Goal: Task Accomplishment & Management: Manage account settings

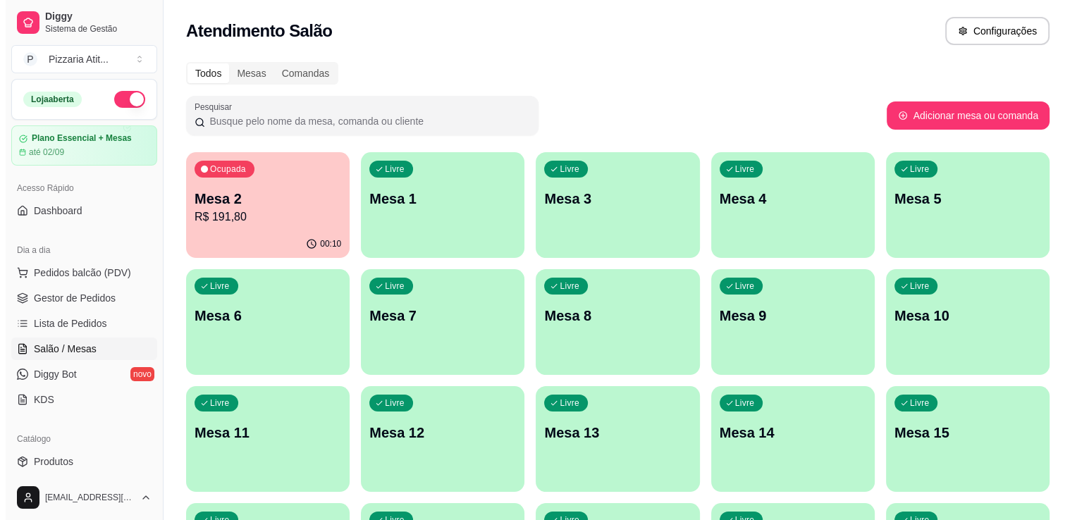
scroll to position [86, 0]
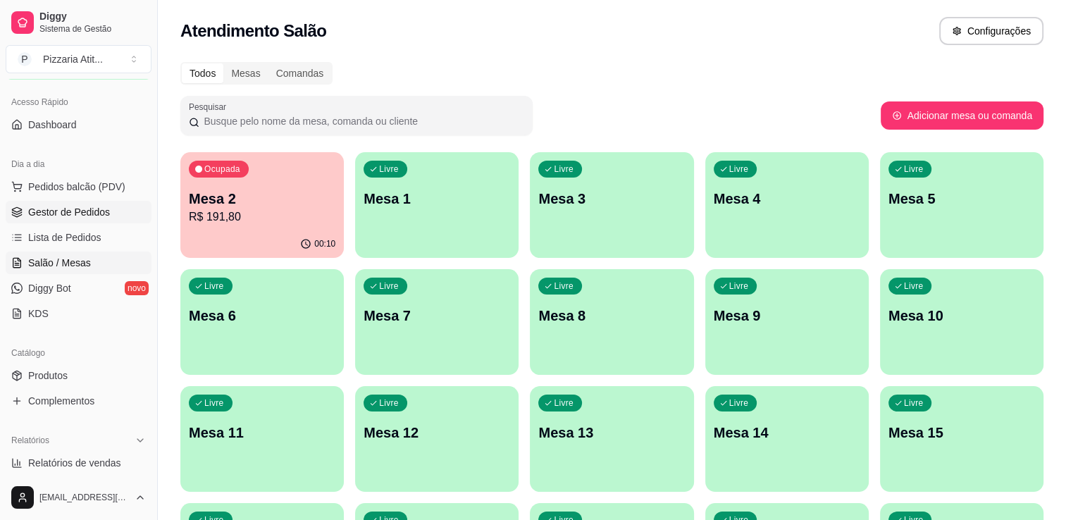
click at [63, 218] on span "Gestor de Pedidos" at bounding box center [69, 212] width 82 height 14
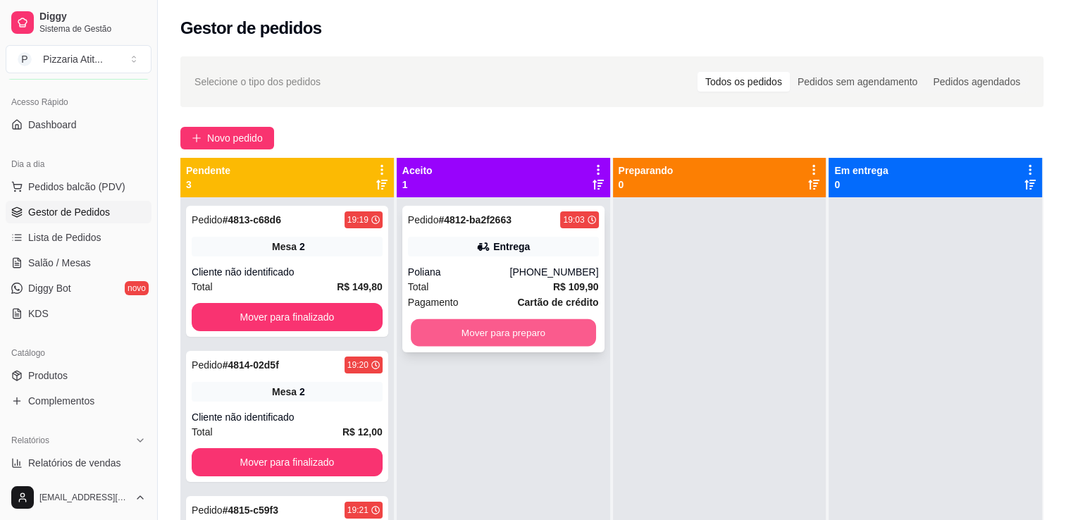
click at [512, 325] on button "Mover para preparo" at bounding box center [503, 332] width 185 height 27
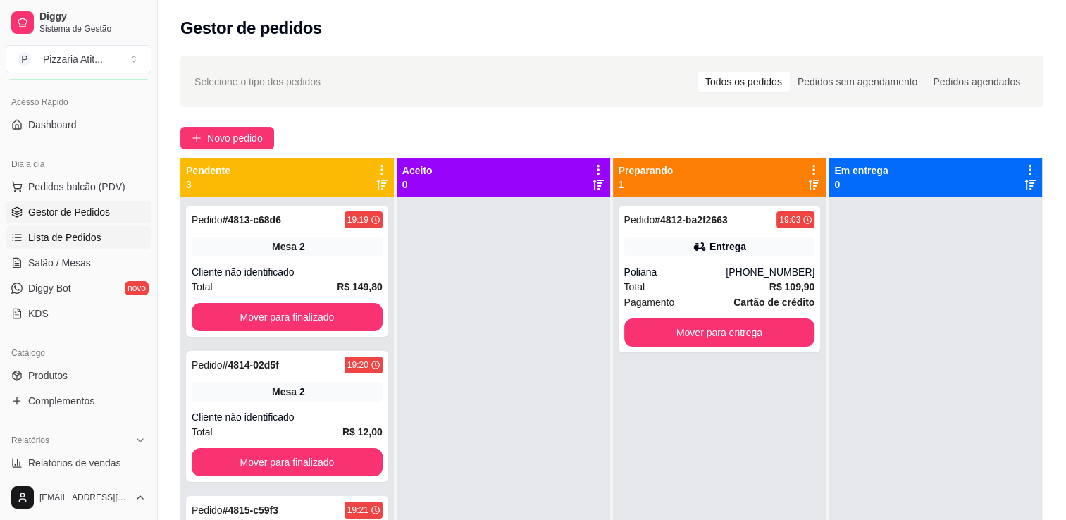
click at [58, 231] on span "Lista de Pedidos" at bounding box center [64, 237] width 73 height 14
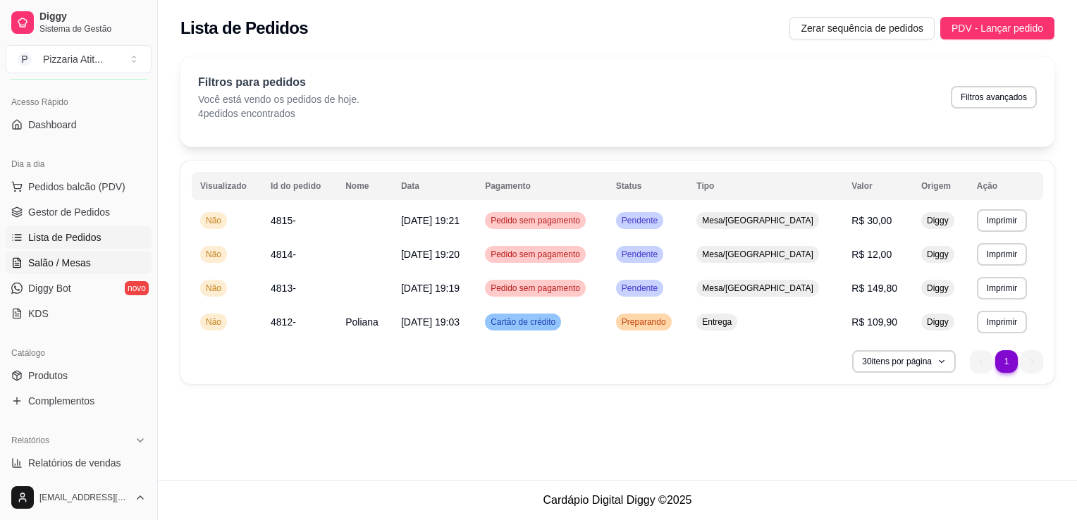
click at [70, 261] on span "Salão / Mesas" at bounding box center [59, 263] width 63 height 14
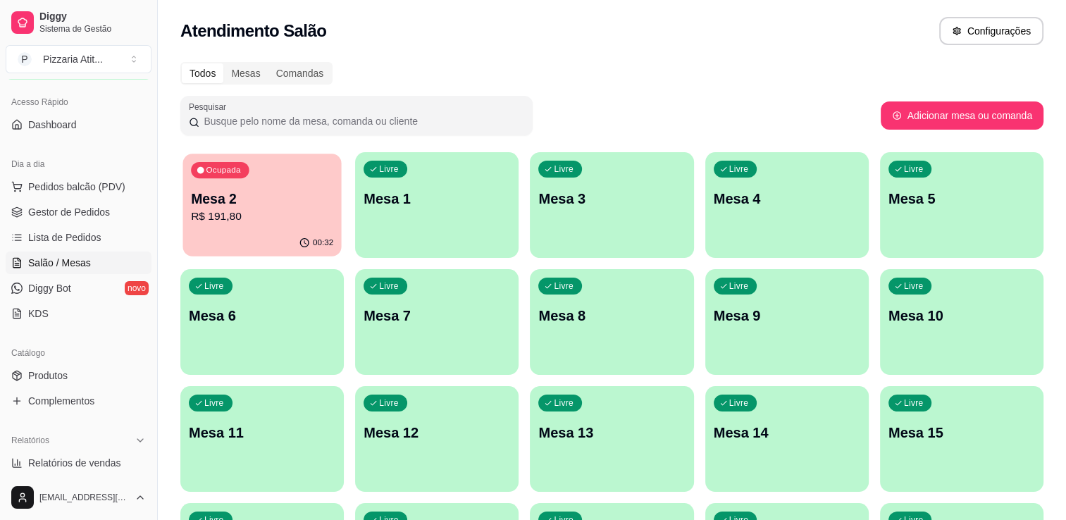
click at [271, 187] on div "Ocupada Mesa 2 R$ 191,80" at bounding box center [262, 192] width 159 height 76
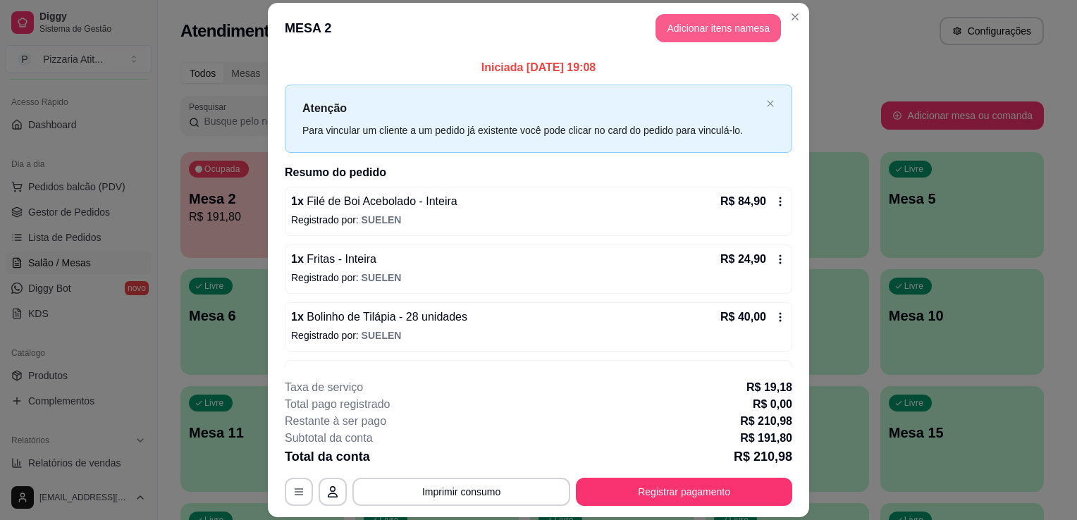
click at [675, 21] on button "Adicionar itens na mesa" at bounding box center [717, 28] width 125 height 28
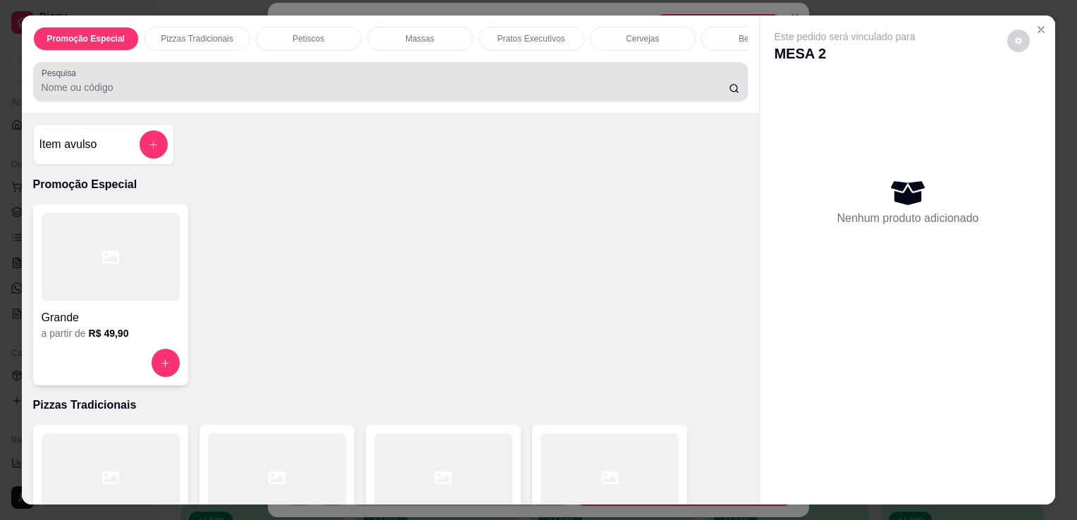
click at [381, 81] on div at bounding box center [391, 82] width 698 height 28
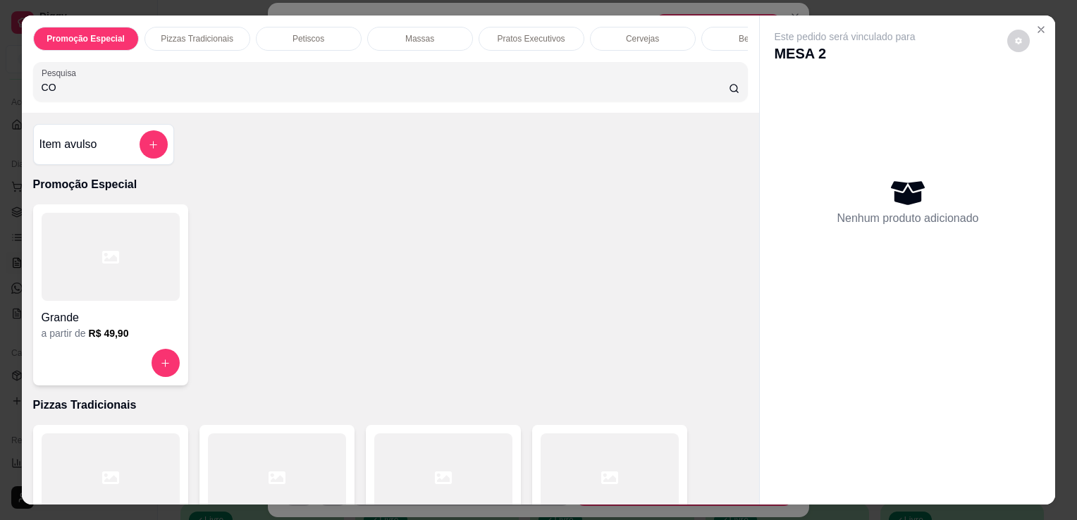
type input "COU"
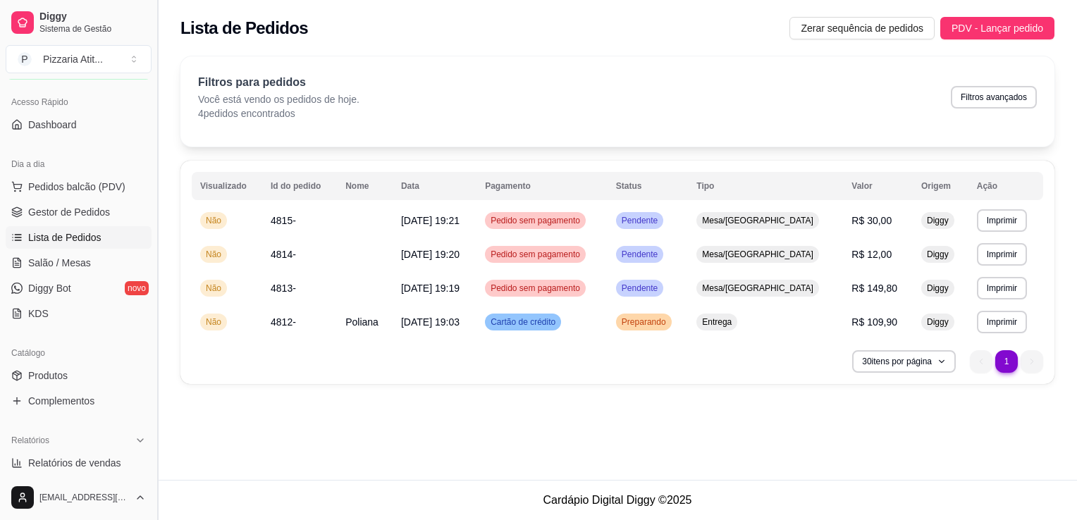
click at [152, 86] on button "Toggle Sidebar" at bounding box center [157, 260] width 11 height 520
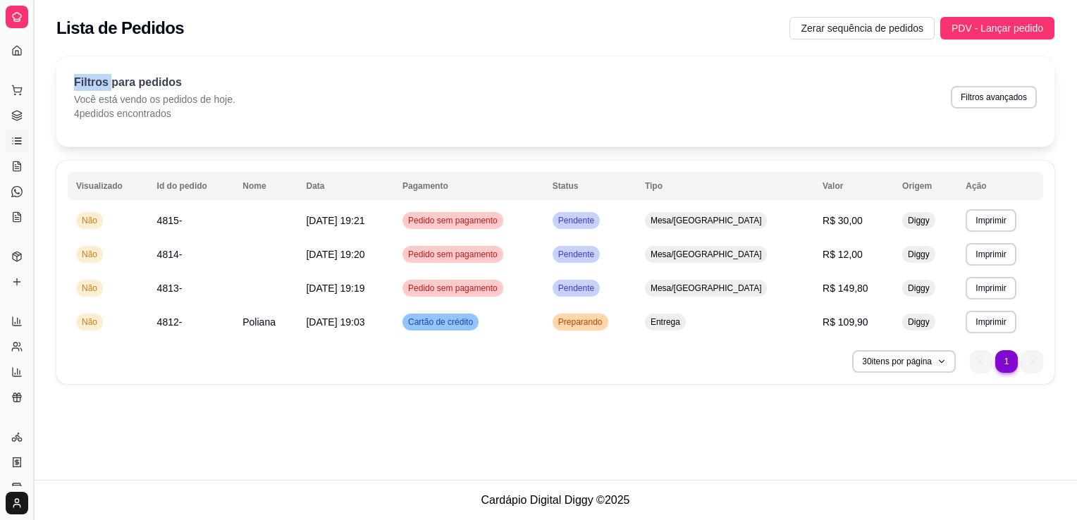
click at [152, 86] on p "Filtros para pedidos" at bounding box center [154, 82] width 161 height 17
click at [37, 69] on button "Toggle Sidebar" at bounding box center [32, 260] width 11 height 520
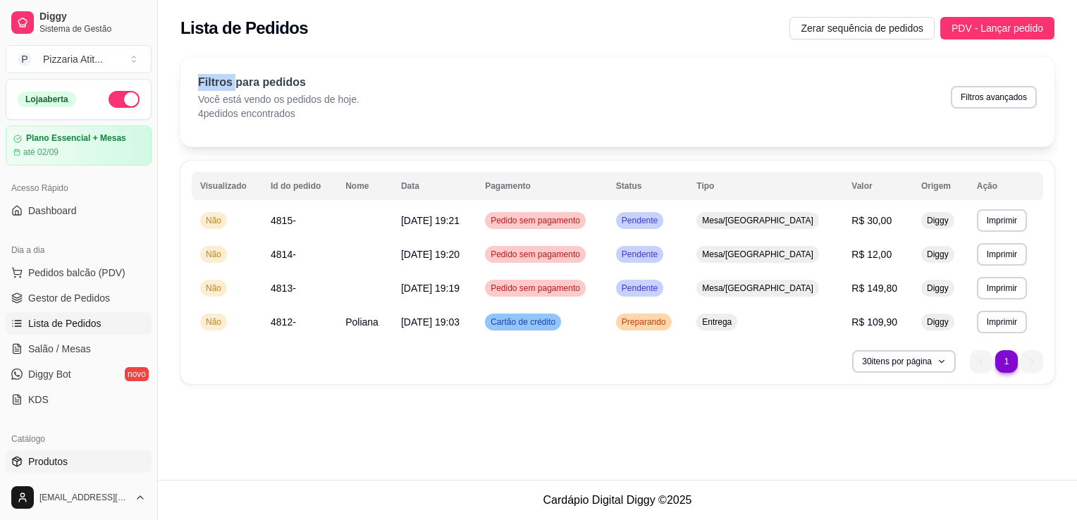
click at [93, 464] on link "Produtos" at bounding box center [79, 461] width 146 height 23
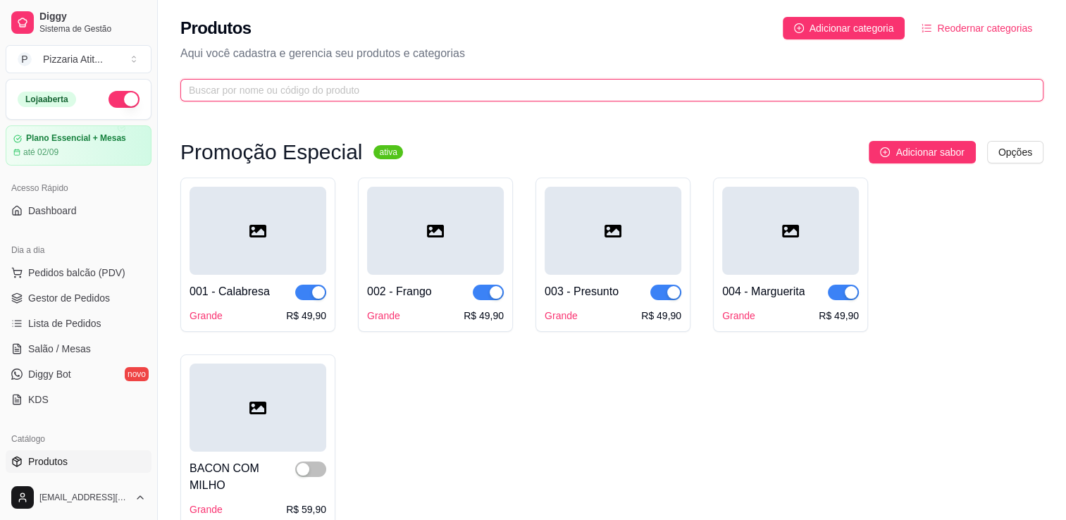
click at [314, 90] on input "text" at bounding box center [606, 90] width 835 height 16
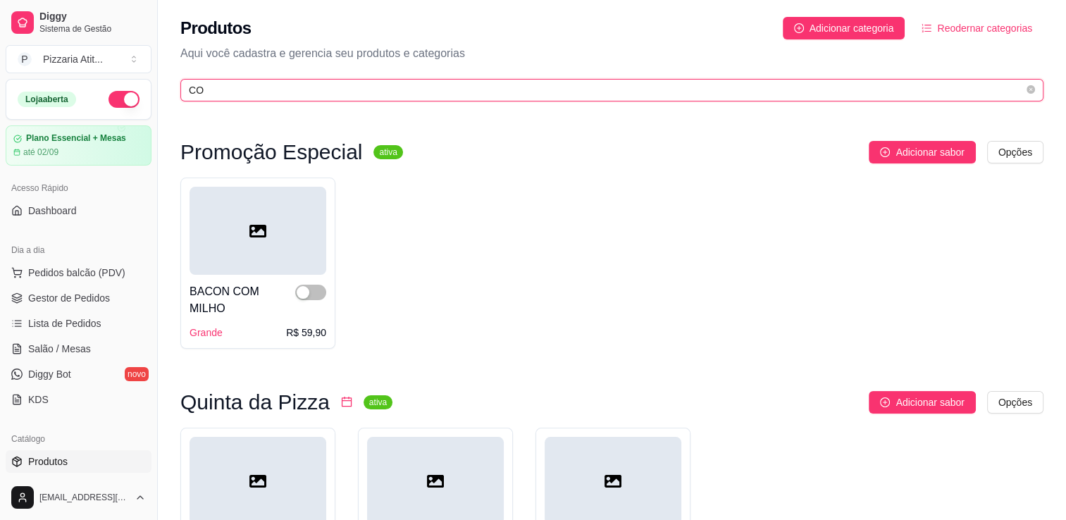
type input "C"
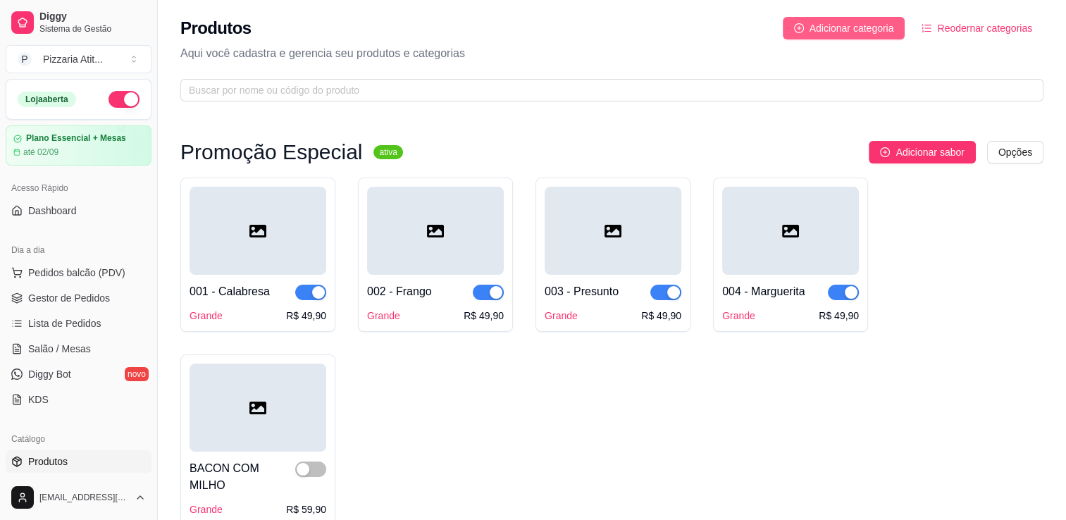
click at [826, 18] on button "Adicionar categoria" at bounding box center [844, 28] width 123 height 23
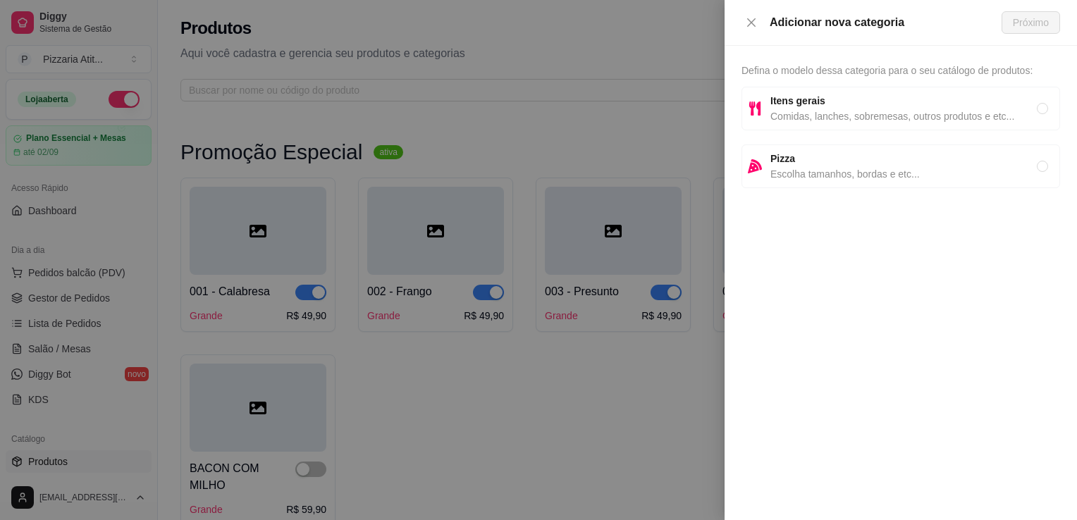
click at [834, 100] on span "Itens gerais" at bounding box center [903, 101] width 266 height 16
radio input "true"
click at [1025, 20] on span "Próximo" at bounding box center [1031, 23] width 36 height 16
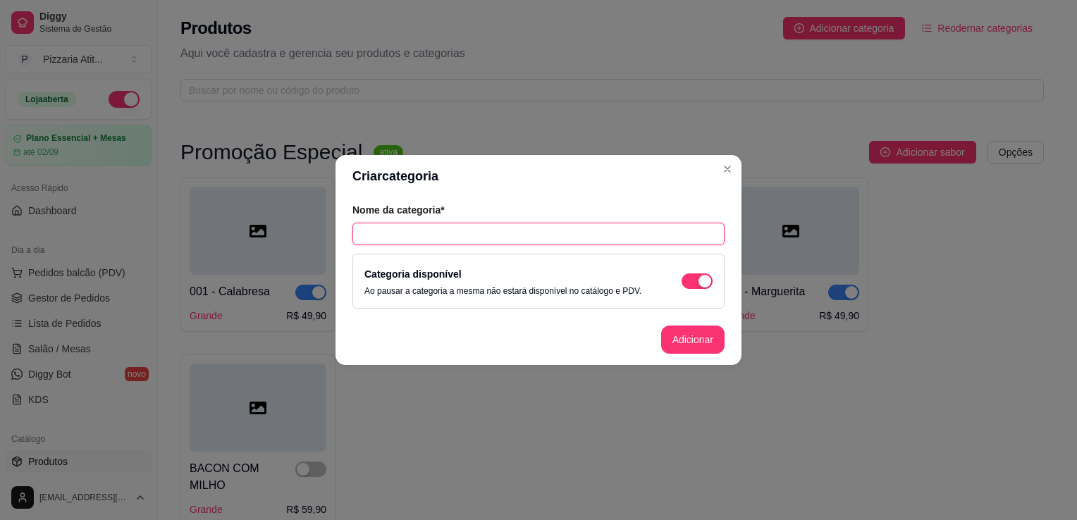
click at [538, 233] on input "text" at bounding box center [538, 234] width 372 height 23
click at [538, 233] on input "C" at bounding box center [538, 234] width 372 height 23
type input "COUVERT"
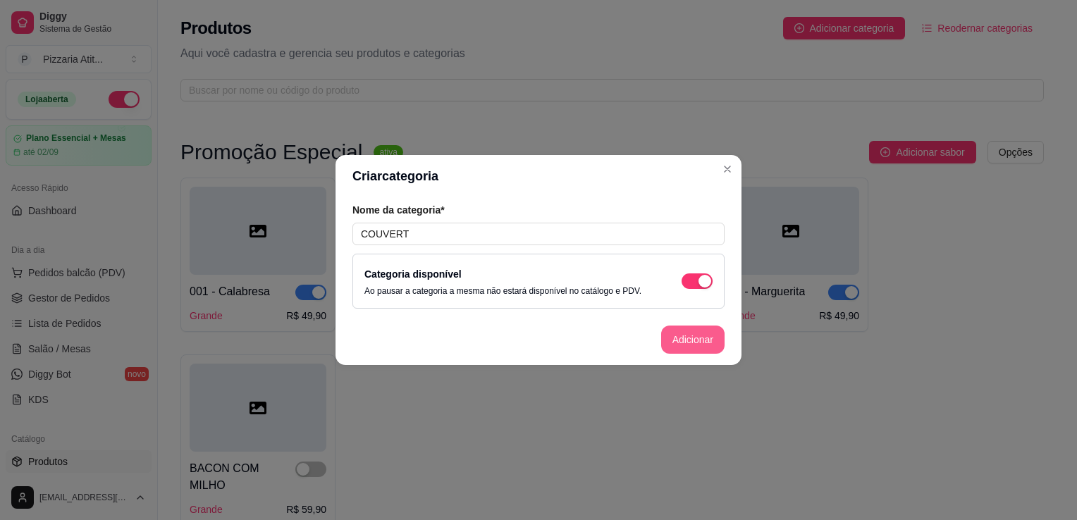
click at [700, 345] on button "Adicionar" at bounding box center [692, 340] width 63 height 28
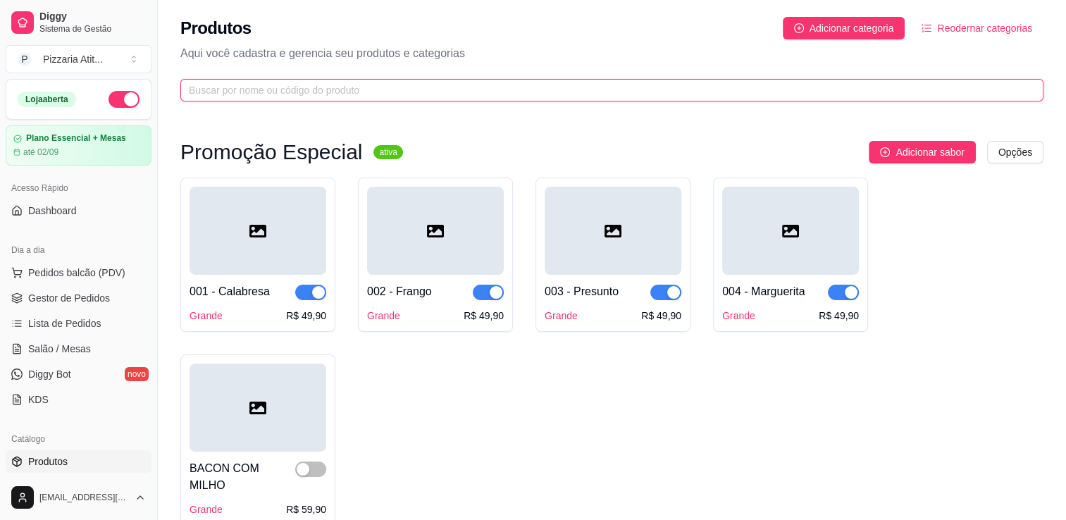
click at [476, 83] on input "text" at bounding box center [606, 90] width 835 height 16
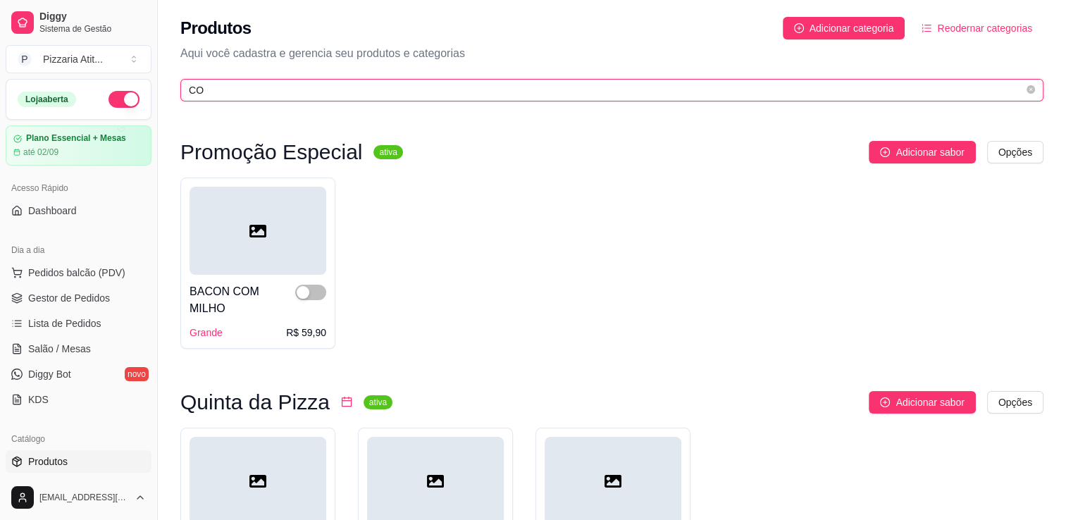
type input "C"
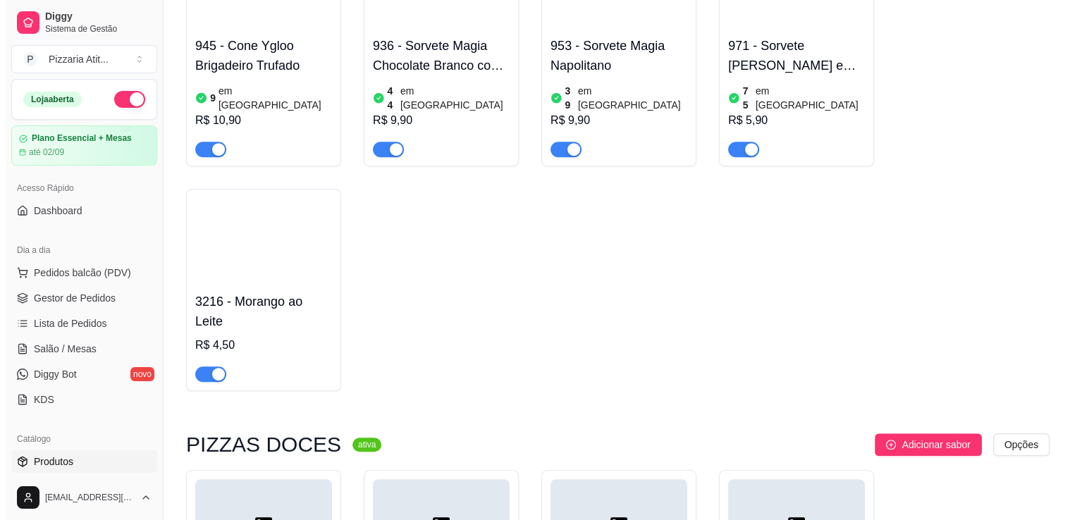
scroll to position [17148, 0]
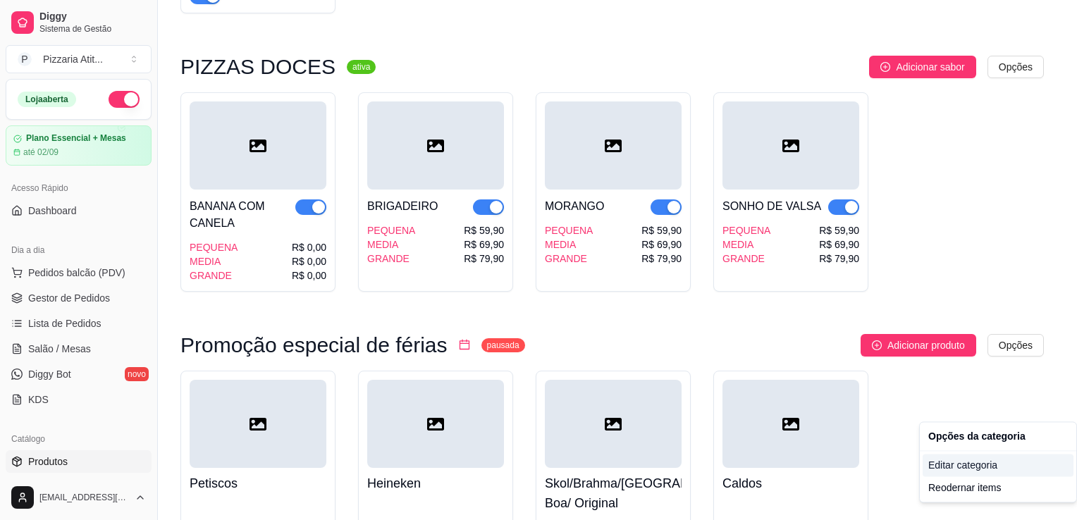
click at [958, 469] on div "Editar categoria" at bounding box center [998, 465] width 151 height 23
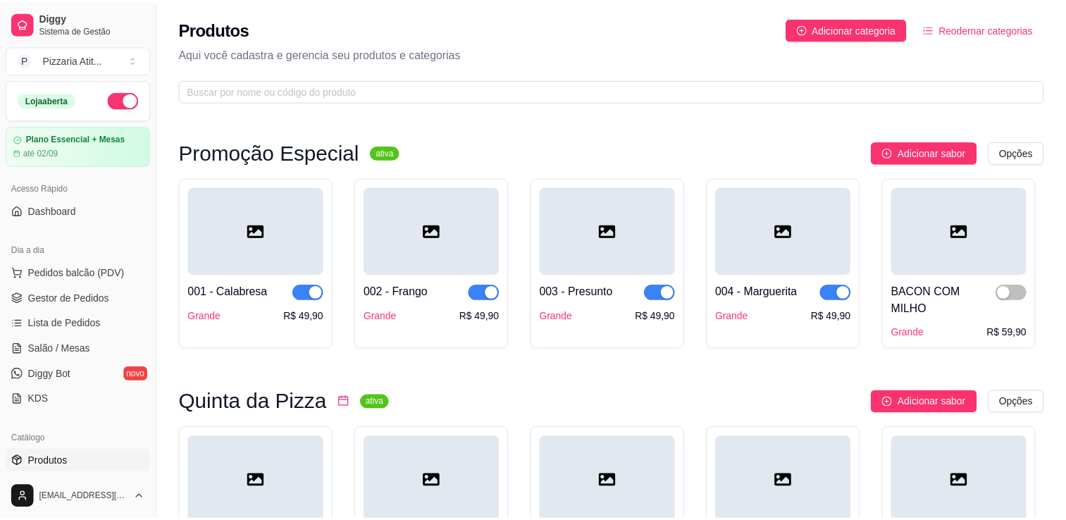
scroll to position [13811, 0]
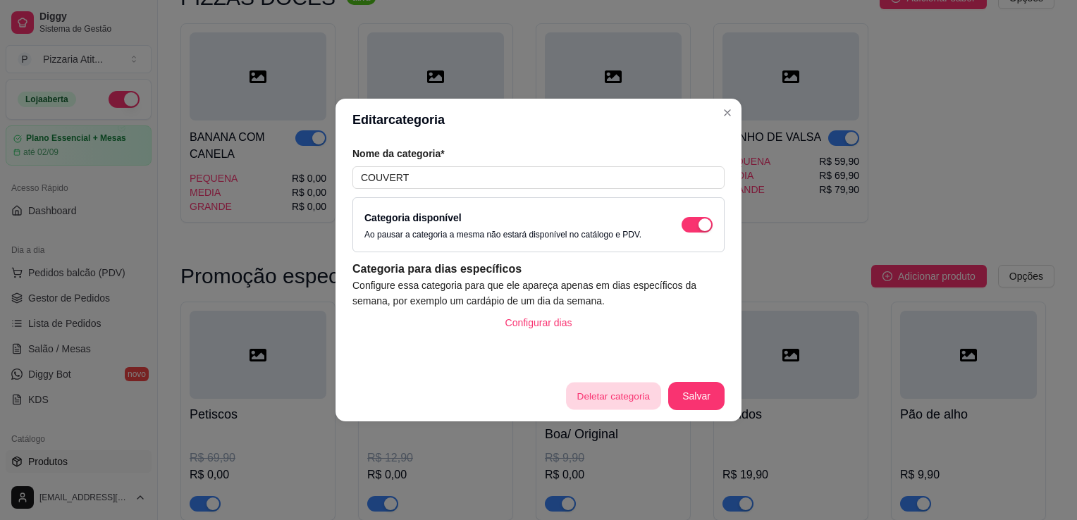
click at [600, 398] on button "Deletar categoria" at bounding box center [613, 396] width 94 height 27
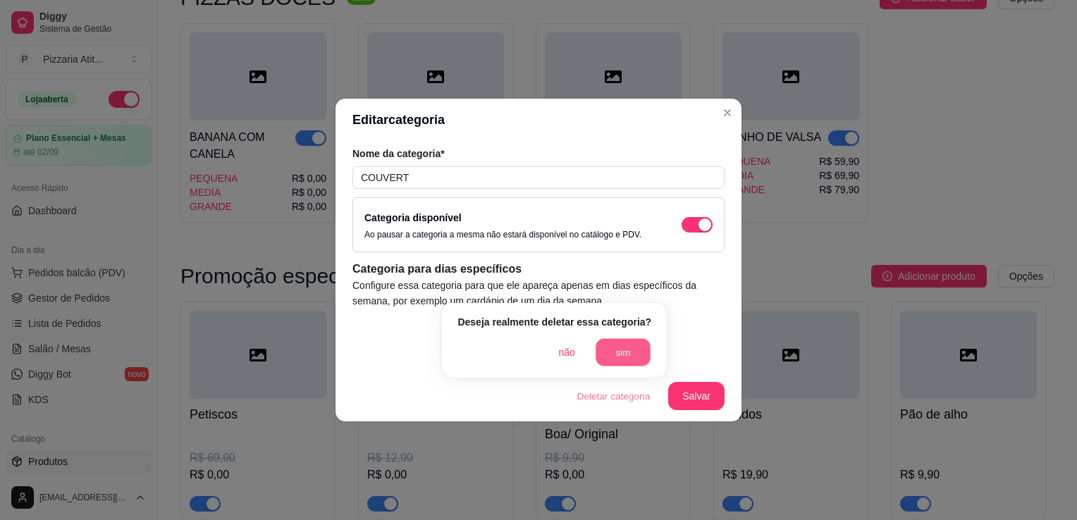
click at [609, 352] on button "sim" at bounding box center [623, 352] width 55 height 27
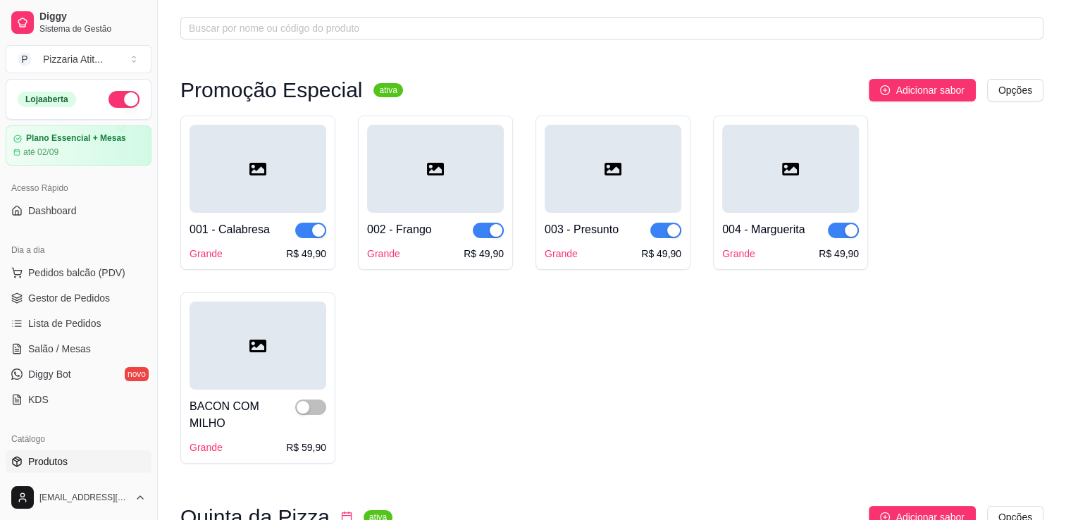
scroll to position [0, 0]
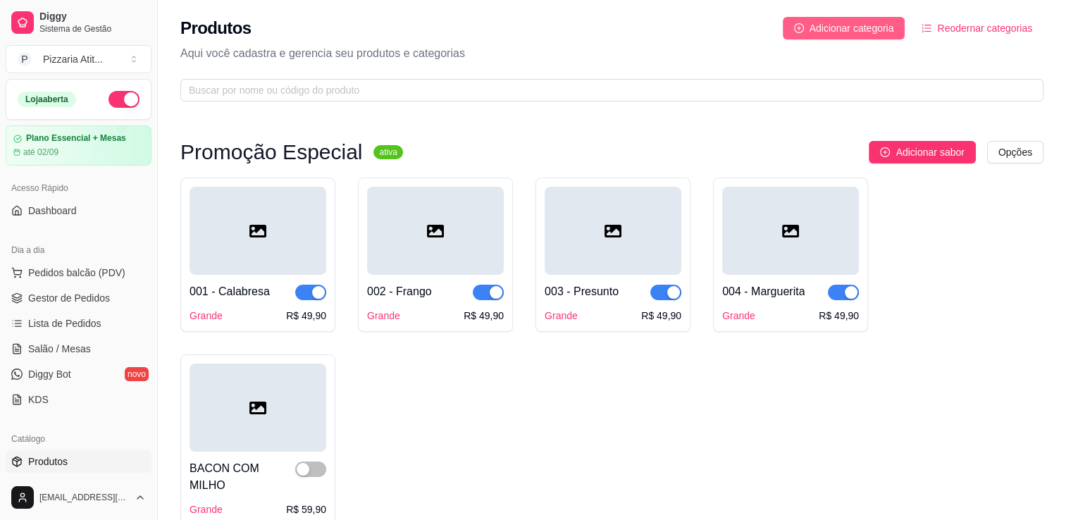
click at [809, 27] on button "Adicionar categoria" at bounding box center [844, 28] width 123 height 23
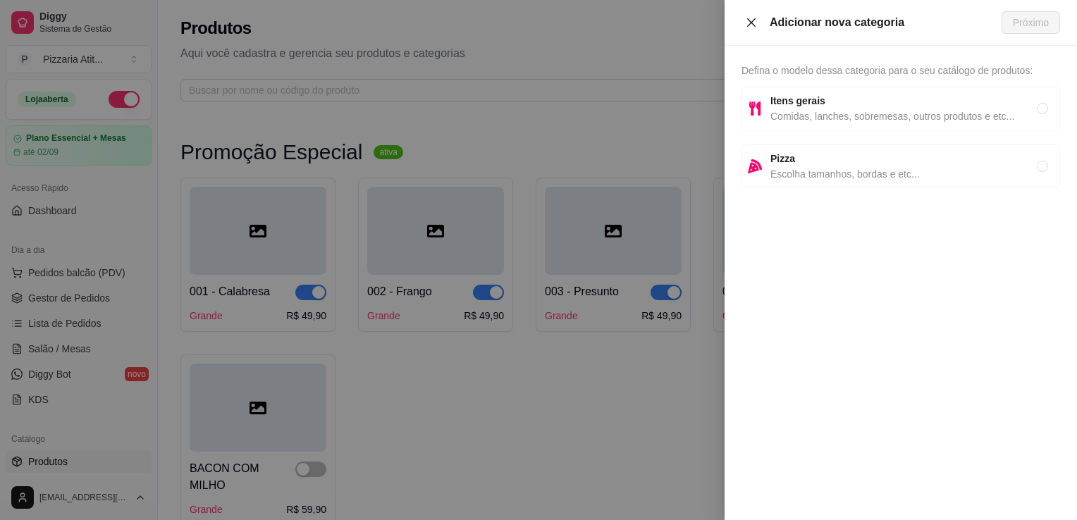
click at [760, 17] on button "Close" at bounding box center [751, 22] width 20 height 13
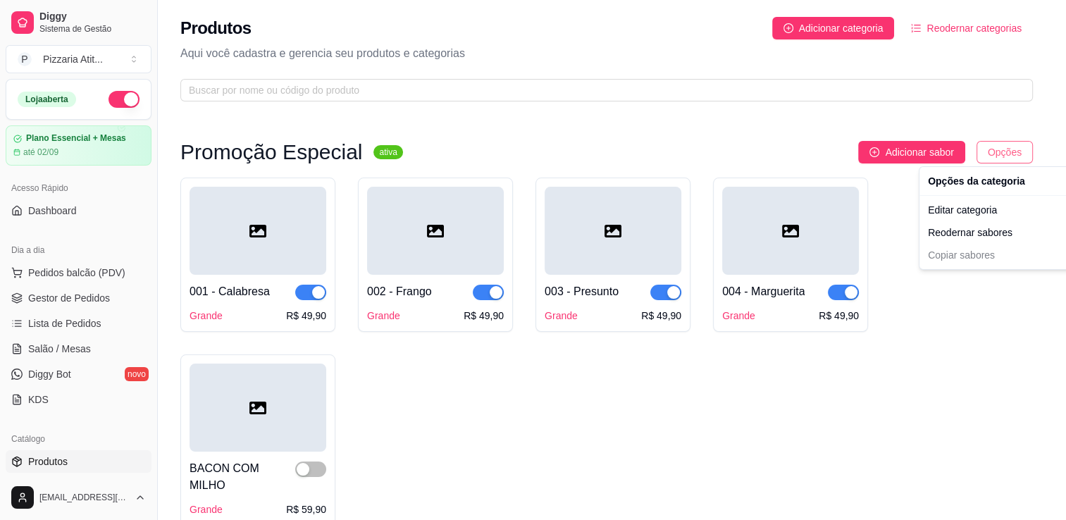
click at [1024, 152] on html "Diggy Sistema de Gestão P Pizzaria Atit ... Loja aberta Plano Essencial + Mesas…" at bounding box center [533, 260] width 1066 height 520
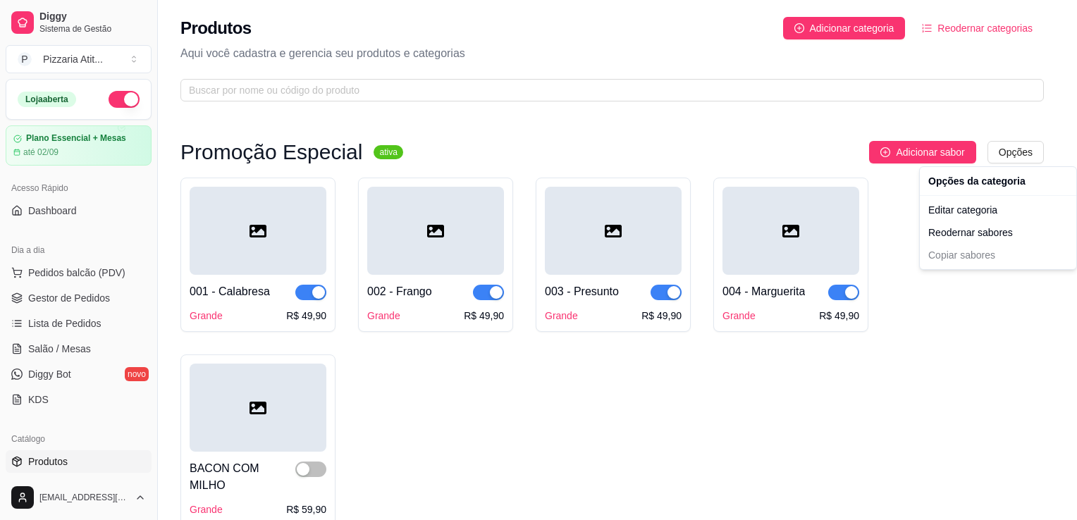
click at [495, 156] on html "Diggy Sistema de Gestão P Pizzaria Atit ... Loja aberta Plano Essencial + Mesas…" at bounding box center [538, 260] width 1077 height 520
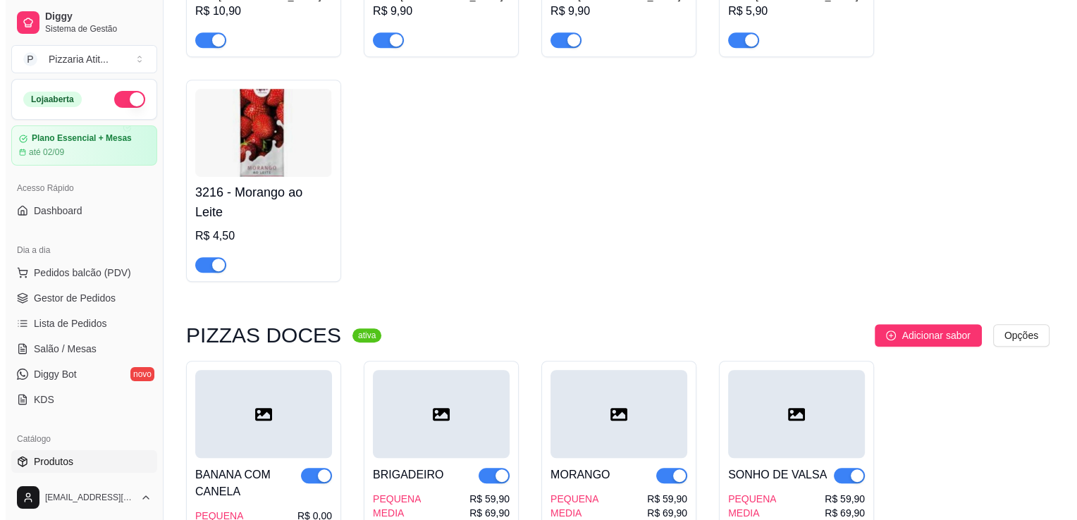
scroll to position [16814, 0]
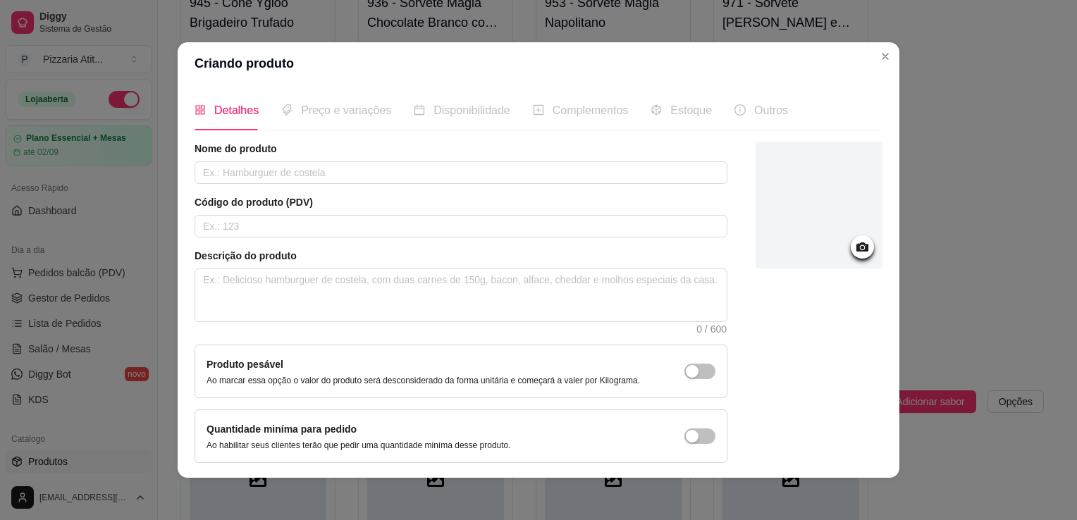
drag, startPoint x: 509, startPoint y: 160, endPoint x: 496, endPoint y: 185, distance: 28.4
click at [496, 185] on div "Nome do produto Código do produto (PDV) Descrição do produto 0 / 600 Produto pe…" at bounding box center [461, 302] width 533 height 321
drag, startPoint x: 496, startPoint y: 185, endPoint x: 488, endPoint y: 165, distance: 22.1
click at [488, 165] on input "text" at bounding box center [461, 172] width 533 height 23
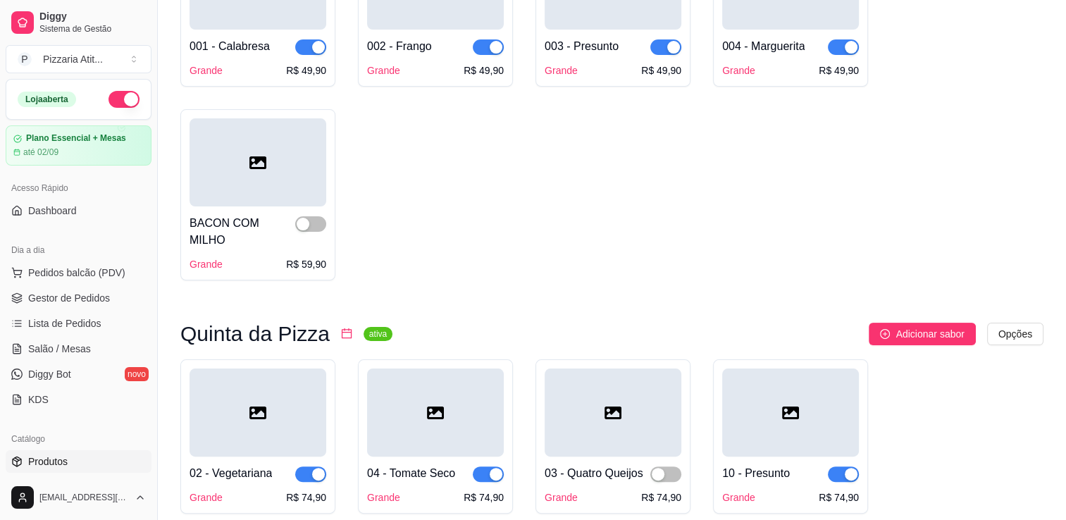
scroll to position [0, 0]
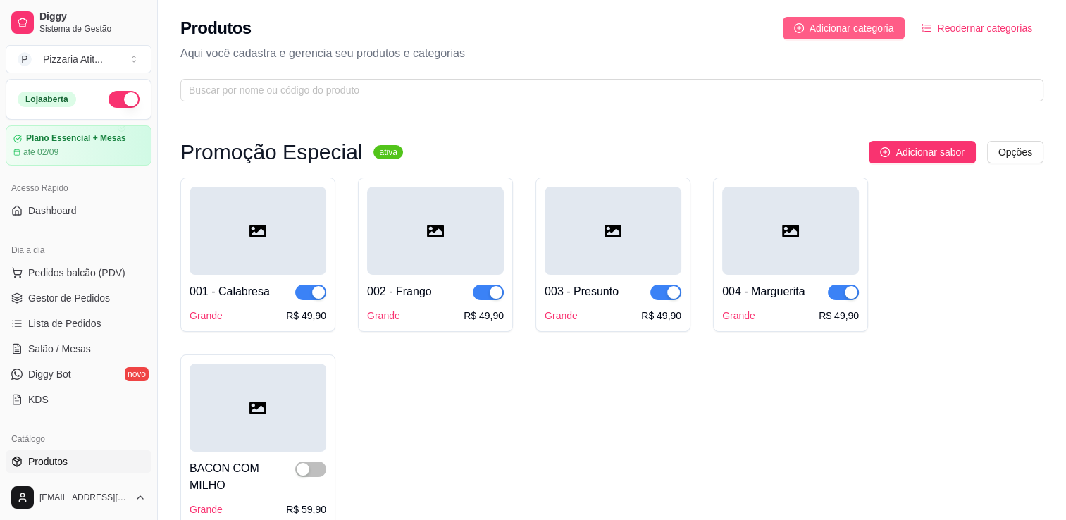
click at [829, 23] on span "Adicionar categoria" at bounding box center [852, 28] width 85 height 16
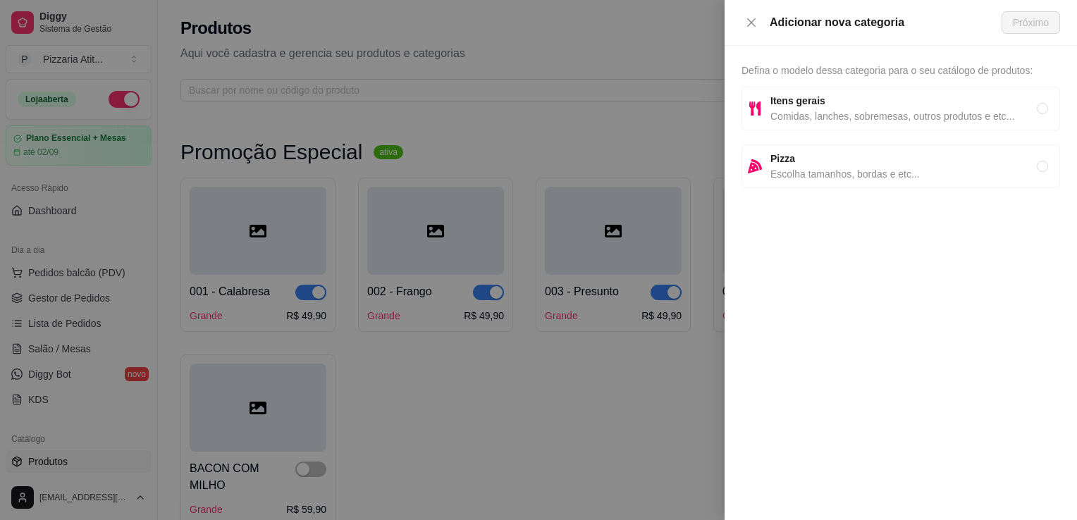
click at [801, 104] on strong "Itens gerais" at bounding box center [797, 100] width 55 height 11
radio input "true"
click at [1009, 21] on button "Próximo" at bounding box center [1030, 22] width 58 height 23
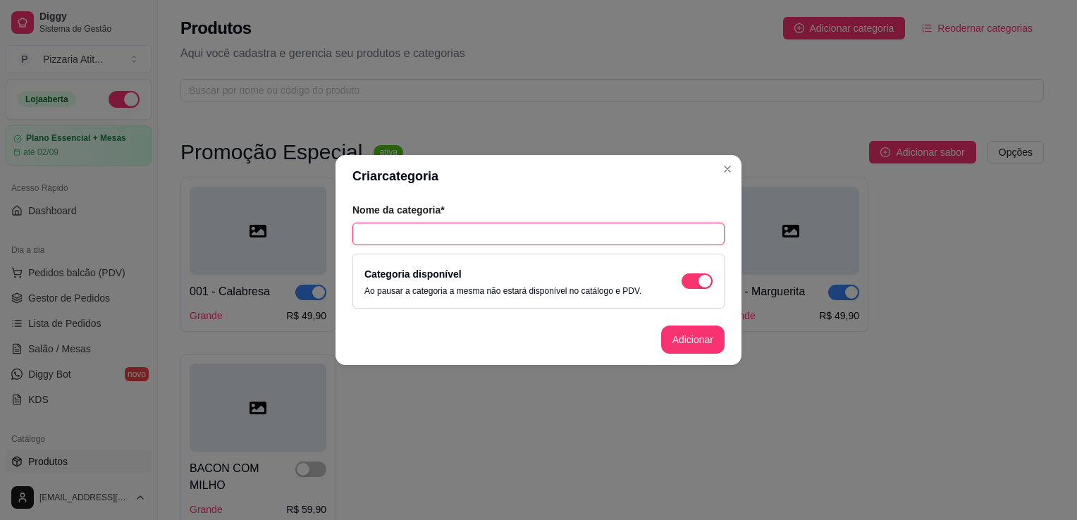
click at [536, 229] on input "text" at bounding box center [538, 234] width 372 height 23
type input "C"
type input "SHOW"
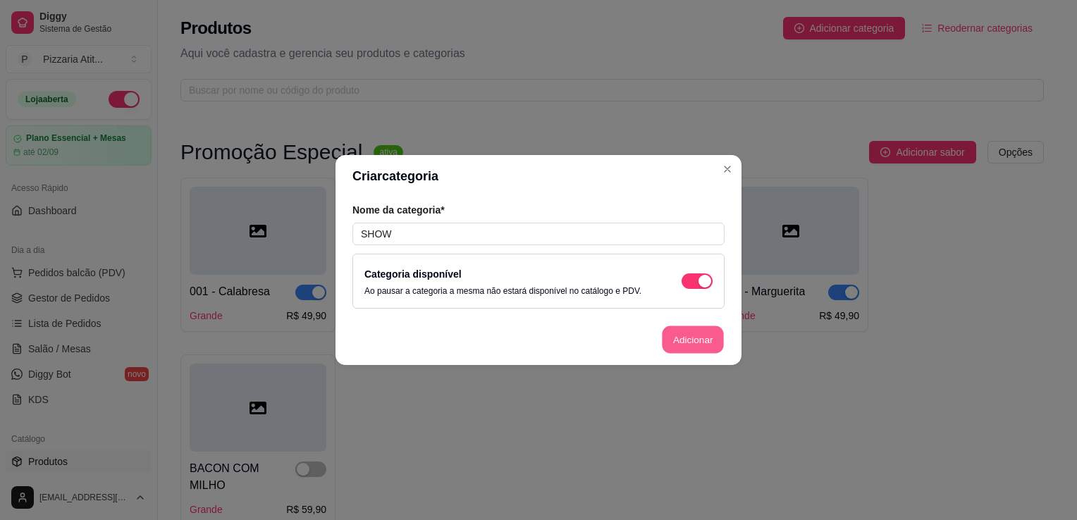
click at [687, 326] on button "Adicionar" at bounding box center [693, 339] width 62 height 27
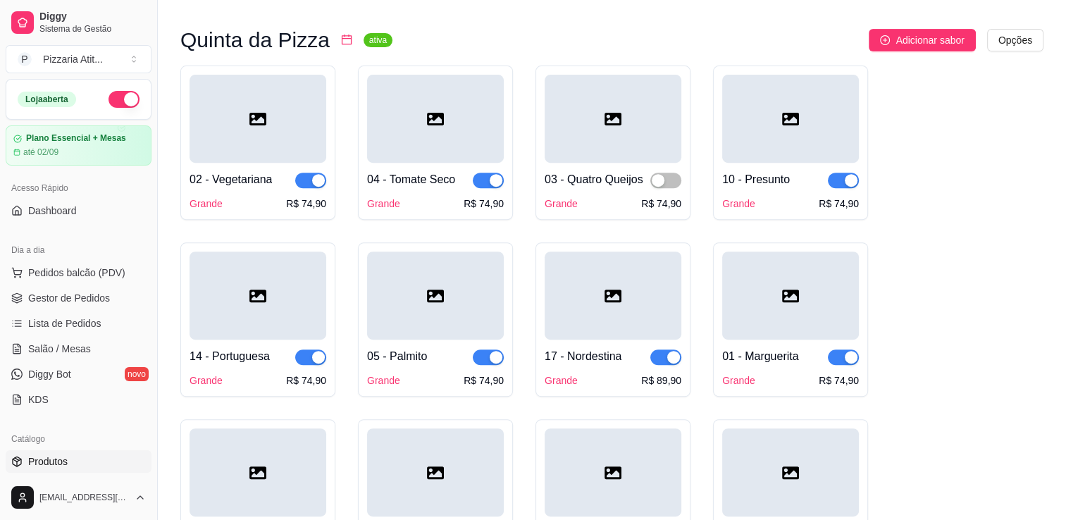
scroll to position [994, 0]
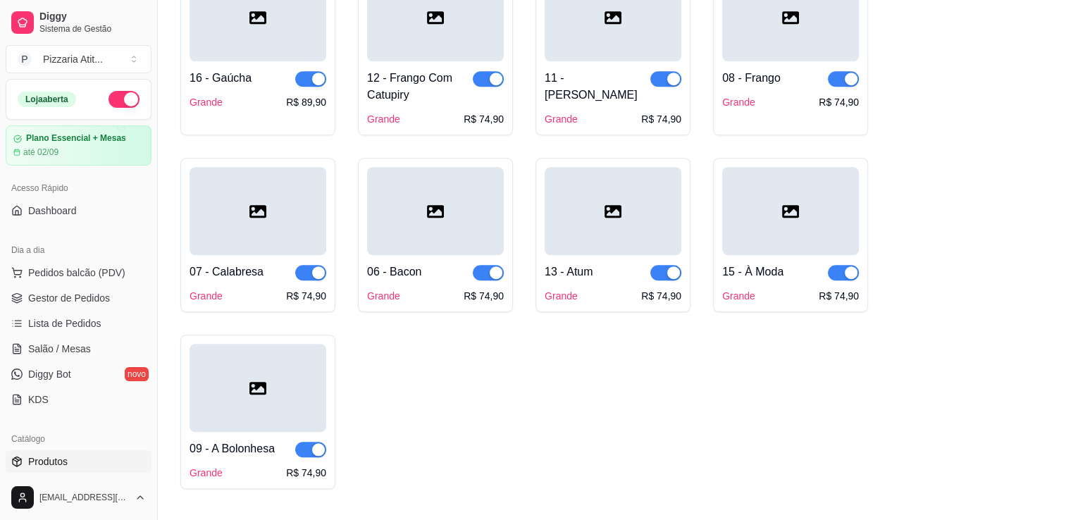
click at [1018, 226] on div "02 - Vegetariana Grande R$ 74,90 04 - Tomate Seco Grande R$ 74,90 03 - Quatro Q…" at bounding box center [611, 49] width 863 height 879
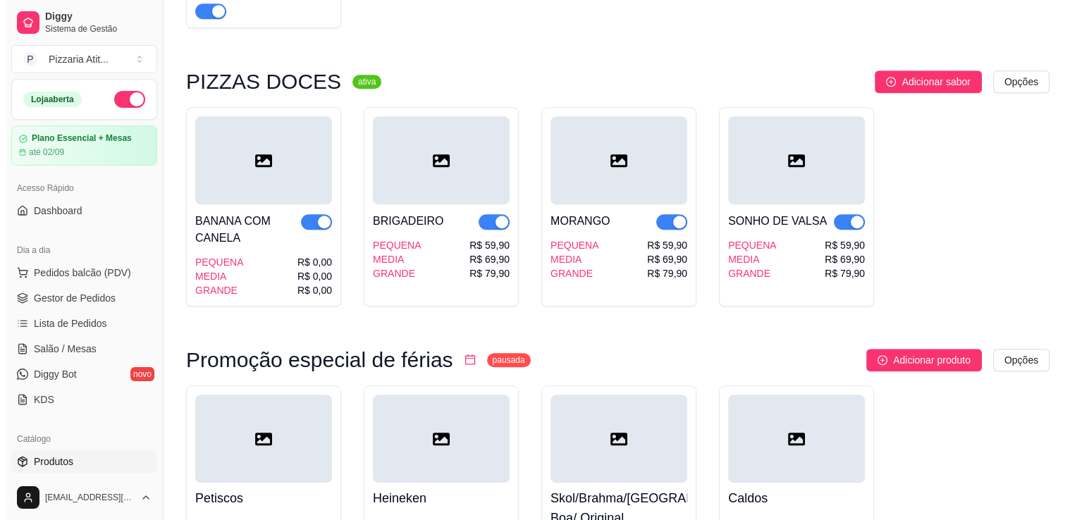
scroll to position [17149, 0]
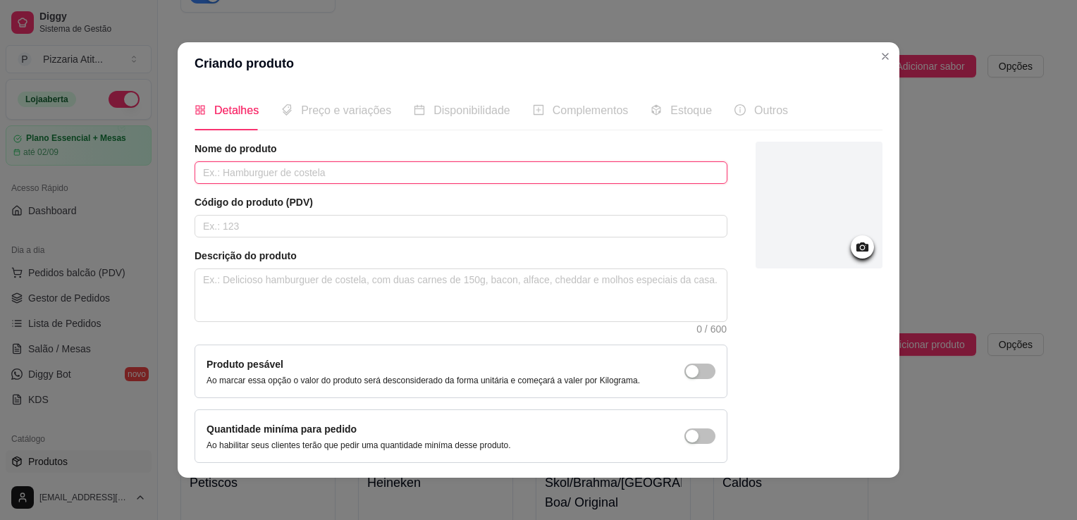
click at [541, 168] on input "text" at bounding box center [461, 172] width 533 height 23
type input "COUVERT"
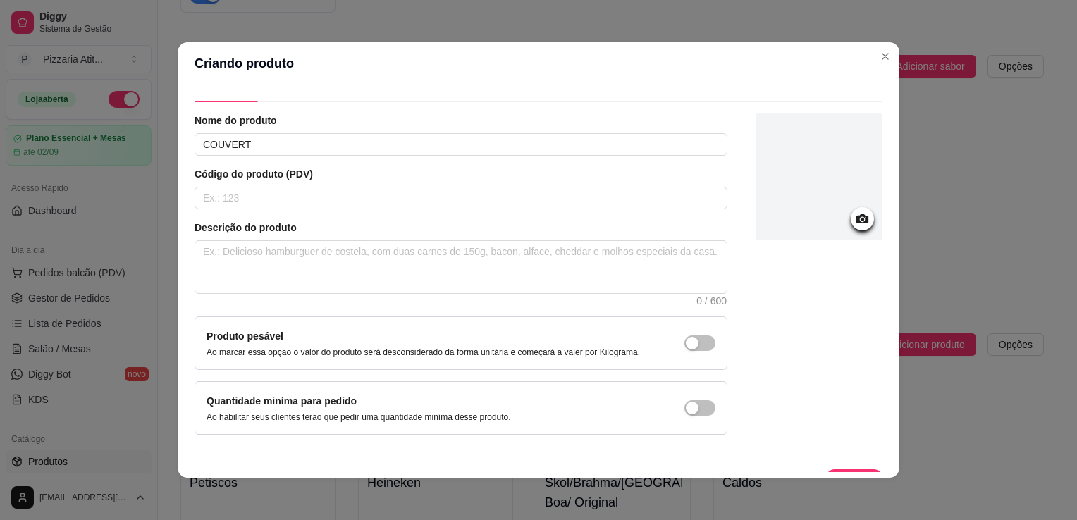
scroll to position [51, 0]
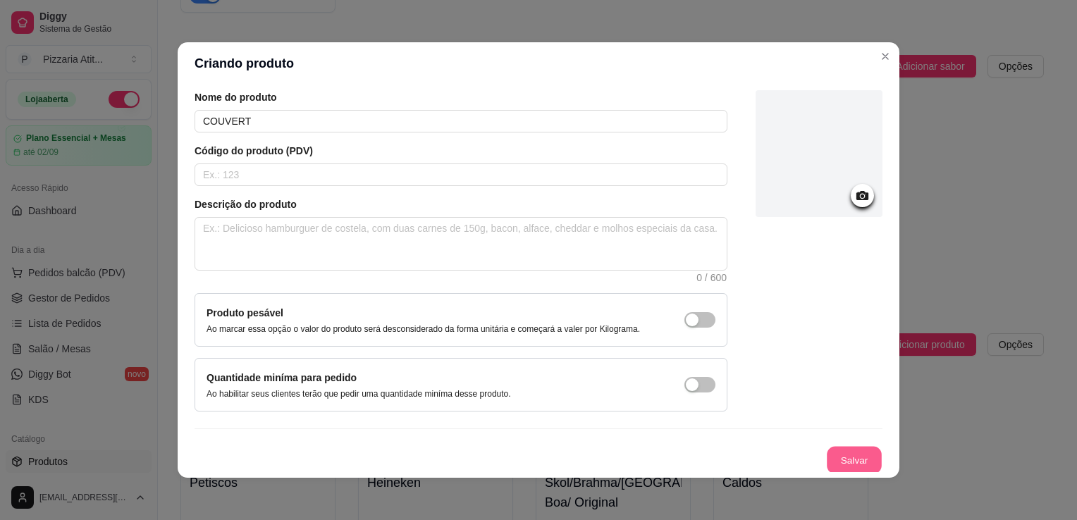
click at [849, 460] on button "Salvar" at bounding box center [854, 460] width 55 height 27
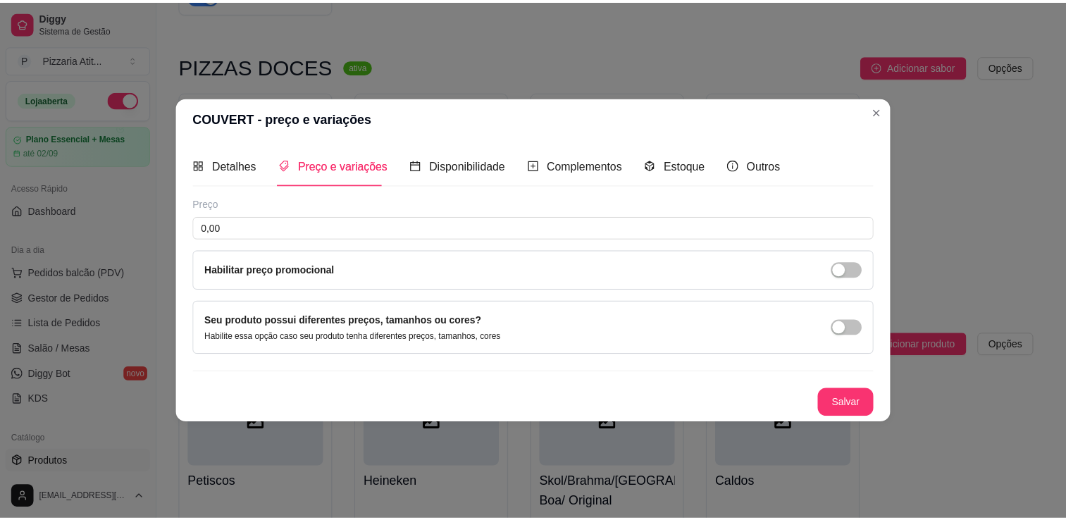
scroll to position [13978, 0]
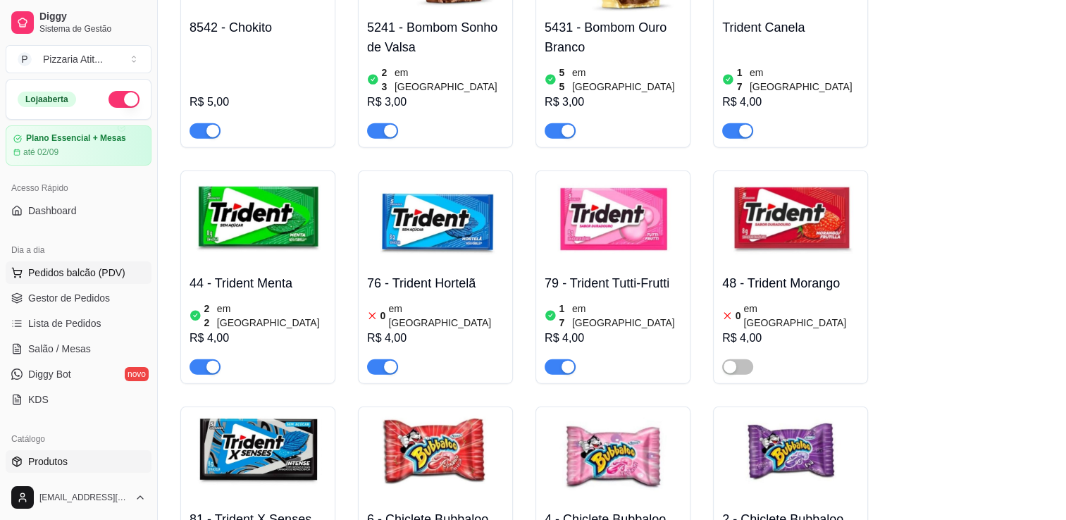
click at [56, 276] on span "Pedidos balcão (PDV)" at bounding box center [76, 273] width 97 height 14
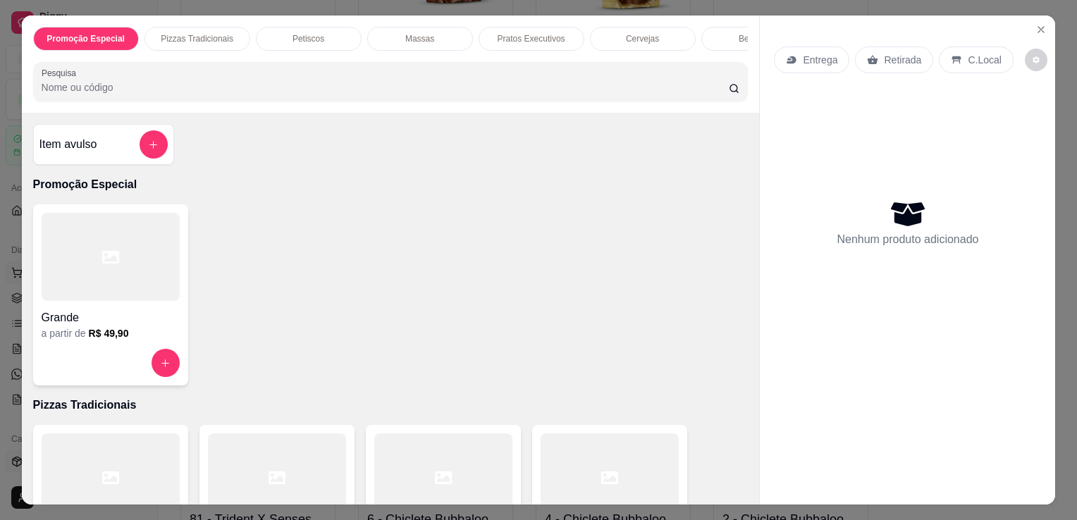
click at [56, 276] on div at bounding box center [111, 257] width 138 height 88
click at [165, 86] on input "Pesquisa" at bounding box center [385, 87] width 687 height 14
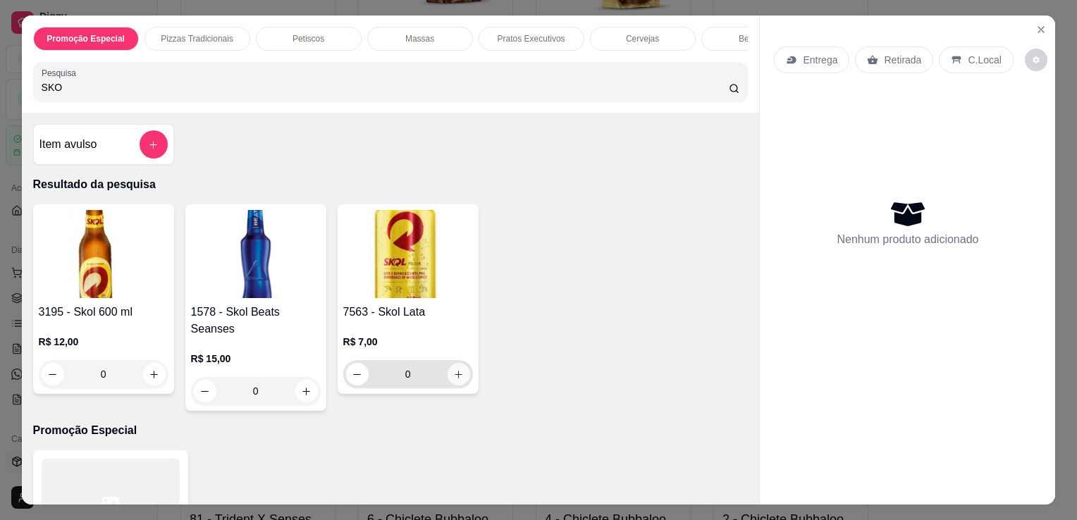
type input "SKO"
click at [451, 385] on button "increase-product-quantity" at bounding box center [459, 375] width 22 height 22
type input "1"
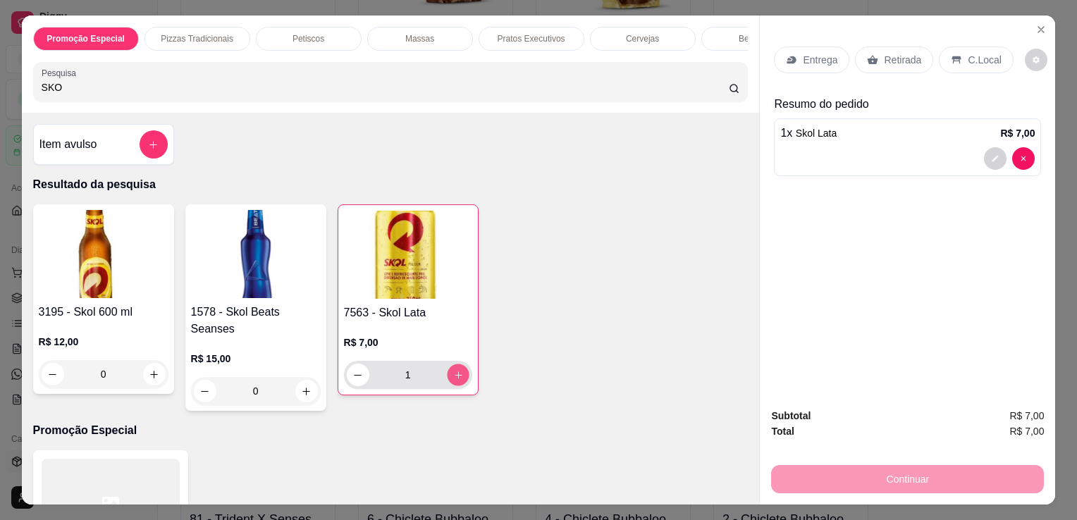
click at [451, 385] on button "increase-product-quantity" at bounding box center [458, 375] width 22 height 22
type input "2"
click at [968, 53] on p "C.Local" at bounding box center [984, 60] width 33 height 14
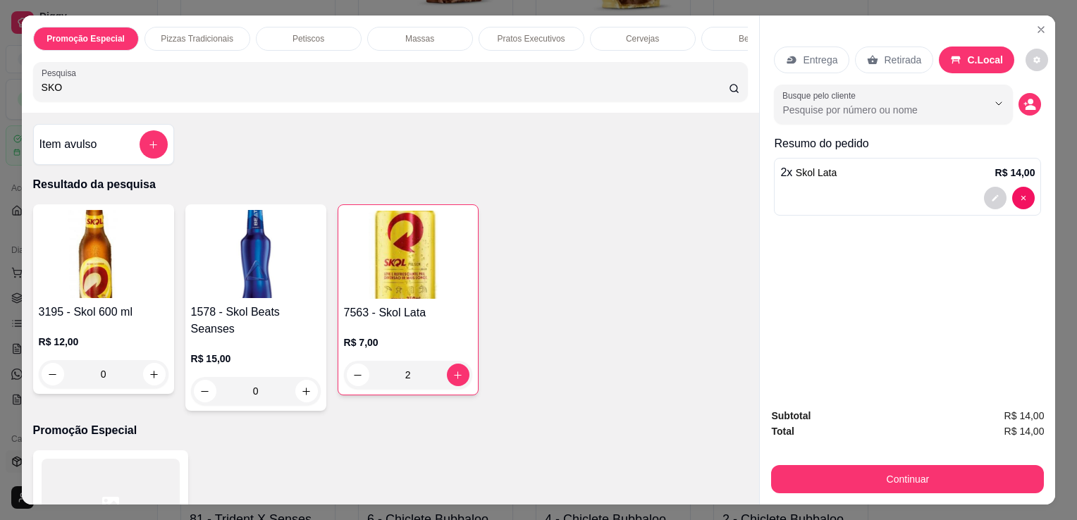
click at [967, 53] on p "C.Local" at bounding box center [985, 60] width 36 height 14
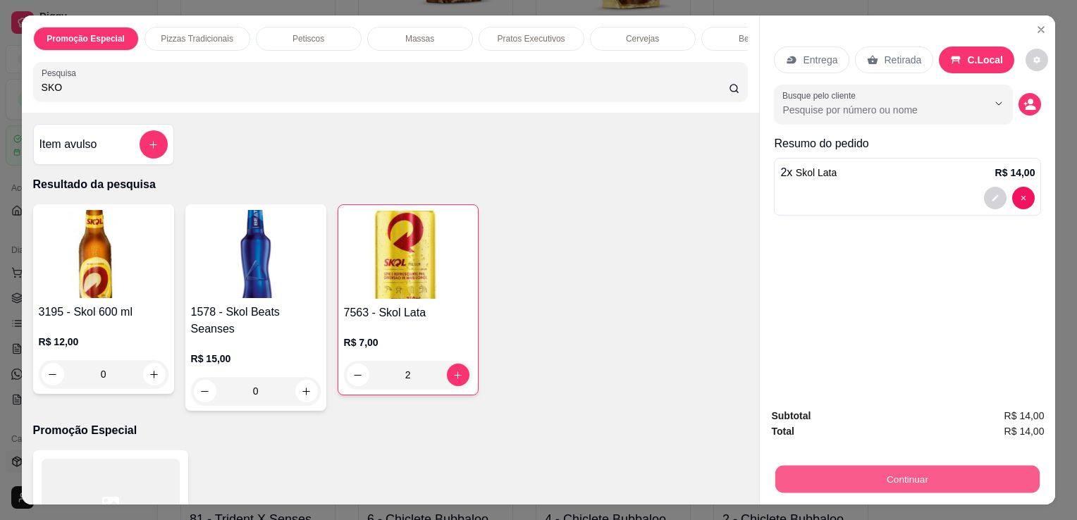
click at [887, 465] on button "Continuar" at bounding box center [907, 478] width 264 height 27
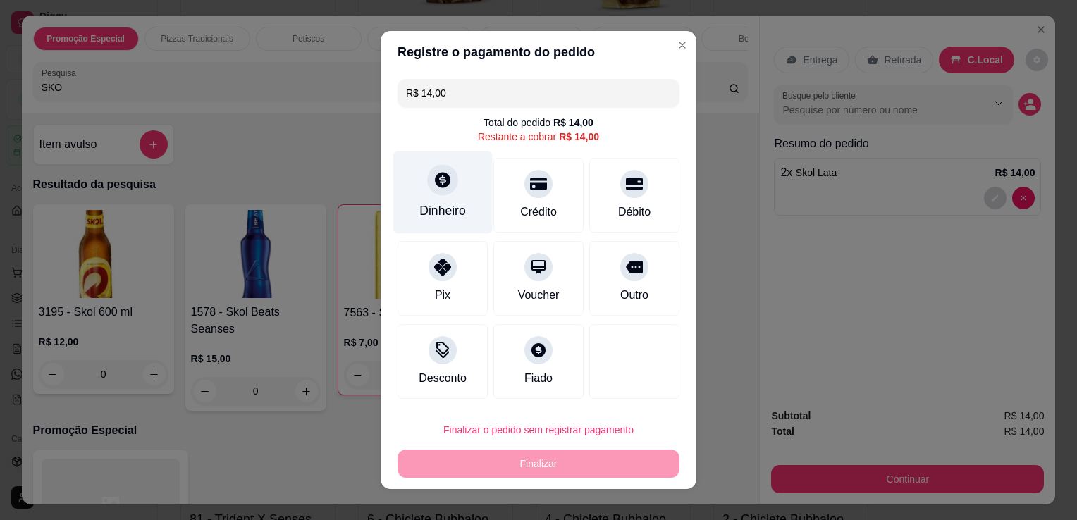
click at [433, 187] on icon at bounding box center [442, 180] width 18 height 18
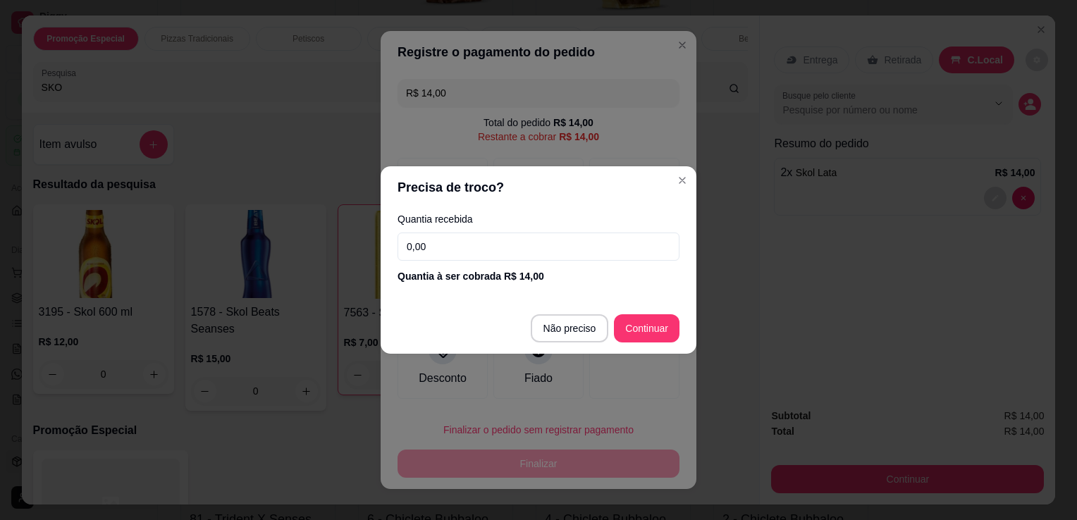
click at [445, 251] on input "0,00" at bounding box center [538, 247] width 282 height 28
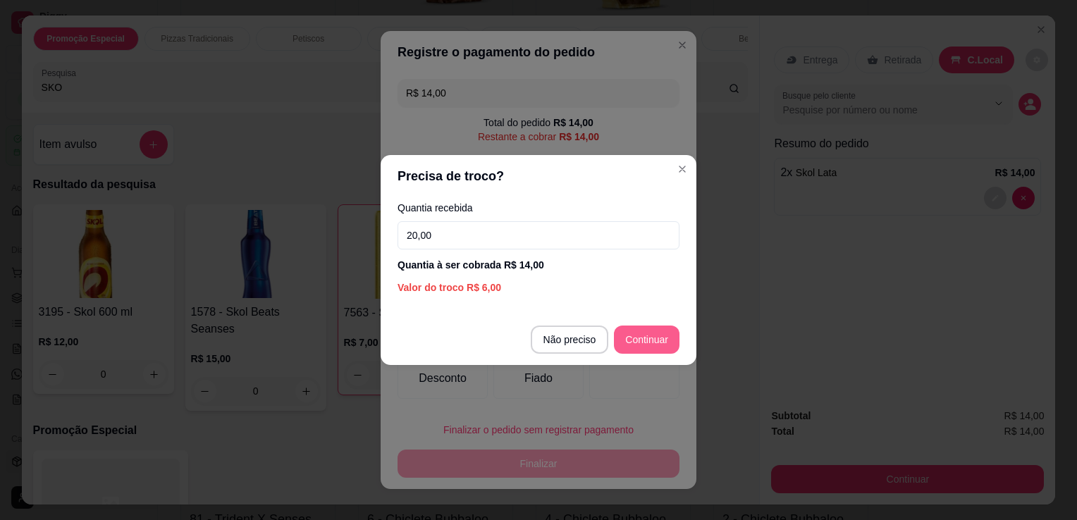
type input "20,00"
type input "R$ 0,00"
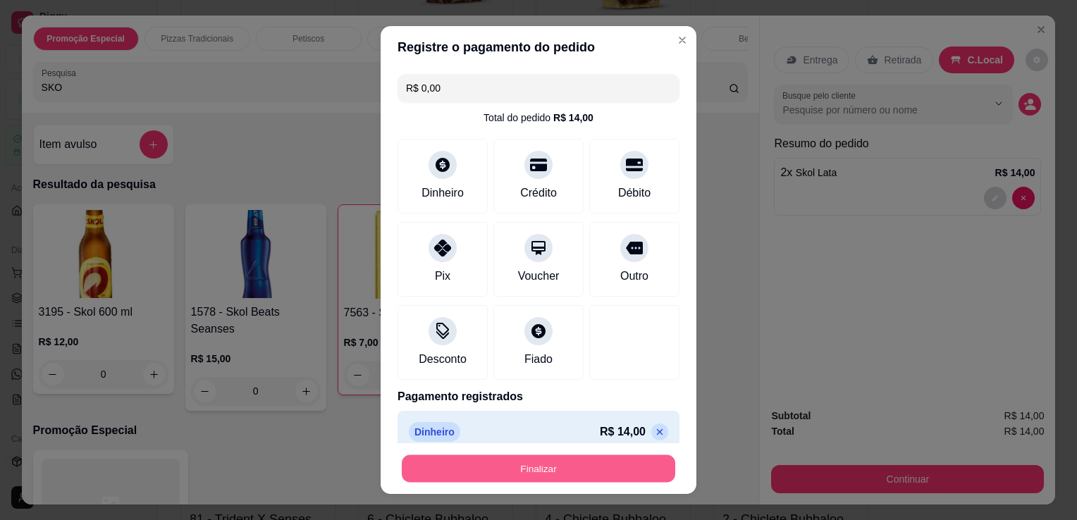
click at [482, 478] on button "Finalizar" at bounding box center [538, 468] width 273 height 27
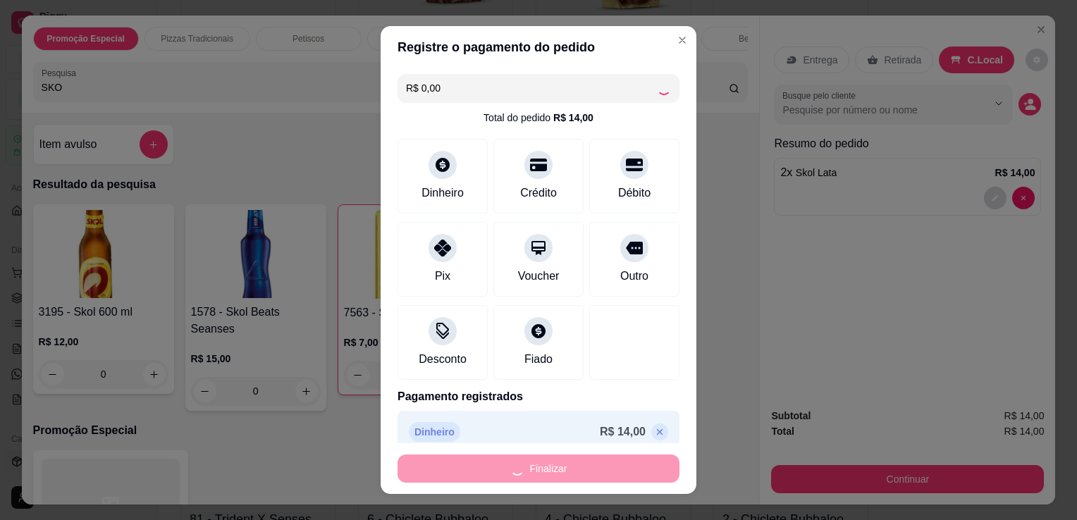
type input "0"
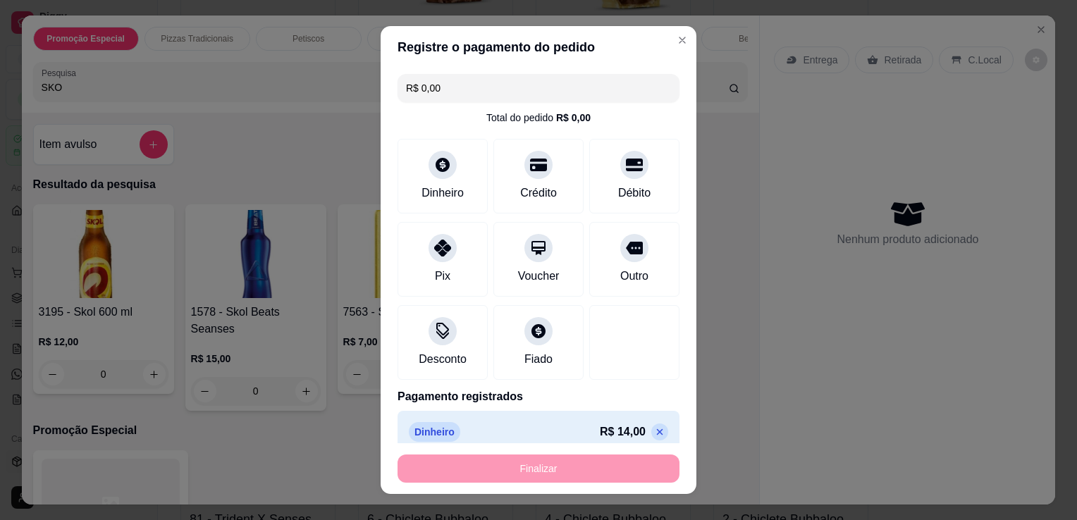
type input "-R$ 14,00"
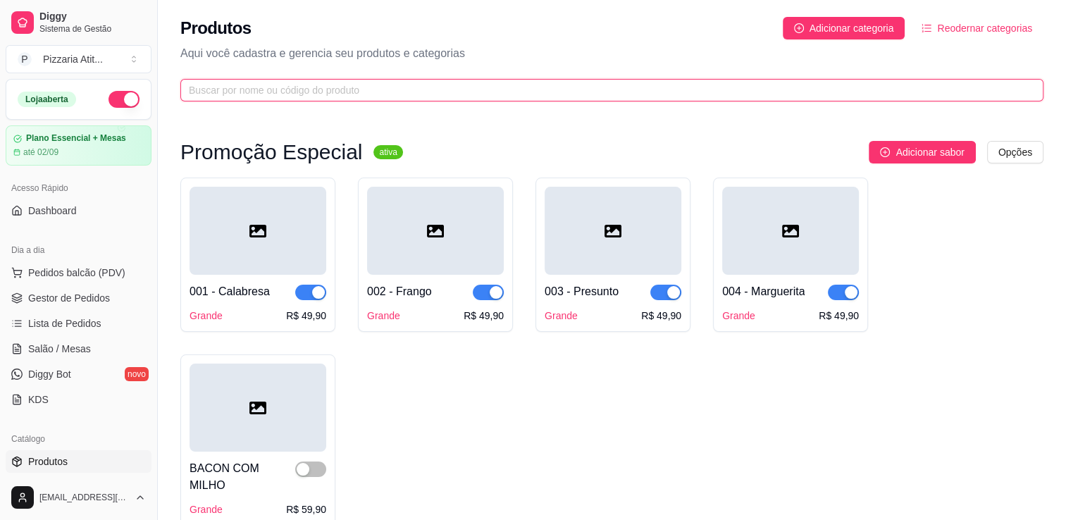
click at [814, 86] on input "text" at bounding box center [606, 90] width 835 height 16
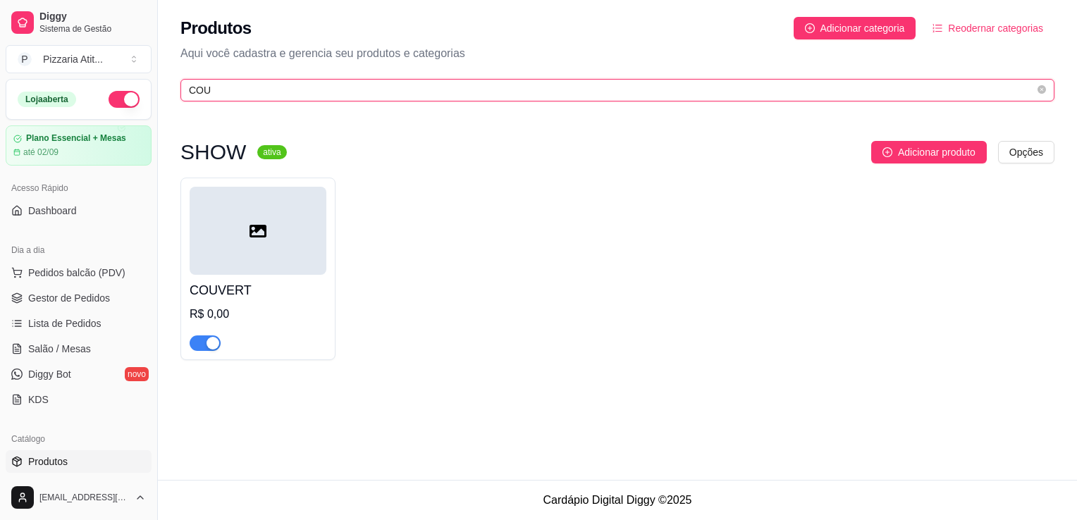
type input "COU"
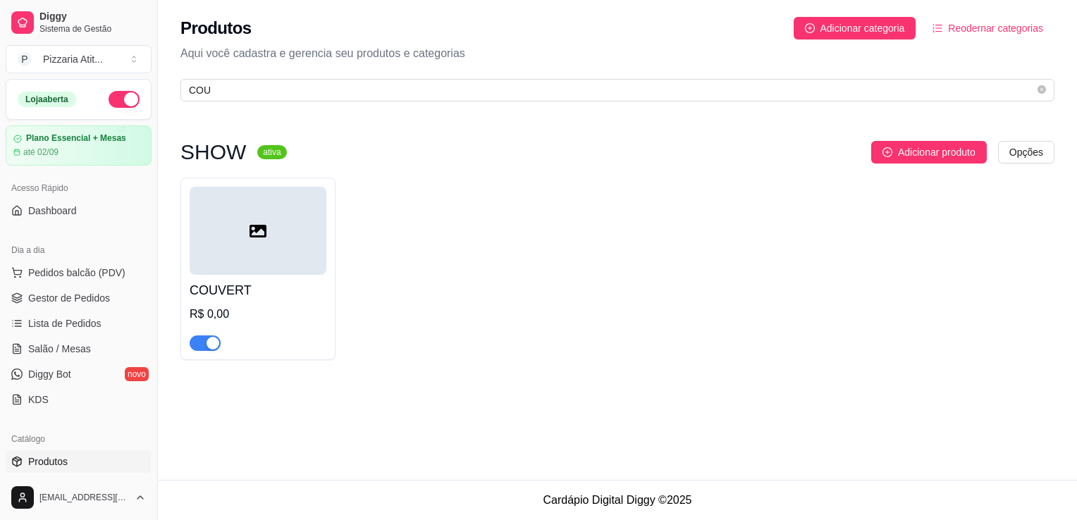
click at [293, 226] on div at bounding box center [258, 231] width 137 height 88
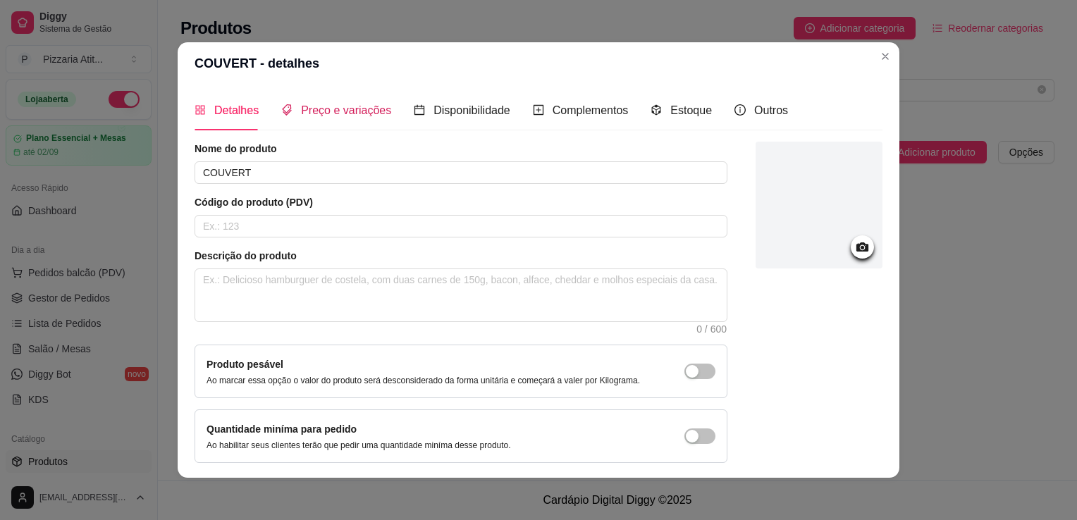
click at [359, 108] on span "Preço e variações" at bounding box center [346, 110] width 90 height 12
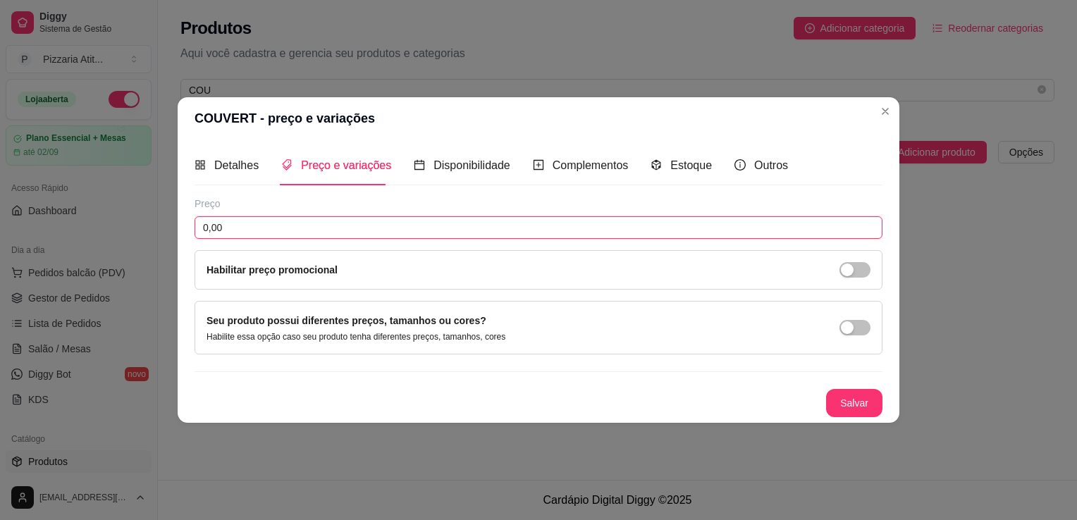
click at [262, 235] on input "0,00" at bounding box center [539, 227] width 688 height 23
type input "10,00"
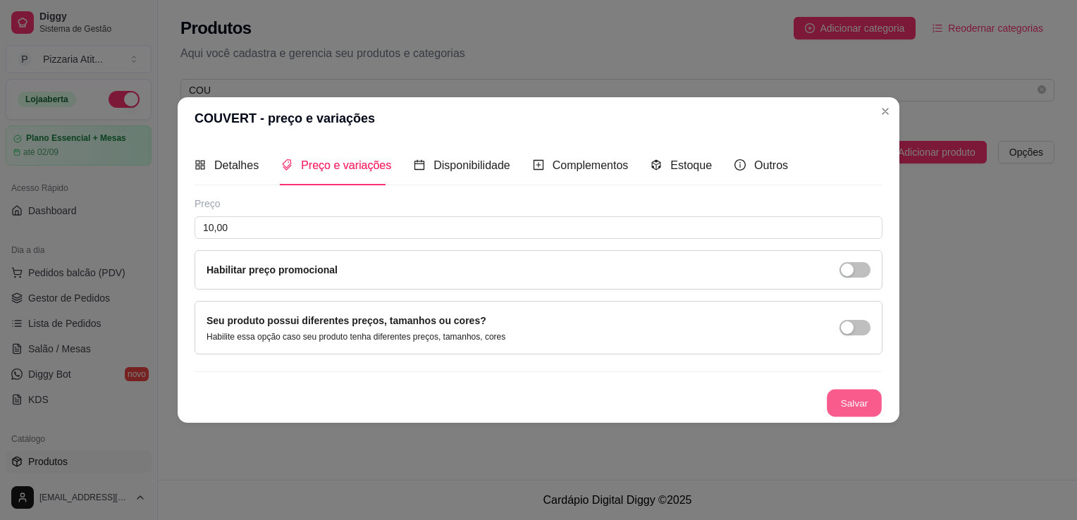
click at [863, 410] on button "Salvar" at bounding box center [854, 403] width 55 height 27
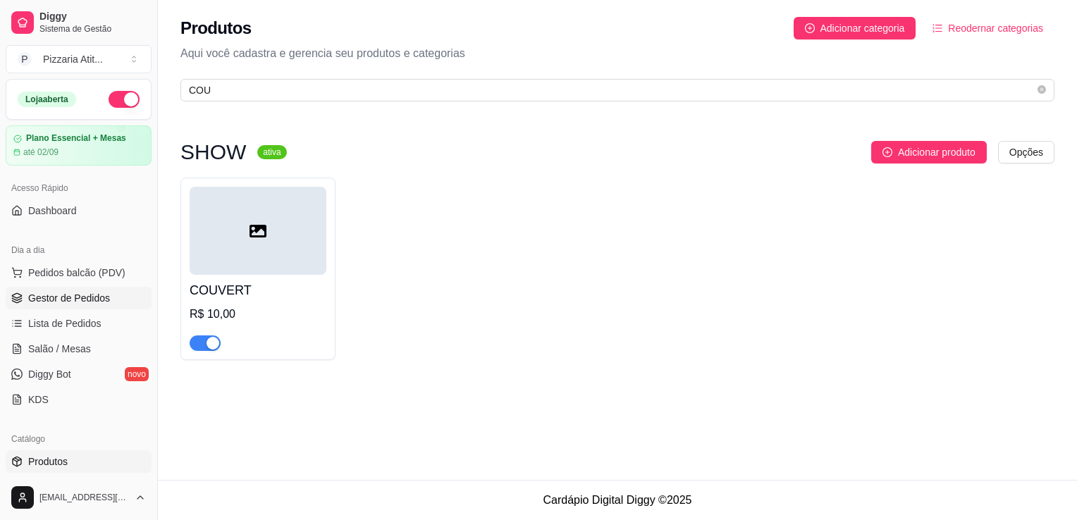
click at [34, 308] on link "Gestor de Pedidos" at bounding box center [79, 298] width 146 height 23
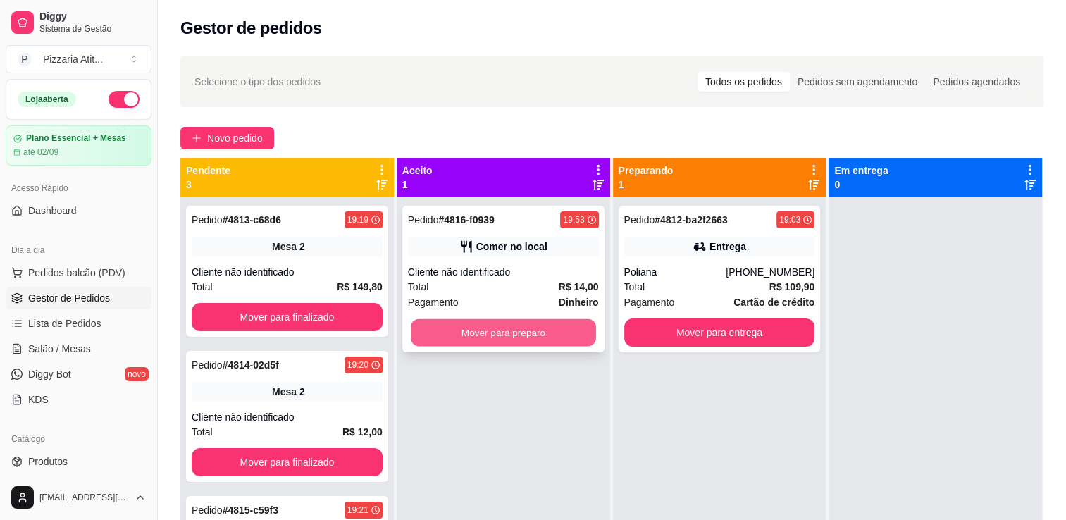
click at [483, 326] on button "Mover para preparo" at bounding box center [503, 332] width 185 height 27
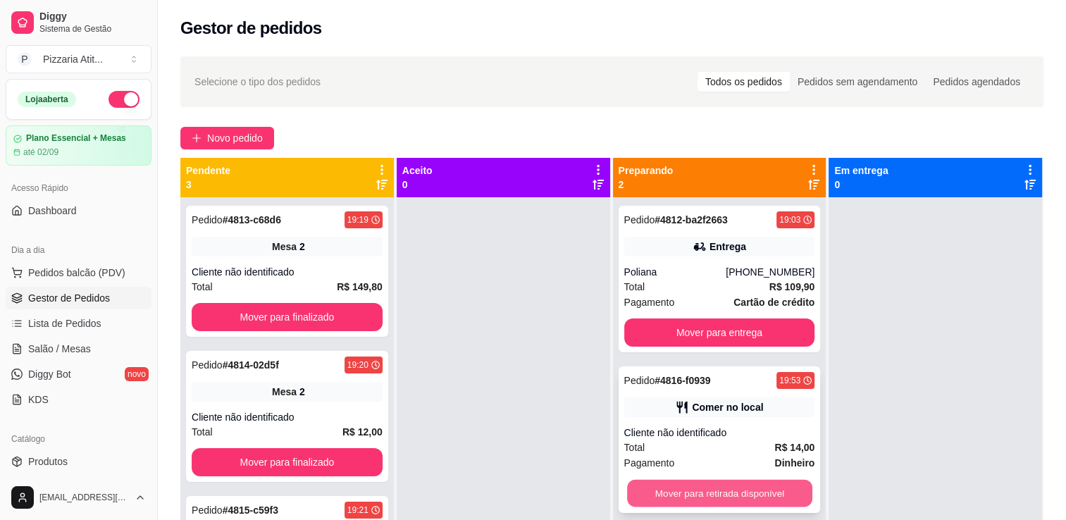
click at [702, 495] on button "Mover para retirada disponível" at bounding box center [719, 493] width 185 height 27
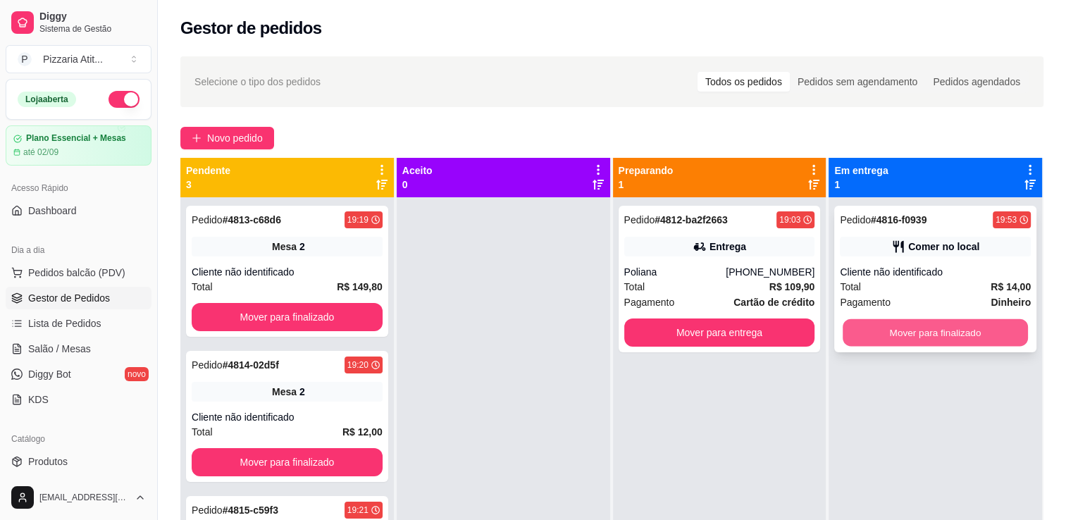
click at [932, 331] on button "Mover para finalizado" at bounding box center [935, 332] width 185 height 27
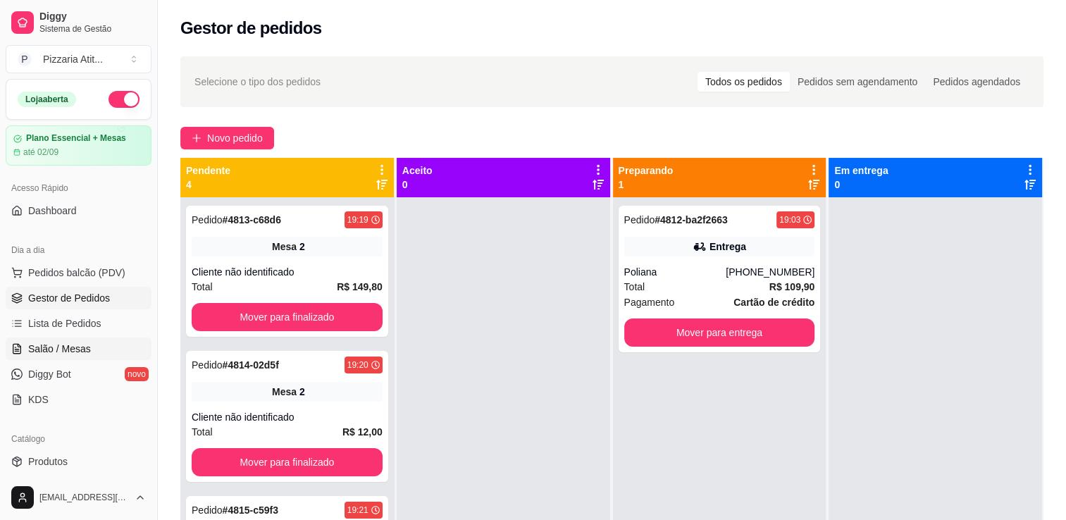
click at [110, 352] on link "Salão / Mesas" at bounding box center [79, 349] width 146 height 23
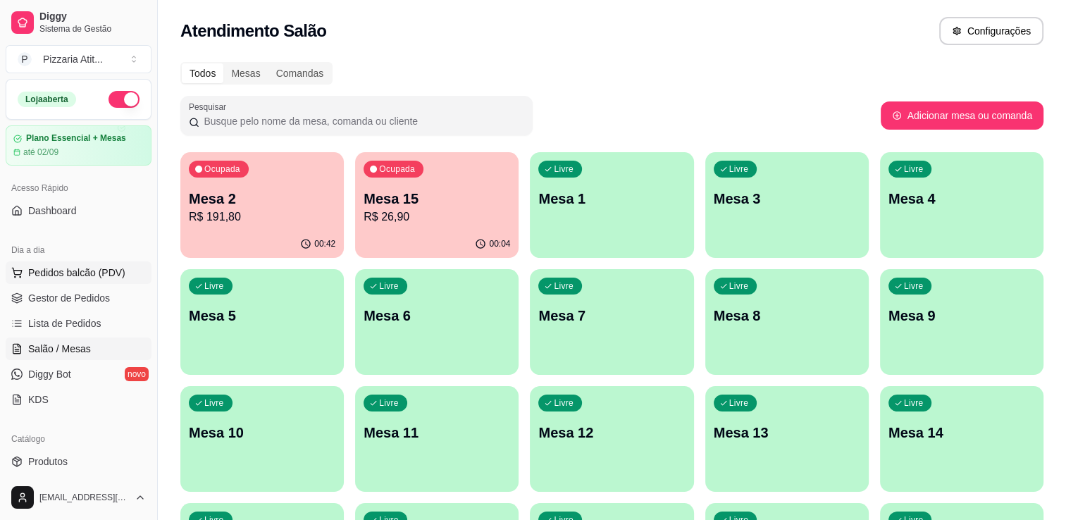
click at [88, 271] on span "Pedidos balcão (PDV)" at bounding box center [76, 273] width 97 height 14
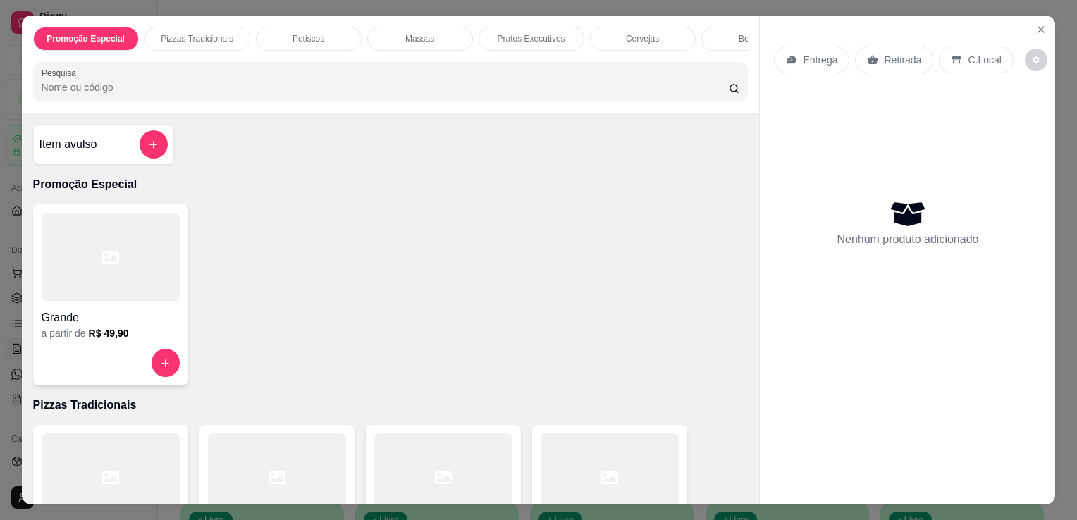
click at [600, 445] on div at bounding box center [610, 477] width 138 height 88
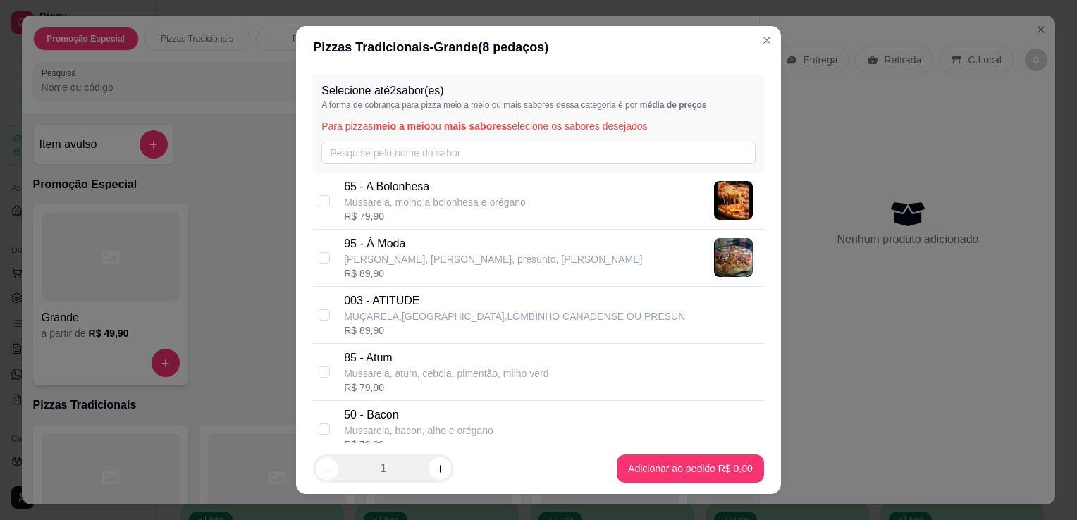
click at [443, 272] on div "R$ 89,90" at bounding box center [493, 273] width 298 height 14
checkbox input "true"
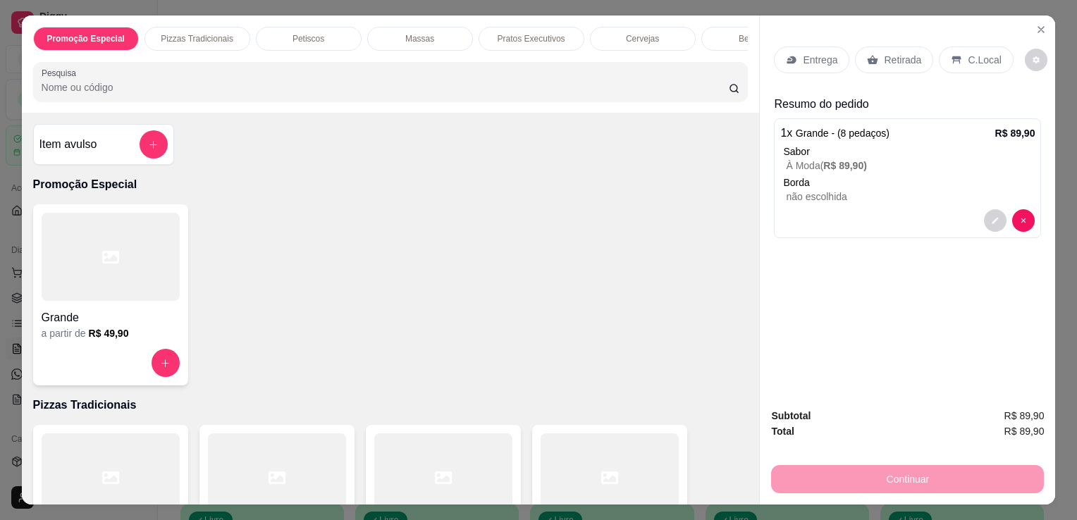
click at [617, 452] on div at bounding box center [610, 477] width 138 height 88
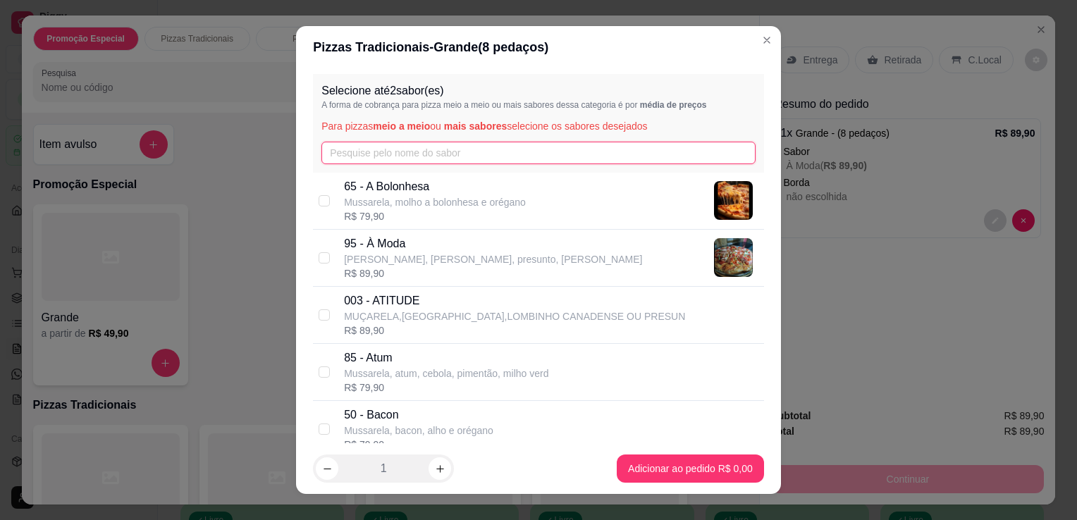
click at [522, 145] on input "text" at bounding box center [538, 153] width 434 height 23
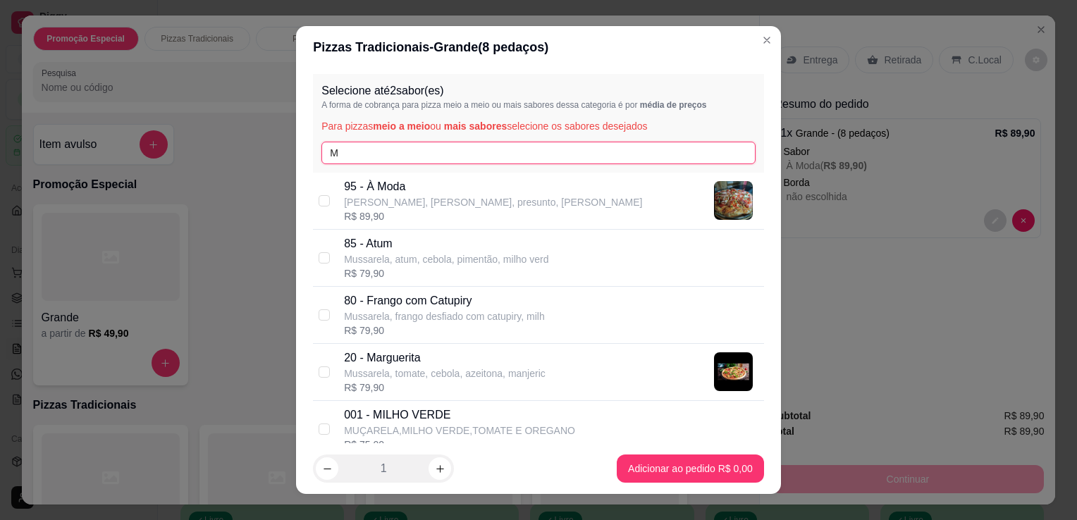
type input "M"
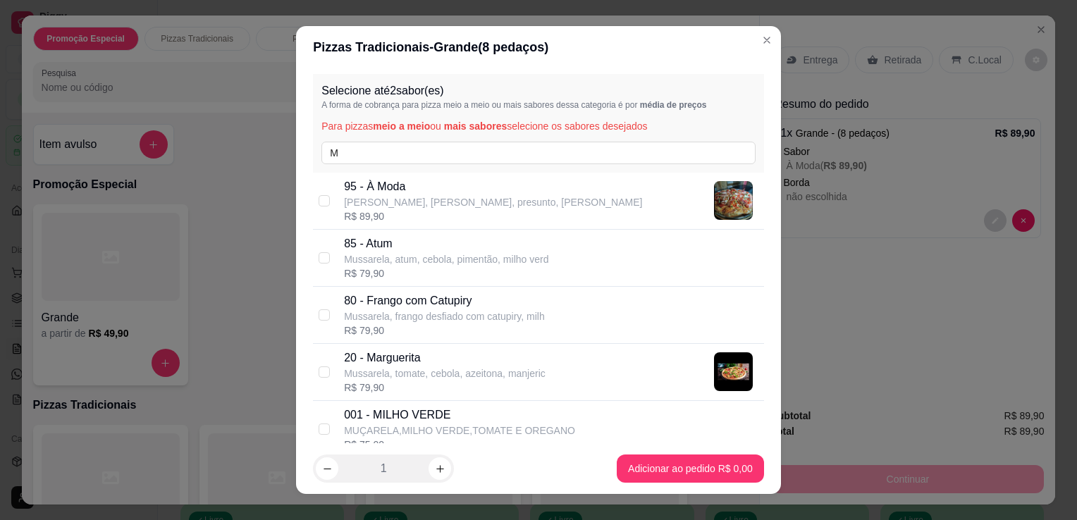
click at [417, 366] on p "Mussarela, tomate, cebola, azeitona, manjeric" at bounding box center [445, 373] width 202 height 14
checkbox input "true"
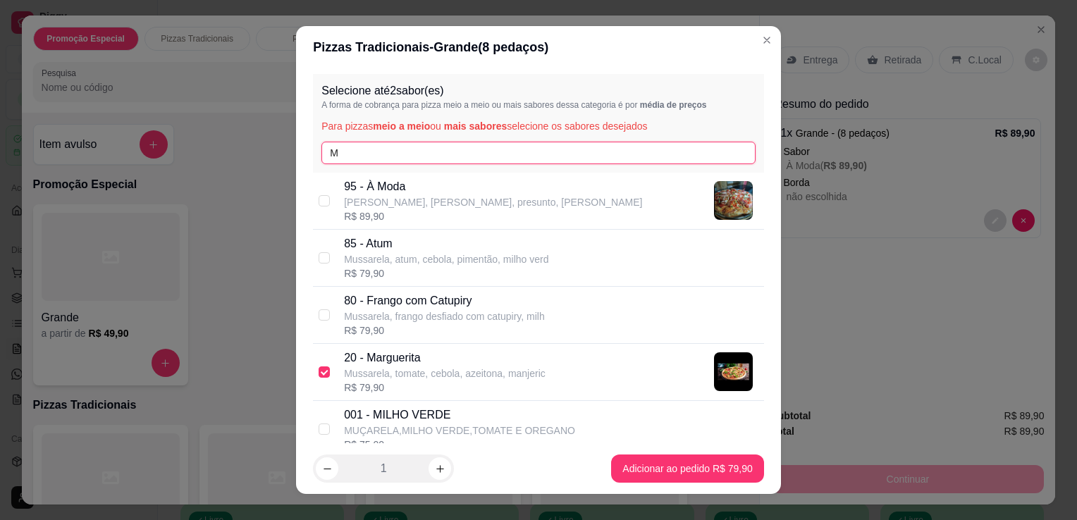
click at [469, 154] on input "M" at bounding box center [538, 153] width 434 height 23
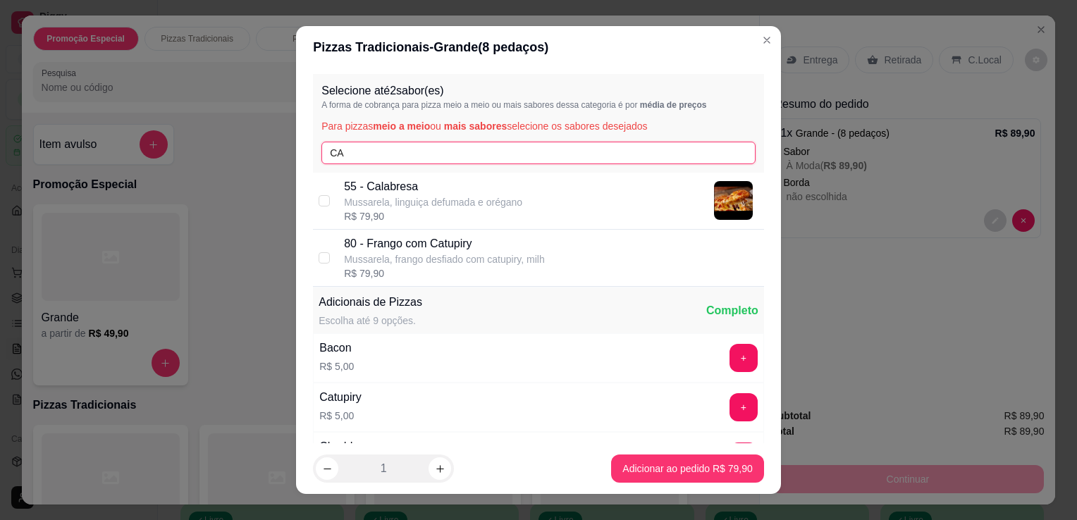
type input "CA"
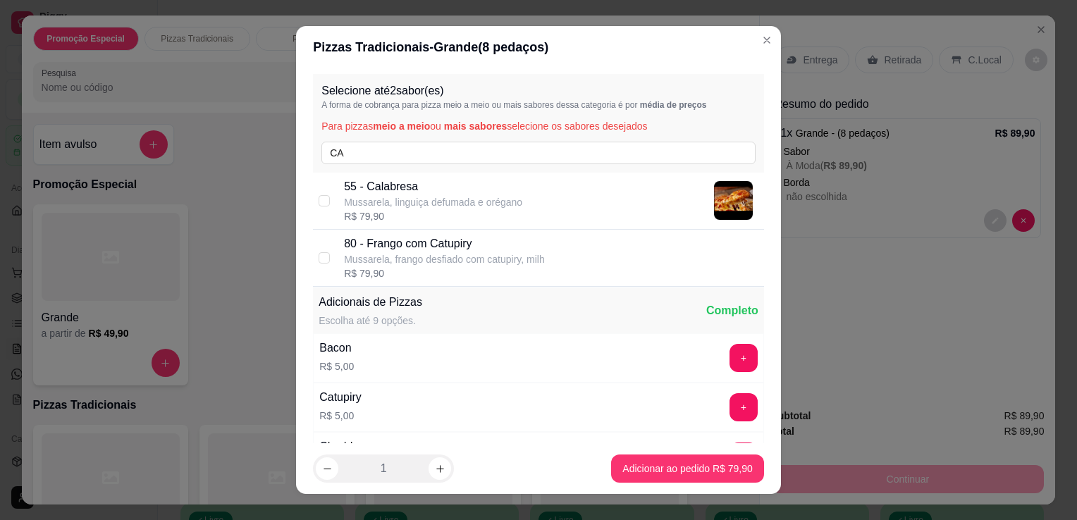
click at [449, 197] on p "Mussarela, linguiça defumada e orégano" at bounding box center [433, 202] width 178 height 14
checkbox input "true"
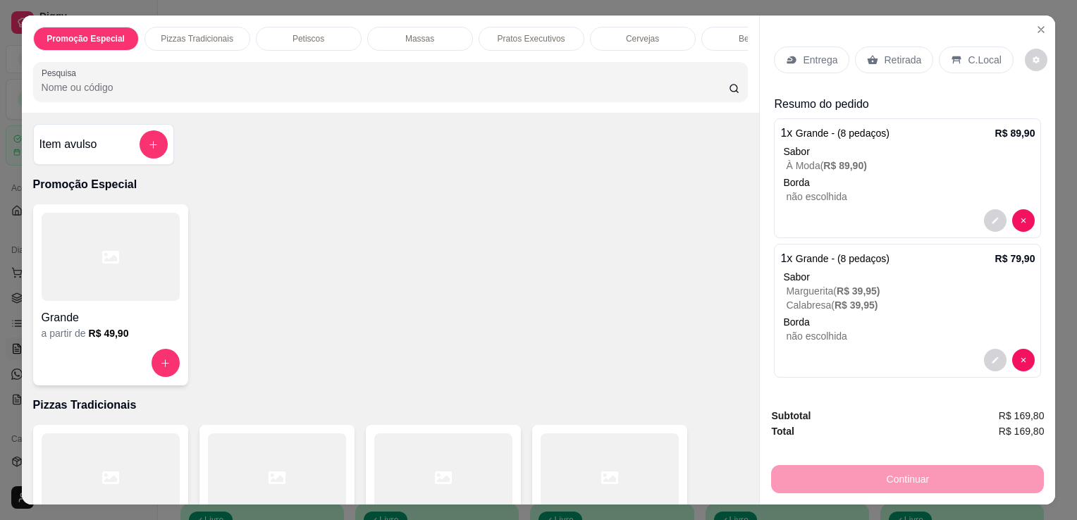
click at [815, 55] on p "Entrega" at bounding box center [820, 60] width 35 height 14
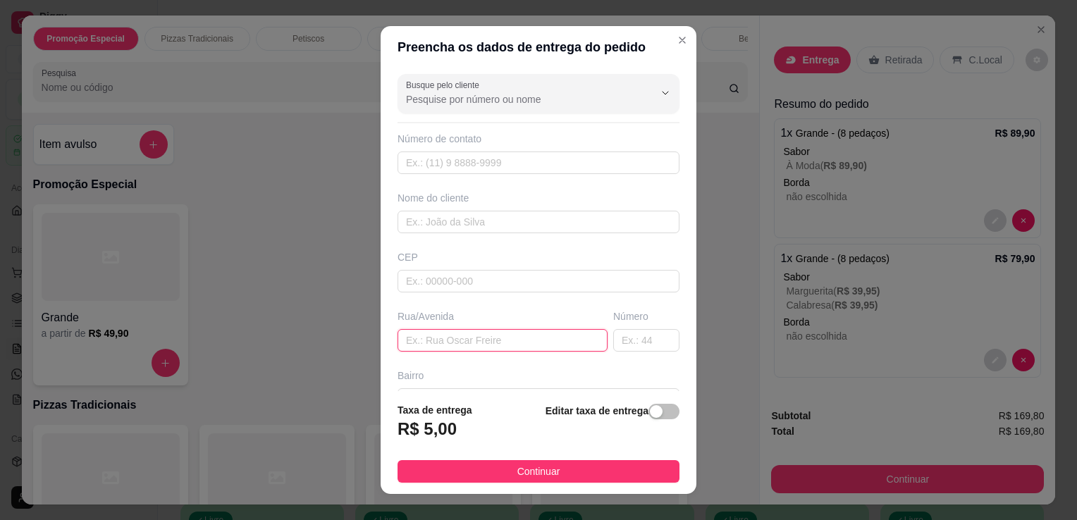
click at [486, 338] on input "text" at bounding box center [502, 340] width 210 height 23
type input "PRACA MARECHAL [PERSON_NAME]"
click at [619, 337] on input "text" at bounding box center [646, 340] width 66 height 23
type input "455"
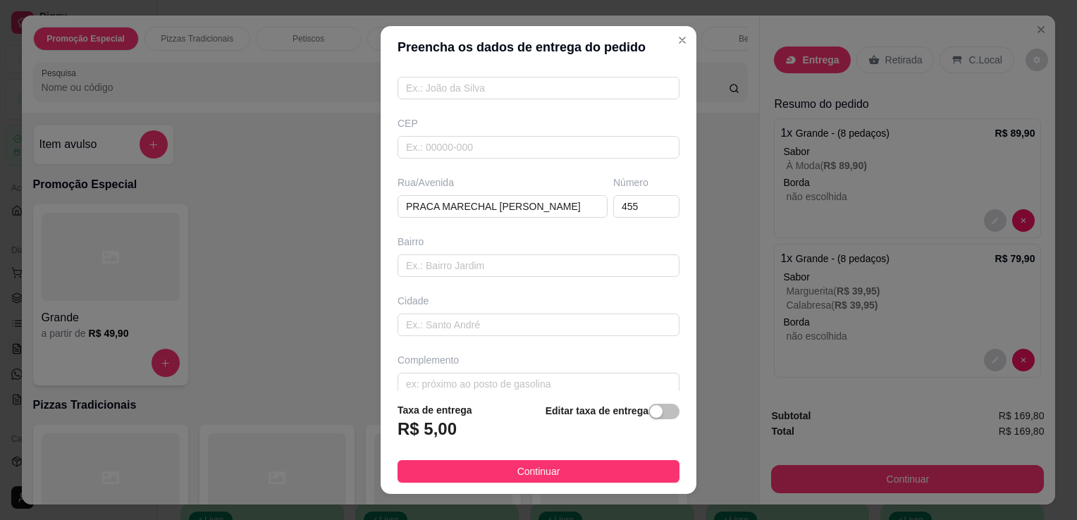
scroll to position [149, 0]
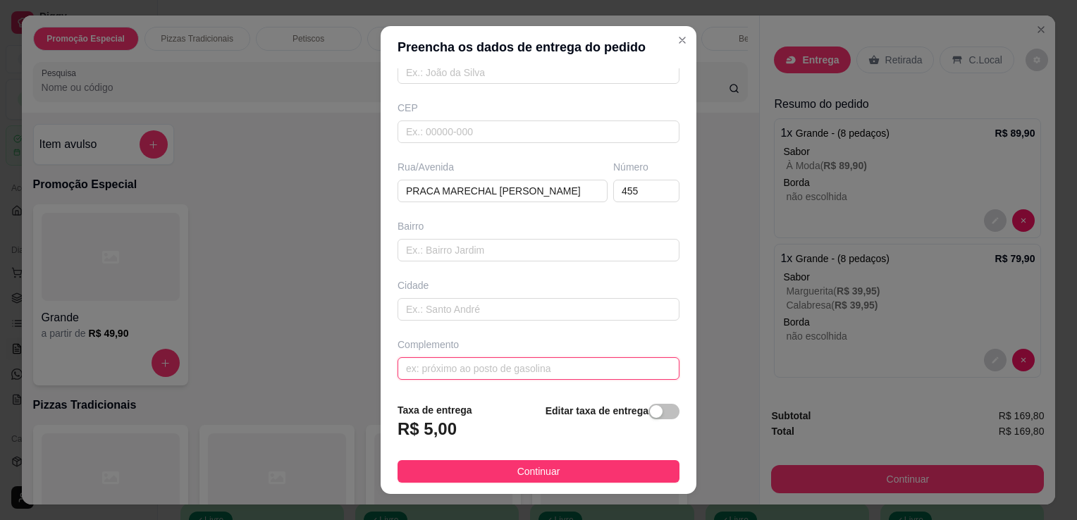
click at [553, 370] on input "text" at bounding box center [538, 368] width 282 height 23
type input "DO LADO DO BAR DO CU"
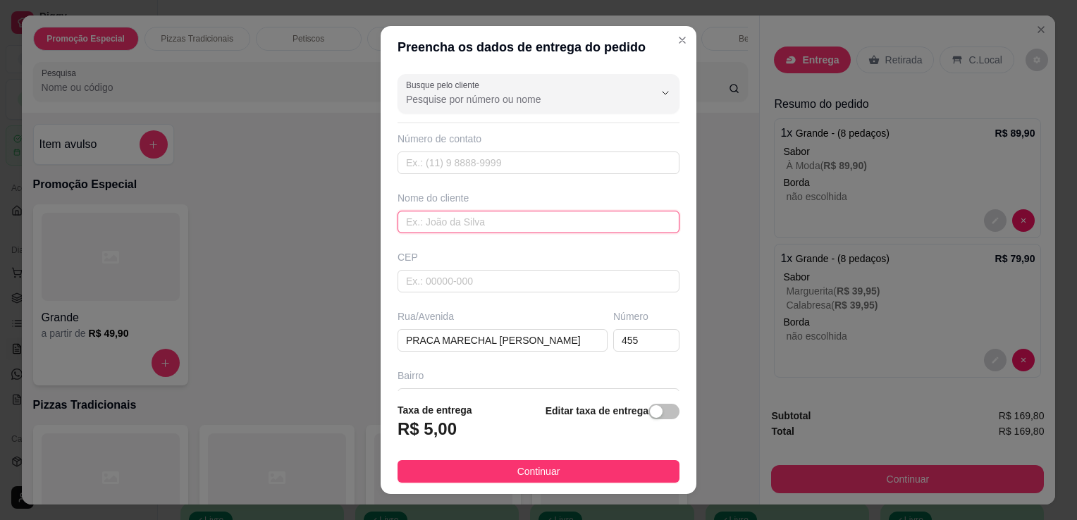
click at [504, 211] on input "text" at bounding box center [538, 222] width 282 height 23
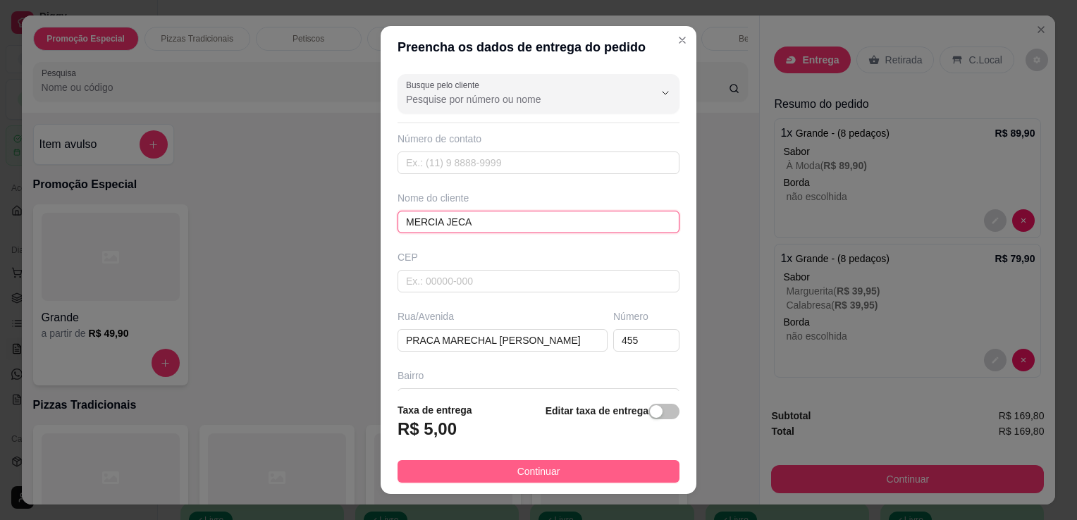
type input "MERCIA JECA"
click at [479, 476] on button "Continuar" at bounding box center [538, 471] width 282 height 23
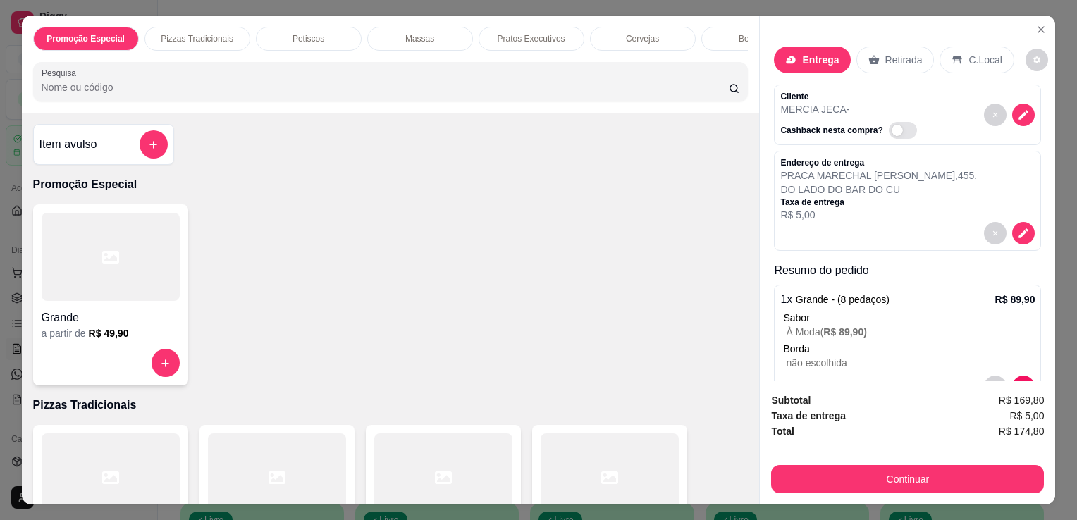
drag, startPoint x: 701, startPoint y: 91, endPoint x: 918, endPoint y: 162, distance: 229.1
click at [918, 162] on div "Promoção Especial Pizzas Tradicionais Petiscos Massas Pratos Executivos Cerveja…" at bounding box center [539, 260] width 1034 height 489
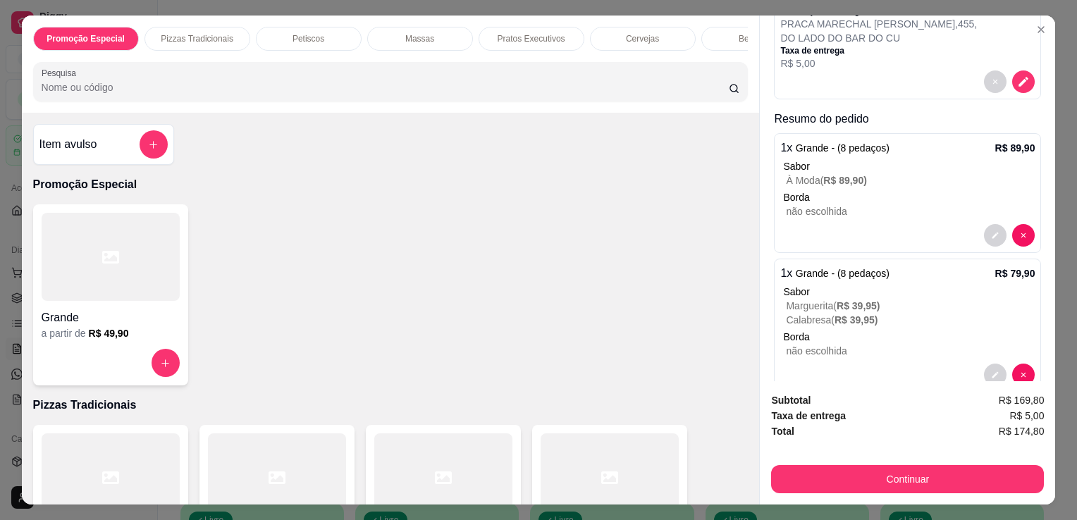
scroll to position [152, 0]
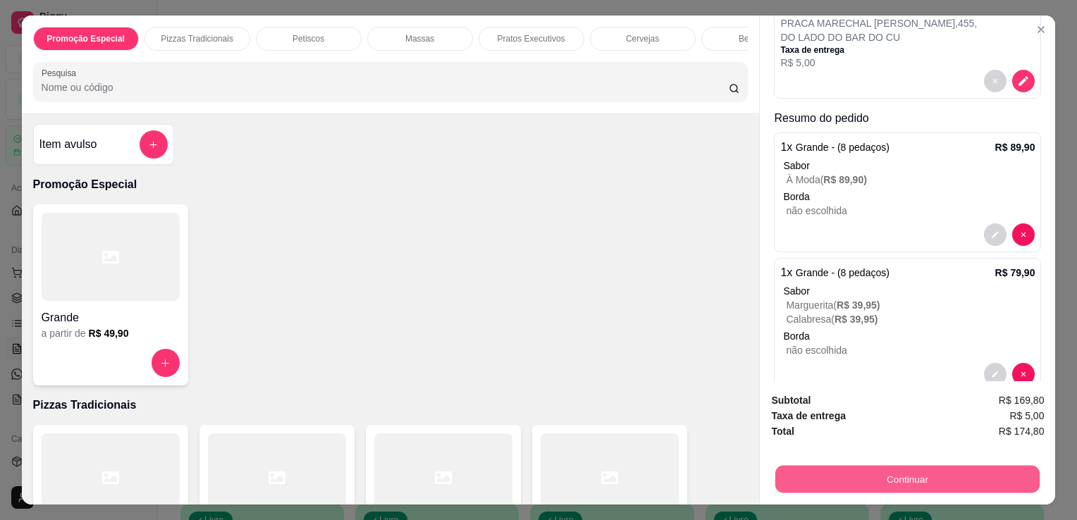
click at [906, 469] on button "Continuar" at bounding box center [907, 478] width 264 height 27
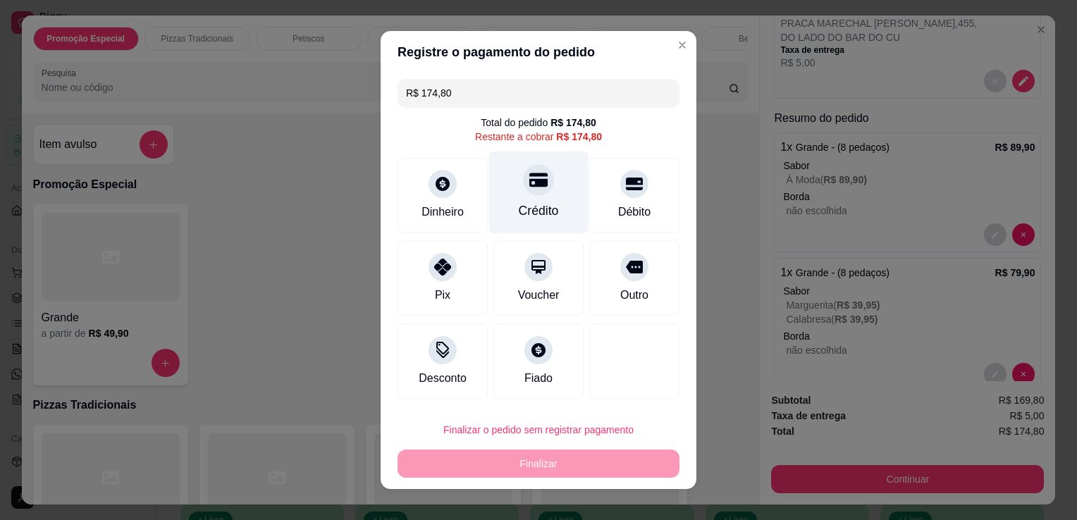
click at [542, 206] on div "Crédito" at bounding box center [539, 211] width 40 height 18
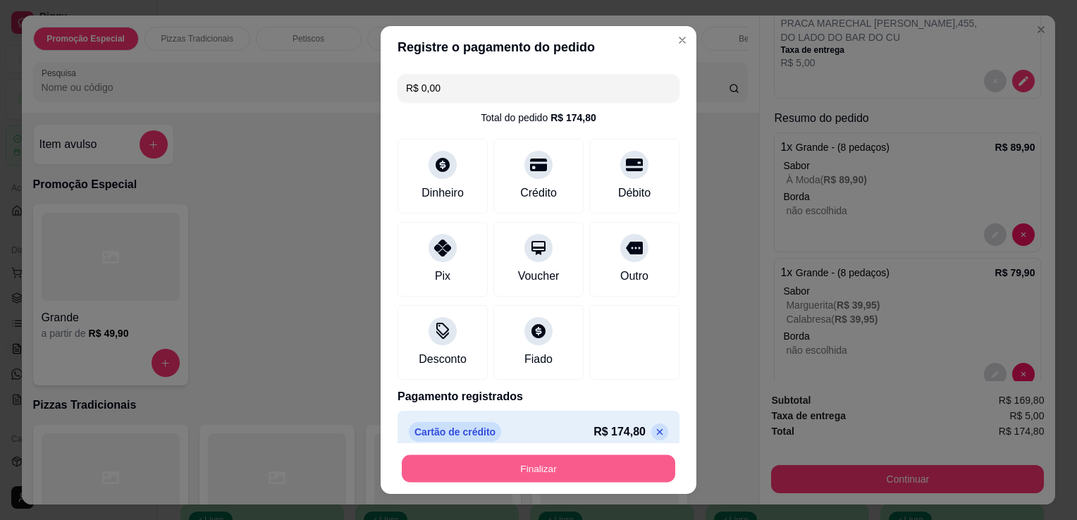
click at [521, 474] on button "Finalizar" at bounding box center [538, 468] width 273 height 27
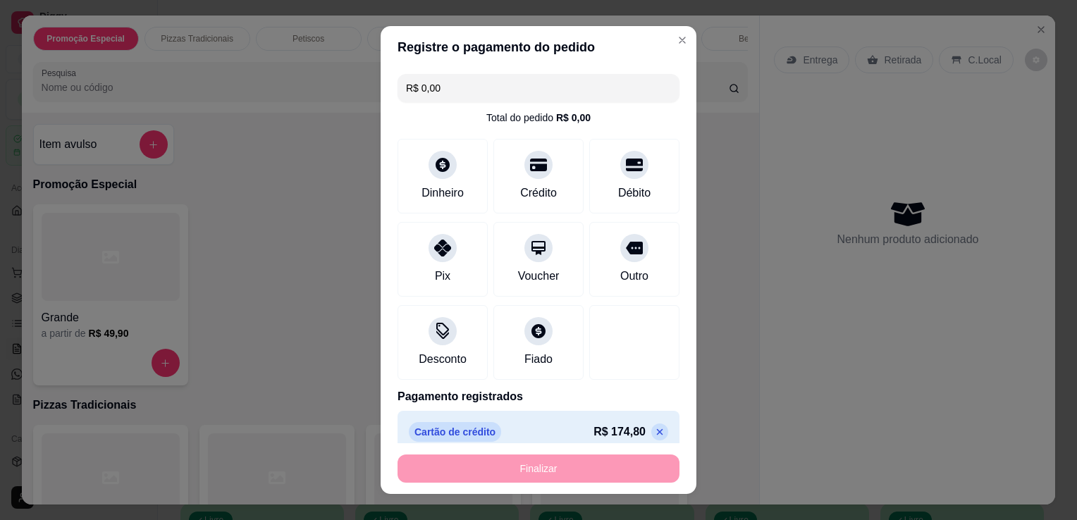
type input "-R$ 174,80"
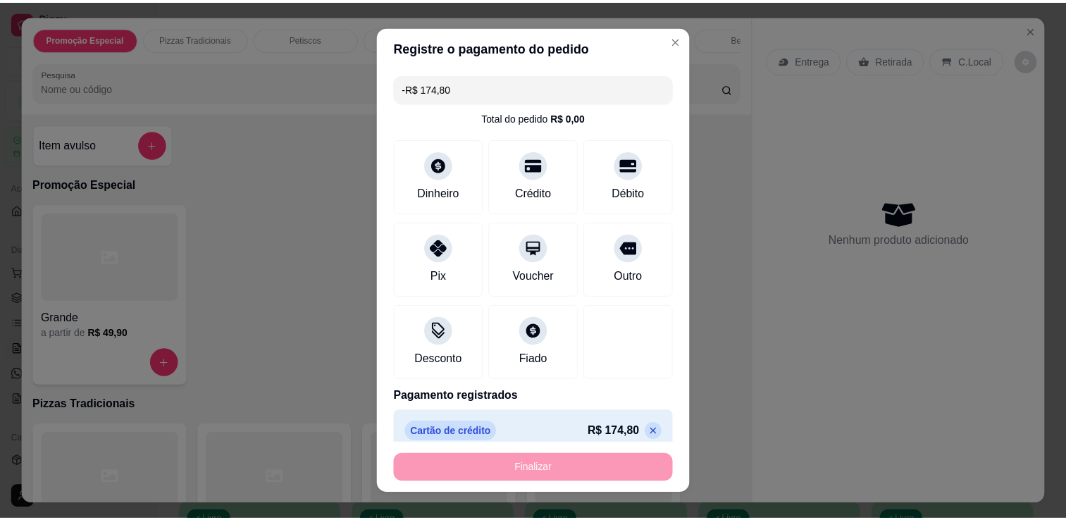
scroll to position [0, 0]
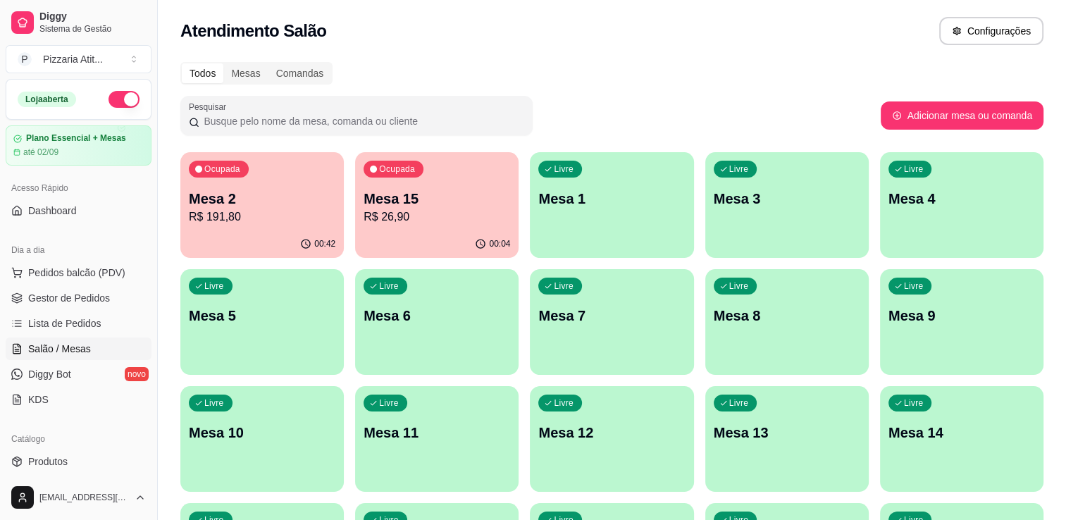
click at [283, 187] on div "Ocupada Mesa 2 R$ 191,80" at bounding box center [262, 191] width 164 height 78
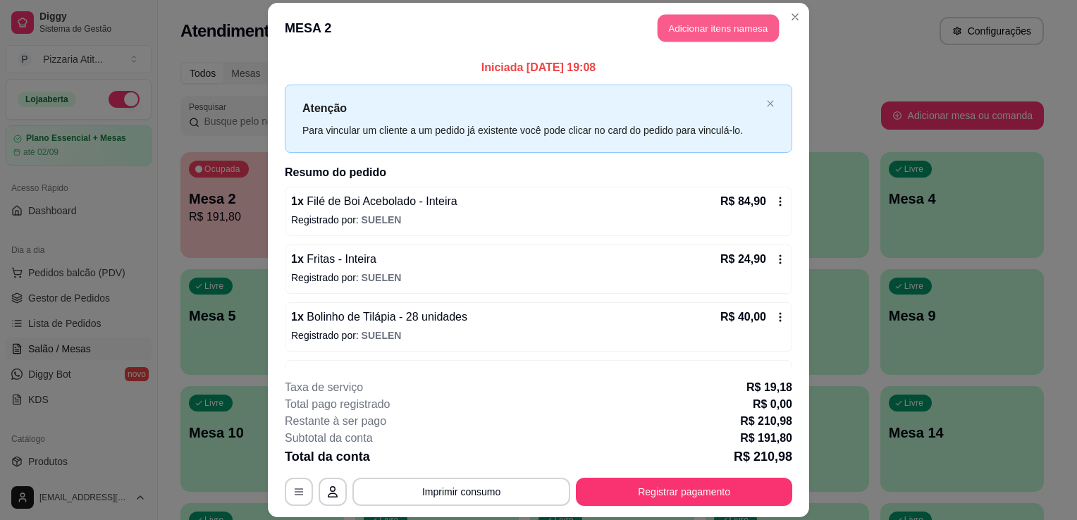
click at [697, 14] on button "Adicionar itens na mesa" at bounding box center [718, 27] width 121 height 27
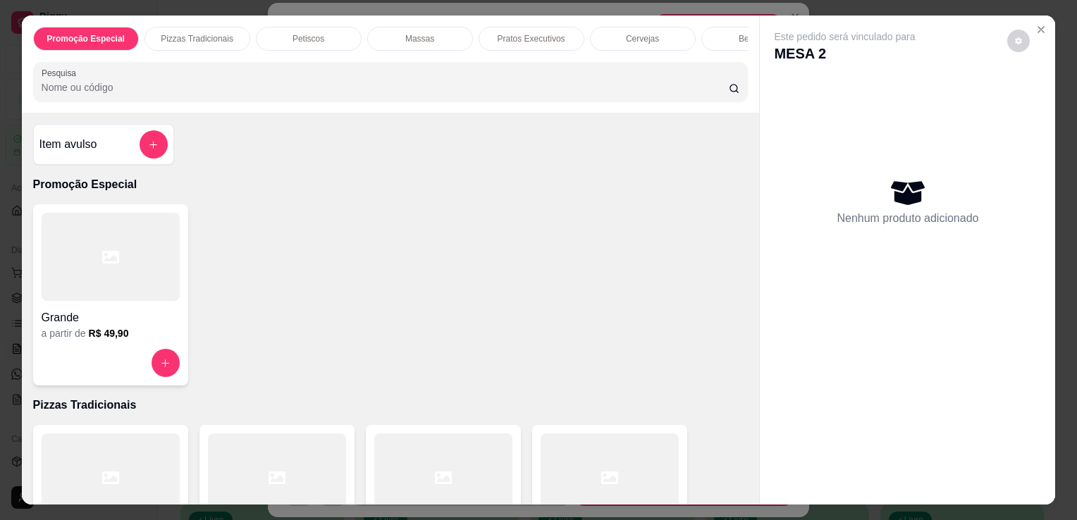
click at [400, 87] on input "Pesquisa" at bounding box center [385, 87] width 687 height 14
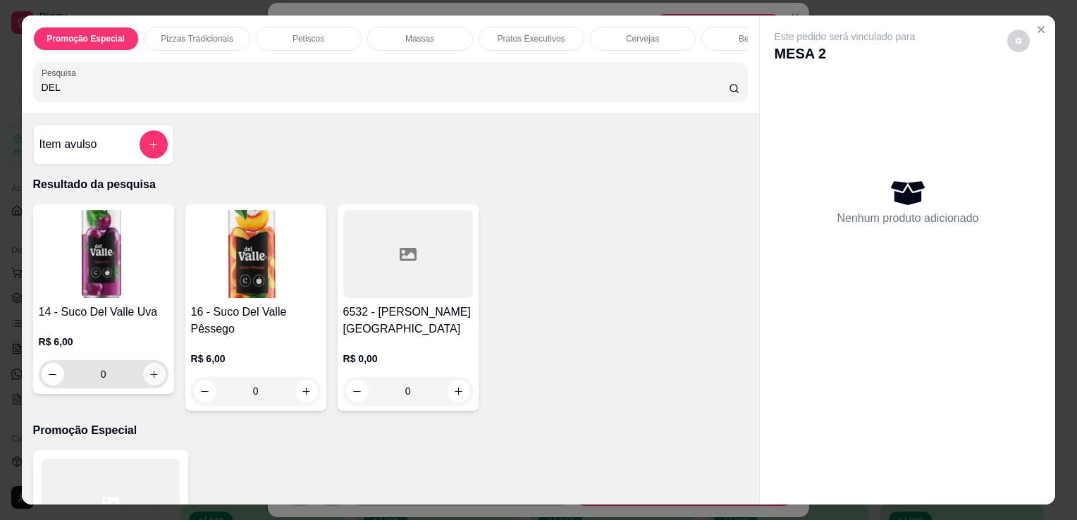
type input "DEL"
click at [149, 380] on icon "increase-product-quantity" at bounding box center [154, 374] width 11 height 11
type input "1"
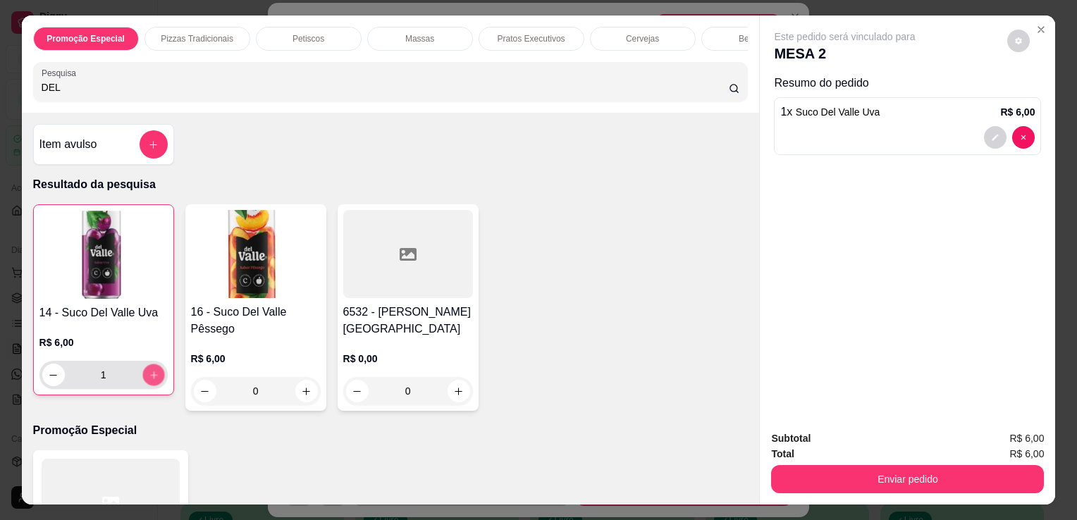
click at [148, 380] on icon "increase-product-quantity" at bounding box center [153, 375] width 11 height 11
type input "2"
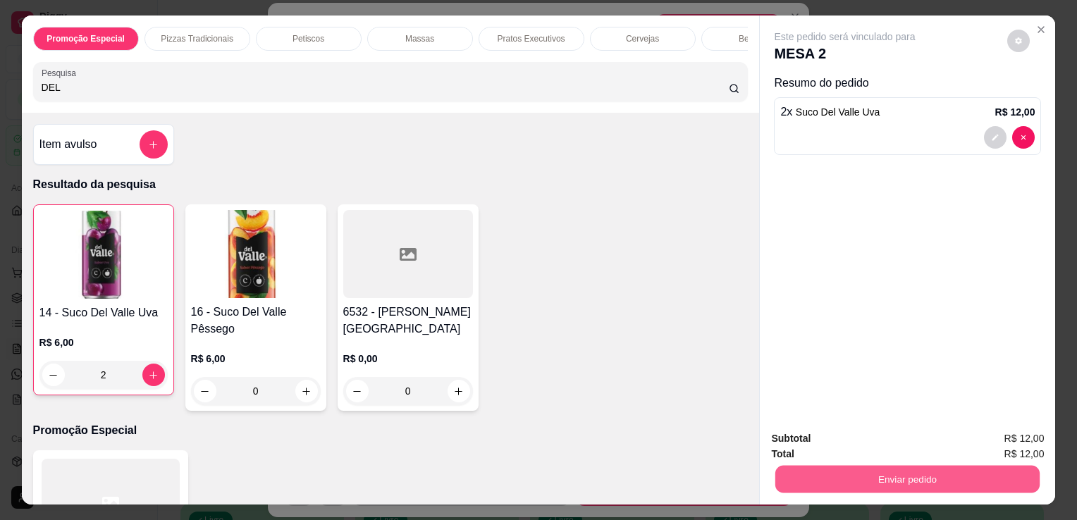
click at [875, 466] on button "Enviar pedido" at bounding box center [907, 478] width 264 height 27
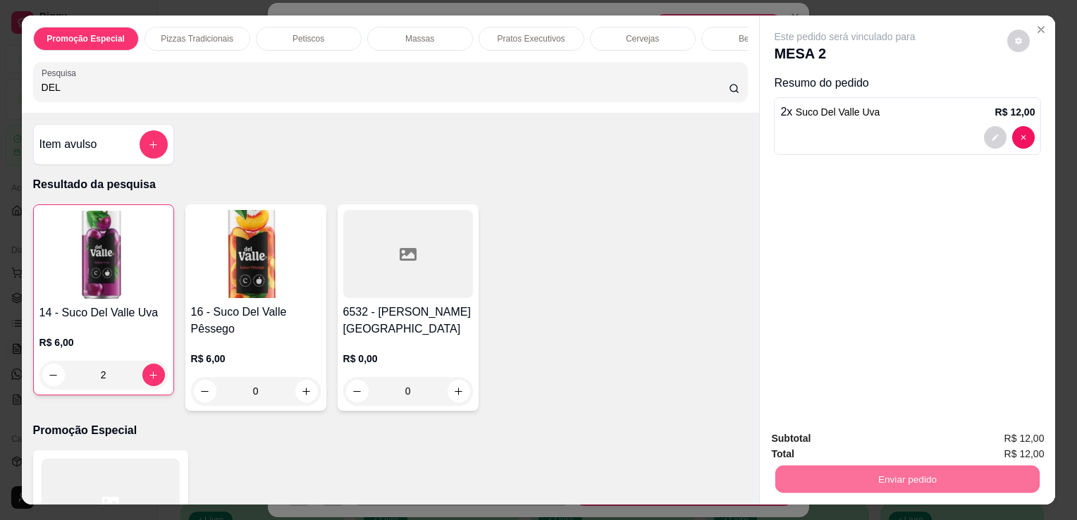
click at [875, 441] on button "Não registrar e enviar pedido" at bounding box center [861, 439] width 142 height 26
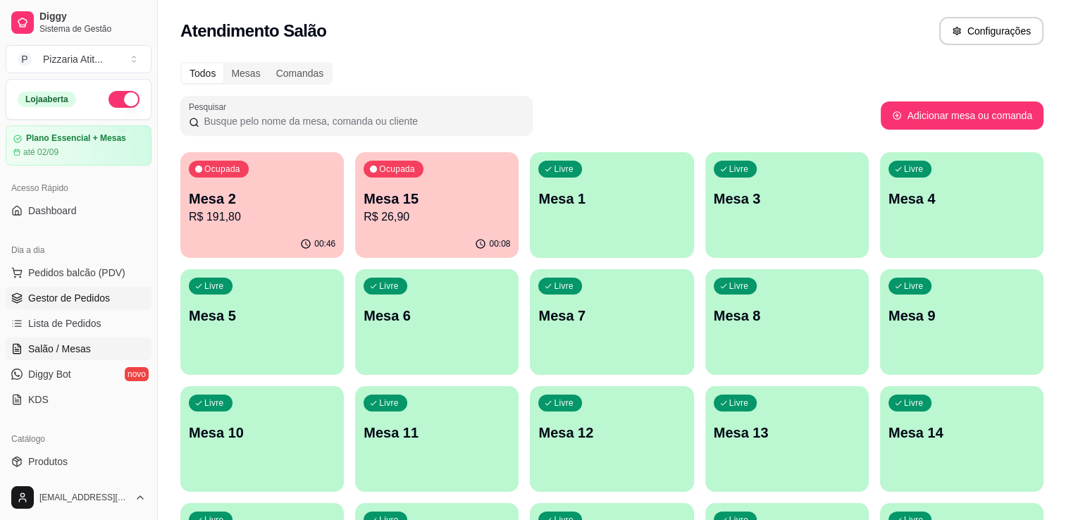
click at [59, 306] on link "Gestor de Pedidos" at bounding box center [79, 298] width 146 height 23
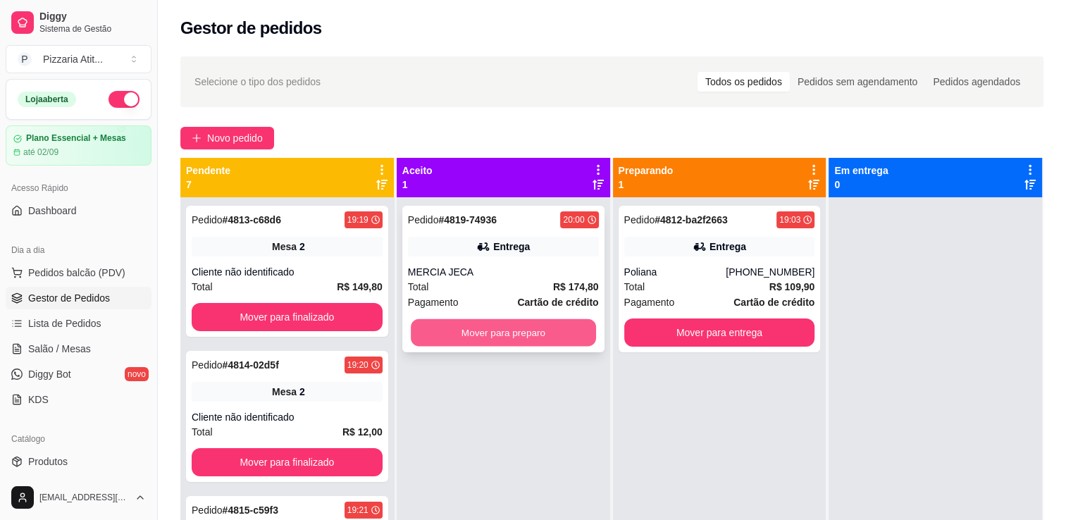
click at [557, 331] on button "Mover para preparo" at bounding box center [503, 332] width 185 height 27
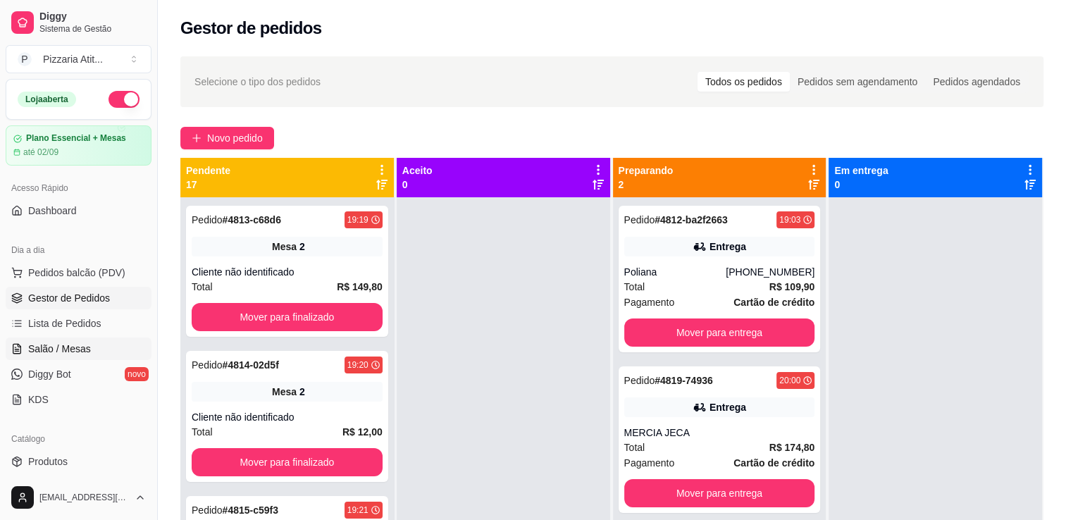
click at [82, 345] on span "Salão / Mesas" at bounding box center [59, 349] width 63 height 14
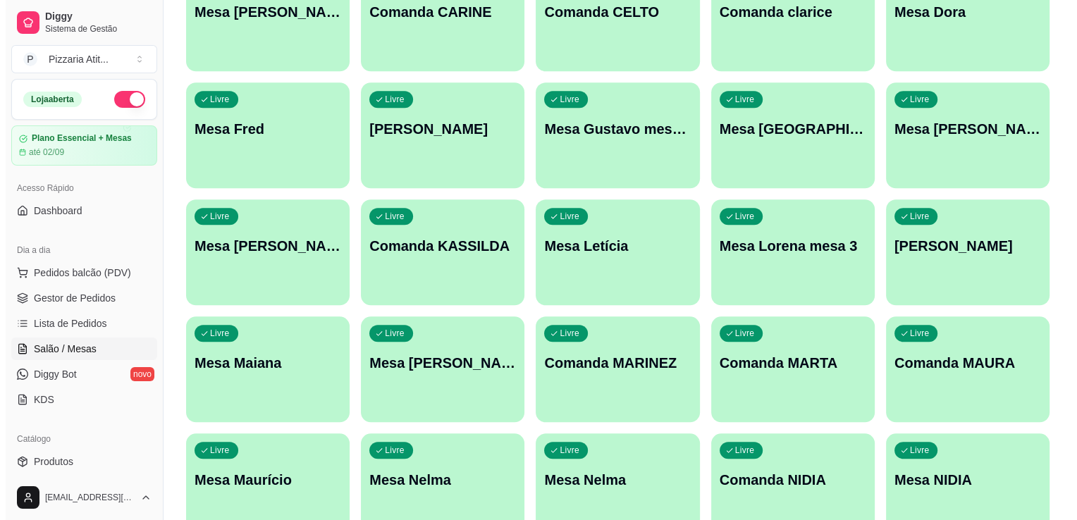
scroll to position [1432, 0]
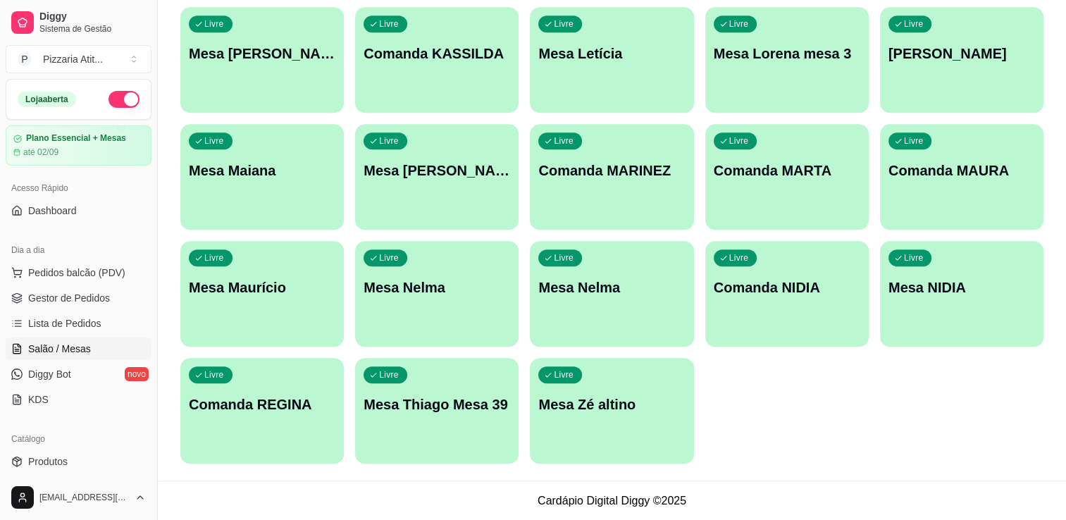
click at [936, 302] on div "Livre Mesa NIDIA" at bounding box center [962, 285] width 164 height 89
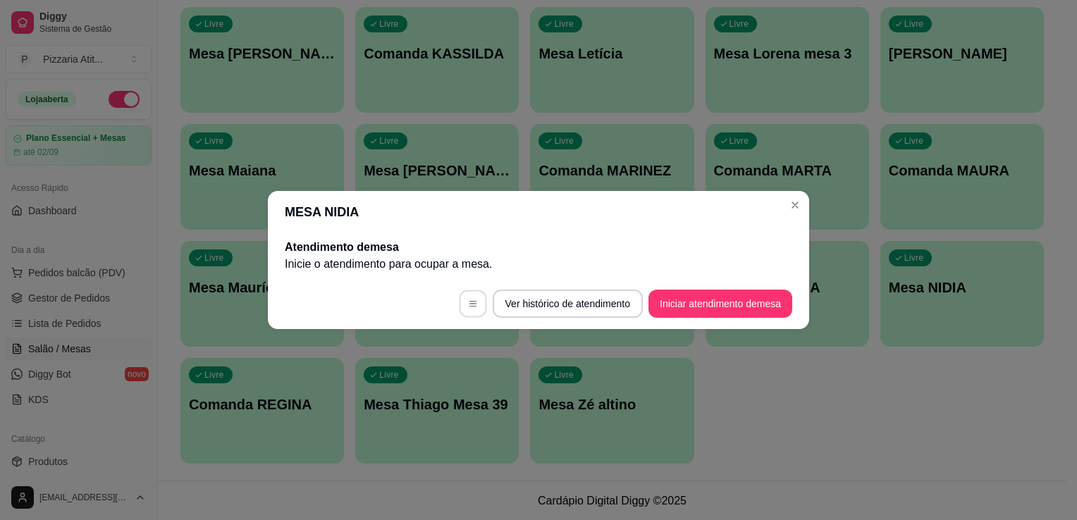
click at [466, 295] on button "button" at bounding box center [472, 303] width 27 height 27
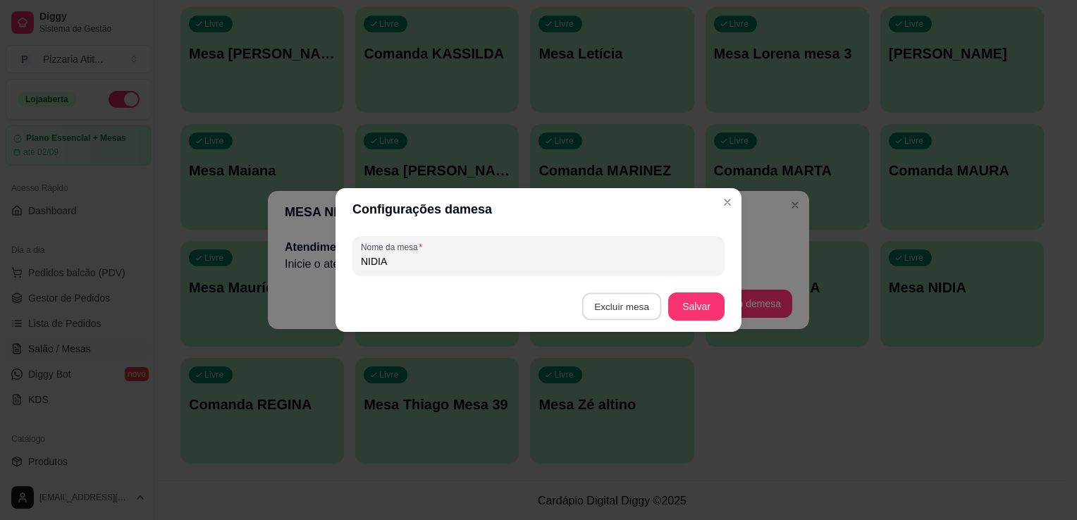
click at [627, 299] on button "Excluir mesa" at bounding box center [622, 306] width 80 height 27
click at [629, 399] on button "Confirmar" at bounding box center [624, 396] width 50 height 21
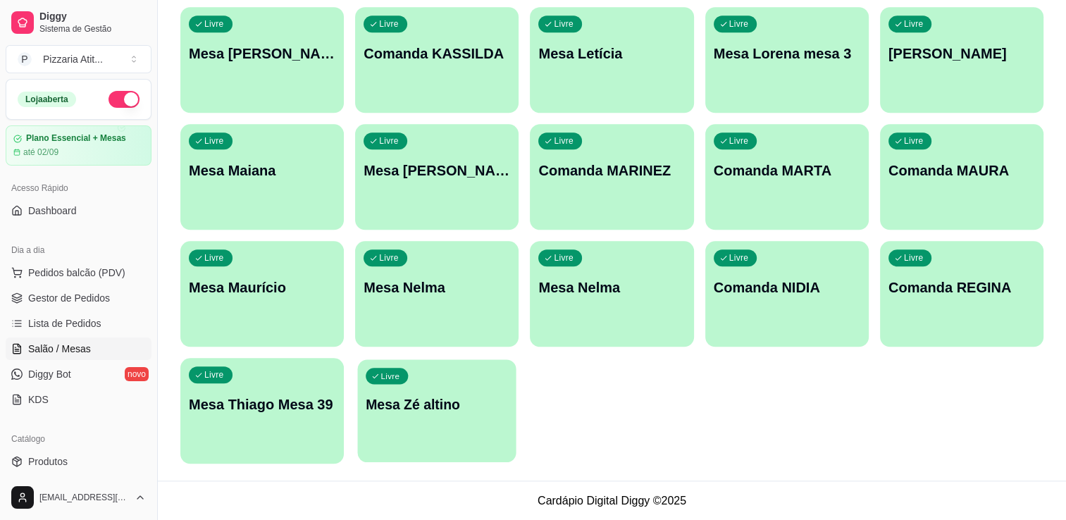
click at [417, 426] on div "Livre Mesa Zé altino" at bounding box center [437, 402] width 159 height 86
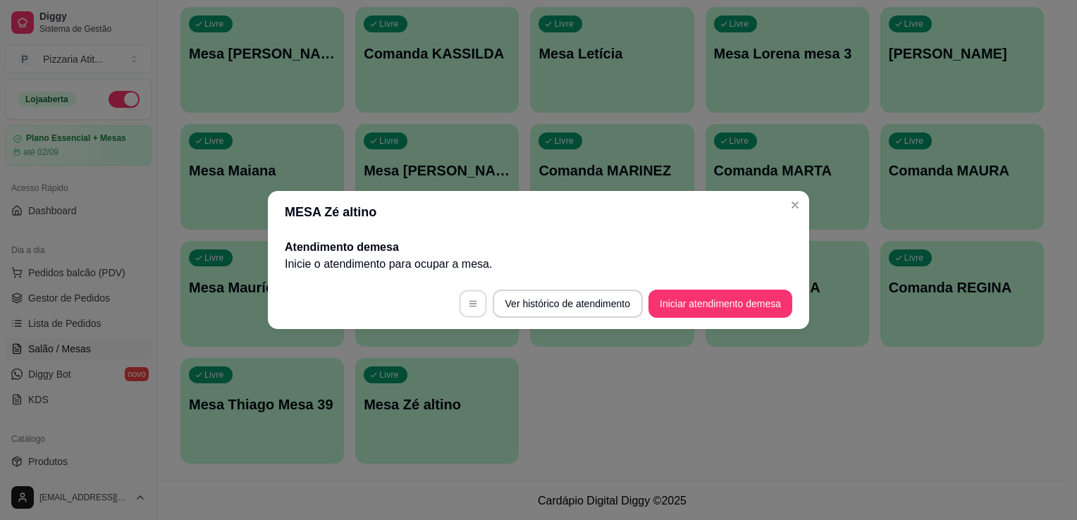
click at [475, 306] on button "button" at bounding box center [472, 303] width 27 height 27
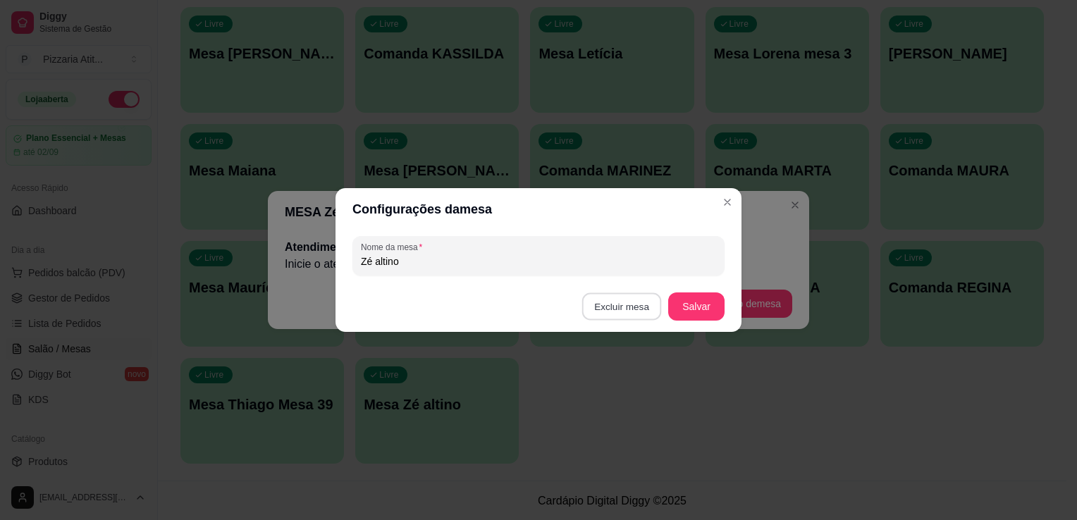
click at [627, 304] on button "Excluir mesa" at bounding box center [622, 306] width 80 height 27
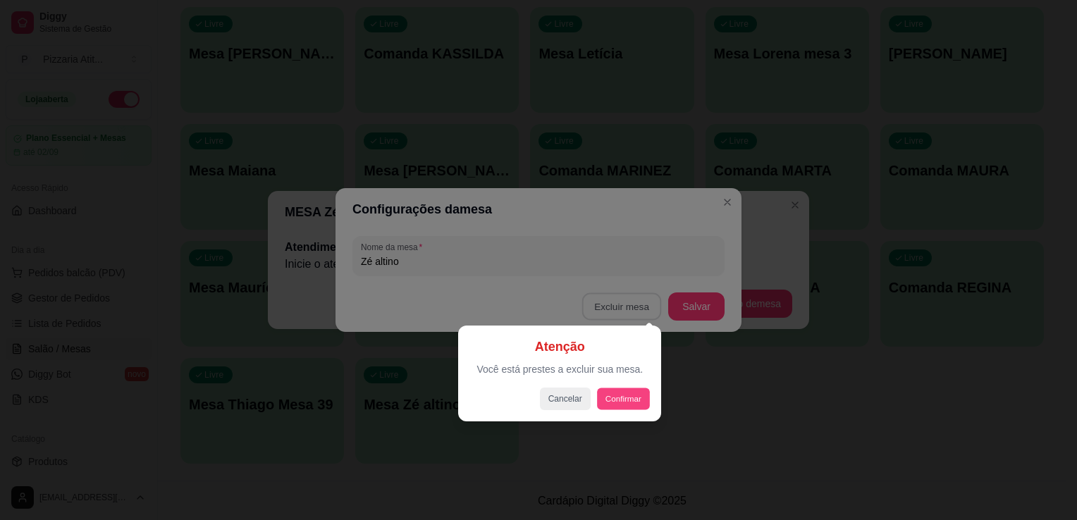
click at [620, 388] on button "Confirmar" at bounding box center [623, 399] width 52 height 22
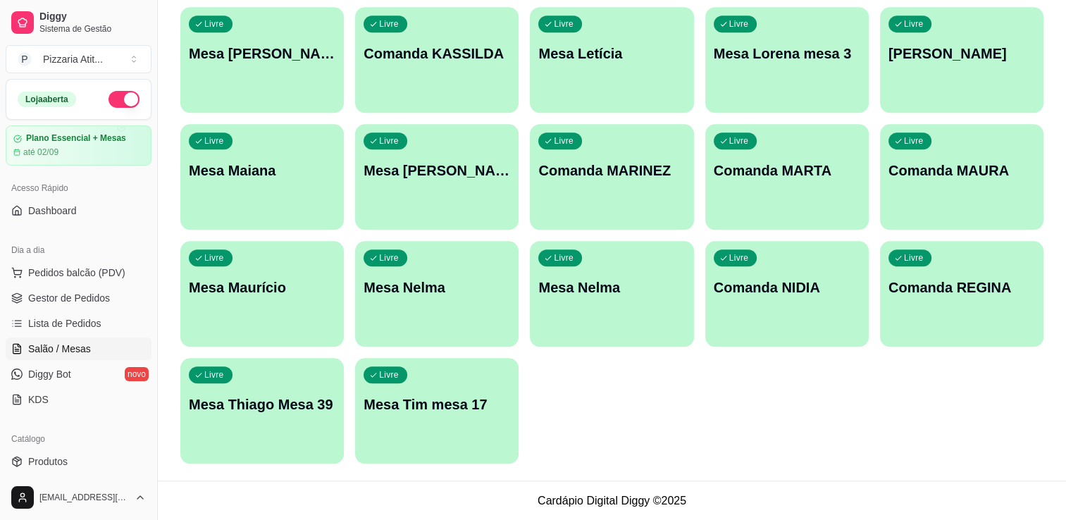
click at [449, 439] on div "Livre Mesa Tim mesa 17" at bounding box center [437, 402] width 159 height 86
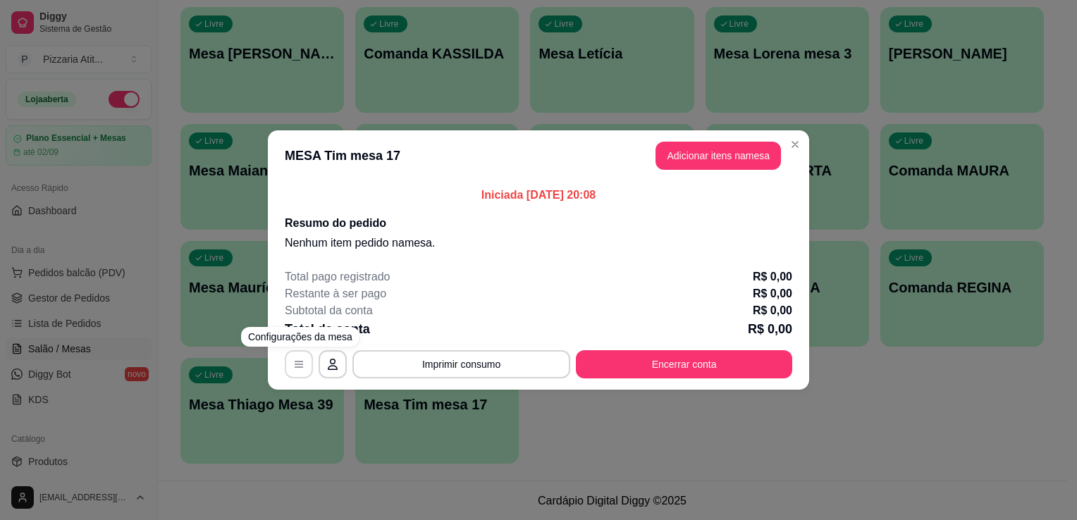
click at [293, 365] on icon "button" at bounding box center [298, 364] width 11 height 11
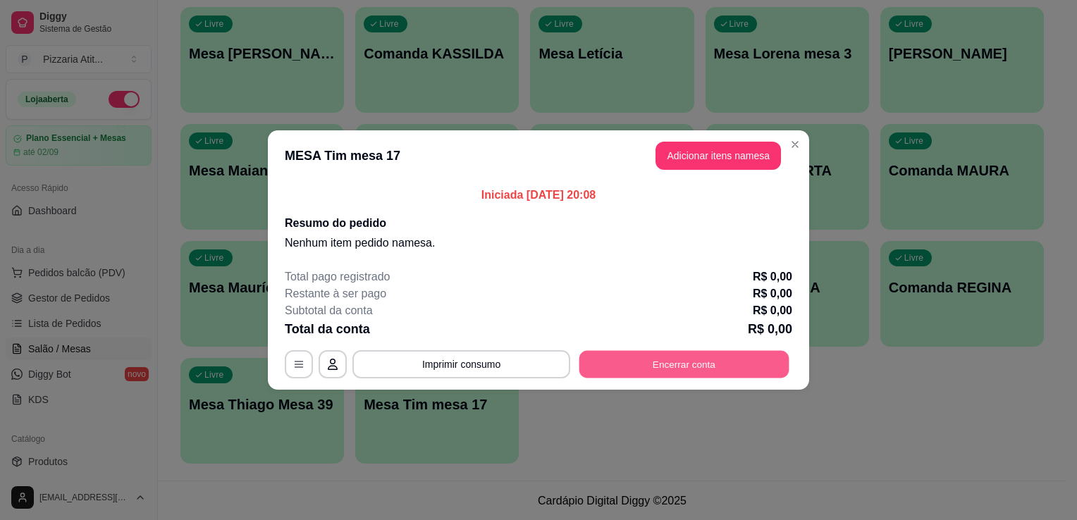
click at [637, 370] on button "Encerrar conta" at bounding box center [684, 364] width 210 height 27
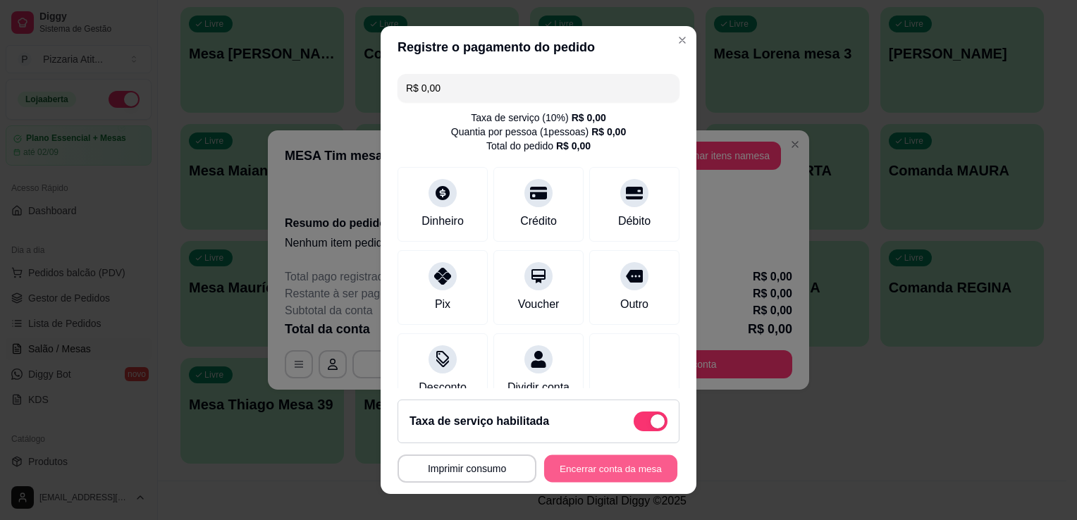
click at [564, 461] on button "Encerrar conta da mesa" at bounding box center [610, 468] width 133 height 27
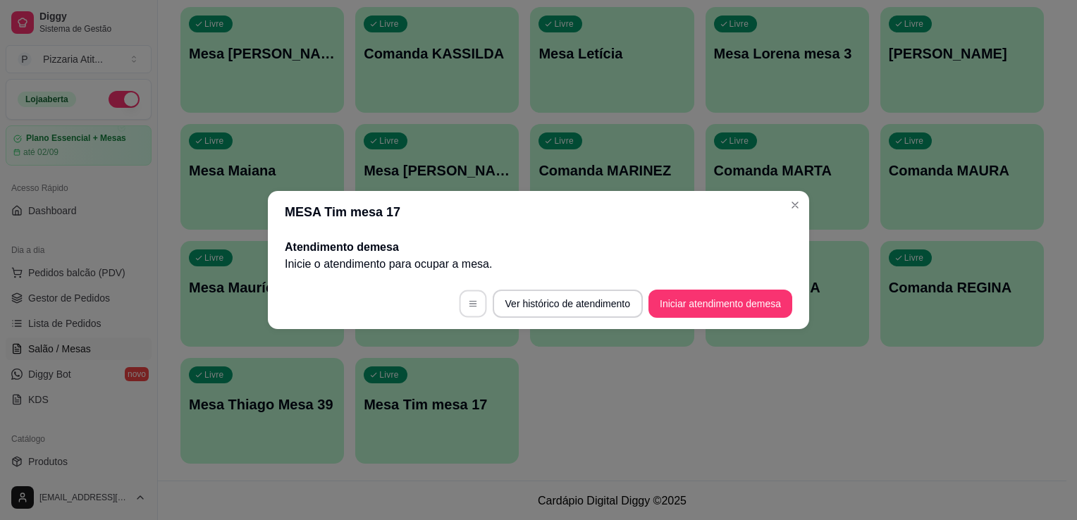
click at [476, 300] on button "button" at bounding box center [472, 303] width 27 height 27
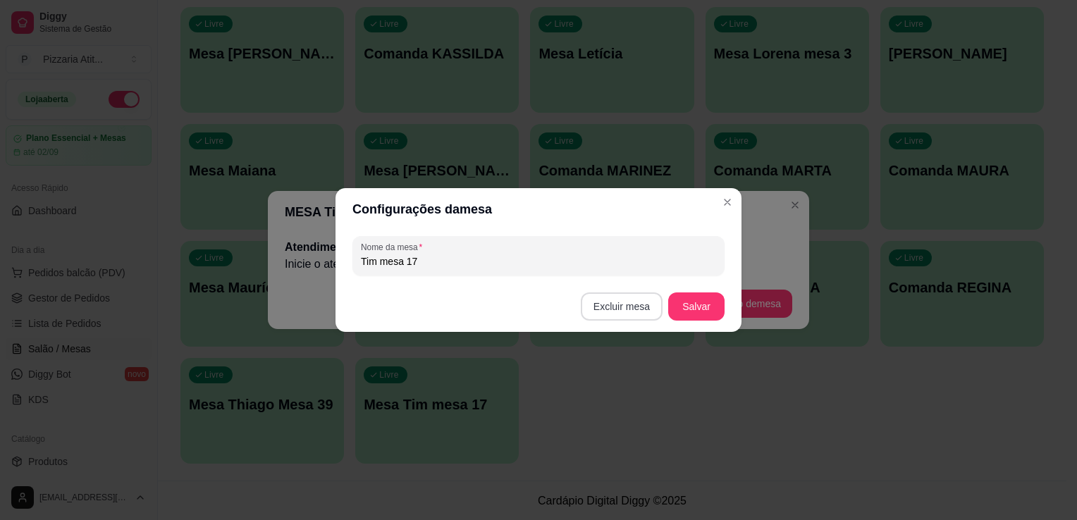
click at [608, 312] on button "Excluir mesa" at bounding box center [622, 306] width 82 height 28
click at [619, 394] on button "Confirmar" at bounding box center [624, 396] width 50 height 21
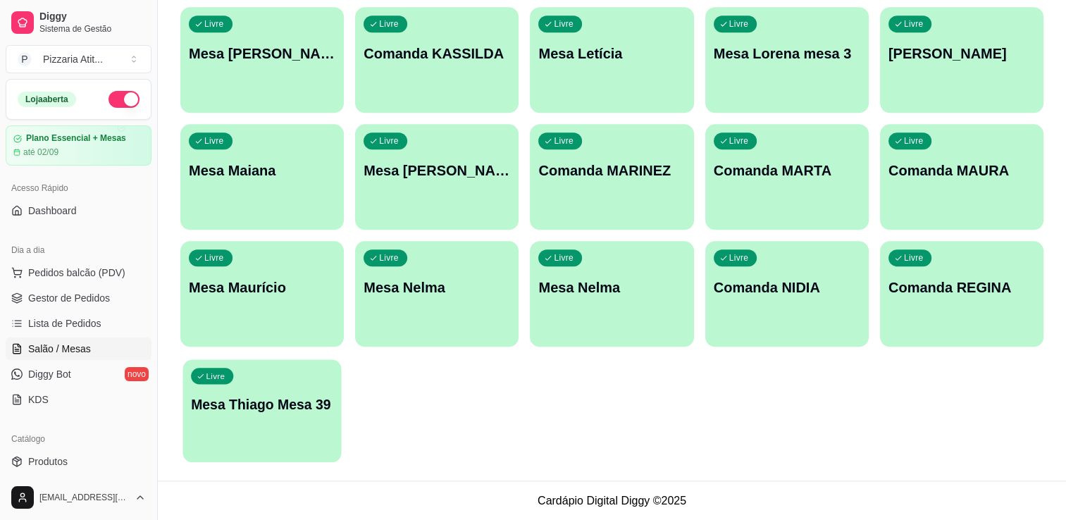
click at [295, 406] on p "Mesa Thiago Mesa 39" at bounding box center [262, 404] width 142 height 19
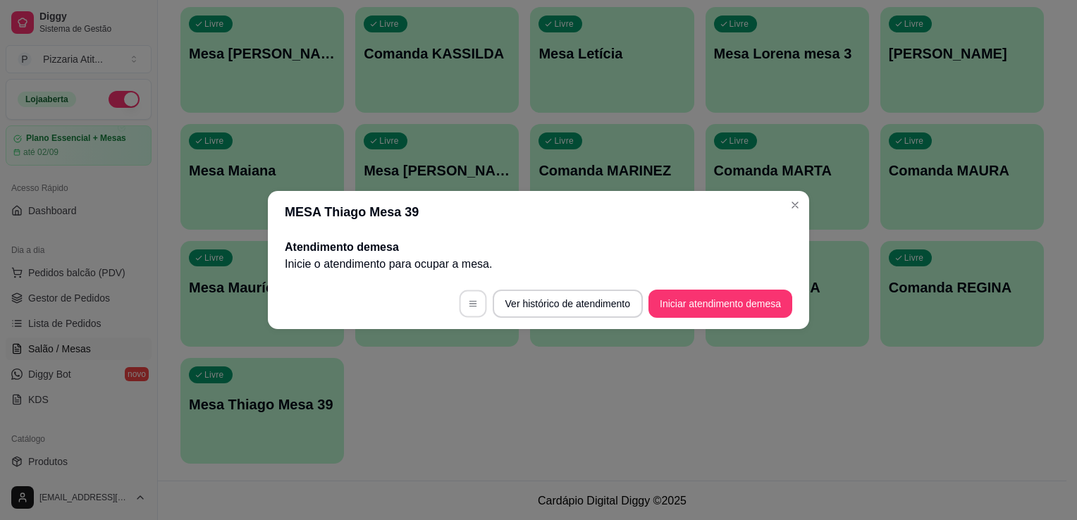
click at [468, 295] on button "button" at bounding box center [472, 303] width 27 height 27
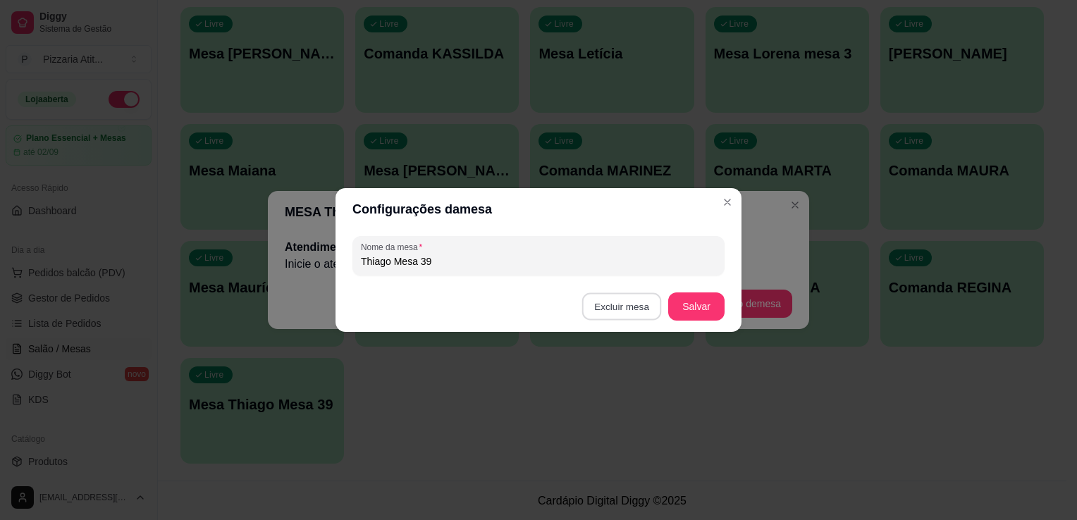
click at [617, 303] on button "Excluir mesa" at bounding box center [622, 306] width 80 height 27
click at [627, 397] on button "Confirmar" at bounding box center [624, 396] width 50 height 21
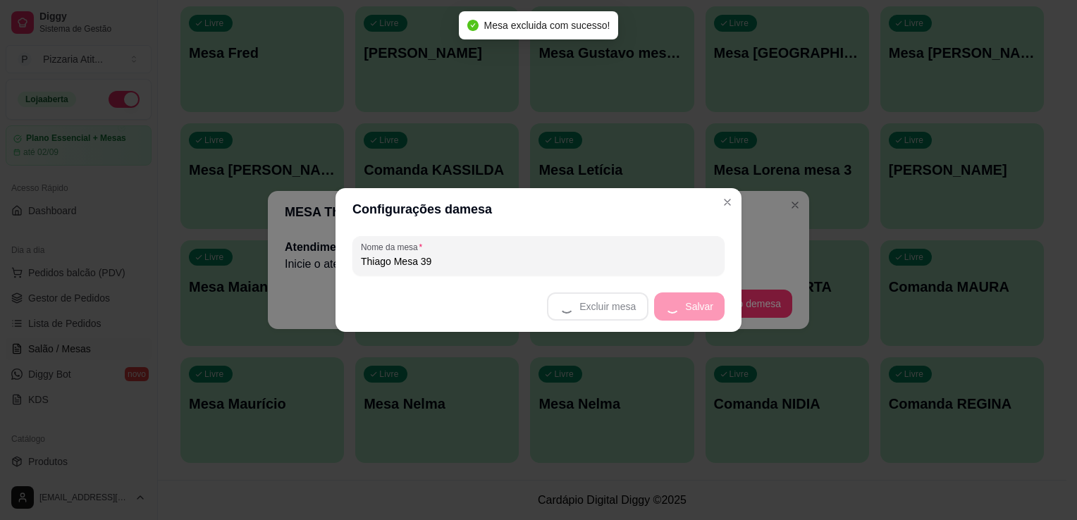
scroll to position [1315, 0]
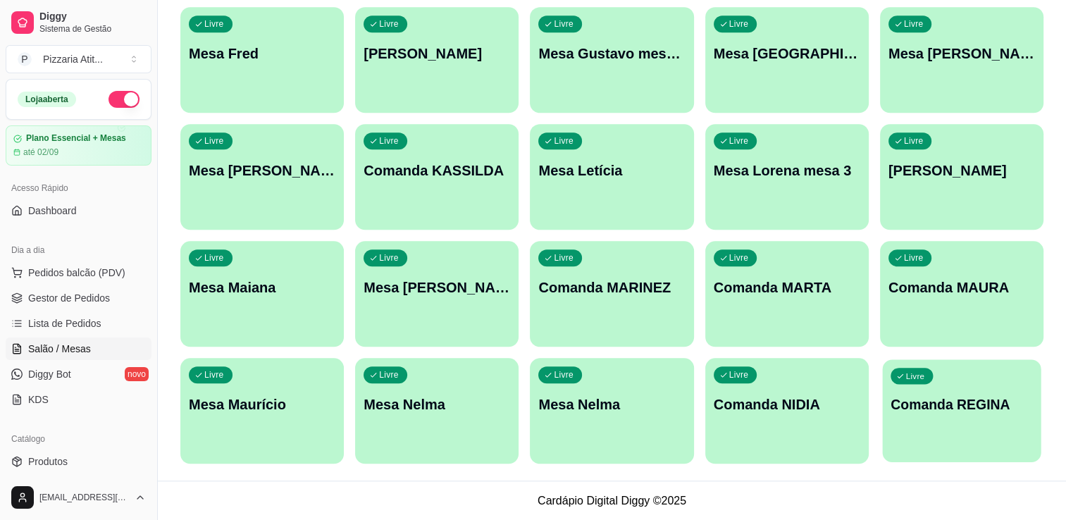
click at [981, 402] on p "Comanda REGINA" at bounding box center [962, 404] width 142 height 19
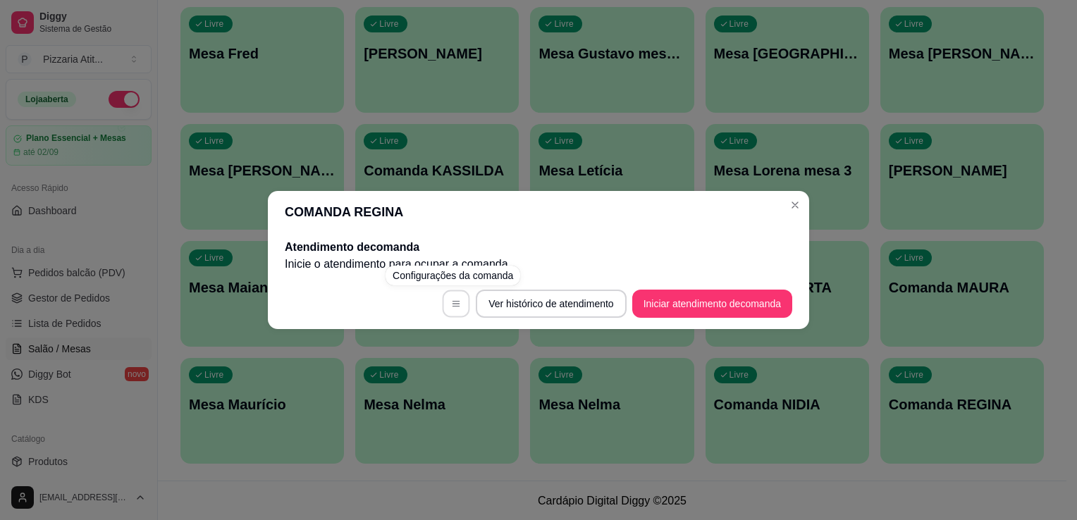
click at [445, 300] on button "button" at bounding box center [456, 303] width 27 height 27
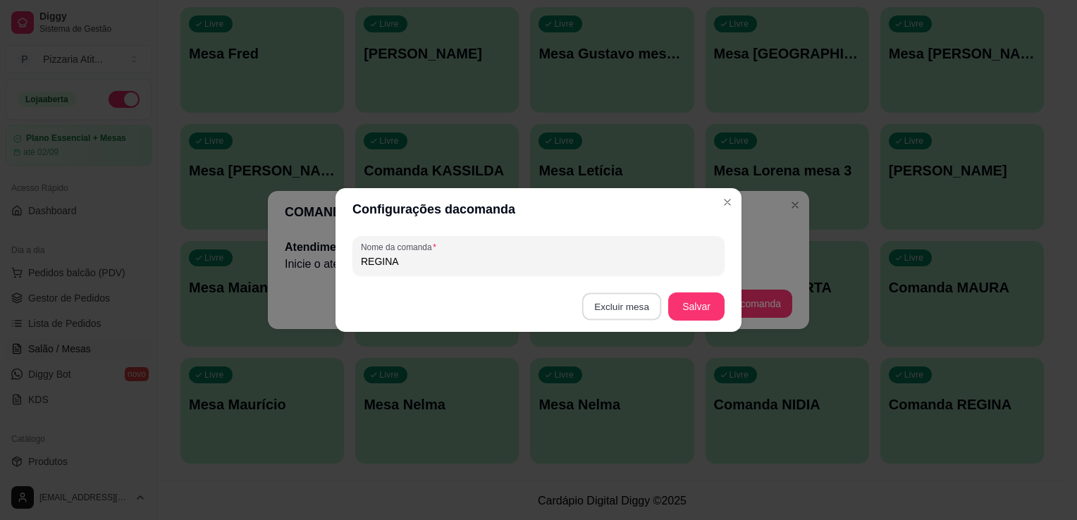
click at [636, 314] on button "Excluir mesa" at bounding box center [622, 306] width 80 height 27
click at [626, 394] on button "Confirmar" at bounding box center [624, 396] width 50 height 21
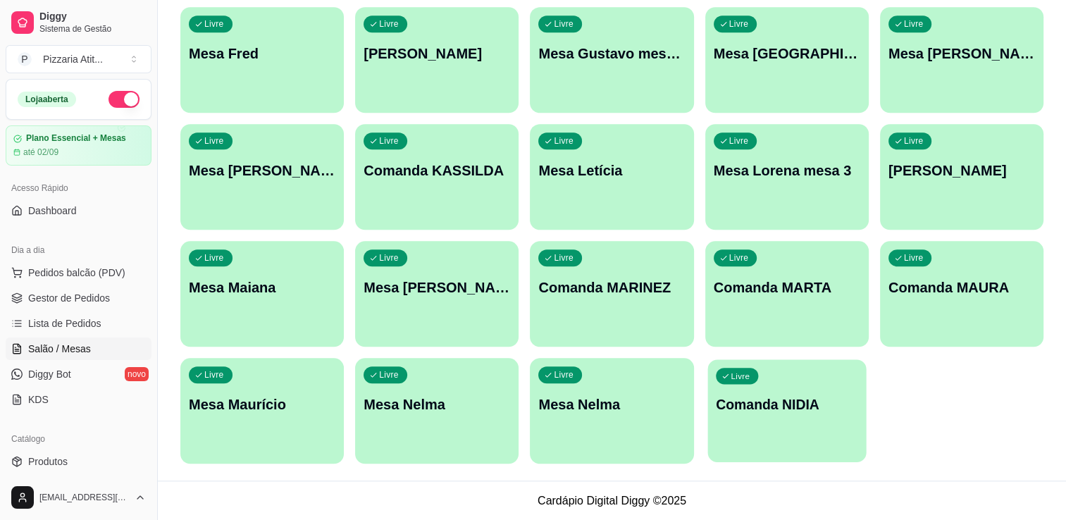
click at [779, 387] on div "Livre Comanda NIDIA" at bounding box center [787, 402] width 159 height 86
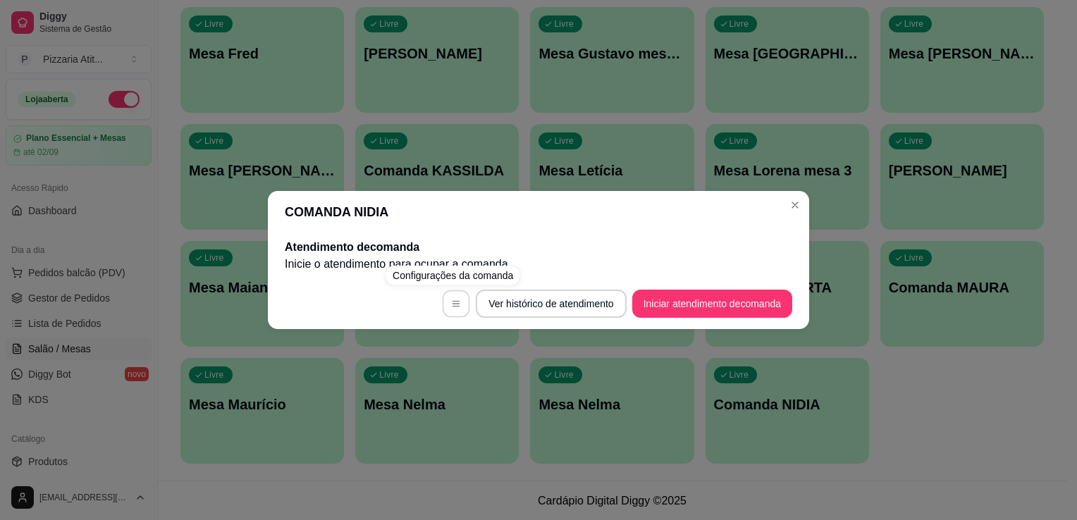
click at [452, 303] on icon "button" at bounding box center [455, 304] width 7 height 6
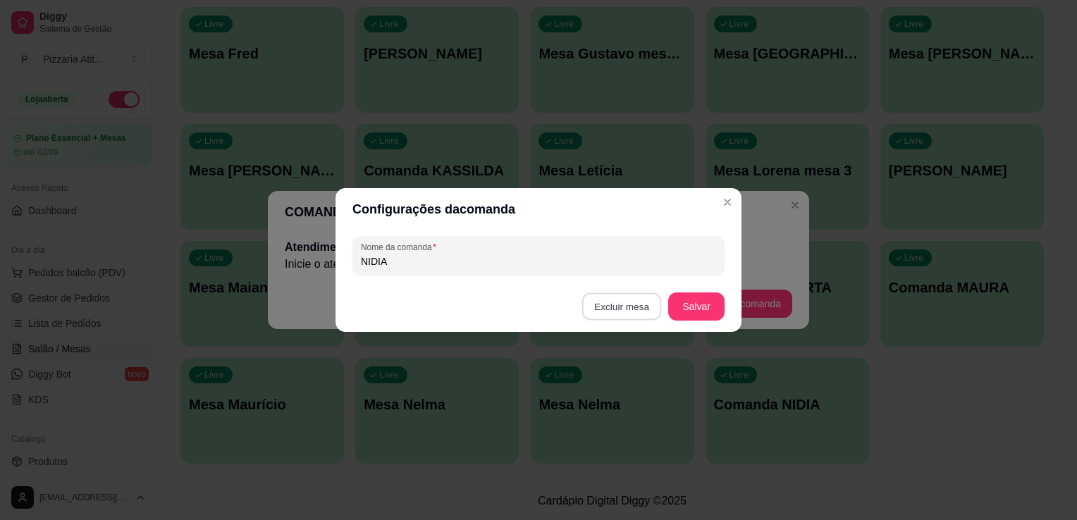
click at [615, 312] on button "Excluir mesa" at bounding box center [622, 306] width 80 height 27
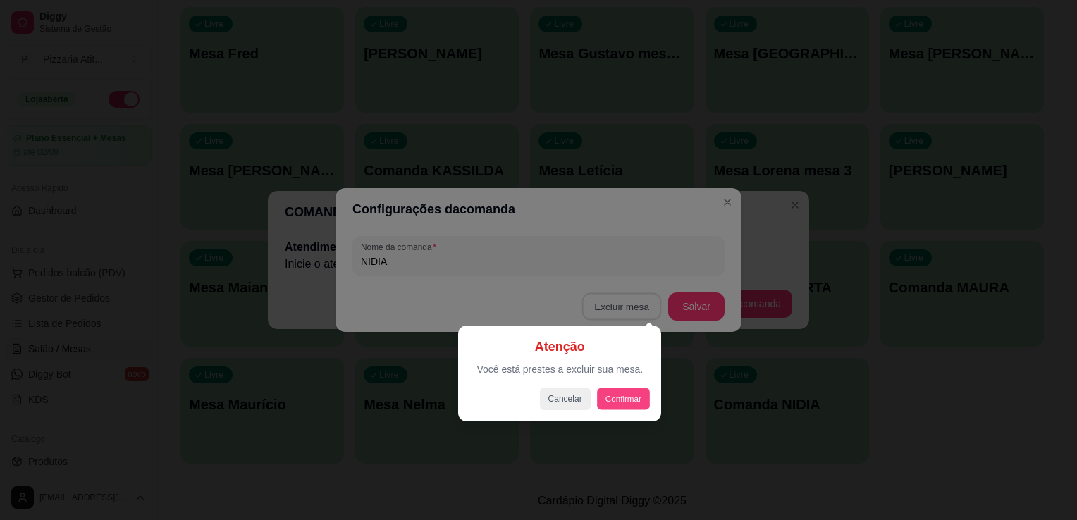
click at [621, 402] on button "Confirmar" at bounding box center [623, 399] width 52 height 22
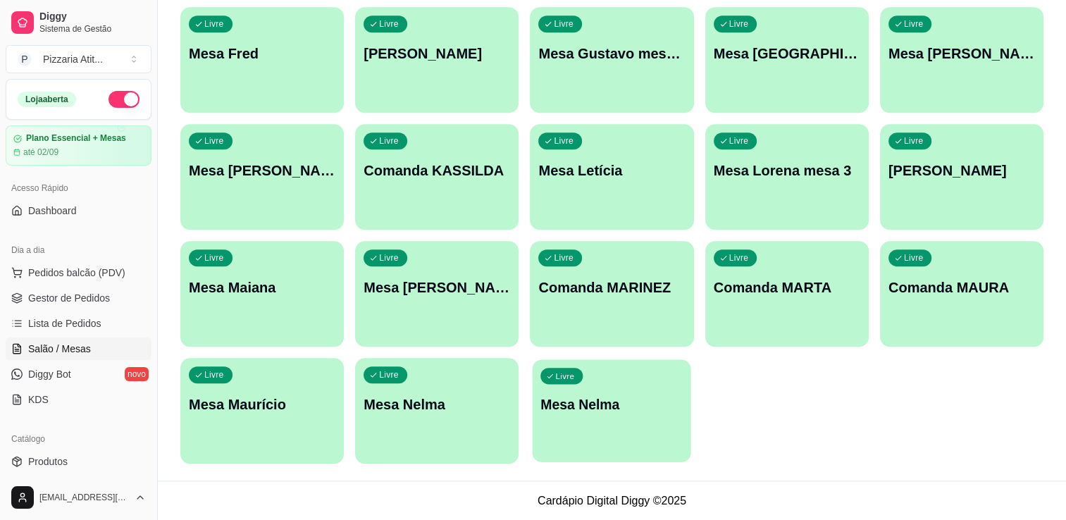
click at [615, 443] on div "Livre Mesa Nelma" at bounding box center [612, 402] width 159 height 86
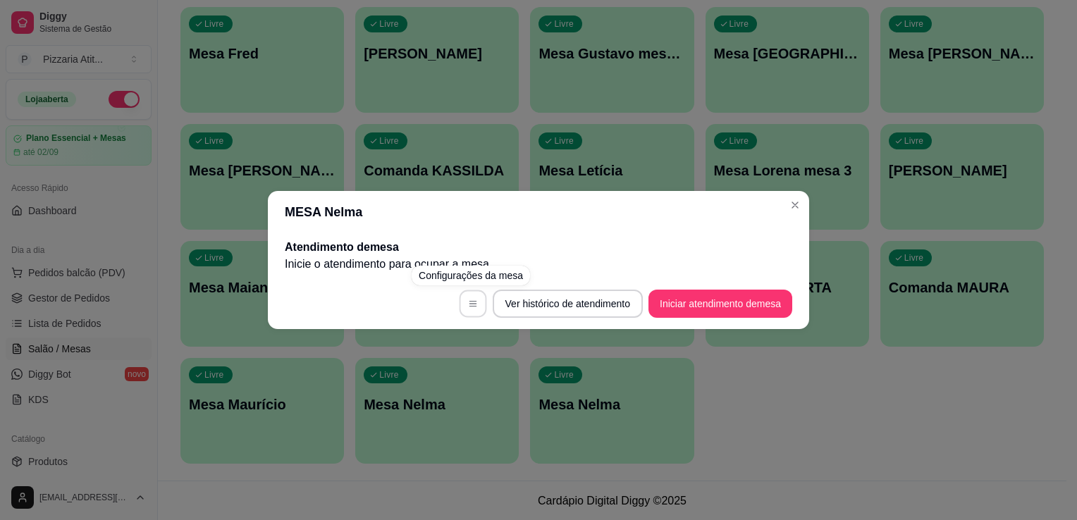
click at [460, 295] on button "button" at bounding box center [472, 303] width 27 height 27
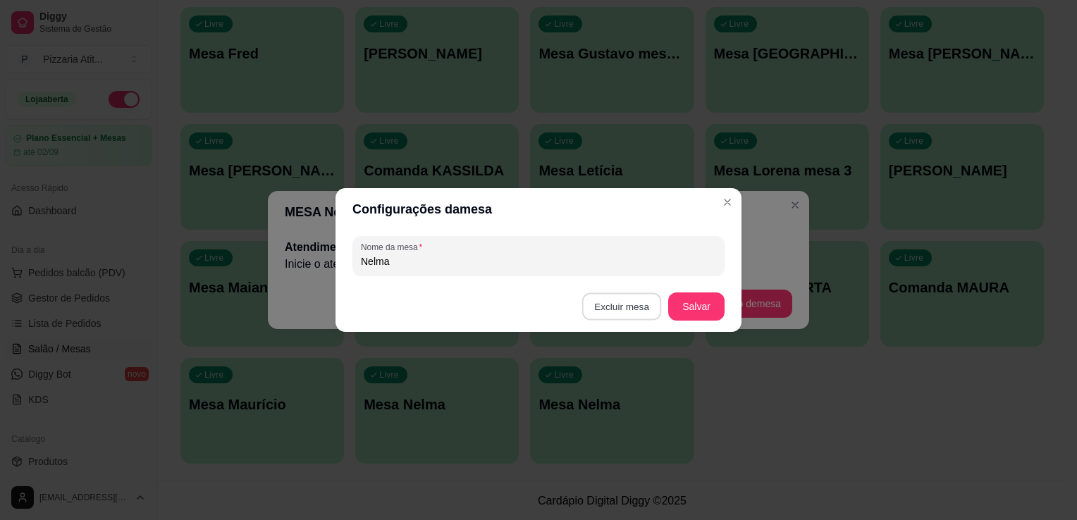
click at [639, 308] on button "Excluir mesa" at bounding box center [622, 306] width 80 height 27
click at [622, 399] on button "Confirmar" at bounding box center [624, 396] width 50 height 21
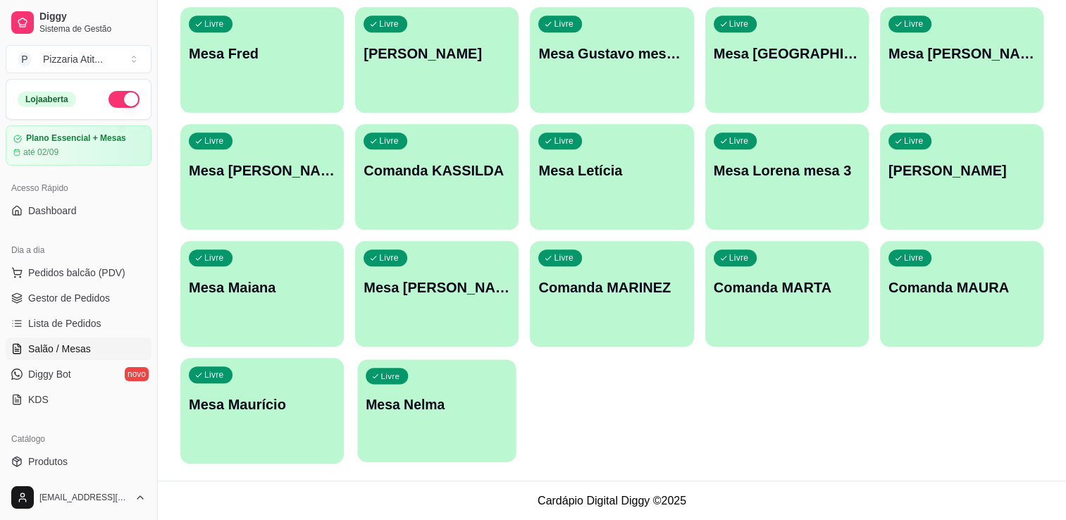
click at [488, 405] on p "Mesa Nelma" at bounding box center [437, 404] width 142 height 19
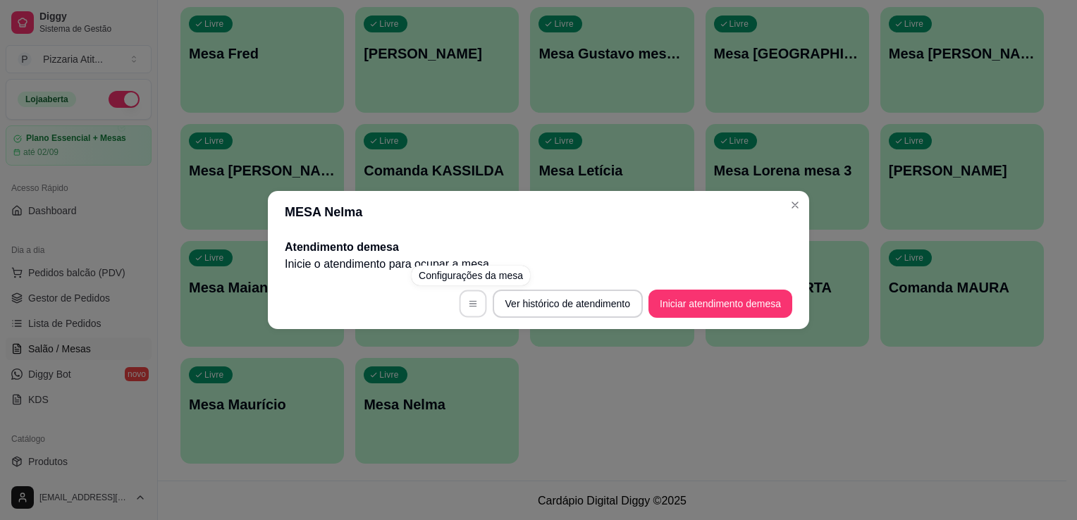
click at [470, 311] on button "button" at bounding box center [472, 303] width 27 height 27
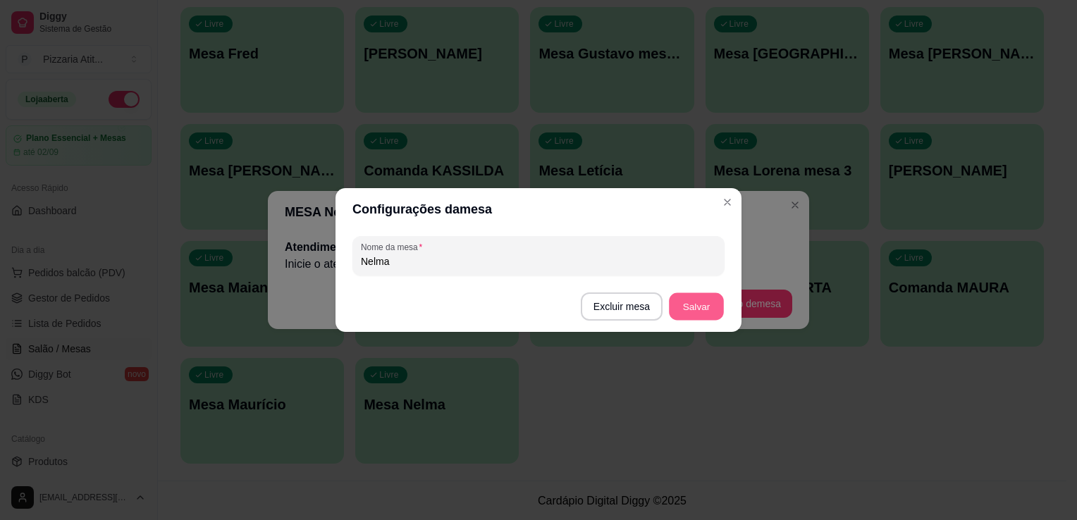
click at [686, 304] on button "Salvar" at bounding box center [696, 306] width 55 height 27
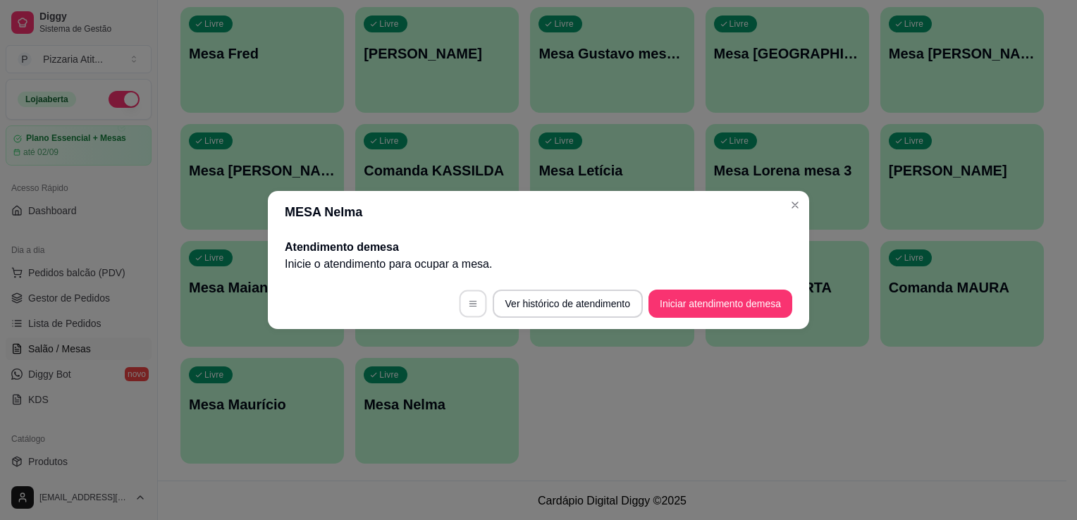
click at [475, 306] on button "button" at bounding box center [472, 303] width 27 height 27
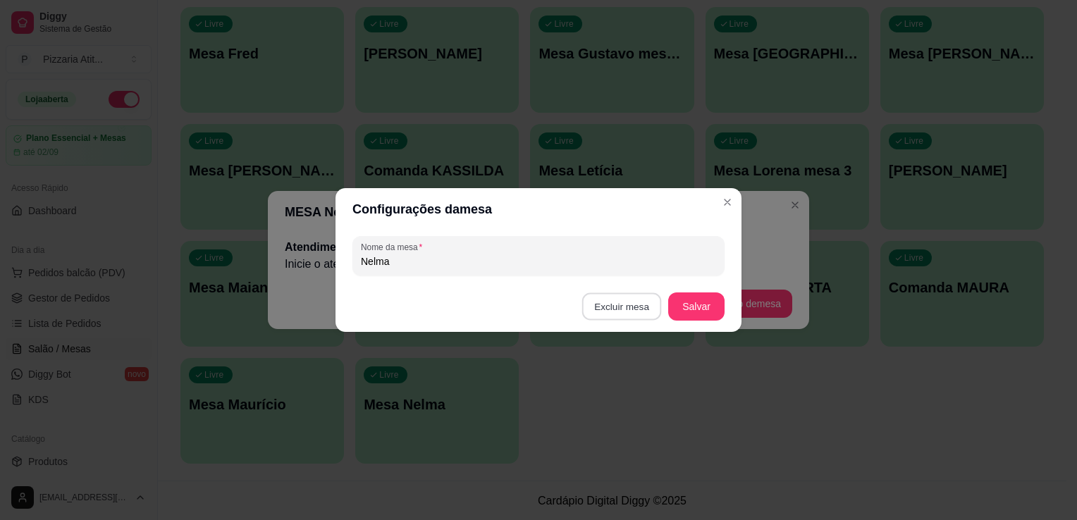
click at [601, 300] on button "Excluir mesa" at bounding box center [622, 306] width 80 height 27
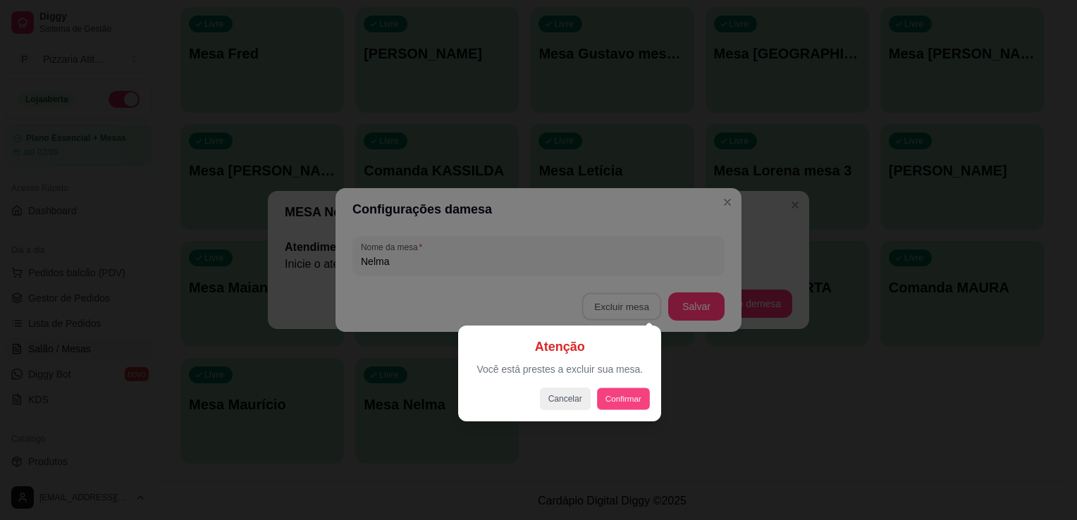
click at [628, 391] on button "Confirmar" at bounding box center [623, 399] width 52 height 22
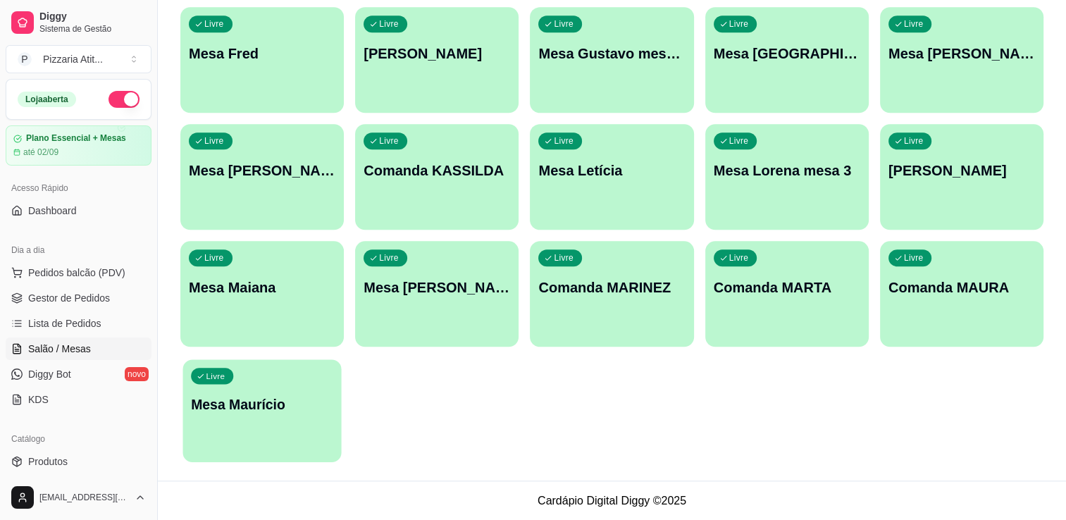
click at [244, 404] on p "Mesa Maurício" at bounding box center [262, 404] width 142 height 19
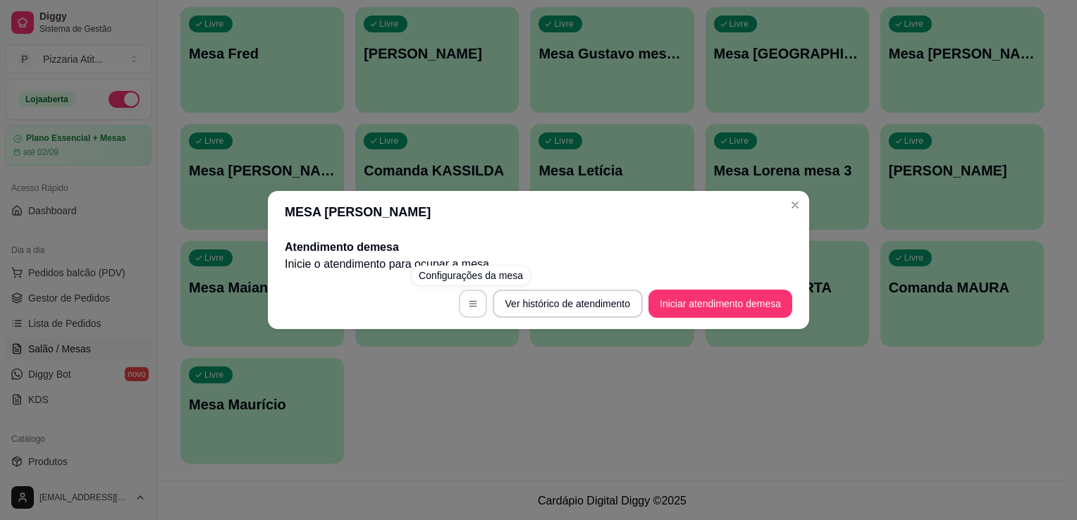
click at [464, 310] on button "button" at bounding box center [473, 304] width 28 height 28
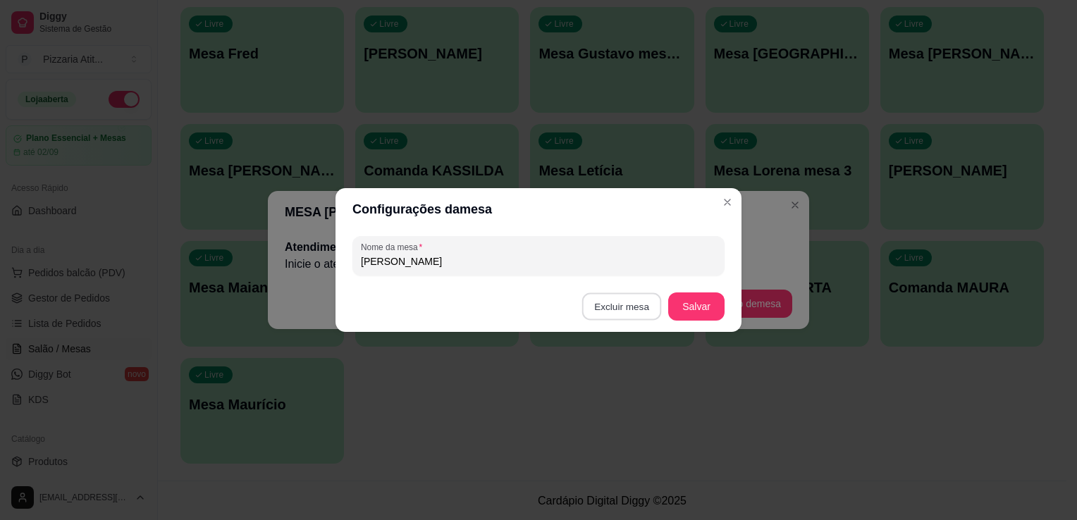
click at [648, 312] on button "Excluir mesa" at bounding box center [622, 306] width 80 height 27
click at [634, 393] on button "Confirmar" at bounding box center [624, 396] width 50 height 21
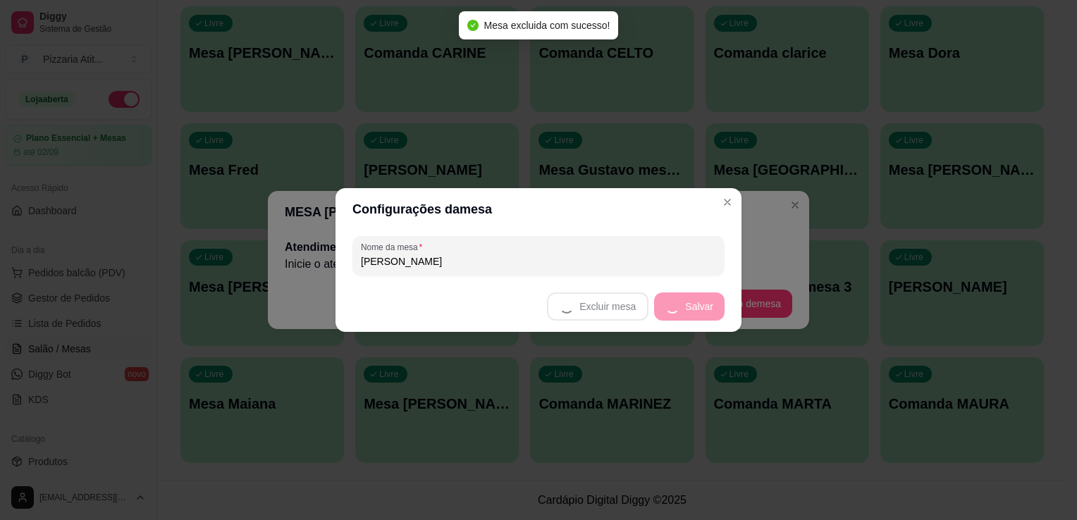
scroll to position [1198, 0]
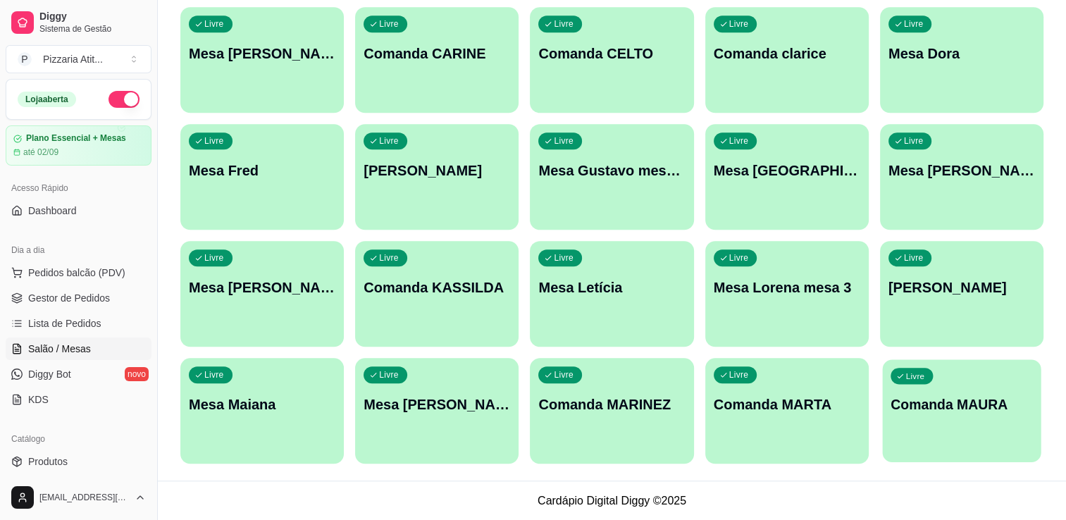
click at [911, 391] on div "Livre Comanda MAURA" at bounding box center [961, 402] width 159 height 86
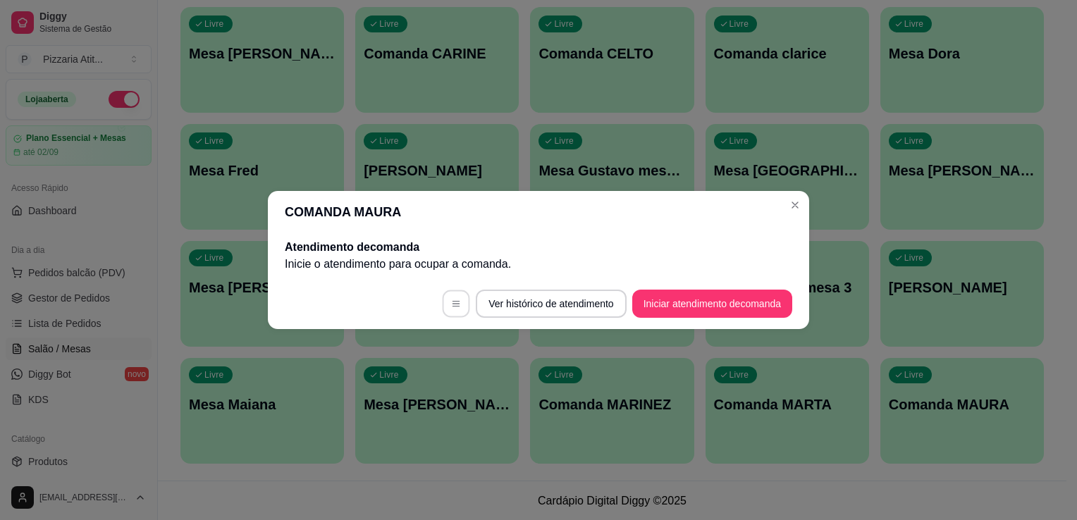
click at [459, 309] on button "button" at bounding box center [456, 303] width 27 height 27
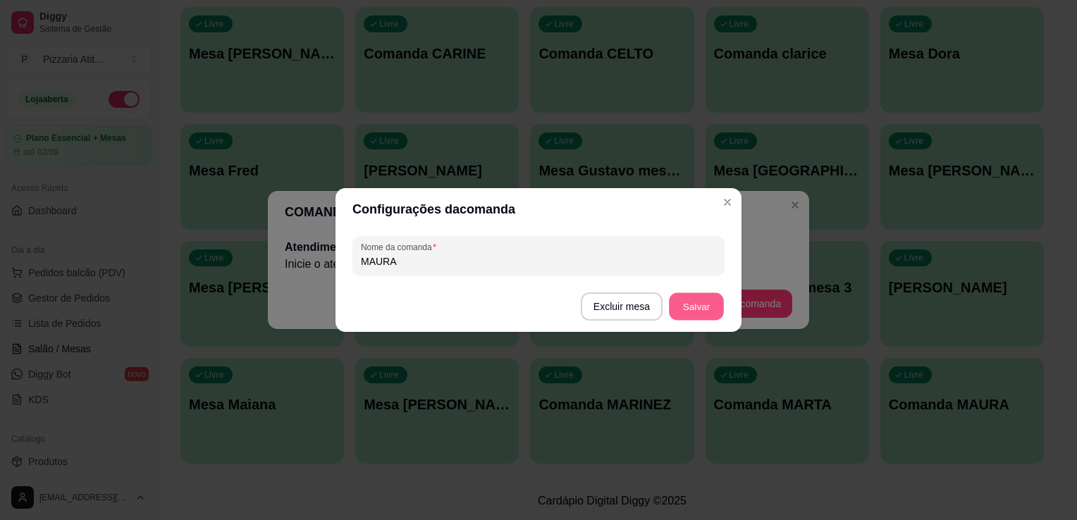
click at [699, 317] on button "Salvar" at bounding box center [696, 306] width 55 height 27
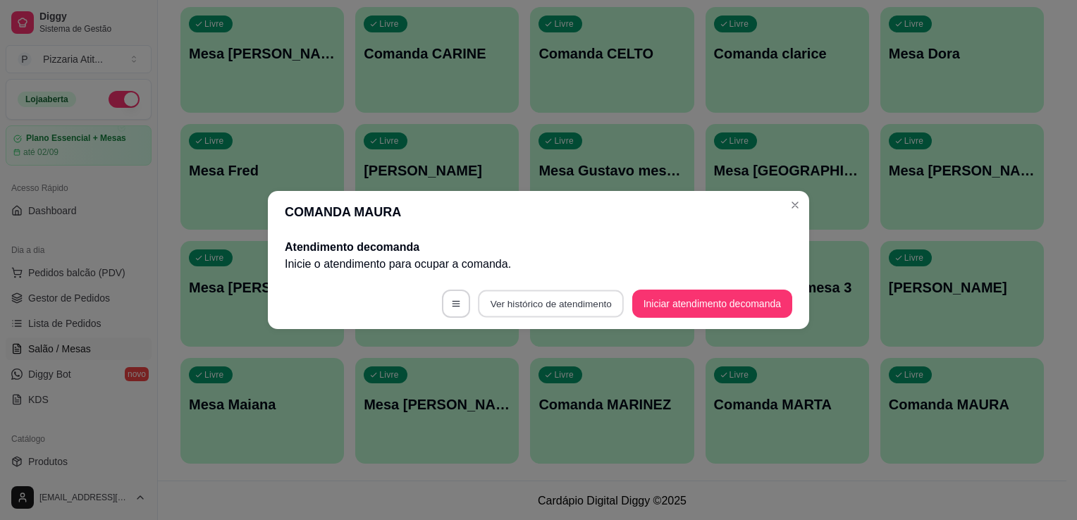
click at [610, 304] on button "Ver histórico de atendimento" at bounding box center [551, 303] width 146 height 27
click at [452, 303] on icon "button" at bounding box center [456, 304] width 8 height 6
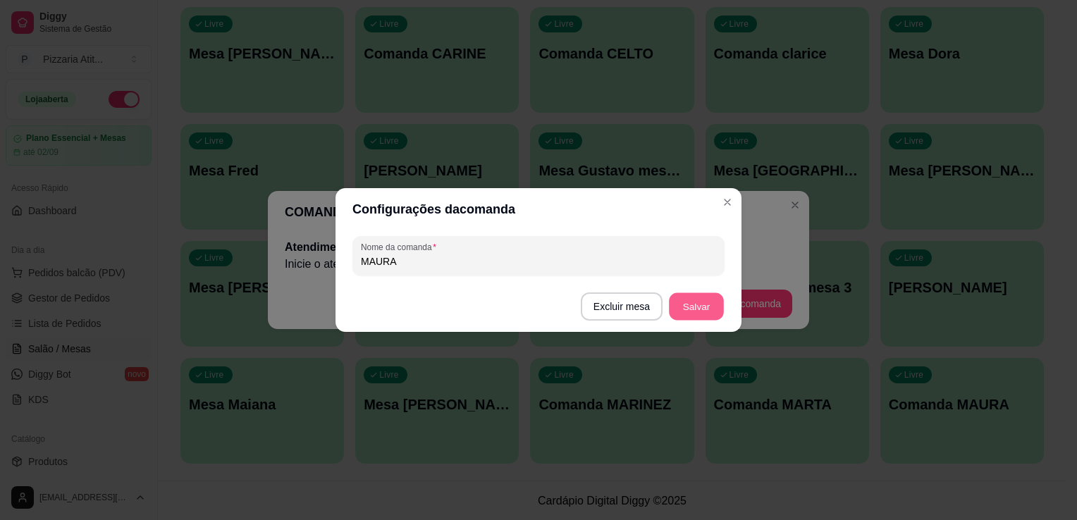
click at [705, 311] on button "Salvar" at bounding box center [696, 306] width 55 height 27
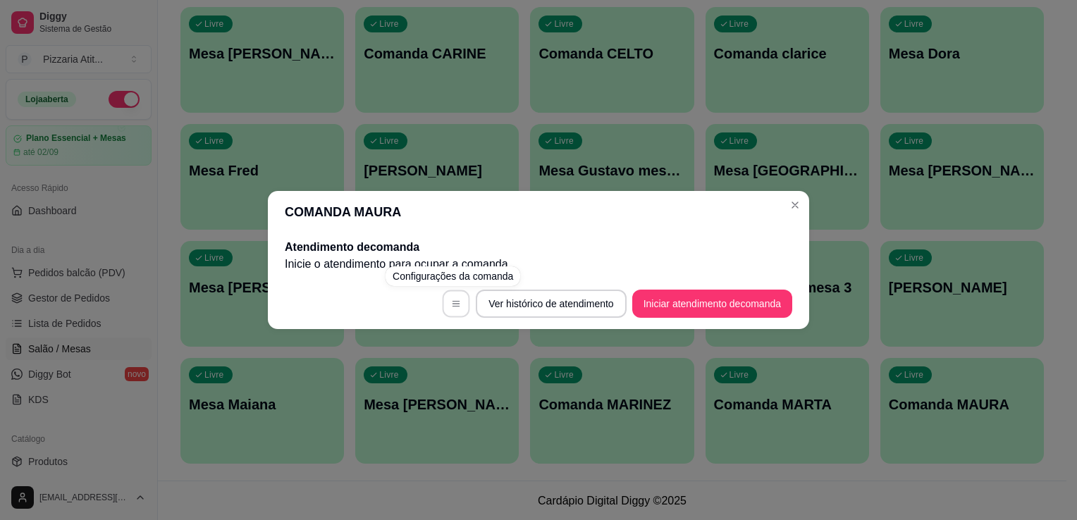
click at [453, 293] on button "button" at bounding box center [456, 303] width 27 height 27
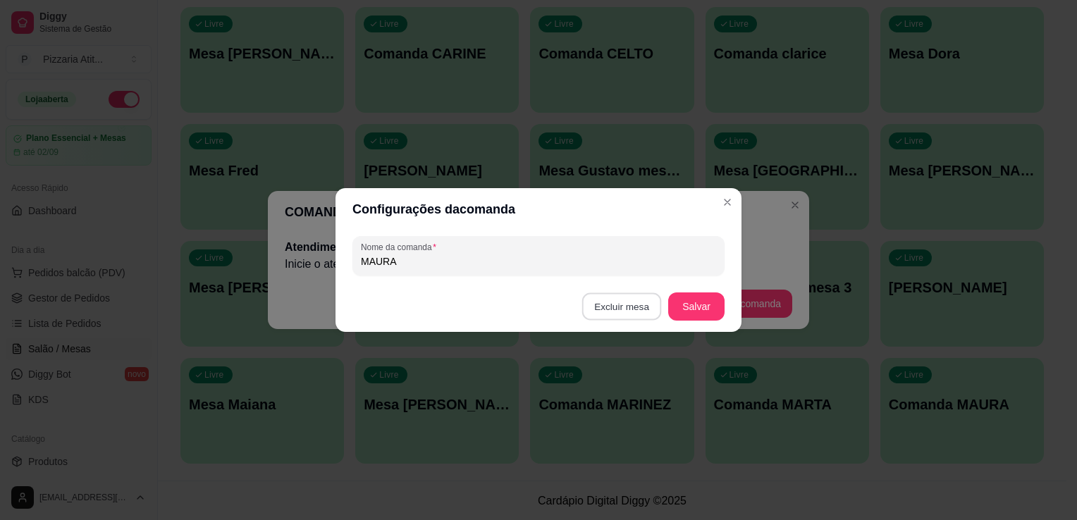
click at [629, 304] on button "Excluir mesa" at bounding box center [622, 306] width 80 height 27
click at [627, 394] on button "Confirmar" at bounding box center [624, 396] width 50 height 21
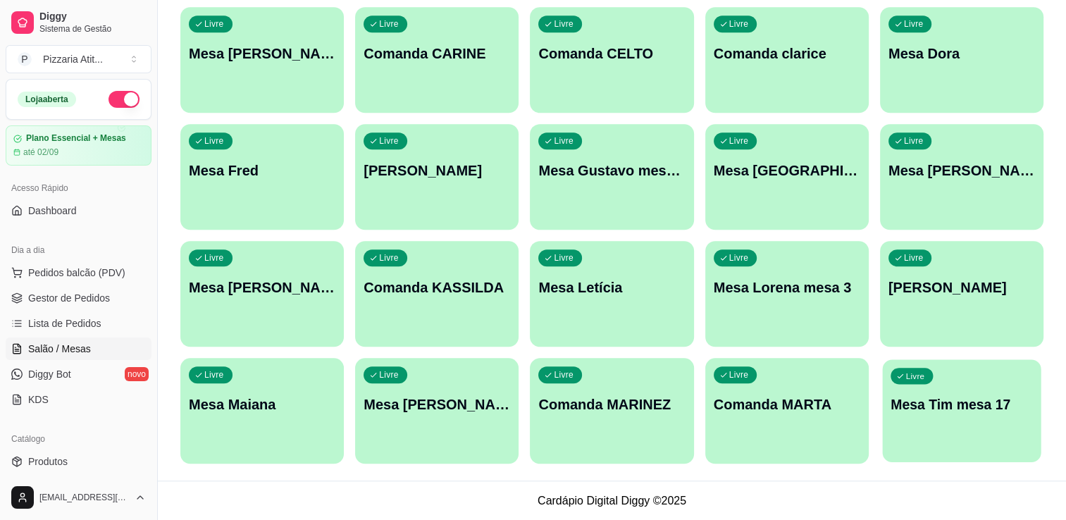
click at [899, 409] on p "Mesa Tim mesa 17" at bounding box center [962, 404] width 142 height 19
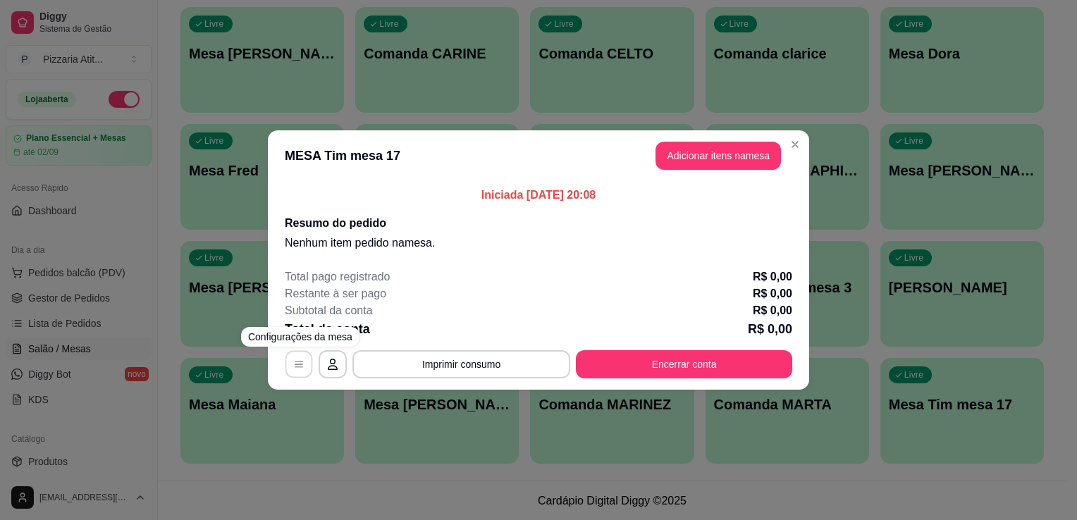
click at [302, 357] on button "button" at bounding box center [298, 364] width 27 height 27
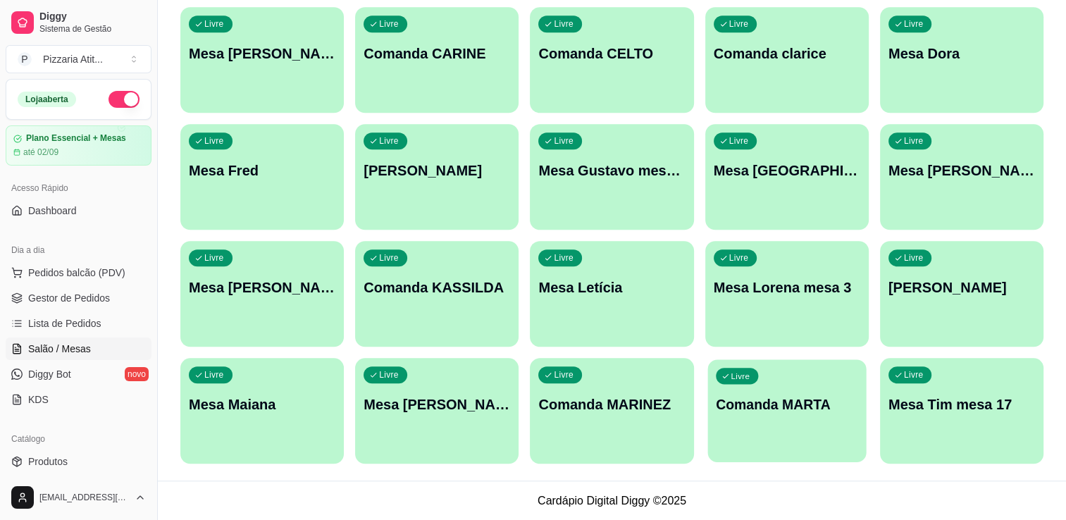
click at [818, 421] on div "Livre Comanda MARTA" at bounding box center [787, 402] width 159 height 86
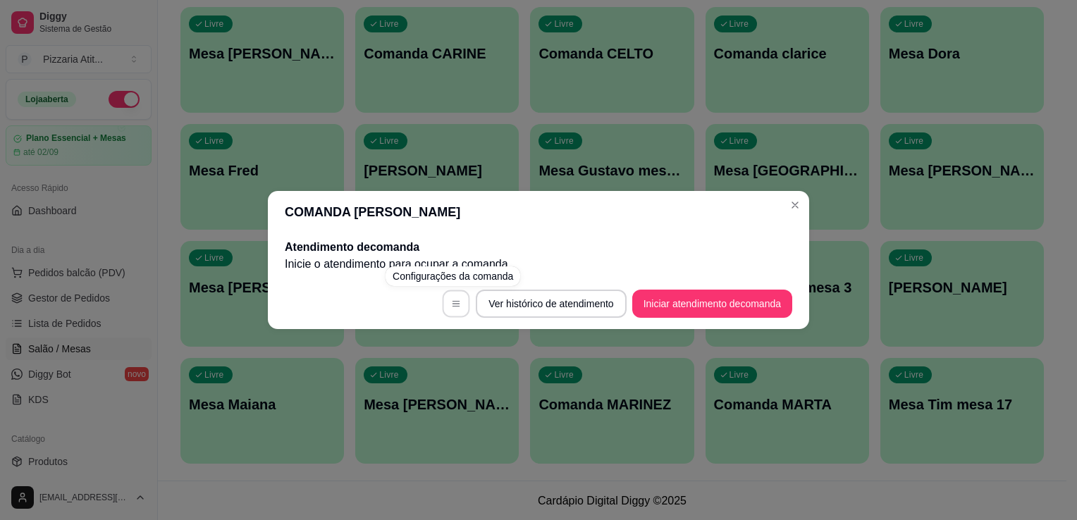
click at [451, 295] on button "button" at bounding box center [456, 303] width 27 height 27
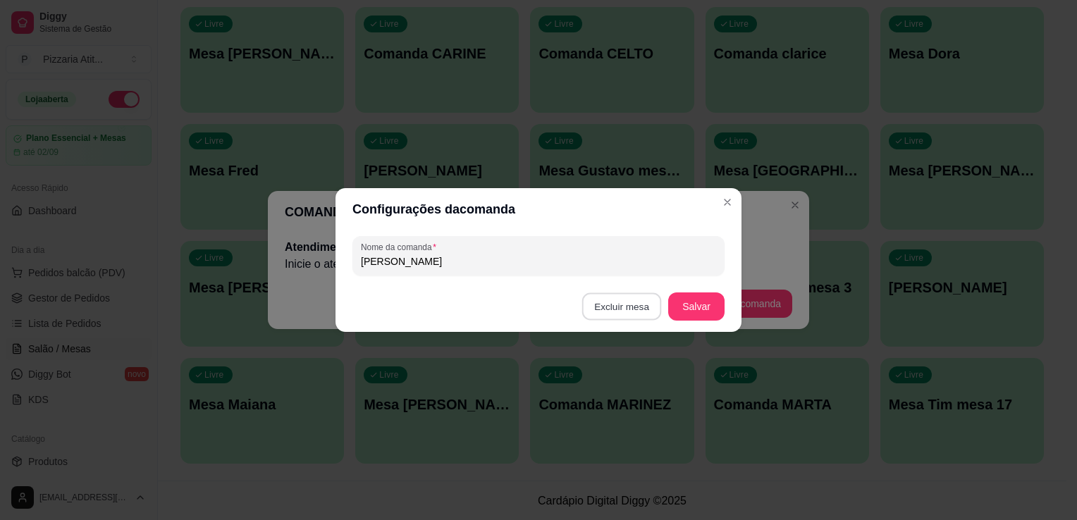
click at [631, 312] on button "Excluir mesa" at bounding box center [622, 306] width 80 height 27
click at [626, 398] on button "Confirmar" at bounding box center [624, 396] width 50 height 21
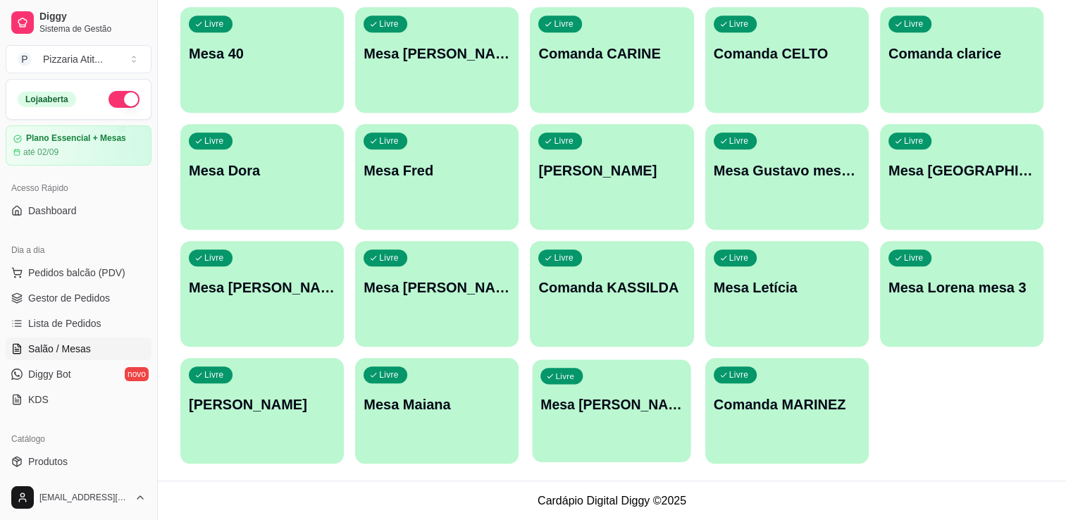
click at [595, 452] on div "button" at bounding box center [612, 453] width 159 height 16
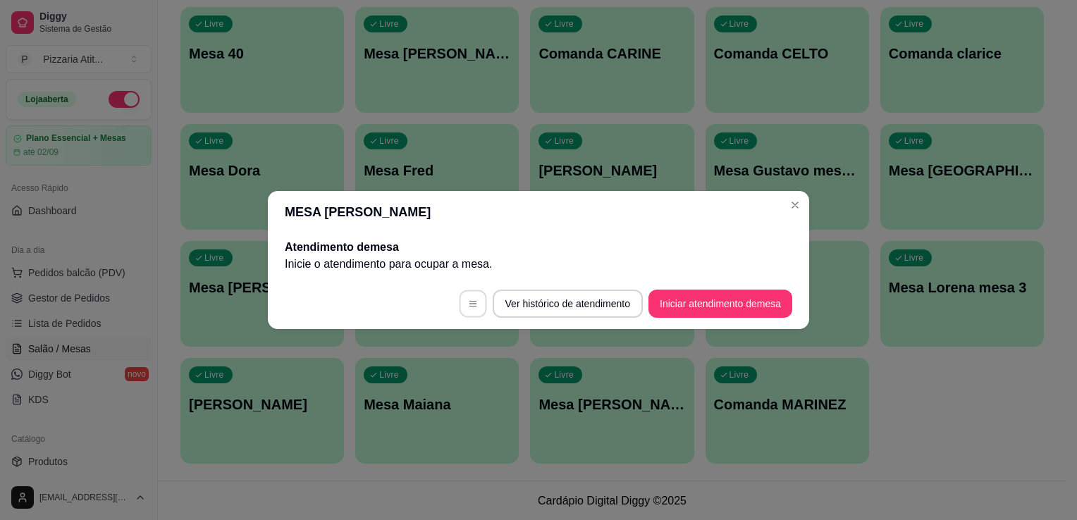
click at [468, 302] on icon "button" at bounding box center [473, 304] width 10 height 10
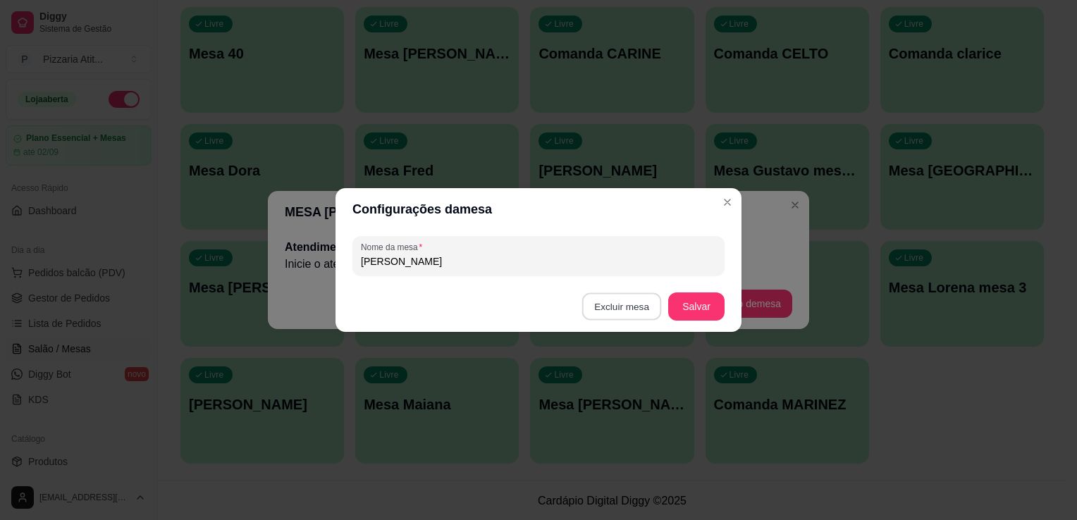
click at [628, 305] on button "Excluir mesa" at bounding box center [622, 306] width 80 height 27
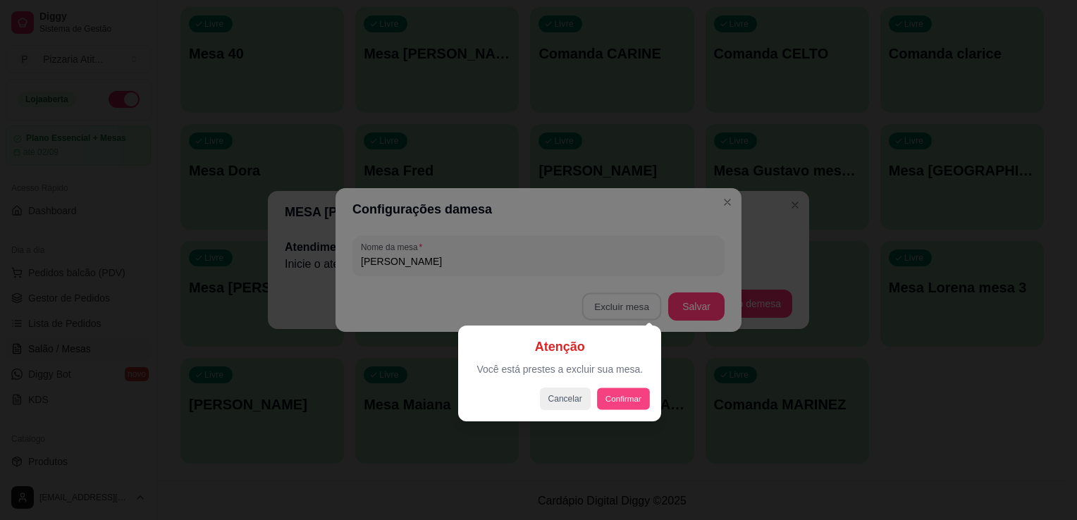
click at [631, 396] on button "Confirmar" at bounding box center [623, 399] width 52 height 22
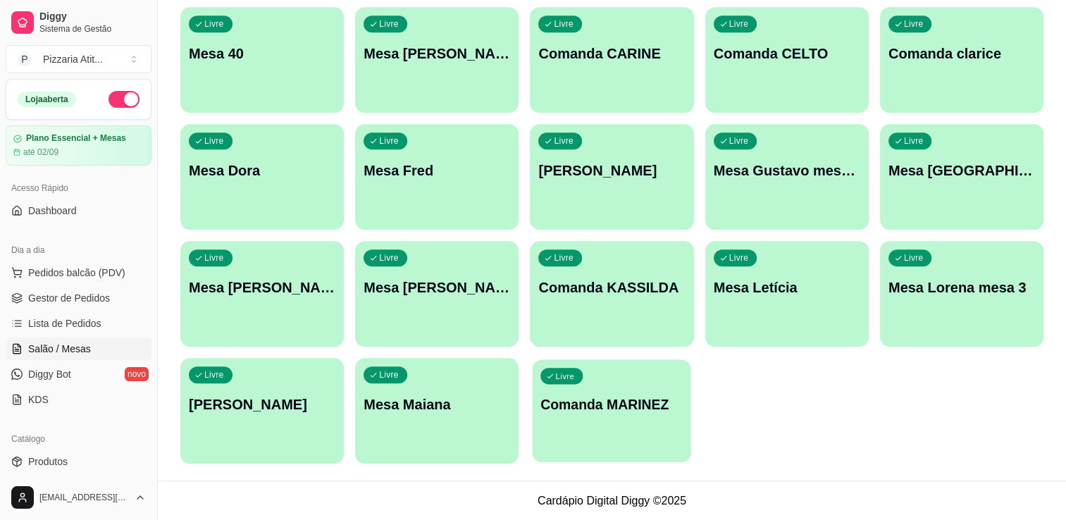
click at [568, 424] on div "Livre Comanda MARINEZ" at bounding box center [612, 402] width 159 height 86
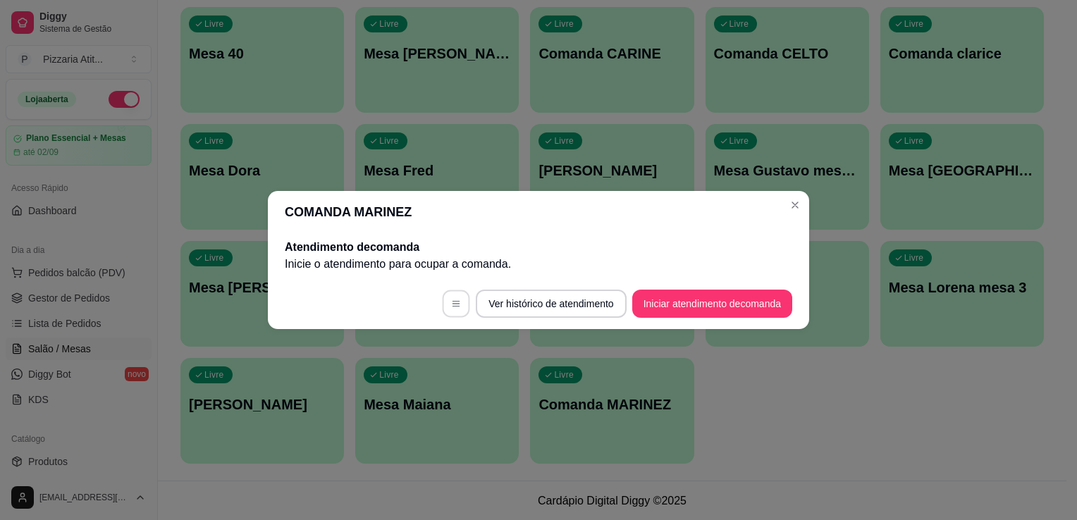
click at [451, 305] on icon "button" at bounding box center [456, 304] width 10 height 10
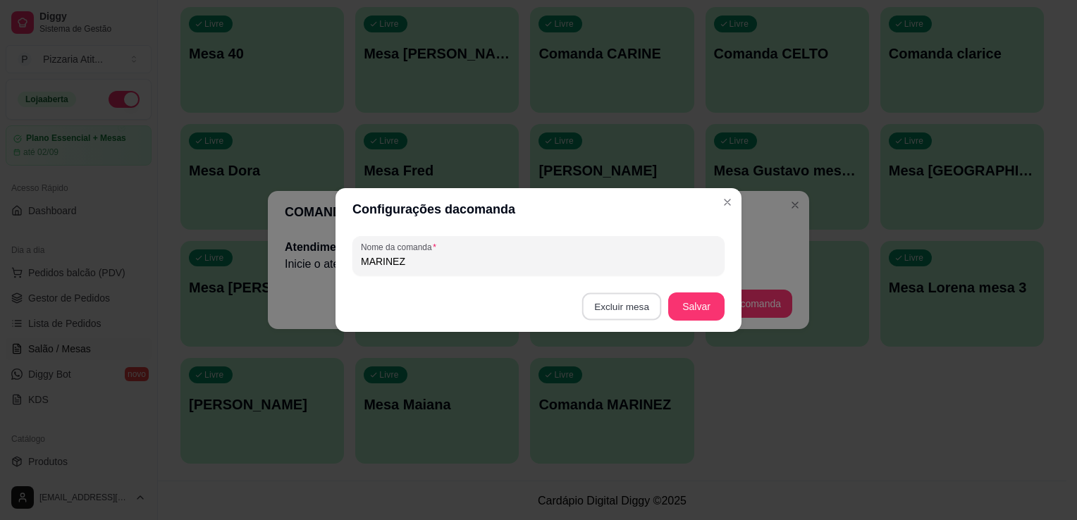
click at [619, 300] on button "Excluir mesa" at bounding box center [622, 306] width 80 height 27
click at [623, 395] on button "Confirmar" at bounding box center [623, 399] width 52 height 22
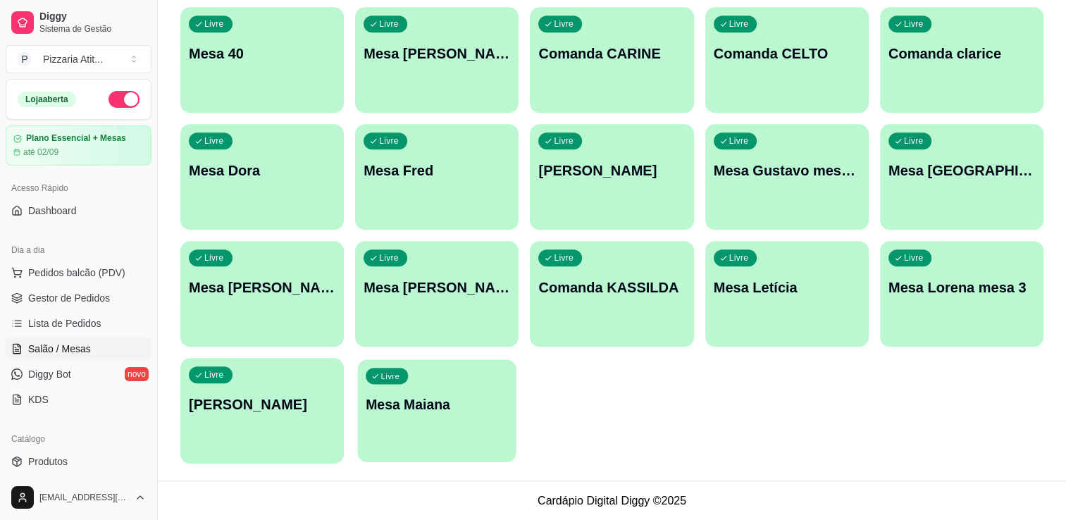
click at [372, 414] on div "Livre Mesa Maiana" at bounding box center [437, 402] width 159 height 86
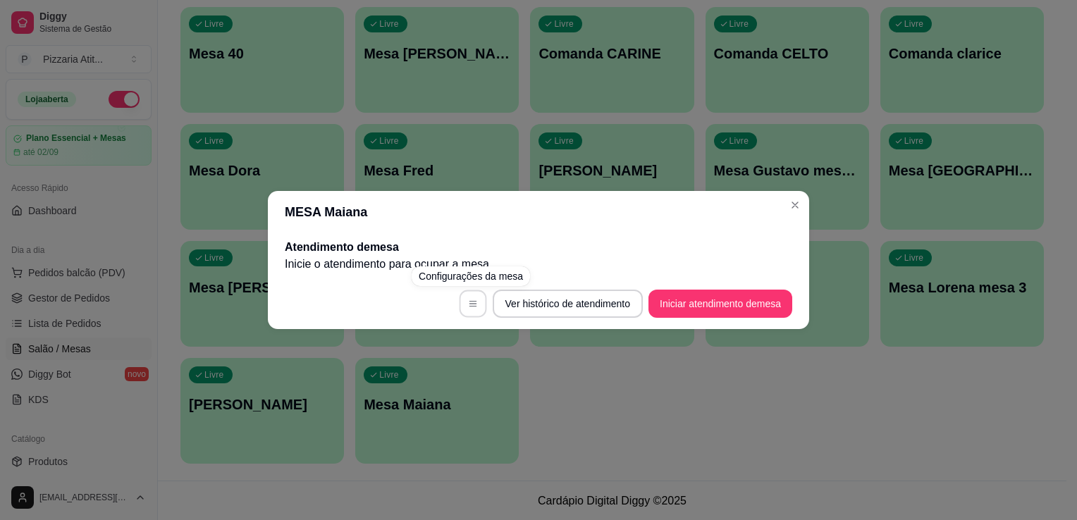
click at [476, 302] on button "button" at bounding box center [472, 303] width 27 height 27
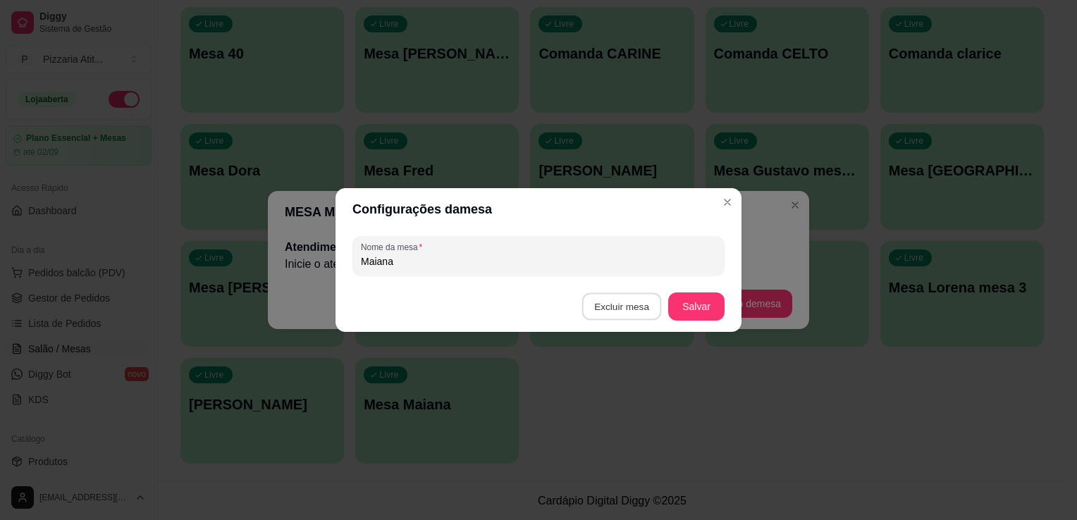
click at [639, 303] on button "Excluir mesa" at bounding box center [622, 306] width 80 height 27
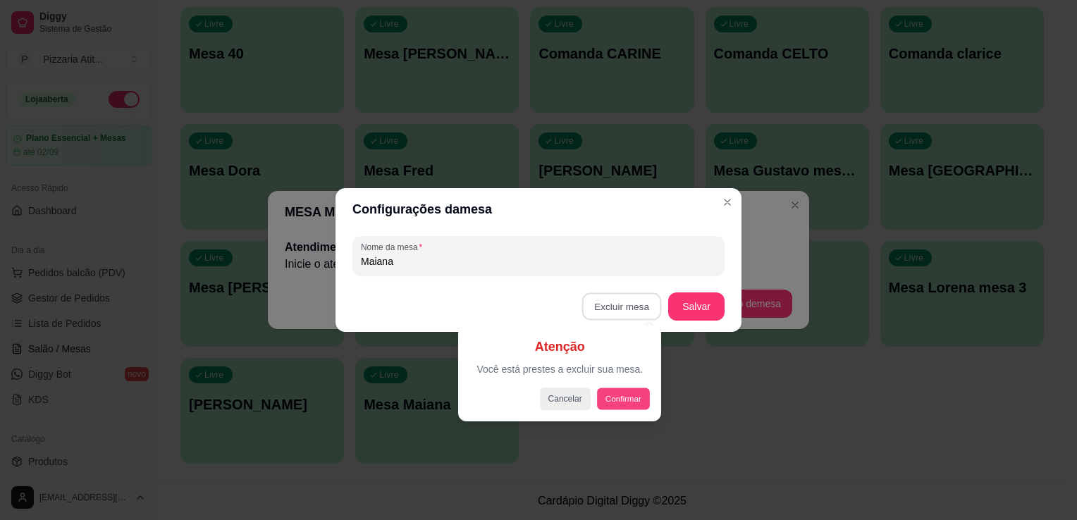
click at [629, 395] on button "Confirmar" at bounding box center [623, 399] width 52 height 22
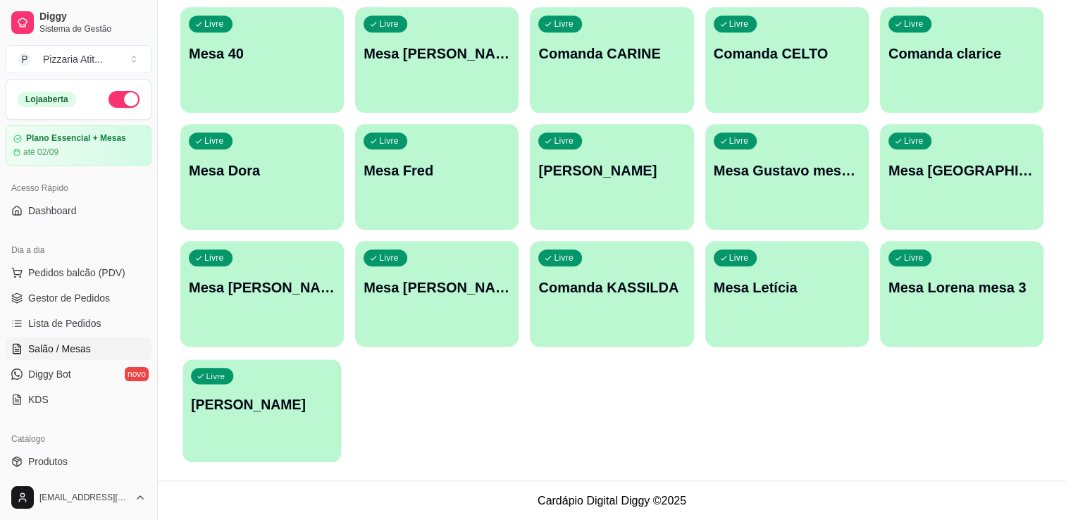
click at [247, 369] on div "Livre Comanda LUIZA" at bounding box center [262, 402] width 159 height 86
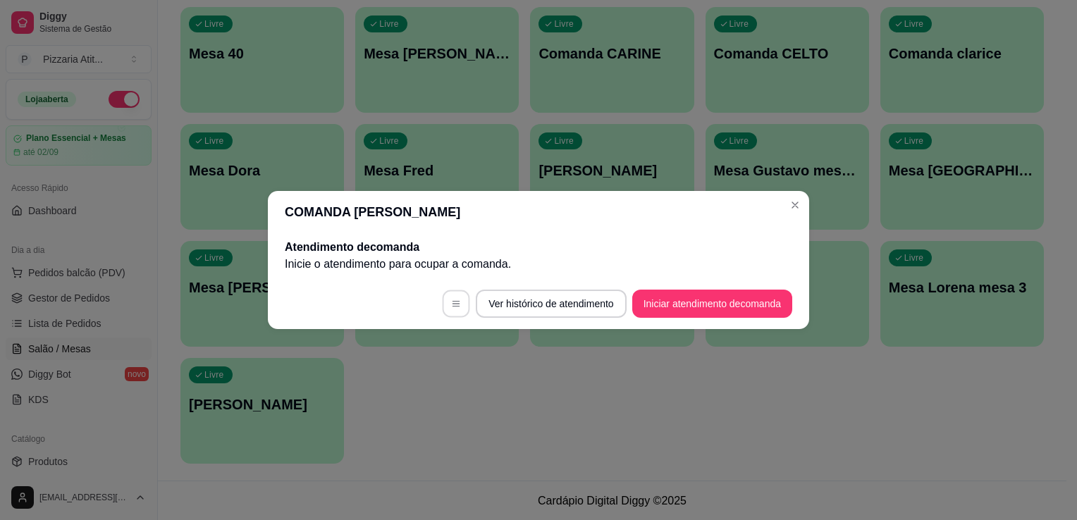
click at [454, 296] on button "button" at bounding box center [456, 303] width 27 height 27
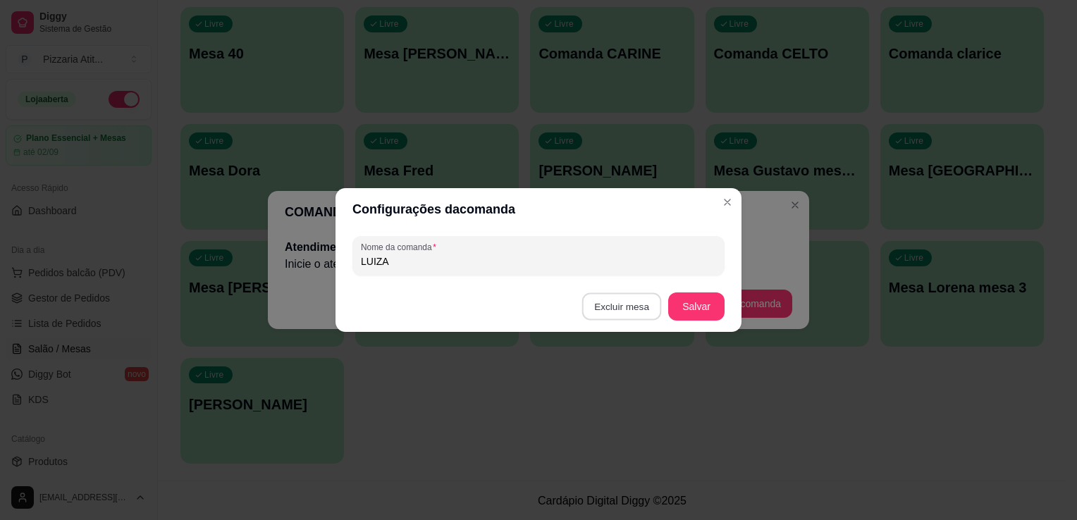
click at [634, 303] on button "Excluir mesa" at bounding box center [622, 306] width 80 height 27
click at [625, 398] on button "Confirmar" at bounding box center [624, 396] width 50 height 21
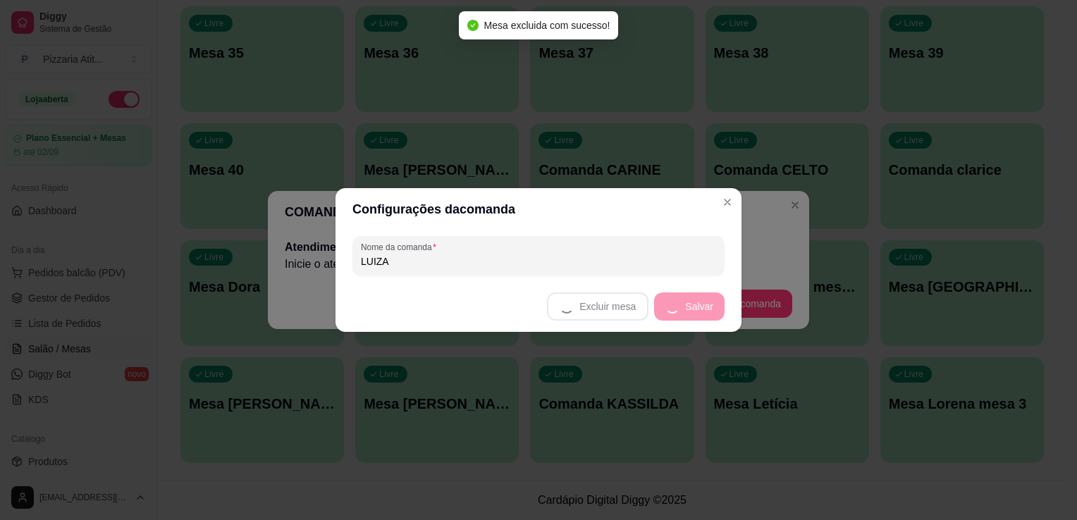
scroll to position [1081, 0]
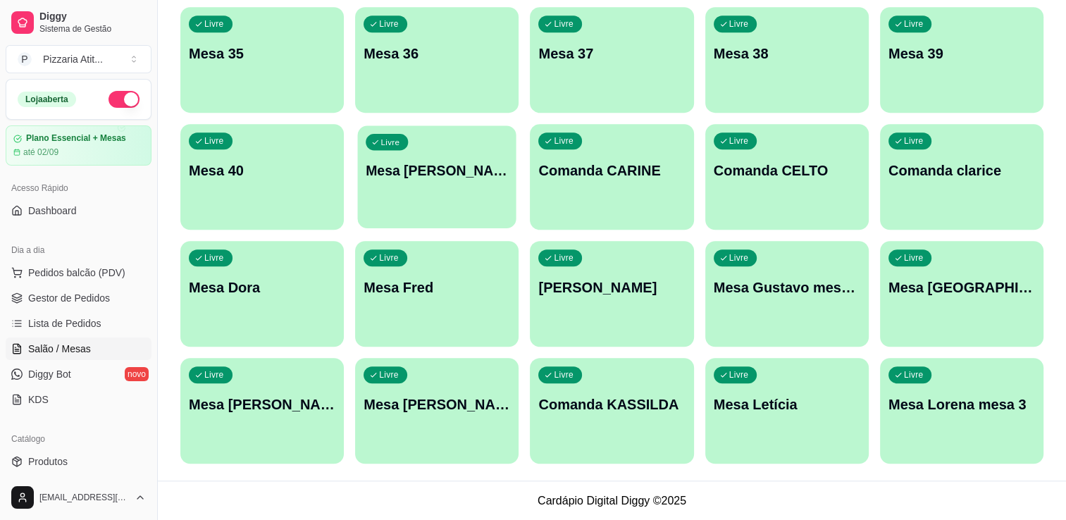
click at [426, 203] on div "Livre Mesa [PERSON_NAME]" at bounding box center [437, 168] width 159 height 86
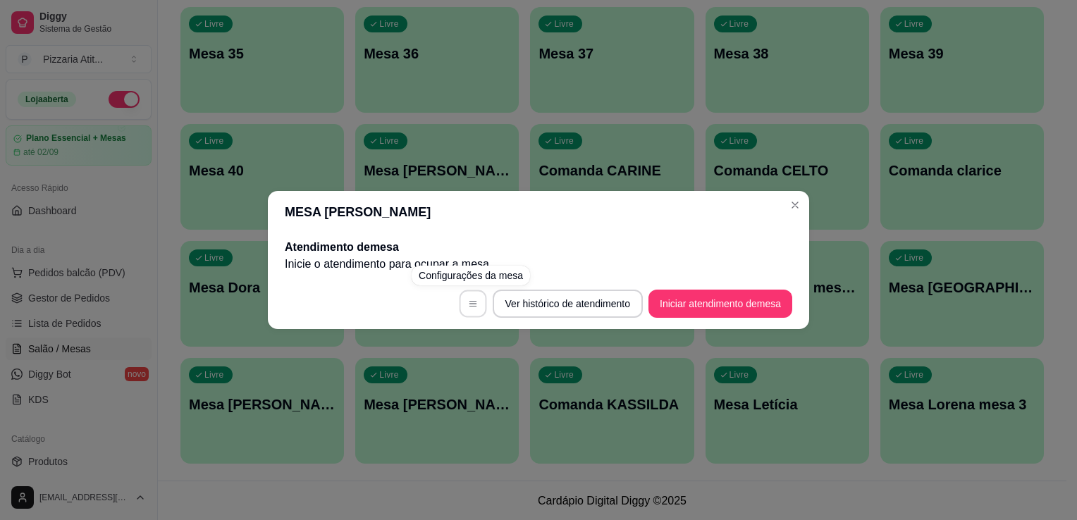
click at [473, 310] on button "button" at bounding box center [472, 303] width 27 height 27
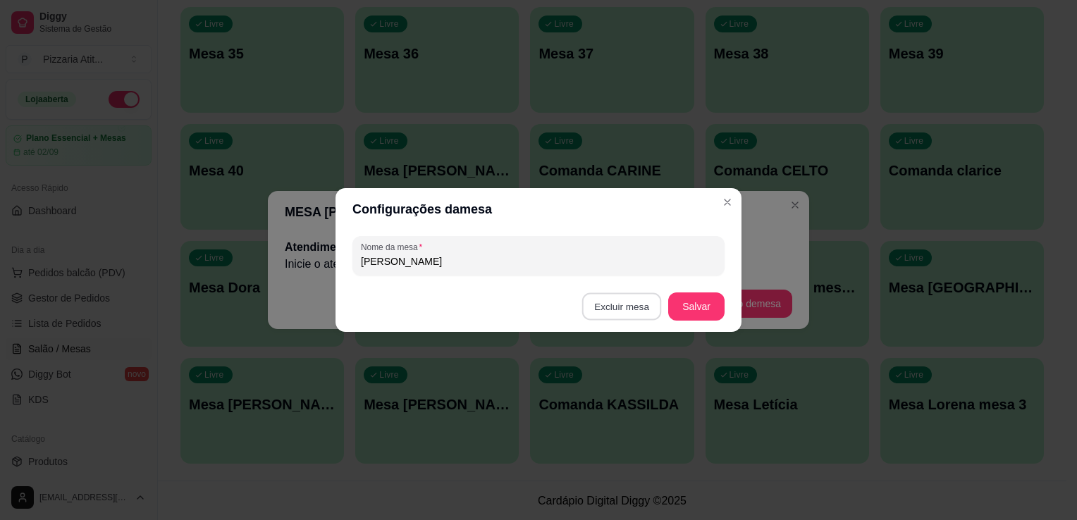
click at [620, 314] on button "Excluir mesa" at bounding box center [622, 306] width 80 height 27
click at [619, 403] on button "Confirmar" at bounding box center [624, 396] width 52 height 22
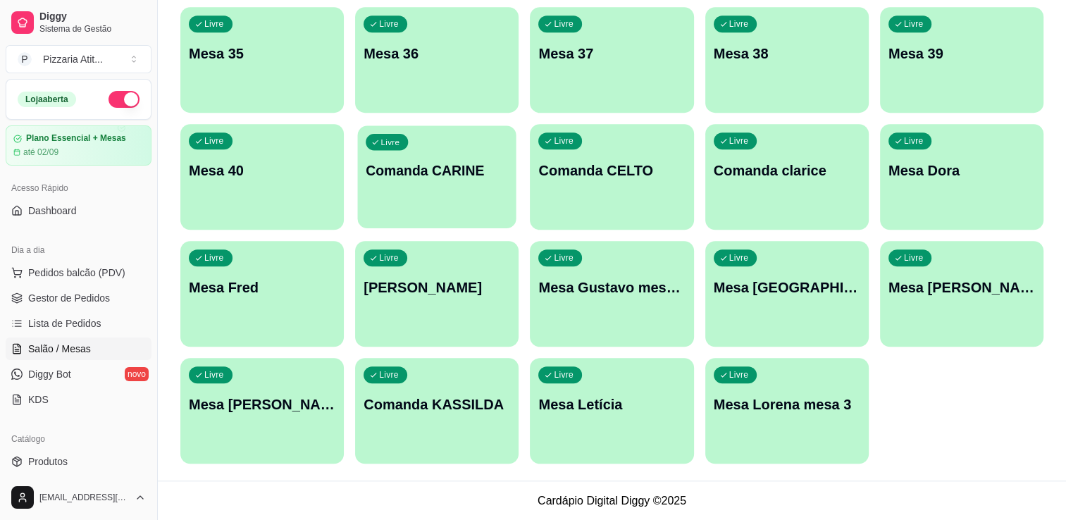
click at [439, 154] on div "Livre Comanda CARINE" at bounding box center [437, 168] width 159 height 86
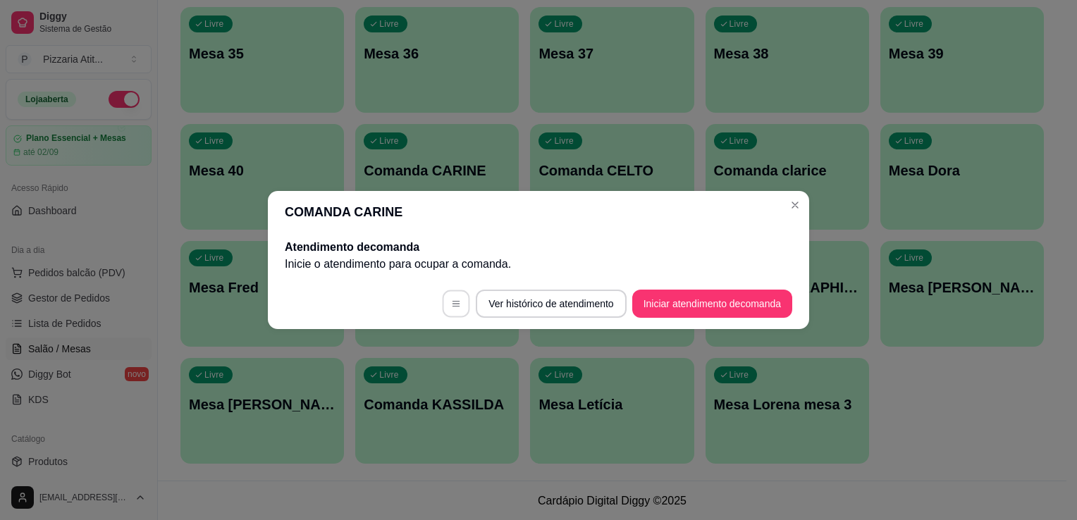
click at [457, 311] on button "button" at bounding box center [456, 303] width 27 height 27
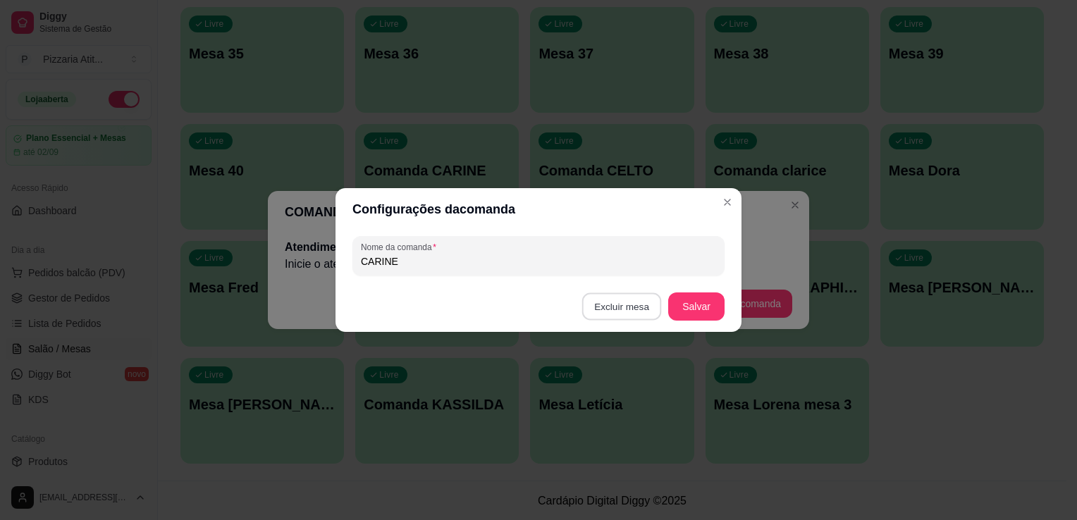
click at [622, 309] on button "Excluir mesa" at bounding box center [622, 306] width 80 height 27
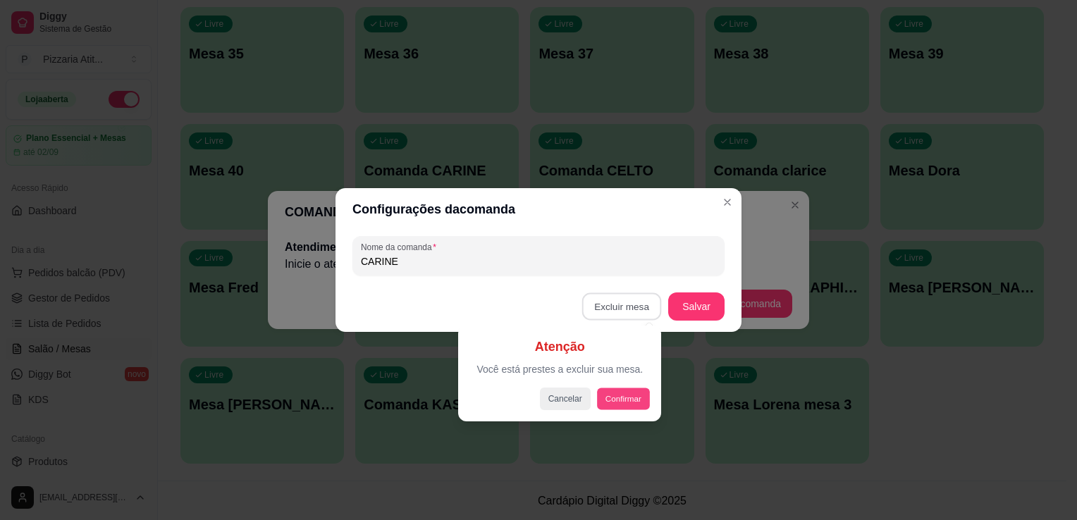
click at [631, 400] on button "Confirmar" at bounding box center [623, 399] width 52 height 22
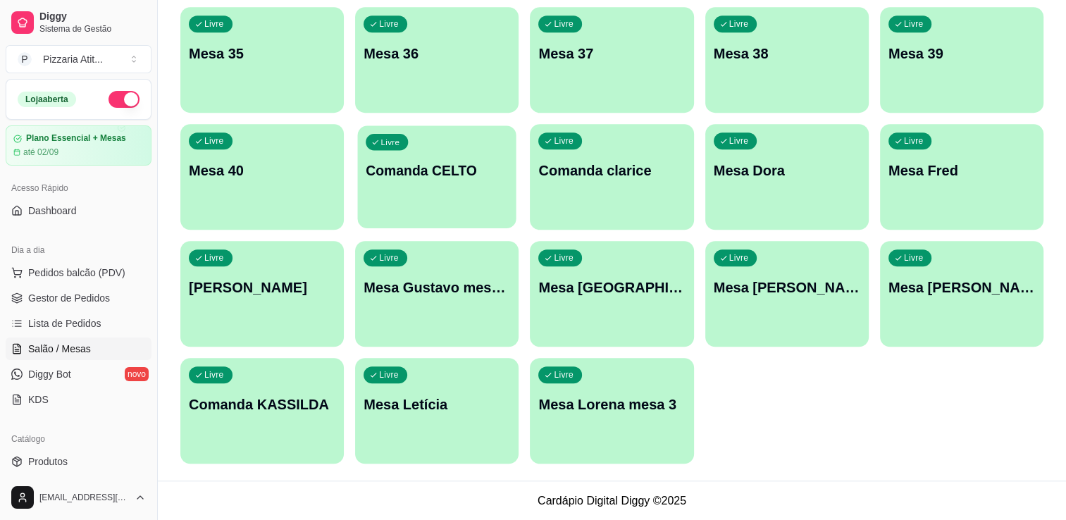
click at [439, 149] on div "Livre Comanda CELTO" at bounding box center [437, 168] width 159 height 86
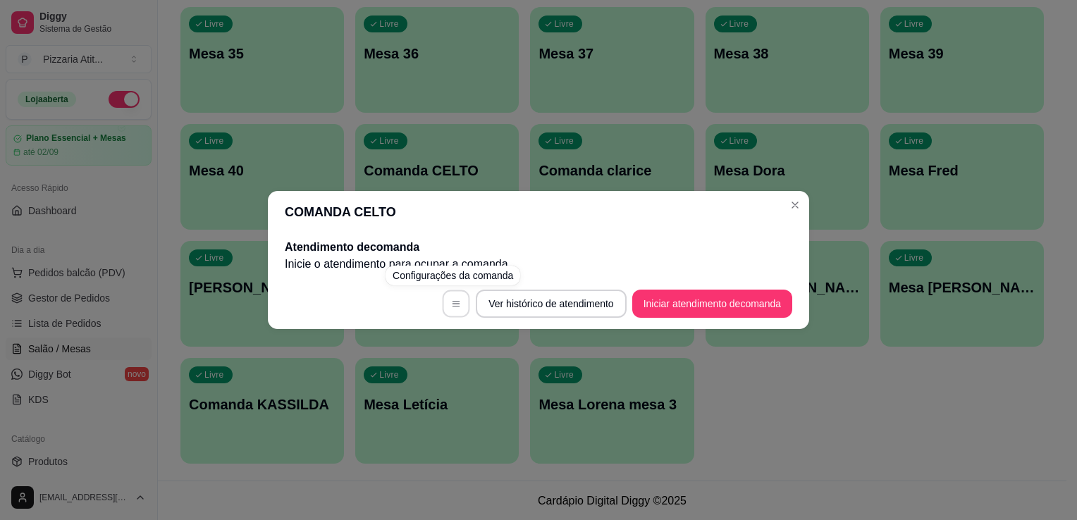
click at [452, 300] on icon "button" at bounding box center [456, 304] width 10 height 10
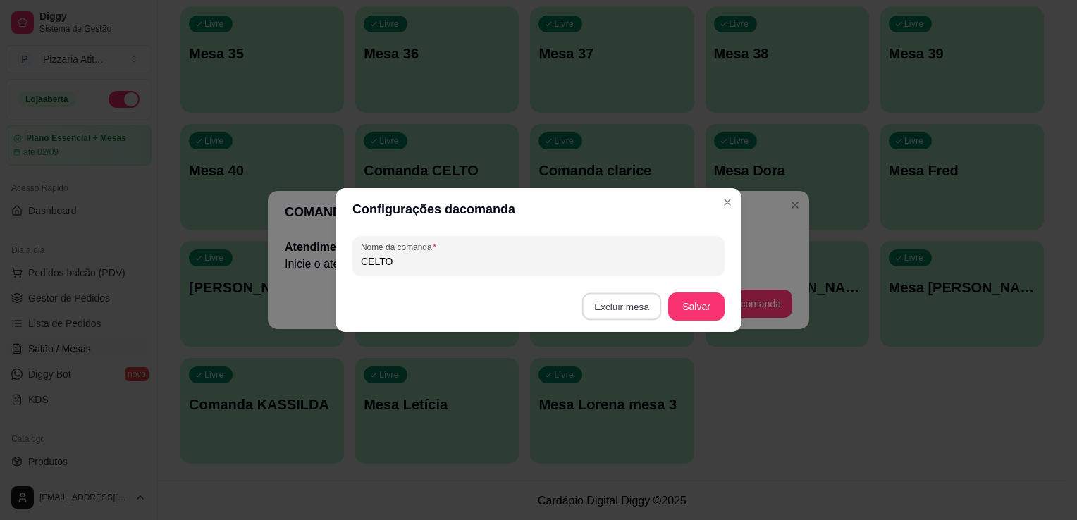
click at [643, 312] on button "Excluir mesa" at bounding box center [622, 306] width 80 height 27
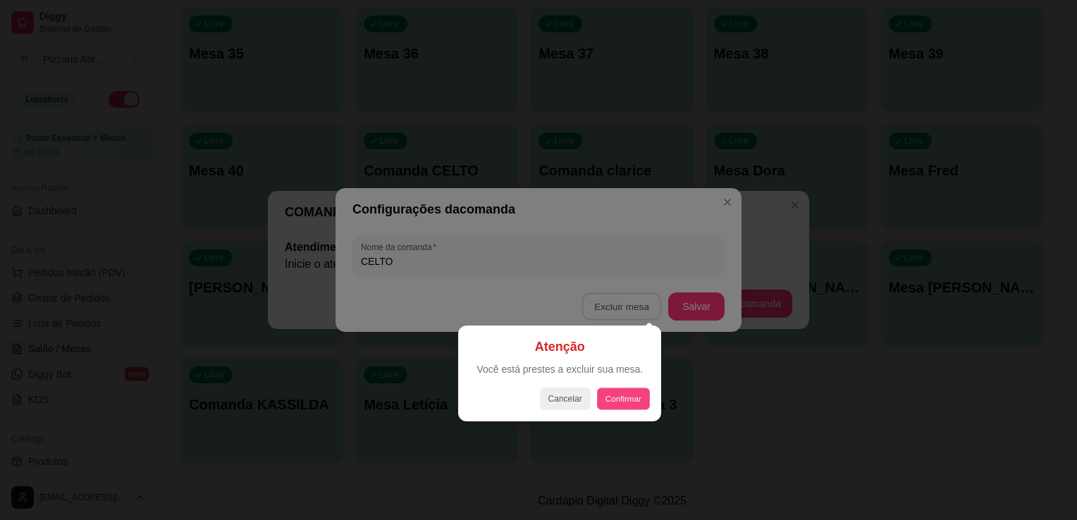
click at [629, 399] on button "Confirmar" at bounding box center [623, 399] width 52 height 22
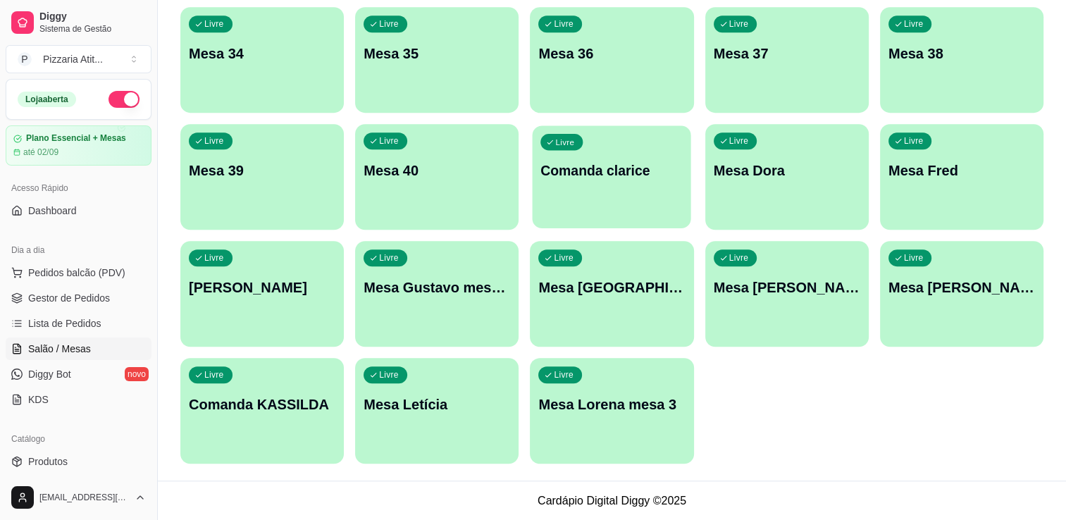
click at [624, 183] on div "Livre Comanda clarice" at bounding box center [612, 168] width 159 height 86
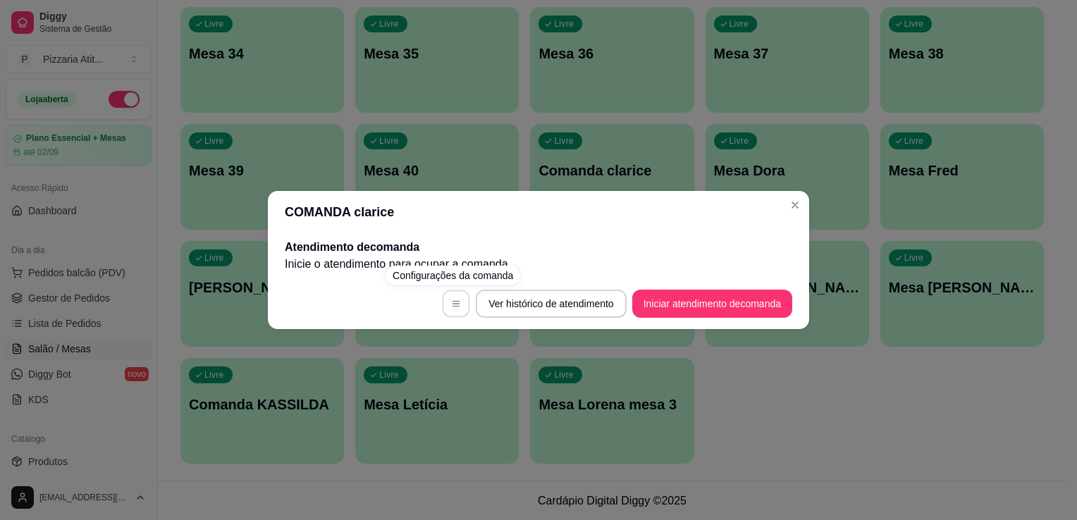
click at [451, 306] on icon "button" at bounding box center [456, 304] width 10 height 10
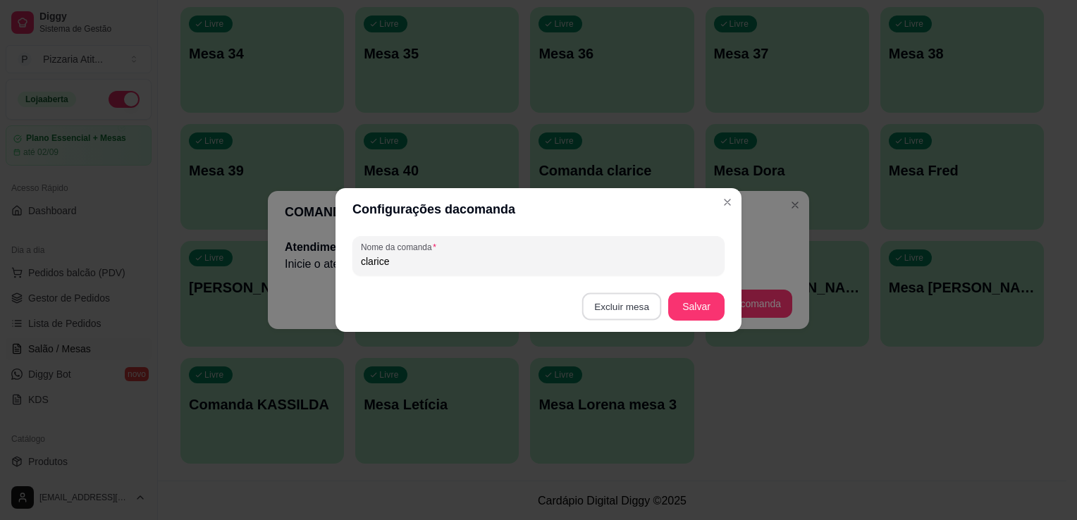
click at [617, 300] on button "Excluir mesa" at bounding box center [622, 306] width 80 height 27
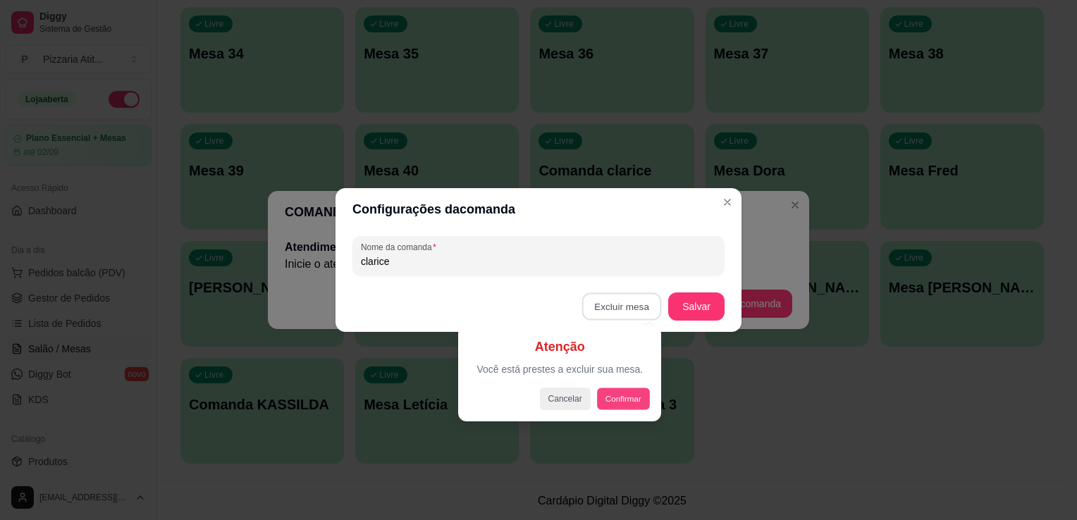
click at [628, 398] on button "Confirmar" at bounding box center [623, 399] width 52 height 22
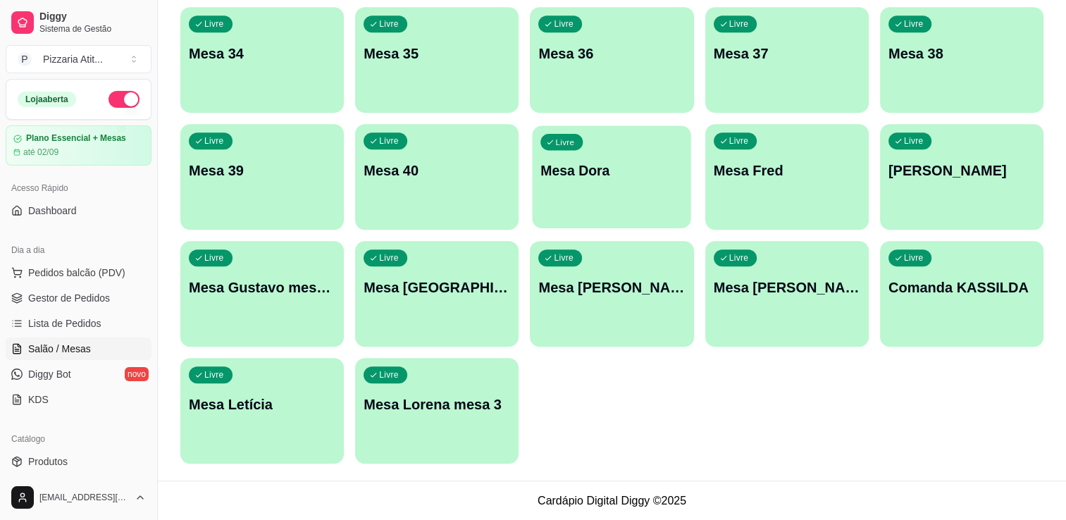
click at [654, 149] on div "Livre Mesa Dora" at bounding box center [612, 168] width 159 height 86
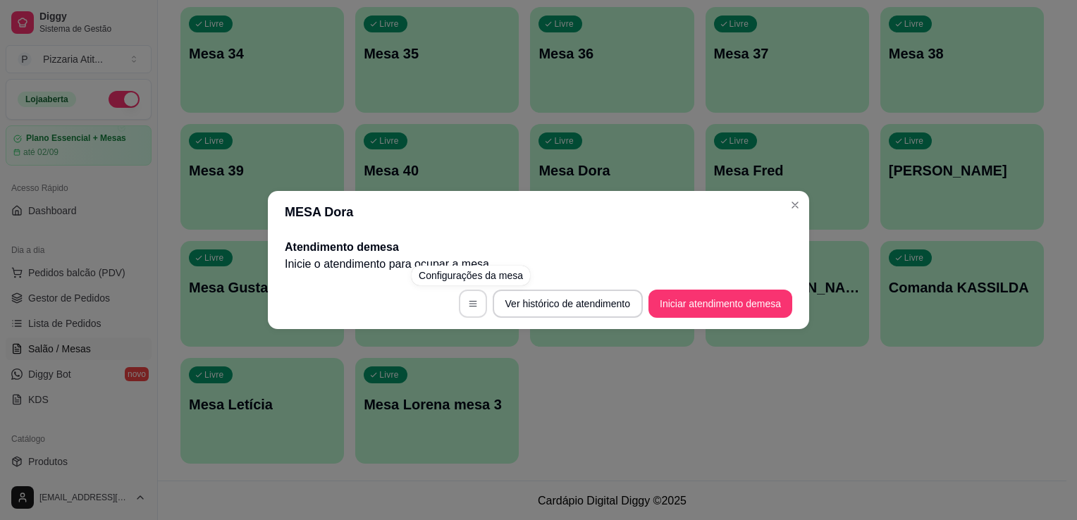
click at [472, 297] on button "button" at bounding box center [473, 304] width 28 height 28
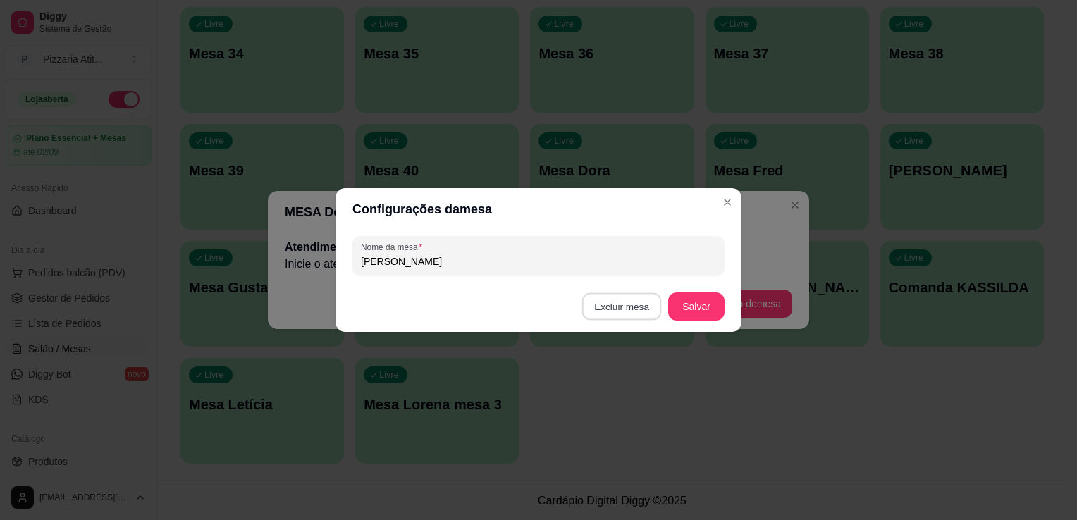
click at [612, 303] on button "Excluir mesa" at bounding box center [622, 306] width 80 height 27
click at [639, 399] on button "Confirmar" at bounding box center [624, 396] width 50 height 21
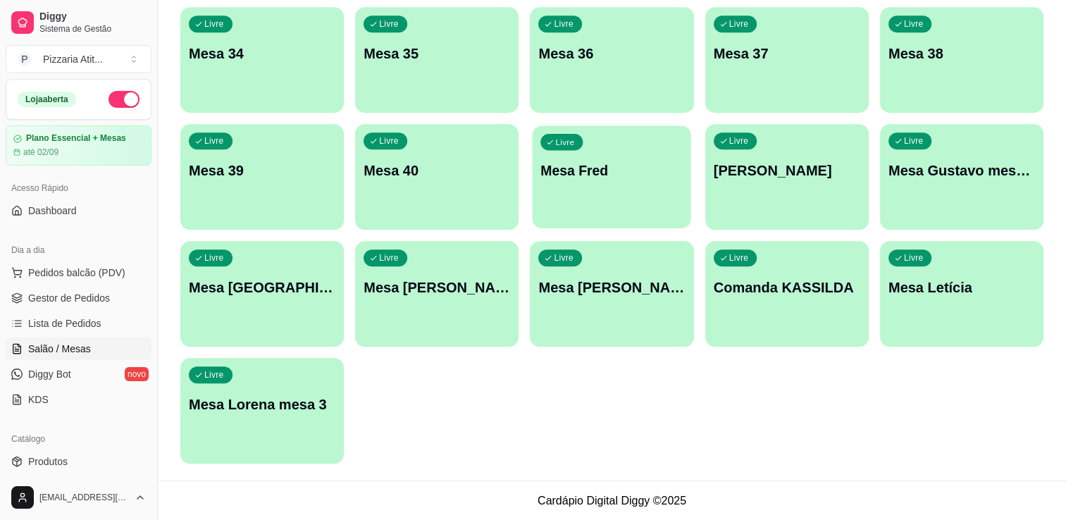
click at [629, 185] on div "Livre Mesa Fred" at bounding box center [612, 168] width 159 height 86
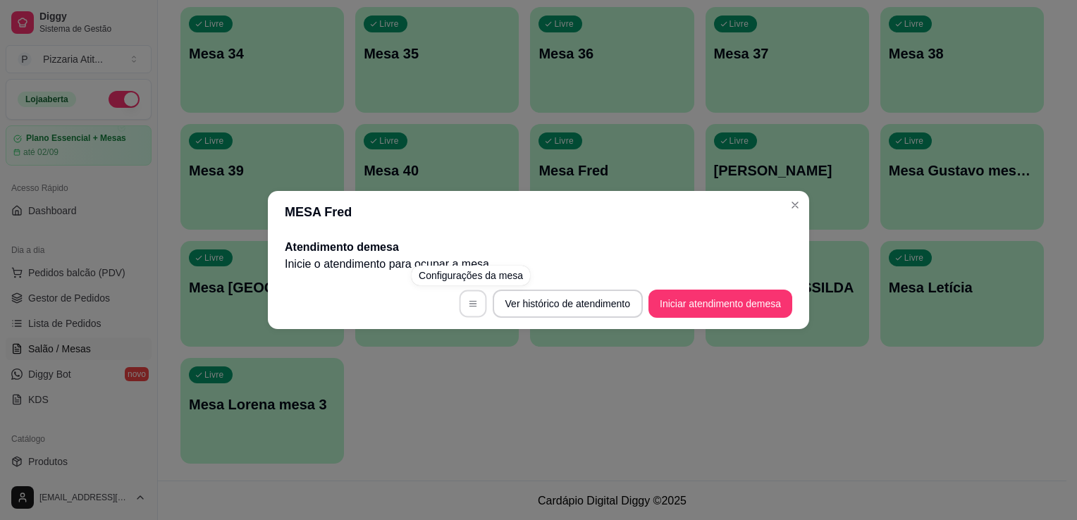
click at [462, 303] on button "button" at bounding box center [472, 303] width 27 height 27
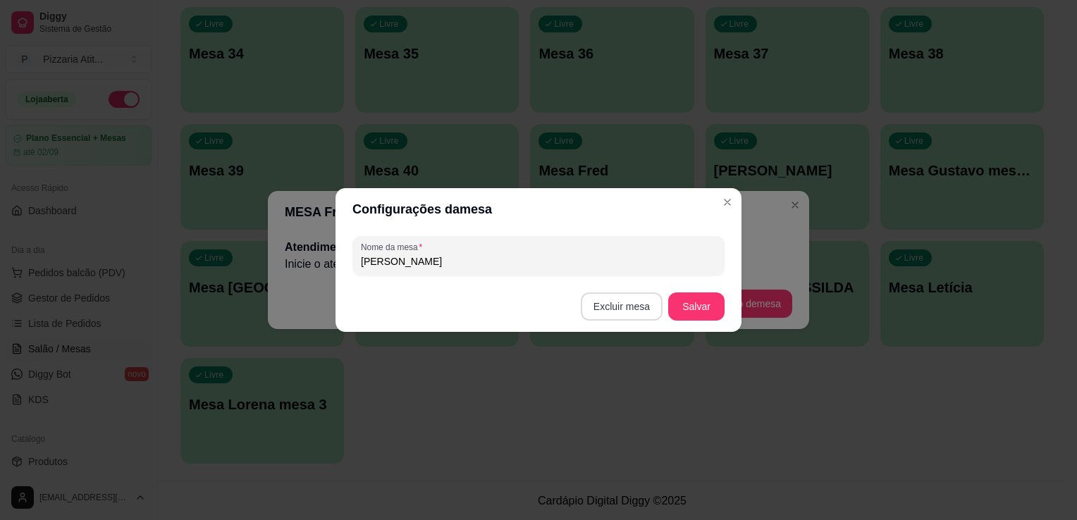
click at [609, 307] on button "Excluir mesa" at bounding box center [622, 306] width 82 height 28
click at [605, 405] on button "Confirmar" at bounding box center [624, 396] width 50 height 21
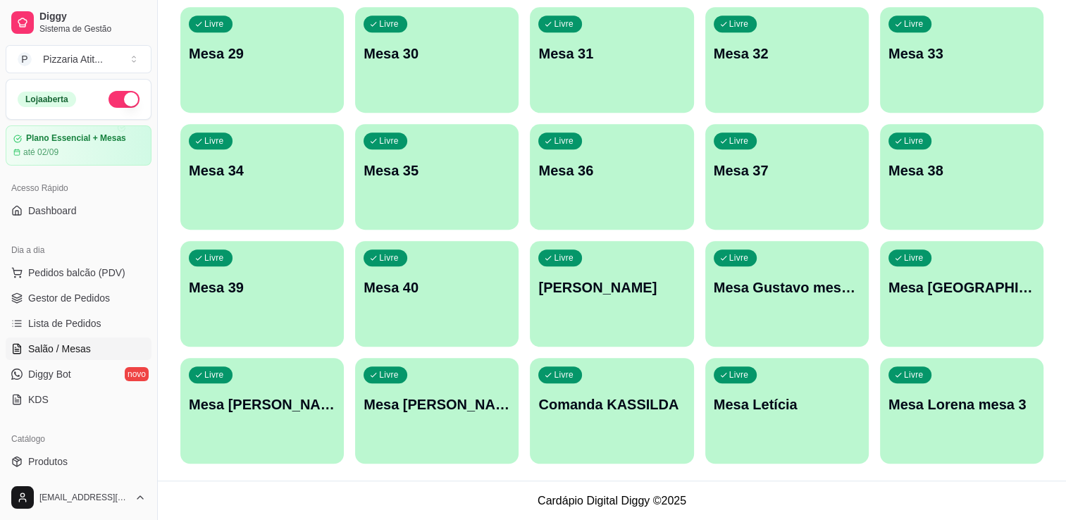
click at [547, 326] on div "Livre Comanda GERALDA" at bounding box center [612, 285] width 164 height 89
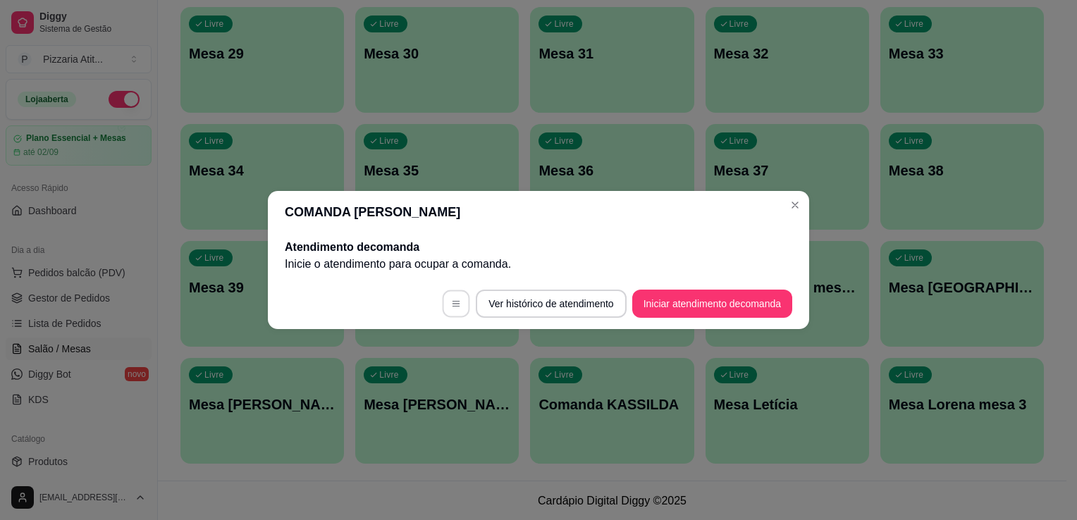
click at [457, 304] on button "button" at bounding box center [456, 303] width 27 height 27
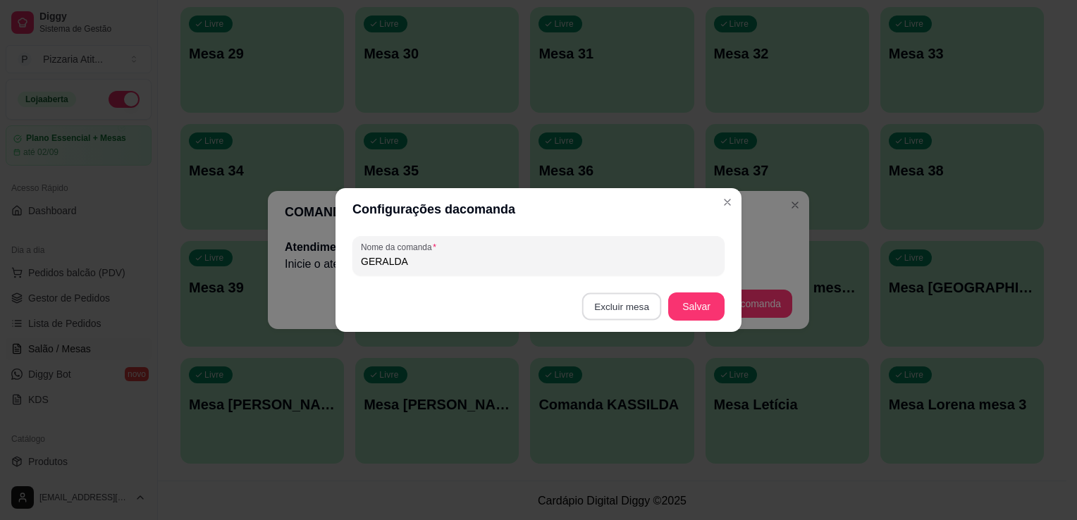
click at [640, 303] on button "Excluir mesa" at bounding box center [622, 306] width 80 height 27
click at [625, 397] on button "Confirmar" at bounding box center [624, 396] width 50 height 21
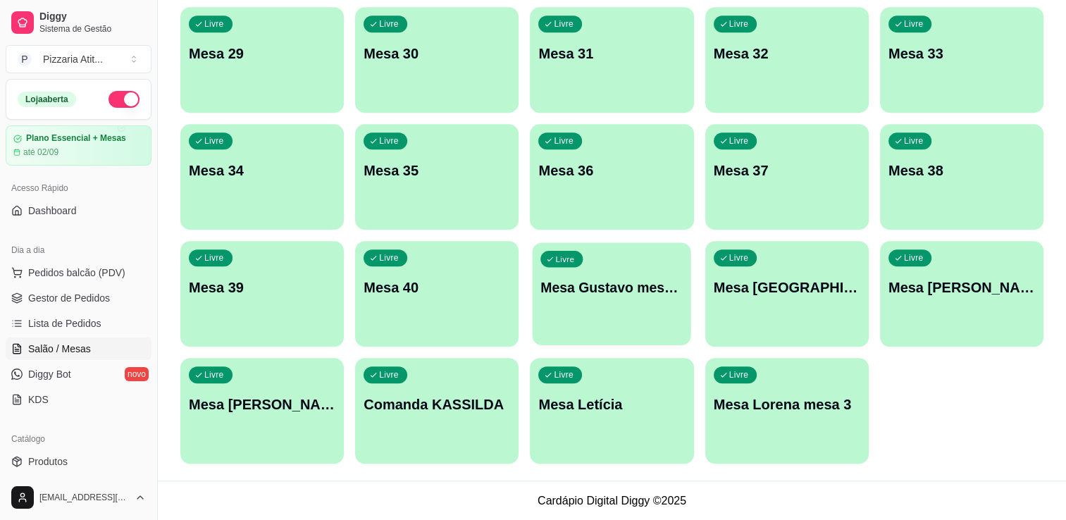
click at [589, 276] on div "Livre Mesa Gustavo mesa 18" at bounding box center [612, 285] width 159 height 86
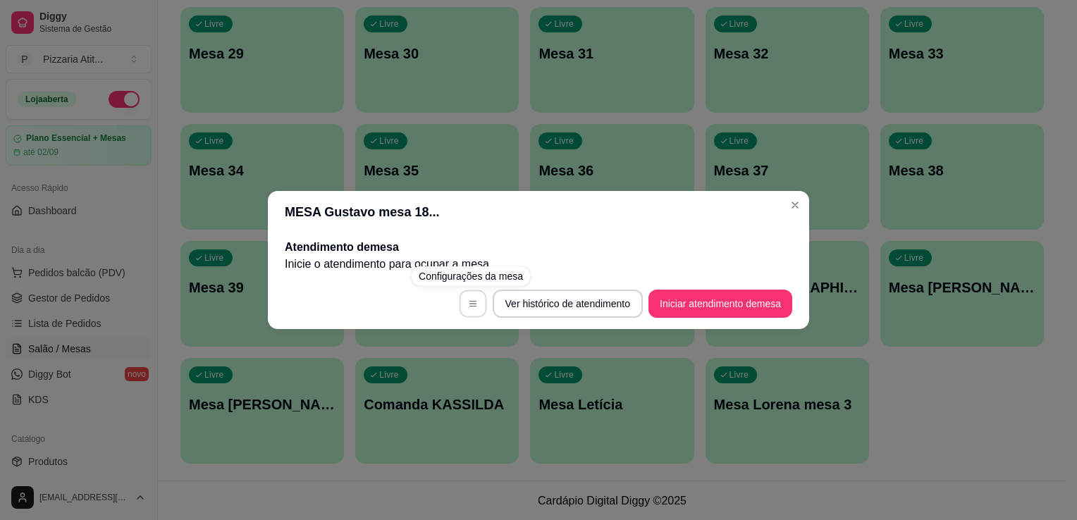
click at [469, 312] on button "button" at bounding box center [472, 303] width 27 height 27
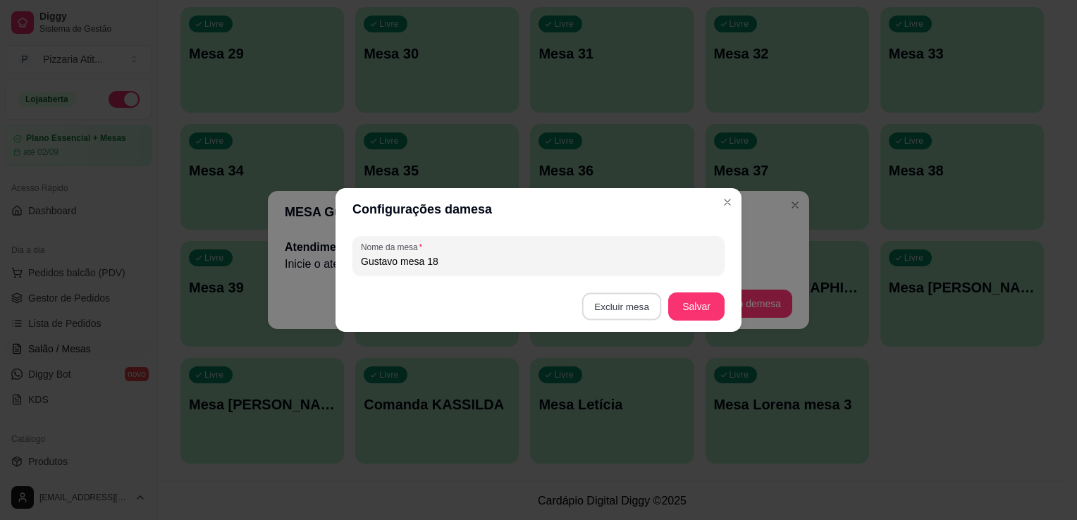
click at [636, 303] on button "Excluir mesa" at bounding box center [622, 306] width 80 height 27
click at [619, 396] on button "Confirmar" at bounding box center [624, 396] width 50 height 21
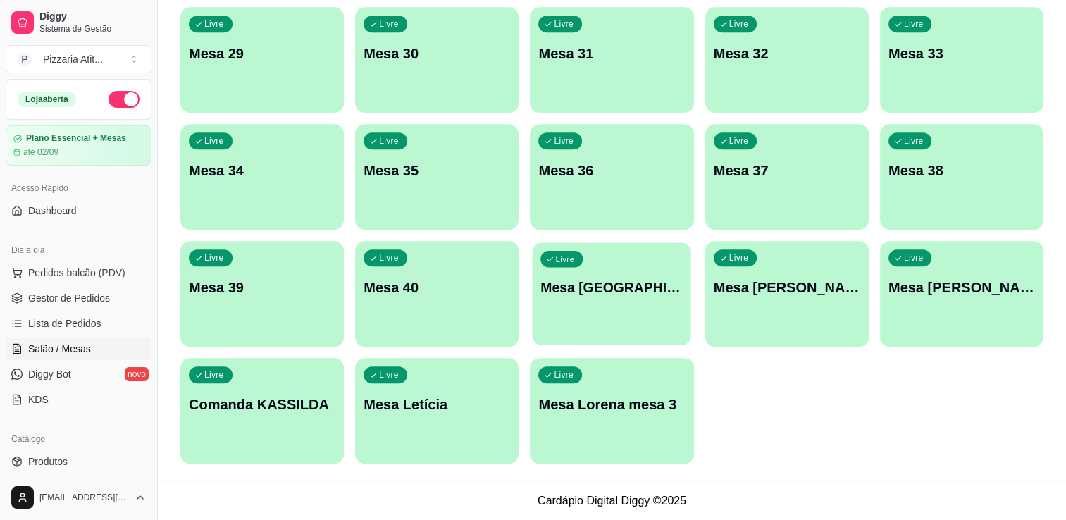
click at [633, 291] on p "Mesa [GEOGRAPHIC_DATA]" at bounding box center [612, 287] width 142 height 19
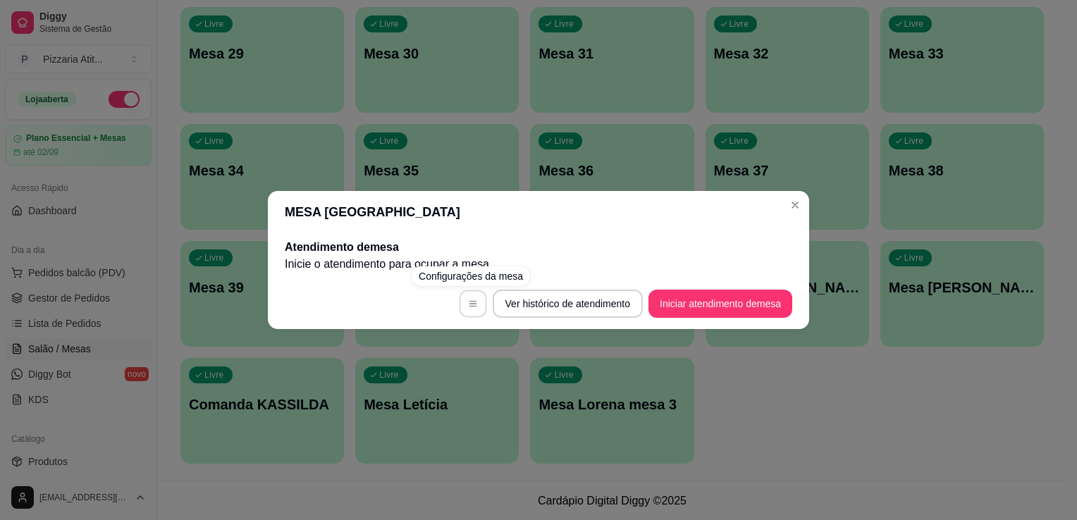
click at [460, 311] on button "button" at bounding box center [472, 303] width 27 height 27
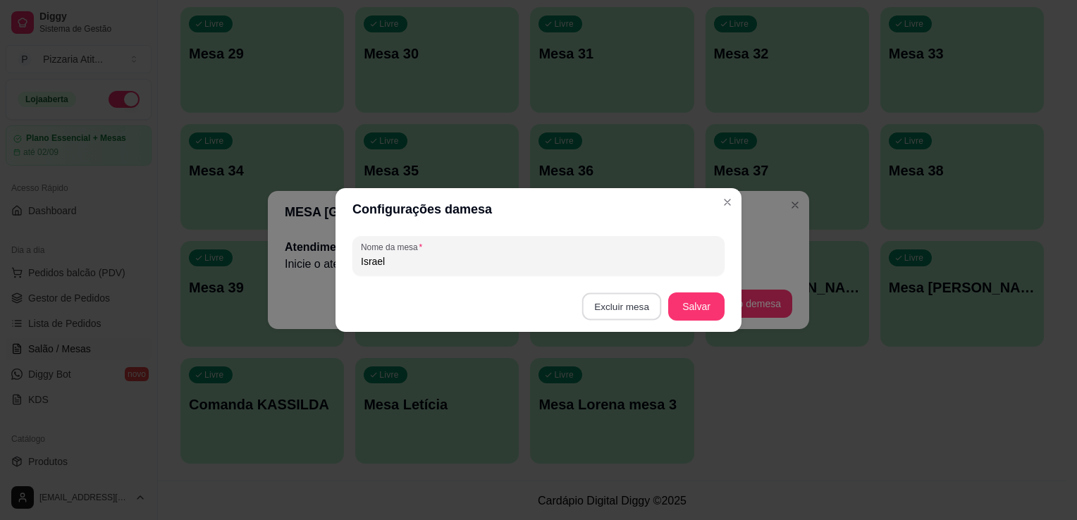
click at [623, 314] on button "Excluir mesa" at bounding box center [622, 306] width 80 height 27
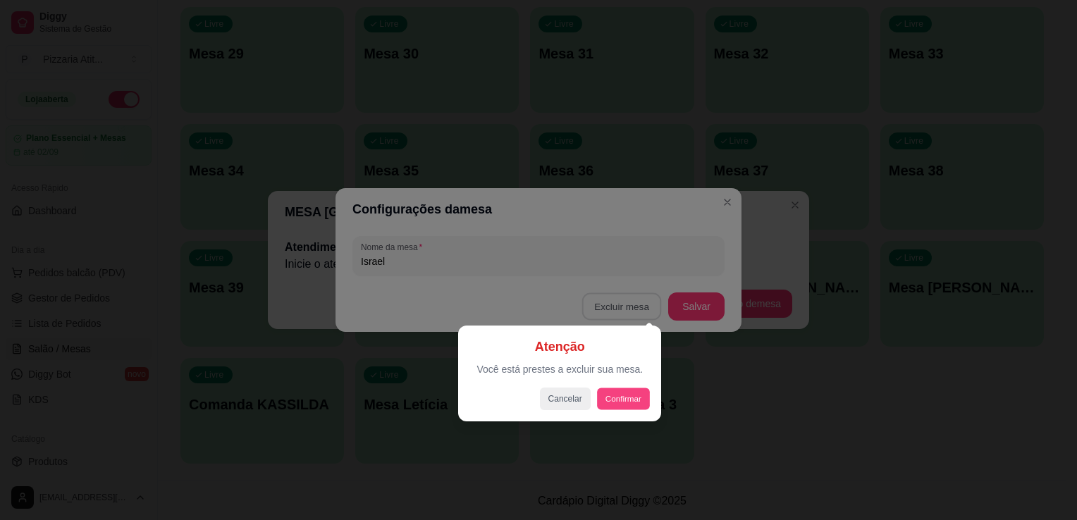
click at [626, 399] on button "Confirmar" at bounding box center [623, 399] width 52 height 22
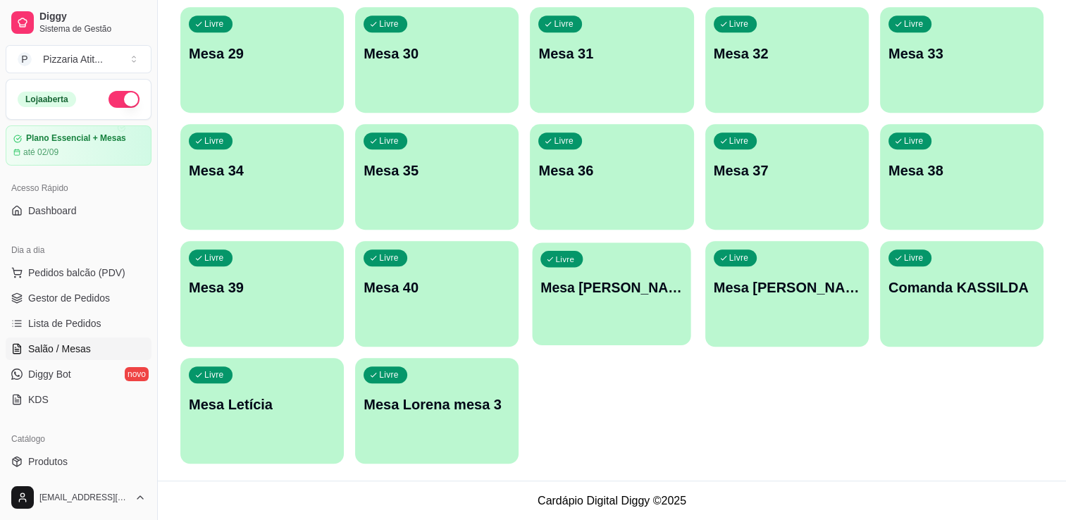
click at [598, 304] on div "Livre Mesa [PERSON_NAME]" at bounding box center [612, 285] width 159 height 86
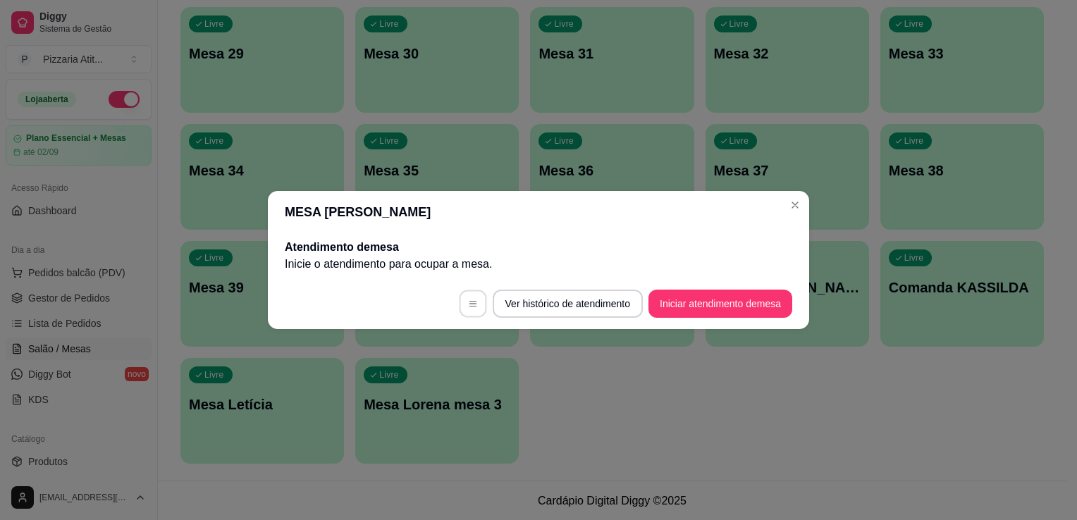
click at [464, 302] on button "button" at bounding box center [472, 303] width 27 height 27
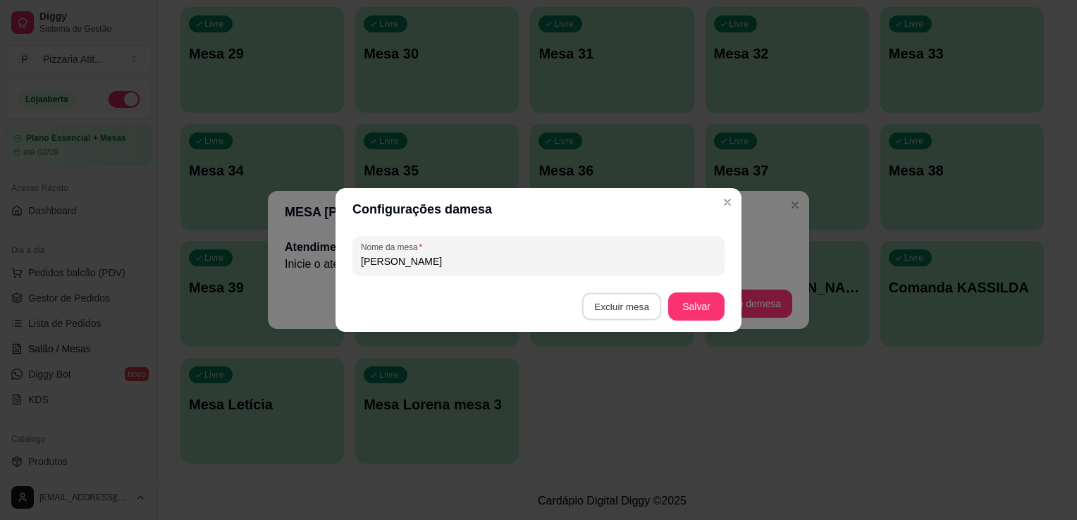
click at [631, 311] on button "Excluir mesa" at bounding box center [622, 306] width 80 height 27
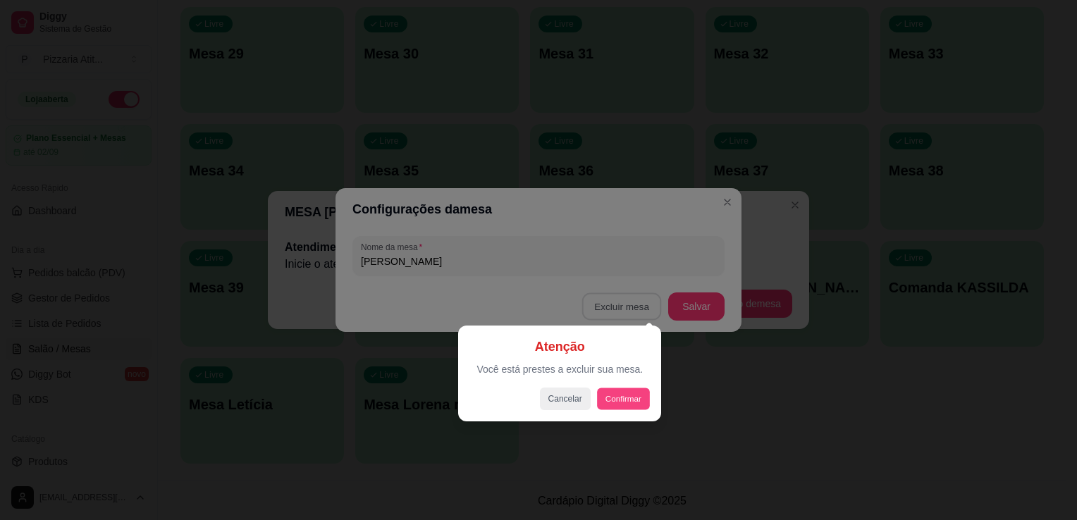
click at [629, 395] on button "Confirmar" at bounding box center [623, 399] width 52 height 22
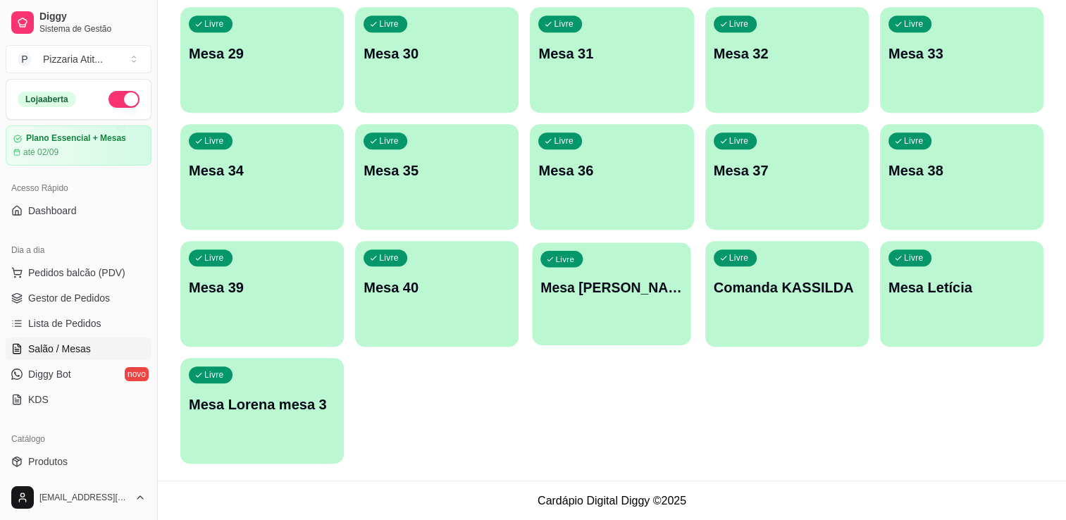
click at [619, 328] on button "Livre Mesa [PERSON_NAME]" at bounding box center [612, 293] width 159 height 103
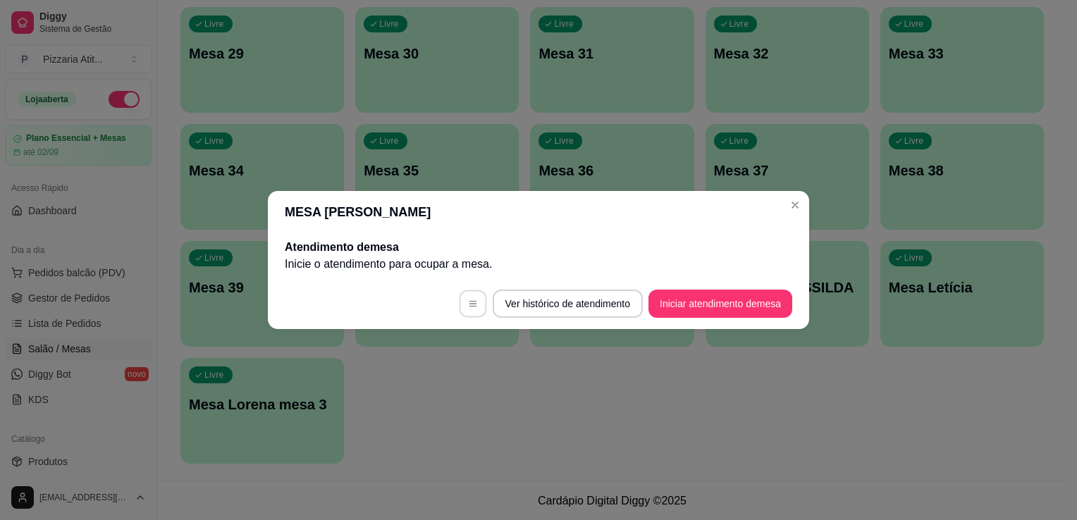
click at [468, 299] on icon "button" at bounding box center [473, 304] width 10 height 10
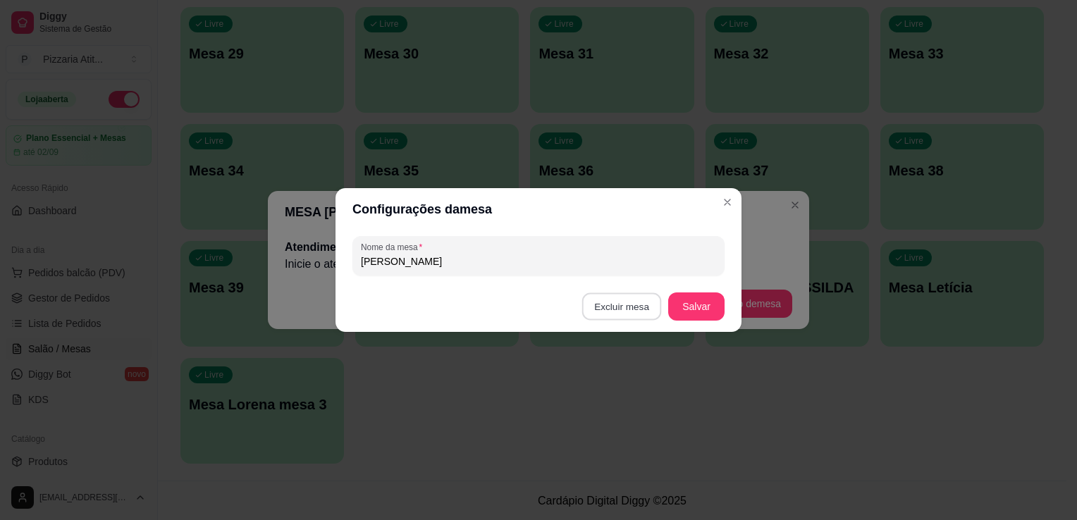
click at [634, 309] on button "Excluir mesa" at bounding box center [622, 306] width 80 height 27
click at [622, 397] on button "Confirmar" at bounding box center [624, 396] width 50 height 21
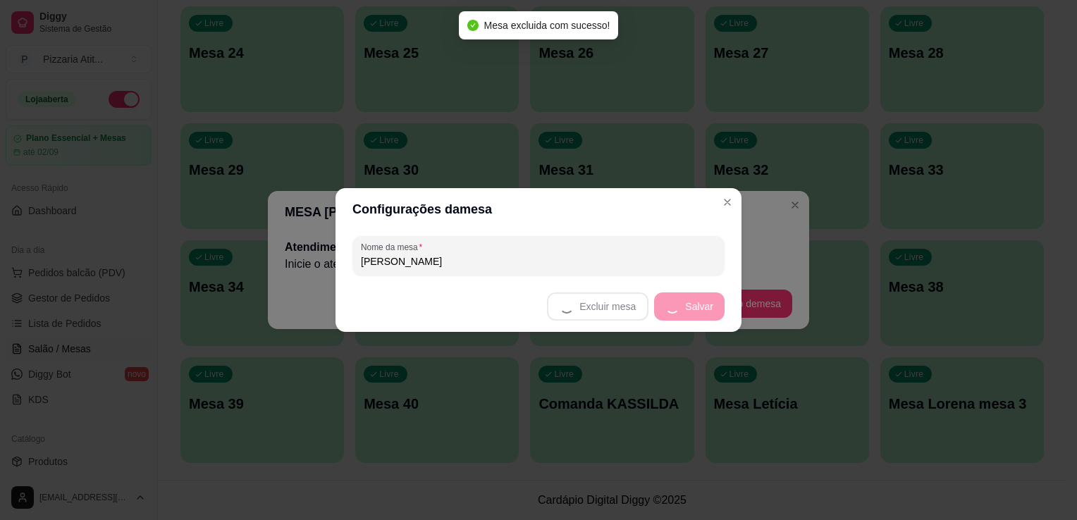
scroll to position [847, 0]
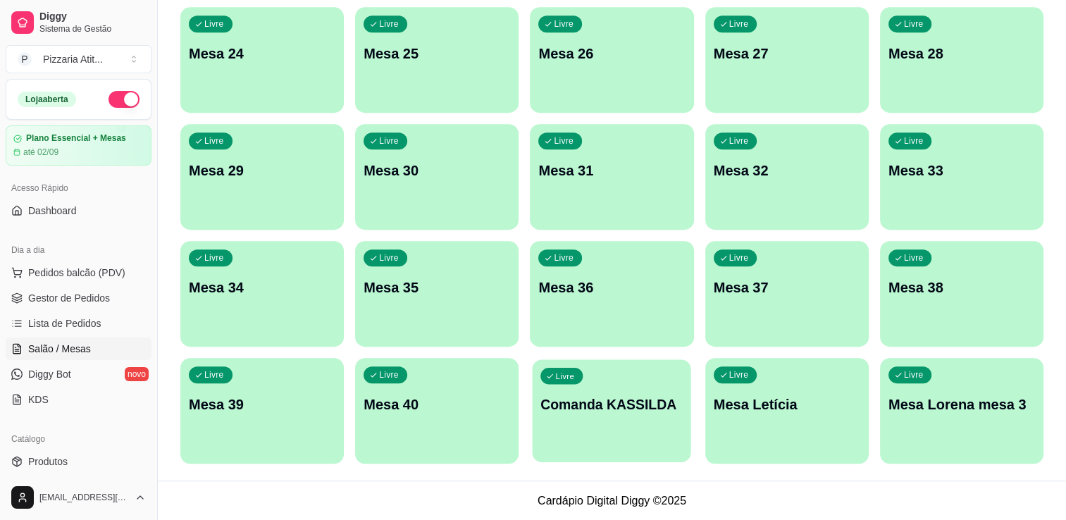
click at [622, 426] on div "Livre Comanda KASSILDA" at bounding box center [612, 402] width 159 height 86
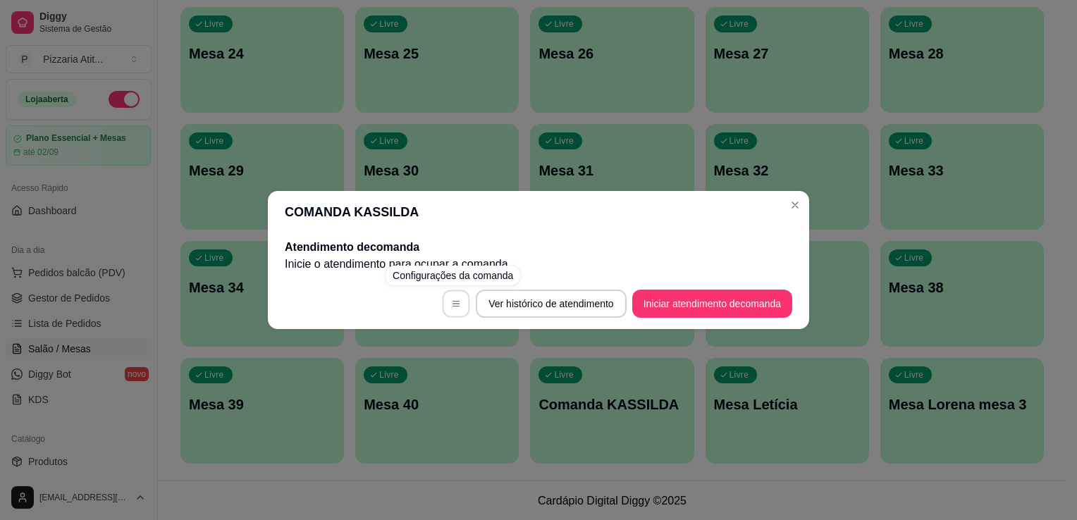
click at [455, 306] on icon "button" at bounding box center [455, 304] width 7 height 6
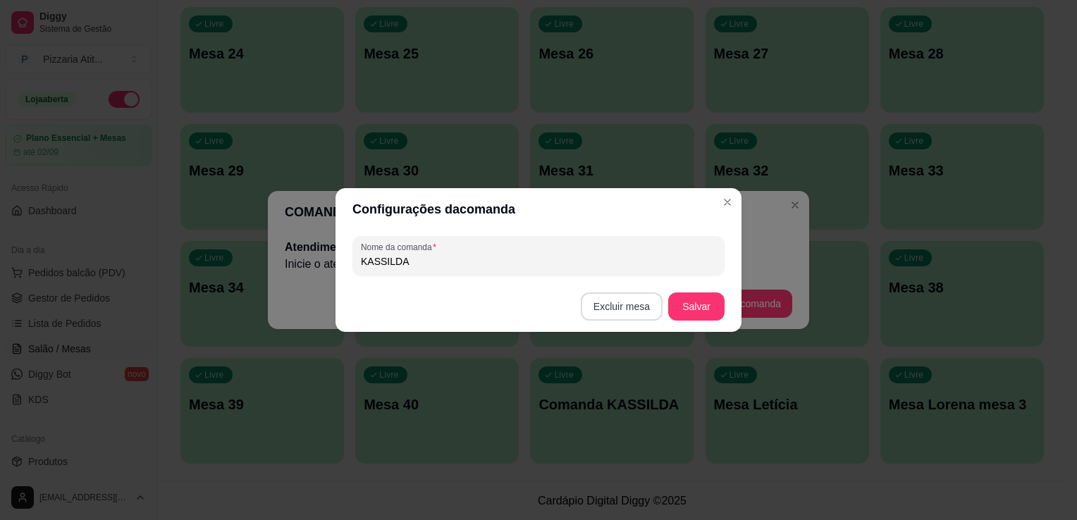
click at [615, 314] on button "Excluir mesa" at bounding box center [622, 306] width 82 height 28
click at [623, 399] on button "Confirmar" at bounding box center [624, 396] width 50 height 21
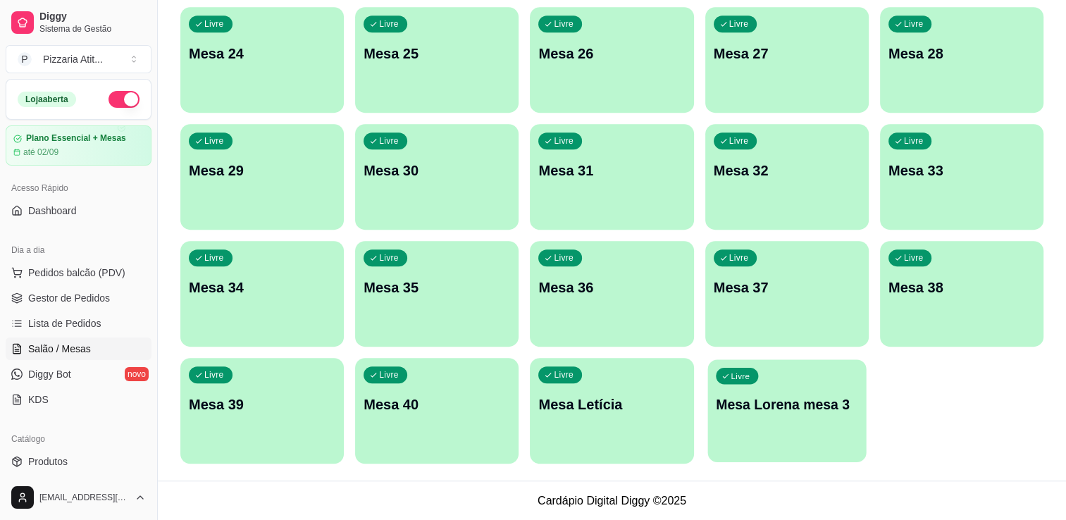
click at [756, 422] on div "Livre Mesa Lorena mesa 3" at bounding box center [787, 402] width 159 height 86
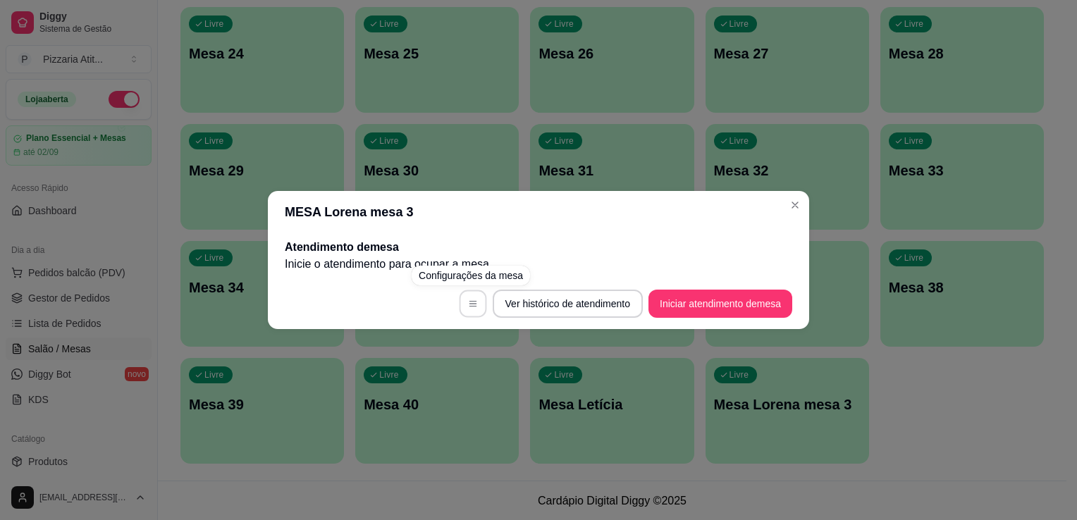
click at [468, 302] on icon "button" at bounding box center [473, 304] width 10 height 10
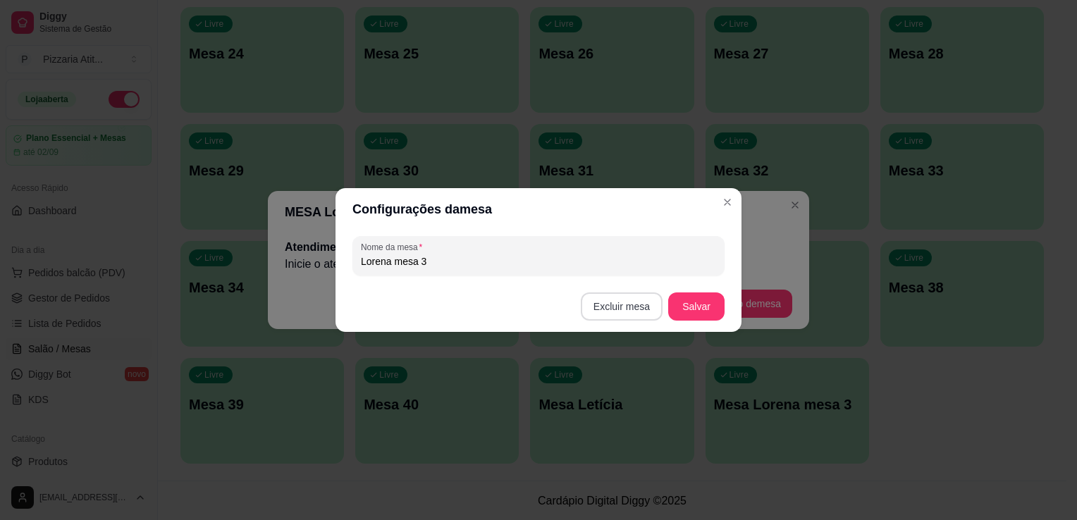
click at [626, 304] on button "Excluir mesa" at bounding box center [622, 306] width 82 height 28
click at [627, 396] on button "Confirmar" at bounding box center [624, 396] width 50 height 21
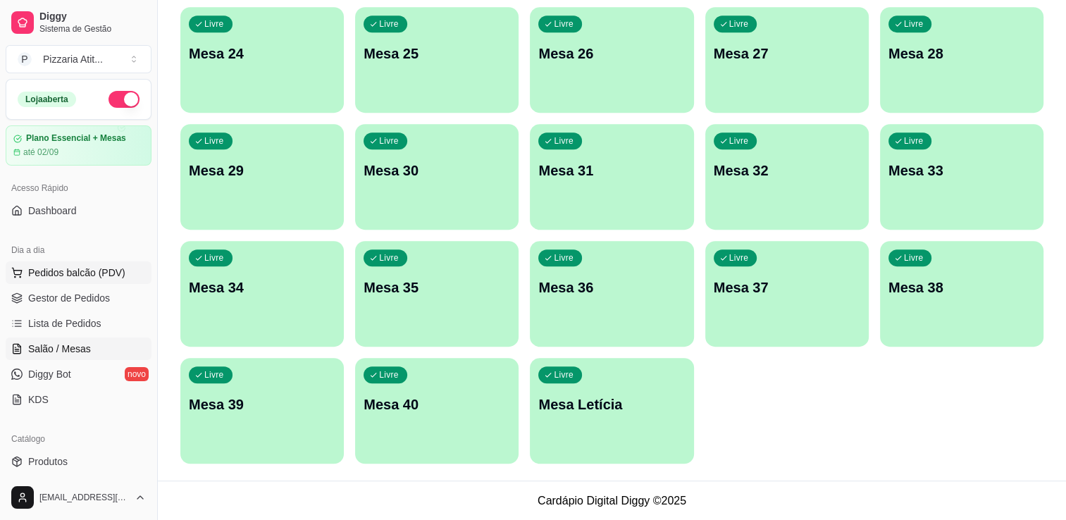
click at [62, 275] on span "Pedidos balcão (PDV)" at bounding box center [76, 273] width 97 height 14
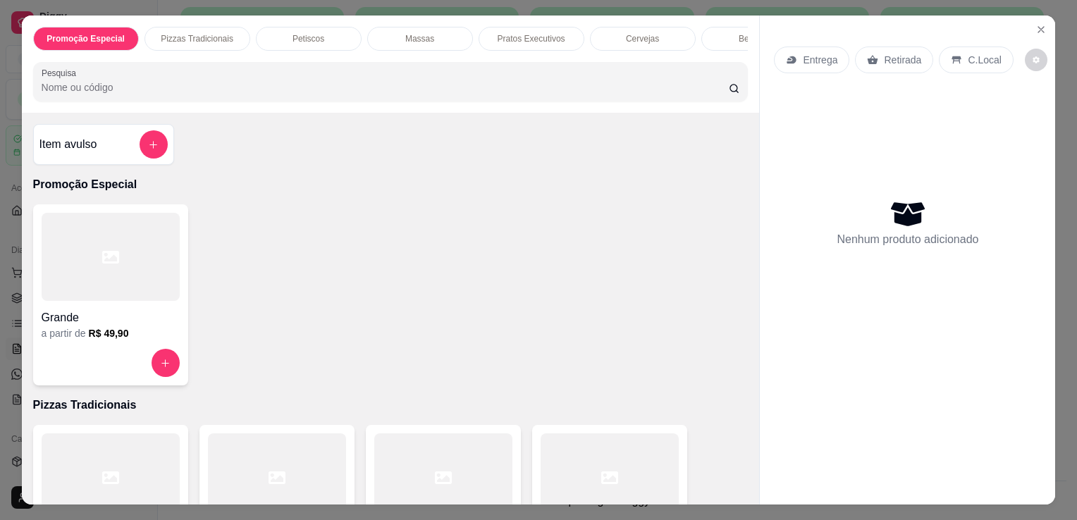
click at [598, 452] on div at bounding box center [610, 477] width 138 height 88
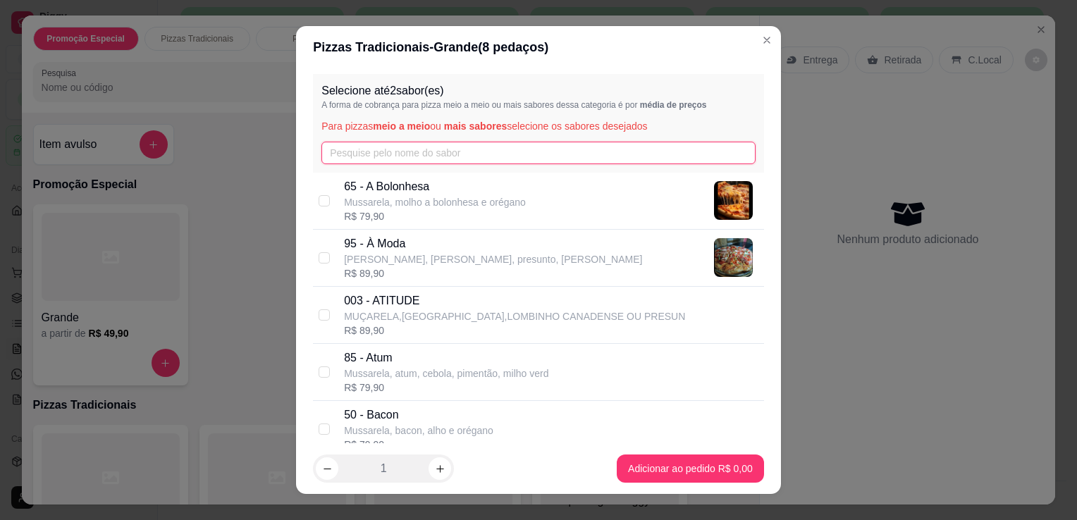
click at [502, 147] on input "text" at bounding box center [538, 153] width 434 height 23
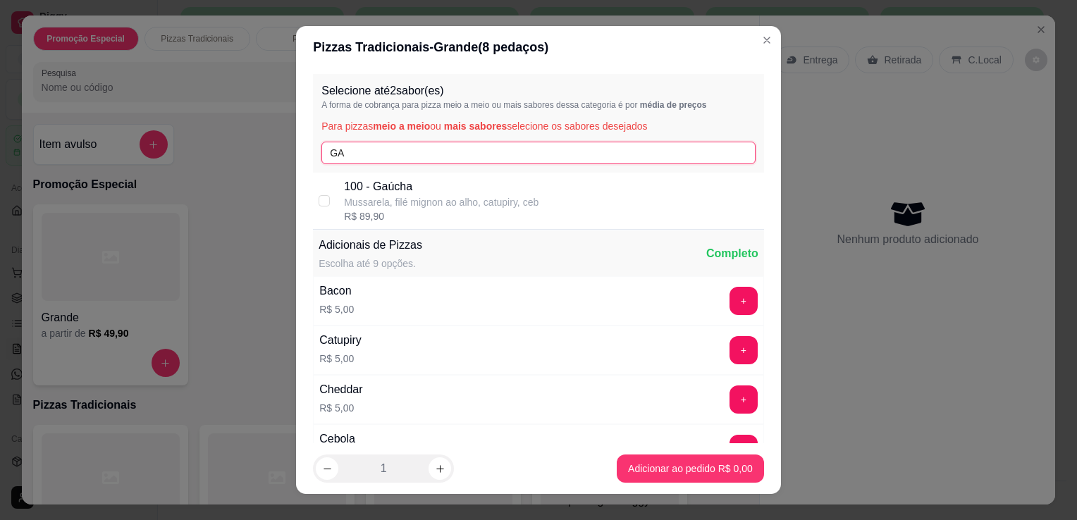
type input "GA"
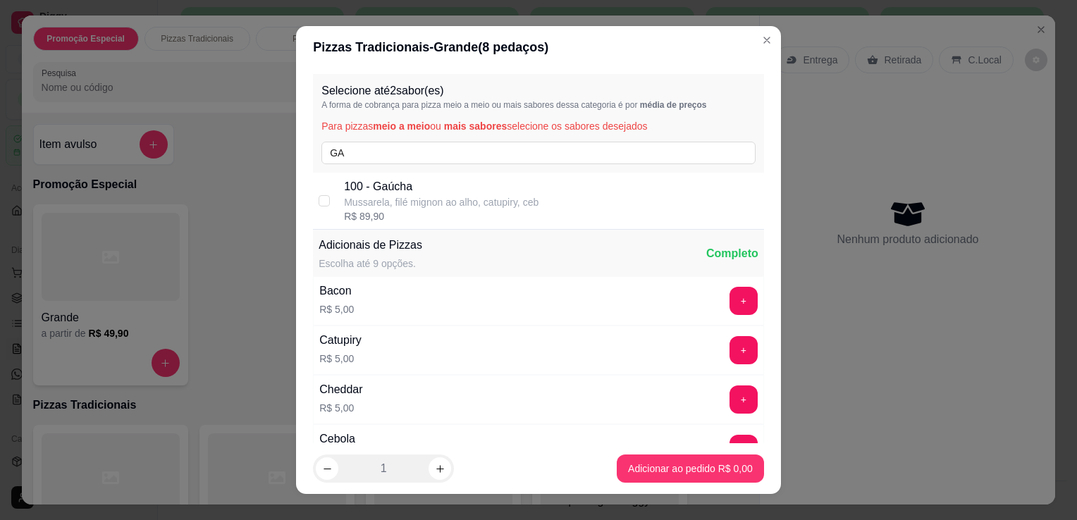
click at [374, 207] on p "Mussarela, filé mignon ao alho, catupiry, ceb" at bounding box center [441, 202] width 195 height 14
checkbox input "true"
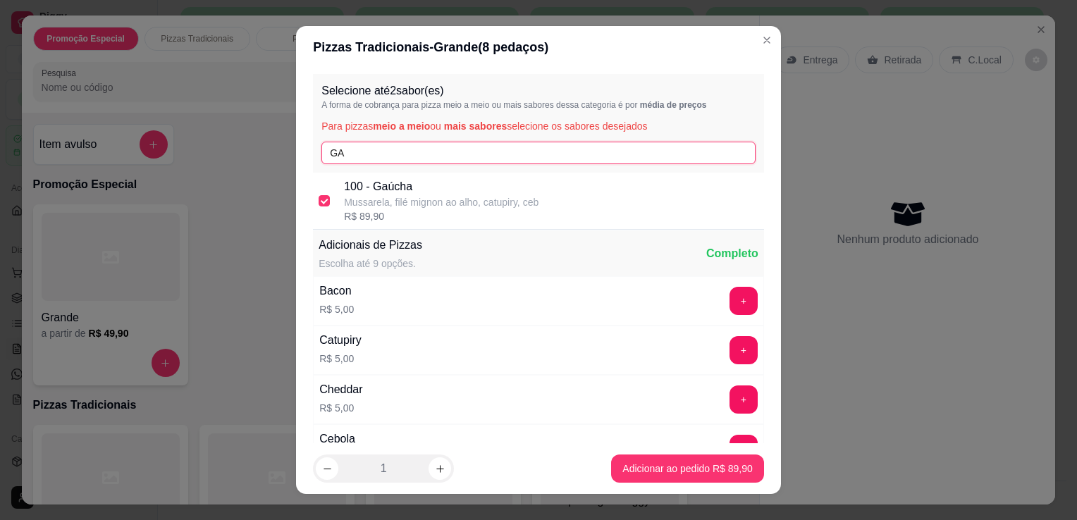
click at [562, 142] on input "GA" at bounding box center [538, 153] width 434 height 23
type input "G"
type input "POR"
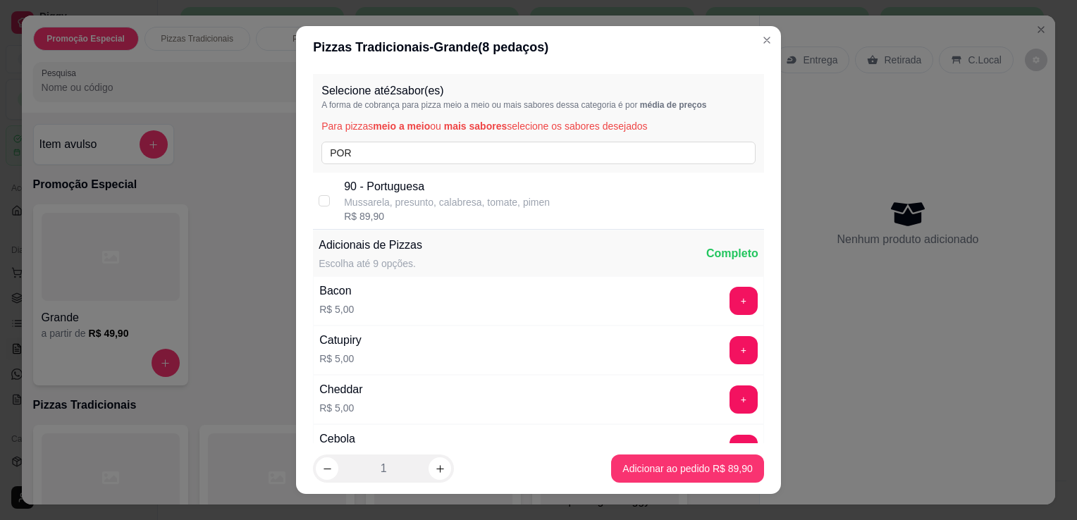
click at [504, 204] on p "Mussarela, presunto, calabresa, tomate, pimen" at bounding box center [447, 202] width 206 height 14
checkbox input "true"
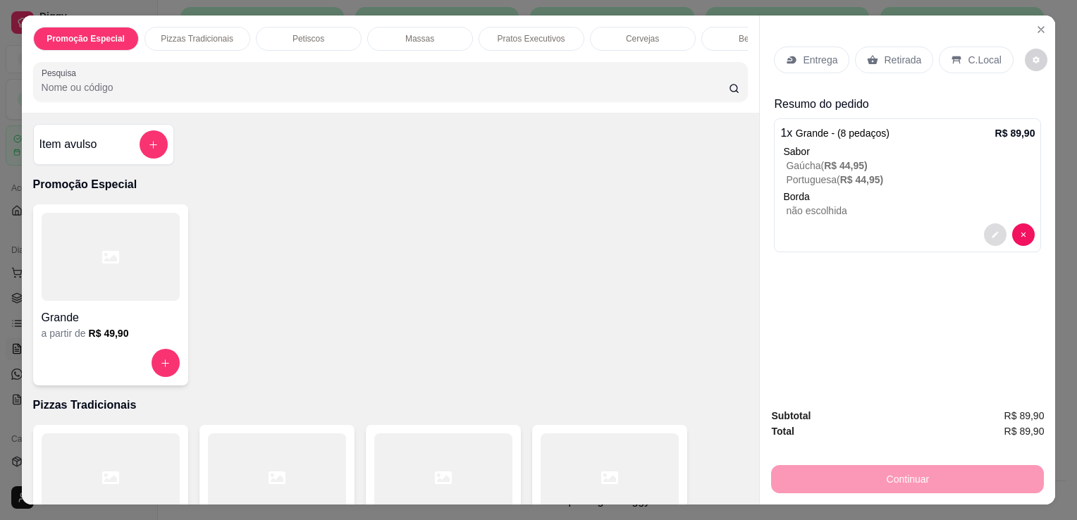
drag, startPoint x: 975, startPoint y: 226, endPoint x: 989, endPoint y: 228, distance: 14.3
click at [989, 228] on div at bounding box center [907, 234] width 254 height 23
click at [992, 232] on icon "decrease-product-quantity" at bounding box center [995, 235] width 6 height 6
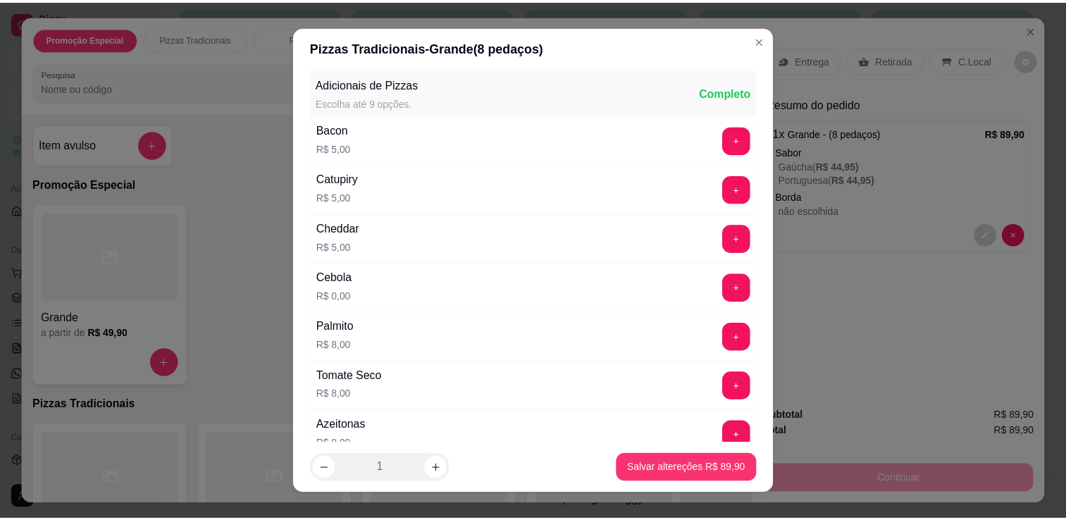
scroll to position [1409, 0]
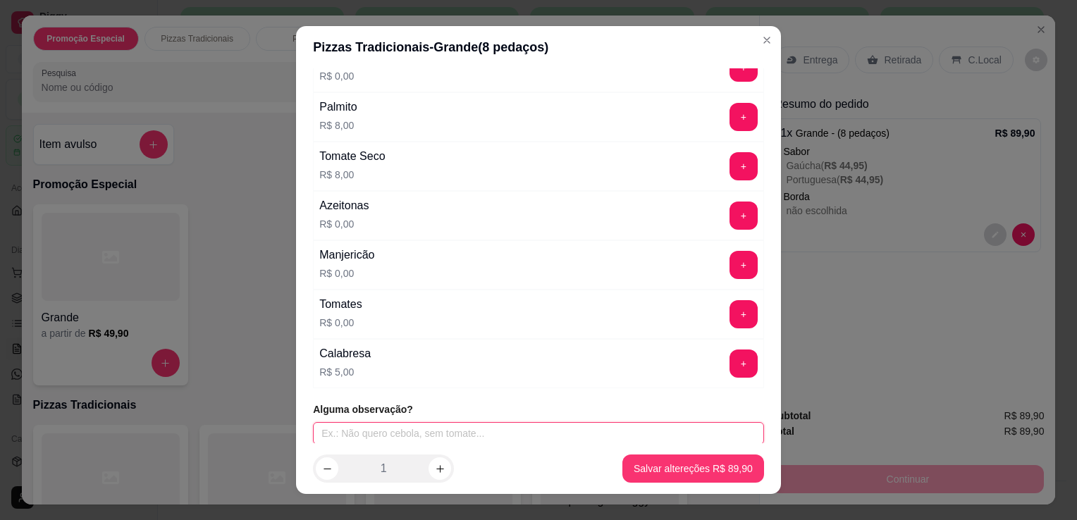
click at [479, 424] on input "text" at bounding box center [538, 433] width 451 height 23
type input "SEM MILHO"
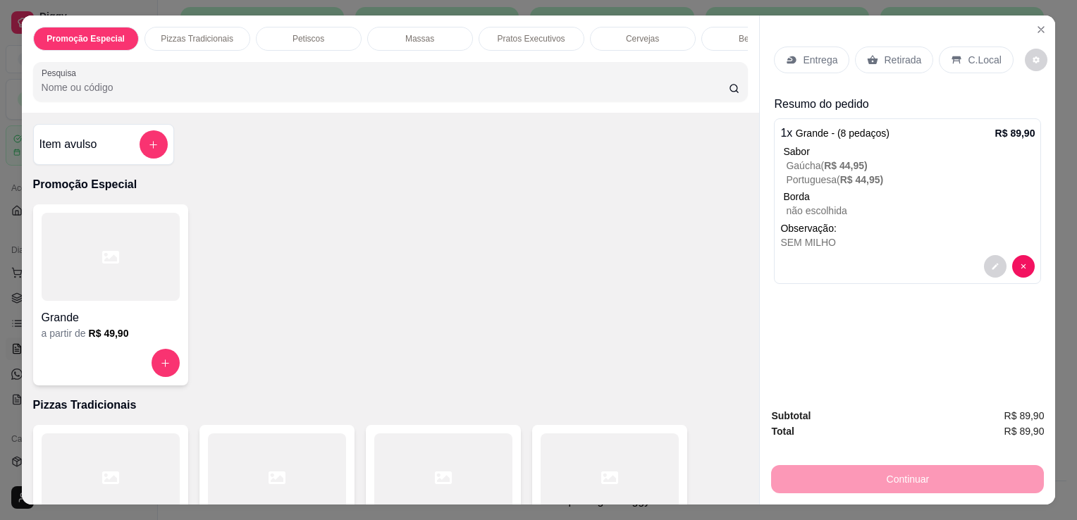
click at [872, 61] on div "Retirada" at bounding box center [894, 60] width 78 height 27
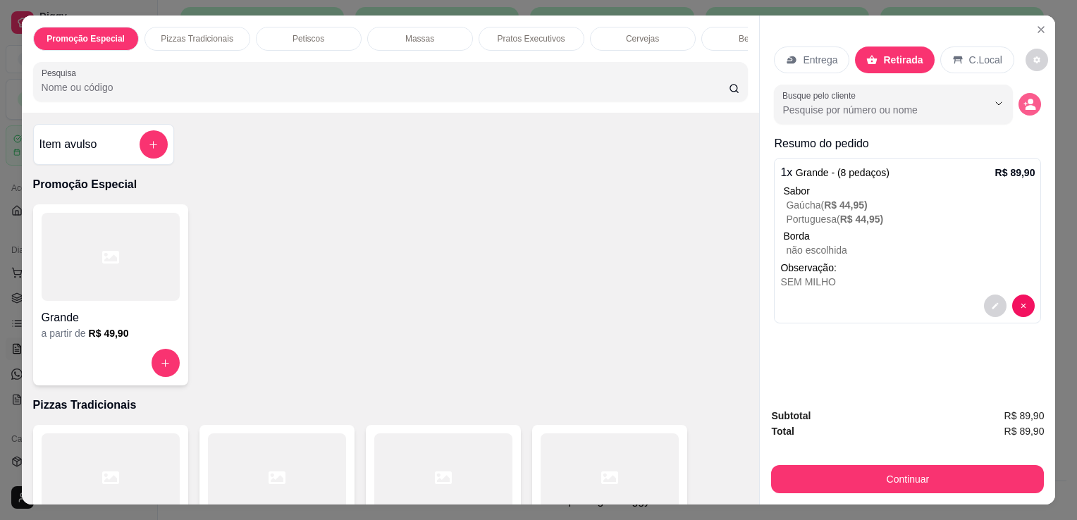
click at [1029, 105] on icon "decrease-product-quantity" at bounding box center [1030, 107] width 11 height 5
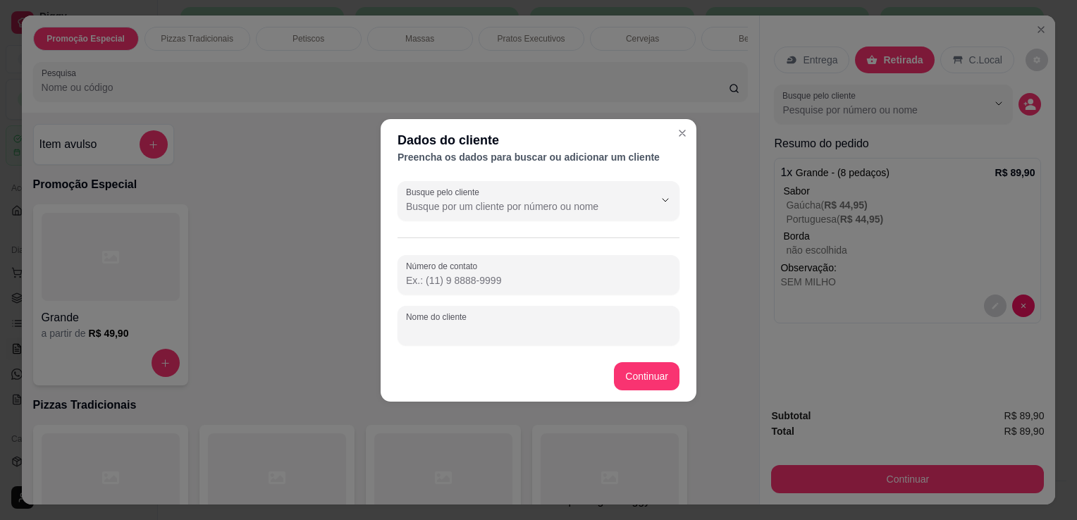
click at [464, 331] on input "Nome do cliente" at bounding box center [538, 331] width 265 height 14
type input "WLANE"
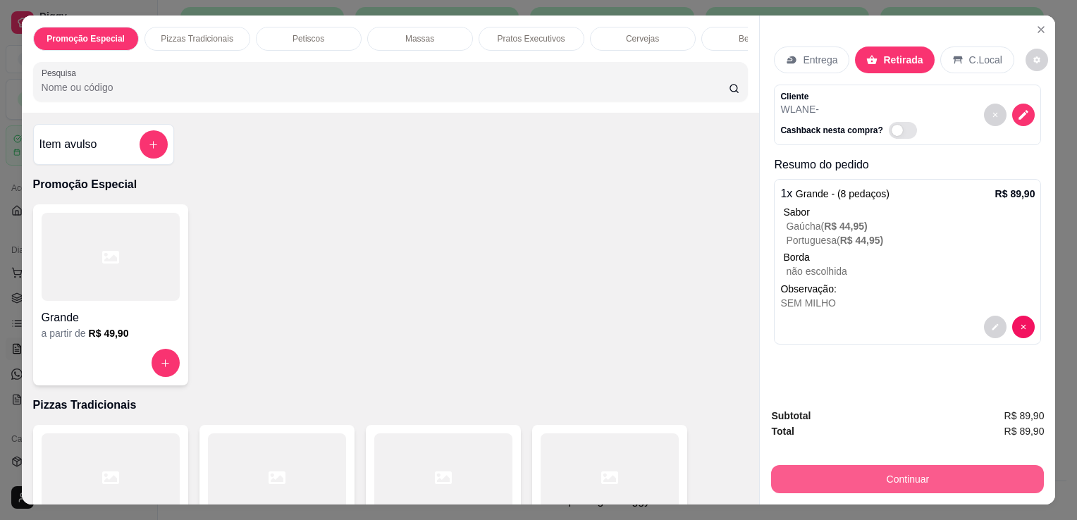
click at [874, 482] on button "Continuar" at bounding box center [907, 479] width 273 height 28
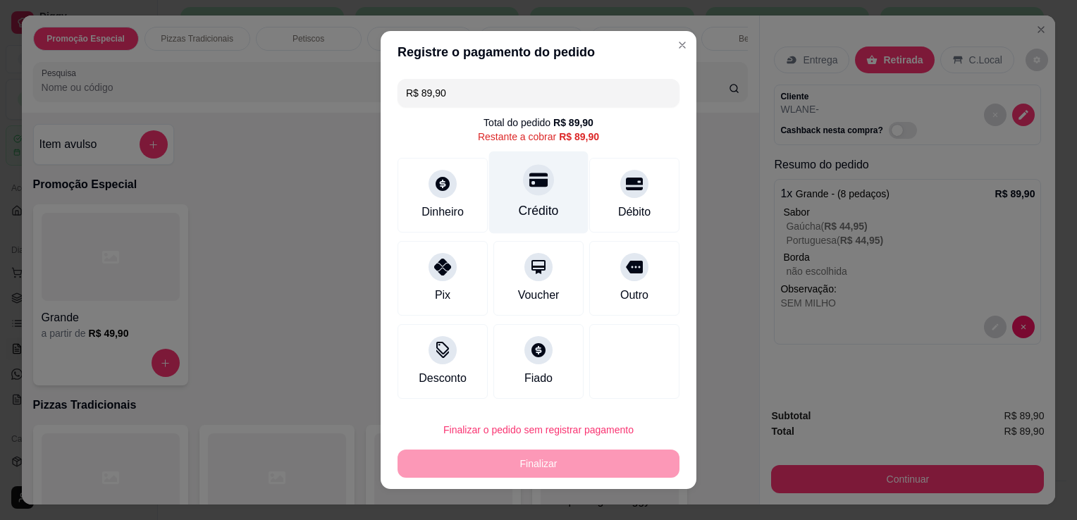
click at [529, 180] on icon at bounding box center [538, 180] width 18 height 14
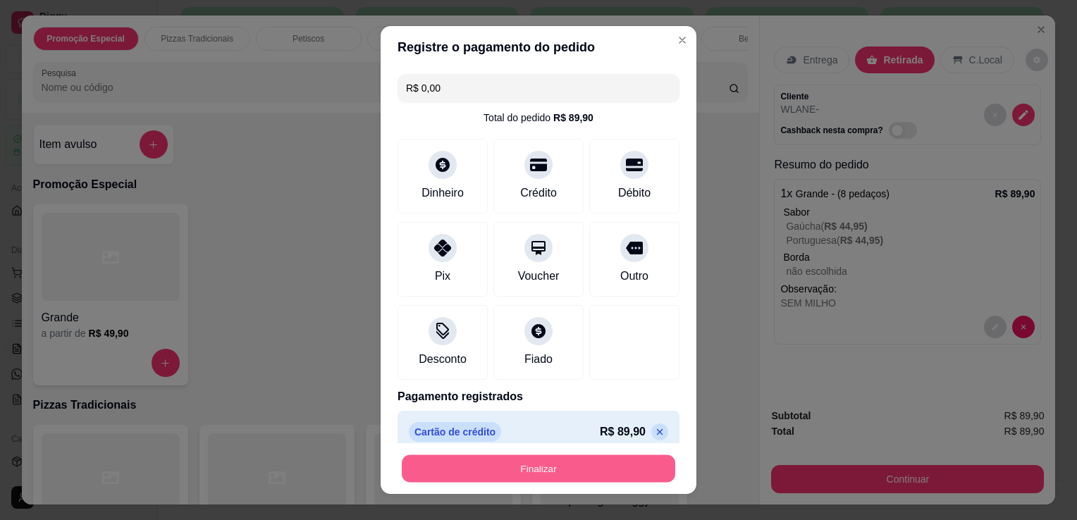
click at [512, 461] on button "Finalizar" at bounding box center [538, 468] width 273 height 27
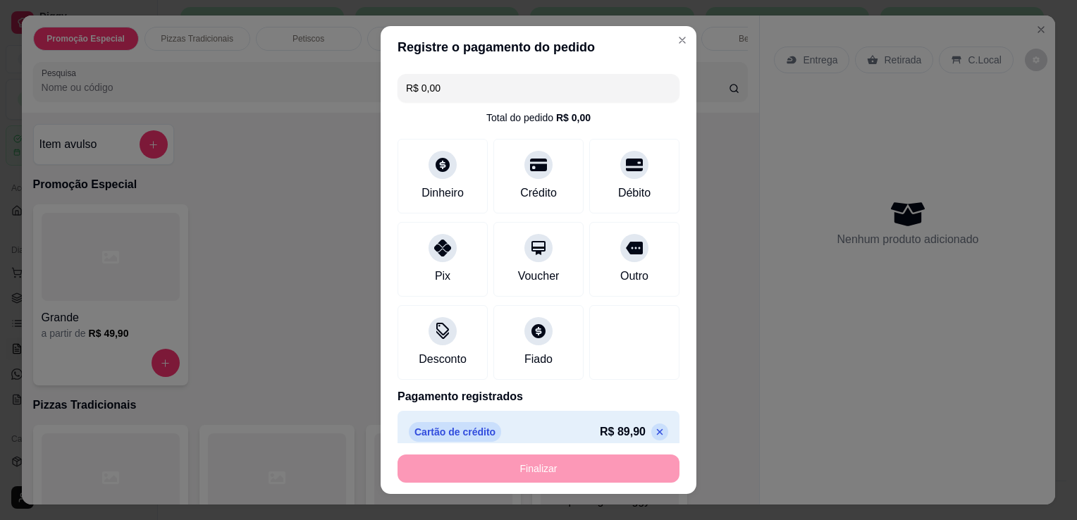
type input "-R$ 89,90"
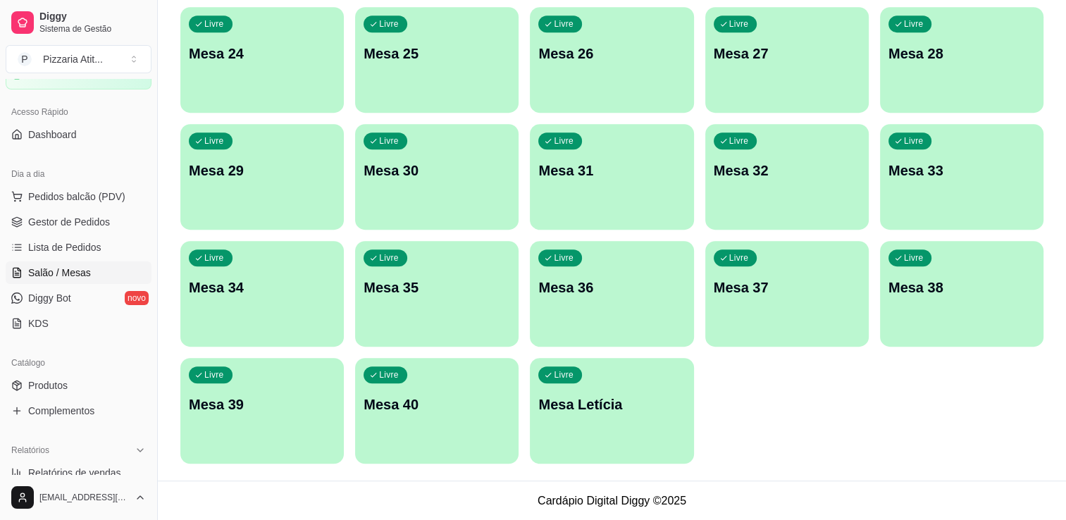
scroll to position [80, 0]
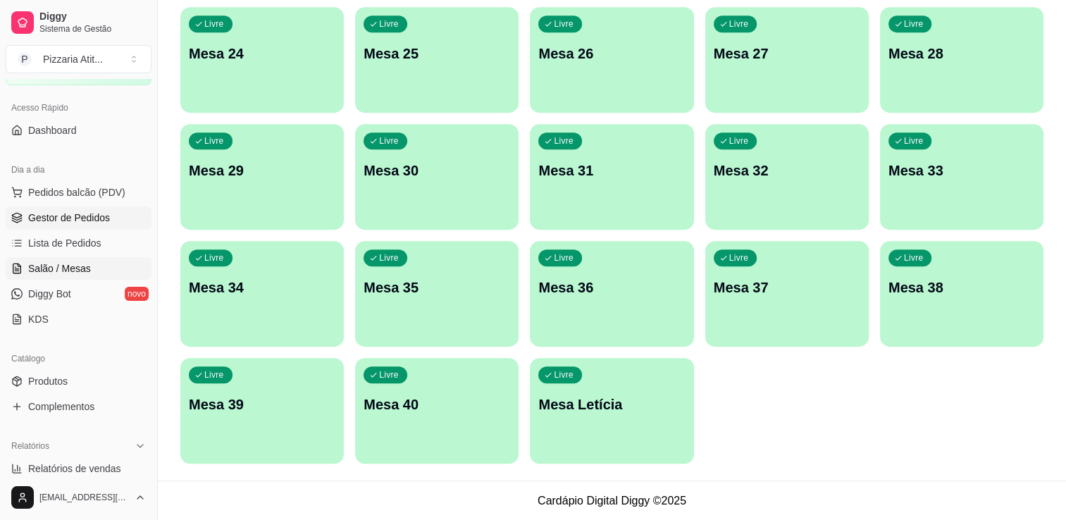
click at [101, 217] on span "Gestor de Pedidos" at bounding box center [69, 218] width 82 height 14
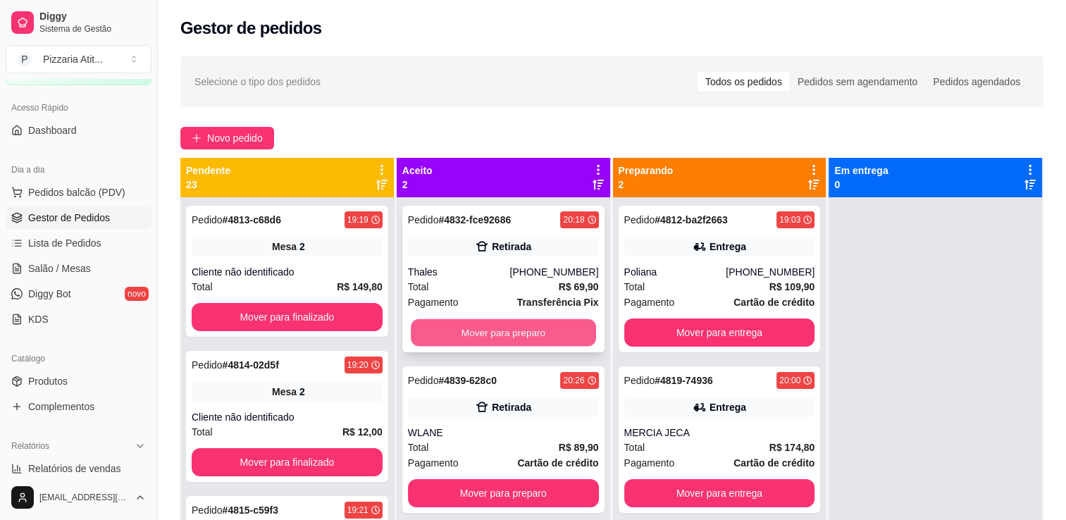
click at [486, 341] on button "Mover para preparo" at bounding box center [503, 332] width 185 height 27
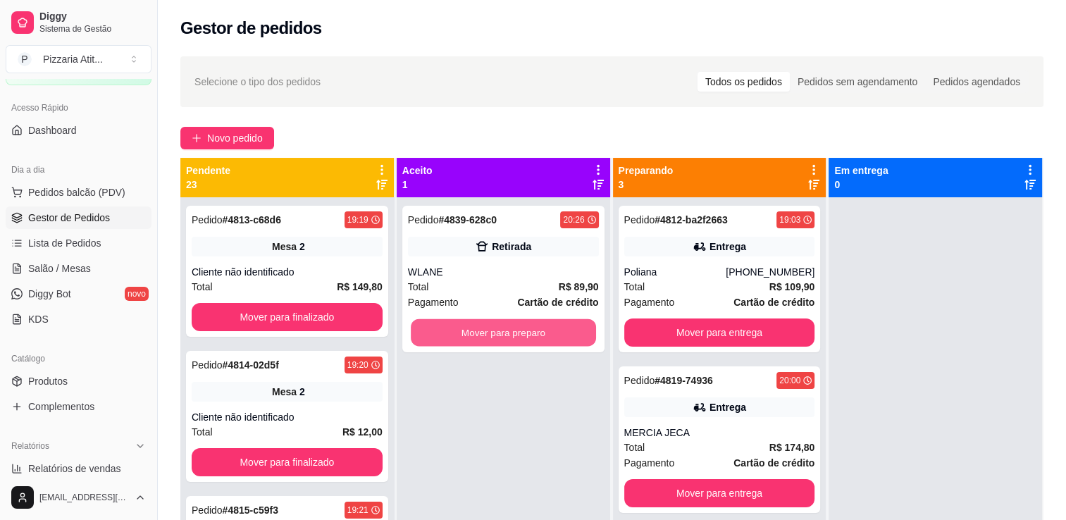
click at [486, 341] on button "Mover para preparo" at bounding box center [503, 332] width 185 height 27
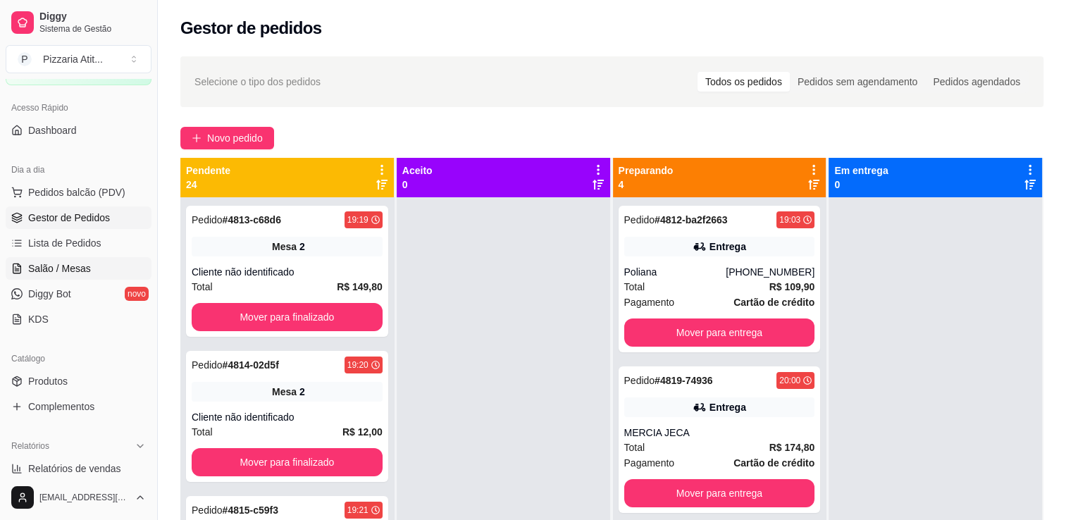
click at [87, 261] on span "Salão / Mesas" at bounding box center [59, 268] width 63 height 14
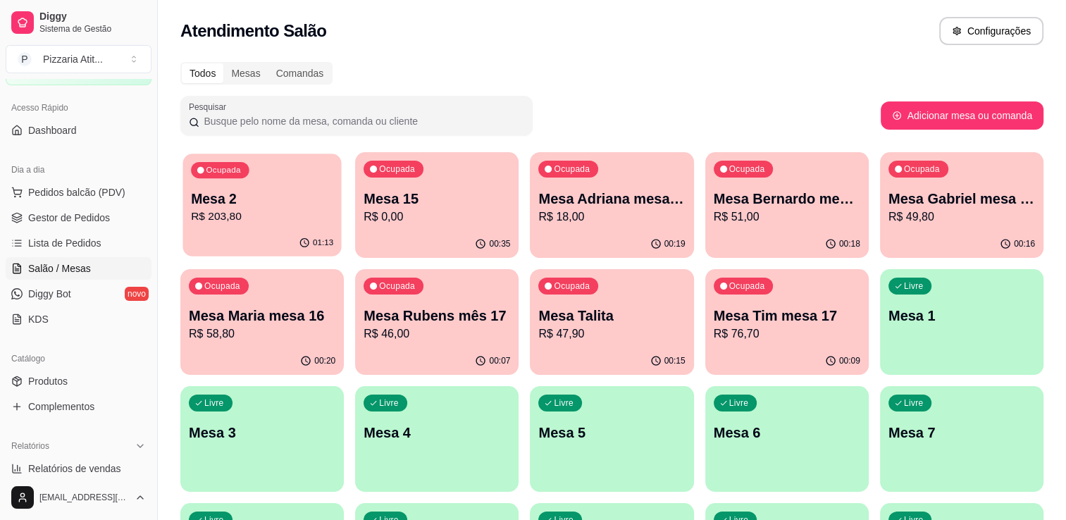
click at [231, 201] on p "Mesa 2" at bounding box center [262, 199] width 142 height 19
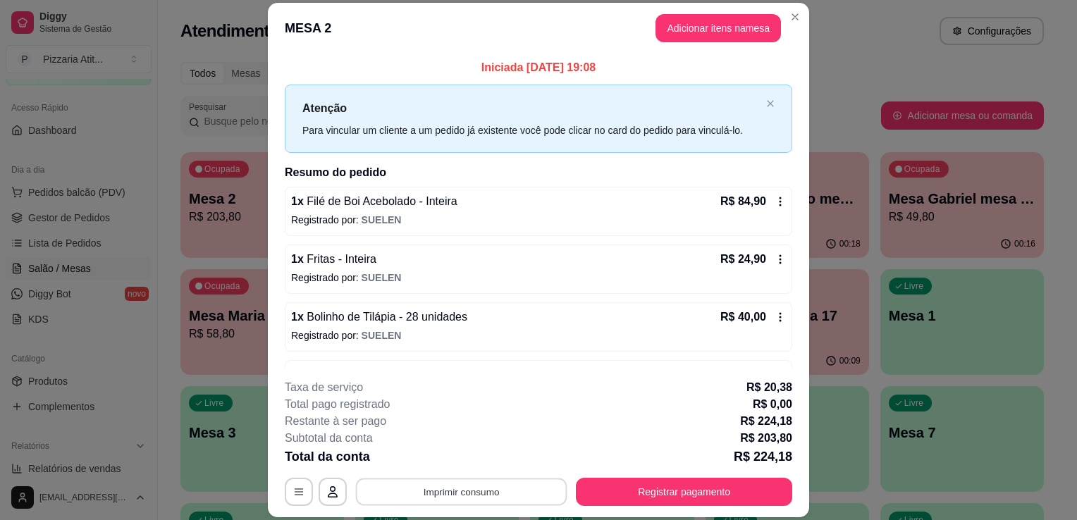
click at [431, 499] on button "Imprimir consumo" at bounding box center [461, 492] width 211 height 27
click at [441, 458] on button "IMPRESSORA" at bounding box center [460, 460] width 99 height 22
click at [445, 495] on button "Imprimir consumo" at bounding box center [461, 492] width 211 height 27
click at [448, 464] on button "IMPRESSORA" at bounding box center [460, 460] width 99 height 22
click at [685, 491] on button "Registrar pagamento" at bounding box center [684, 492] width 210 height 27
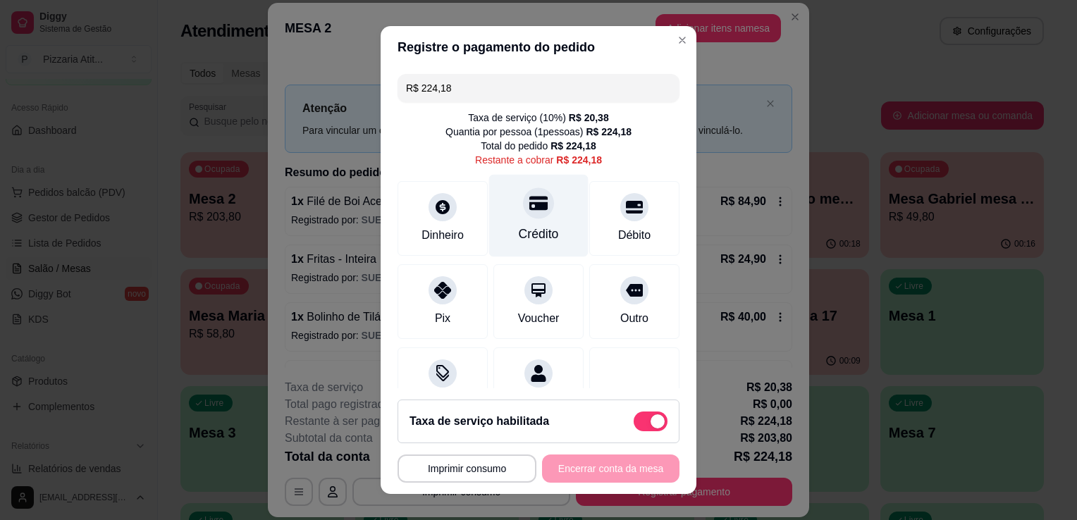
click at [534, 225] on div "Crédito" at bounding box center [539, 234] width 40 height 18
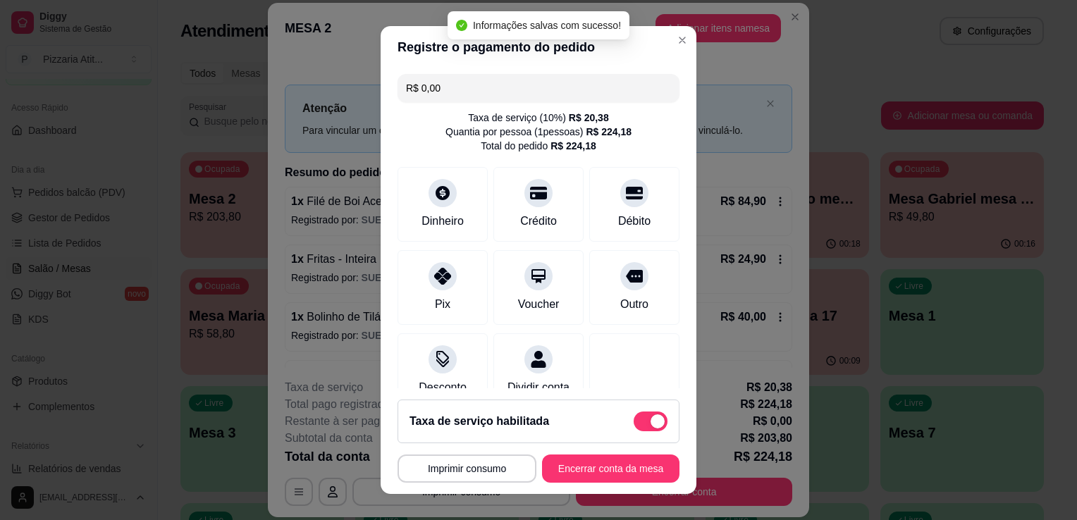
type input "R$ 0,00"
click at [591, 469] on button "Encerrar conta da mesa" at bounding box center [610, 468] width 133 height 27
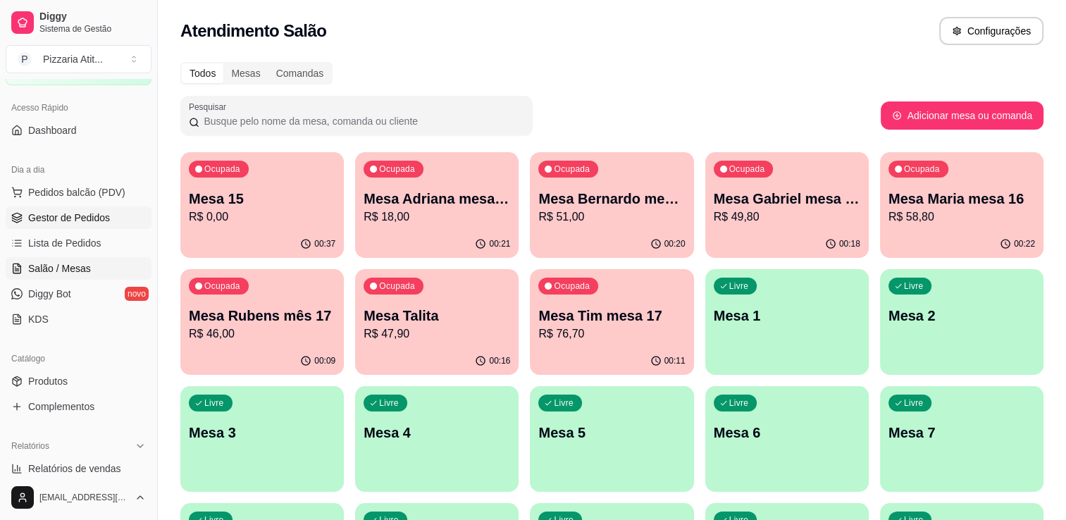
click at [92, 223] on span "Gestor de Pedidos" at bounding box center [69, 218] width 82 height 14
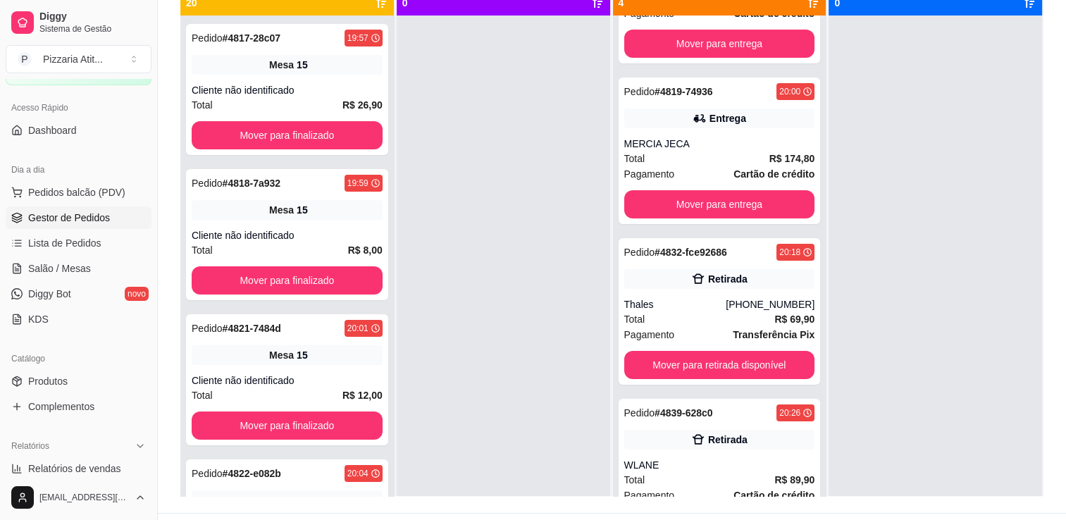
scroll to position [136, 0]
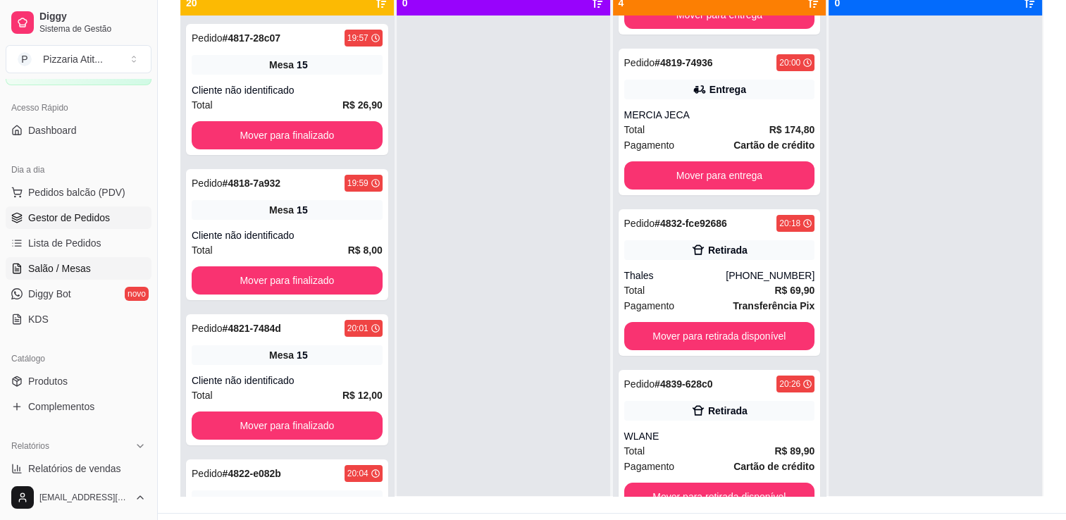
click at [65, 270] on span "Salão / Mesas" at bounding box center [59, 268] width 63 height 14
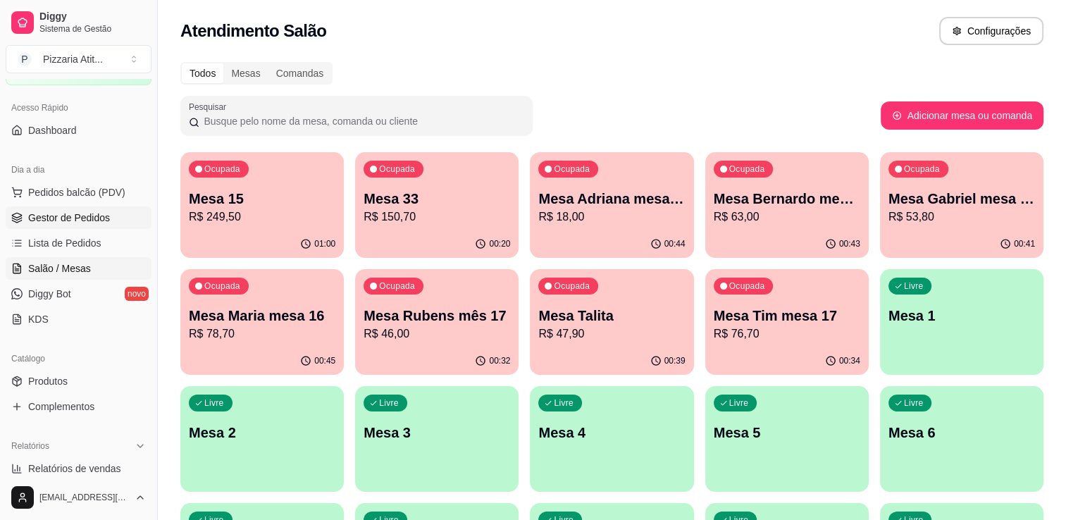
click at [77, 223] on span "Gestor de Pedidos" at bounding box center [69, 218] width 82 height 14
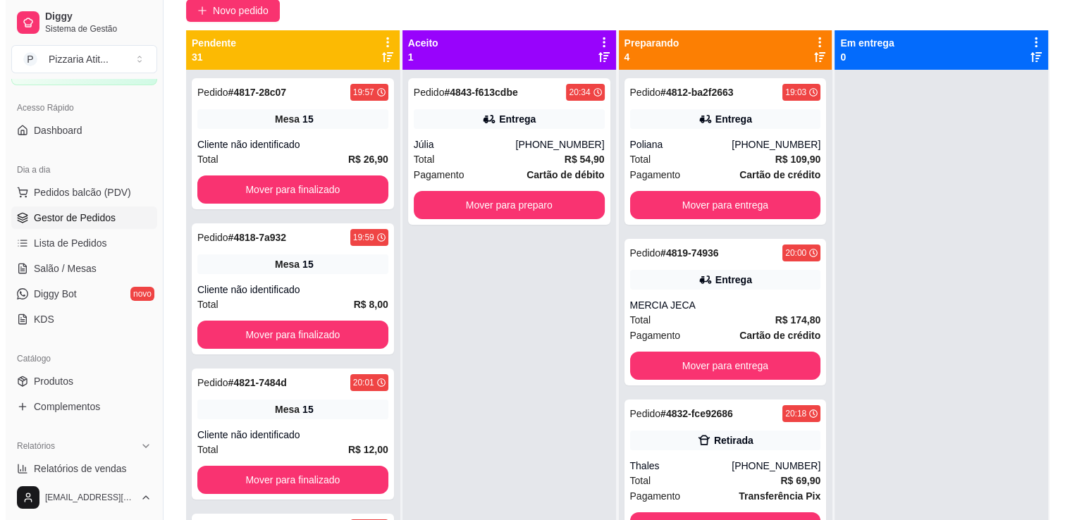
scroll to position [214, 0]
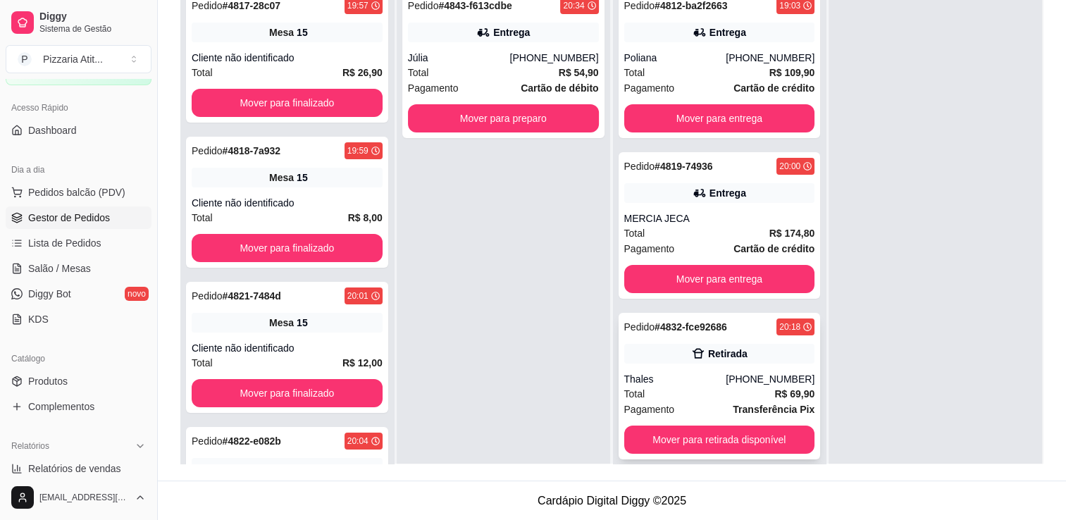
click at [717, 361] on div "Retirada" at bounding box center [719, 354] width 191 height 20
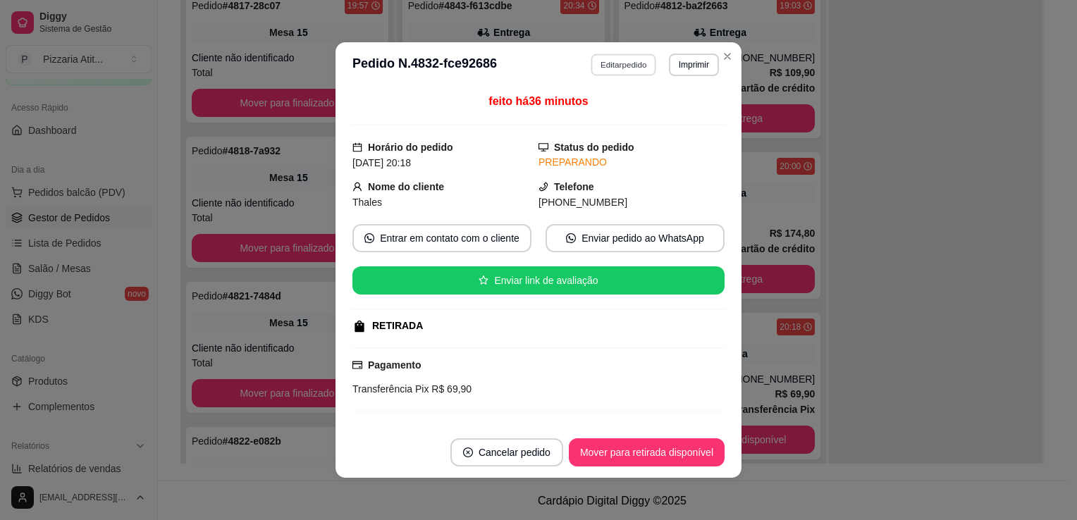
click at [610, 61] on button "Editar pedido" at bounding box center [624, 65] width 66 height 22
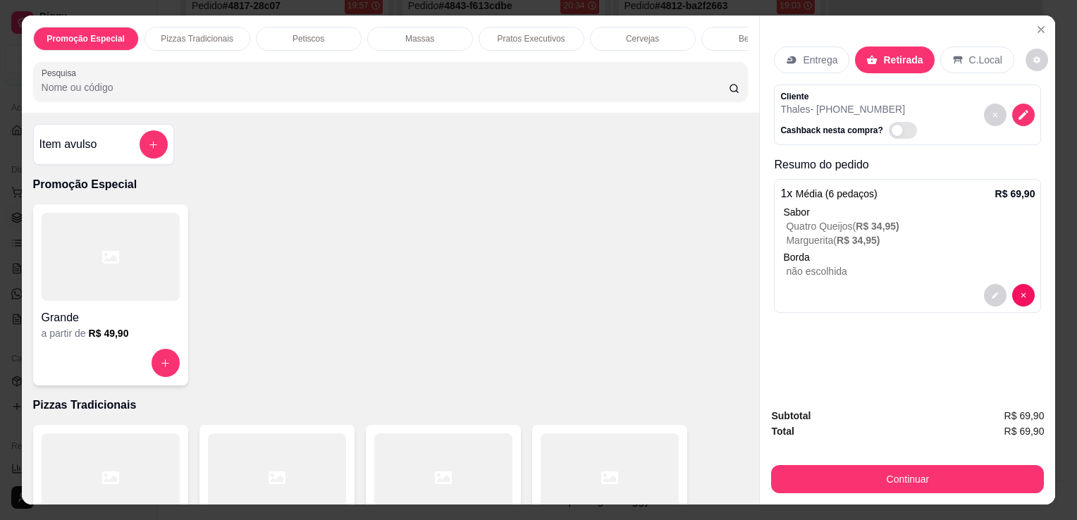
click at [482, 105] on div "Promoção Especial Pizzas Tradicionais Petiscos Massas Pratos Executivos Cerveja…" at bounding box center [391, 64] width 738 height 97
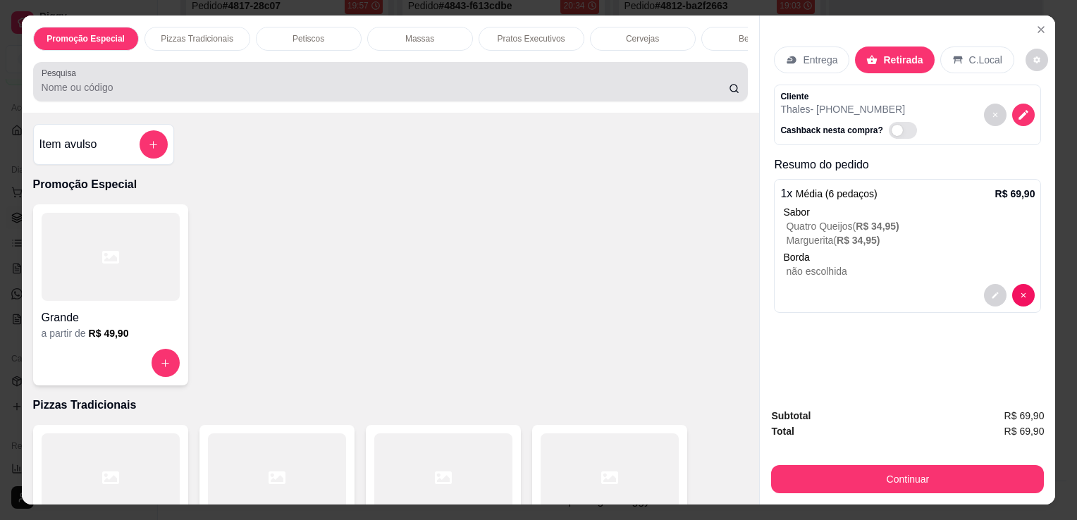
click at [482, 101] on div "Pesquisa" at bounding box center [390, 81] width 715 height 39
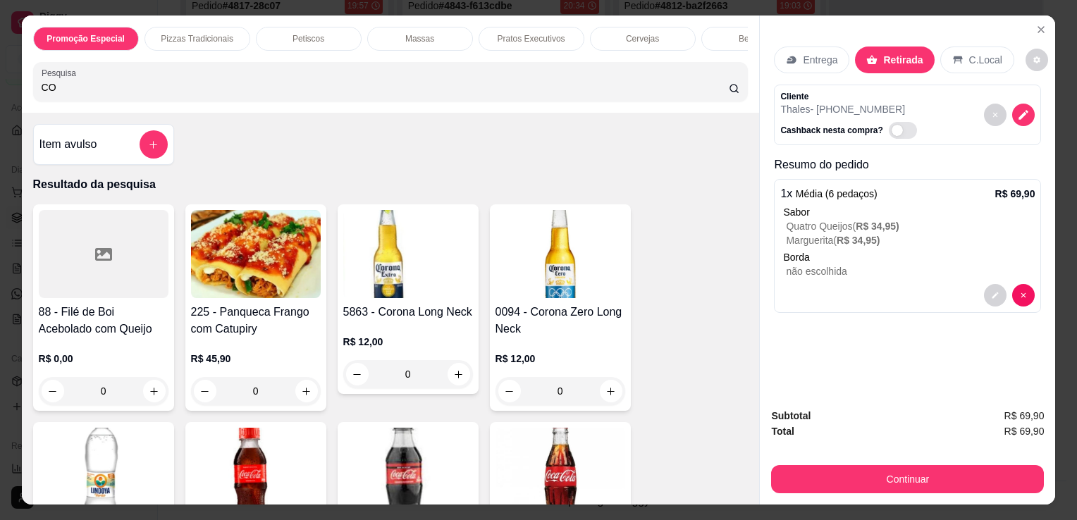
type input "CO"
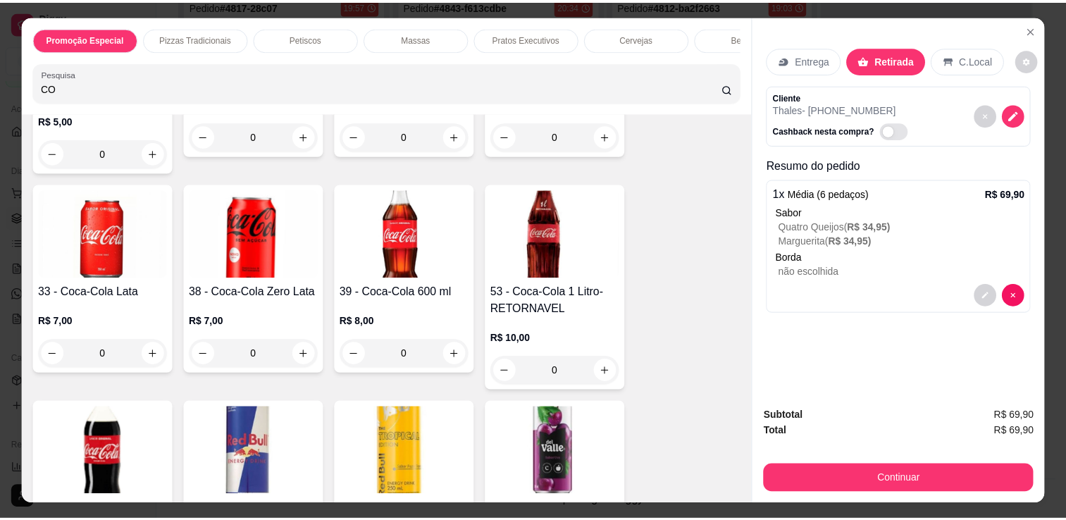
scroll to position [504, 0]
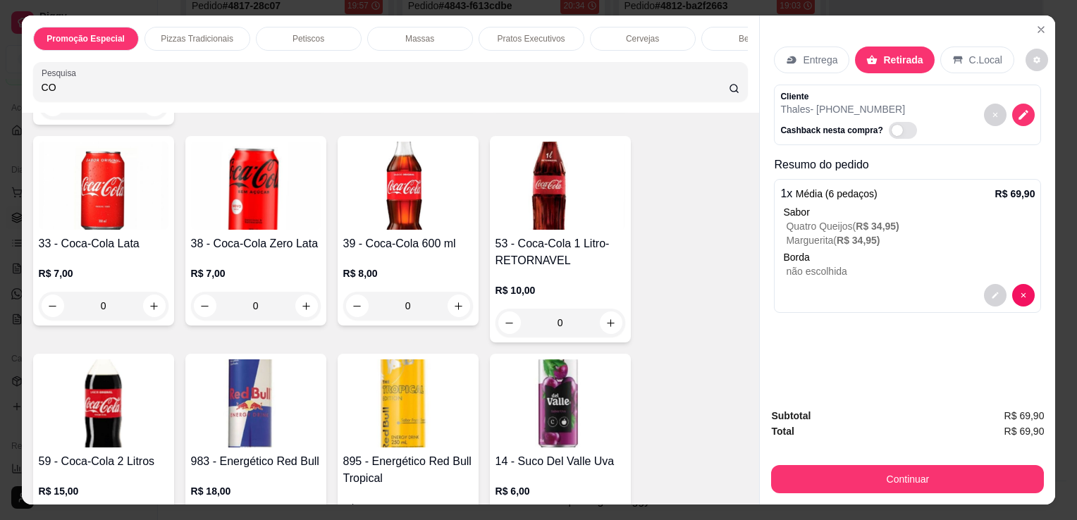
click at [269, 218] on img at bounding box center [256, 186] width 130 height 88
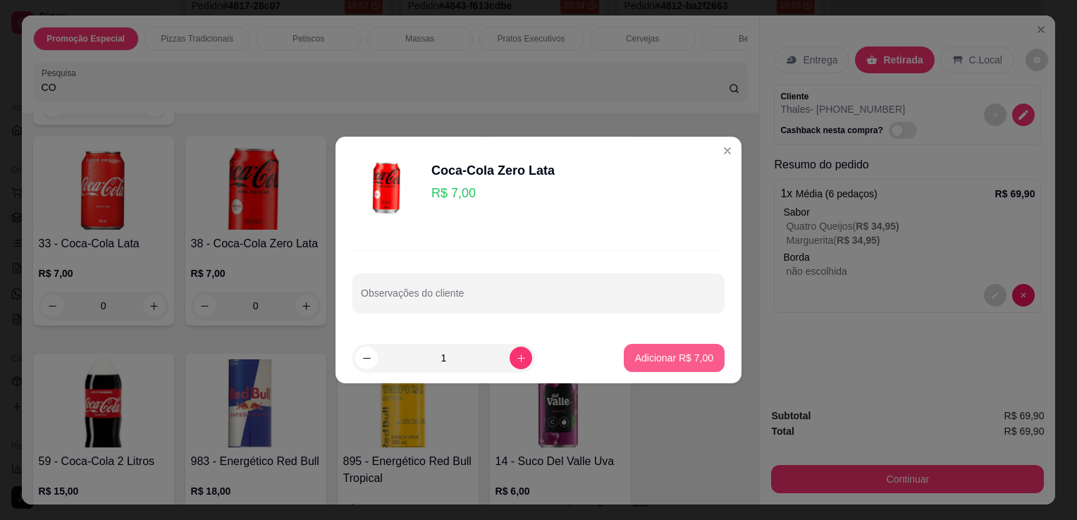
click at [657, 364] on p "Adicionar R$ 7,00" at bounding box center [674, 358] width 78 height 14
type input "1"
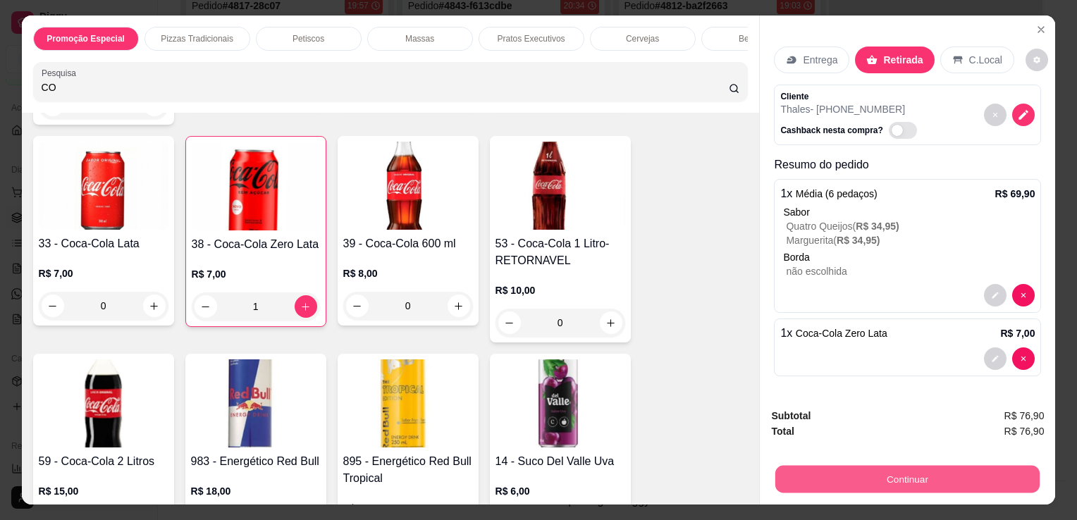
click at [870, 477] on button "Continuar" at bounding box center [907, 478] width 264 height 27
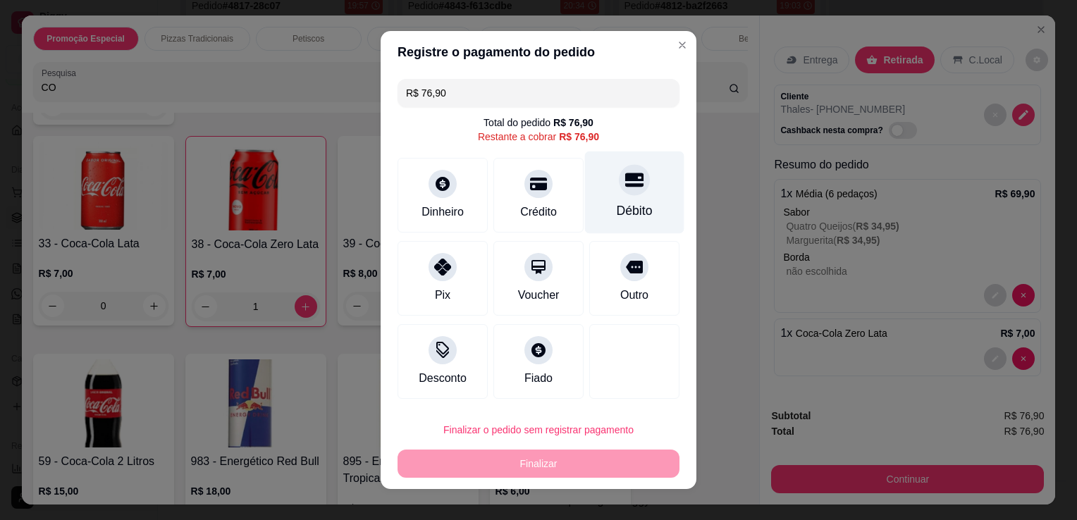
click at [619, 190] on div at bounding box center [634, 179] width 31 height 31
type input "R$ 0,00"
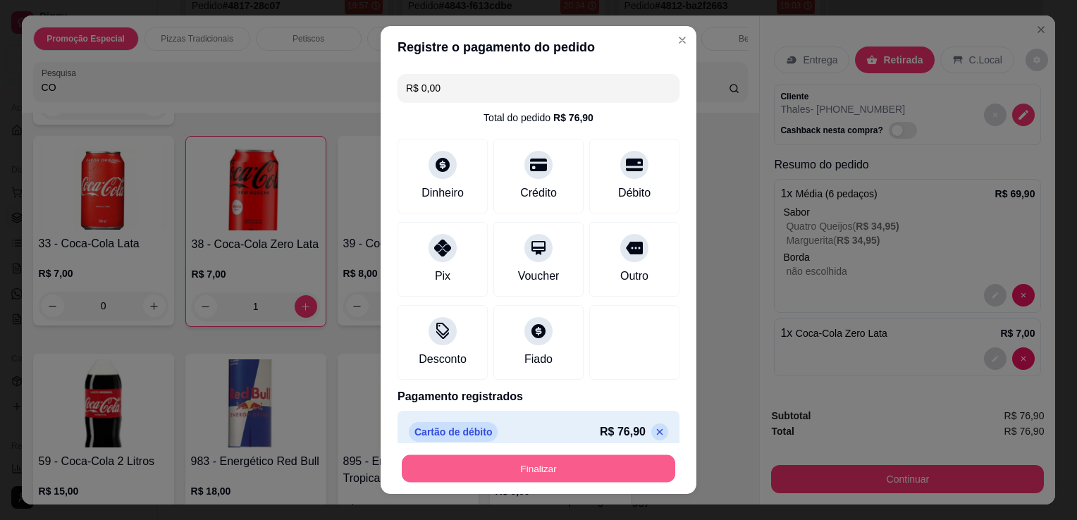
click at [522, 476] on button "Finalizar" at bounding box center [538, 468] width 273 height 27
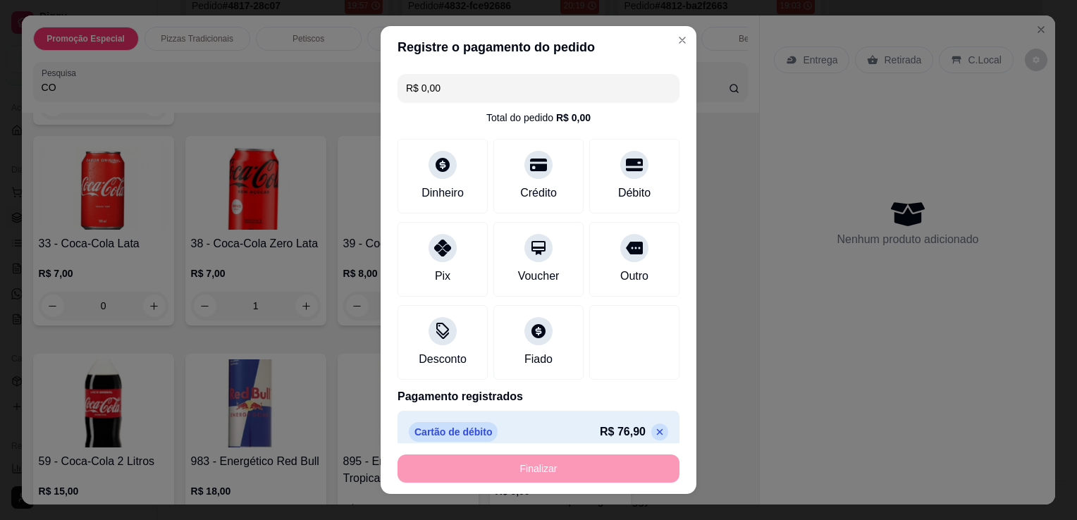
type input "0"
type input "-R$ 76,90"
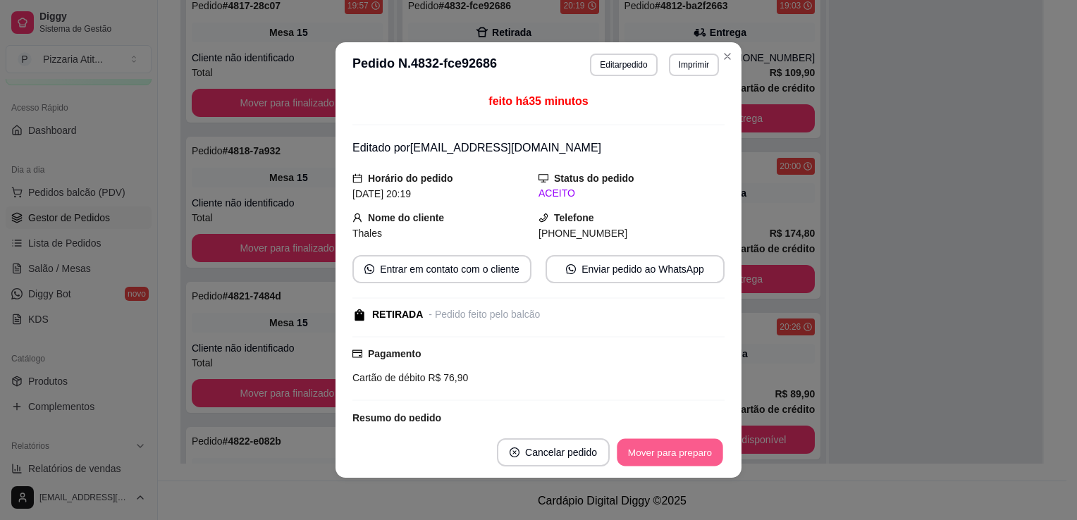
click at [646, 455] on button "Mover para preparo" at bounding box center [670, 452] width 106 height 27
click at [646, 455] on button "Mover para retirada disponível" at bounding box center [646, 452] width 151 height 27
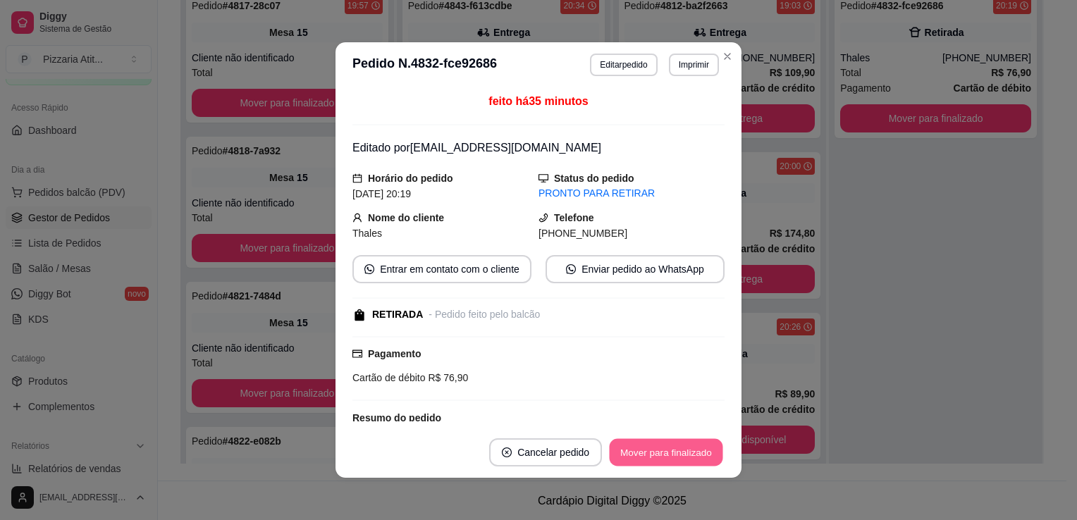
click at [646, 455] on button "Mover para finalizado" at bounding box center [666, 452] width 113 height 27
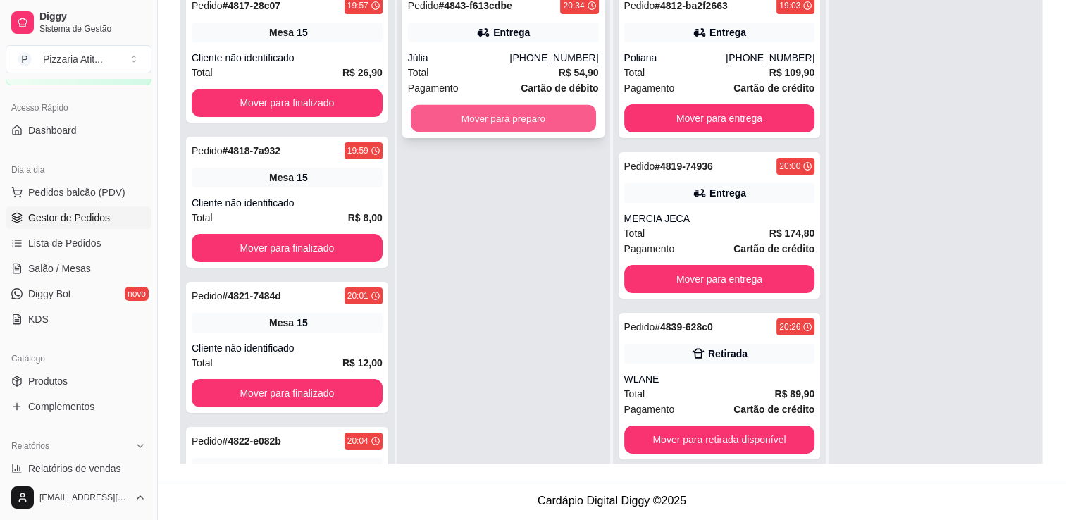
click at [535, 118] on button "Mover para preparo" at bounding box center [503, 118] width 185 height 27
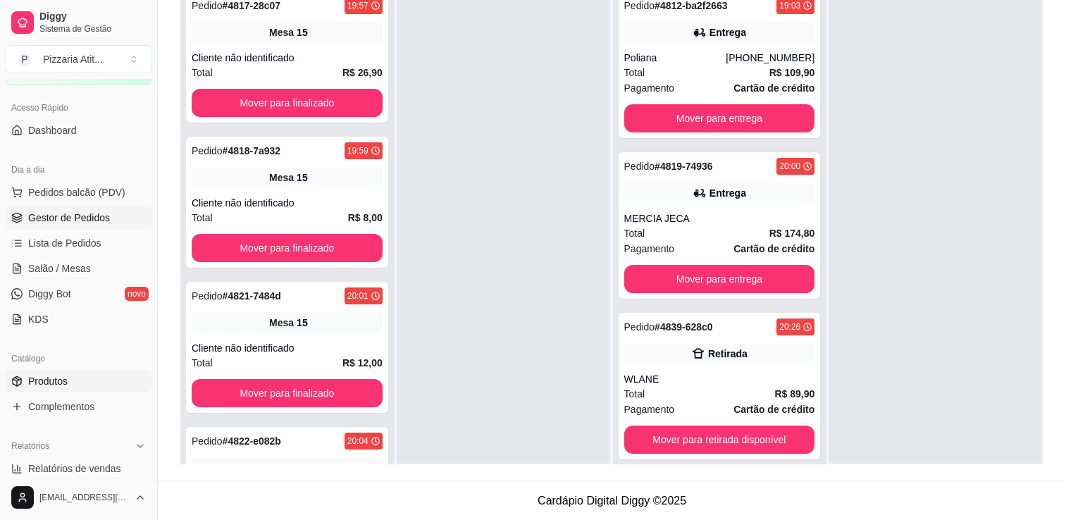
click at [63, 380] on span "Produtos" at bounding box center [47, 381] width 39 height 14
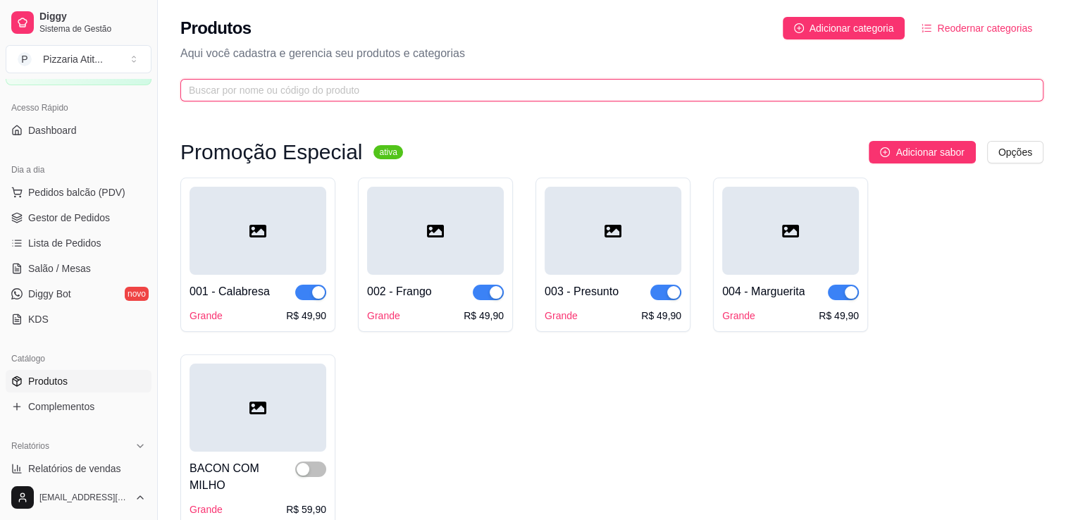
click at [316, 89] on input "text" at bounding box center [606, 90] width 835 height 16
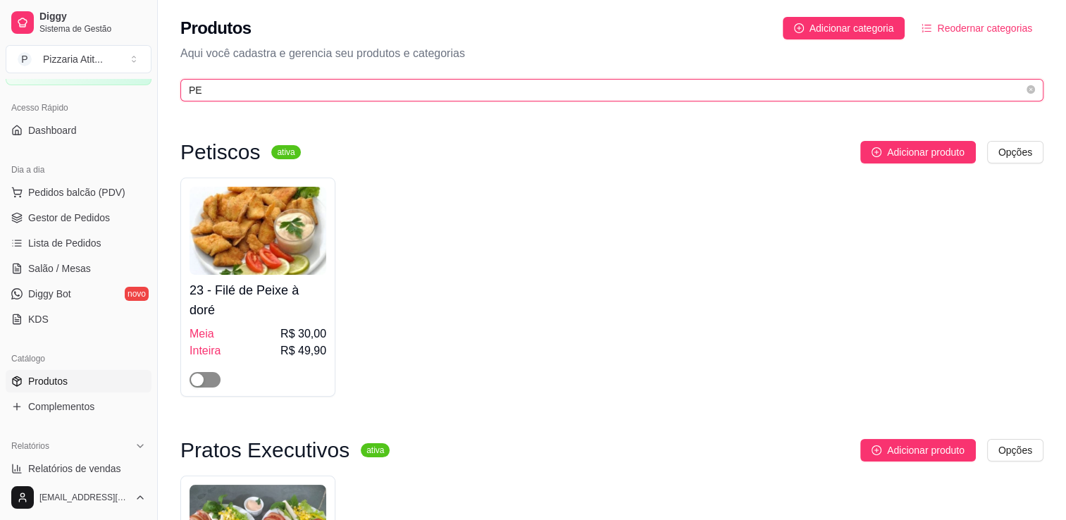
type input "PE"
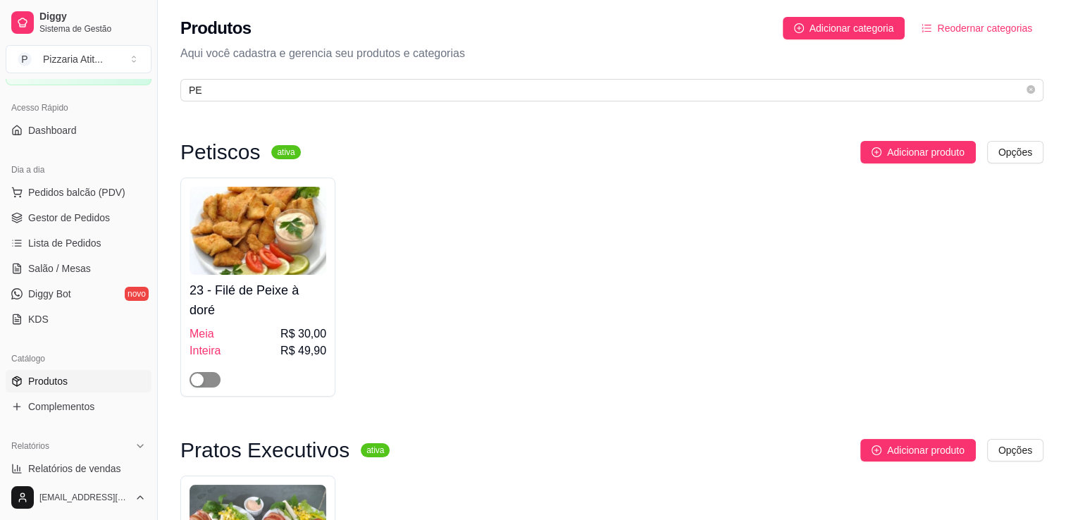
click at [205, 382] on button "button" at bounding box center [205, 380] width 31 height 16
click at [87, 266] on span "Salão / Mesas" at bounding box center [59, 268] width 63 height 14
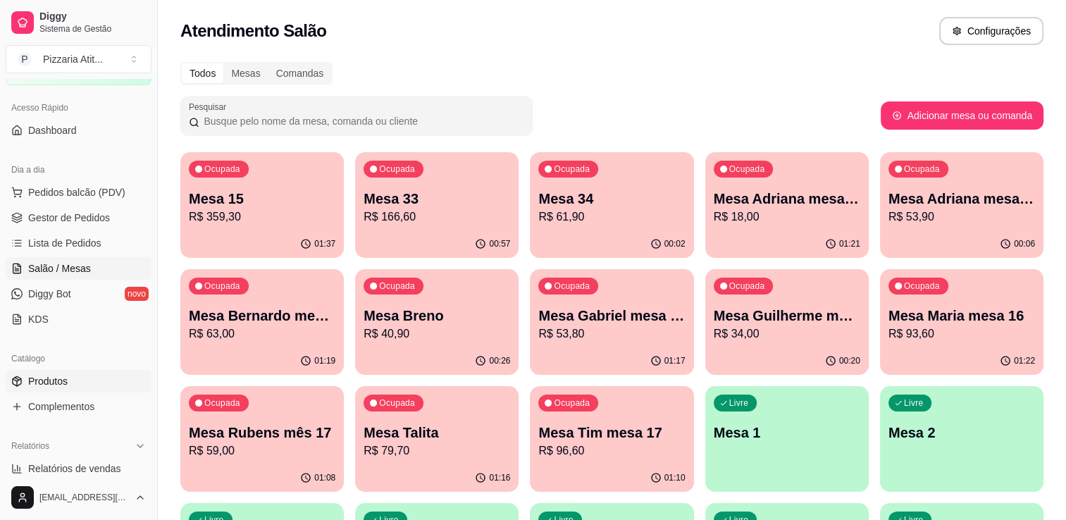
click at [76, 388] on link "Produtos" at bounding box center [79, 381] width 146 height 23
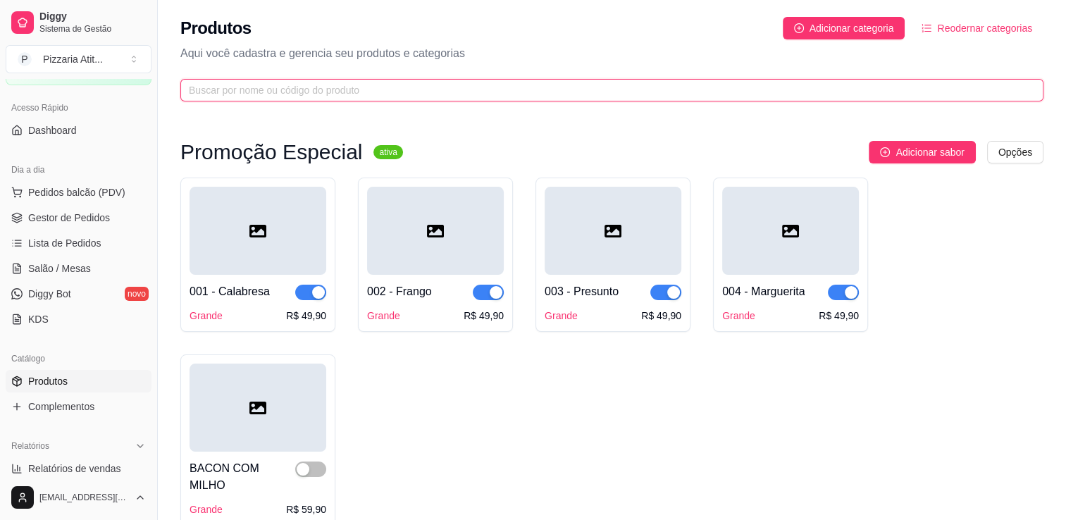
click at [248, 83] on input "text" at bounding box center [606, 90] width 835 height 16
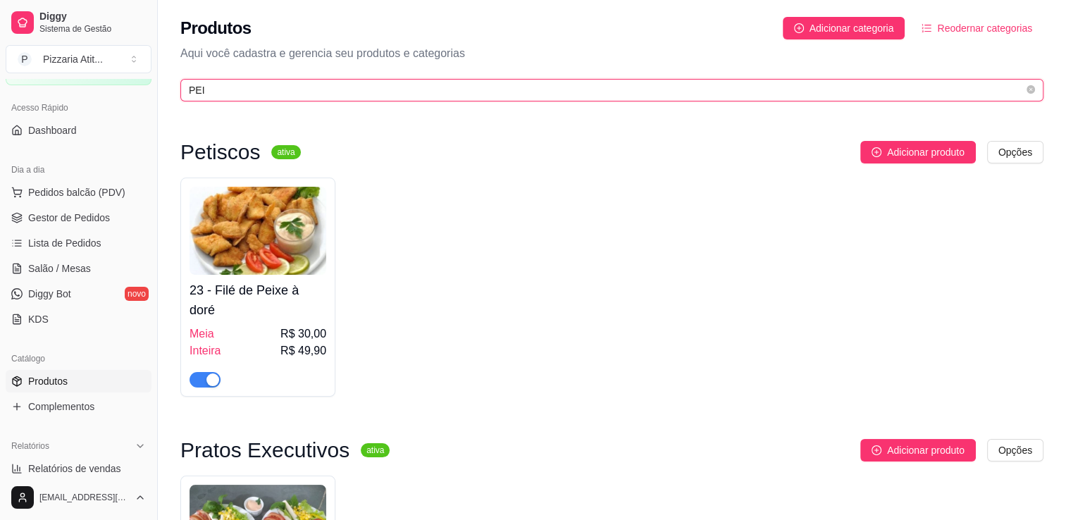
type input "PEI"
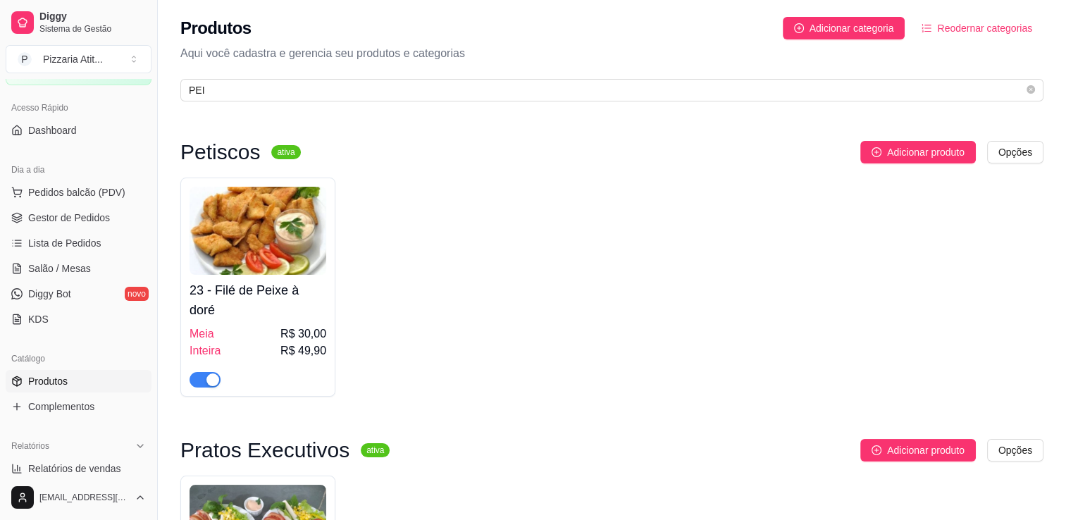
click at [278, 329] on div "Meia R$ 30,00" at bounding box center [258, 334] width 137 height 17
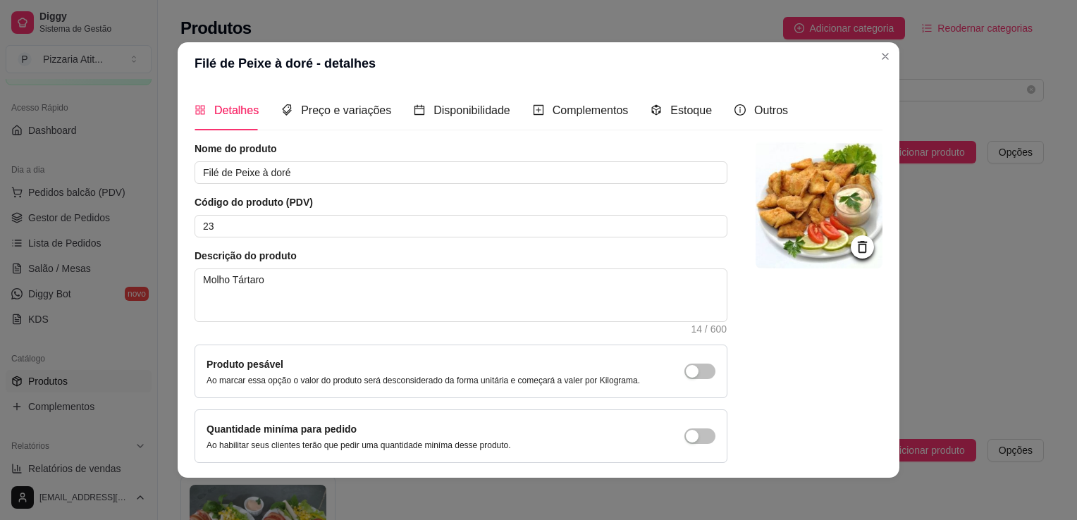
click at [631, 113] on div "Detalhes Preço e variações Disponibilidade Complementos Estoque Outros" at bounding box center [491, 110] width 593 height 40
click at [652, 111] on icon "code-sandbox" at bounding box center [656, 110] width 9 height 11
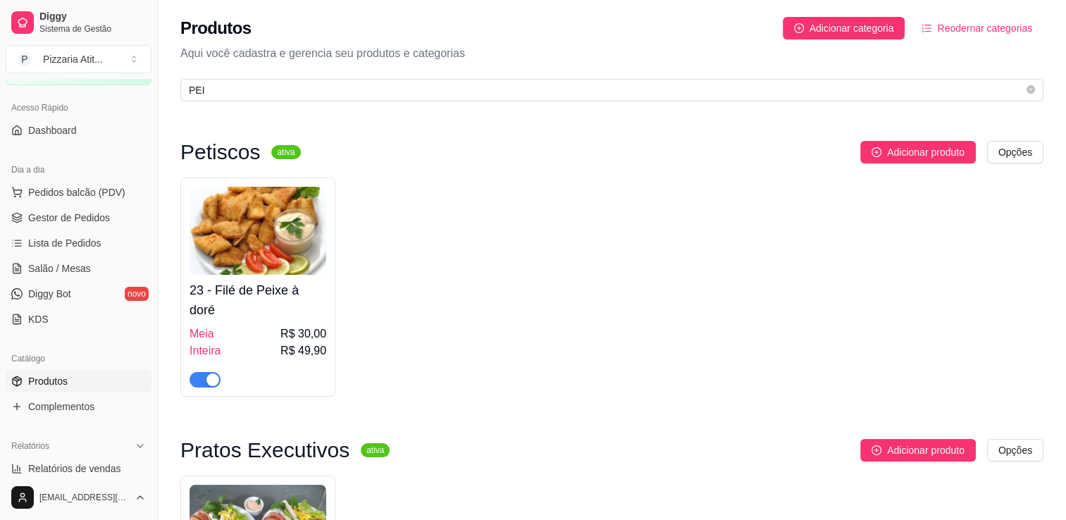
click at [304, 266] on img at bounding box center [258, 231] width 137 height 88
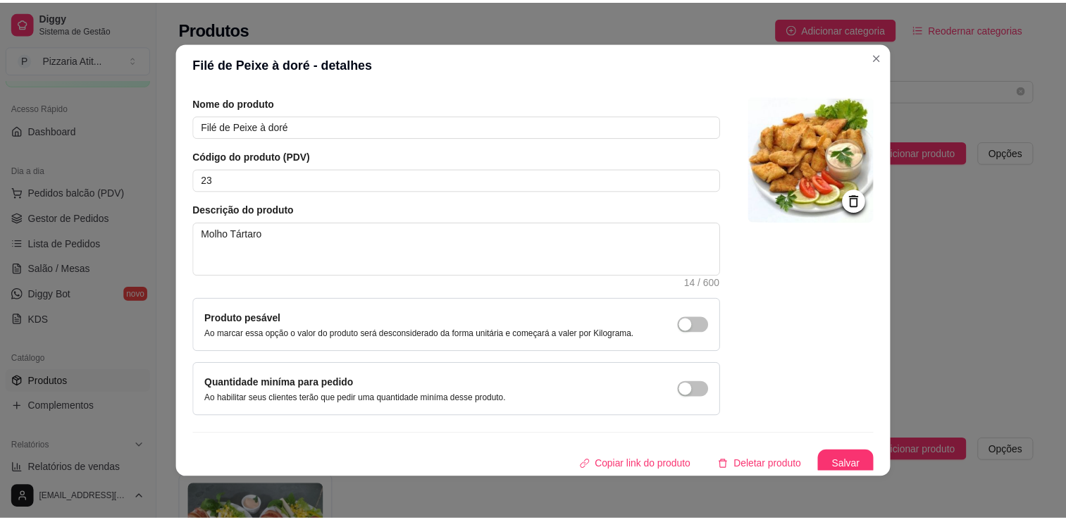
scroll to position [51, 0]
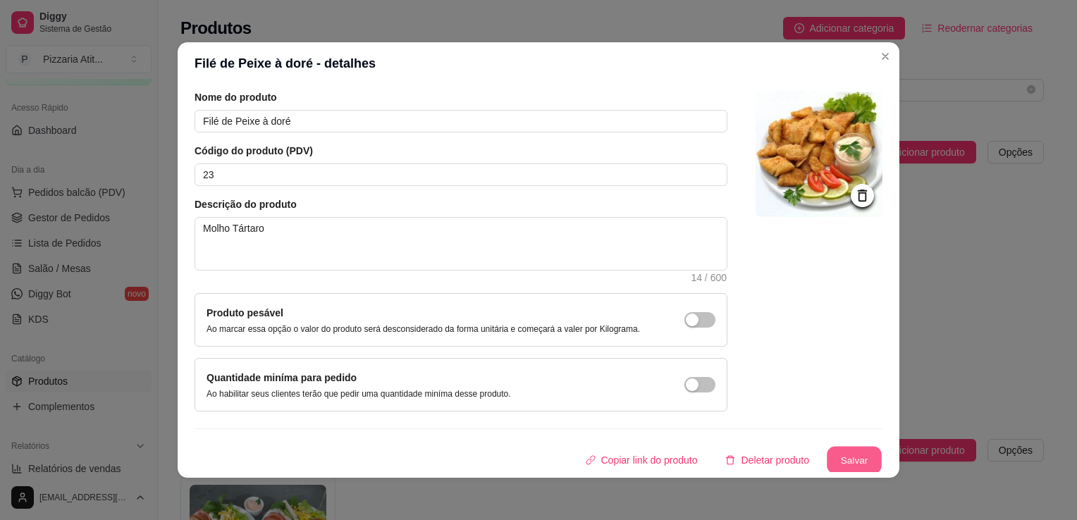
click at [843, 450] on button "Salvar" at bounding box center [854, 460] width 55 height 27
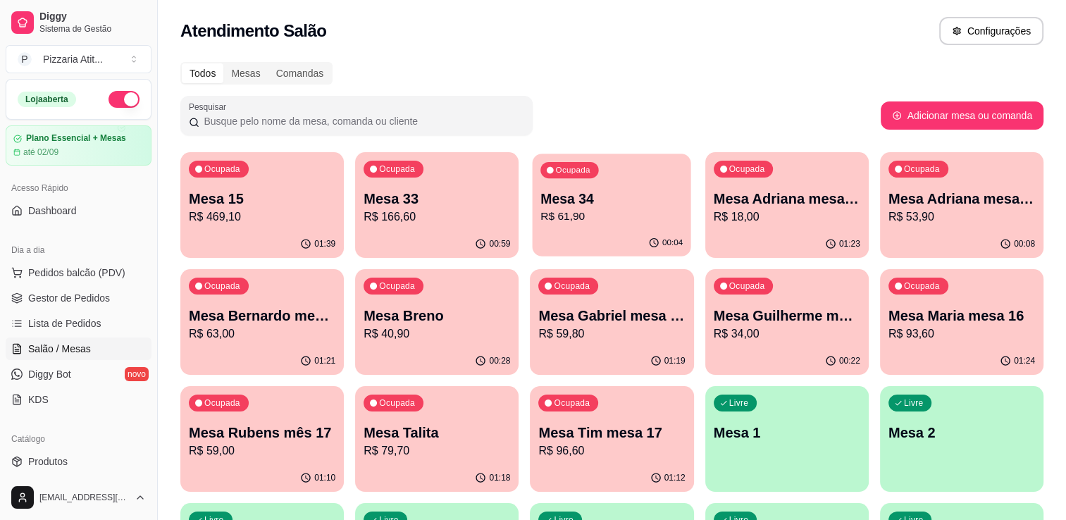
click at [634, 176] on div "Ocupada Mesa 34 R$ 61,90" at bounding box center [612, 192] width 159 height 76
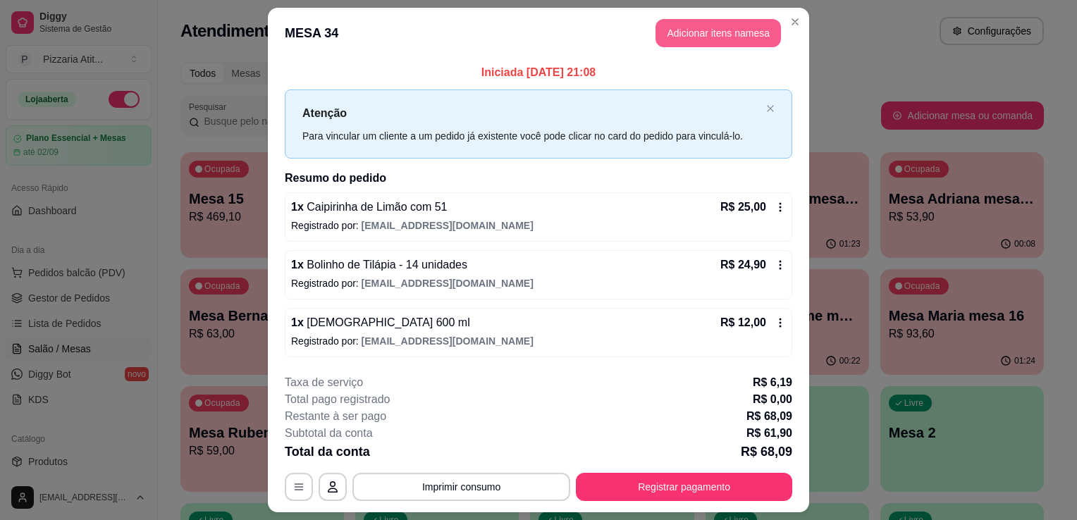
click at [666, 32] on button "Adicionar itens na mesa" at bounding box center [717, 33] width 125 height 28
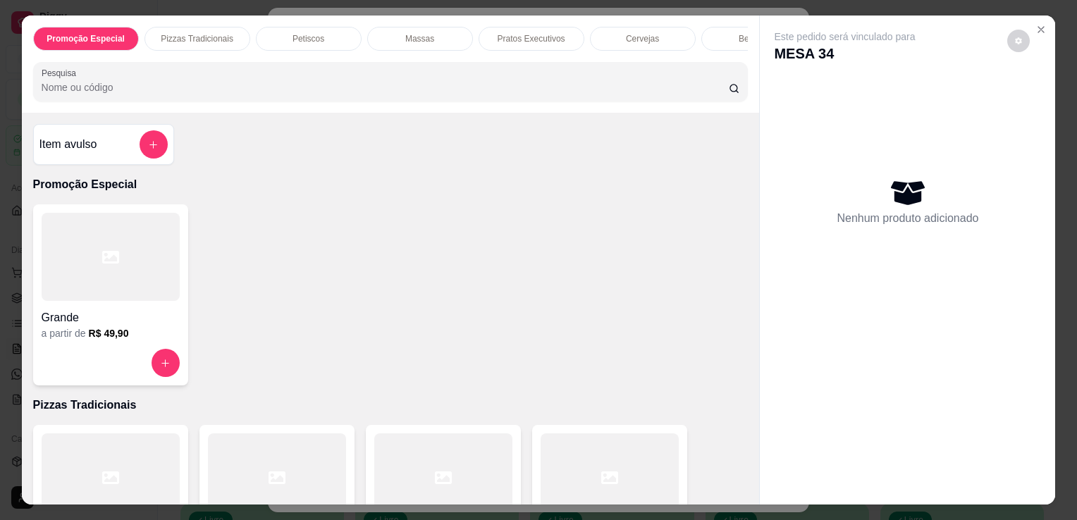
click at [327, 87] on input "Pesquisa" at bounding box center [385, 87] width 687 height 14
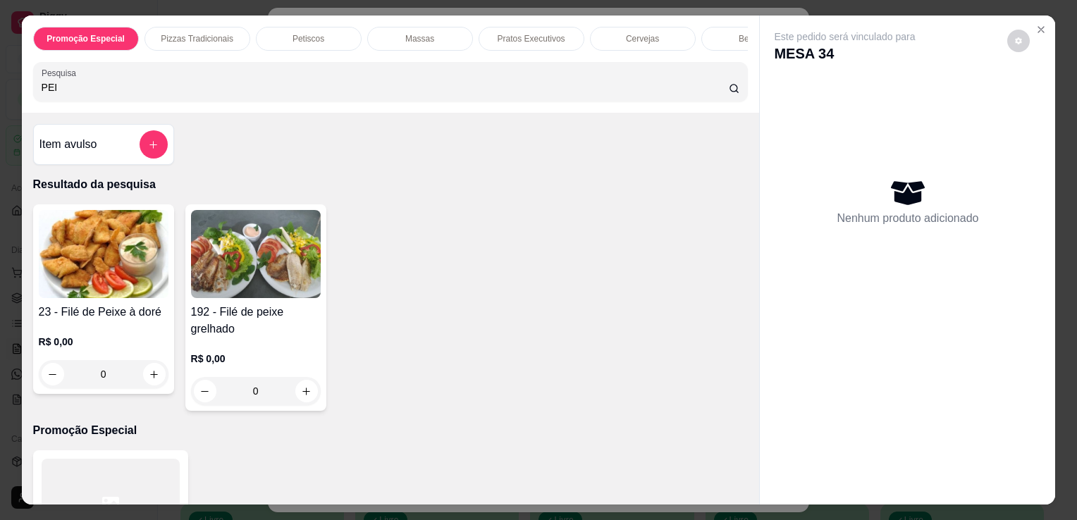
type input "PEI"
click at [143, 375] on div "0" at bounding box center [104, 374] width 130 height 28
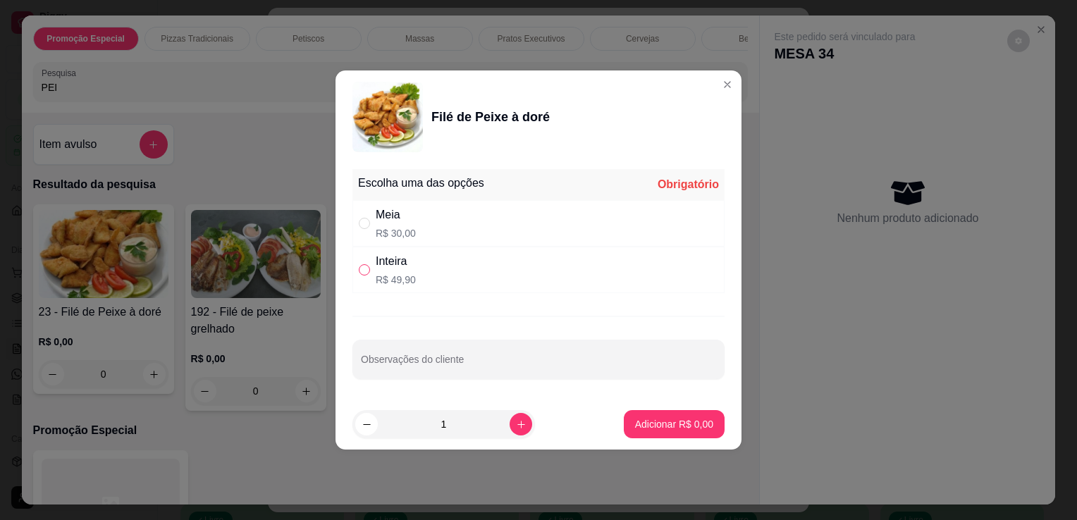
click at [359, 267] on input "" at bounding box center [364, 269] width 11 height 11
radio input "true"
click at [646, 417] on button "Adicionar R$ 49,90" at bounding box center [671, 424] width 104 height 27
type input "1"
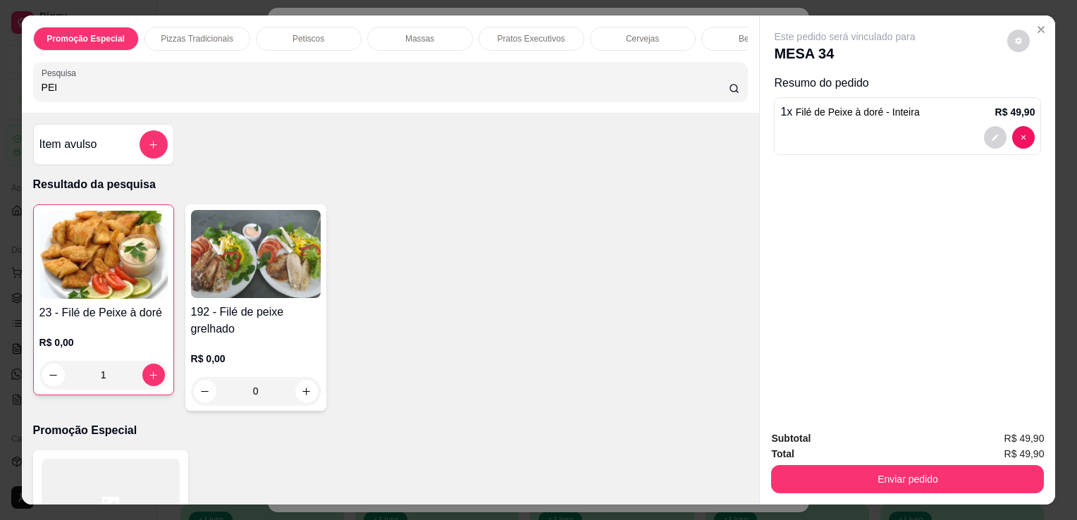
click at [646, 417] on div "Item avulso Resultado da pesquisa 23 - Filé de Peixe à doré R$ 0,00 1 192 - Fil…" at bounding box center [391, 309] width 738 height 392
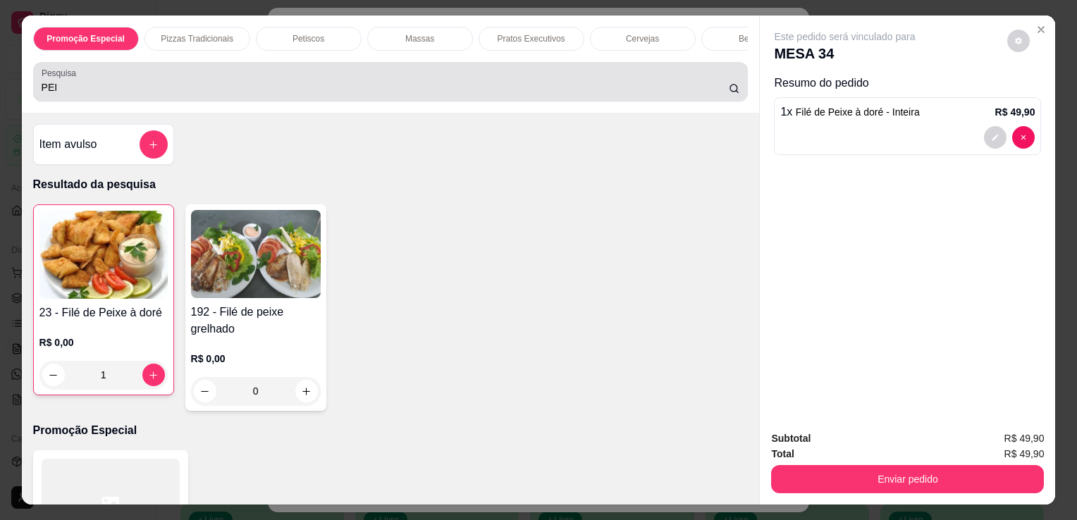
click at [406, 83] on div "PEI" at bounding box center [391, 82] width 698 height 28
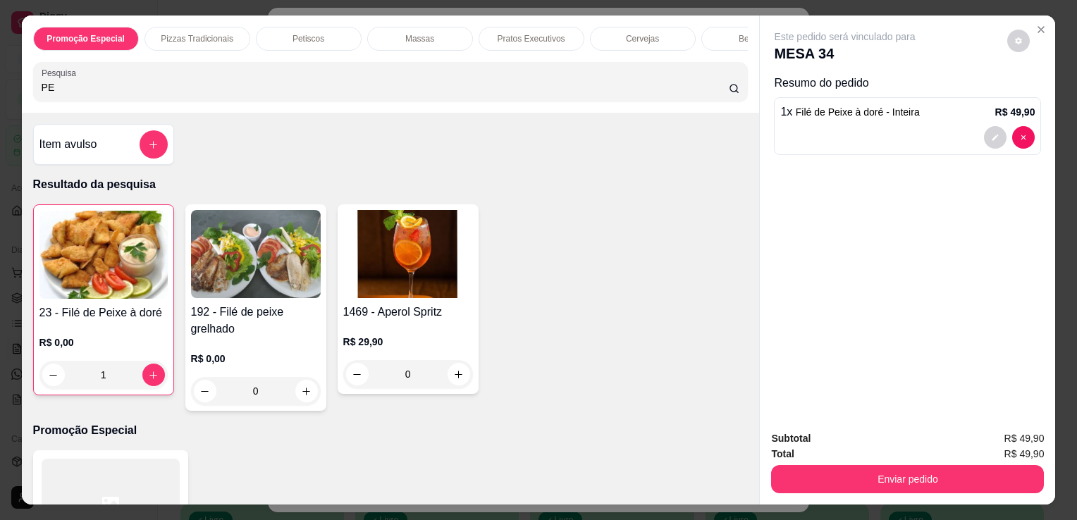
type input "P"
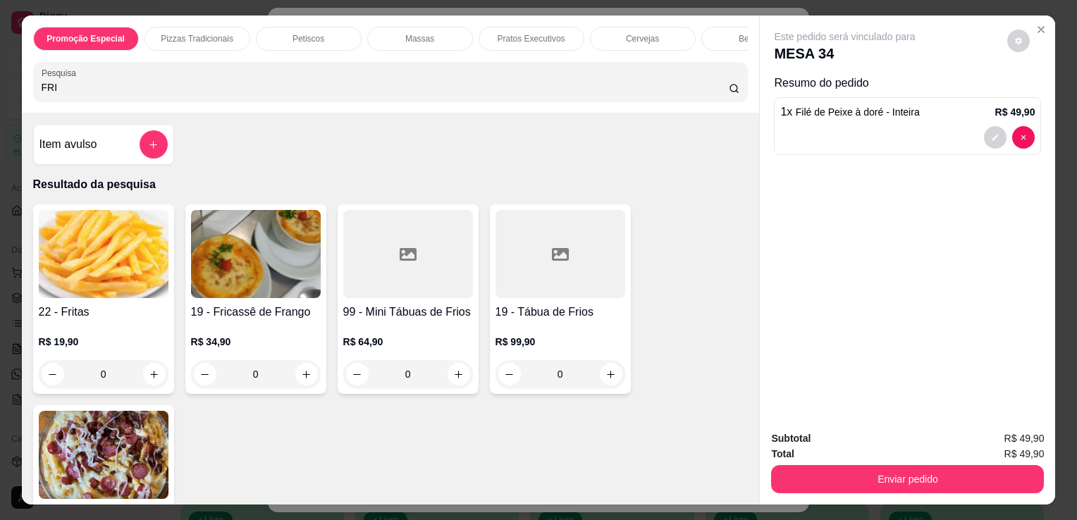
type input "FRI"
click at [147, 371] on div "0" at bounding box center [104, 374] width 130 height 28
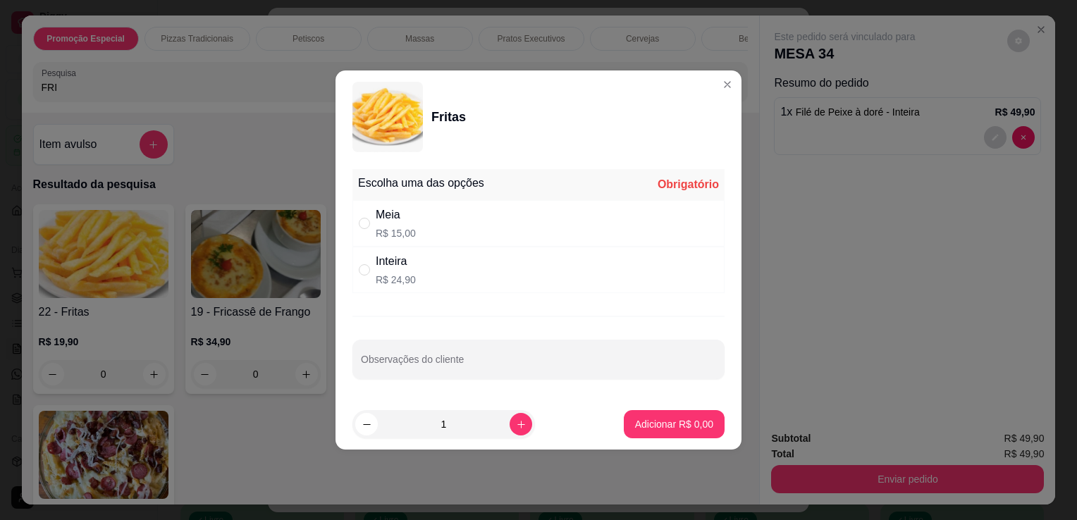
click at [432, 271] on div "Inteira R$ 24,90" at bounding box center [538, 270] width 372 height 47
radio input "true"
click at [682, 425] on p "Adicionar R$ 24,90" at bounding box center [672, 423] width 82 height 13
type input "1"
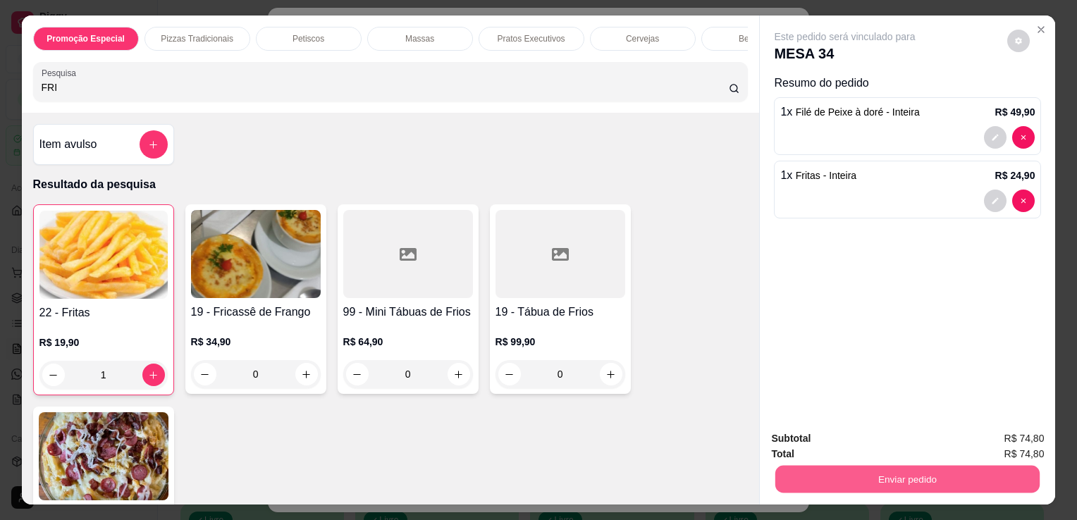
click at [833, 467] on button "Enviar pedido" at bounding box center [907, 478] width 264 height 27
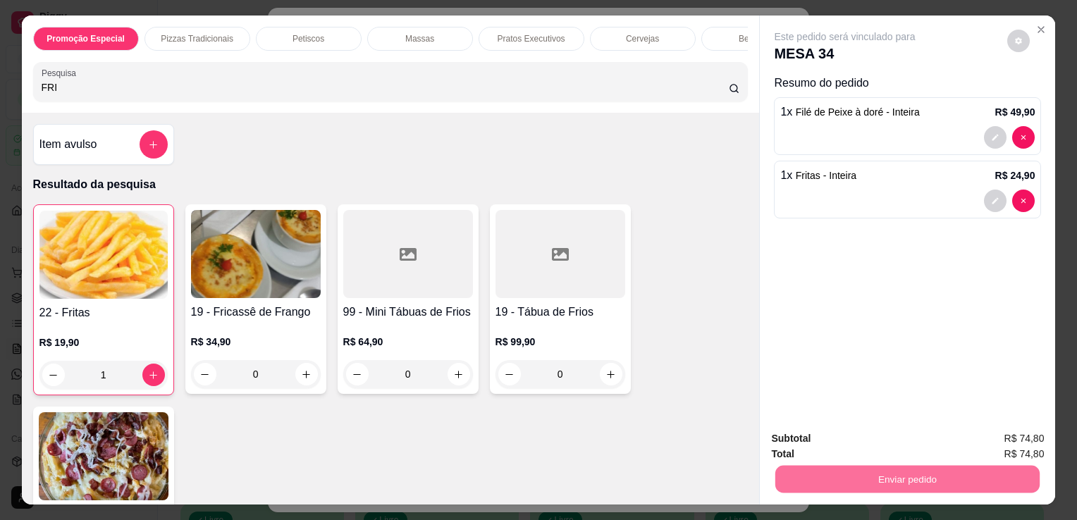
click at [832, 443] on button "Não registrar e enviar pedido" at bounding box center [861, 439] width 142 height 26
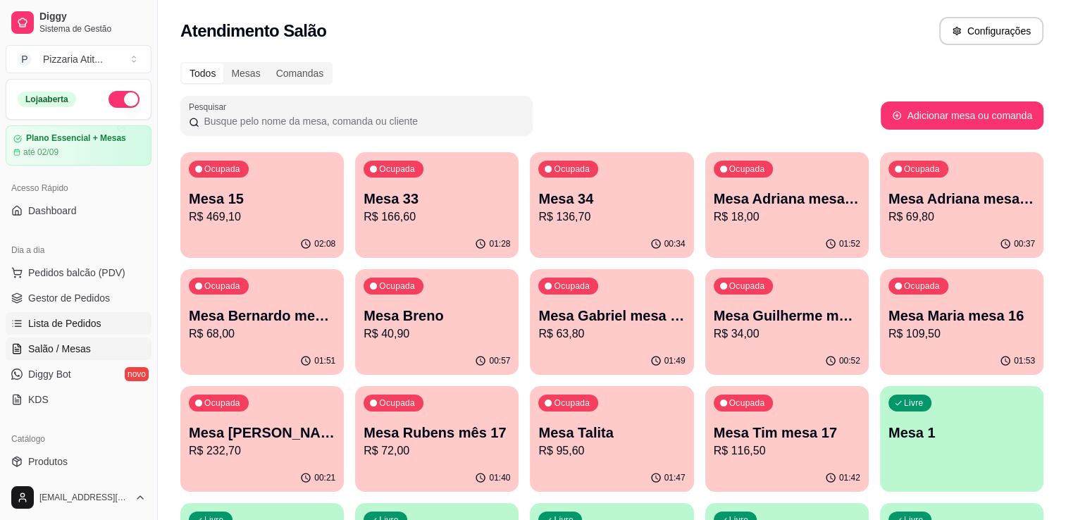
click at [77, 317] on span "Lista de Pedidos" at bounding box center [64, 323] width 73 height 14
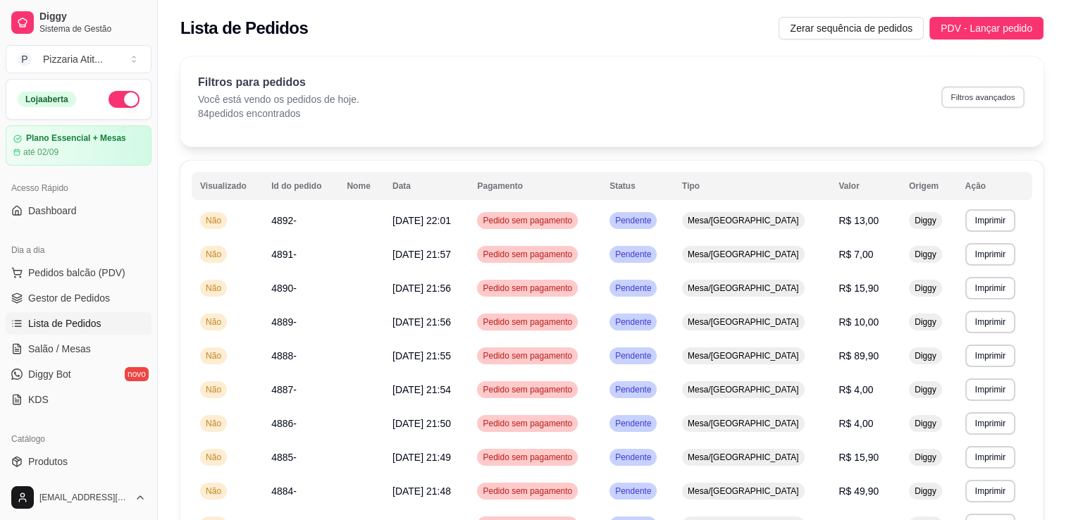
click at [999, 93] on button "Filtros avançados" at bounding box center [983, 97] width 83 height 22
select select "0"
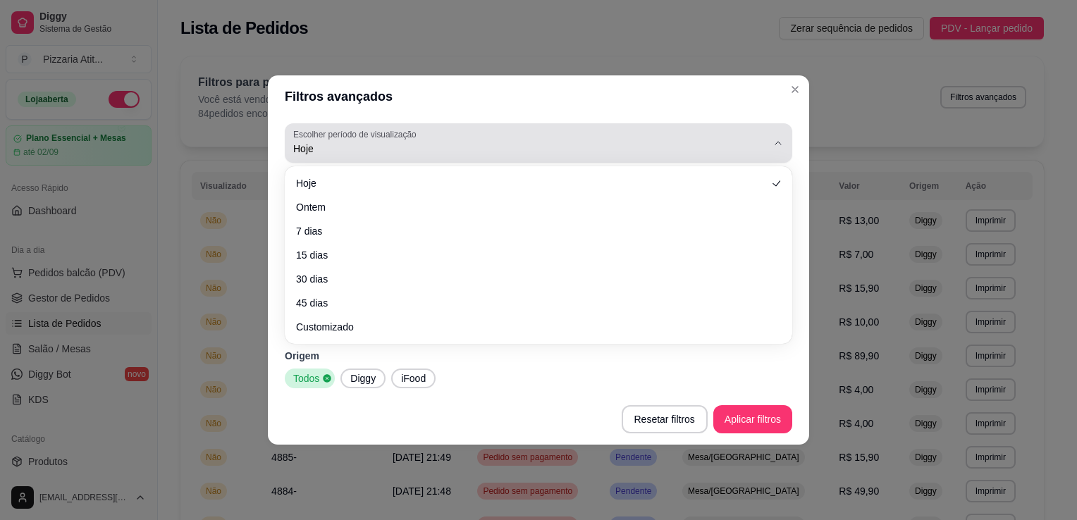
click at [455, 140] on div "Hoje" at bounding box center [530, 143] width 474 height 28
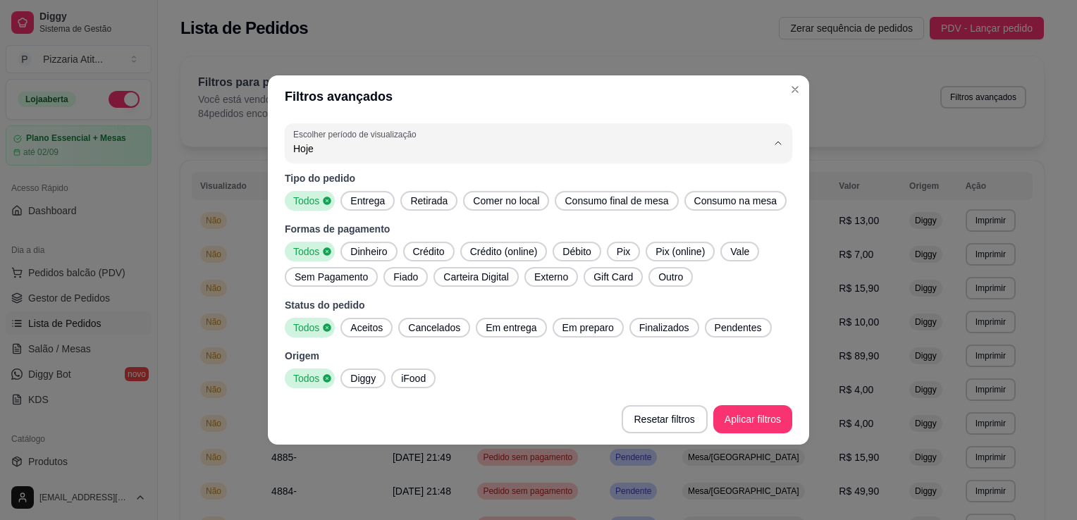
click at [379, 190] on li "Hoje" at bounding box center [538, 183] width 476 height 22
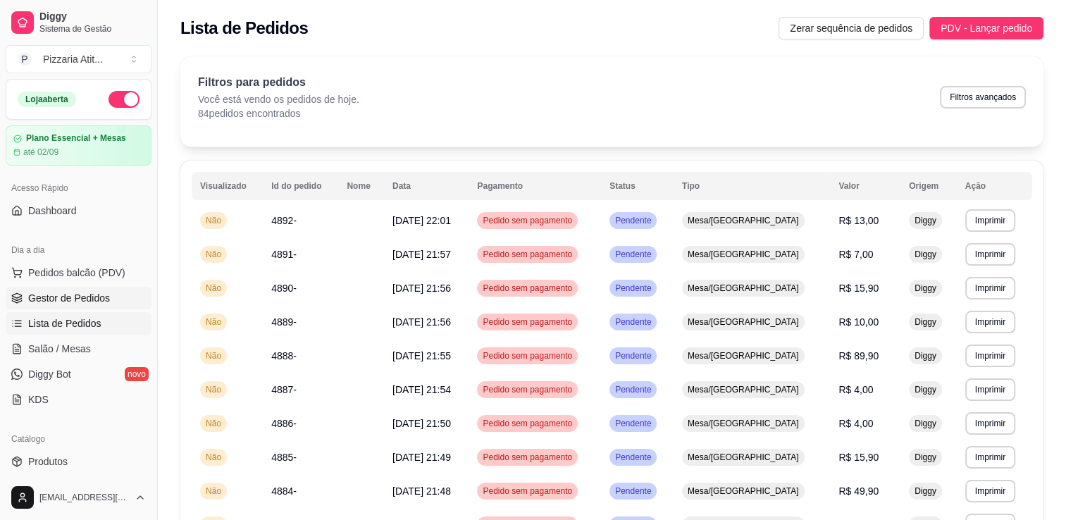
click at [38, 302] on span "Gestor de Pedidos" at bounding box center [69, 298] width 82 height 14
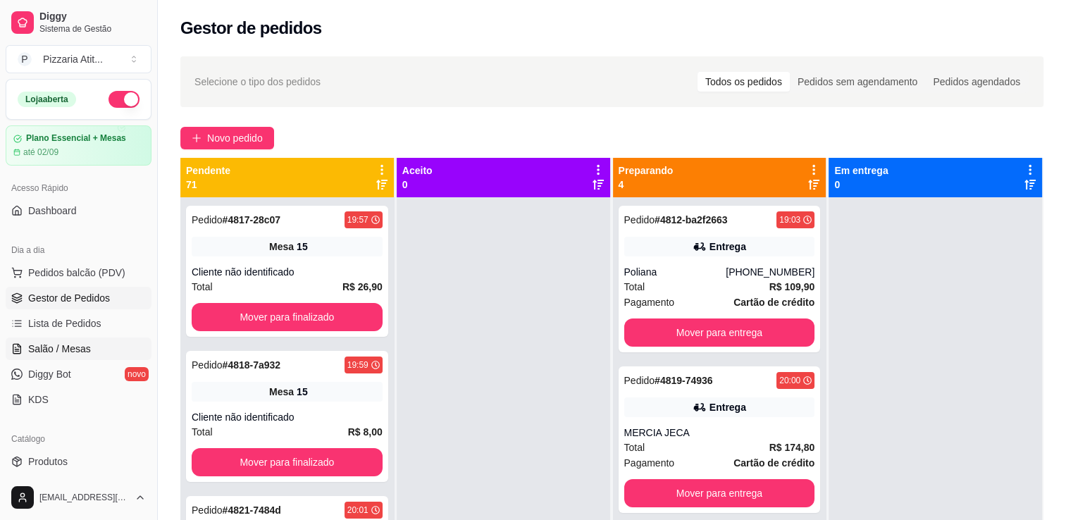
click at [104, 340] on link "Salão / Mesas" at bounding box center [79, 349] width 146 height 23
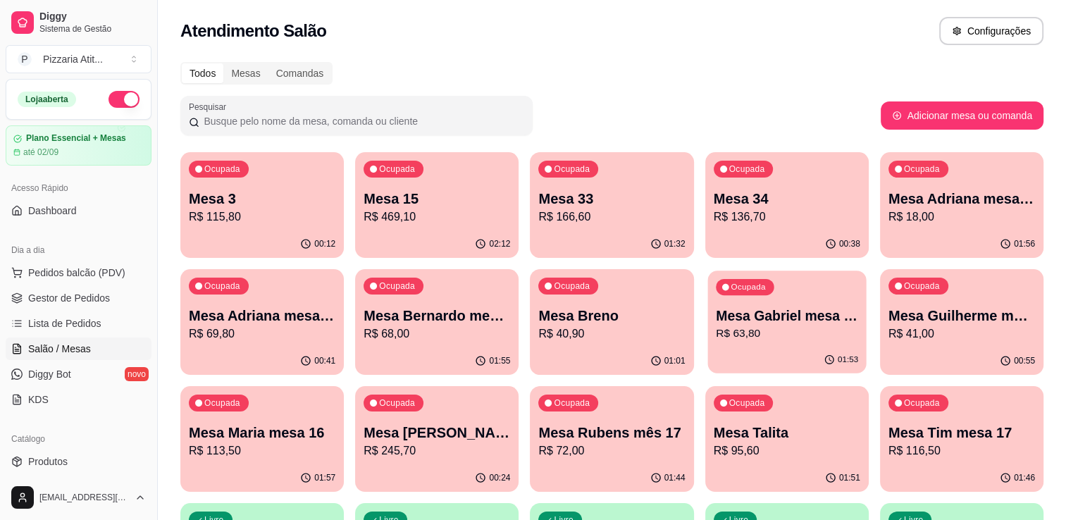
click at [787, 314] on p "Mesa Gabriel mesa 16" at bounding box center [787, 316] width 142 height 19
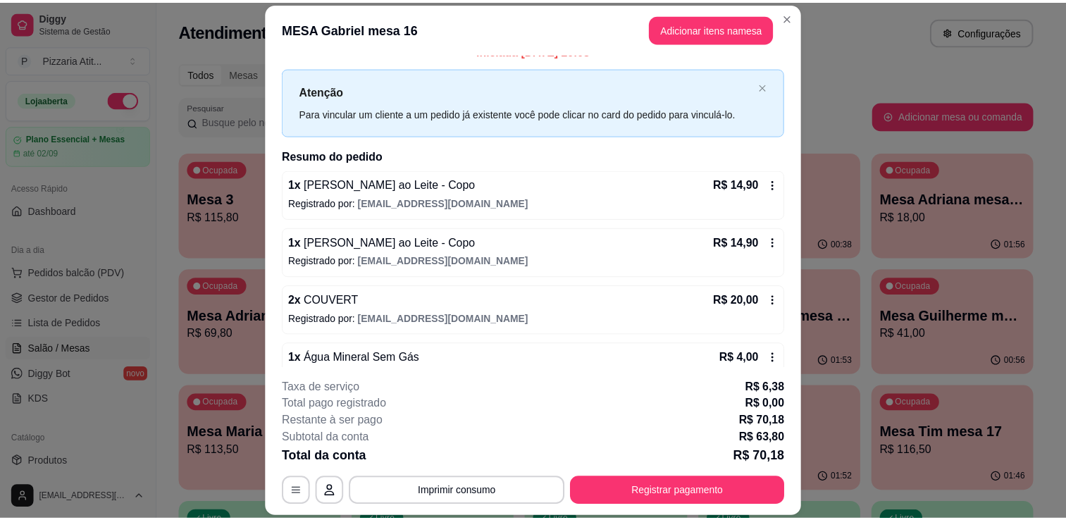
scroll to position [18, 0]
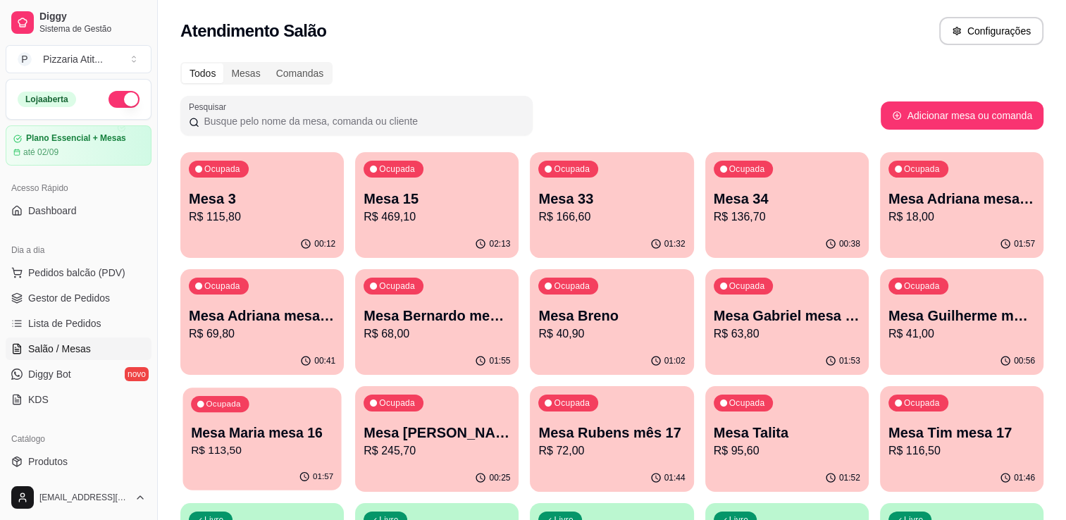
click at [217, 440] on p "Mesa Maria mesa 16" at bounding box center [262, 433] width 142 height 19
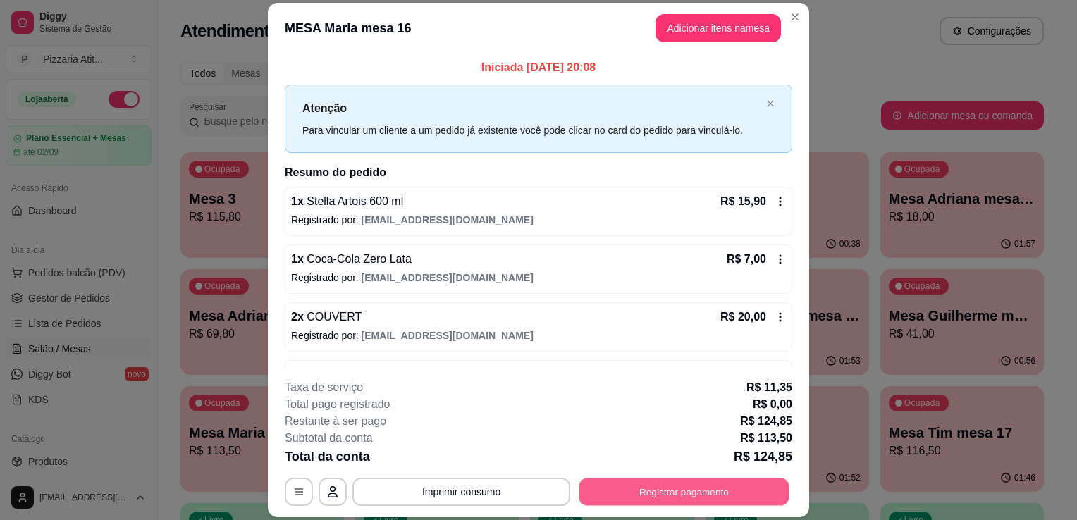
click at [626, 505] on button "Registrar pagamento" at bounding box center [684, 492] width 210 height 27
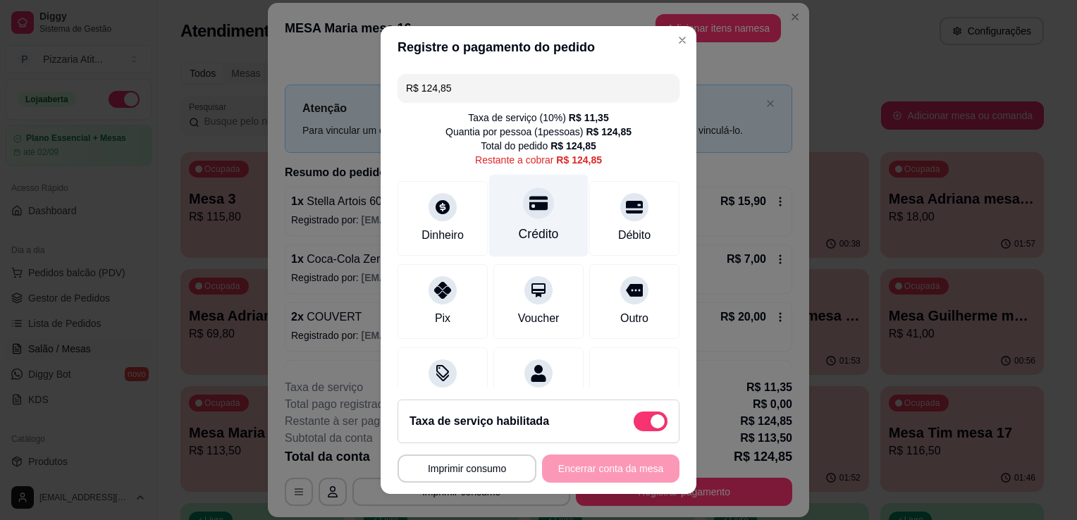
click at [539, 232] on div "Crédito" at bounding box center [539, 234] width 40 height 18
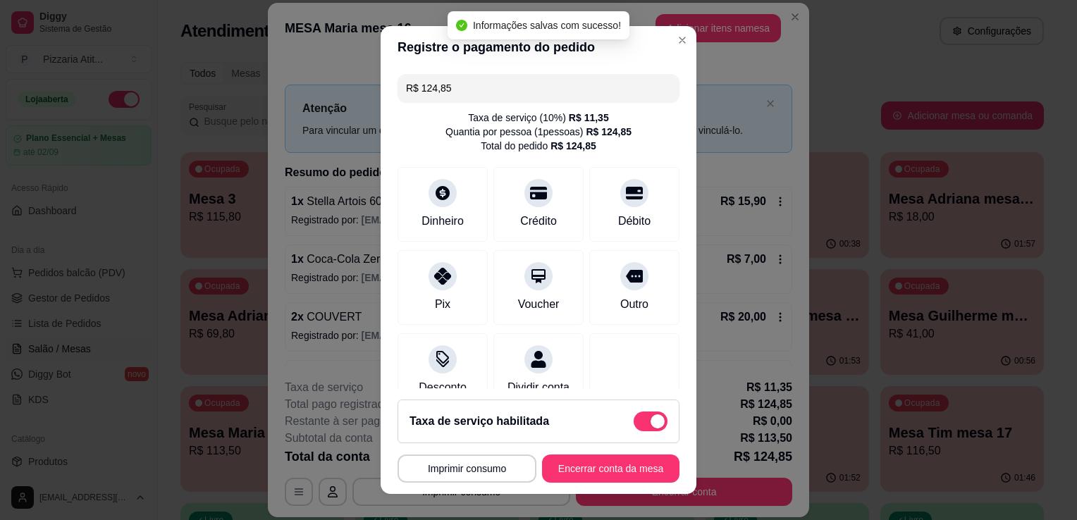
type input "R$ 0,00"
click at [592, 474] on button "Encerrar conta da mesa" at bounding box center [610, 469] width 137 height 28
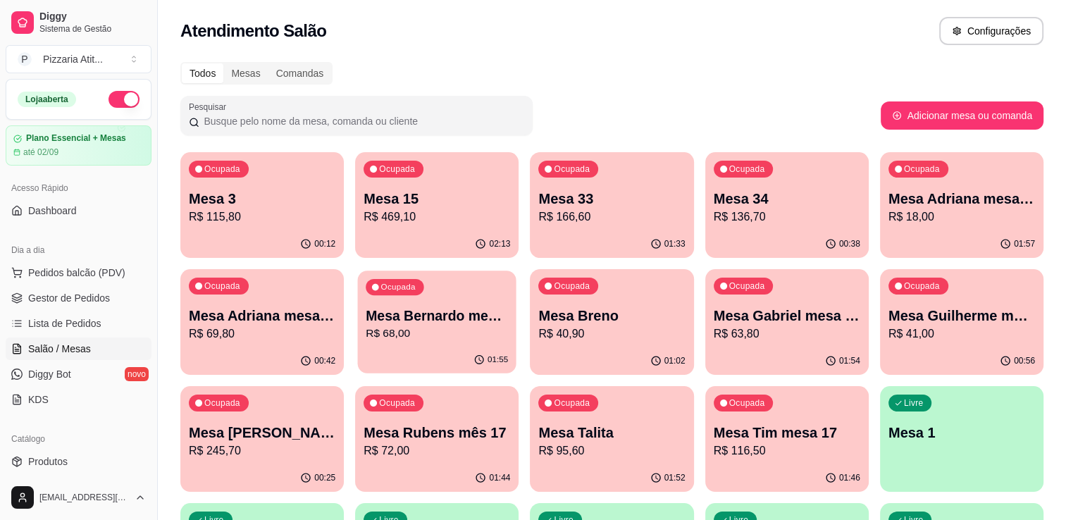
click at [464, 316] on p "Mesa Bernardo mesa 14" at bounding box center [437, 316] width 142 height 19
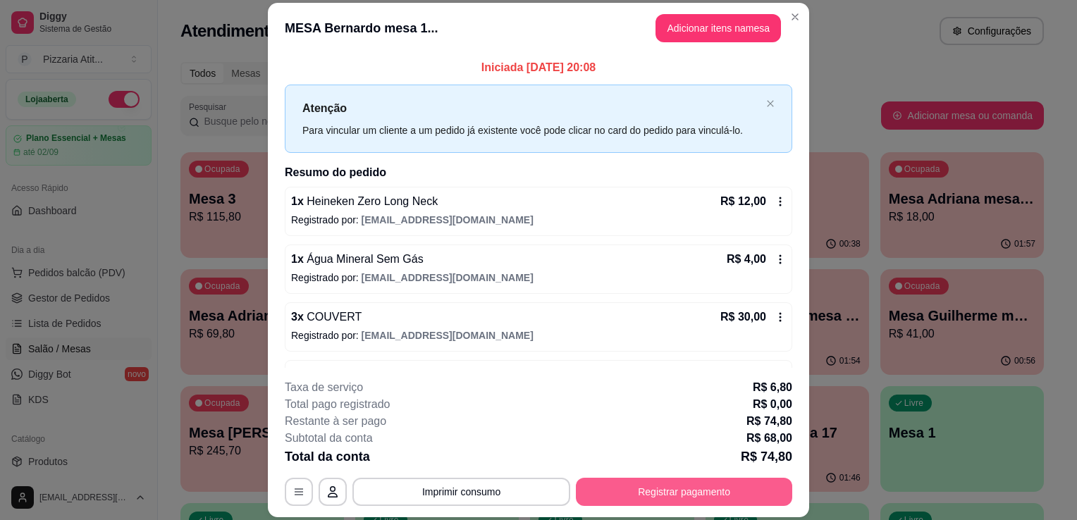
click at [671, 486] on button "Registrar pagamento" at bounding box center [684, 492] width 216 height 28
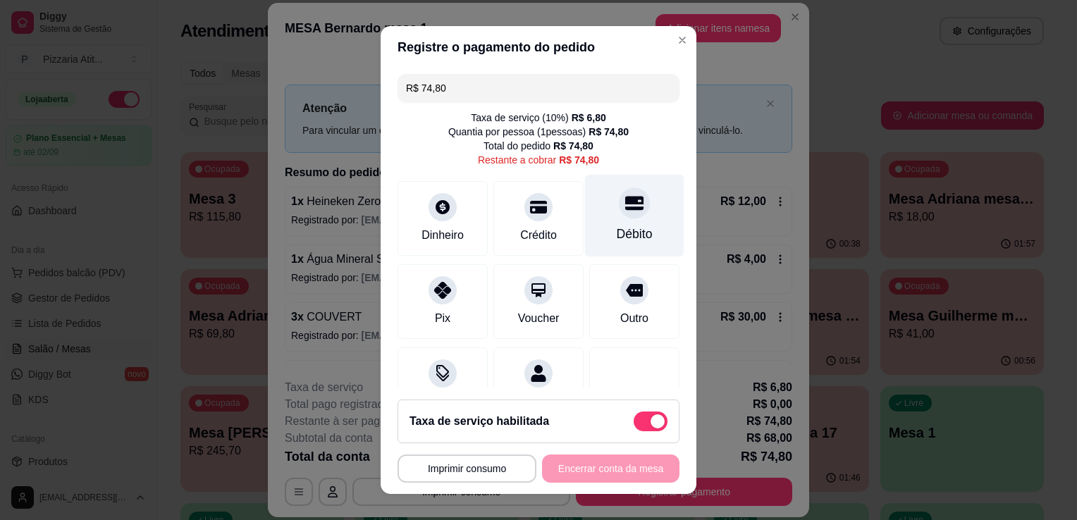
click at [596, 246] on div "Débito" at bounding box center [634, 216] width 99 height 82
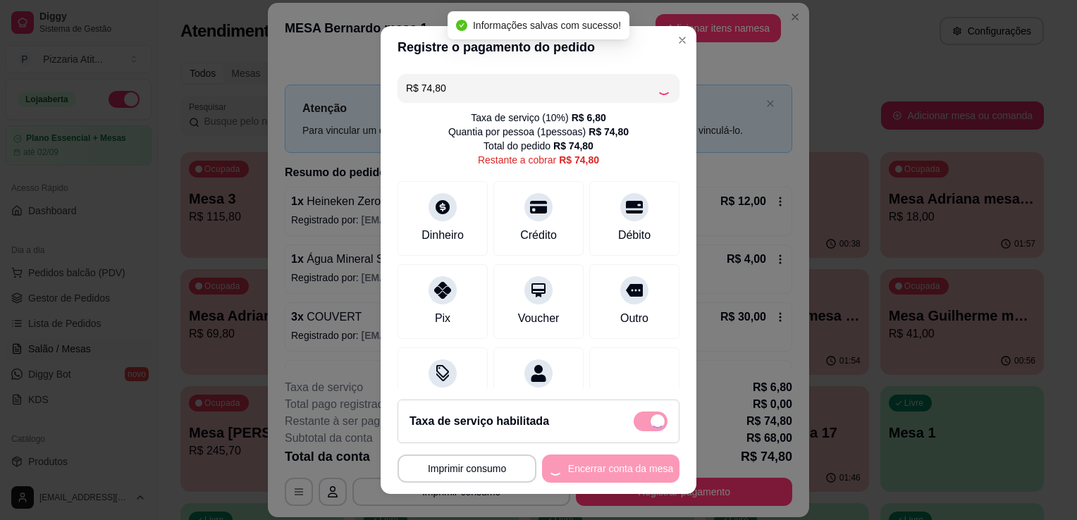
type input "R$ 0,00"
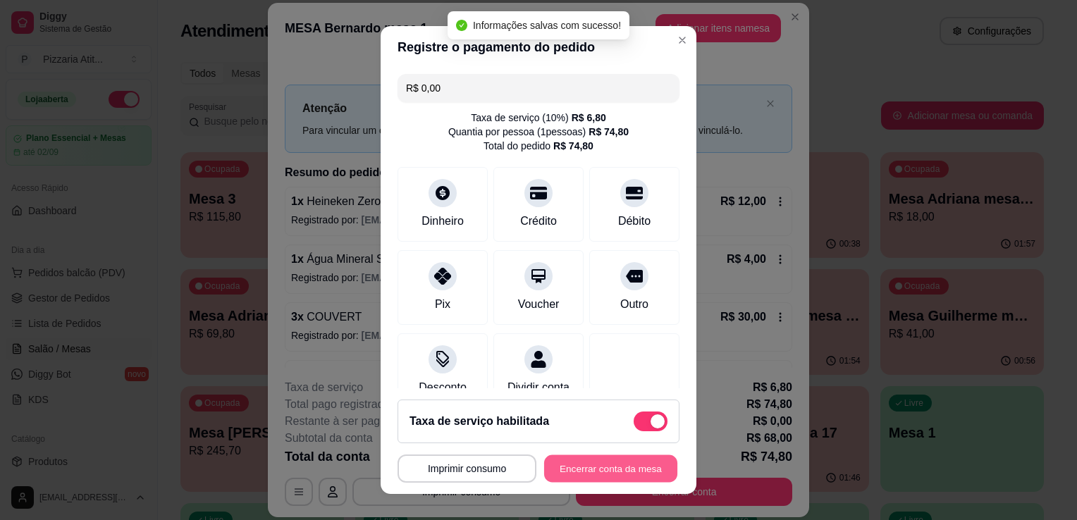
click at [583, 460] on button "Encerrar conta da mesa" at bounding box center [610, 468] width 133 height 27
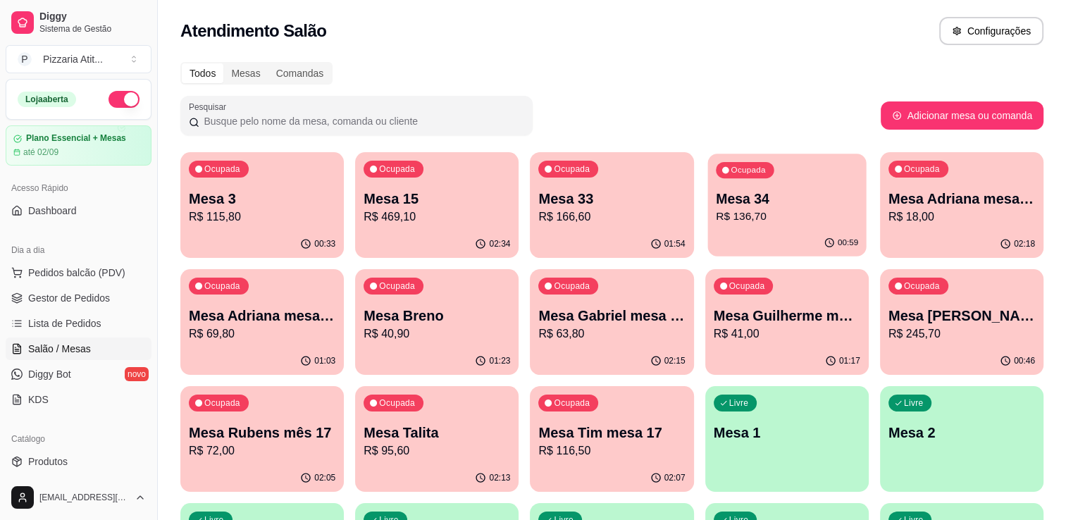
click at [794, 198] on p "Mesa 34" at bounding box center [787, 199] width 142 height 19
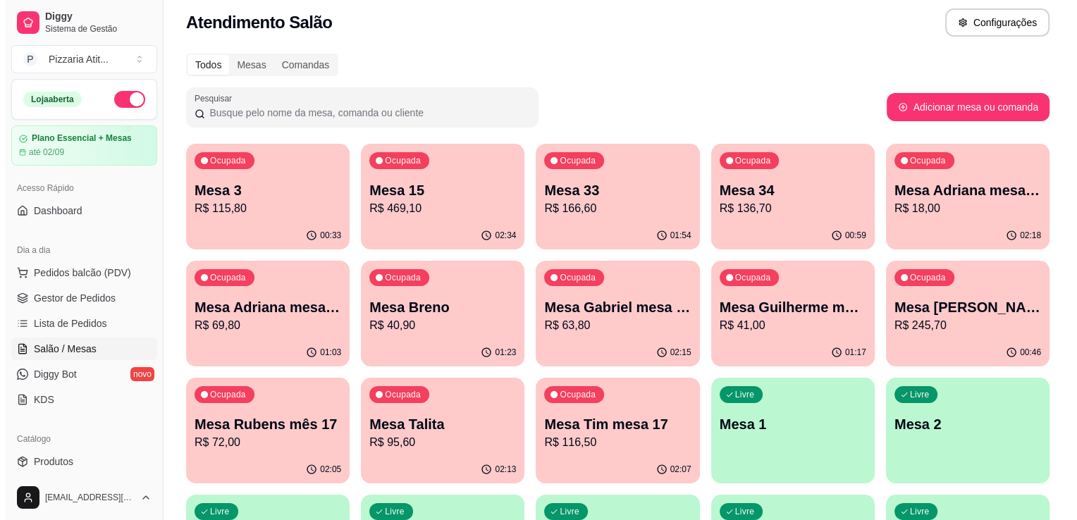
scroll to position [0, 0]
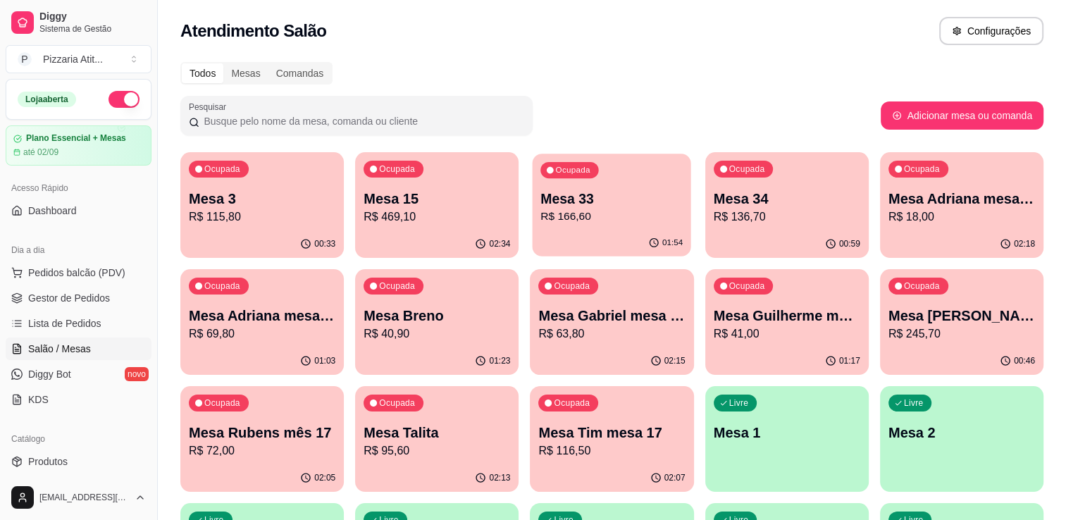
click at [603, 199] on p "Mesa 33" at bounding box center [612, 199] width 142 height 19
click at [769, 220] on p "R$ 136,70" at bounding box center [787, 217] width 142 height 16
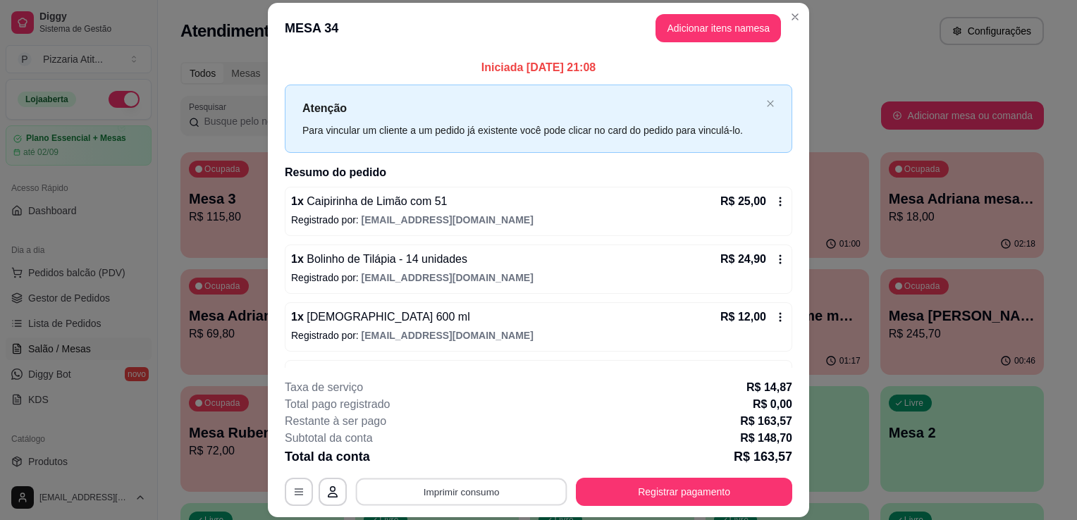
click at [496, 491] on button "Imprimir consumo" at bounding box center [461, 492] width 211 height 27
click at [440, 455] on button "IMPRESSORA" at bounding box center [460, 460] width 99 height 22
click at [459, 483] on button "Imprimir consumo" at bounding box center [461, 492] width 211 height 27
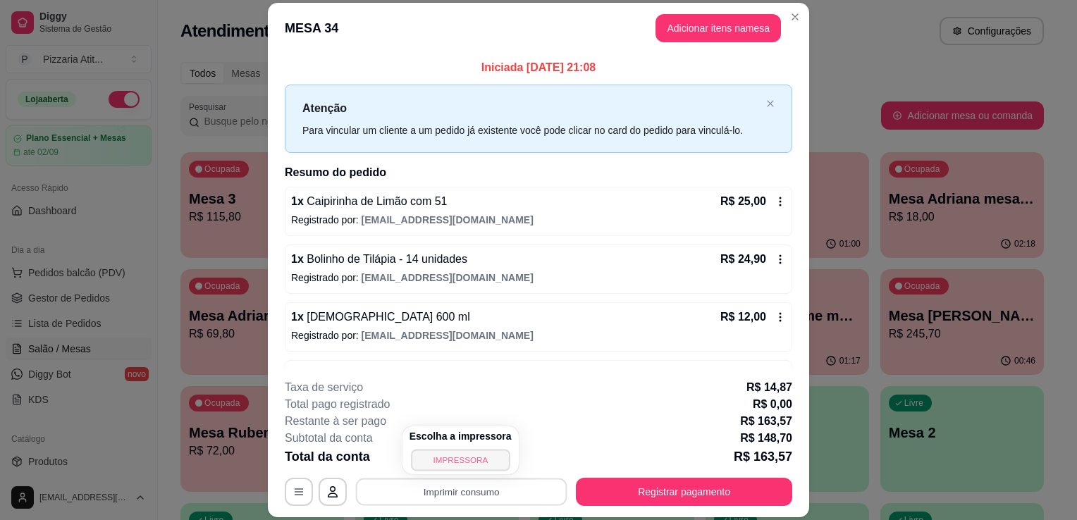
click at [470, 461] on button "IMPRESSORA" at bounding box center [460, 460] width 99 height 22
click at [794, 13] on icon "Close" at bounding box center [794, 16] width 11 height 11
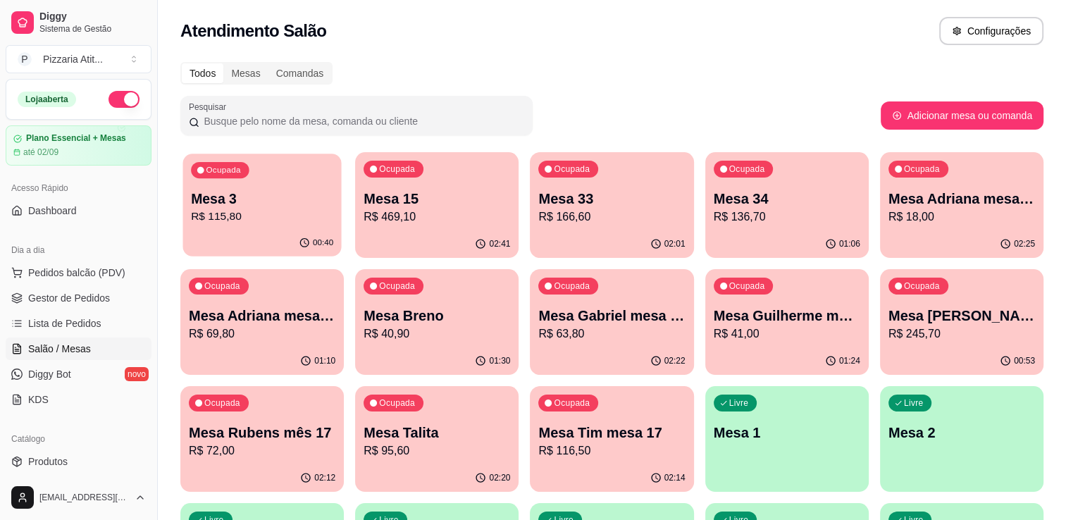
click at [283, 217] on p "R$ 115,80" at bounding box center [262, 217] width 142 height 16
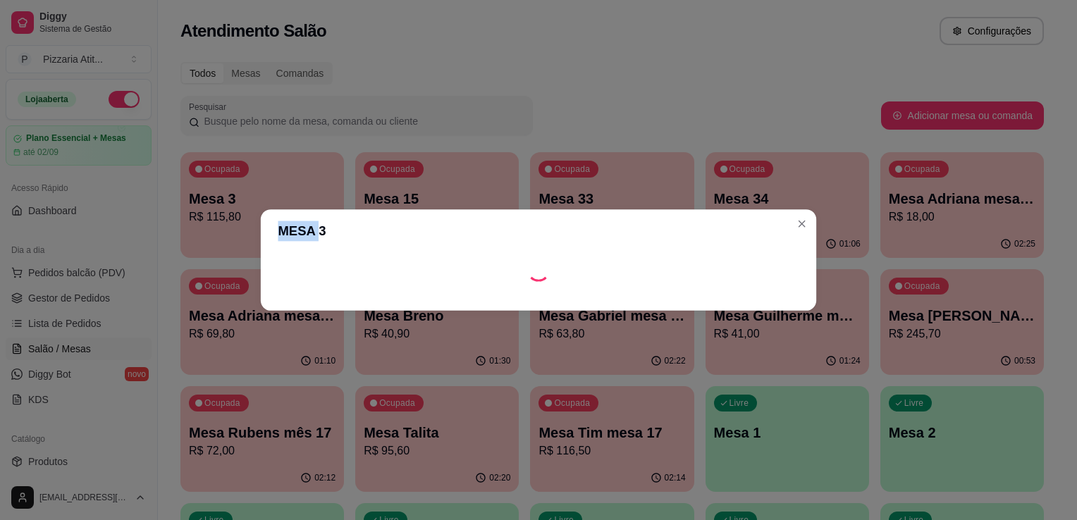
click at [283, 217] on header "MESA 3" at bounding box center [538, 231] width 555 height 44
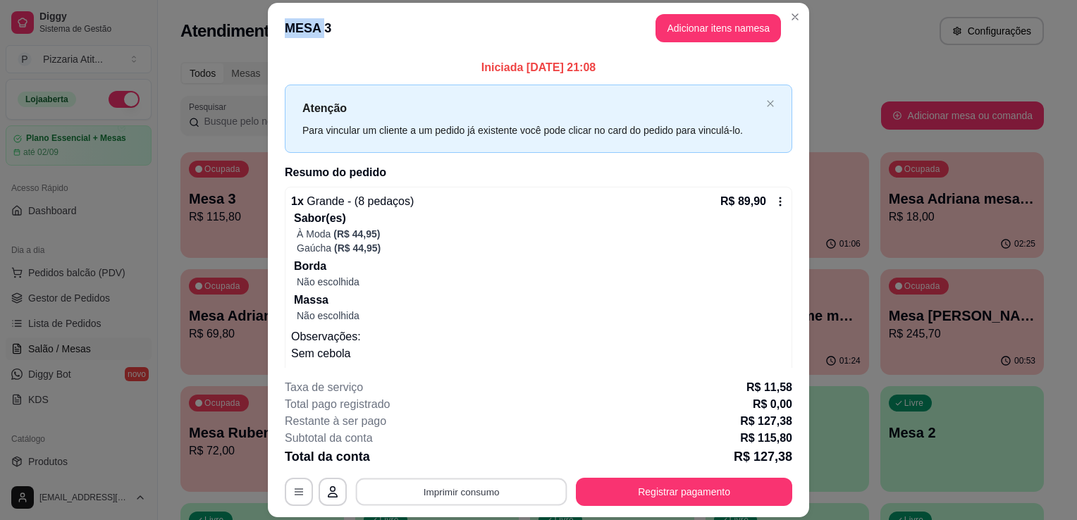
click at [448, 487] on button "Imprimir consumo" at bounding box center [461, 492] width 211 height 27
click at [464, 459] on button "IMPRESSORA" at bounding box center [460, 460] width 99 height 22
click at [640, 485] on button "Registrar pagamento" at bounding box center [684, 492] width 210 height 27
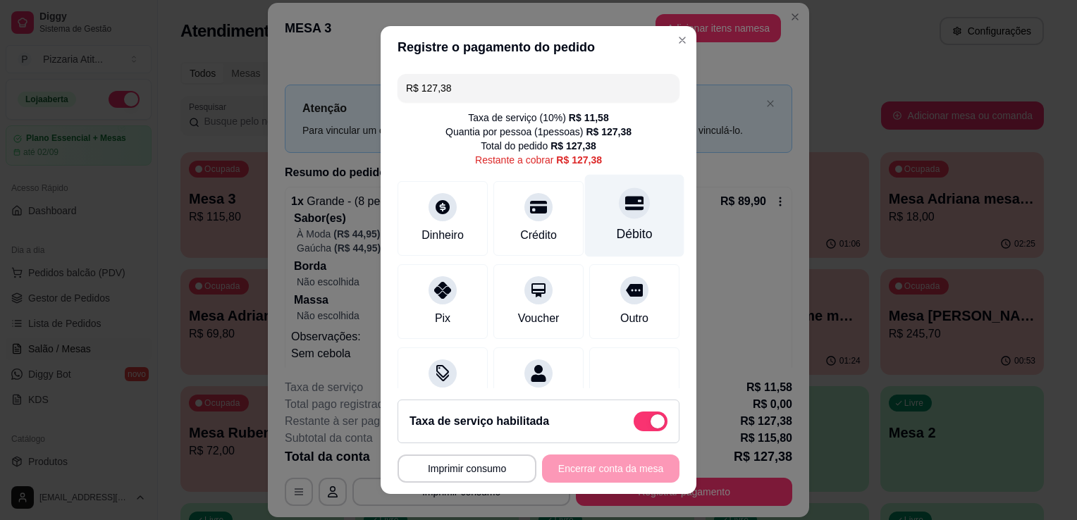
click at [605, 218] on div "Débito" at bounding box center [634, 216] width 99 height 82
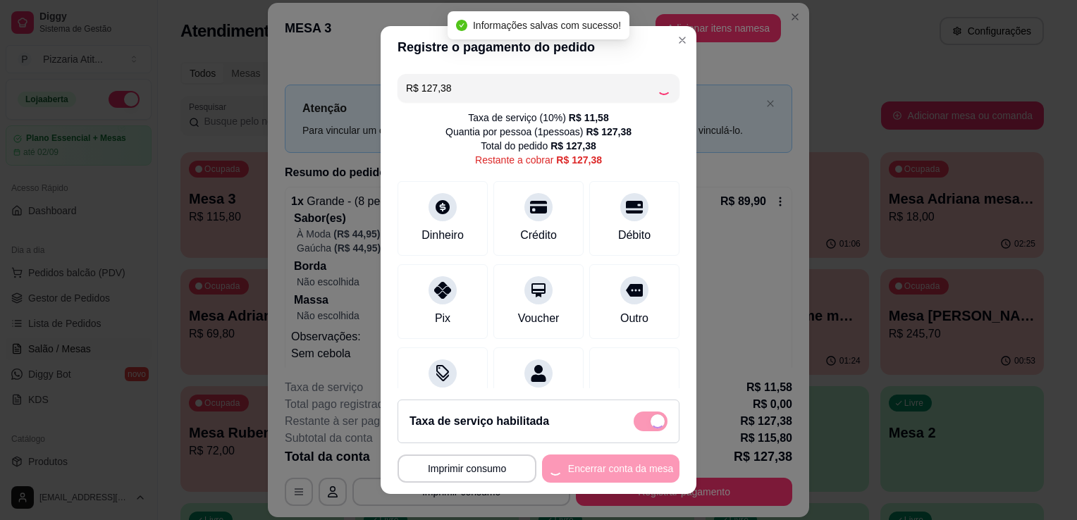
type input "R$ 0,00"
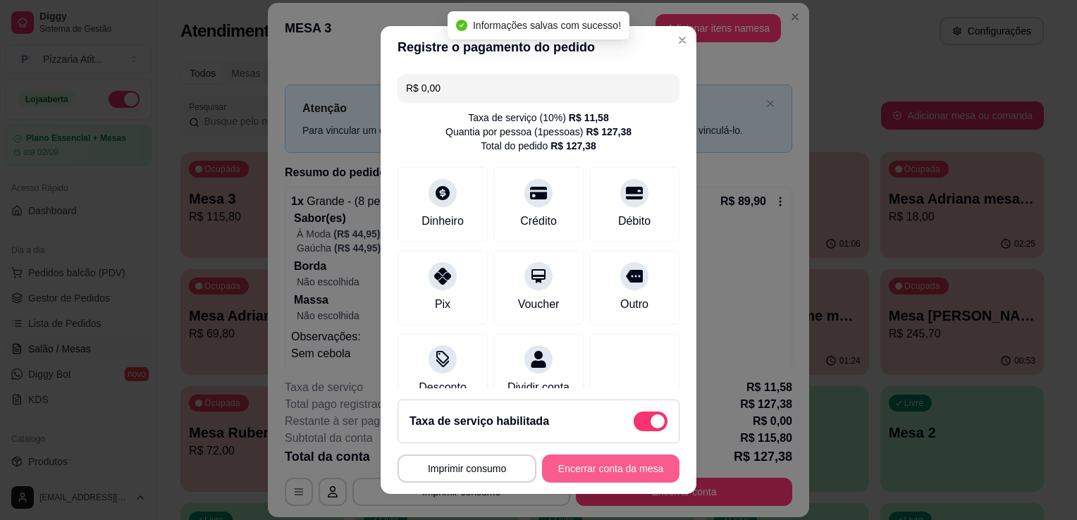
click at [608, 471] on button "Encerrar conta da mesa" at bounding box center [610, 469] width 137 height 28
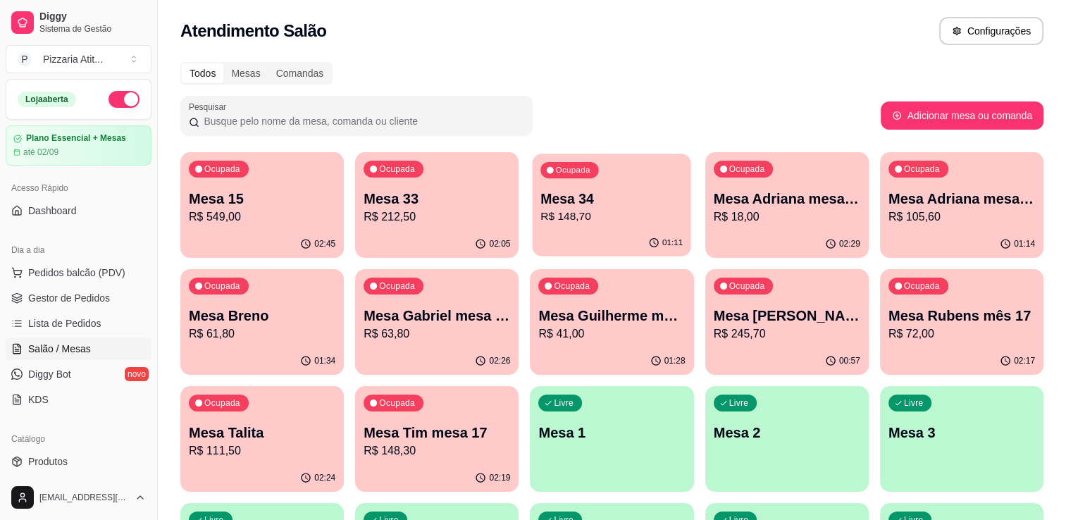
click at [626, 223] on p "R$ 148,70" at bounding box center [612, 217] width 142 height 16
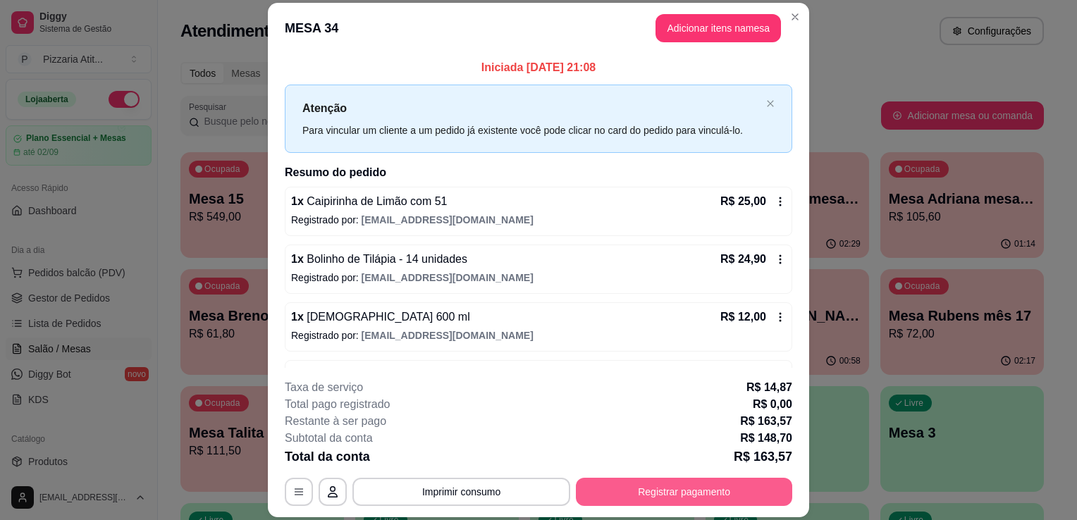
click at [611, 503] on button "Registrar pagamento" at bounding box center [684, 492] width 216 height 28
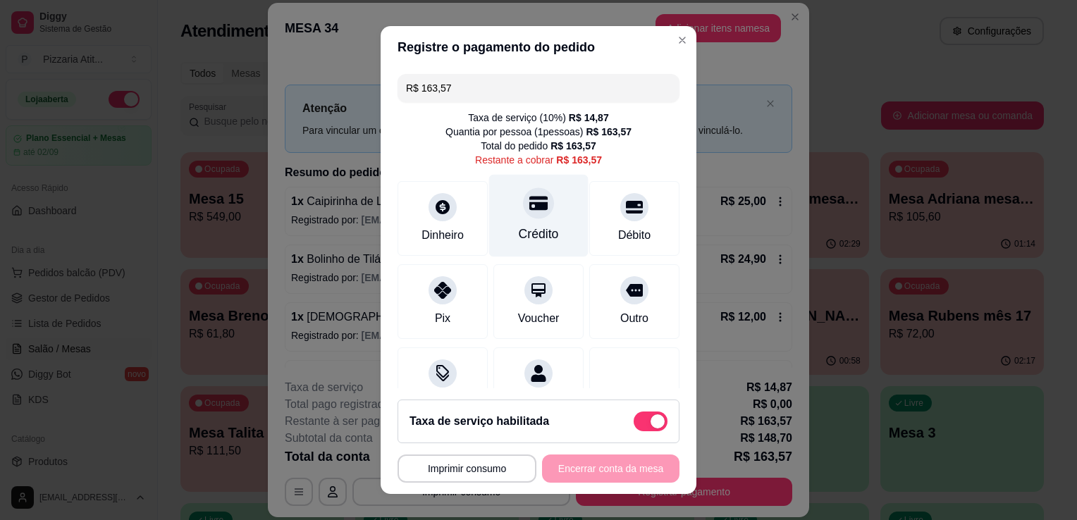
click at [499, 221] on div "Crédito" at bounding box center [538, 216] width 99 height 82
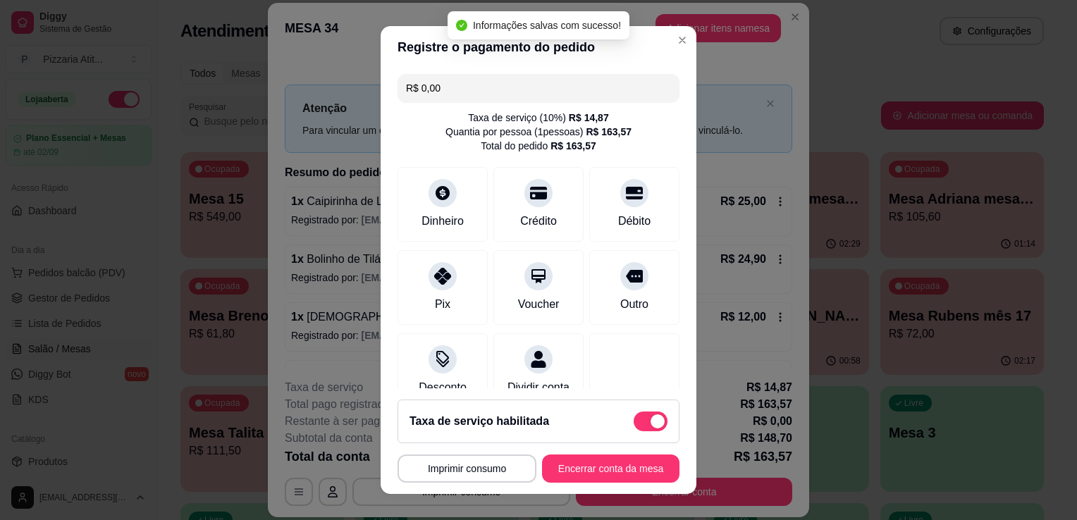
type input "R$ 0,00"
click at [561, 465] on button "Encerrar conta da mesa" at bounding box center [610, 468] width 133 height 27
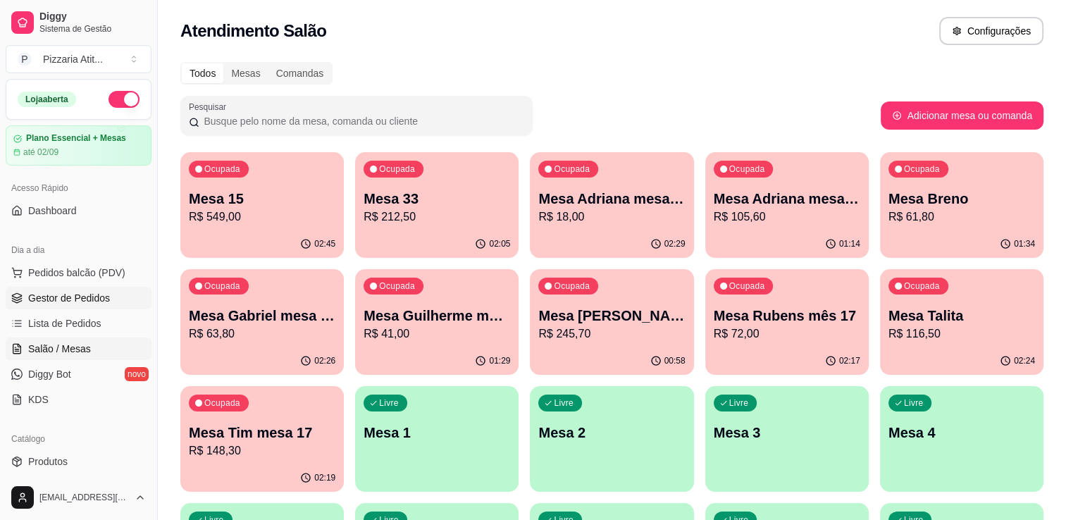
click at [93, 289] on link "Gestor de Pedidos" at bounding box center [79, 298] width 146 height 23
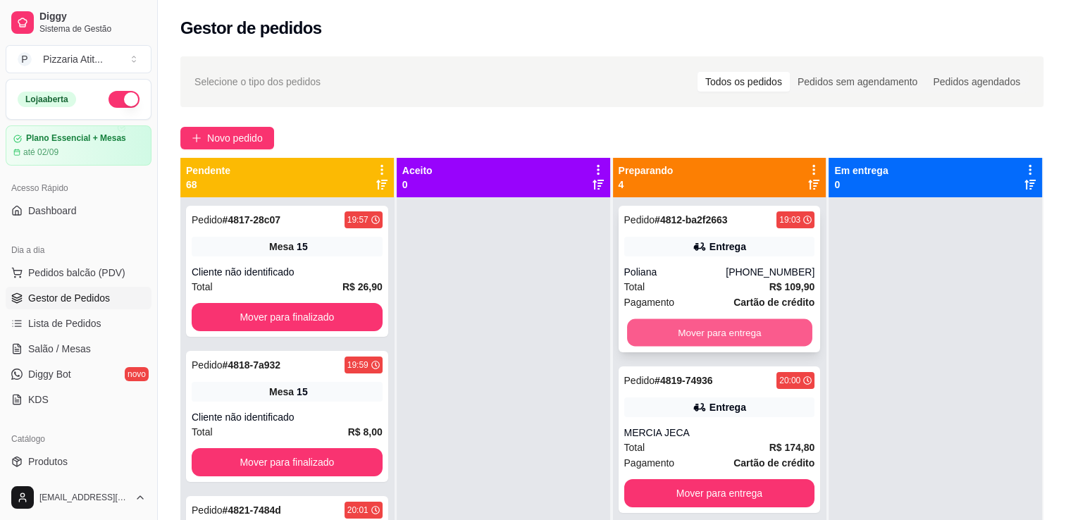
click at [723, 326] on button "Mover para entrega" at bounding box center [719, 332] width 185 height 27
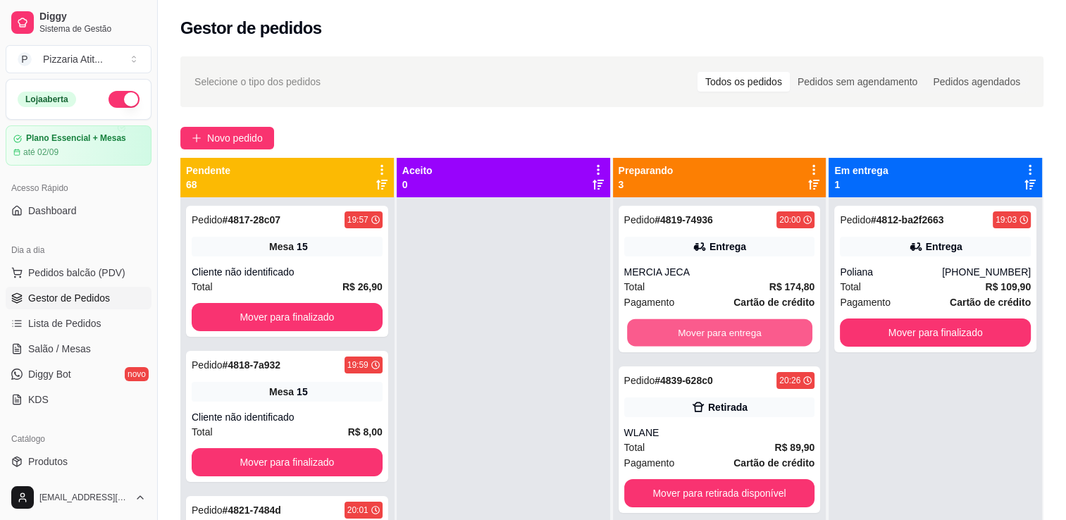
click at [723, 326] on button "Mover para entrega" at bounding box center [719, 332] width 185 height 27
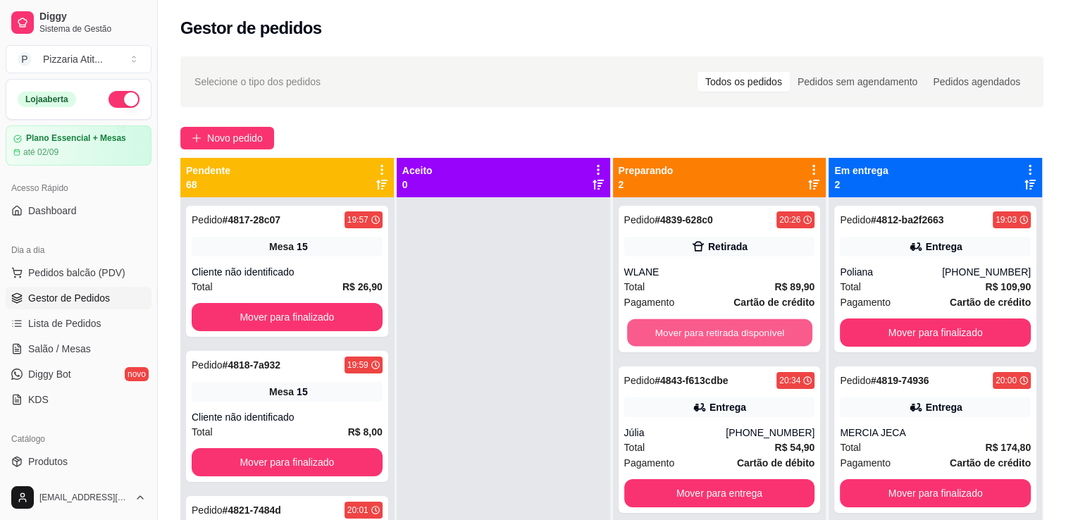
click at [723, 326] on button "Mover para retirada disponível" at bounding box center [719, 332] width 185 height 27
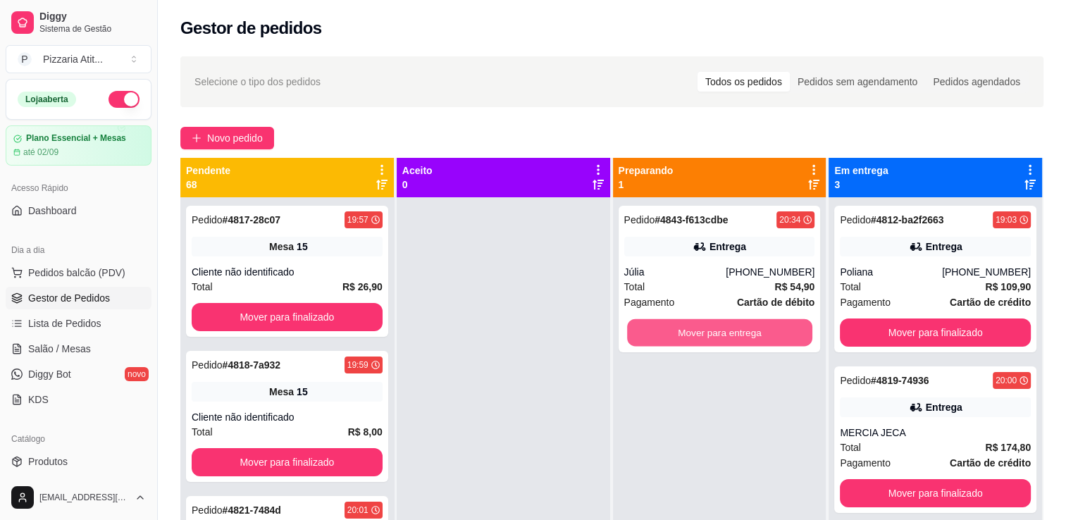
click at [723, 326] on button "Mover para entrega" at bounding box center [719, 332] width 185 height 27
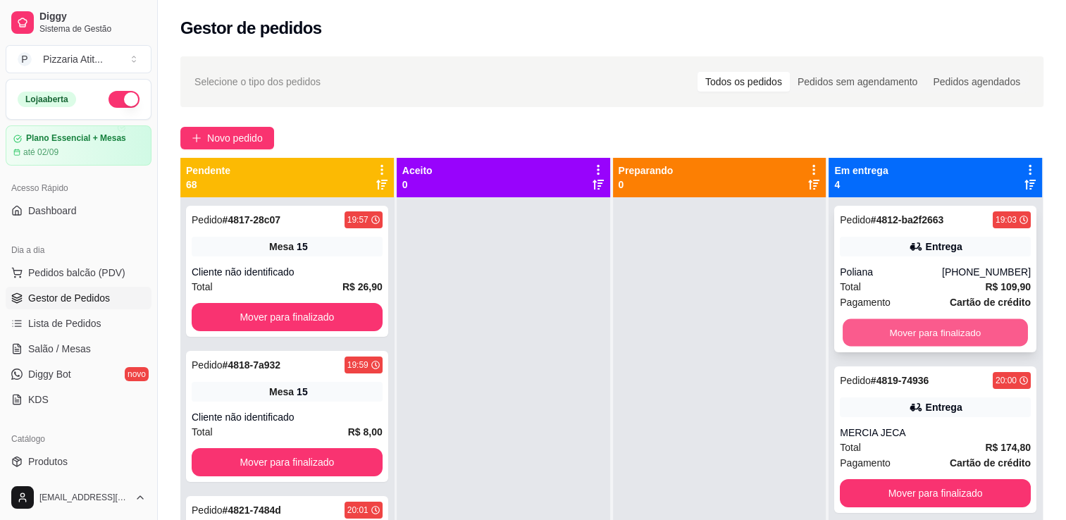
click at [892, 334] on button "Mover para finalizado" at bounding box center [935, 332] width 185 height 27
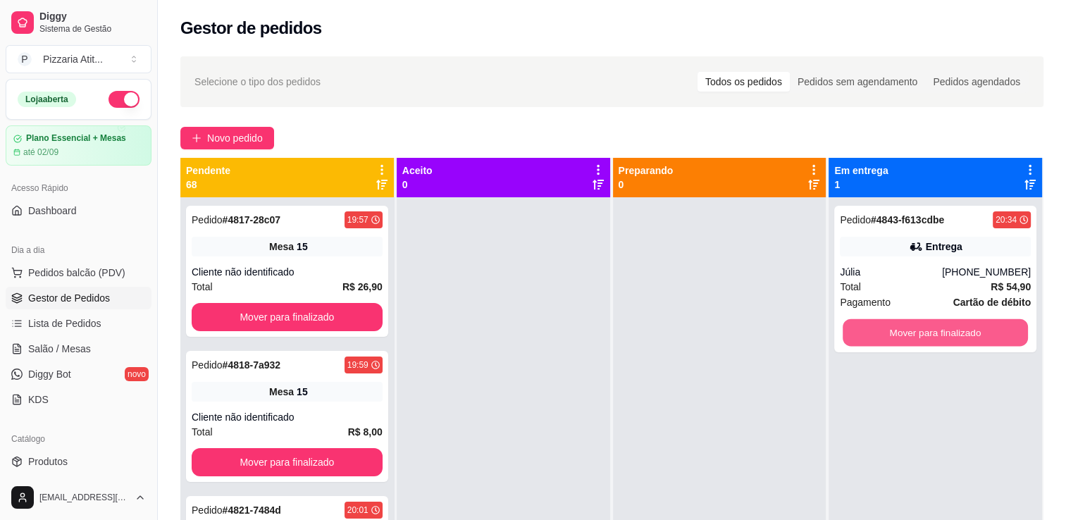
click at [892, 334] on button "Mover para finalizado" at bounding box center [935, 332] width 185 height 27
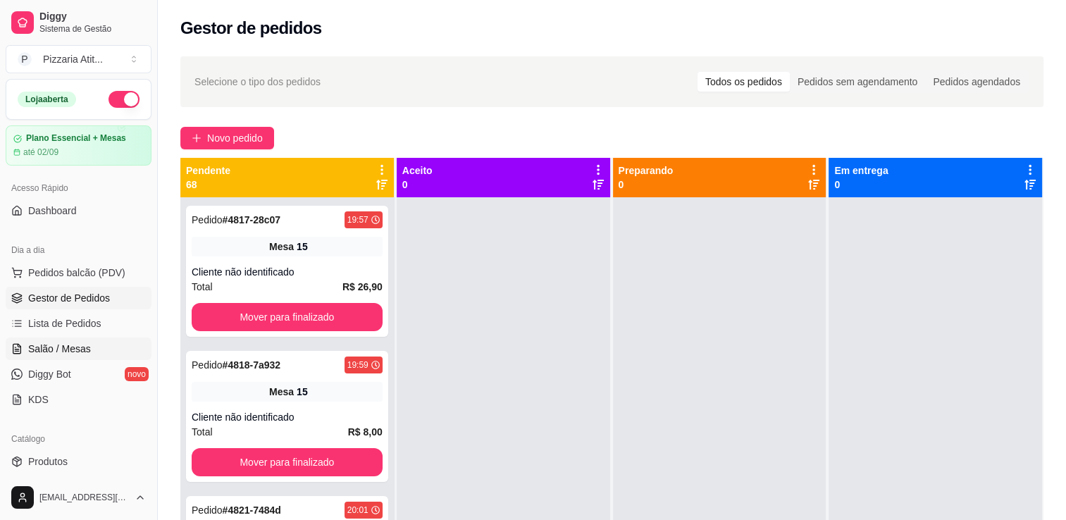
click at [98, 343] on link "Salão / Mesas" at bounding box center [79, 349] width 146 height 23
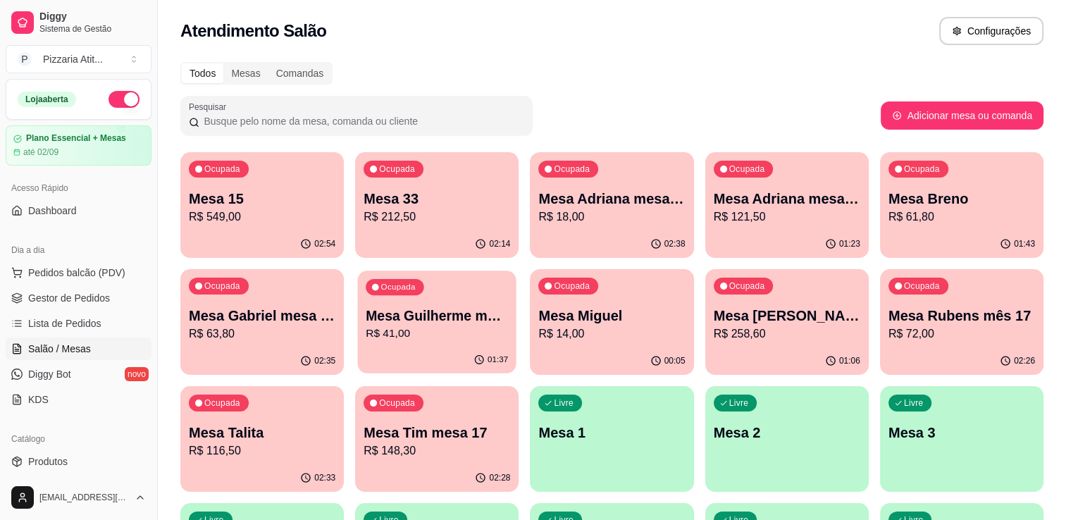
click at [464, 328] on p "R$ 41,00" at bounding box center [437, 334] width 142 height 16
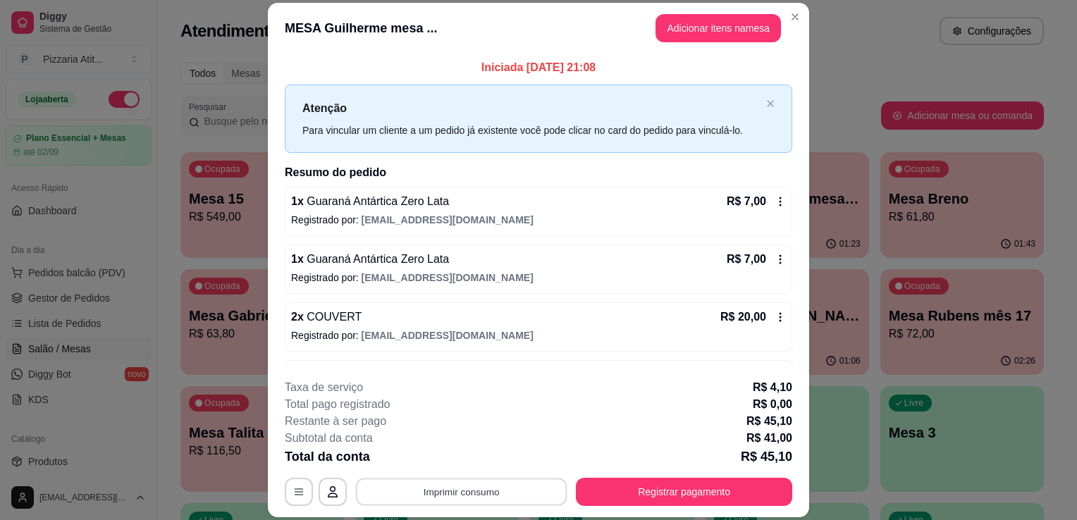
click at [469, 493] on button "Imprimir consumo" at bounding box center [461, 492] width 211 height 27
click at [475, 464] on button "IMPRESSORA" at bounding box center [460, 460] width 99 height 22
click at [660, 24] on button "Adicionar itens na mesa" at bounding box center [718, 27] width 121 height 27
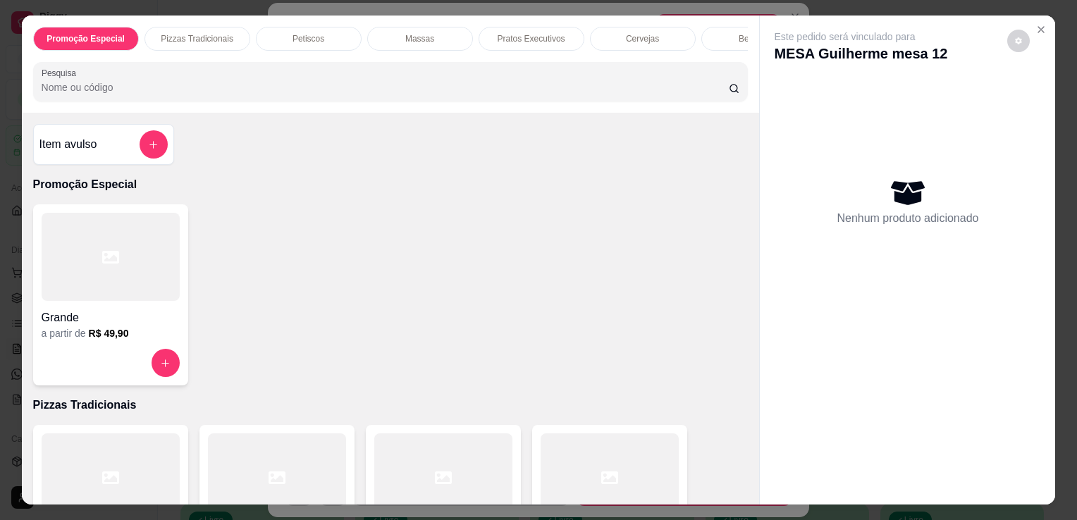
click at [581, 94] on input "Pesquisa" at bounding box center [385, 87] width 687 height 14
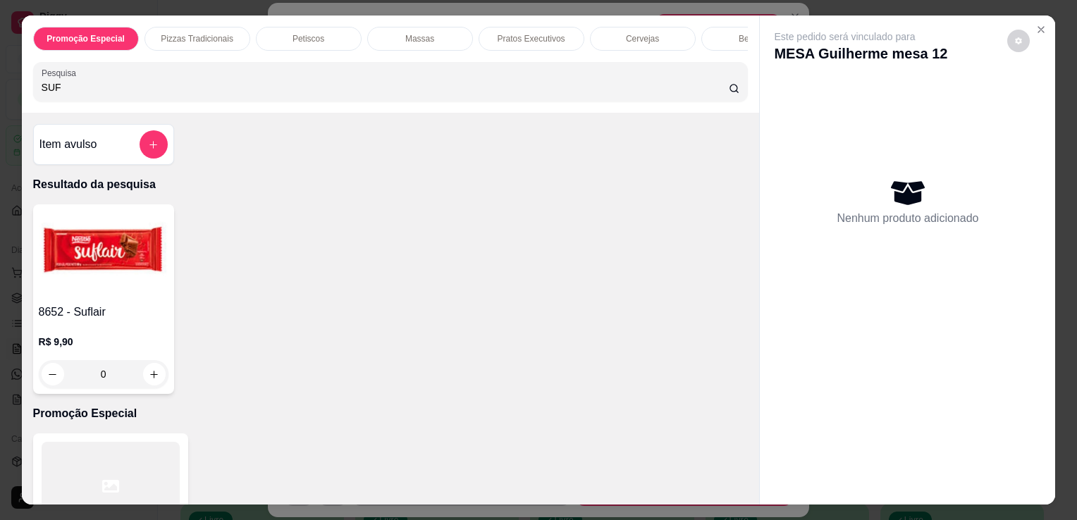
type input "SUF"
click at [107, 285] on img at bounding box center [104, 254] width 130 height 88
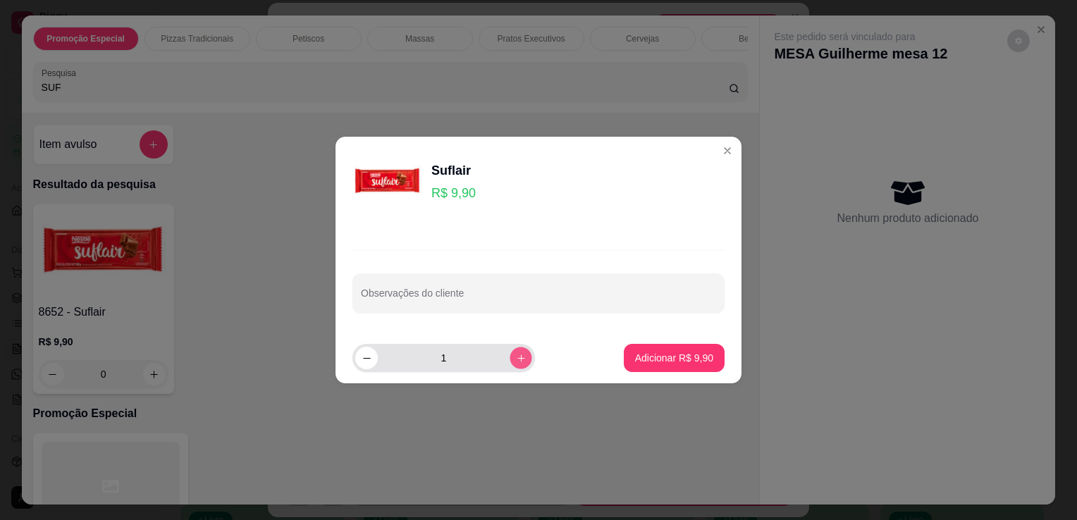
click at [516, 362] on icon "increase-product-quantity" at bounding box center [521, 358] width 11 height 11
type input "2"
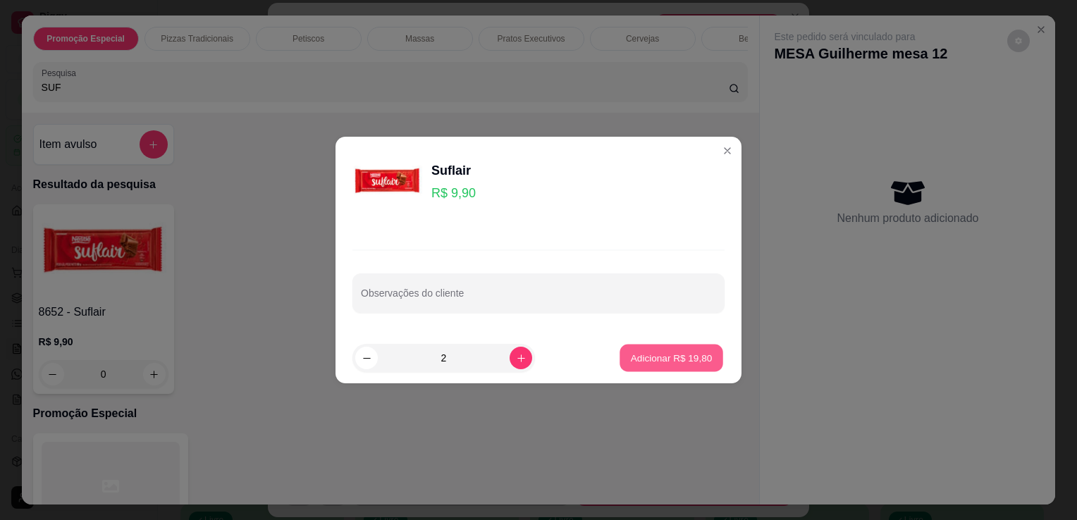
click at [672, 357] on p "Adicionar R$ 19,80" at bounding box center [672, 357] width 82 height 13
type input "2"
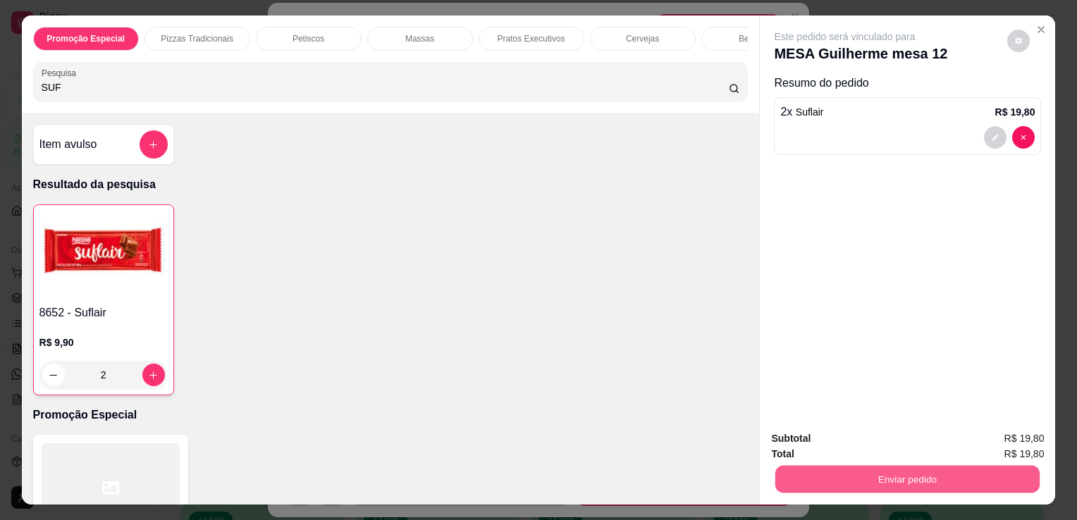
click at [846, 485] on button "Enviar pedido" at bounding box center [907, 478] width 264 height 27
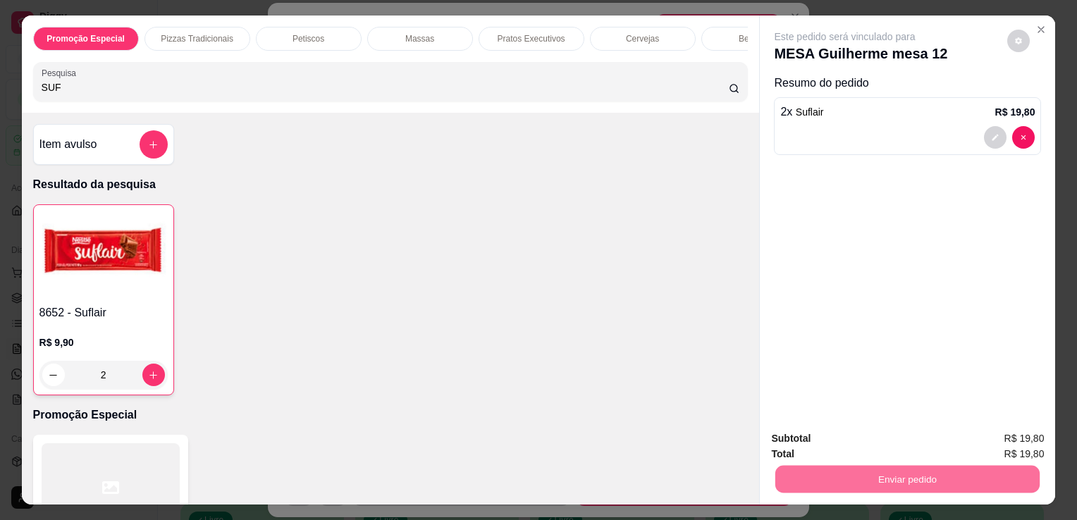
click at [857, 439] on button "Não registrar e enviar pedido" at bounding box center [861, 439] width 142 height 26
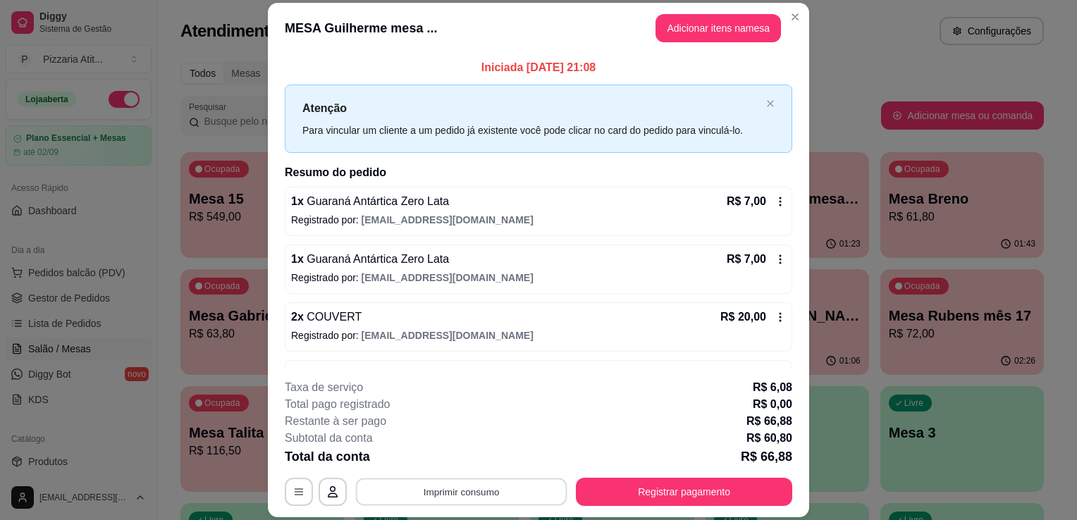
click at [530, 488] on button "Imprimir consumo" at bounding box center [461, 492] width 211 height 27
click at [489, 452] on button "IMPRESSORA" at bounding box center [460, 460] width 99 height 22
click at [468, 481] on button "Imprimir consumo" at bounding box center [461, 492] width 211 height 27
click at [462, 460] on button "IMPRESSORA" at bounding box center [460, 460] width 99 height 22
click at [677, 489] on button "Registrar pagamento" at bounding box center [684, 492] width 210 height 27
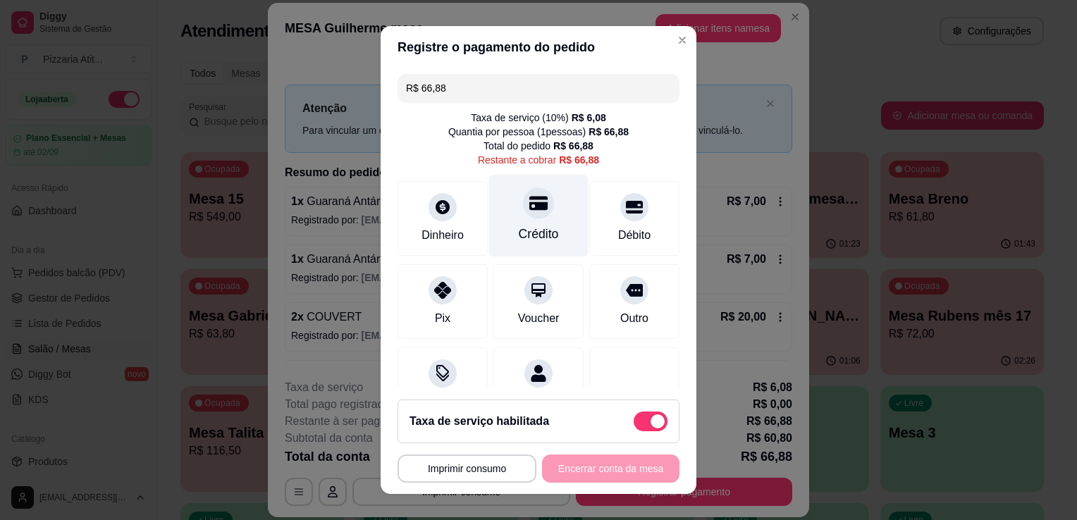
click at [554, 207] on div "Crédito" at bounding box center [538, 216] width 99 height 82
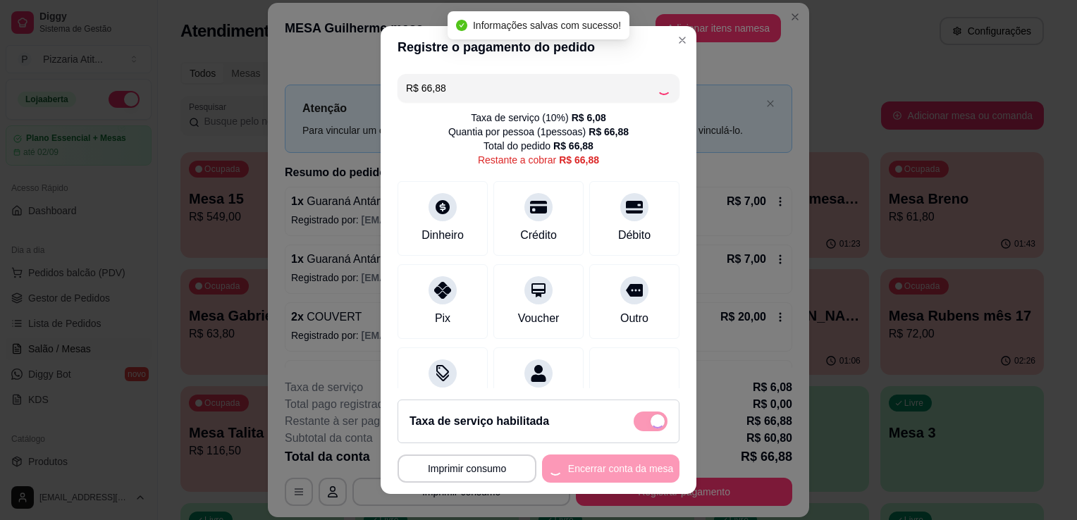
type input "R$ 0,00"
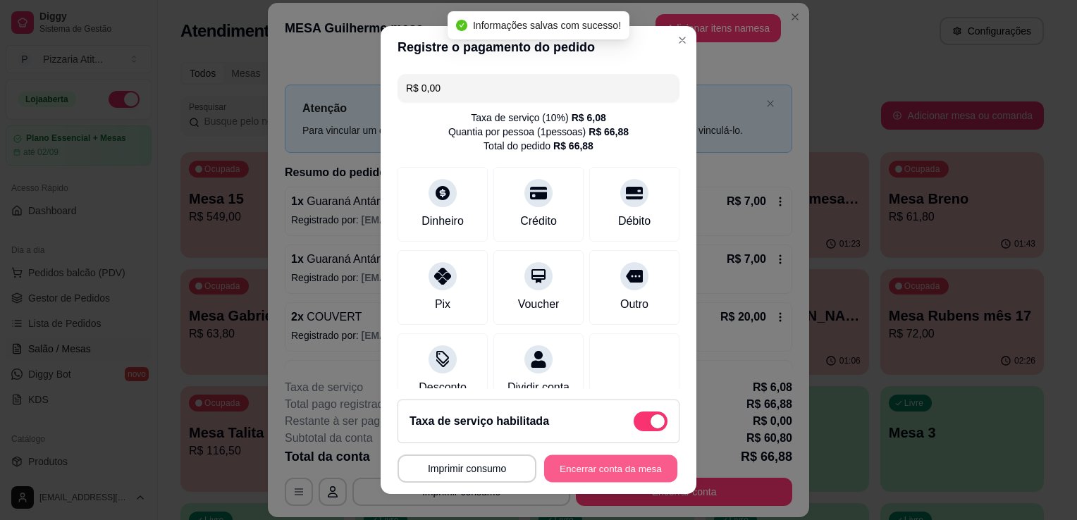
click at [583, 462] on button "Encerrar conta da mesa" at bounding box center [610, 468] width 133 height 27
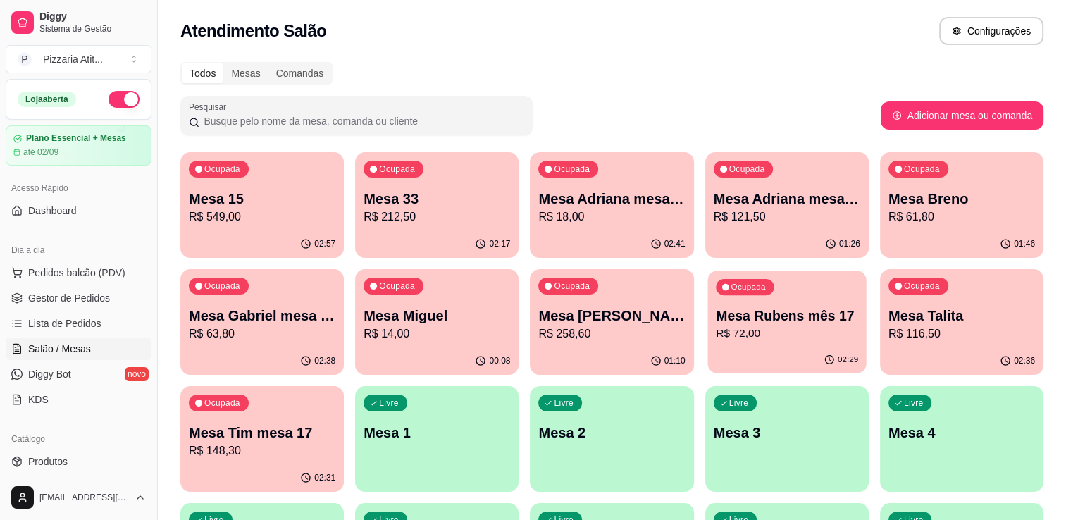
click at [783, 309] on p "Mesa Rubens mês 17" at bounding box center [787, 316] width 142 height 19
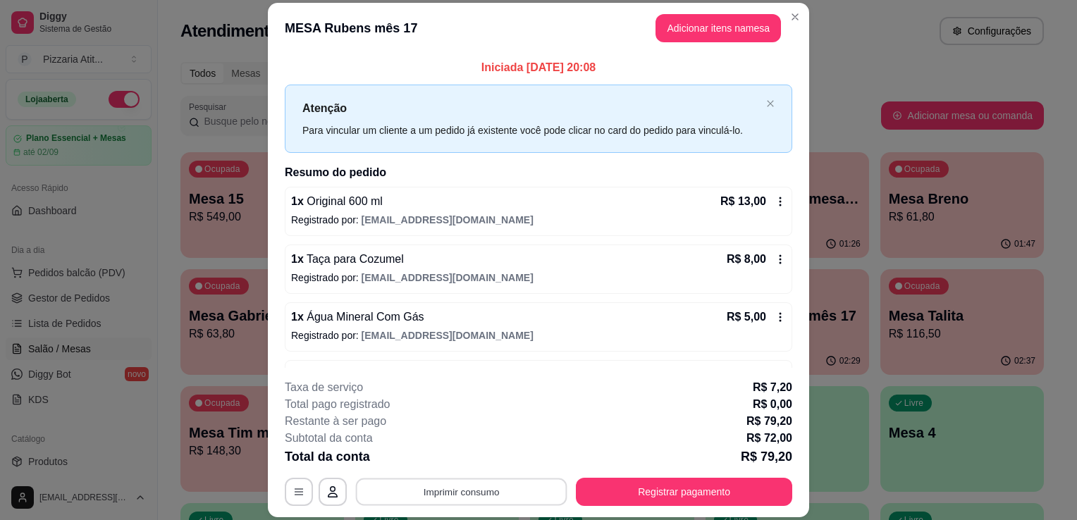
click at [483, 500] on button "Imprimir consumo" at bounding box center [461, 492] width 211 height 27
click at [479, 460] on button "IMPRESSORA" at bounding box center [460, 460] width 99 height 22
click at [610, 502] on button "Registrar pagamento" at bounding box center [684, 492] width 210 height 27
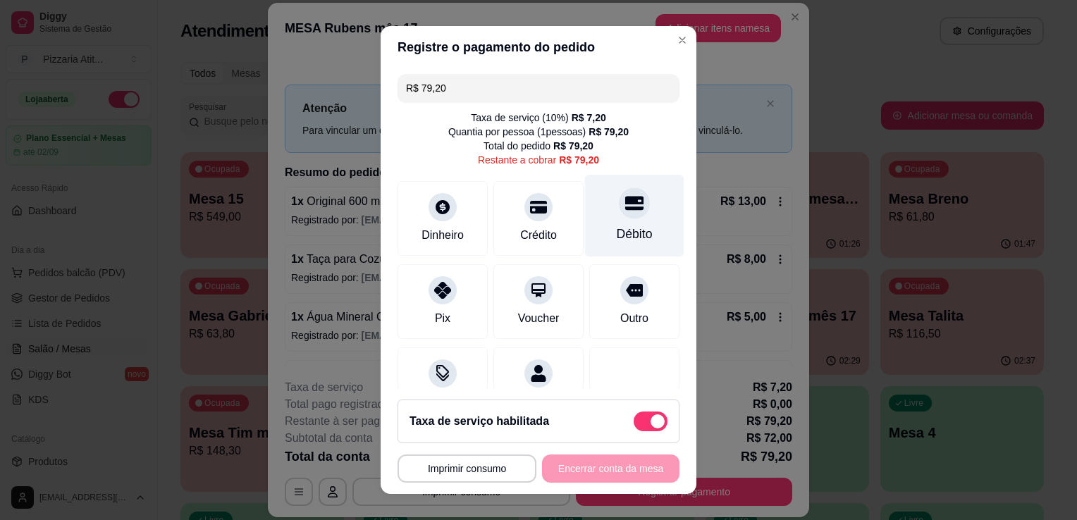
click at [616, 218] on div "Débito" at bounding box center [634, 216] width 99 height 82
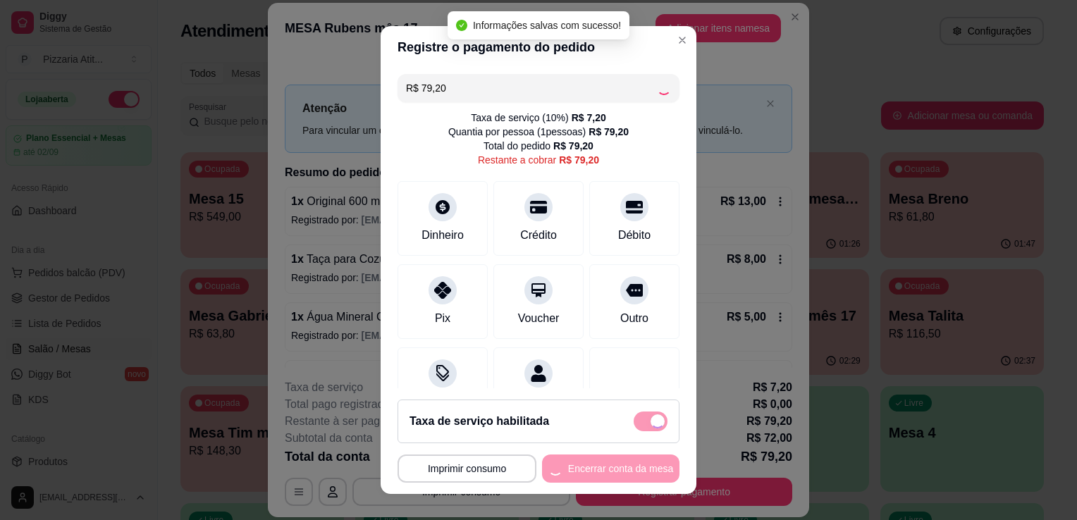
type input "R$ 0,00"
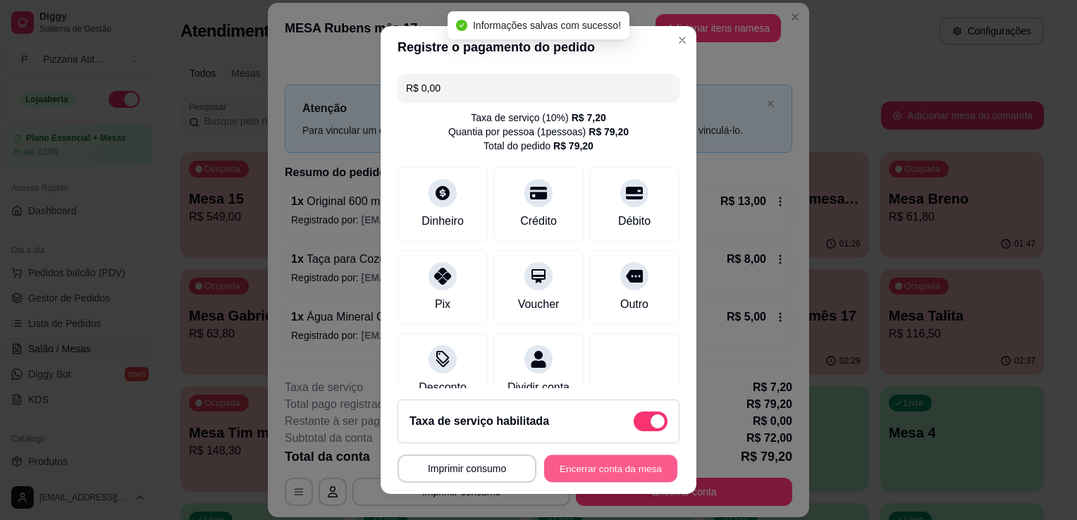
click at [593, 471] on button "Encerrar conta da mesa" at bounding box center [610, 468] width 133 height 27
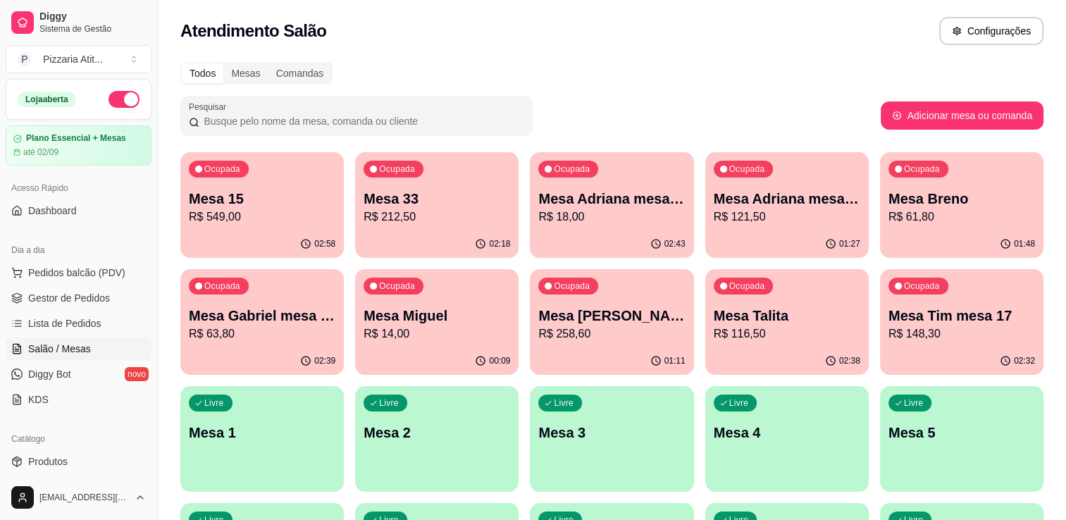
click at [615, 327] on p "R$ 258,60" at bounding box center [611, 334] width 147 height 17
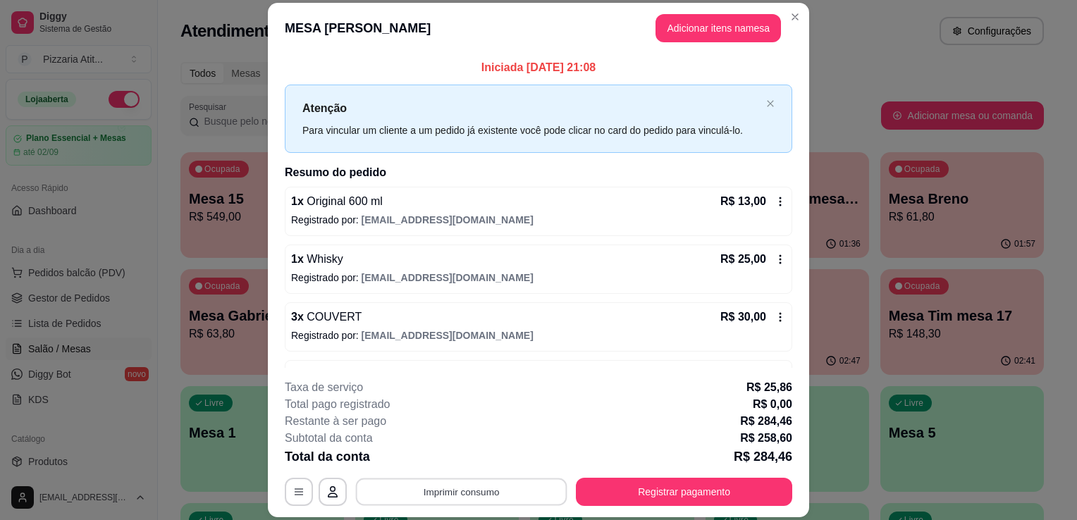
click at [467, 496] on button "Imprimir consumo" at bounding box center [461, 492] width 211 height 27
click at [467, 455] on button "IMPRESSORA" at bounding box center [460, 460] width 99 height 22
click at [666, 493] on button "Registrar pagamento" at bounding box center [684, 492] width 210 height 27
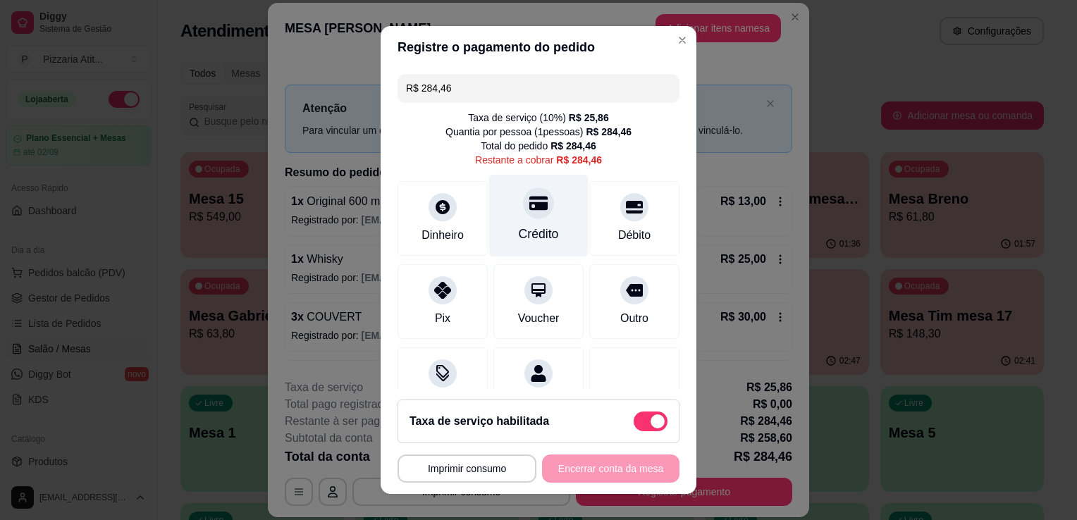
click at [537, 226] on div "Crédito" at bounding box center [539, 234] width 40 height 18
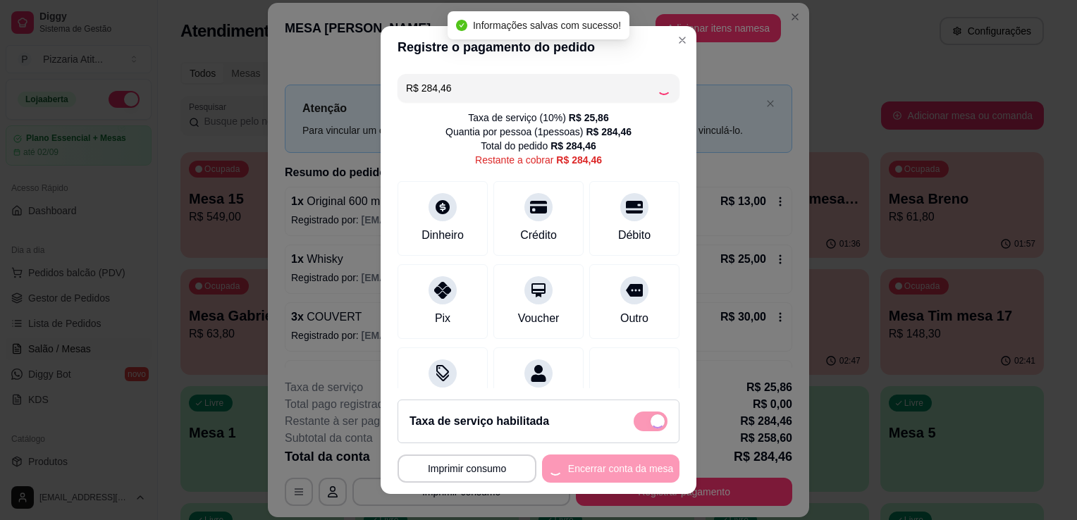
type input "R$ 0,00"
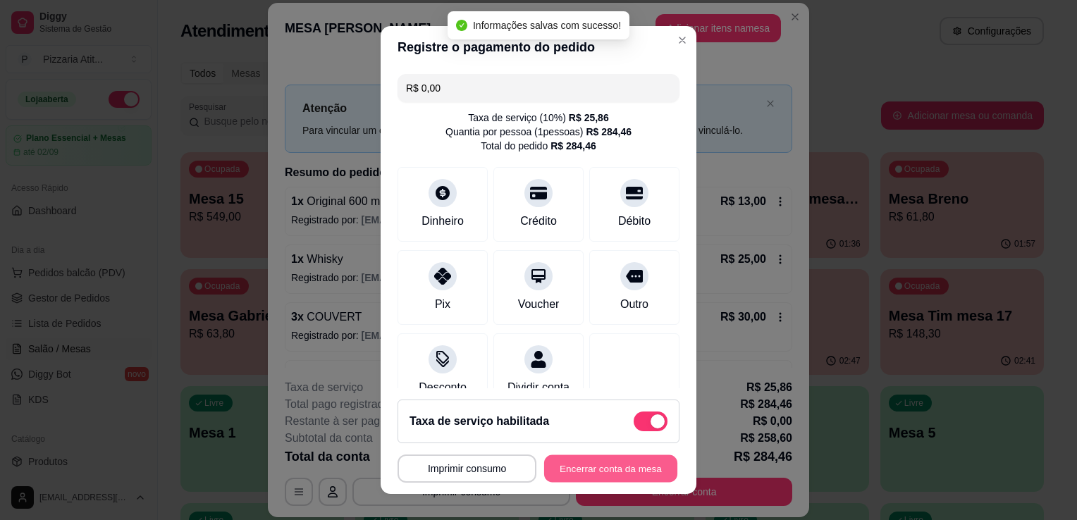
click at [598, 469] on button "Encerrar conta da mesa" at bounding box center [610, 468] width 133 height 27
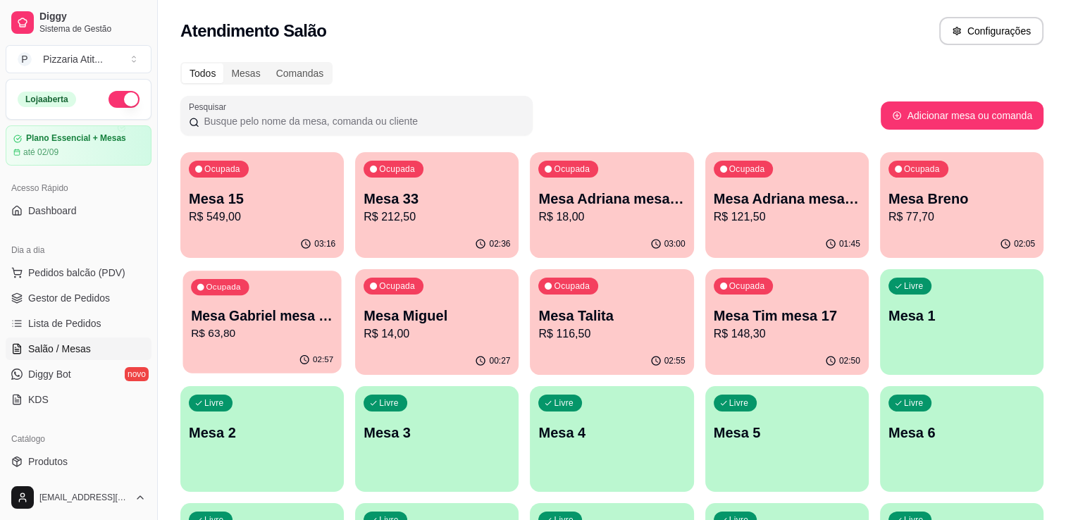
click at [271, 314] on p "Mesa Gabriel mesa 16" at bounding box center [262, 316] width 142 height 19
click at [235, 197] on p "Mesa 15" at bounding box center [262, 199] width 142 height 19
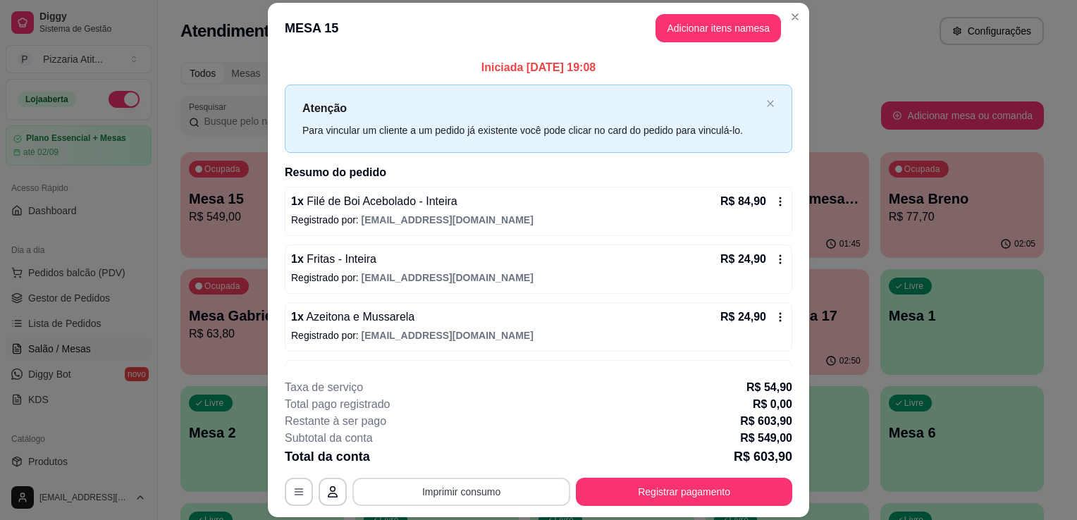
click at [450, 486] on button "Imprimir consumo" at bounding box center [461, 492] width 218 height 28
click at [455, 461] on button "IMPRESSORA" at bounding box center [460, 460] width 99 height 22
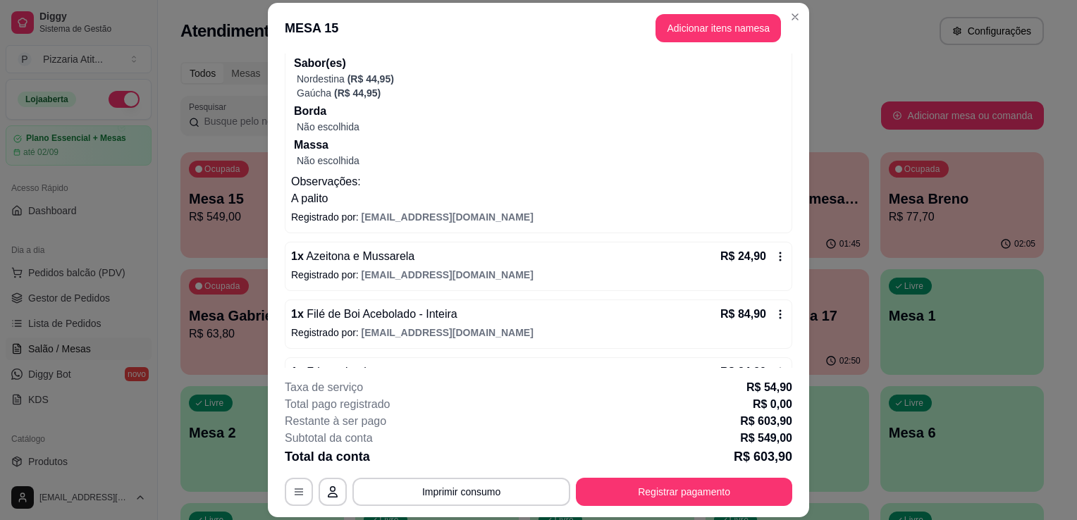
scroll to position [331, 0]
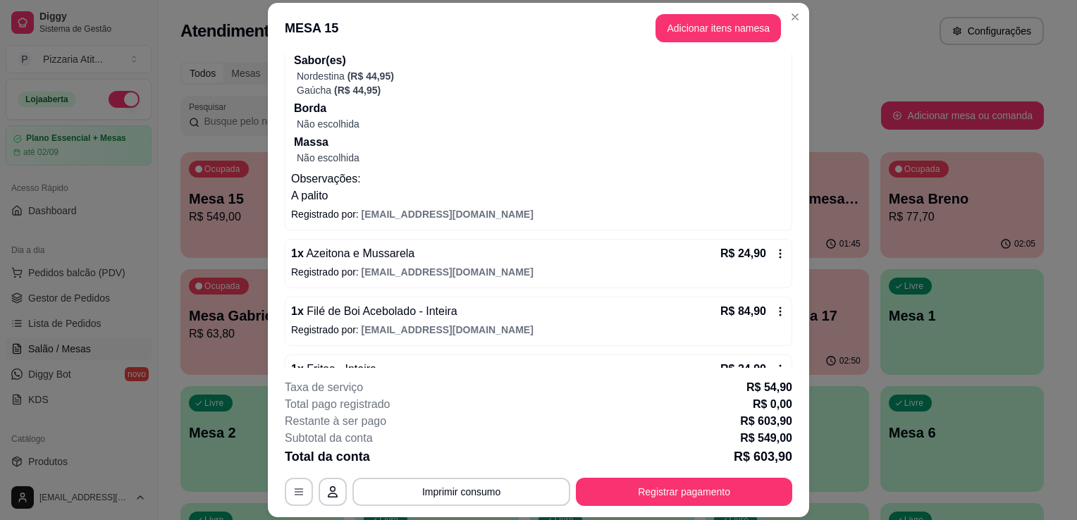
click at [756, 135] on p "Massa" at bounding box center [540, 142] width 492 height 17
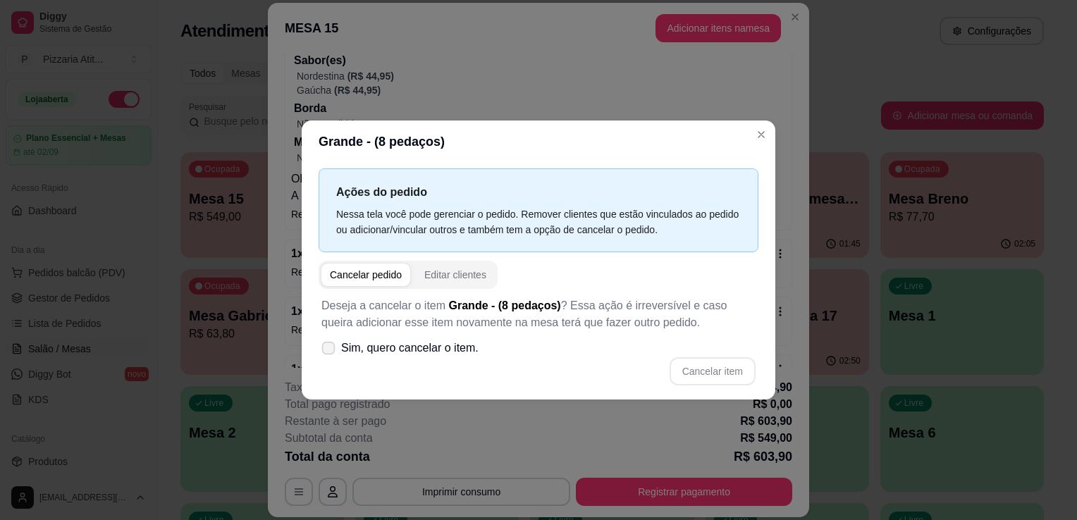
click at [332, 350] on icon at bounding box center [328, 348] width 11 height 8
click at [330, 351] on input "Sim, quero cancelar o item." at bounding box center [325, 355] width 9 height 9
checkbox input "true"
click at [741, 359] on button "Cancelar item" at bounding box center [712, 371] width 84 height 27
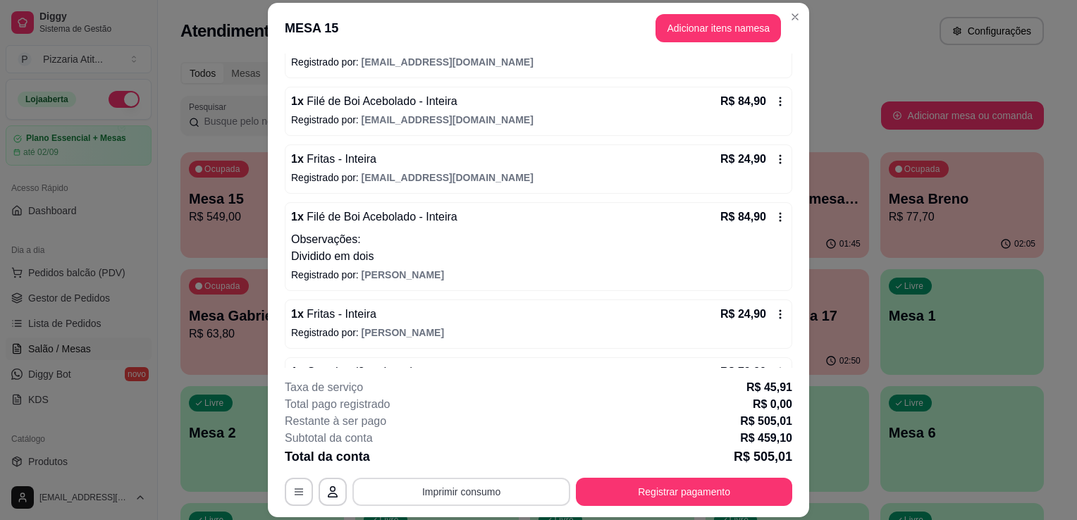
click at [502, 502] on button "Imprimir consumo" at bounding box center [461, 492] width 218 height 28
click at [470, 462] on button "IMPRESSORA" at bounding box center [460, 460] width 99 height 22
click at [716, 486] on button "Registrar pagamento" at bounding box center [684, 492] width 210 height 27
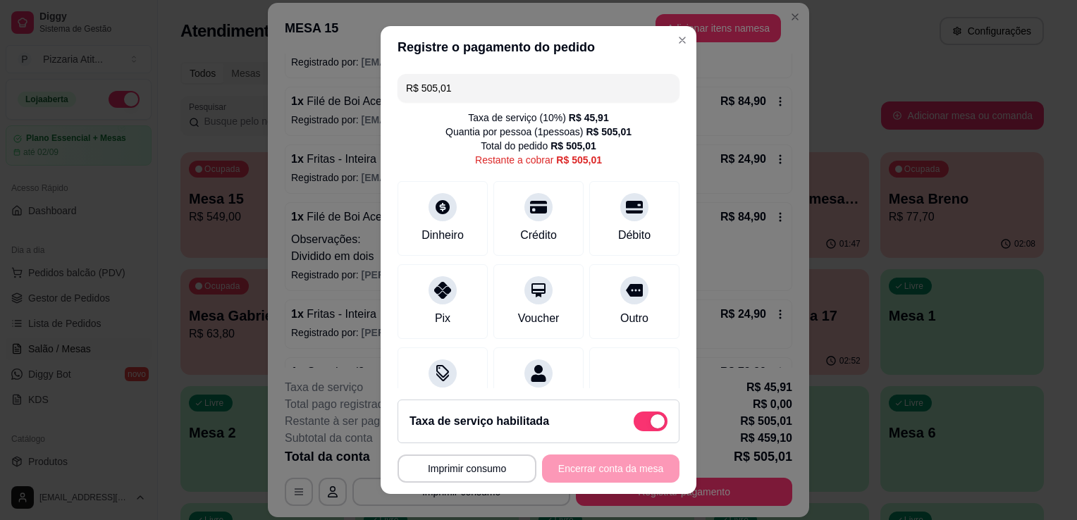
click at [523, 87] on input "R$ 505,01" at bounding box center [538, 88] width 265 height 28
click at [548, 214] on div "Crédito" at bounding box center [538, 216] width 99 height 82
click at [514, 87] on input "R$ 445,01" at bounding box center [538, 88] width 265 height 28
click at [524, 227] on div "Crédito" at bounding box center [539, 234] width 40 height 18
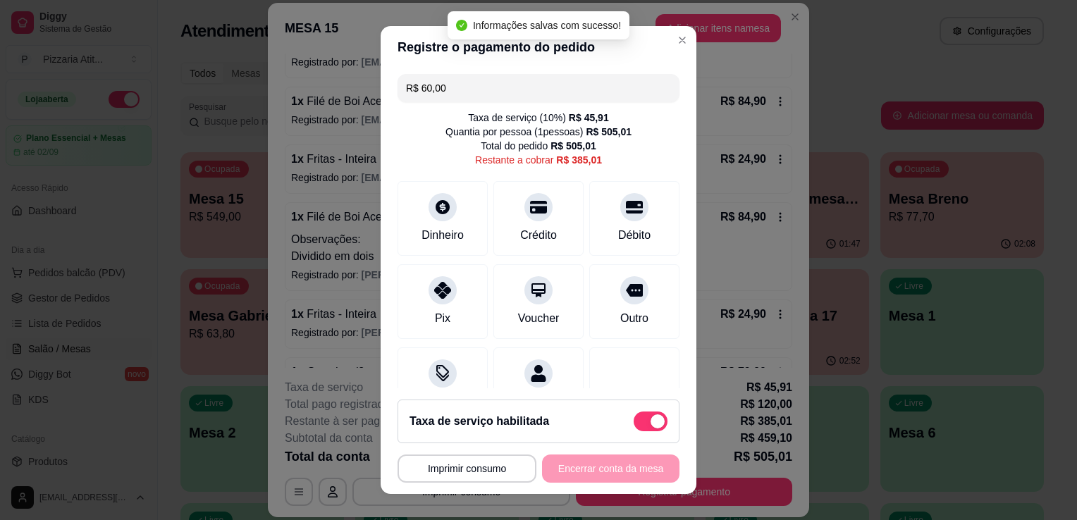
type input "R$ 385,01"
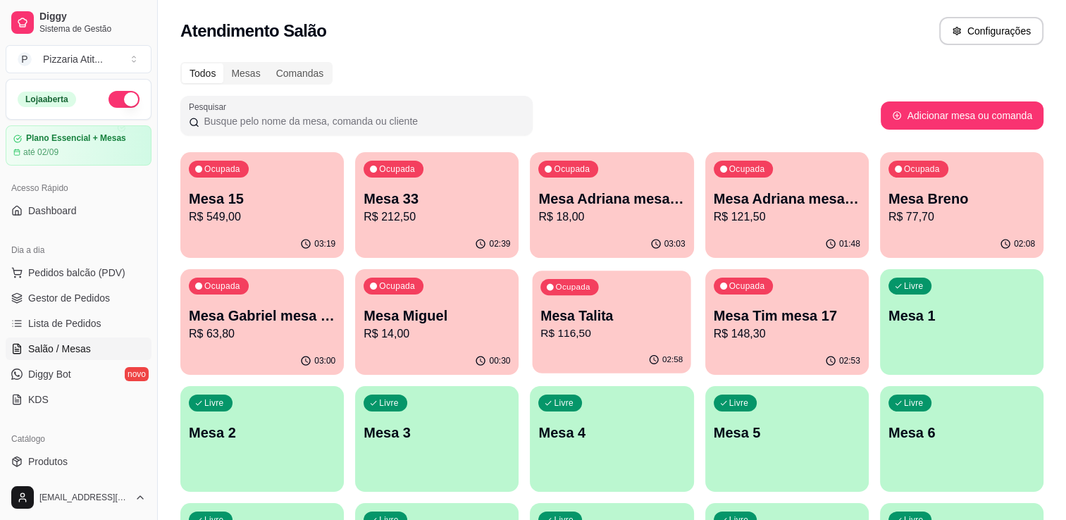
click at [647, 314] on p "Mesa Talita" at bounding box center [612, 316] width 142 height 19
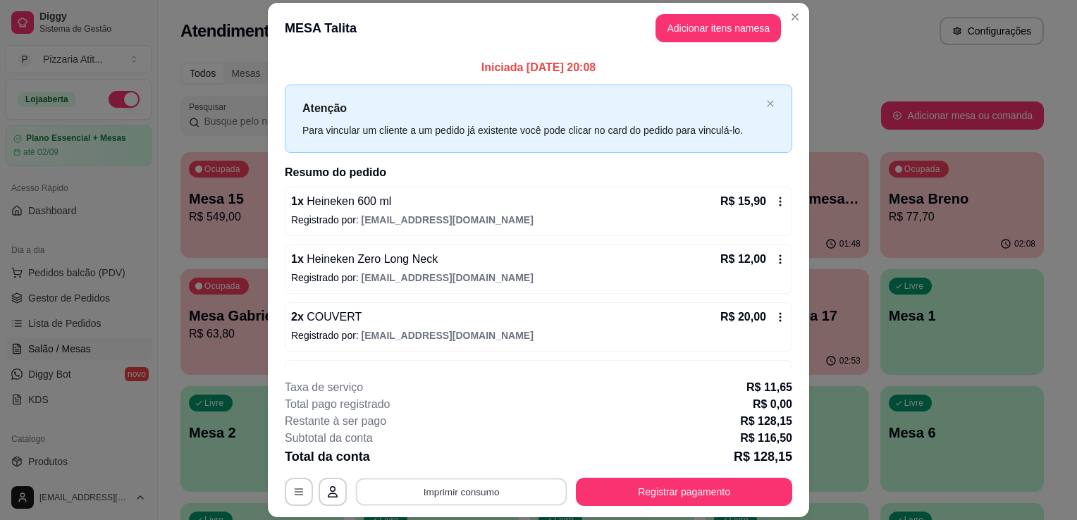
click at [454, 479] on button "Imprimir consumo" at bounding box center [461, 492] width 211 height 27
click at [454, 467] on button "IMPRESSORA" at bounding box center [460, 460] width 99 height 22
click at [608, 483] on button "Registrar pagamento" at bounding box center [684, 492] width 210 height 27
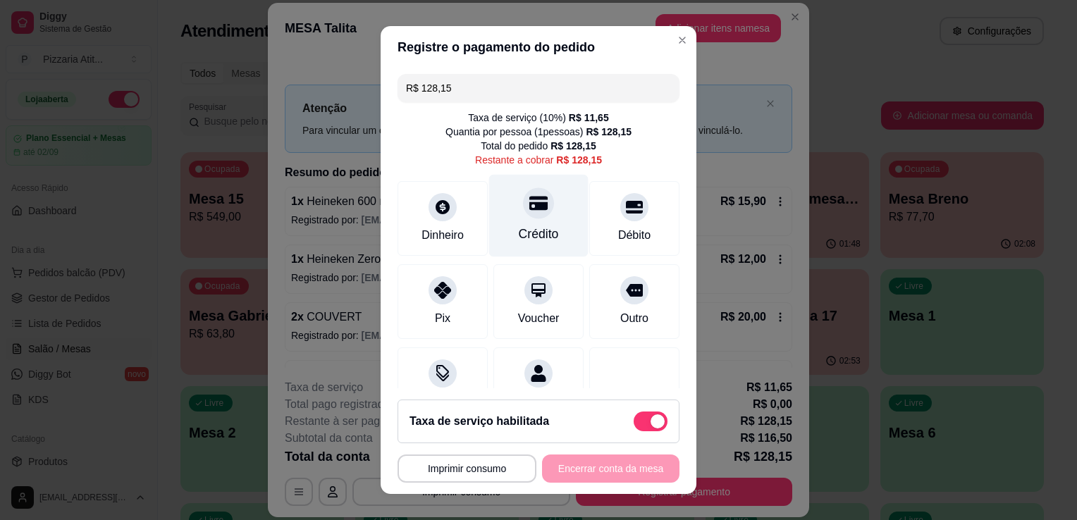
click at [533, 209] on div at bounding box center [538, 202] width 31 height 31
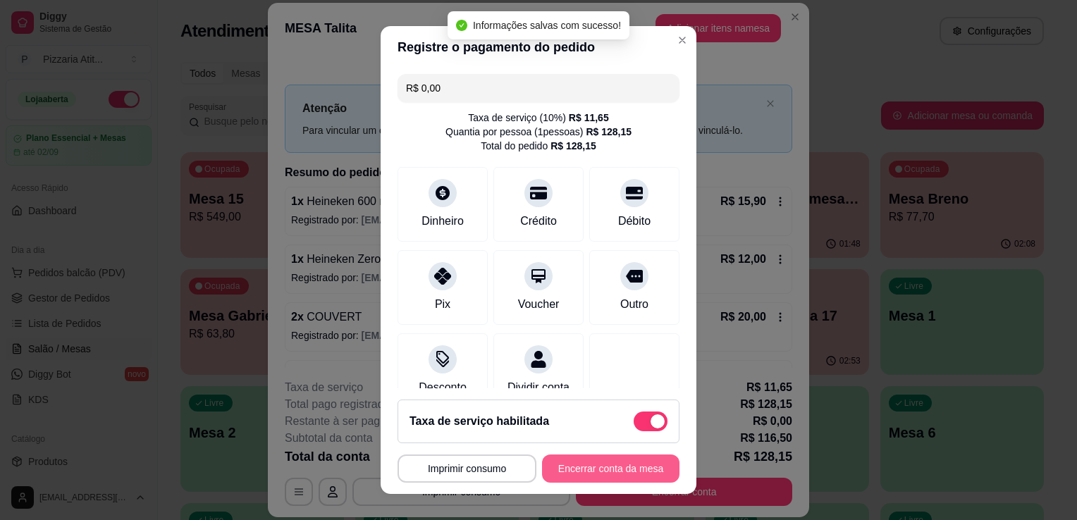
type input "R$ 0,00"
click at [575, 462] on button "Encerrar conta da mesa" at bounding box center [610, 468] width 133 height 27
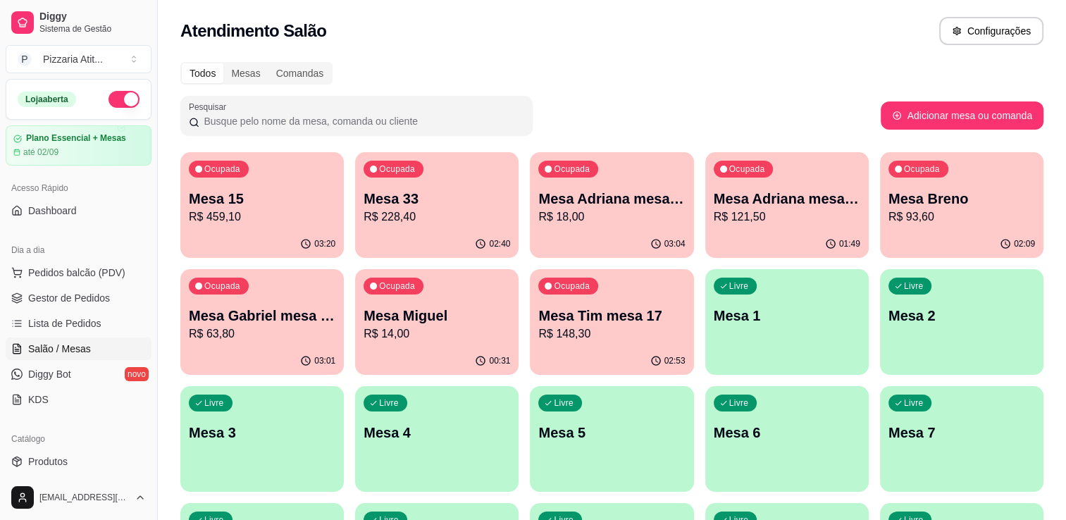
click at [251, 202] on p "Mesa 15" at bounding box center [262, 199] width 147 height 20
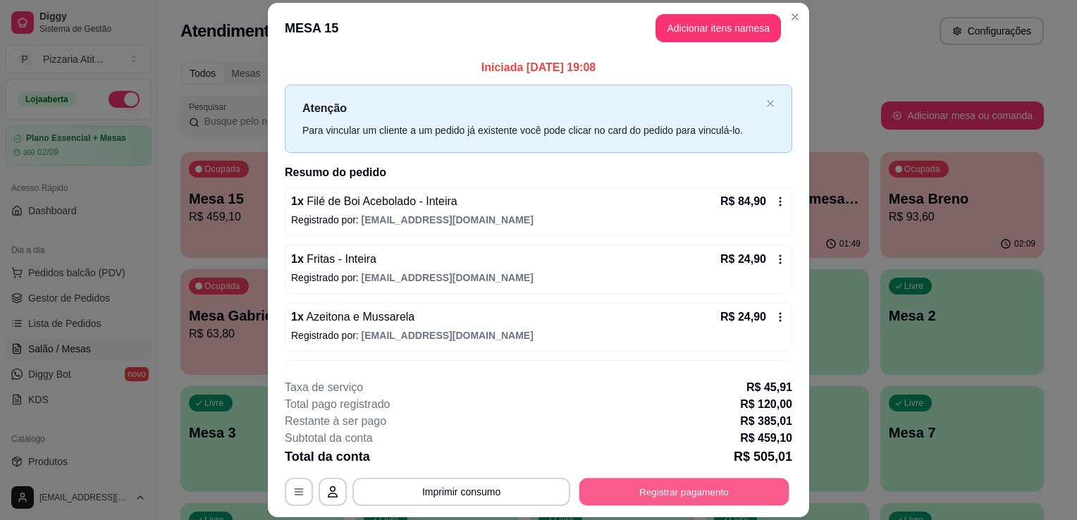
click at [648, 497] on button "Registrar pagamento" at bounding box center [684, 492] width 210 height 27
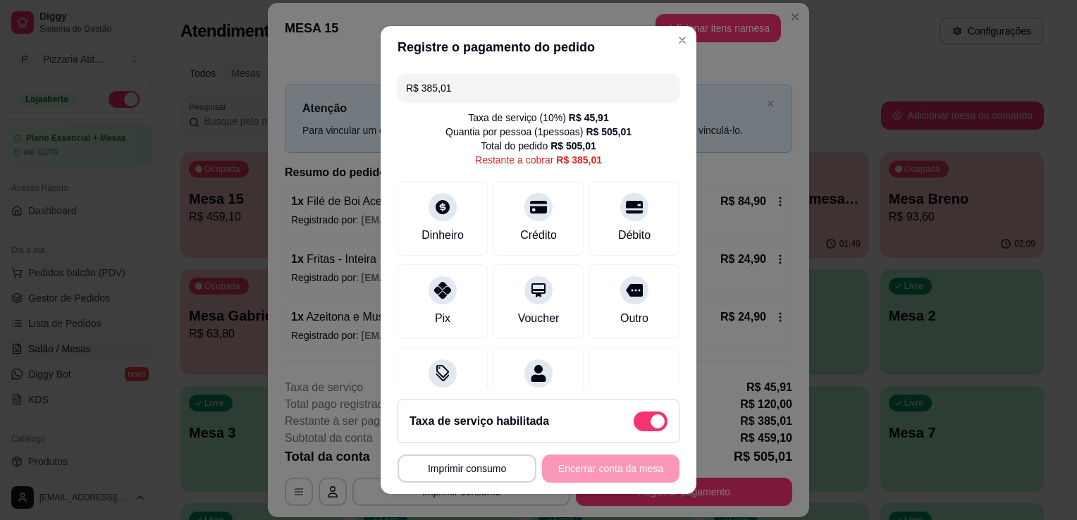
click at [543, 92] on input "R$ 385,01" at bounding box center [538, 88] width 265 height 28
click at [525, 223] on div "Crédito" at bounding box center [538, 216] width 99 height 82
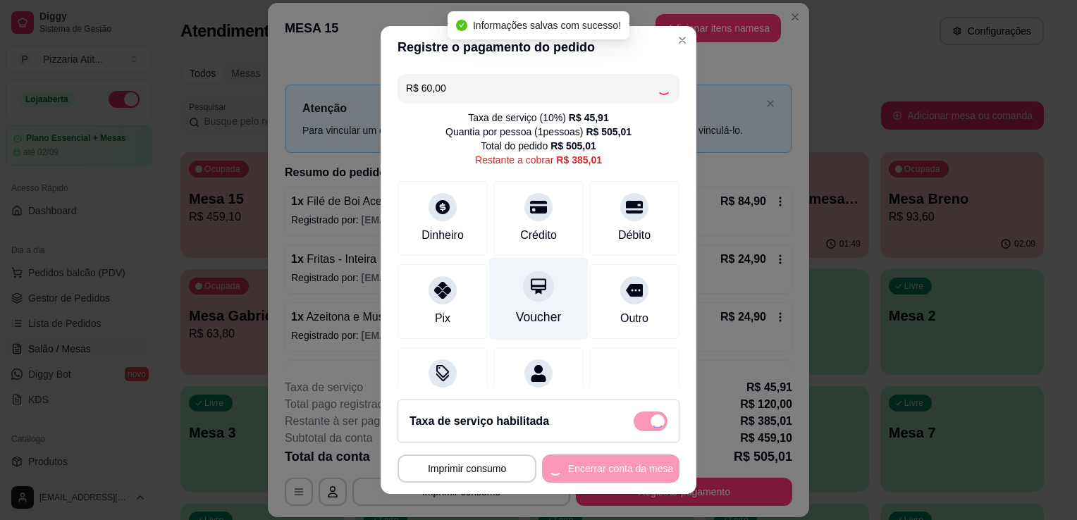
type input "R$ 325,01"
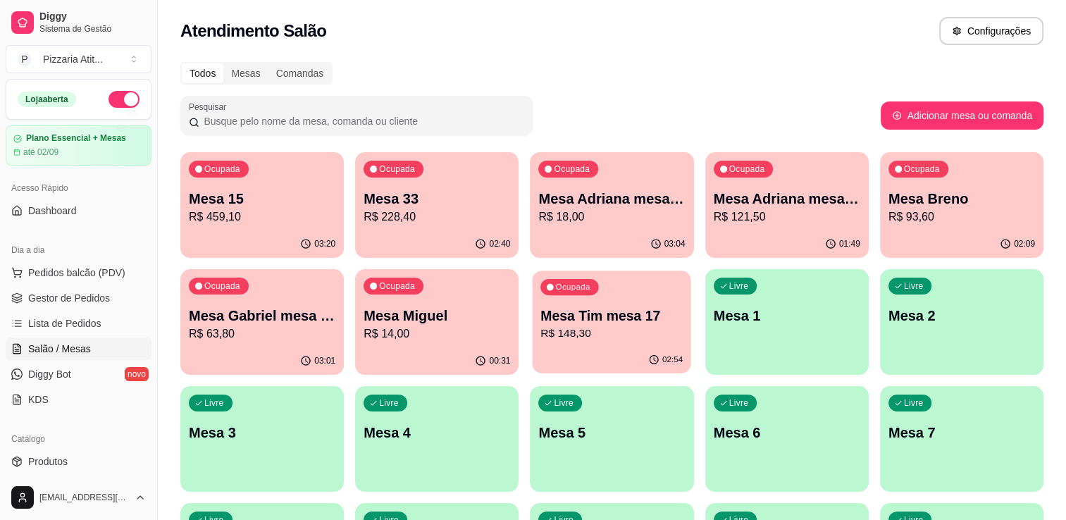
click at [550, 334] on p "R$ 148,30" at bounding box center [612, 334] width 142 height 16
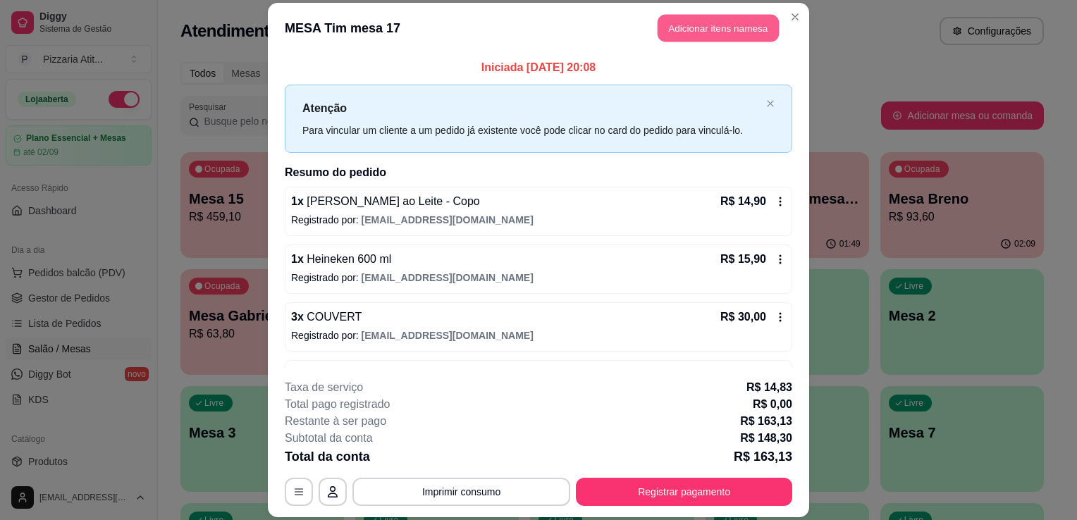
click at [696, 29] on button "Adicionar itens na mesa" at bounding box center [718, 27] width 121 height 27
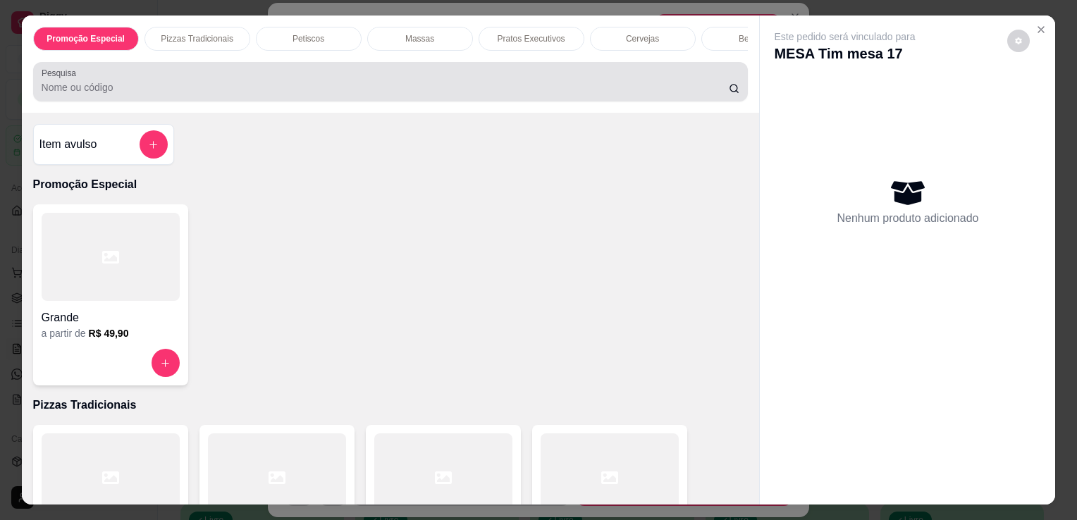
click at [581, 101] on div "Pesquisa" at bounding box center [390, 81] width 715 height 39
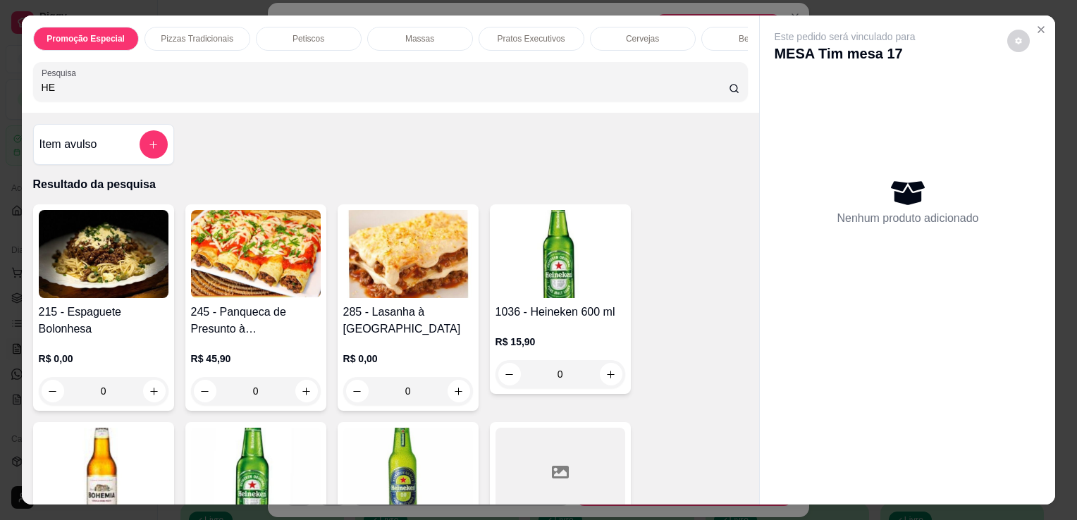
type input "HE"
click at [584, 285] on img at bounding box center [560, 254] width 130 height 88
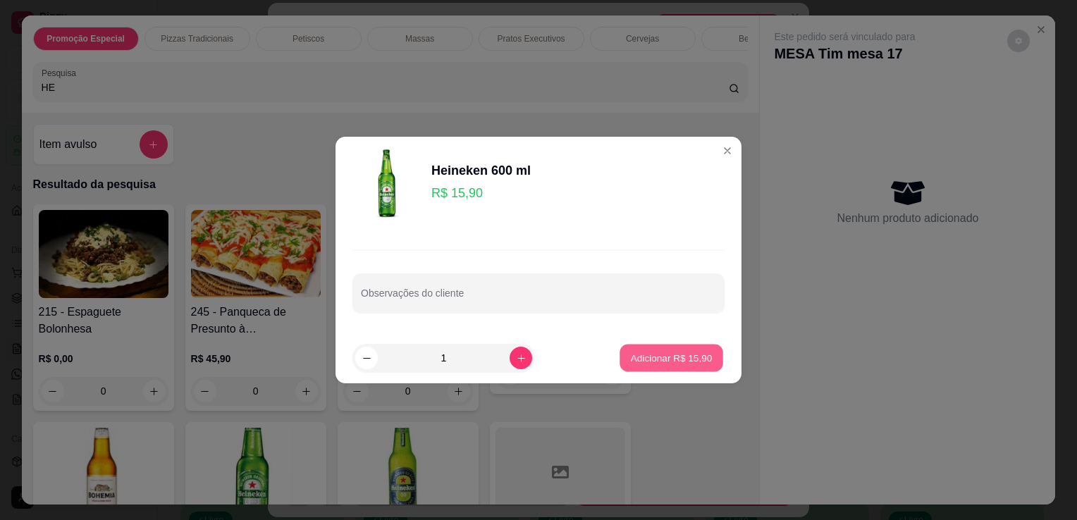
click at [640, 368] on button "Adicionar R$ 15,90" at bounding box center [671, 358] width 104 height 27
type input "1"
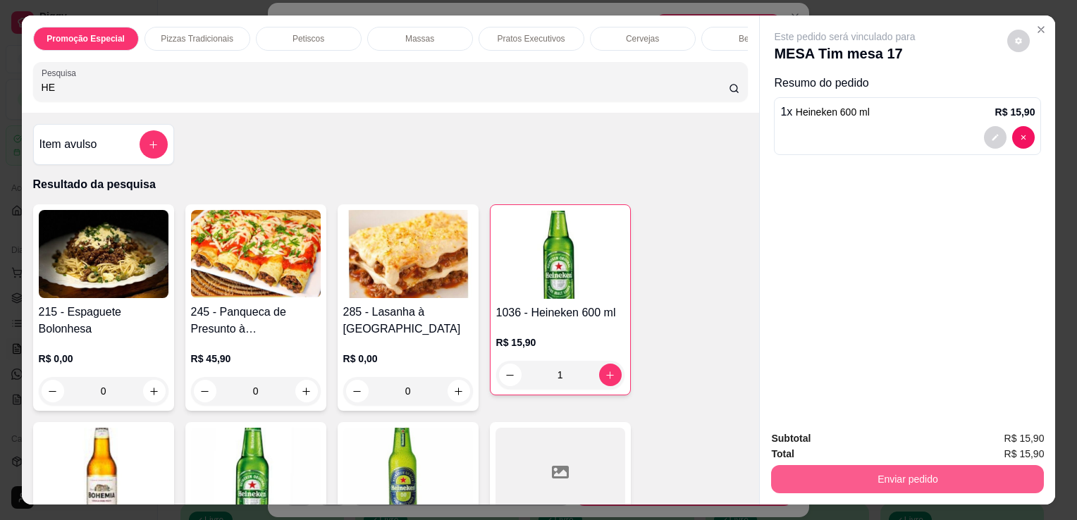
click at [788, 468] on button "Enviar pedido" at bounding box center [907, 479] width 273 height 28
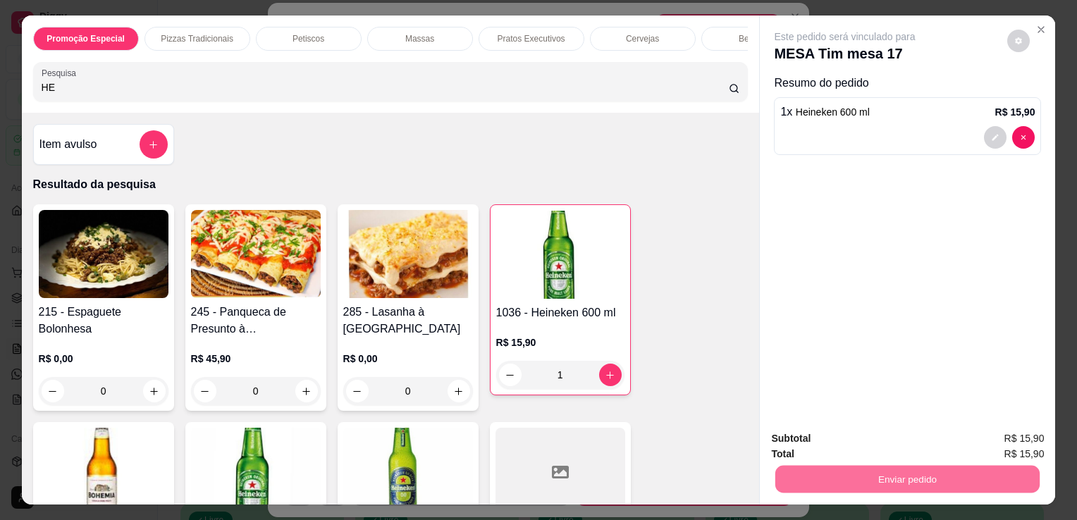
click at [801, 438] on button "Não registrar e enviar pedido" at bounding box center [861, 439] width 142 height 26
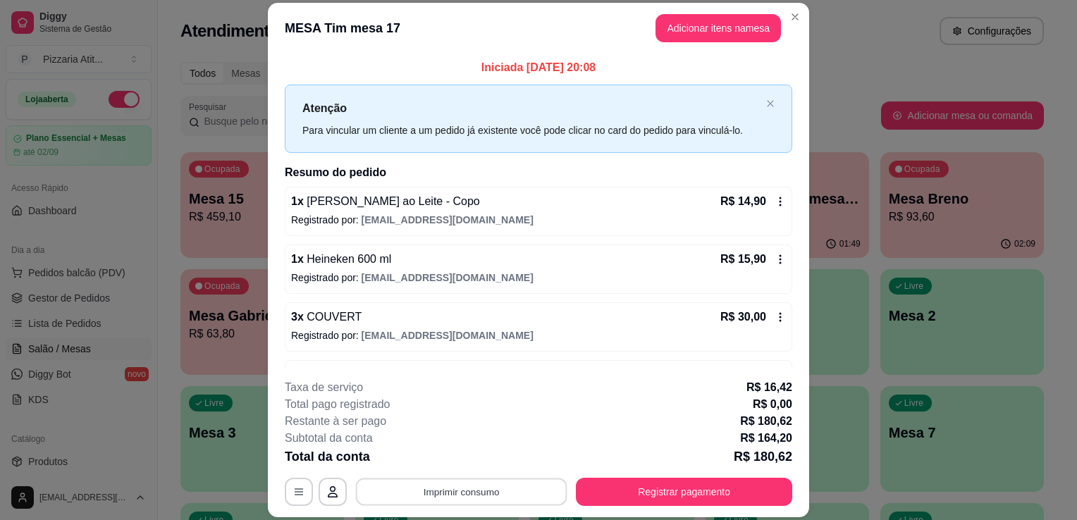
click at [436, 484] on button "Imprimir consumo" at bounding box center [461, 492] width 211 height 27
click at [455, 456] on button "IMPRESSORA" at bounding box center [460, 460] width 99 height 22
click at [634, 479] on button "Registrar pagamento" at bounding box center [684, 492] width 210 height 27
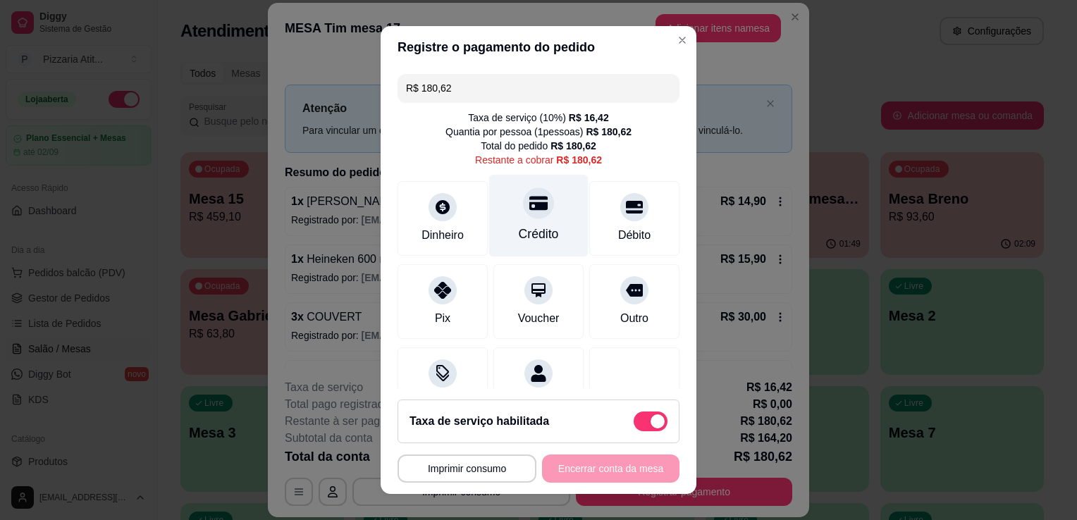
click at [534, 231] on div "Crédito" at bounding box center [539, 234] width 40 height 18
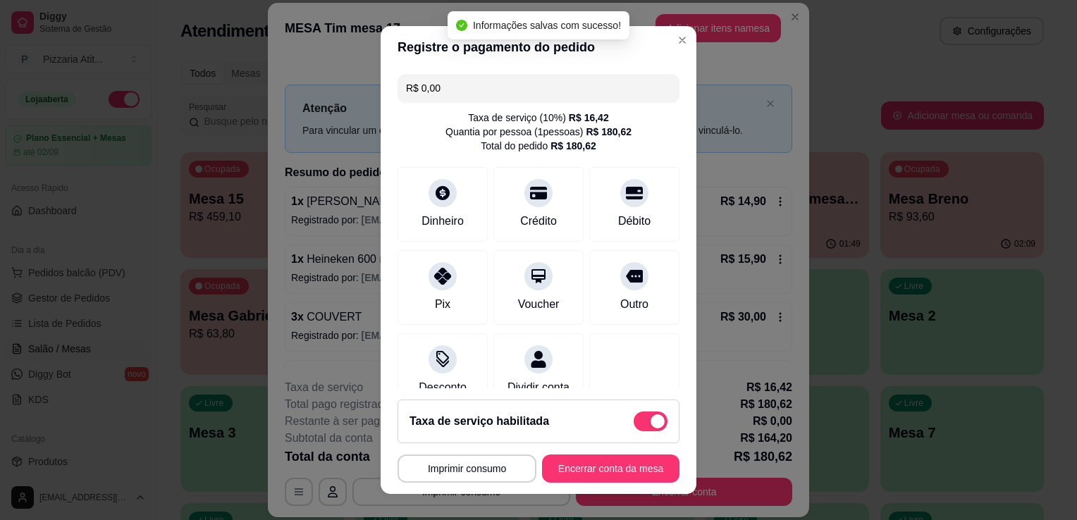
type input "R$ 0,00"
click at [569, 464] on button "Encerrar conta da mesa" at bounding box center [610, 468] width 133 height 27
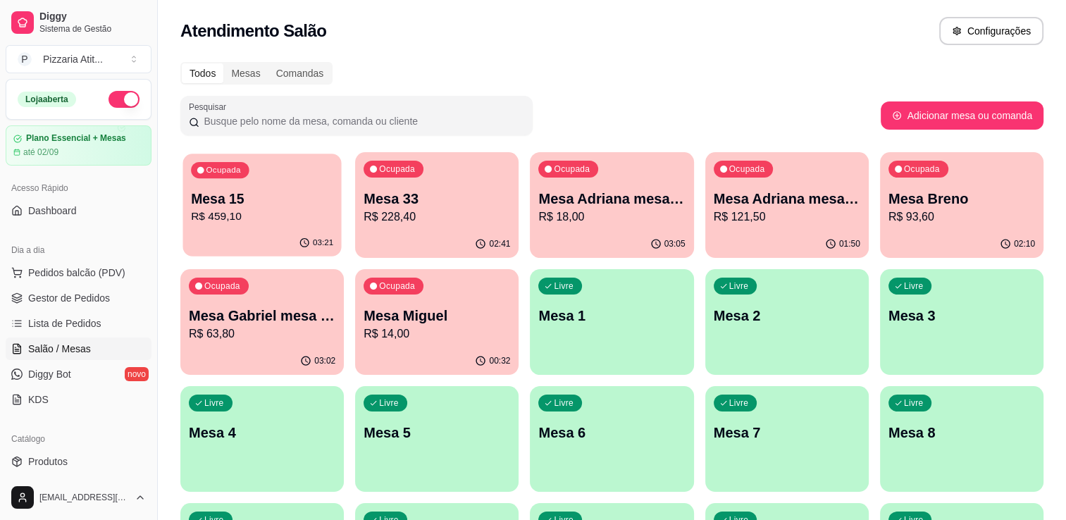
click at [254, 179] on div "Ocupada Mesa 15 R$ 459,10" at bounding box center [262, 192] width 159 height 76
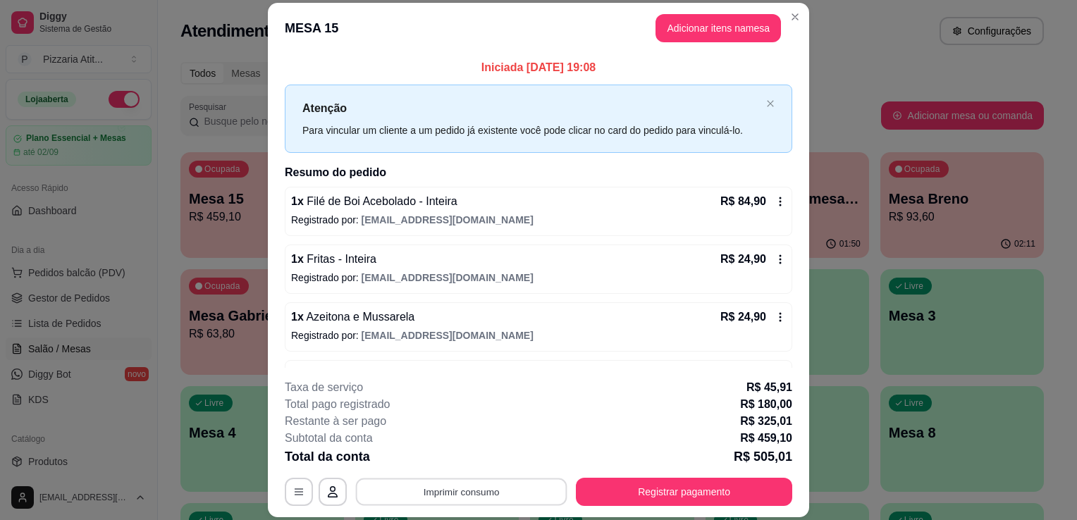
click at [548, 484] on button "Imprimir consumo" at bounding box center [461, 492] width 211 height 27
click at [462, 467] on button "IMPRESSORA" at bounding box center [460, 460] width 99 height 22
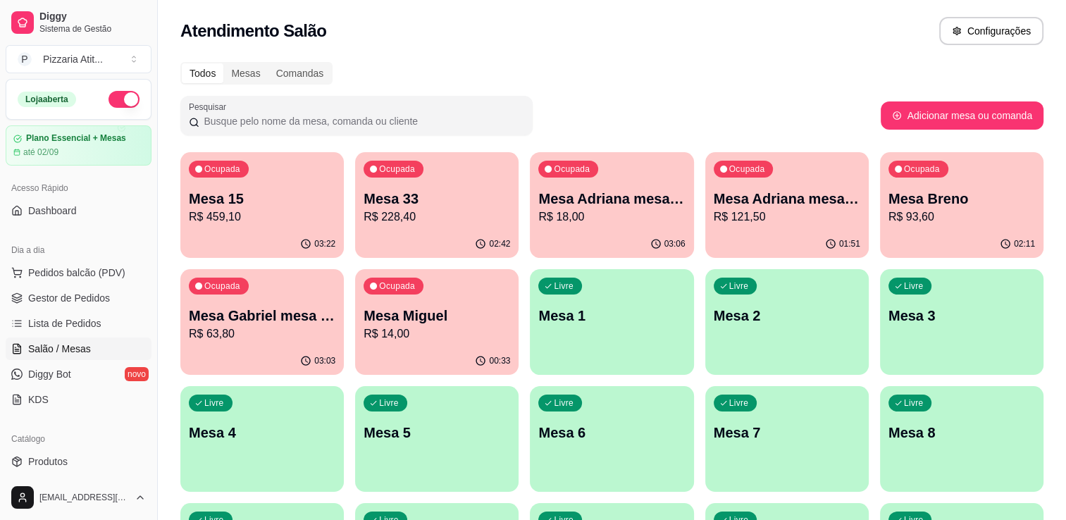
click at [199, 354] on div "03:03" at bounding box center [262, 360] width 164 height 27
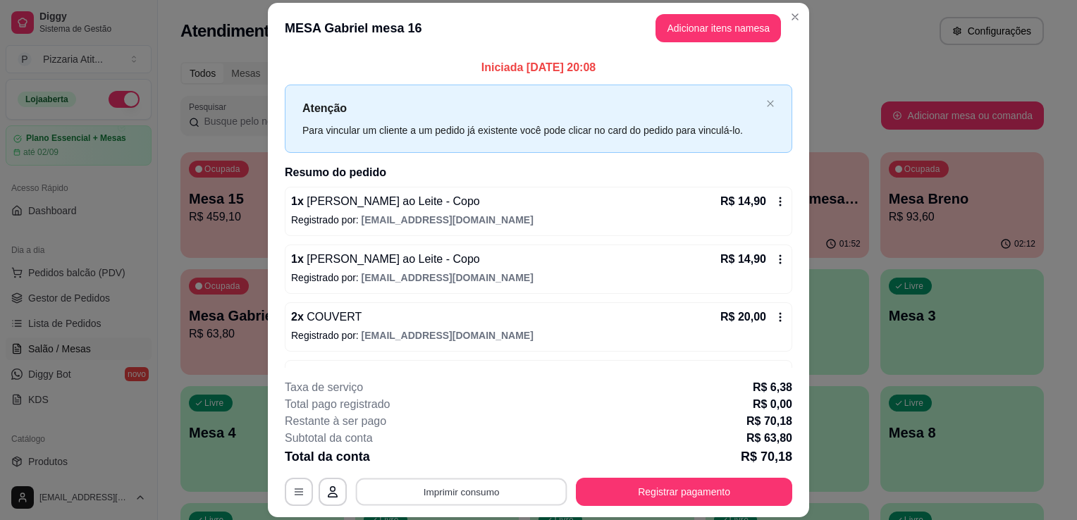
click at [450, 492] on button "Imprimir consumo" at bounding box center [461, 492] width 211 height 27
click at [453, 460] on button "IMPRESSORA" at bounding box center [460, 460] width 99 height 22
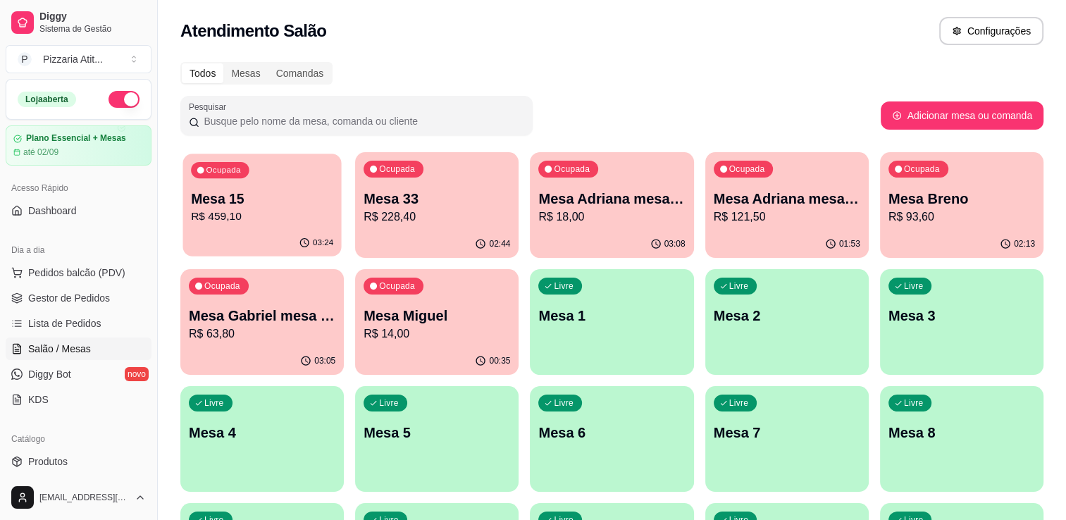
click at [290, 190] on p "Mesa 15" at bounding box center [262, 199] width 142 height 19
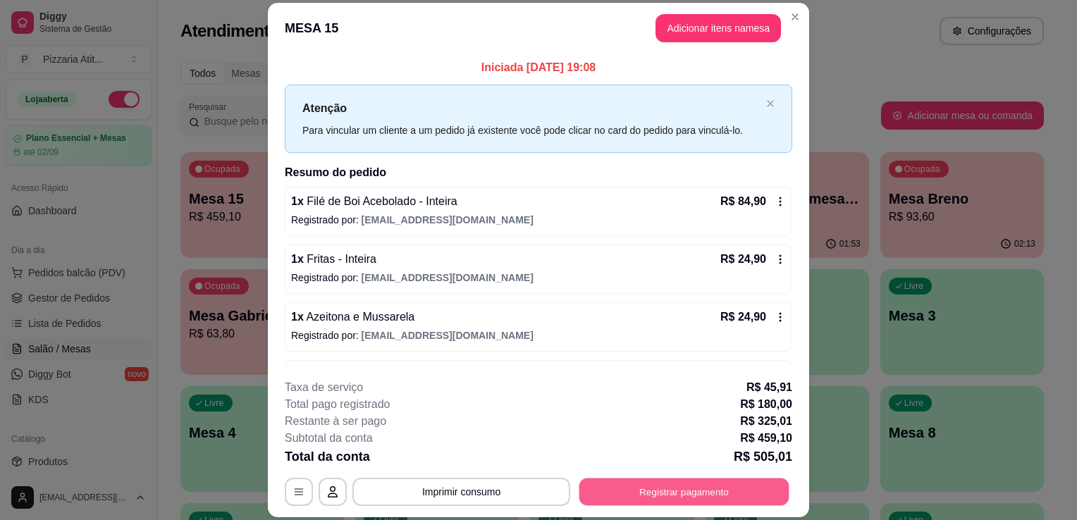
click at [602, 491] on button "Registrar pagamento" at bounding box center [684, 492] width 210 height 27
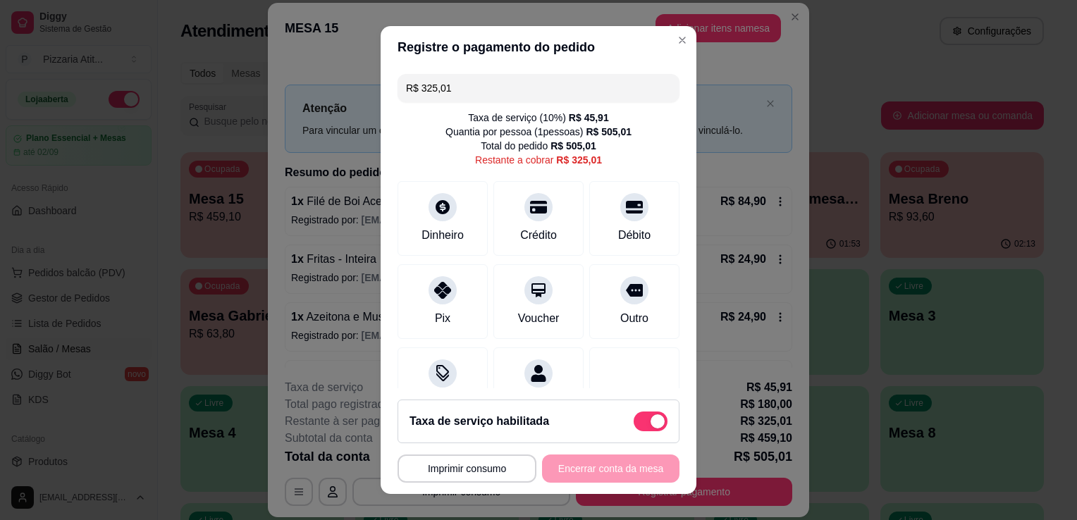
click at [536, 84] on input "R$ 325,01" at bounding box center [538, 88] width 265 height 28
click at [519, 240] on div "Crédito" at bounding box center [539, 234] width 40 height 18
click at [592, 87] on input "R$ 140,01" at bounding box center [538, 88] width 265 height 28
click at [519, 225] on div "Crédito" at bounding box center [539, 234] width 40 height 18
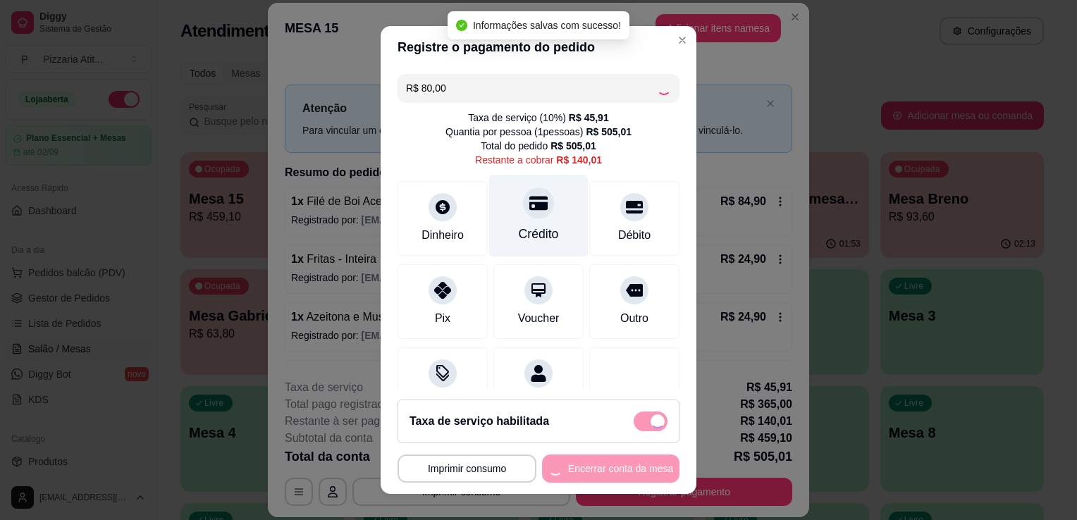
type input "R$ 60,01"
click at [482, 475] on button "Imprimir consumo" at bounding box center [467, 468] width 135 height 27
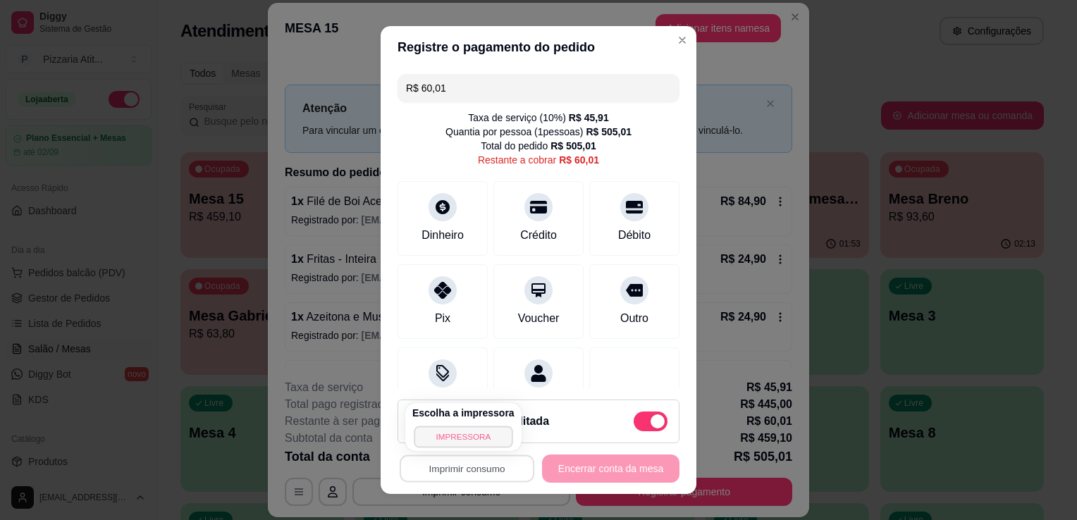
click at [475, 438] on button "IMPRESSORA" at bounding box center [463, 437] width 99 height 22
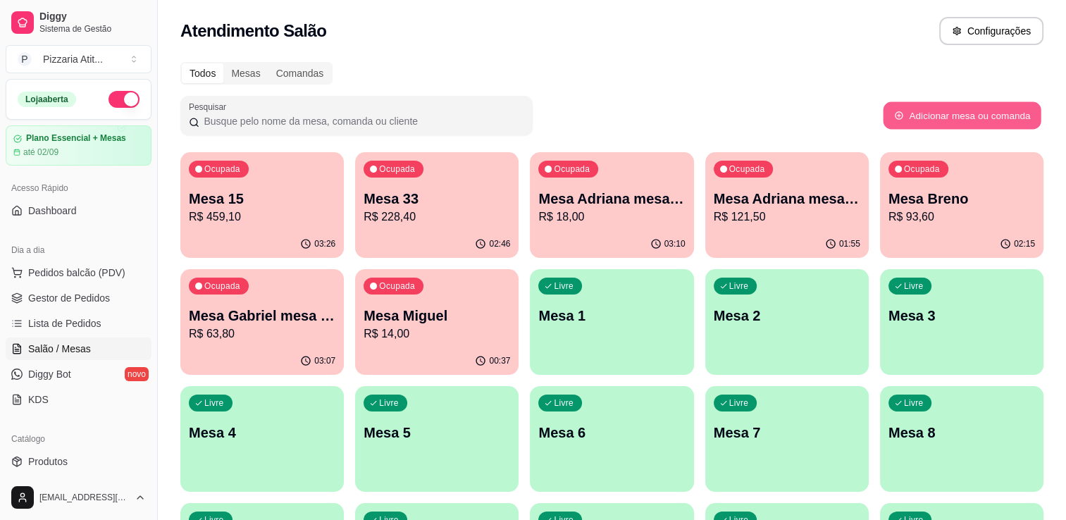
click at [966, 110] on button "Adicionar mesa ou comanda" at bounding box center [962, 115] width 158 height 27
select select "TABLE"
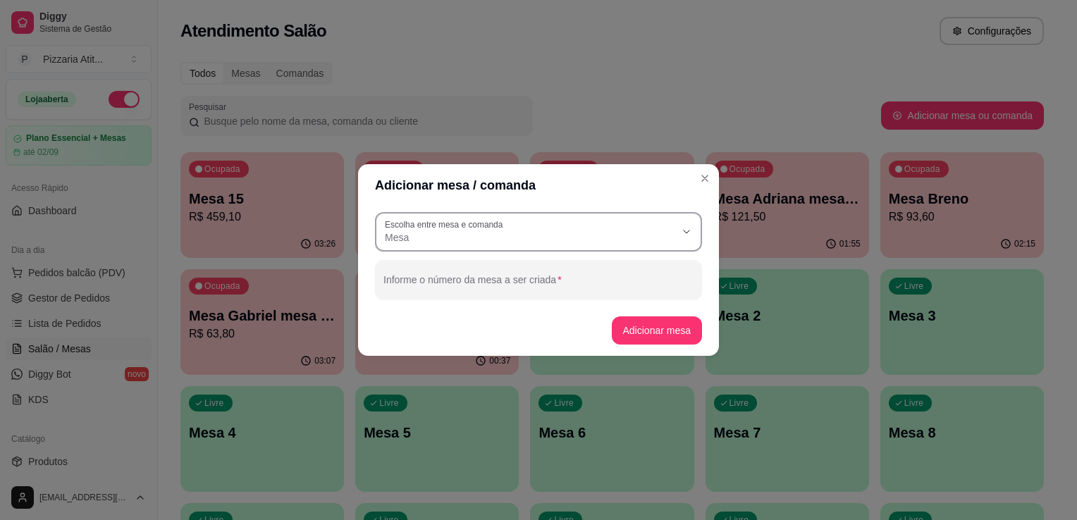
click at [628, 233] on span "Mesa" at bounding box center [530, 237] width 290 height 14
click at [598, 295] on span "Comanda" at bounding box center [532, 294] width 279 height 13
type input "CARD"
select select "CARD"
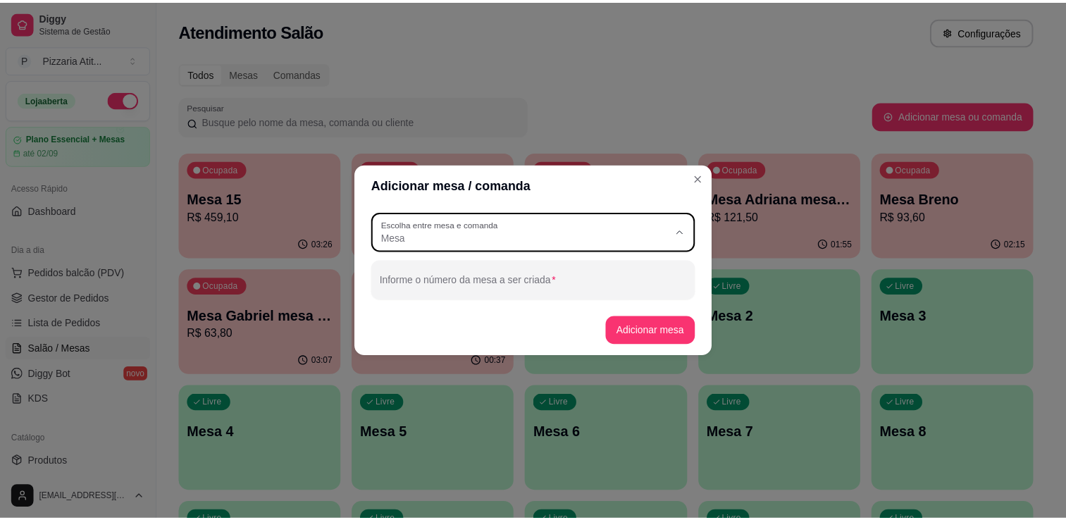
scroll to position [13, 0]
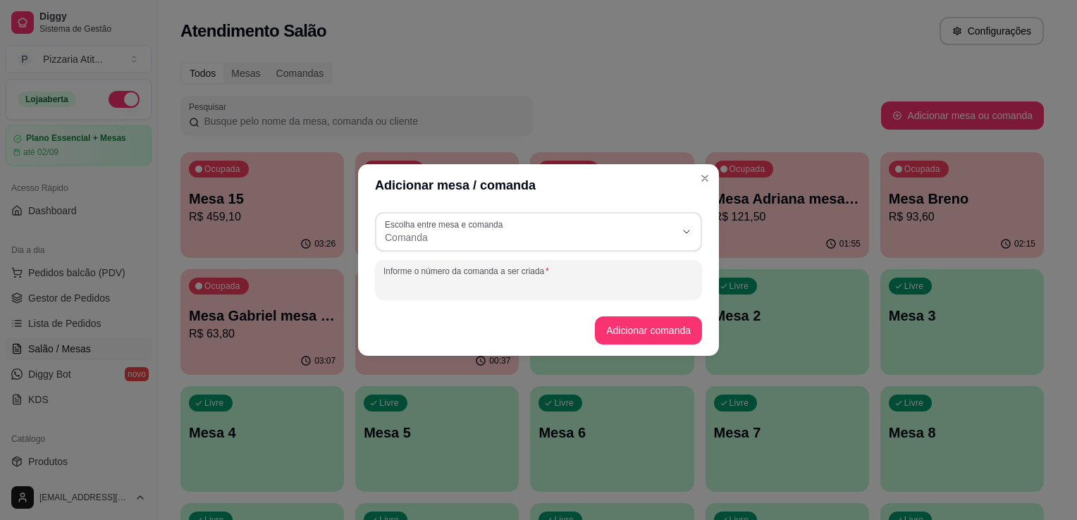
click at [599, 285] on input "Informe o número da comanda a ser criada" at bounding box center [538, 285] width 310 height 14
type input "EULER"
click at [627, 338] on button "Adicionar comanda" at bounding box center [648, 330] width 104 height 27
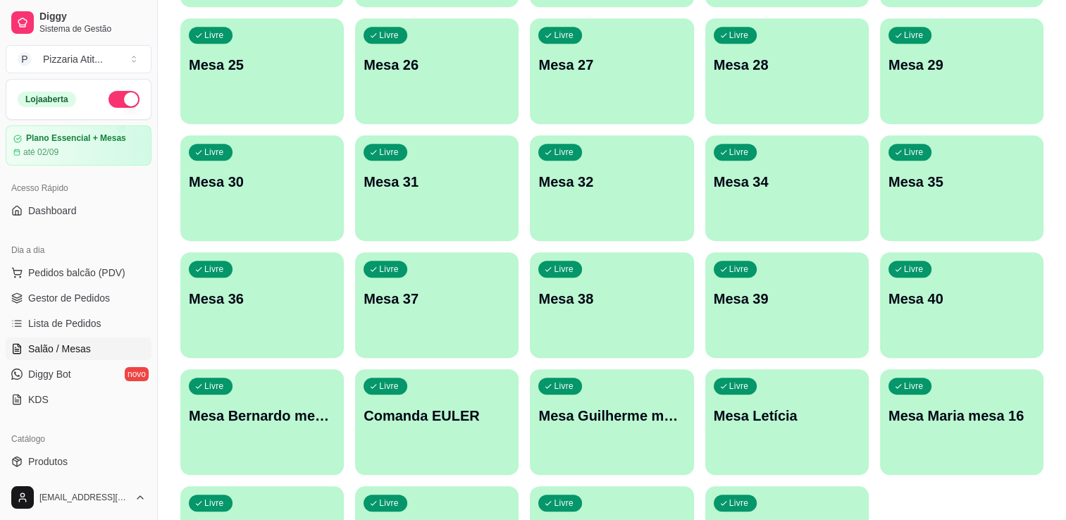
scroll to position [964, 0]
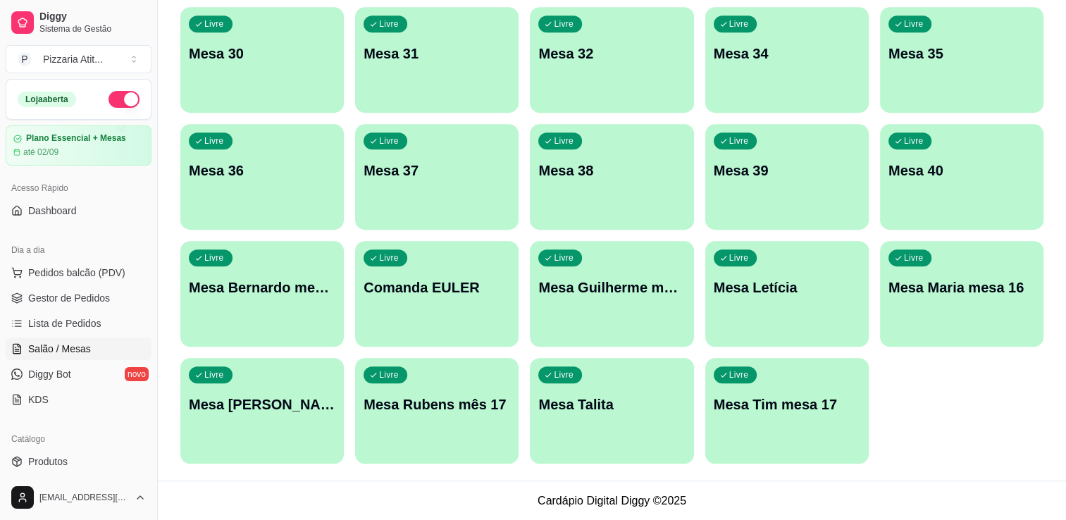
click at [457, 331] on div "button" at bounding box center [437, 338] width 164 height 17
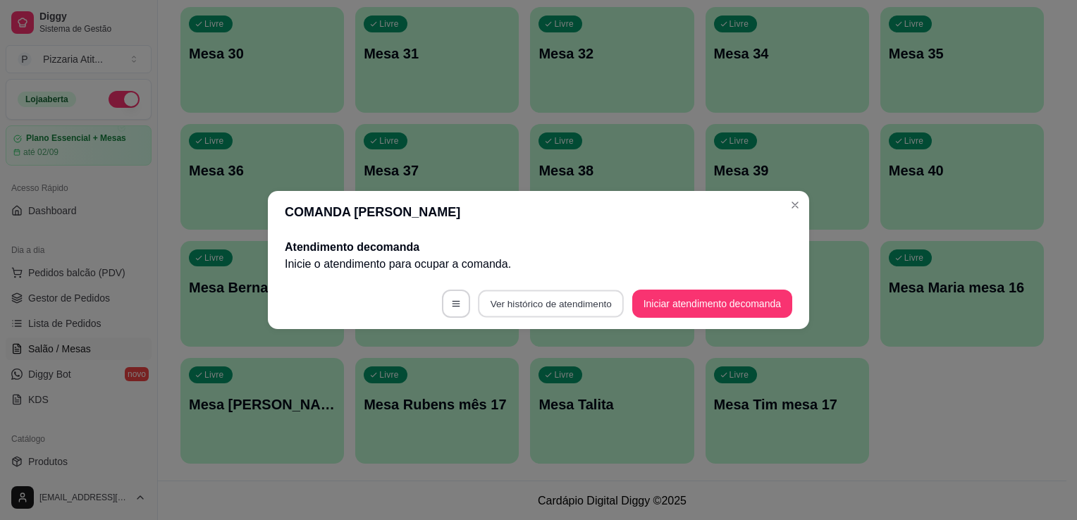
click at [600, 309] on button "Ver histórico de atendimento" at bounding box center [551, 303] width 146 height 27
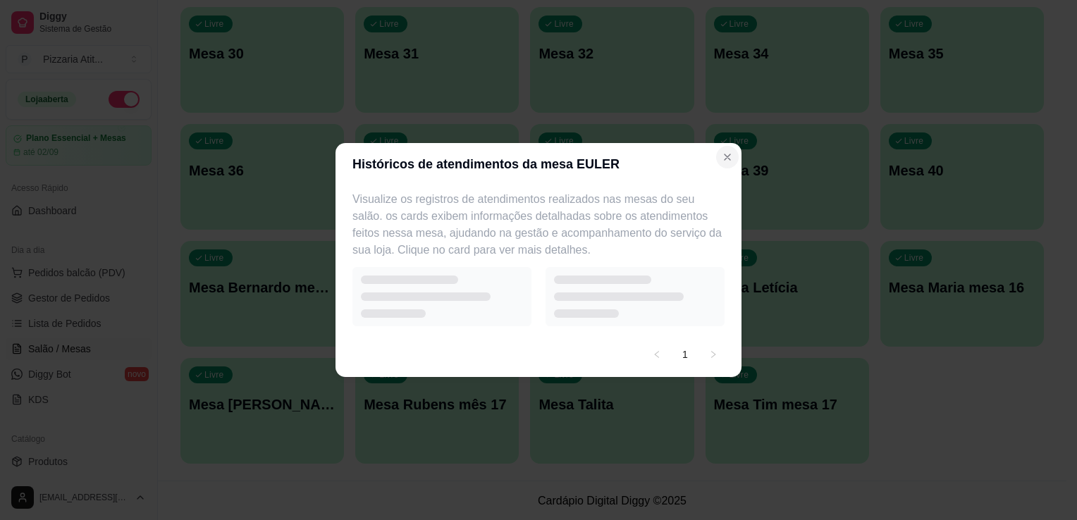
select select "7"
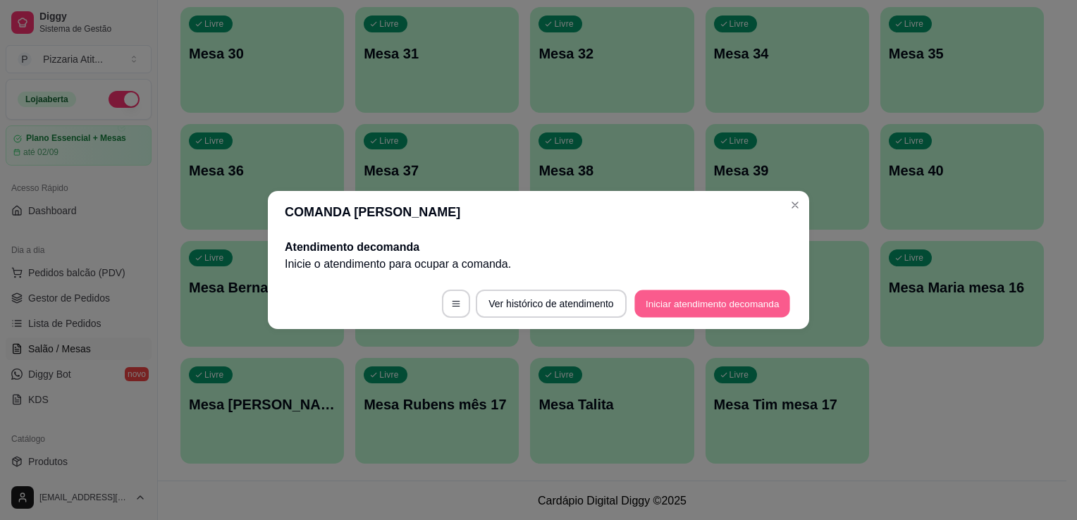
click at [660, 308] on button "Iniciar atendimento de comanda" at bounding box center [712, 303] width 156 height 27
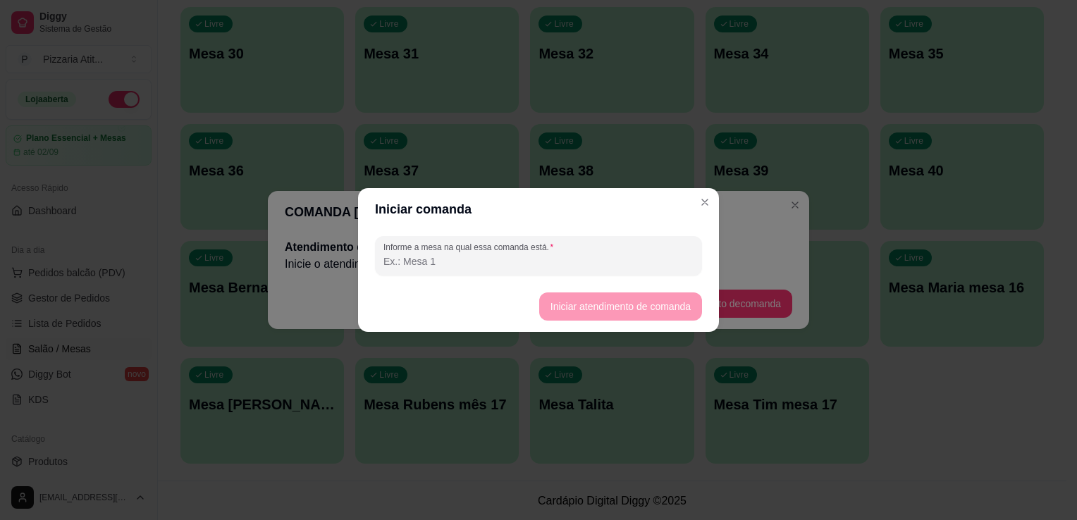
click at [591, 260] on input "Informe a mesa na qual essa comanda está." at bounding box center [538, 261] width 310 height 14
type input "1"
click at [598, 304] on button "Iniciar atendimento de comanda" at bounding box center [620, 306] width 158 height 27
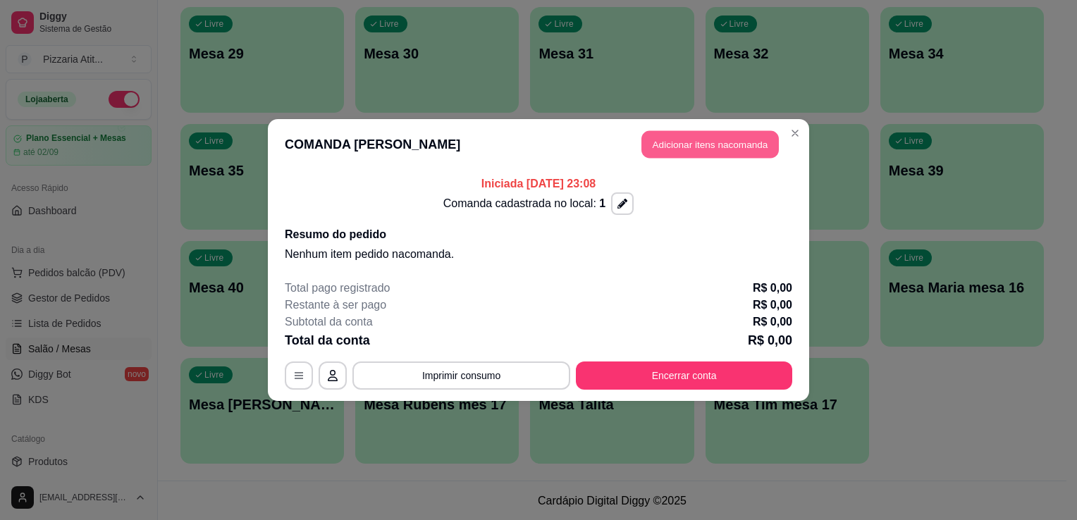
click at [763, 145] on button "Adicionar itens na comanda" at bounding box center [709, 144] width 137 height 27
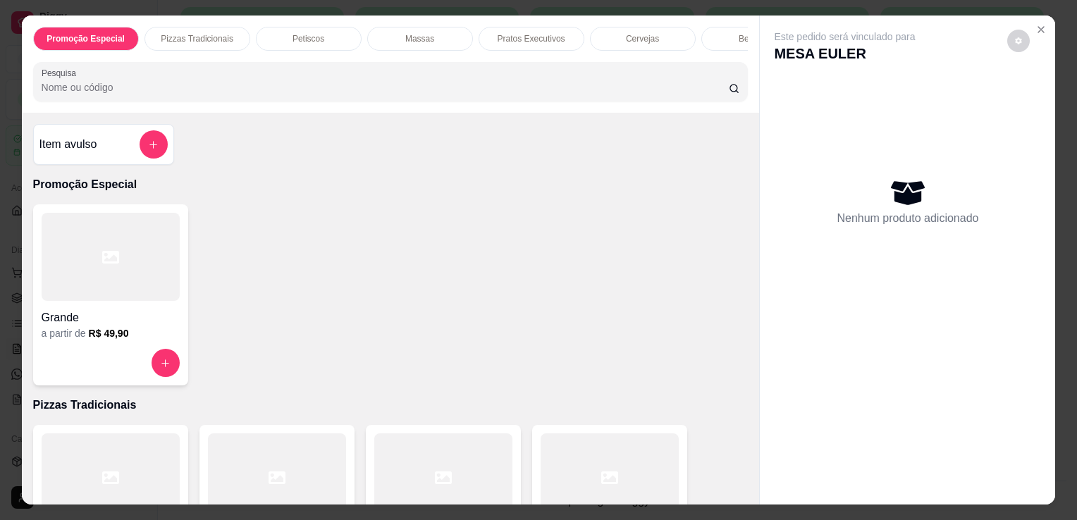
click at [610, 85] on input "Pesquisa" at bounding box center [385, 87] width 687 height 14
click at [574, 439] on div at bounding box center [610, 477] width 138 height 88
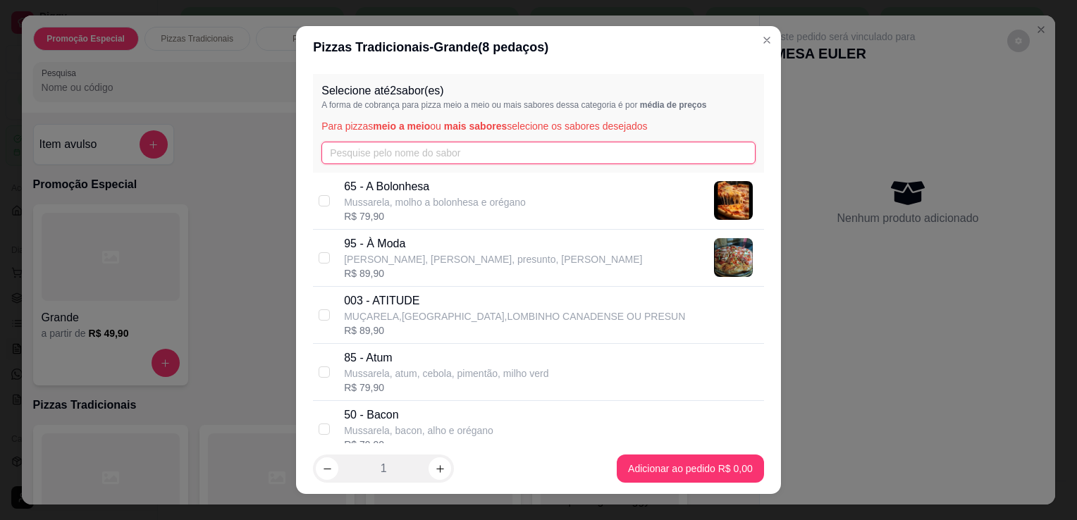
click at [440, 152] on input "text" at bounding box center [538, 153] width 434 height 23
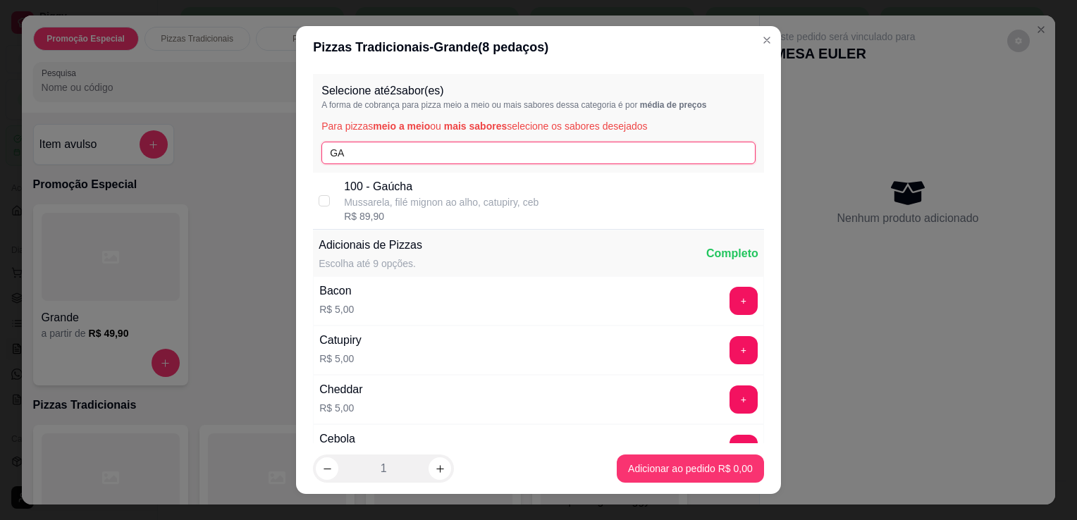
type input "GA"
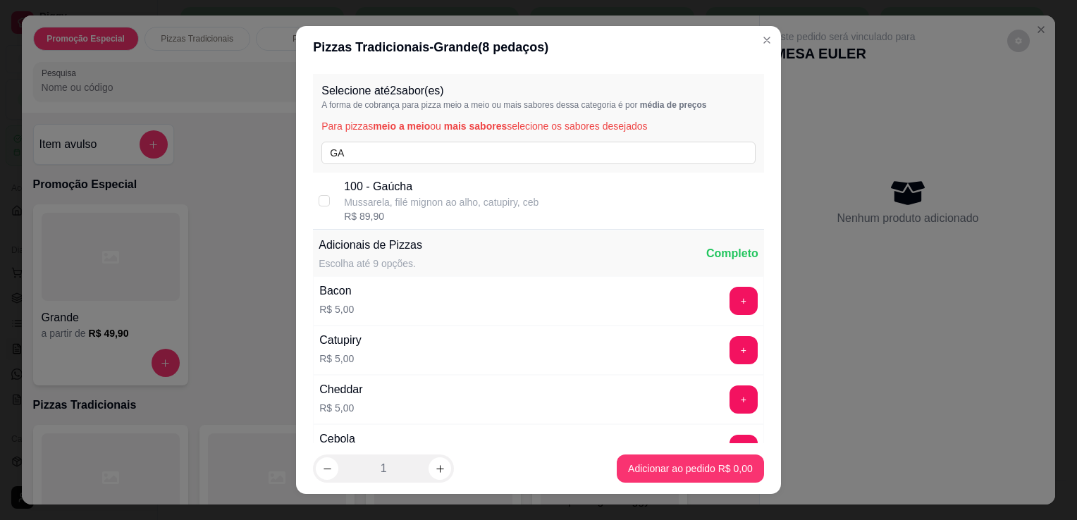
click at [429, 185] on p "100 - Gaúcha" at bounding box center [441, 186] width 195 height 17
checkbox input "true"
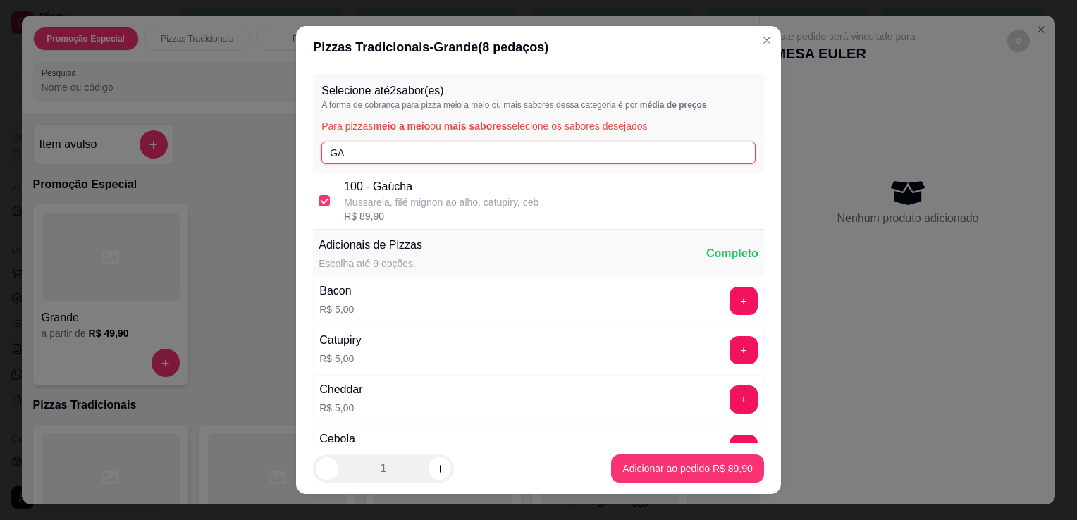
click at [428, 149] on input "GA" at bounding box center [538, 153] width 434 height 23
type input "G"
type input "NO"
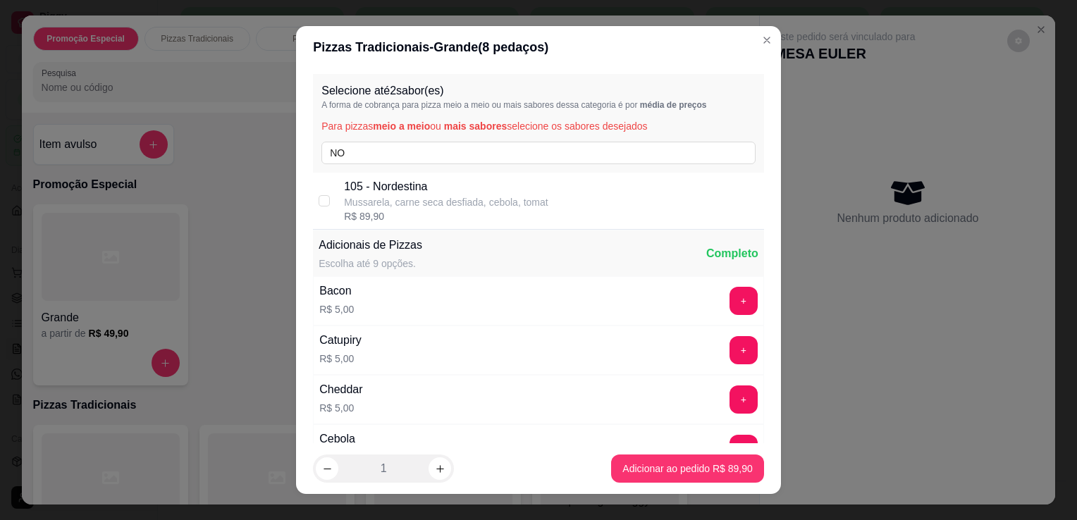
click at [419, 185] on p "105 - Nordestina" at bounding box center [446, 186] width 204 height 17
checkbox input "true"
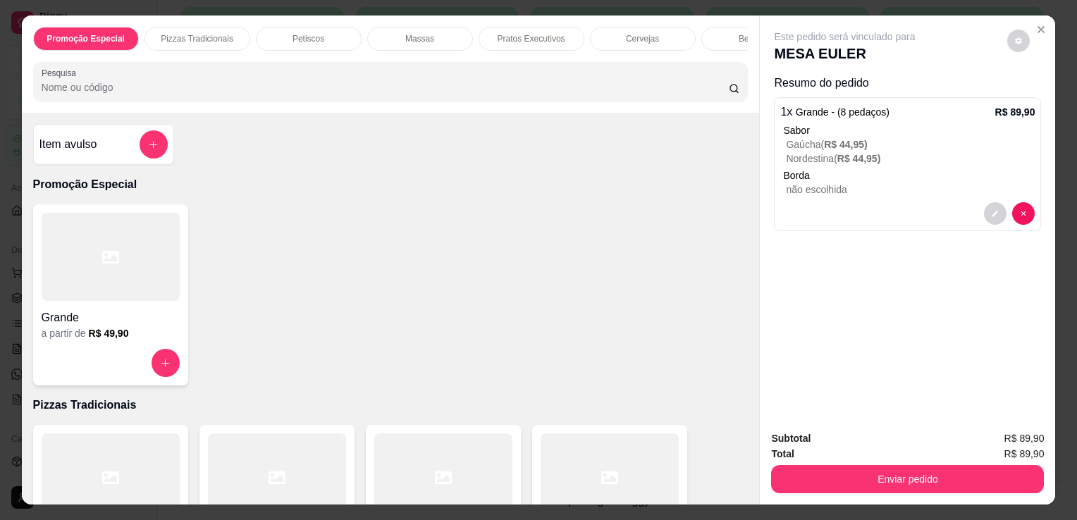
click at [597, 94] on input "Pesquisa" at bounding box center [385, 87] width 687 height 14
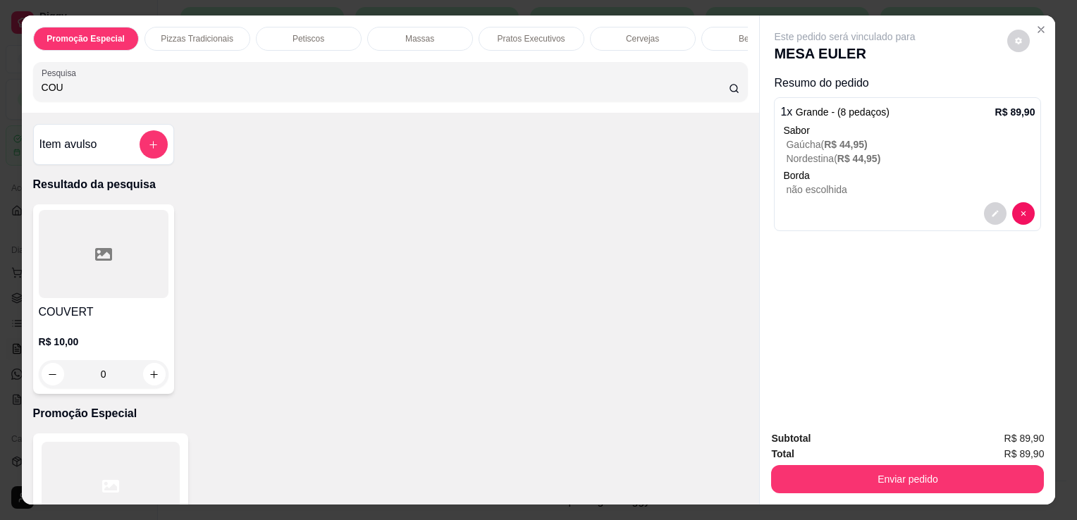
type input "COU"
click at [50, 309] on h4 "COUVERT" at bounding box center [104, 312] width 130 height 17
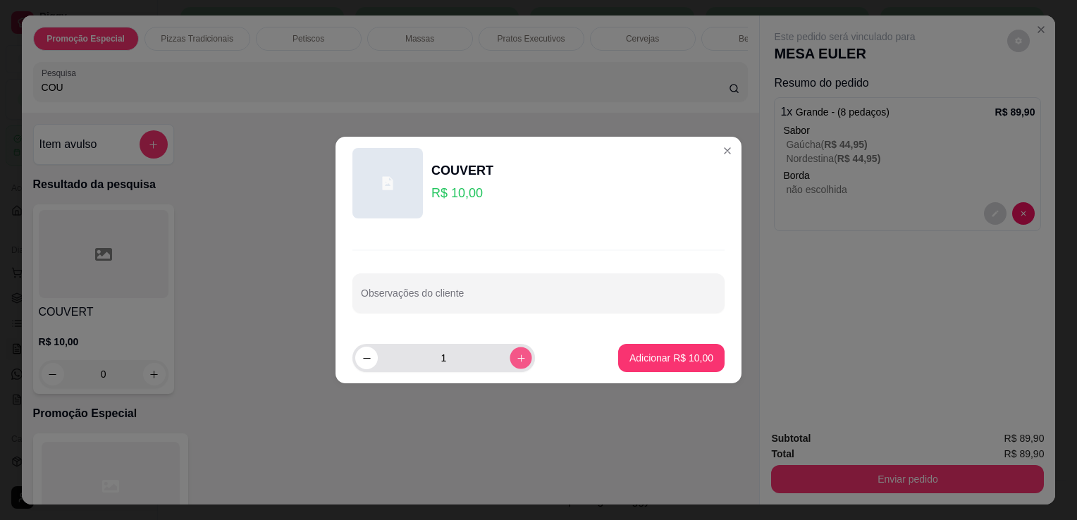
click at [516, 355] on icon "increase-product-quantity" at bounding box center [521, 358] width 11 height 11
type input "4"
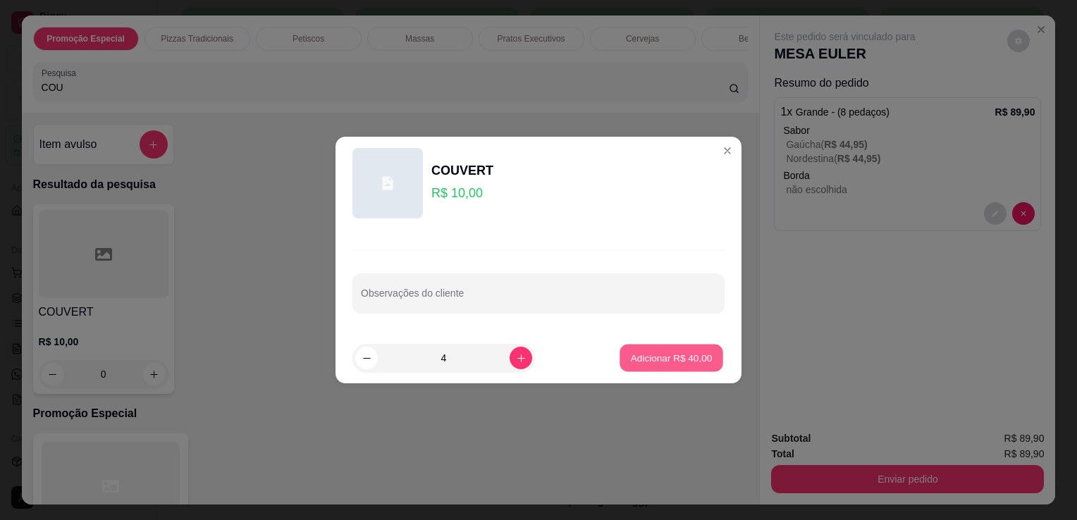
click at [652, 361] on p "Adicionar R$ 40,00" at bounding box center [672, 357] width 82 height 13
type input "4"
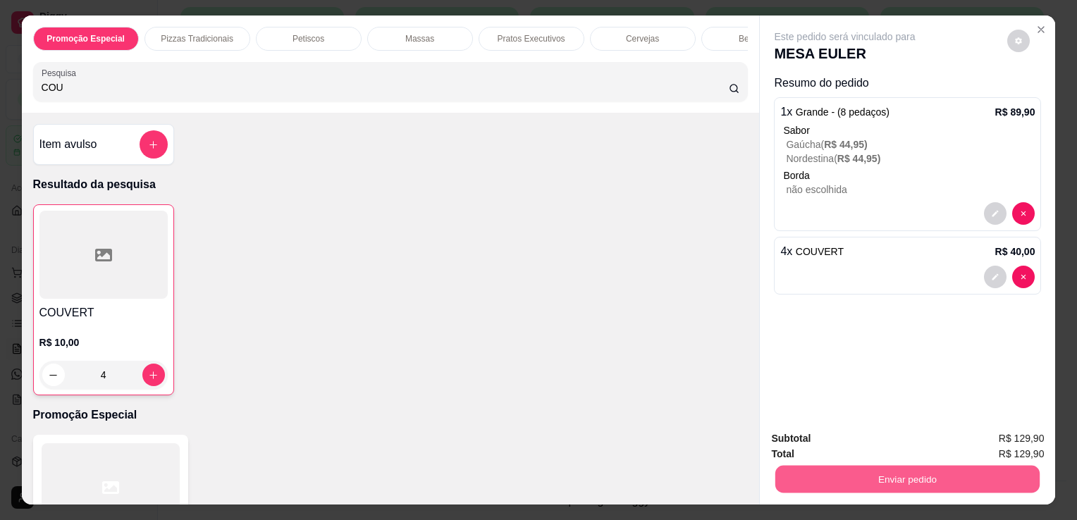
click at [843, 471] on button "Enviar pedido" at bounding box center [907, 478] width 264 height 27
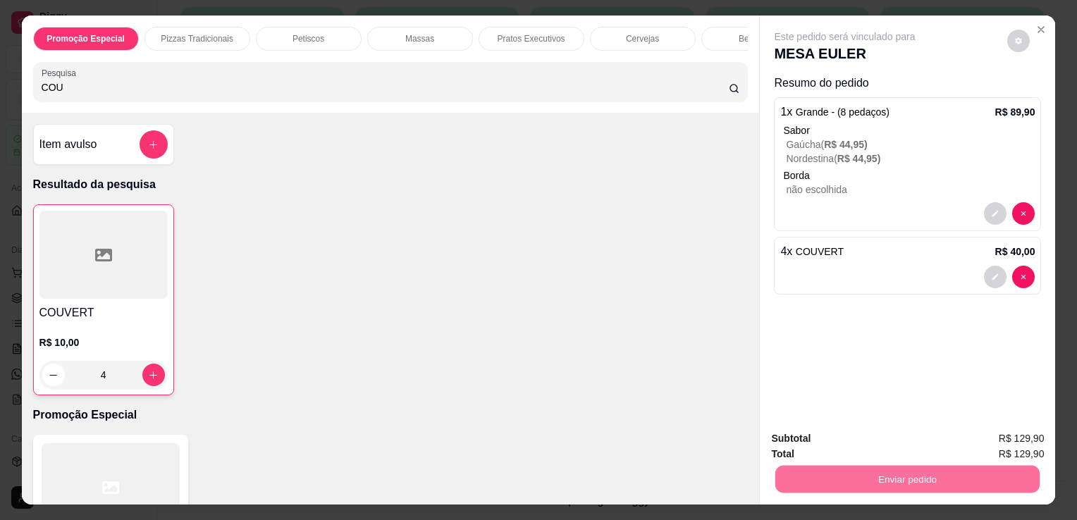
click at [839, 450] on button "Não registrar e enviar pedido" at bounding box center [861, 440] width 142 height 26
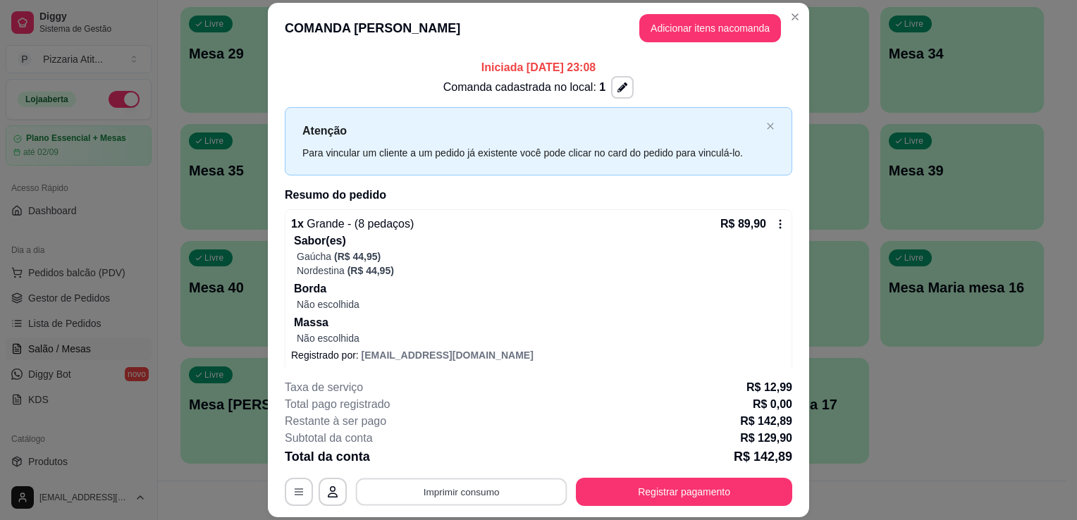
click at [535, 486] on button "Imprimir consumo" at bounding box center [461, 492] width 211 height 27
click at [471, 455] on button "IMPRESSORA" at bounding box center [460, 461] width 99 height 22
click at [595, 487] on button "Registrar pagamento" at bounding box center [684, 492] width 210 height 27
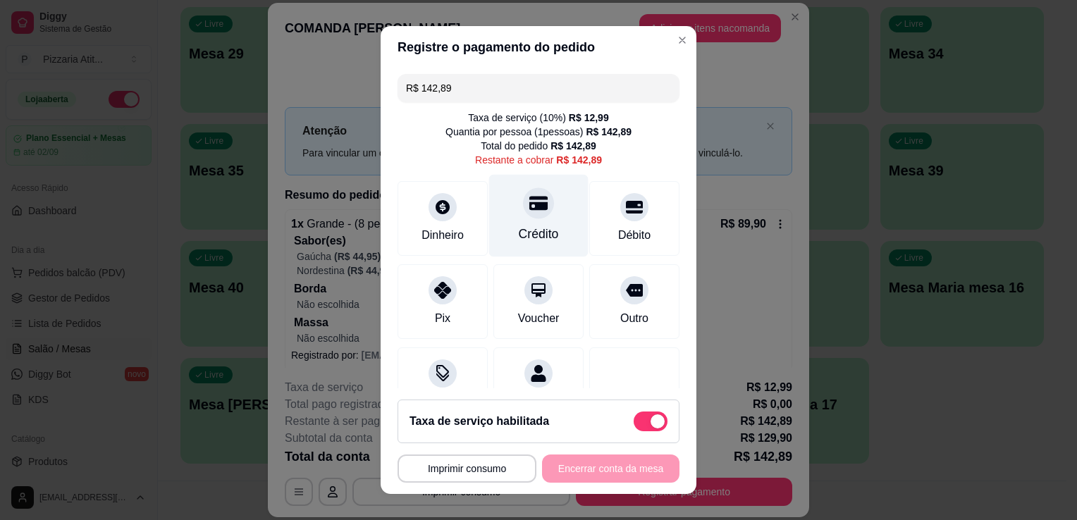
click at [525, 215] on div at bounding box center [538, 202] width 31 height 31
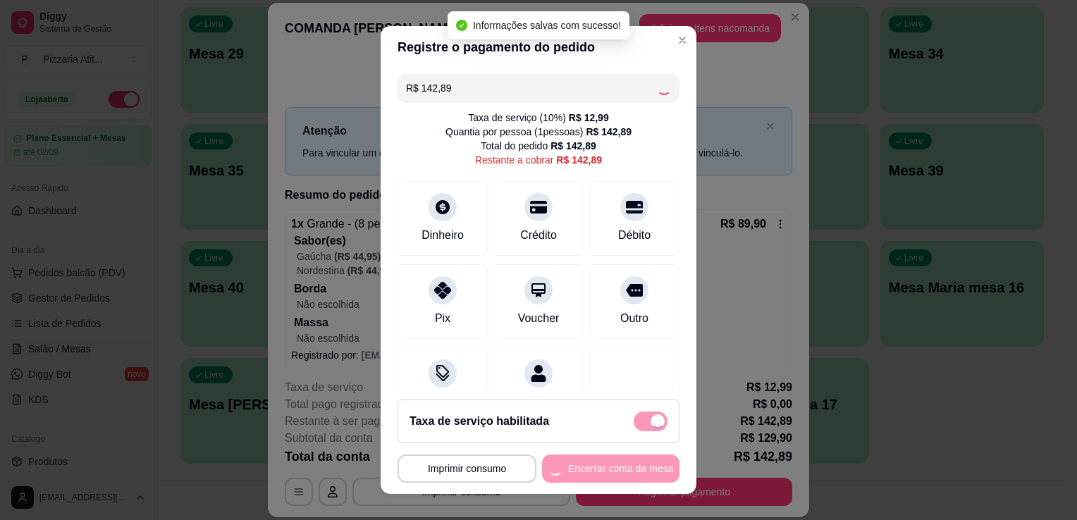
type input "R$ 0,00"
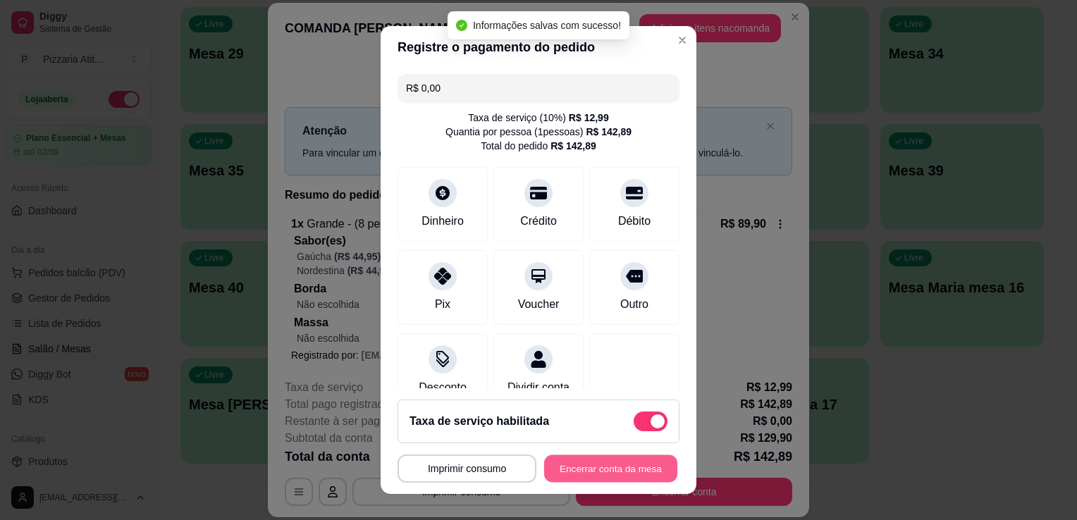
click at [593, 462] on button "Encerrar conta da mesa" at bounding box center [610, 468] width 133 height 27
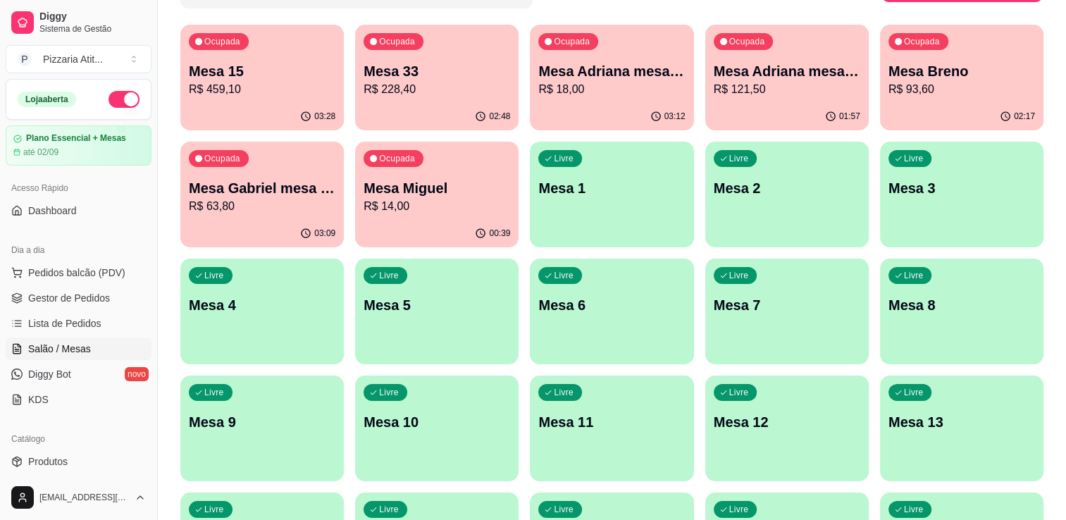
scroll to position [143, 0]
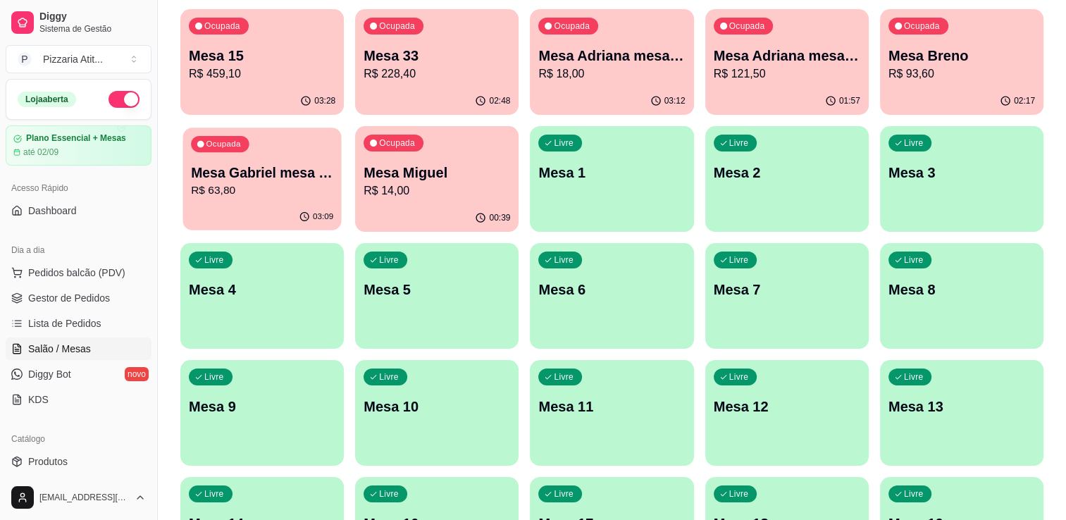
click at [273, 159] on div "Ocupada Mesa Gabriel mesa 16 R$ 63,80" at bounding box center [262, 166] width 159 height 76
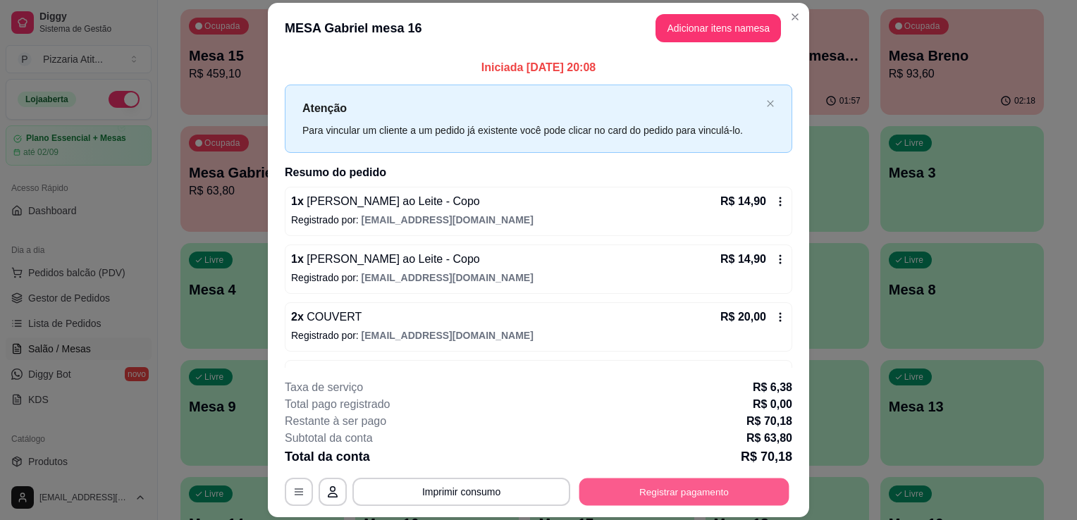
click at [723, 491] on button "Registrar pagamento" at bounding box center [684, 492] width 210 height 27
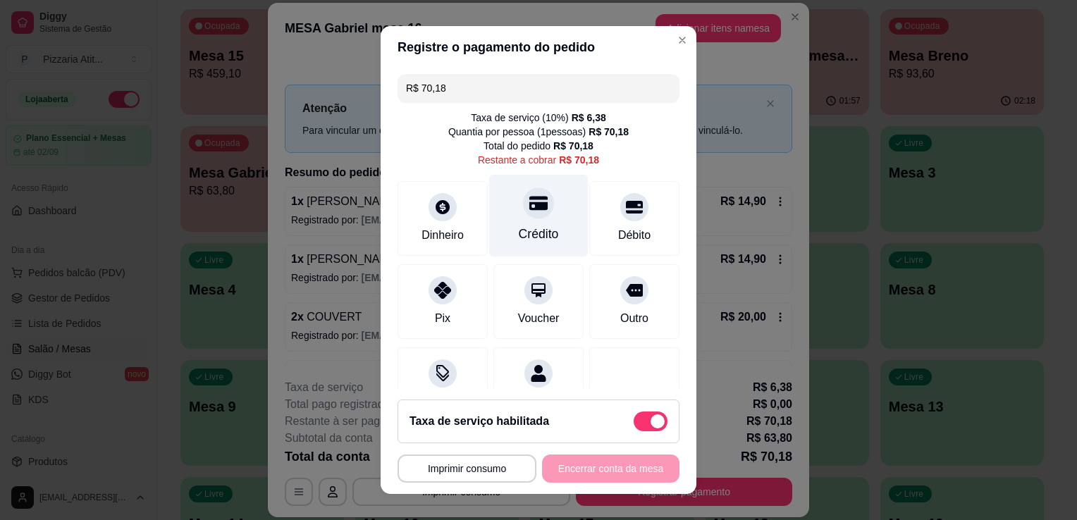
click at [549, 242] on div "Crédito" at bounding box center [538, 216] width 99 height 82
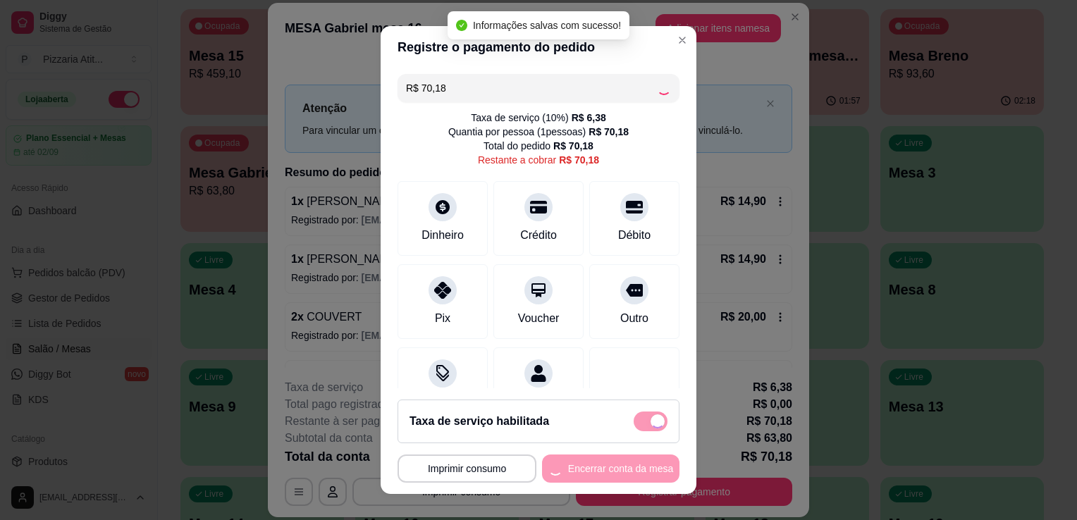
type input "R$ 0,00"
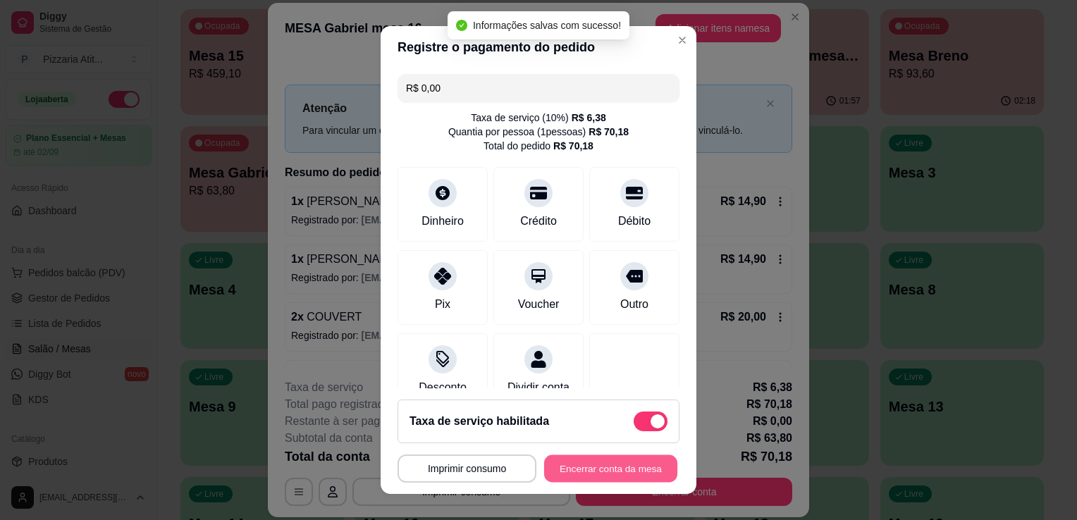
click at [608, 467] on button "Encerrar conta da mesa" at bounding box center [610, 468] width 133 height 27
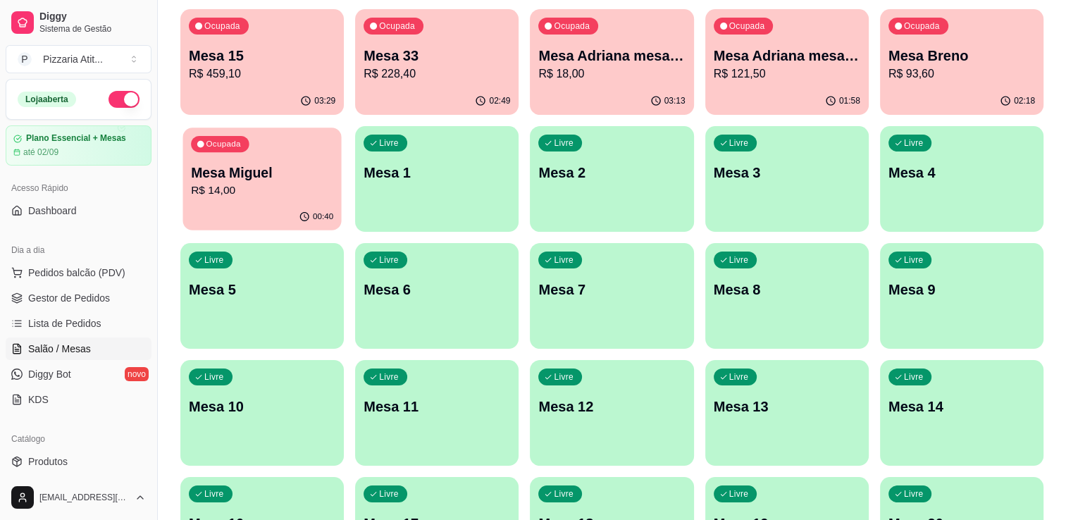
click at [255, 159] on div "Ocupada Mesa Miguel R$ 14,00" at bounding box center [262, 166] width 159 height 76
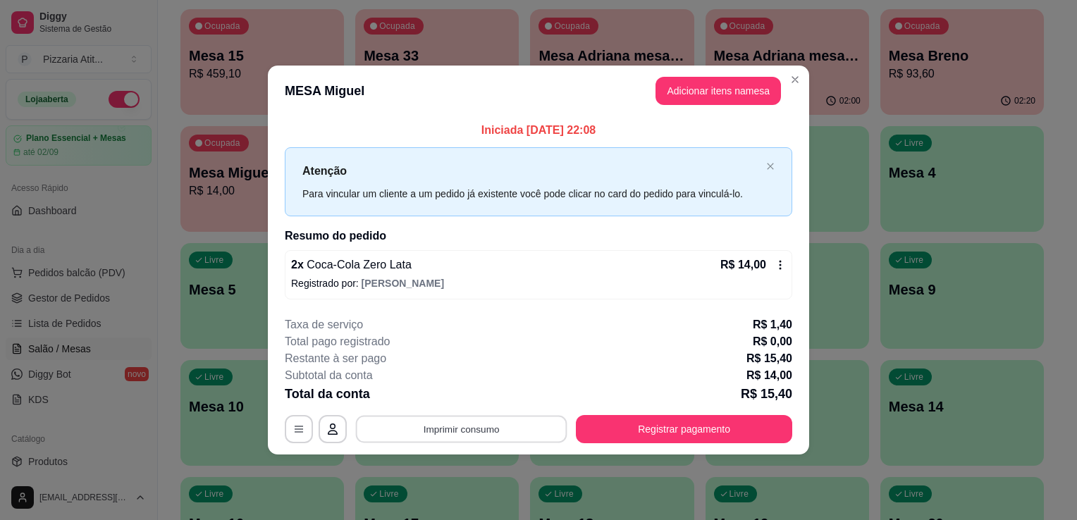
click at [505, 417] on button "Imprimir consumo" at bounding box center [461, 428] width 211 height 27
click at [499, 395] on button "IMPRESSORA" at bounding box center [466, 397] width 99 height 22
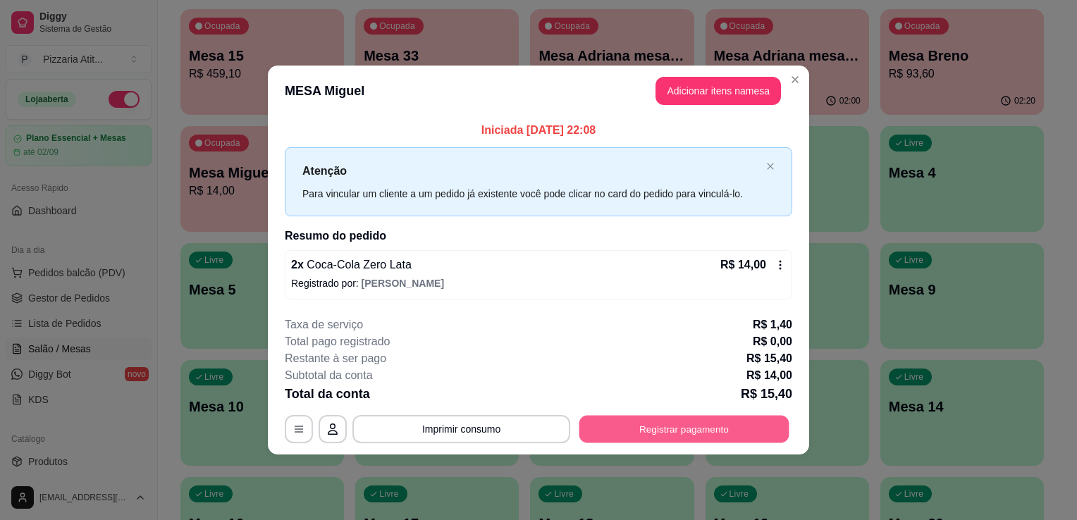
click at [667, 431] on button "Registrar pagamento" at bounding box center [684, 428] width 210 height 27
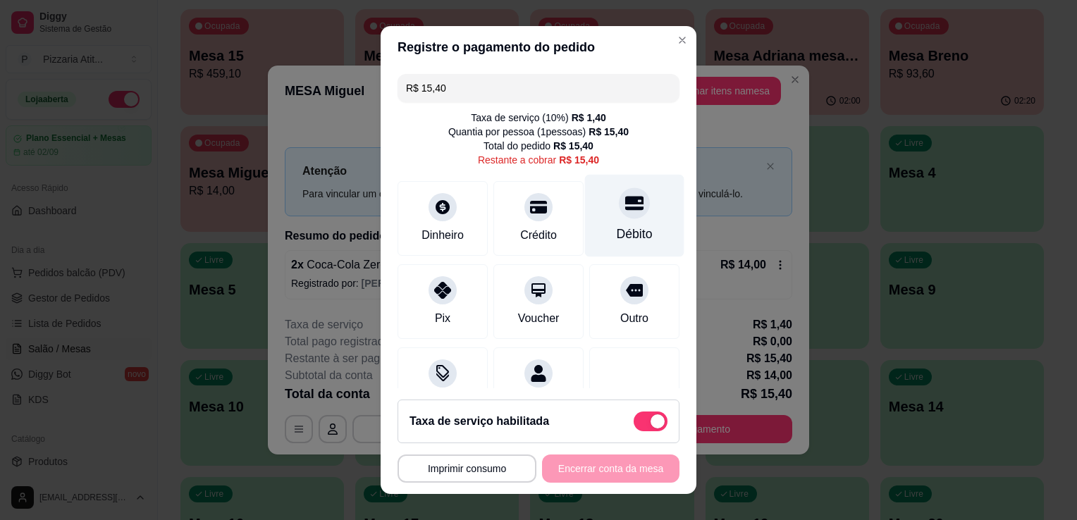
click at [622, 235] on div "Débito" at bounding box center [635, 234] width 36 height 18
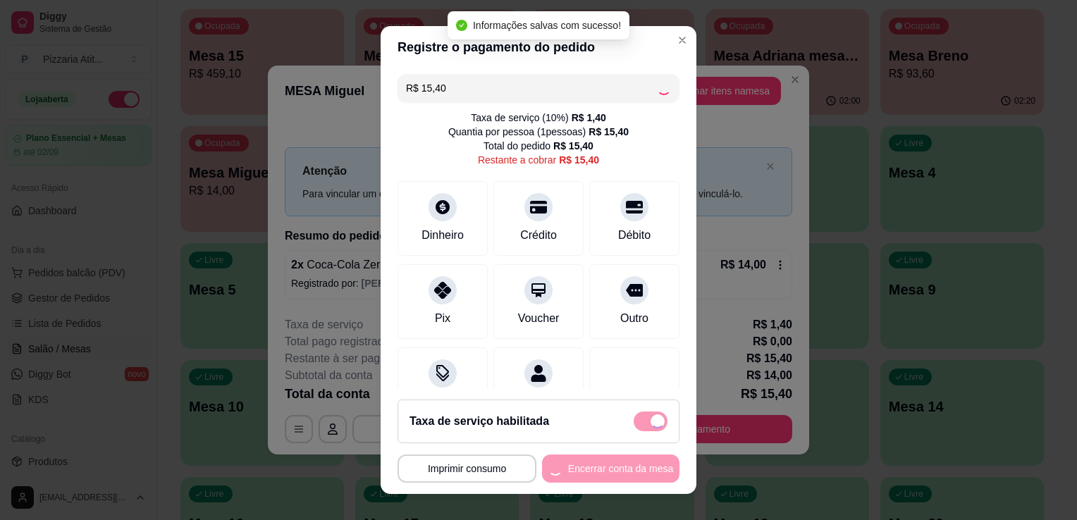
type input "R$ 0,00"
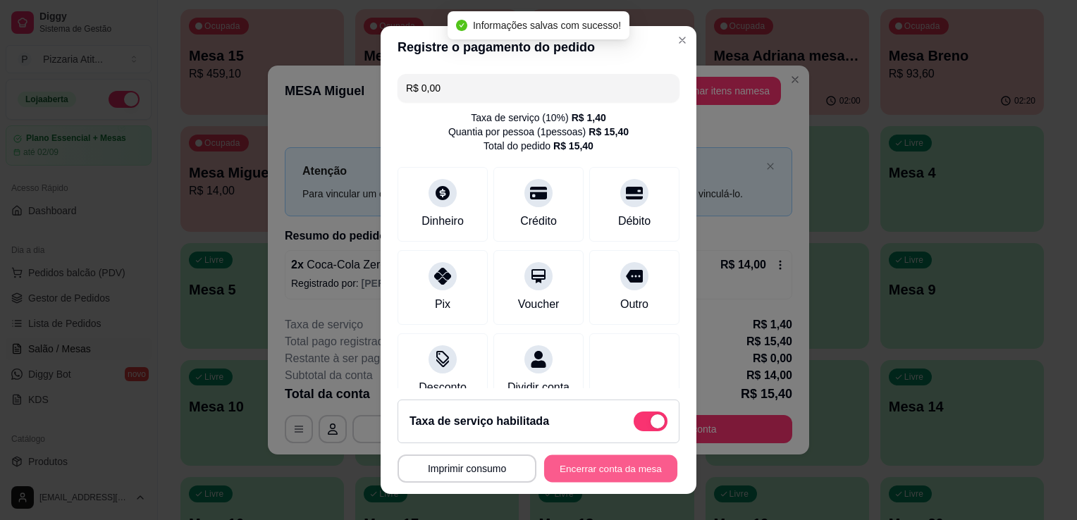
click at [582, 472] on button "Encerrar conta da mesa" at bounding box center [610, 468] width 133 height 27
click at [582, 472] on div "**********" at bounding box center [538, 469] width 282 height 28
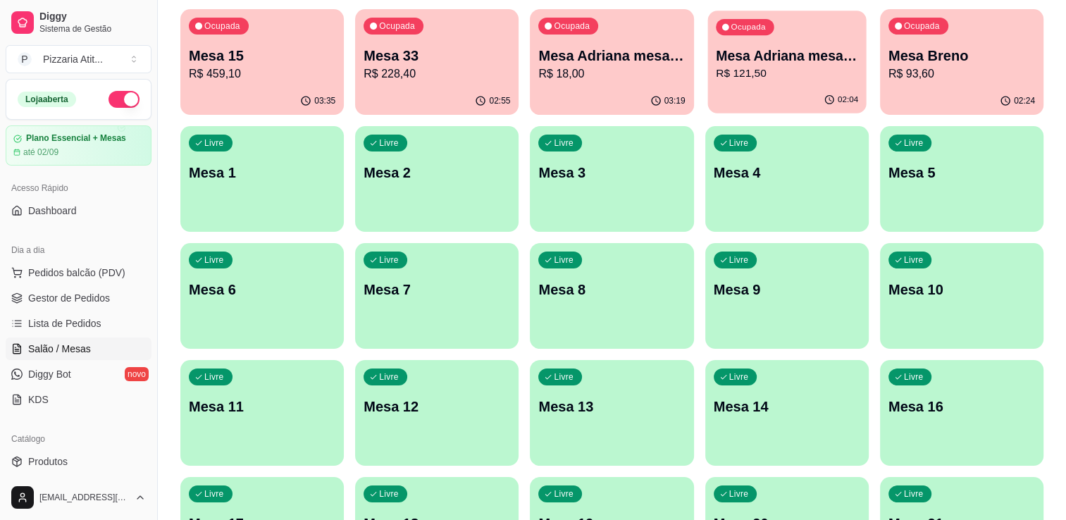
click at [798, 53] on p "Mesa Adriana mesa 17" at bounding box center [787, 56] width 142 height 19
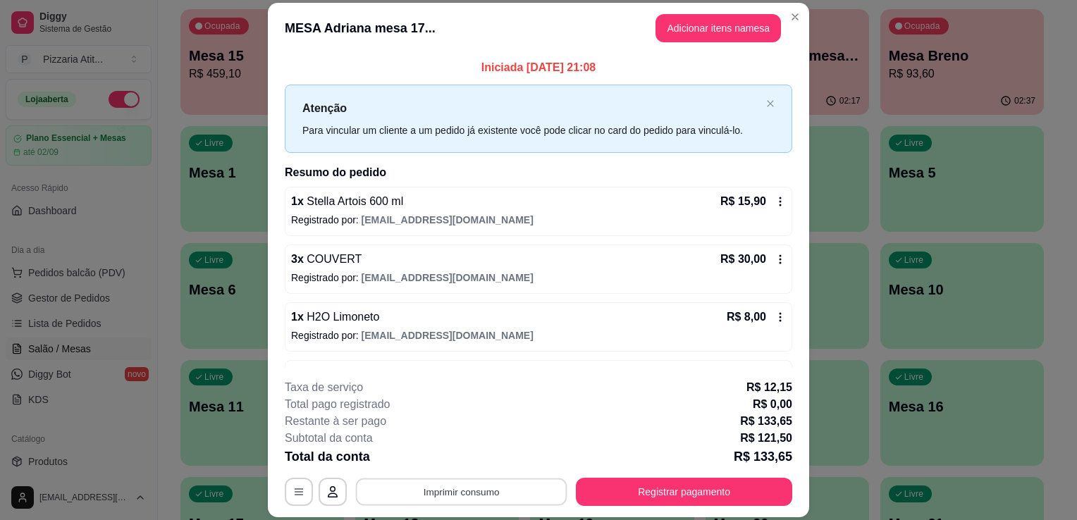
click at [507, 483] on button "Imprimir consumo" at bounding box center [461, 492] width 211 height 27
click at [486, 452] on button "IMPRESSORA" at bounding box center [460, 460] width 99 height 22
click at [735, 28] on button "Adicionar itens na mesa" at bounding box center [718, 27] width 121 height 27
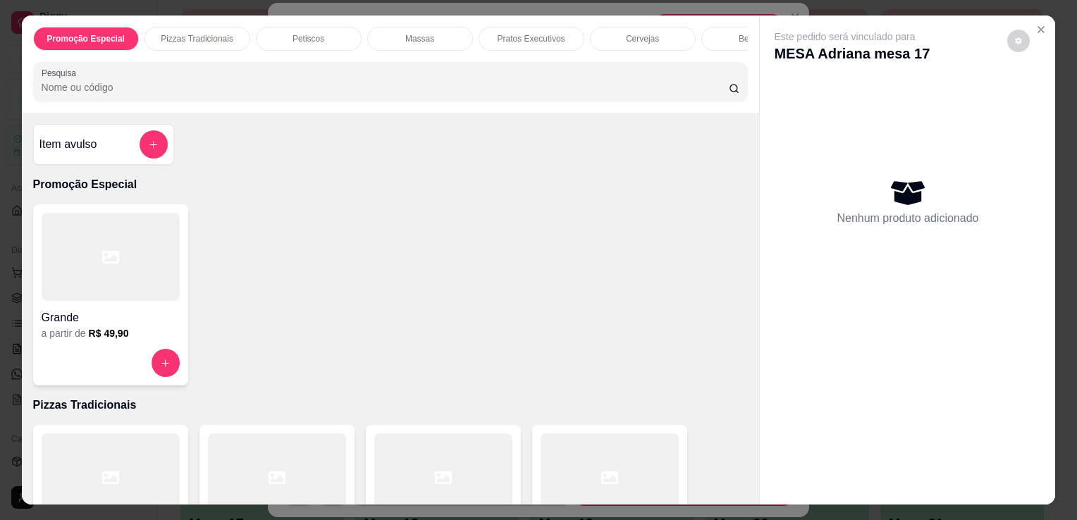
click at [485, 93] on input "Pesquisa" at bounding box center [385, 87] width 687 height 14
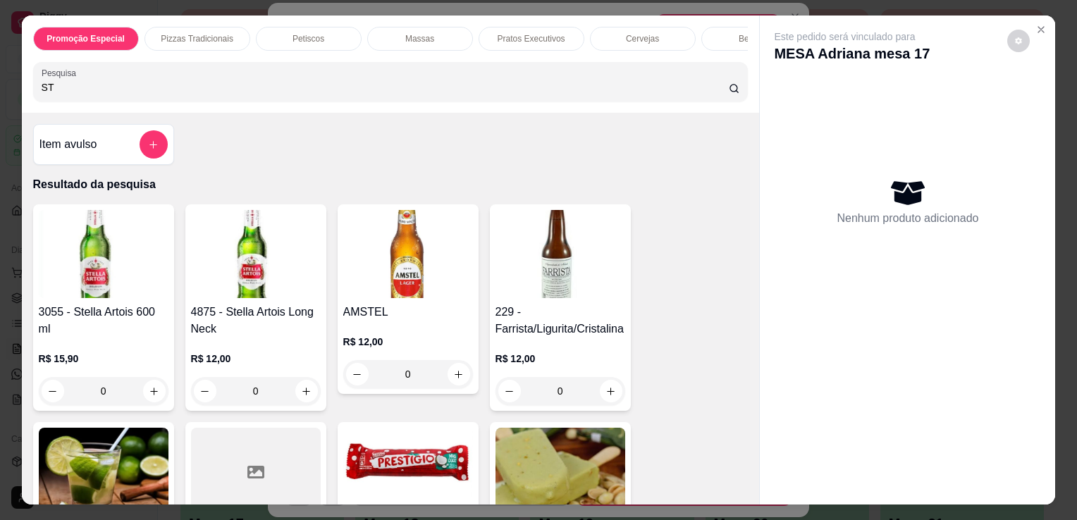
type input "ST"
click at [211, 261] on img at bounding box center [256, 254] width 130 height 88
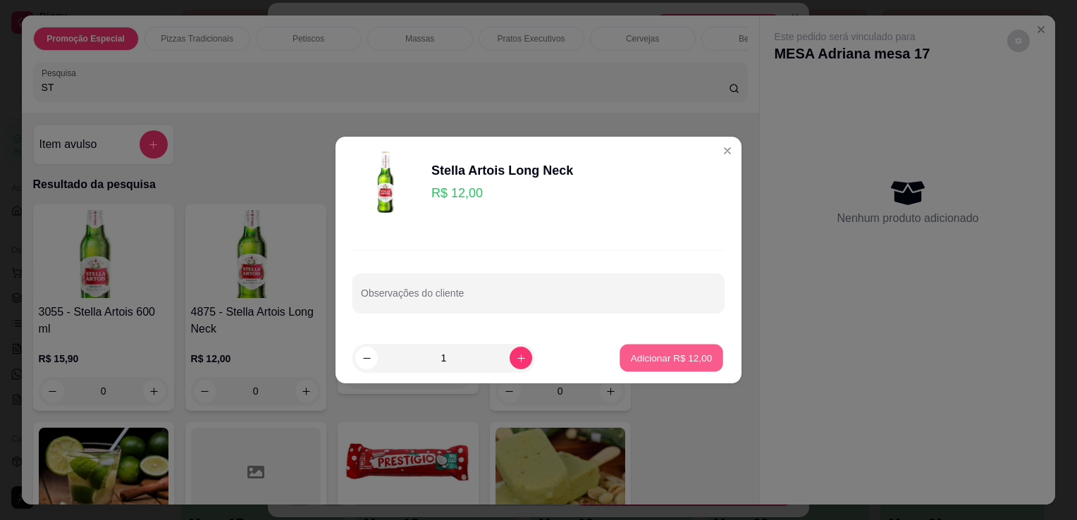
click at [660, 347] on button "Adicionar R$ 12,00" at bounding box center [671, 358] width 104 height 27
type input "1"
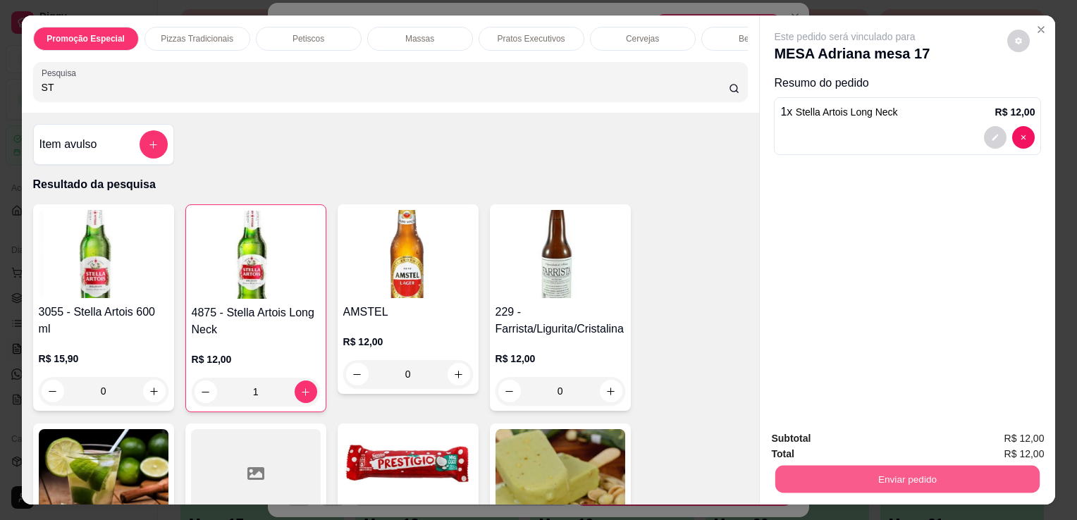
click at [849, 466] on button "Enviar pedido" at bounding box center [907, 478] width 264 height 27
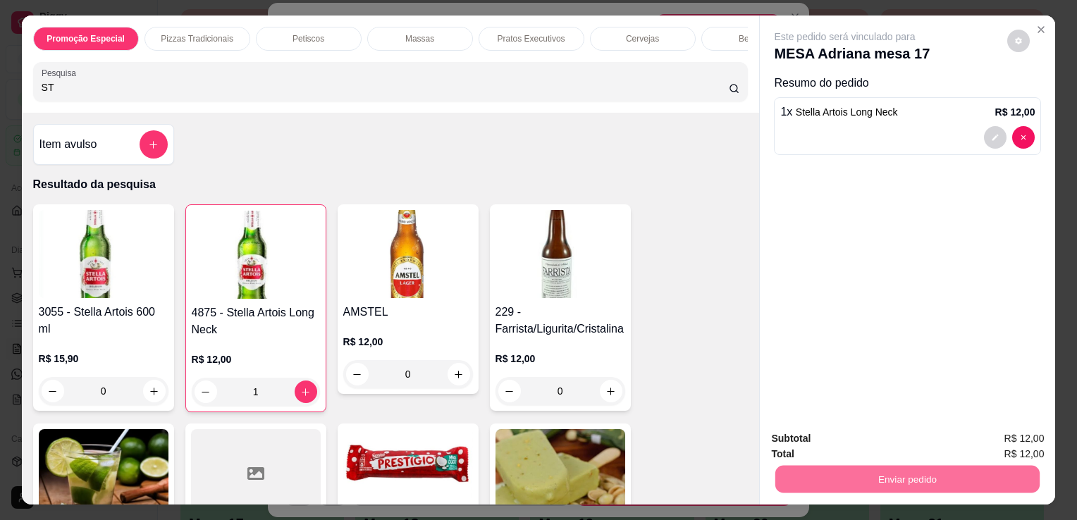
click at [831, 435] on button "Não registrar e enviar pedido" at bounding box center [861, 439] width 142 height 26
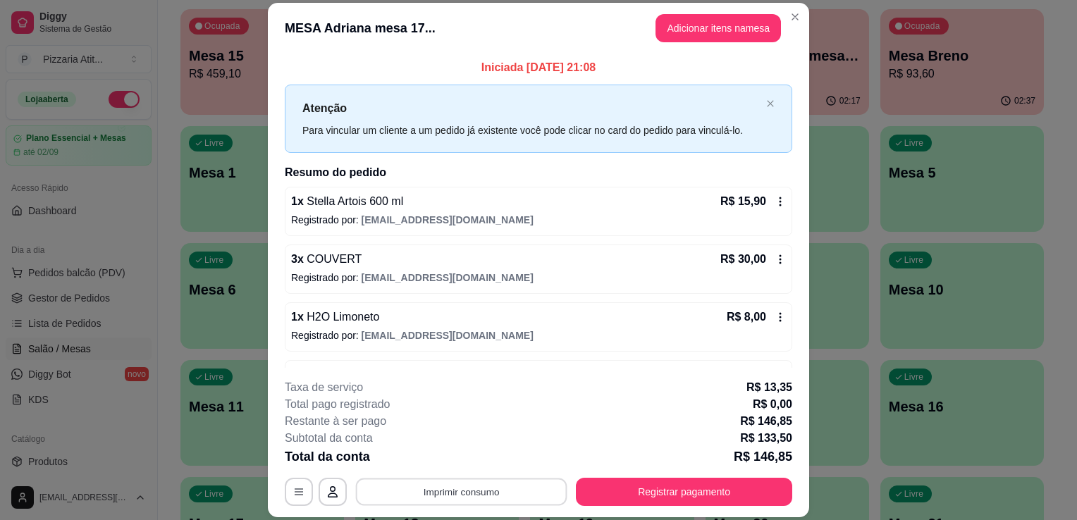
click at [450, 481] on button "Imprimir consumo" at bounding box center [461, 492] width 211 height 27
click at [450, 462] on button "IMPRESSORA" at bounding box center [460, 460] width 102 height 23
click at [615, 486] on button "Registrar pagamento" at bounding box center [684, 492] width 210 height 27
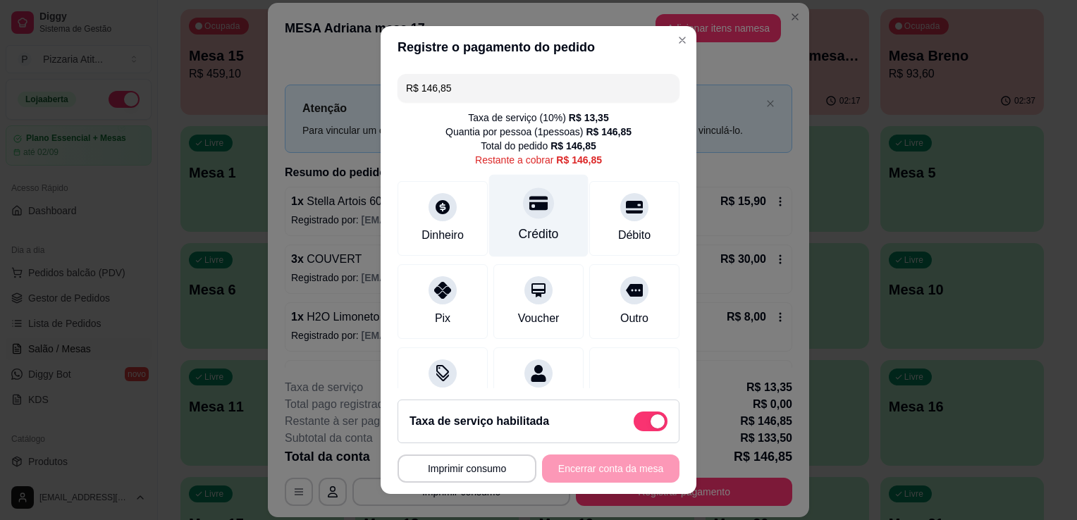
click at [519, 226] on div "Crédito" at bounding box center [539, 234] width 40 height 18
type input "R$ 0,00"
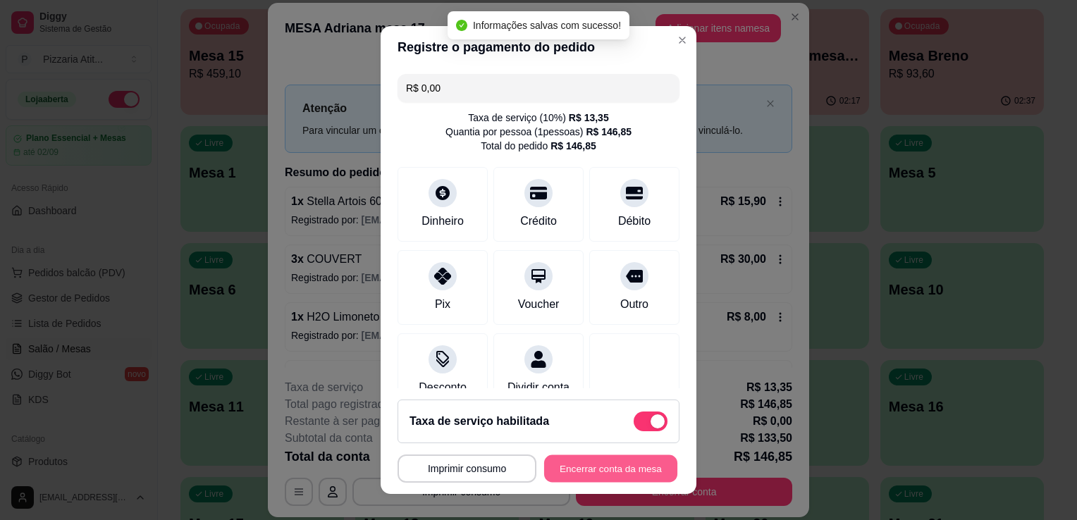
click at [600, 467] on button "Encerrar conta da mesa" at bounding box center [610, 468] width 133 height 27
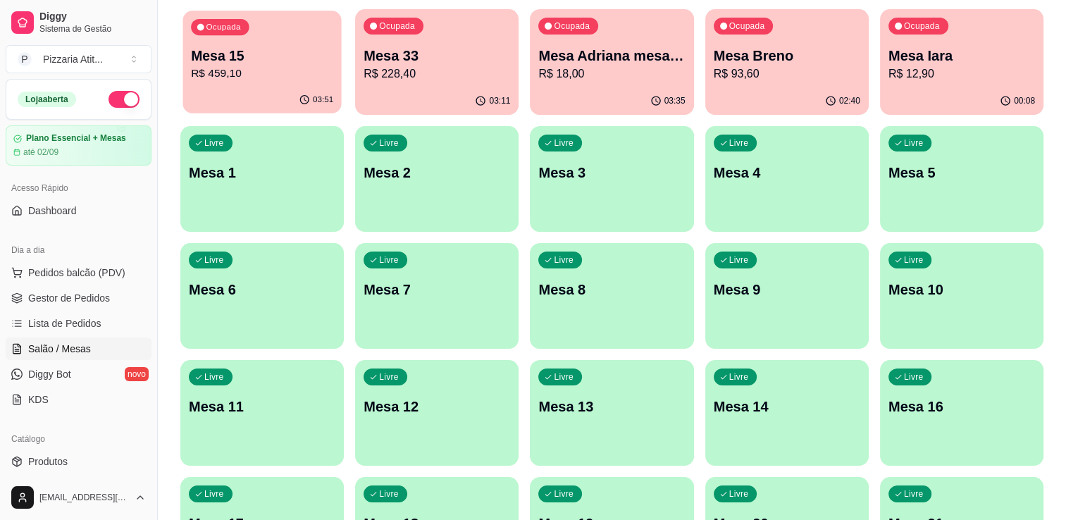
click at [280, 34] on div "Ocupada Mesa 15 R$ 459,10" at bounding box center [262, 49] width 159 height 76
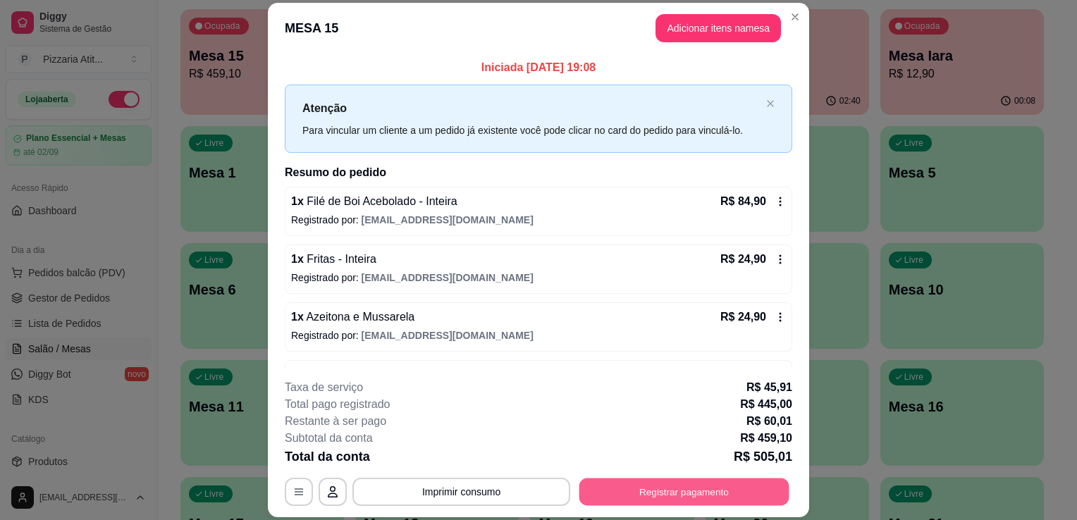
click at [625, 495] on button "Registrar pagamento" at bounding box center [684, 492] width 210 height 27
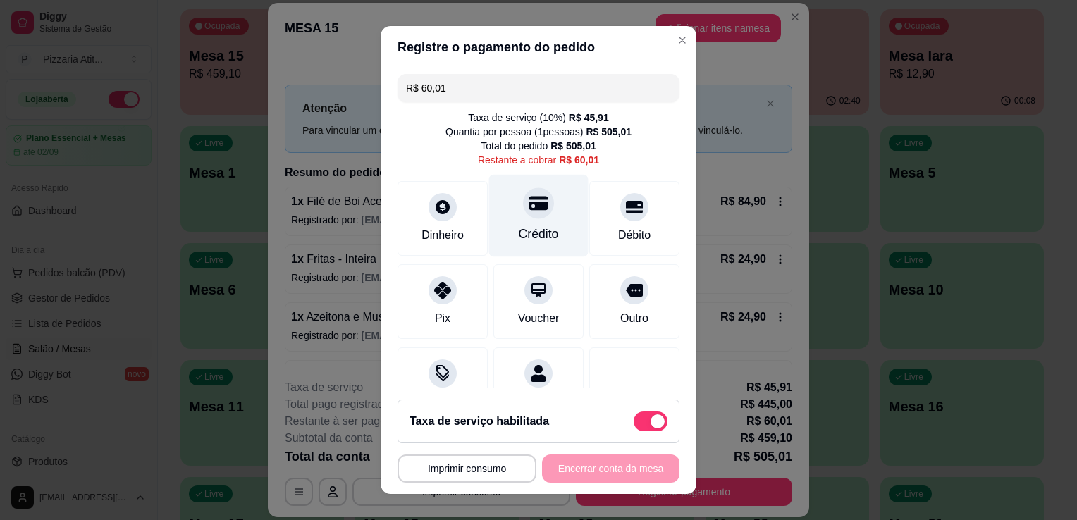
click at [523, 211] on div at bounding box center [538, 202] width 31 height 31
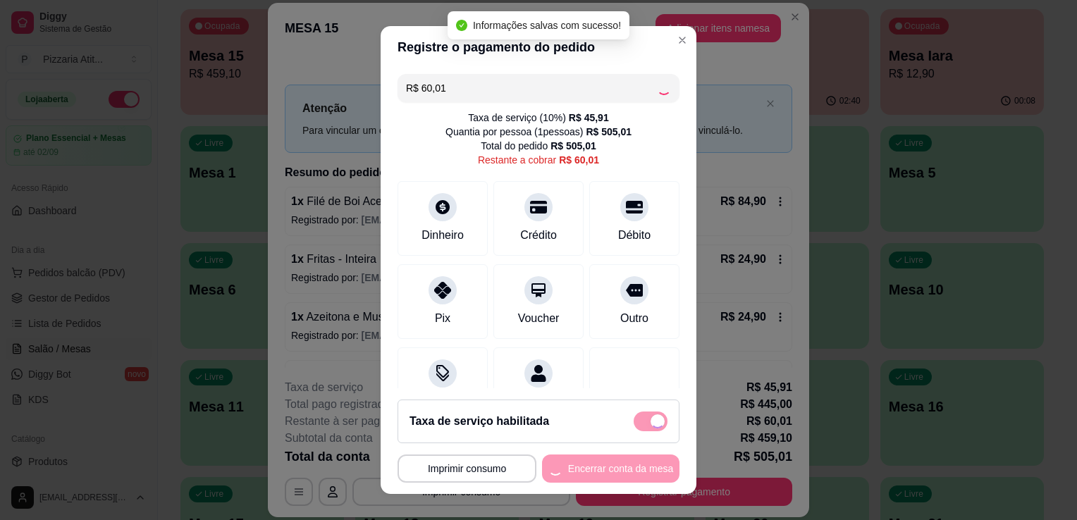
type input "R$ 0,00"
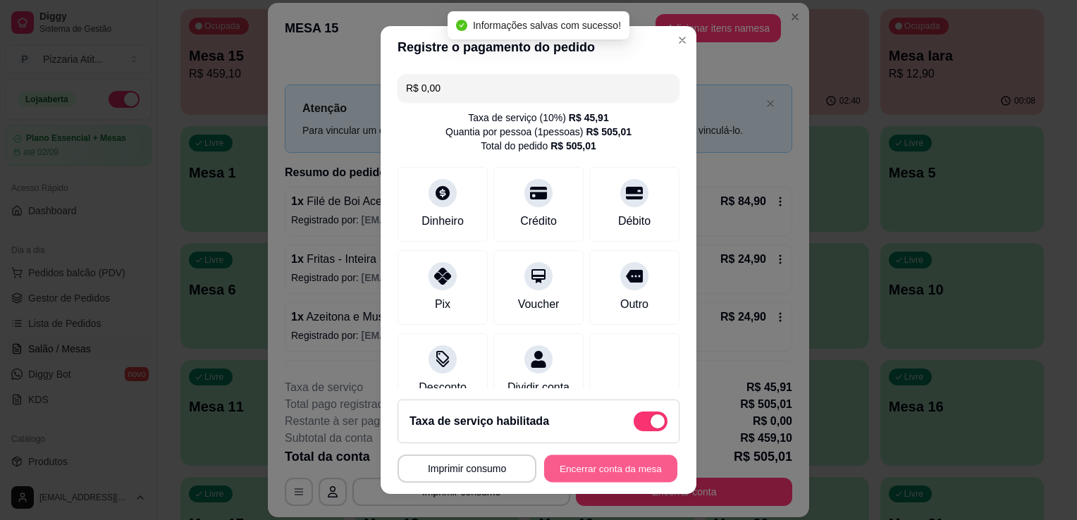
click at [615, 467] on button "Encerrar conta da mesa" at bounding box center [610, 468] width 133 height 27
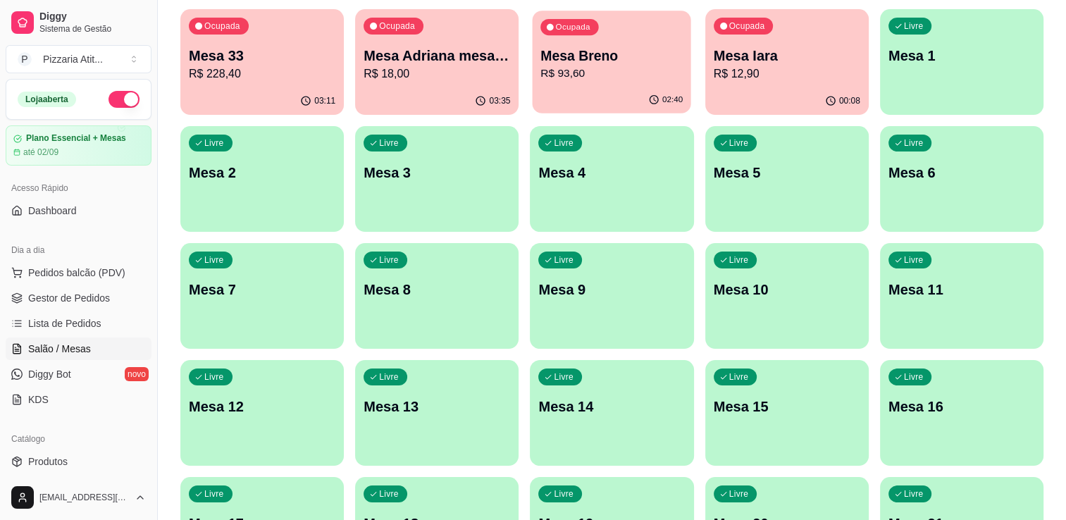
click at [593, 54] on p "Mesa Breno" at bounding box center [612, 56] width 142 height 19
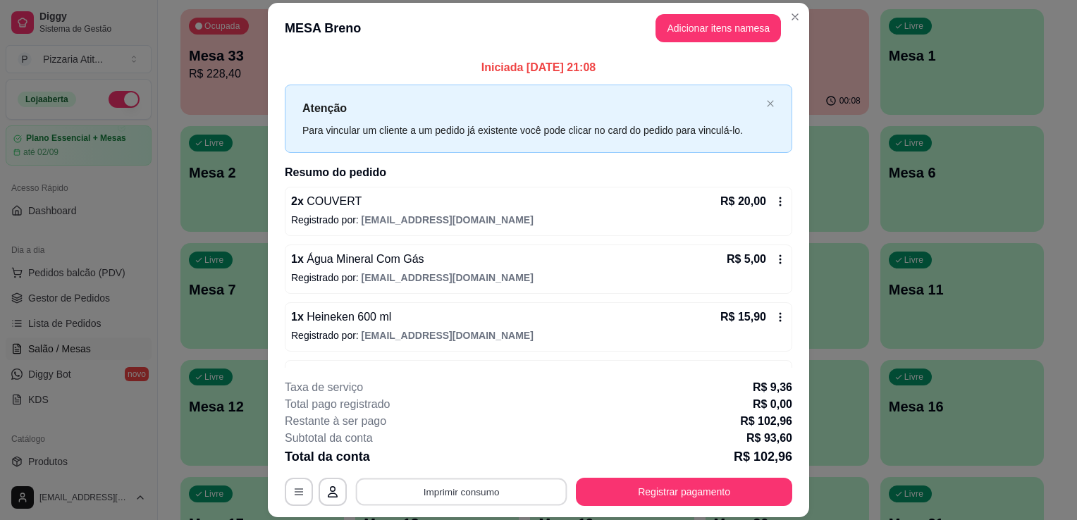
click at [470, 499] on button "Imprimir consumo" at bounding box center [461, 492] width 211 height 27
click at [473, 458] on button "IMPRESSORA" at bounding box center [460, 460] width 99 height 22
click at [629, 478] on div "**********" at bounding box center [538, 492] width 507 height 28
click at [631, 504] on button "Registrar pagamento" at bounding box center [684, 492] width 210 height 27
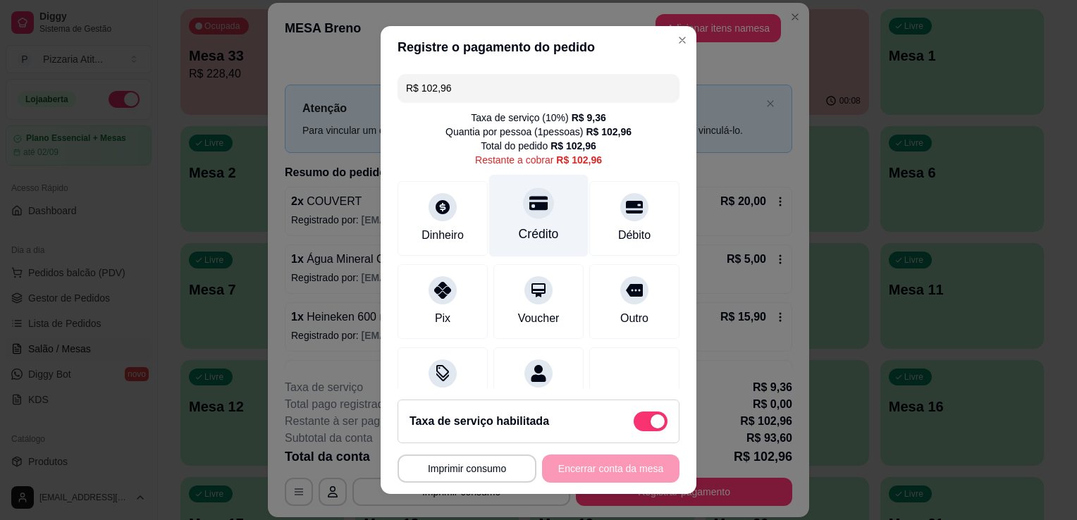
click at [540, 238] on div "Crédito" at bounding box center [539, 234] width 40 height 18
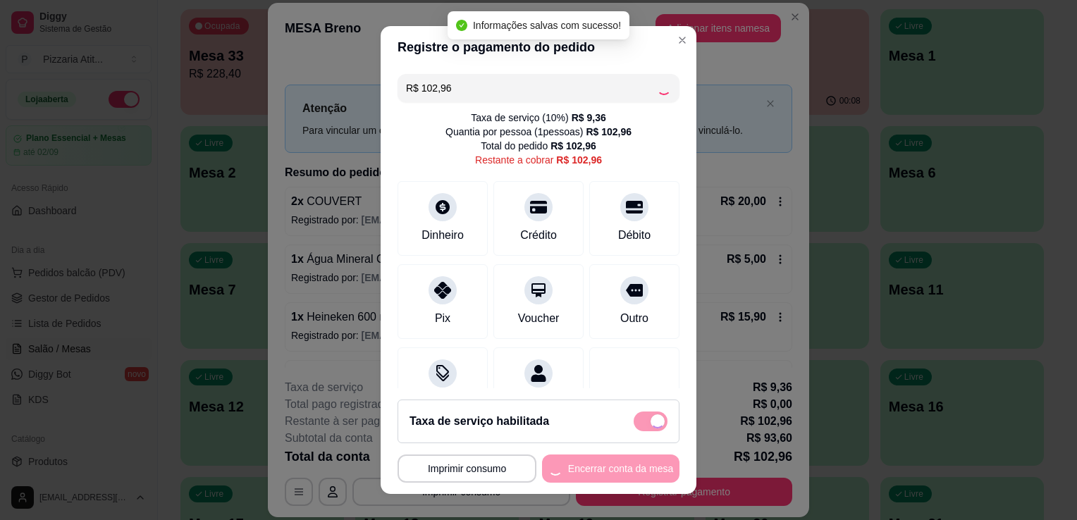
type input "R$ 0,00"
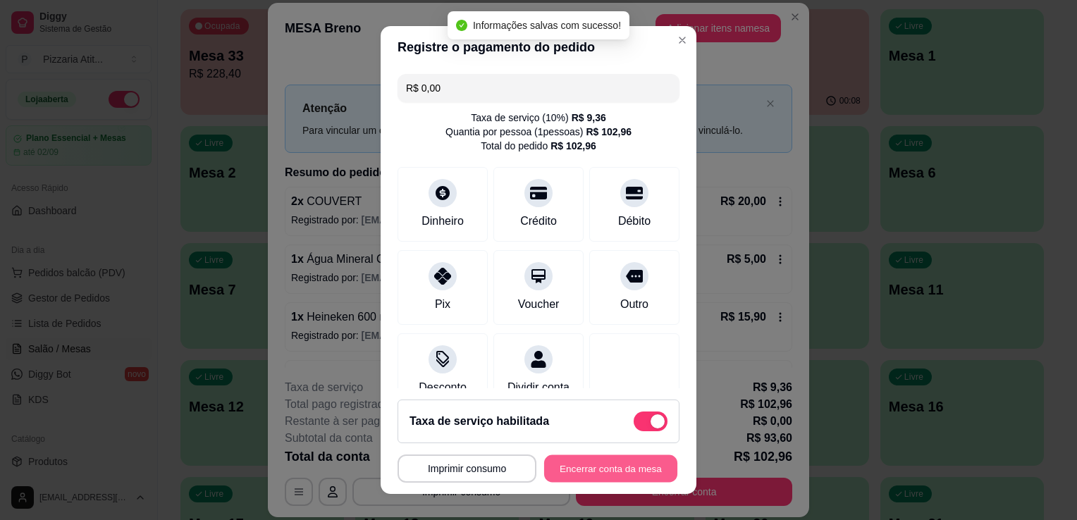
click at [591, 464] on button "Encerrar conta da mesa" at bounding box center [610, 468] width 133 height 27
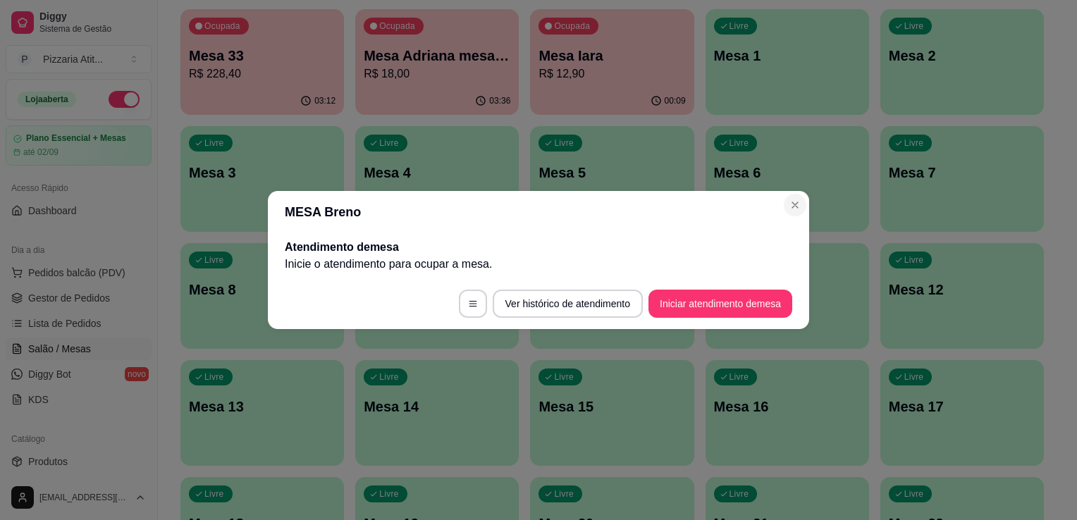
click at [480, 61] on div "MESA Breno Atendimento de mesa Inicie o atendimento para ocupar a mesa . Ver hi…" at bounding box center [538, 260] width 1077 height 520
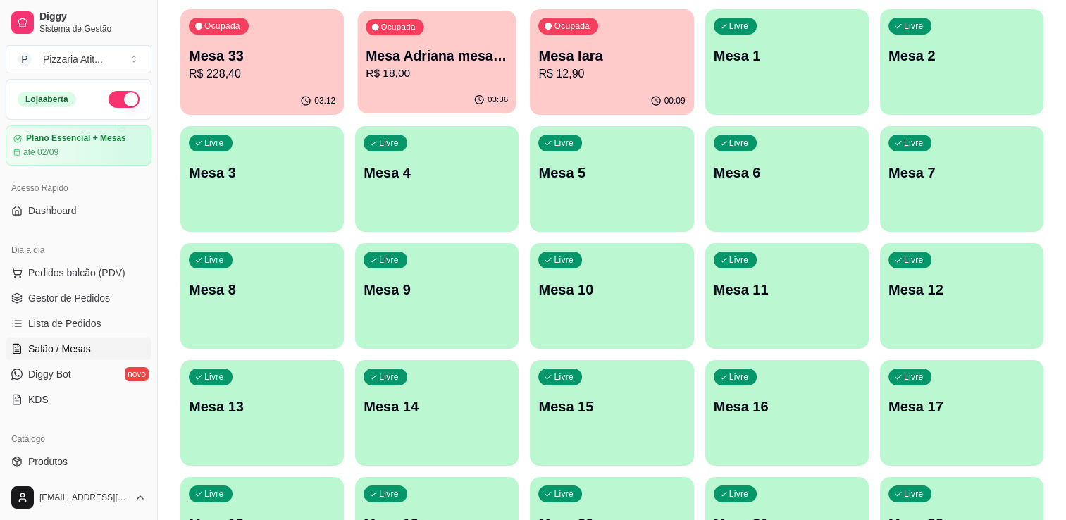
click at [405, 66] on p "R$ 18,00" at bounding box center [437, 74] width 142 height 16
click at [615, 69] on p "R$ 12,90" at bounding box center [612, 74] width 142 height 16
click at [435, 53] on p "Mesa Adriana mesa 15" at bounding box center [437, 56] width 142 height 19
click at [51, 303] on span "Gestor de Pedidos" at bounding box center [69, 298] width 82 height 14
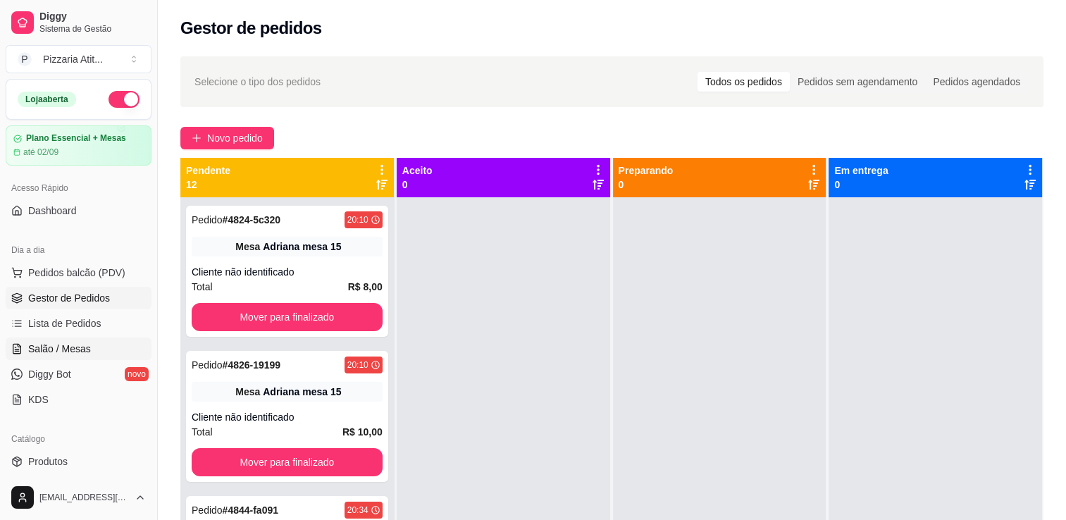
click at [42, 344] on span "Salão / Mesas" at bounding box center [59, 349] width 63 height 14
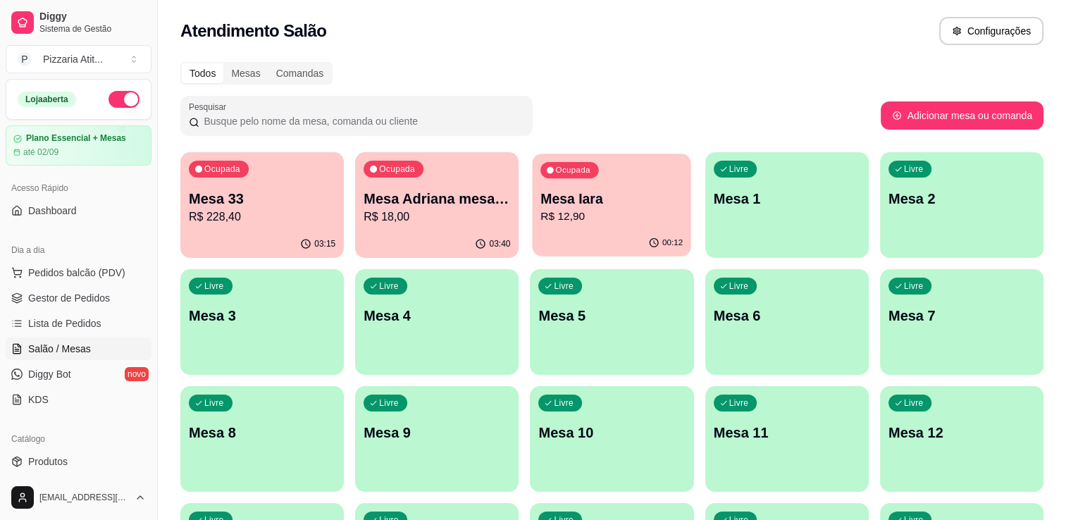
click at [548, 195] on p "Mesa Iara" at bounding box center [612, 199] width 142 height 19
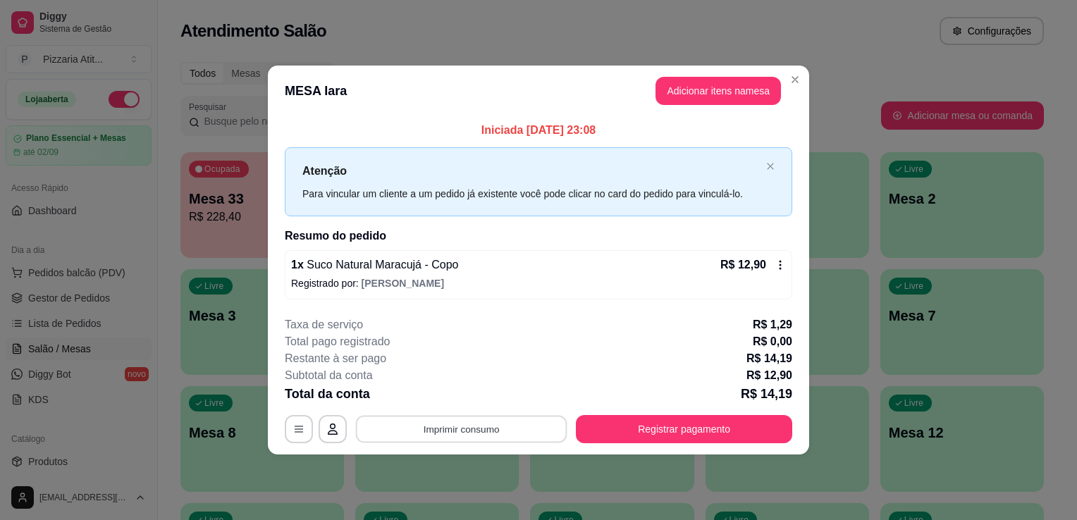
click at [544, 417] on button "Imprimir consumo" at bounding box center [461, 428] width 211 height 27
click at [481, 390] on button "IMPRESSORA" at bounding box center [466, 396] width 99 height 22
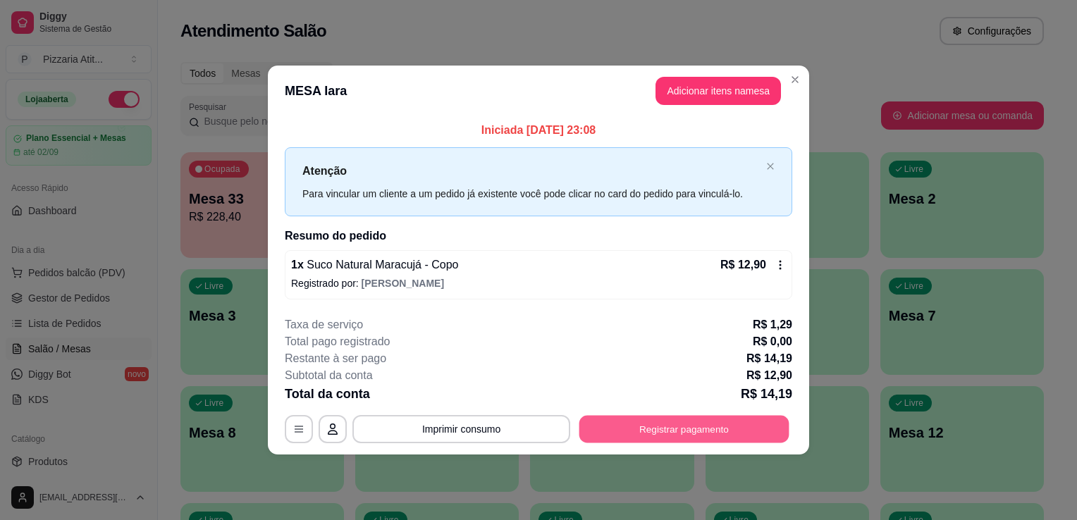
click at [662, 438] on button "Registrar pagamento" at bounding box center [684, 428] width 210 height 27
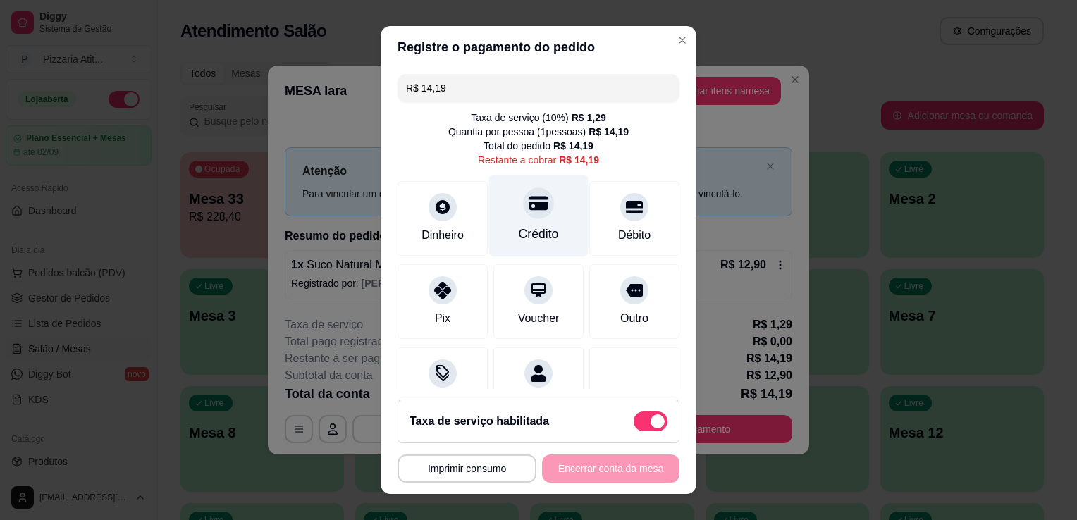
click at [530, 233] on div "Crédito" at bounding box center [539, 234] width 40 height 18
type input "R$ 0,00"
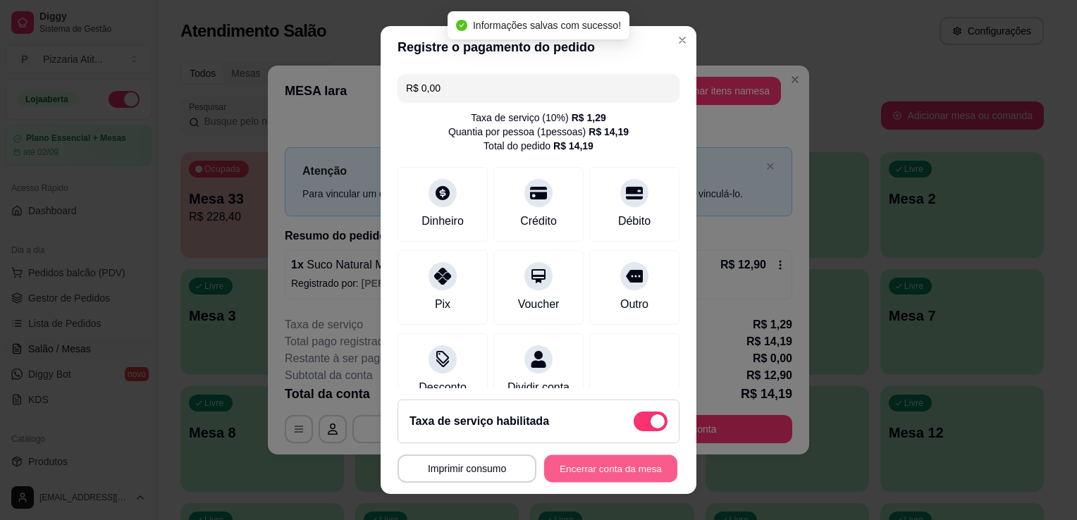
click at [637, 467] on button "Encerrar conta da mesa" at bounding box center [610, 468] width 133 height 27
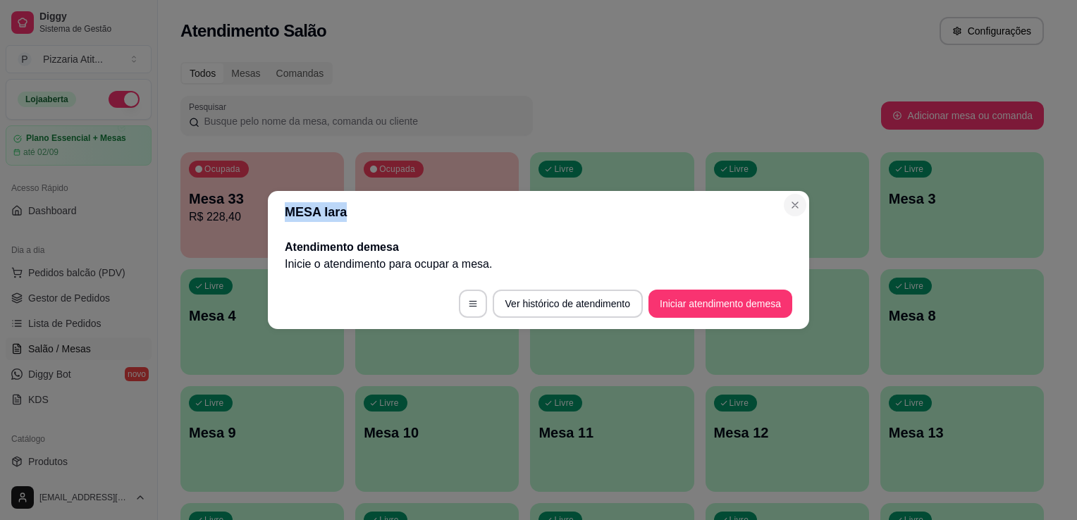
click at [800, 203] on section "MESA Iara Atendimento de mesa Inicie o atendimento para ocupar a mesa . Ver his…" at bounding box center [538, 260] width 541 height 138
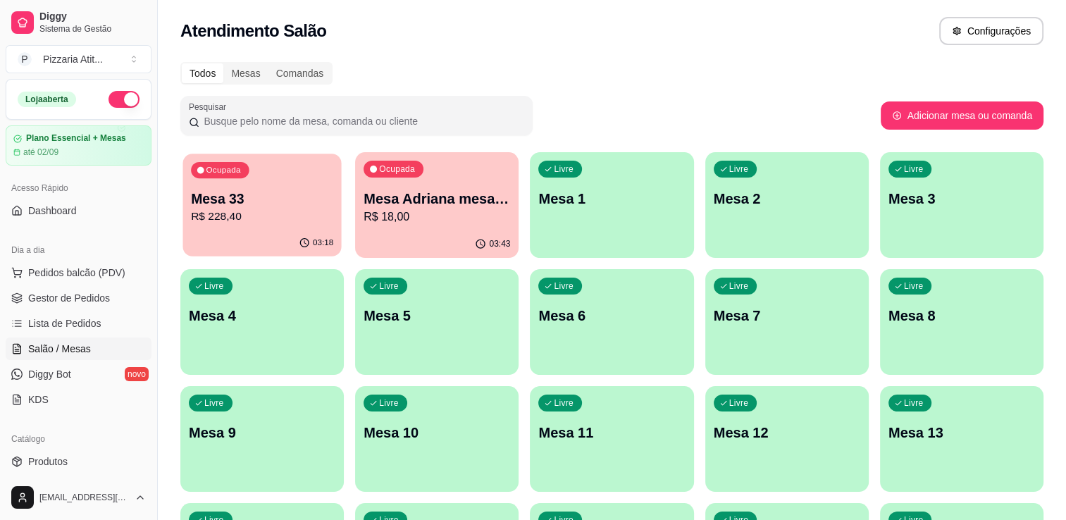
click at [283, 226] on div "Ocupada Mesa 33 R$ 228,40" at bounding box center [262, 192] width 159 height 76
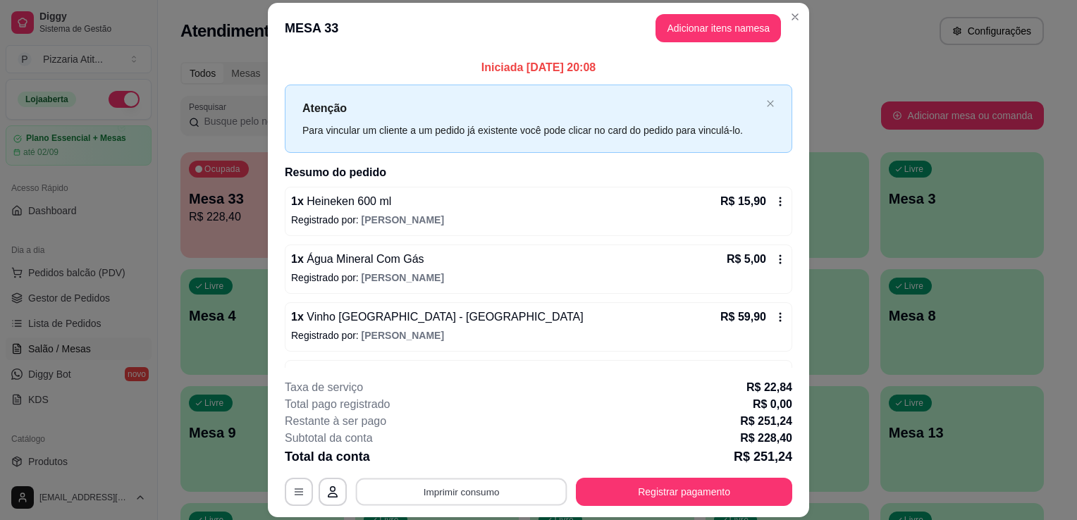
click at [517, 488] on button "Imprimir consumo" at bounding box center [461, 492] width 211 height 27
click at [482, 461] on button "IMPRESSORA" at bounding box center [460, 460] width 99 height 22
click at [708, 35] on button "Adicionar itens na mesa" at bounding box center [718, 27] width 121 height 27
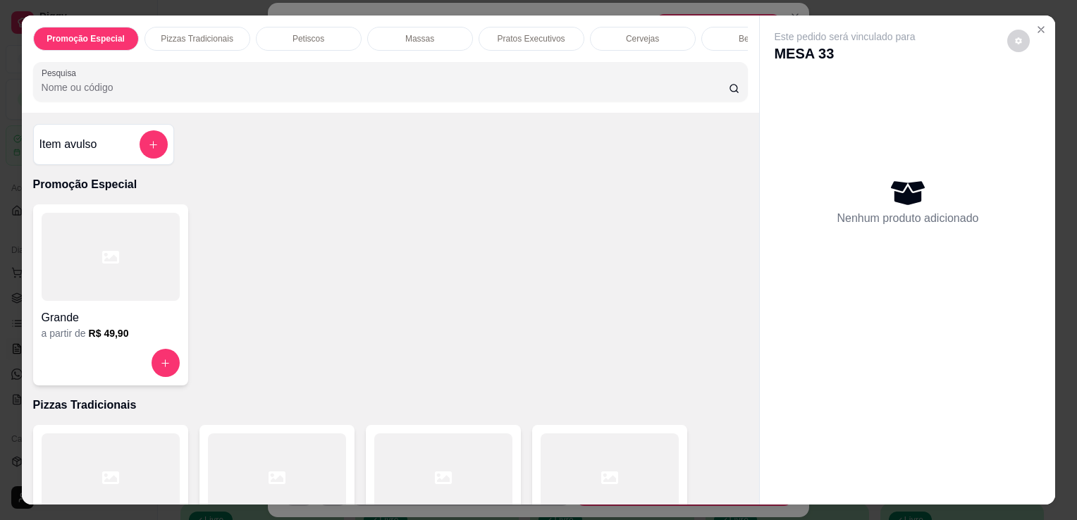
click at [562, 90] on input "Pesquisa" at bounding box center [385, 87] width 687 height 14
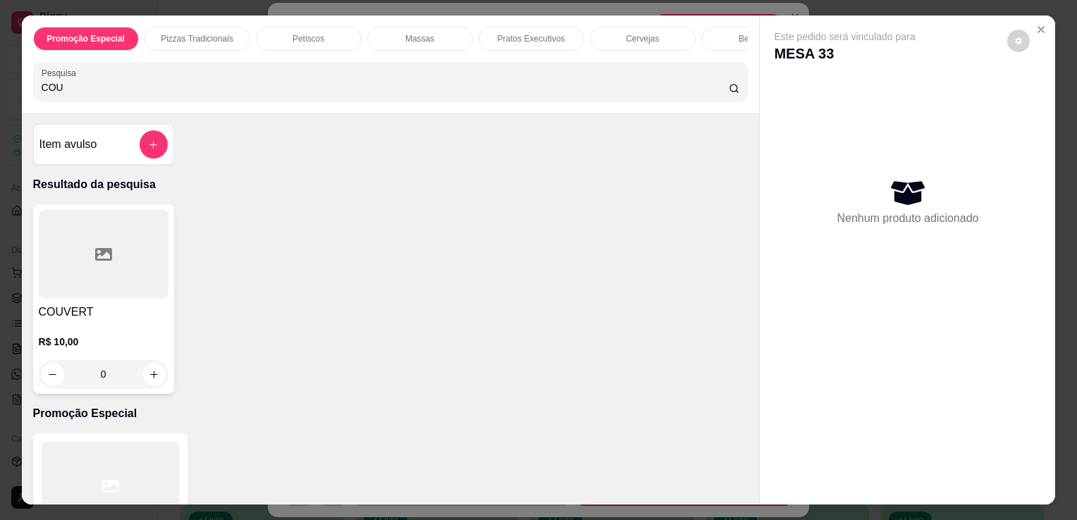
type input "COU"
click at [134, 278] on div at bounding box center [104, 254] width 130 height 88
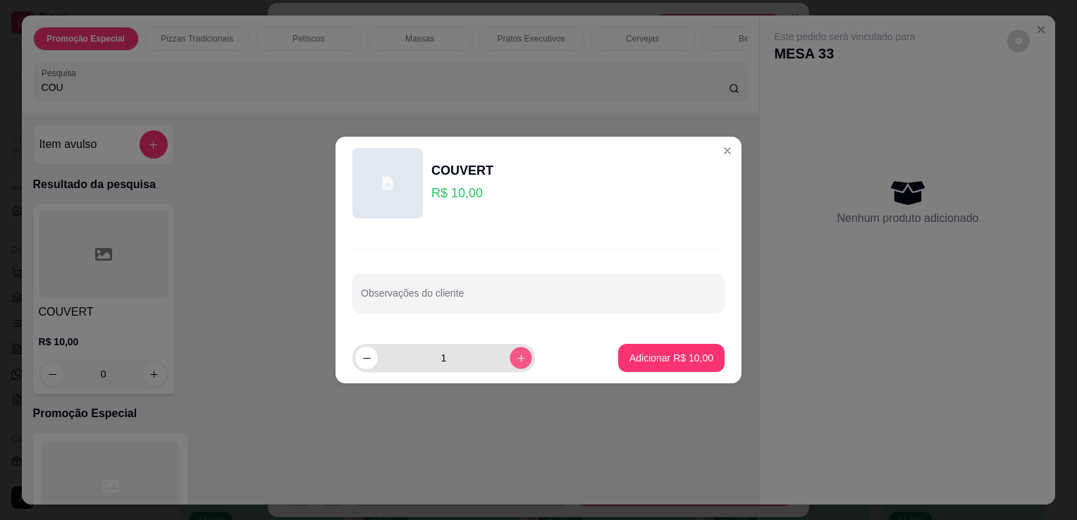
click at [510, 365] on button "increase-product-quantity" at bounding box center [521, 358] width 22 height 22
type input "2"
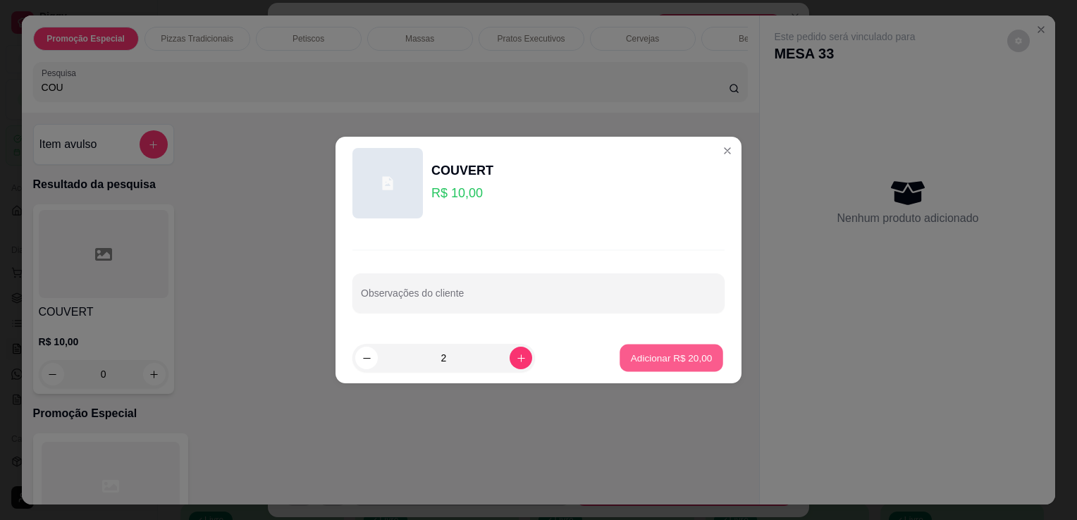
click at [678, 354] on p "Adicionar R$ 20,00" at bounding box center [672, 357] width 82 height 13
type input "2"
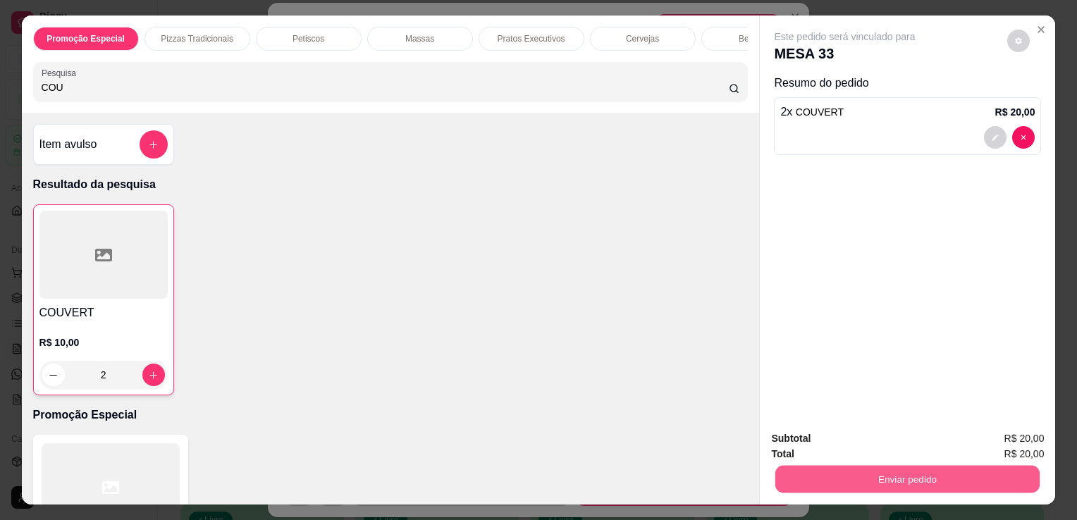
click at [840, 465] on button "Enviar pedido" at bounding box center [907, 478] width 264 height 27
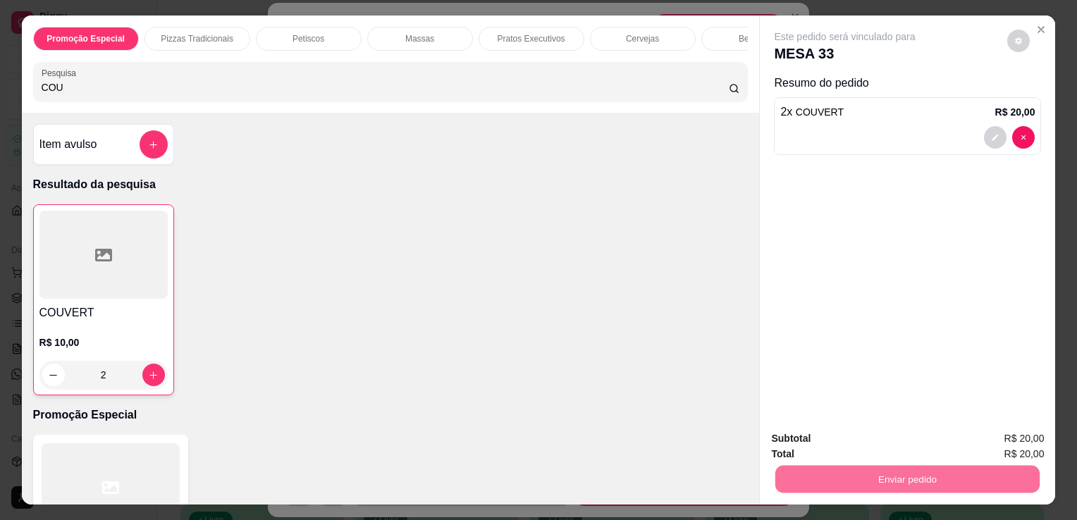
click at [831, 441] on button "Não registrar e enviar pedido" at bounding box center [861, 439] width 142 height 26
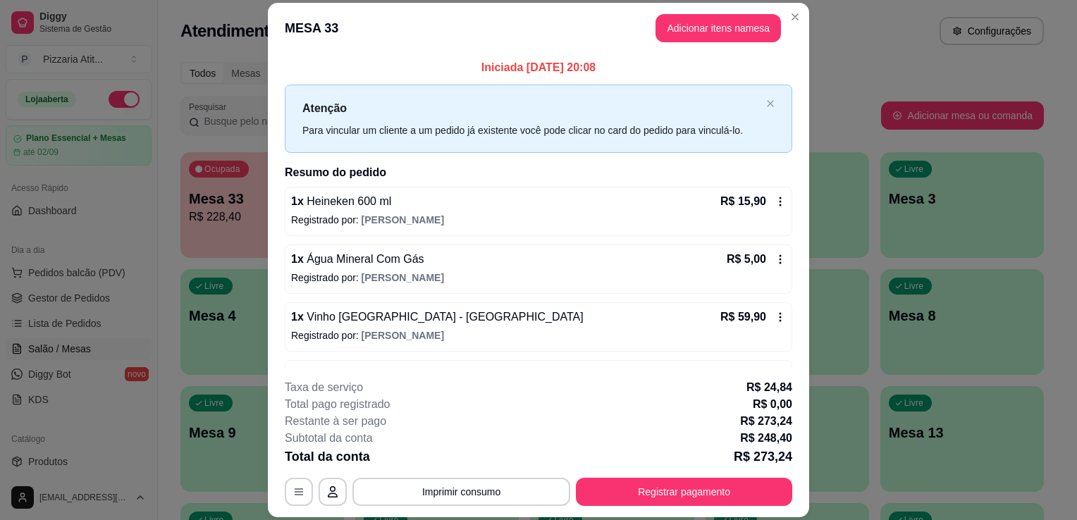
click at [789, 4] on header "MESA 33 Adicionar itens na mesa" at bounding box center [538, 28] width 541 height 51
click at [443, 493] on button "Imprimir consumo" at bounding box center [461, 492] width 211 height 27
click at [443, 459] on button "IMPRESSORA" at bounding box center [460, 460] width 99 height 22
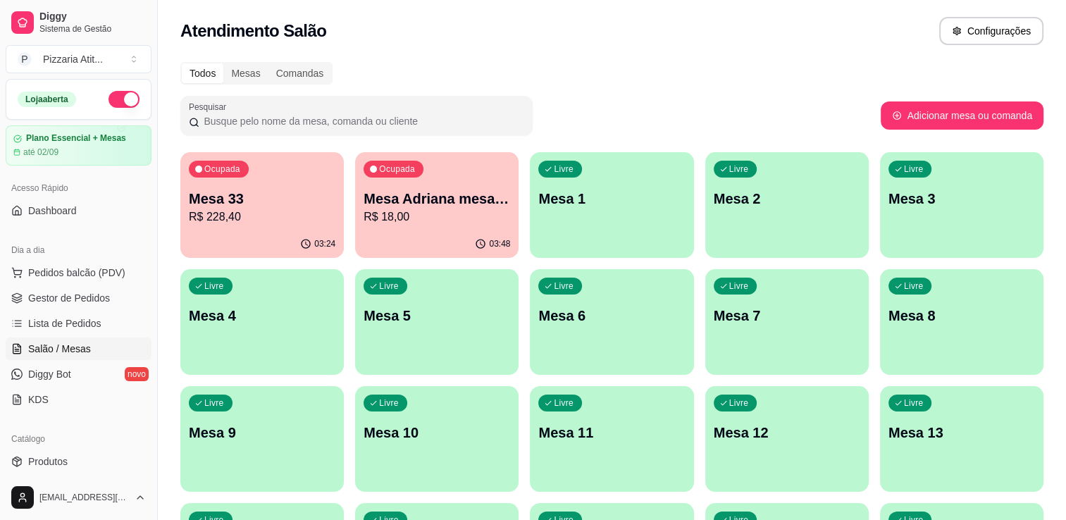
click at [120, 97] on button "button" at bounding box center [124, 99] width 31 height 17
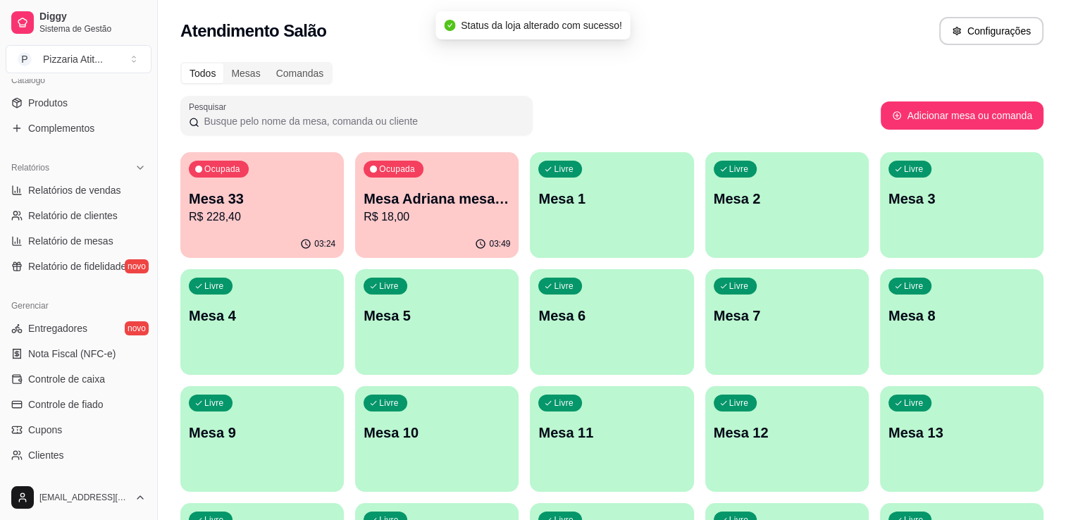
scroll to position [366, 0]
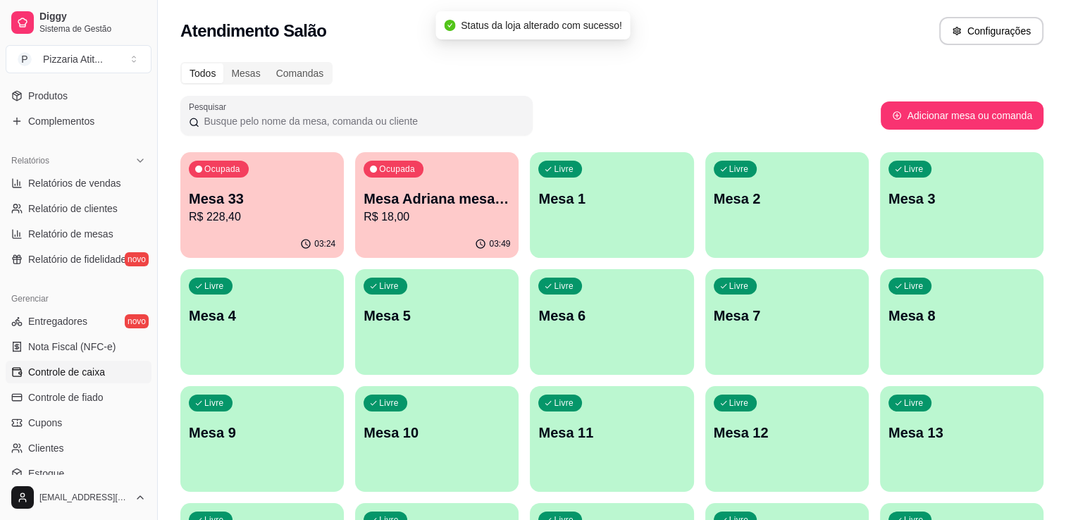
click at [113, 368] on link "Controle de caixa" at bounding box center [79, 372] width 146 height 23
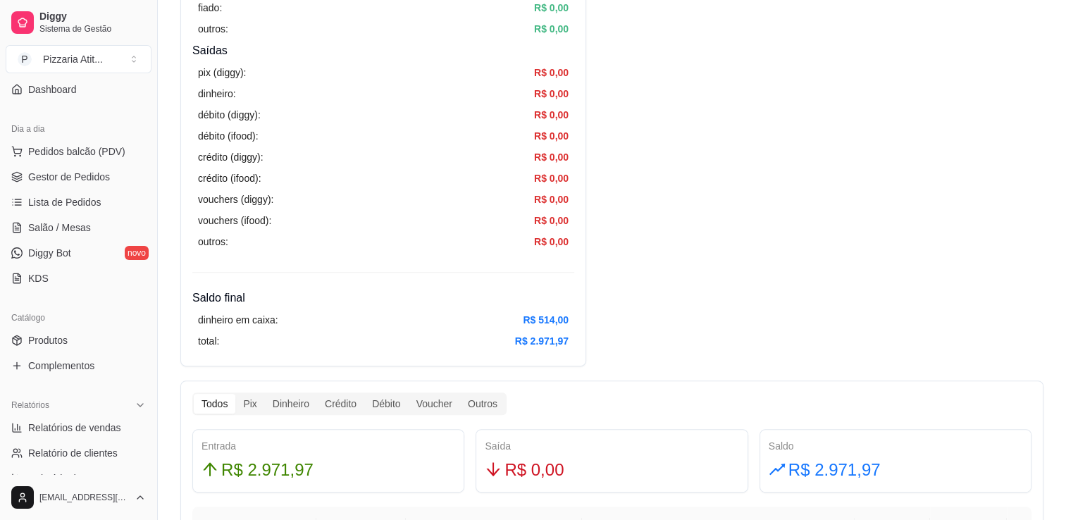
scroll to position [118, 0]
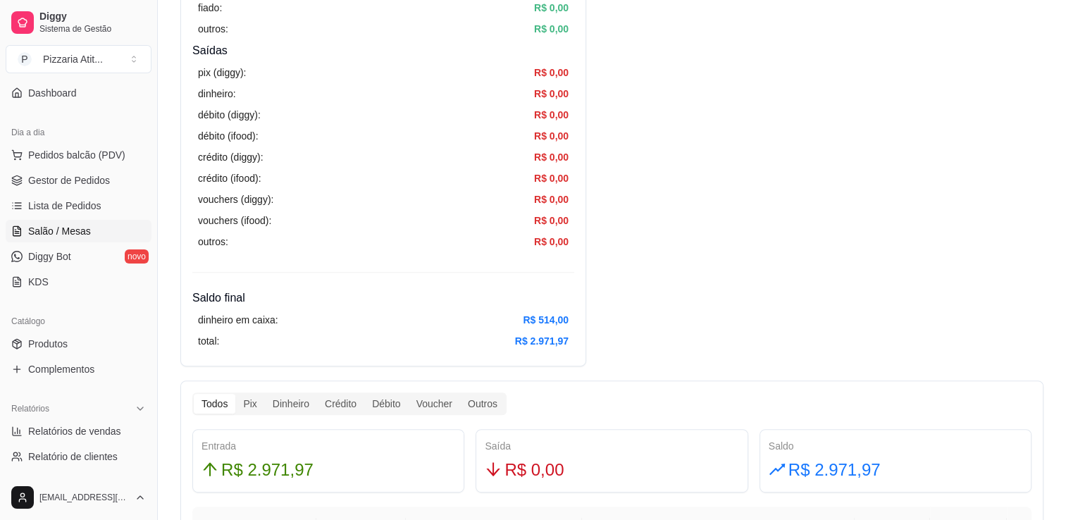
click at [87, 226] on span "Salão / Mesas" at bounding box center [59, 231] width 63 height 14
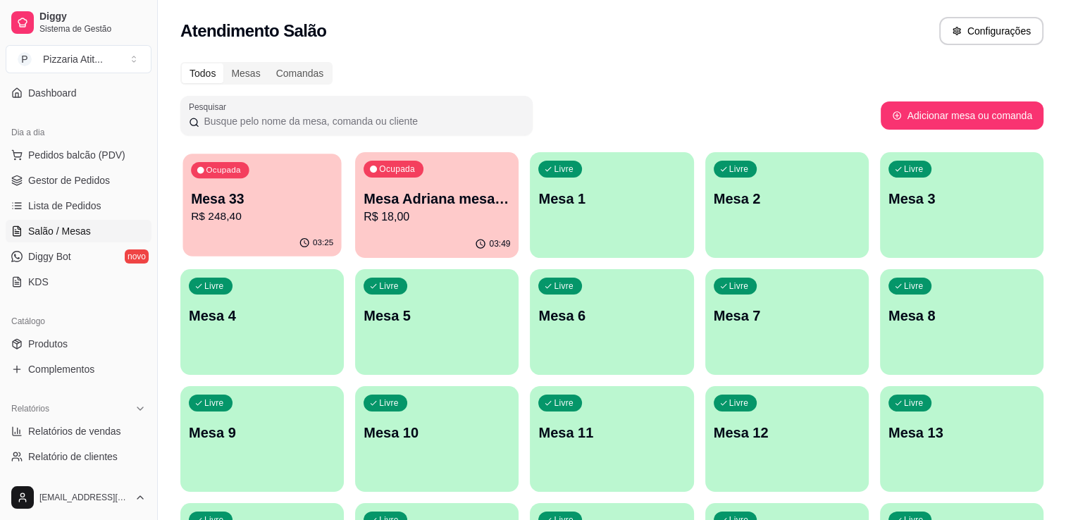
click at [268, 215] on p "R$ 248,40" at bounding box center [262, 217] width 142 height 16
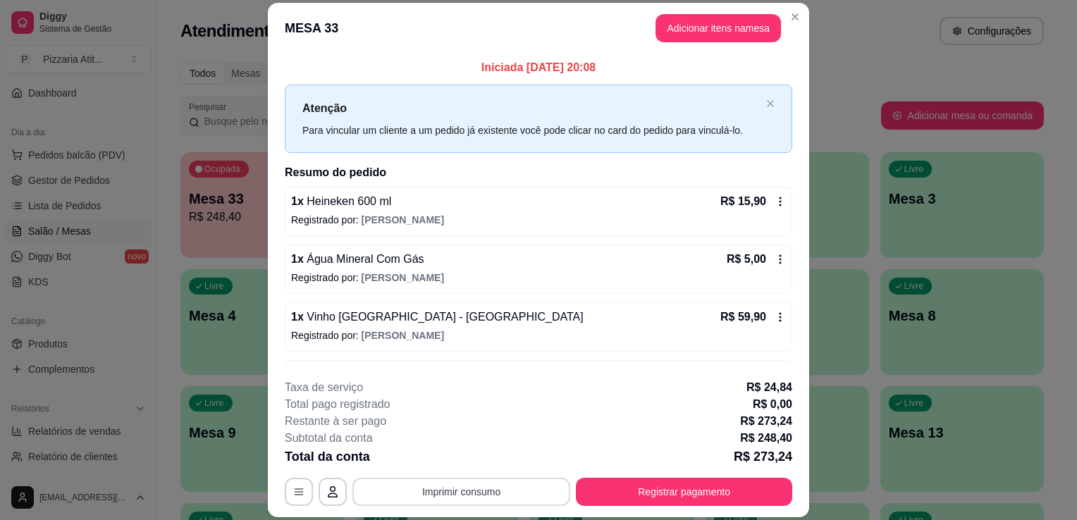
click at [426, 492] on button "Imprimir consumo" at bounding box center [461, 492] width 218 height 28
click at [450, 455] on button "IMPRESSORA" at bounding box center [460, 460] width 102 height 23
click at [622, 505] on button "Registrar pagamento" at bounding box center [684, 492] width 216 height 28
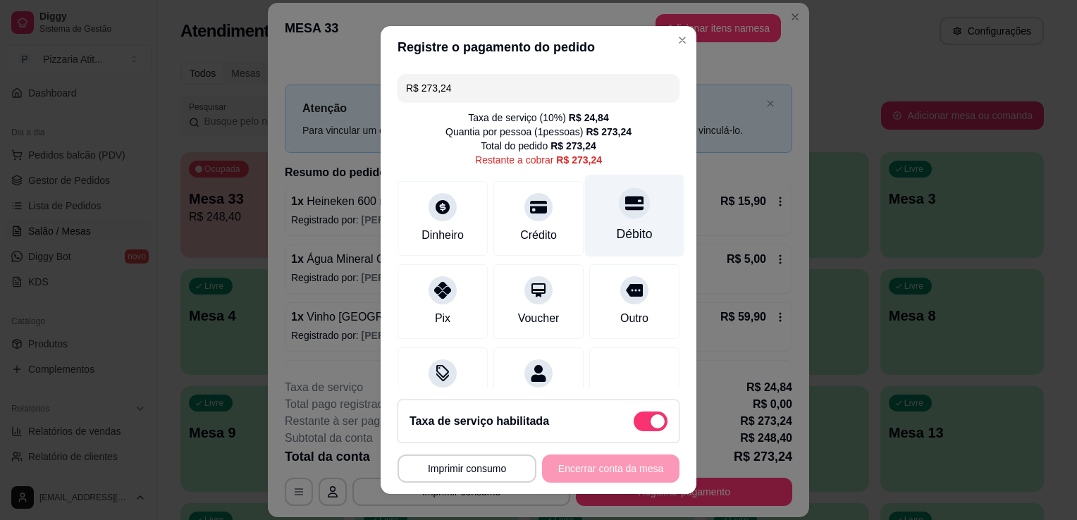
click at [627, 242] on div "Débito" at bounding box center [635, 234] width 36 height 18
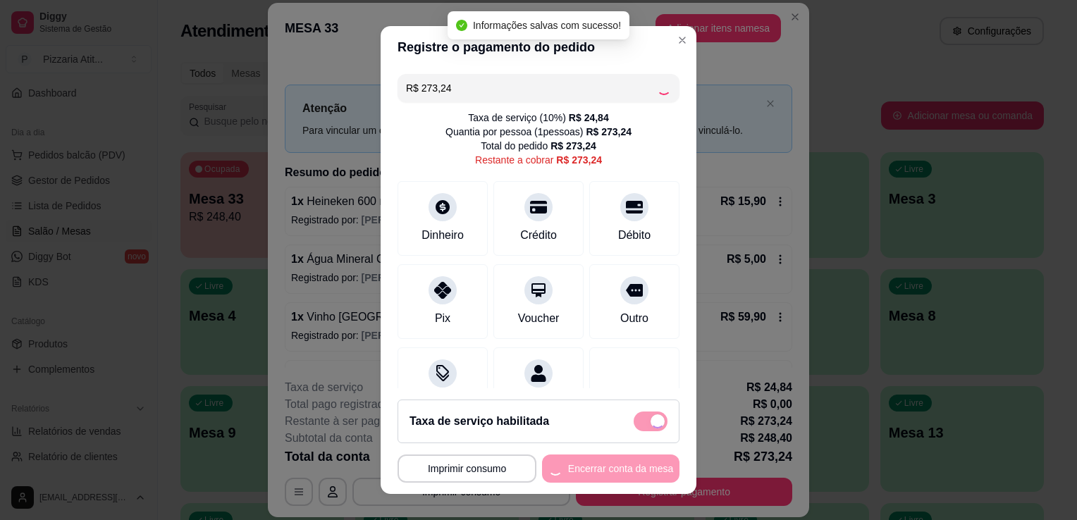
type input "R$ 0,00"
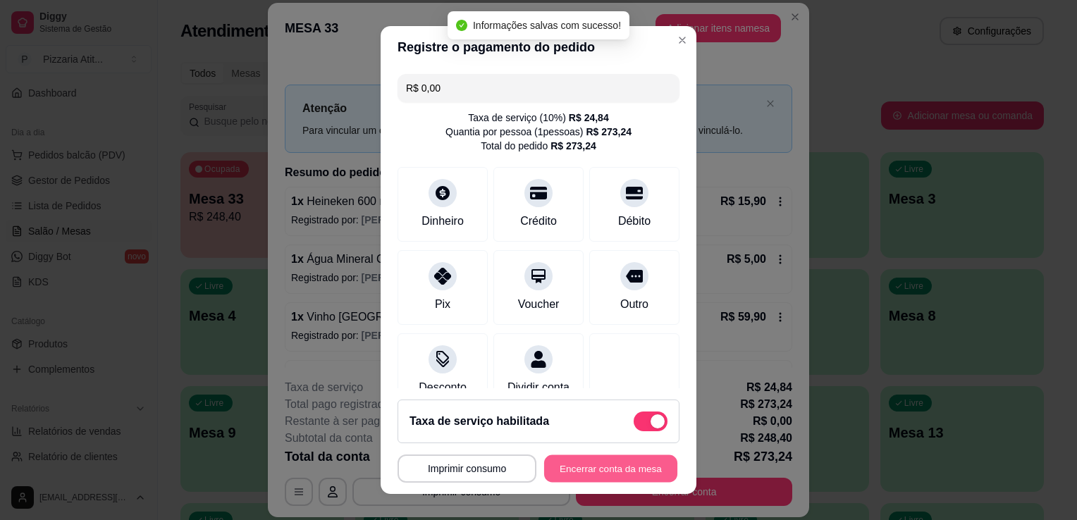
click at [595, 467] on button "Encerrar conta da mesa" at bounding box center [610, 468] width 133 height 27
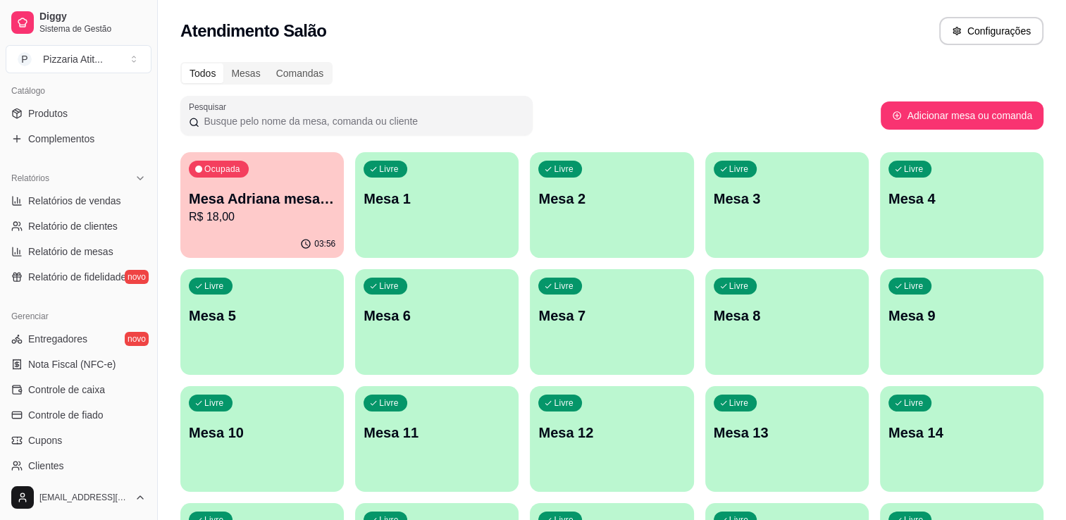
scroll to position [345, 0]
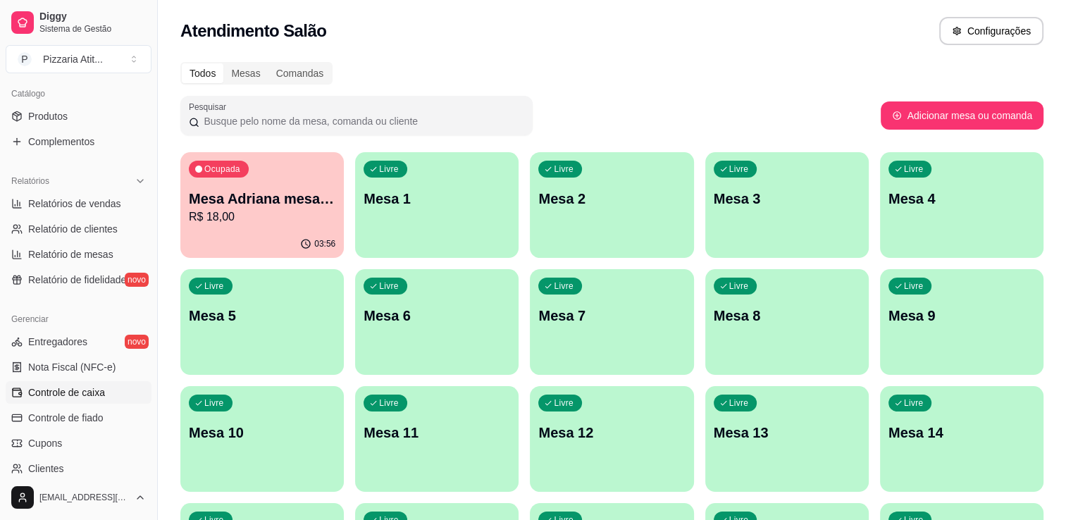
click at [117, 396] on link "Controle de caixa" at bounding box center [79, 392] width 146 height 23
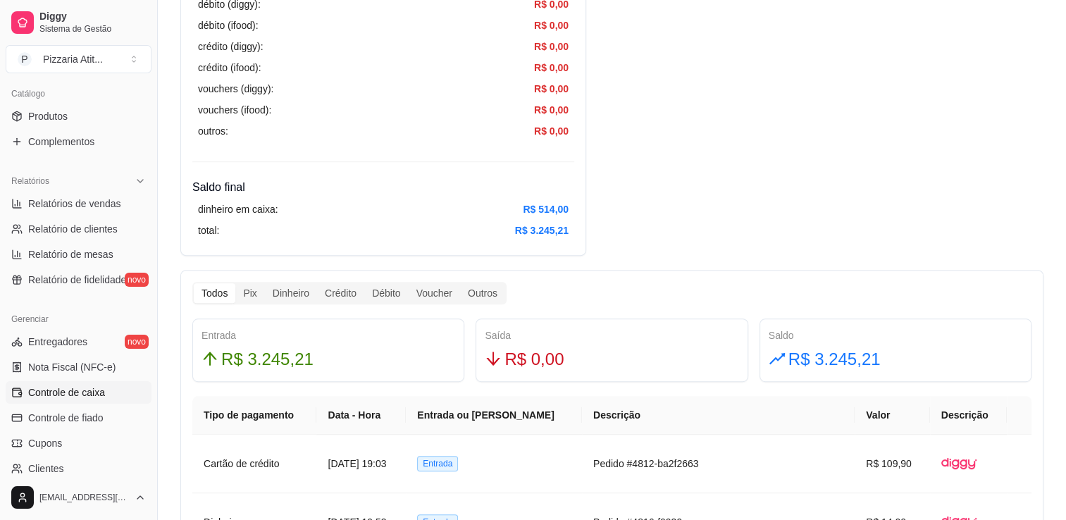
scroll to position [553, 0]
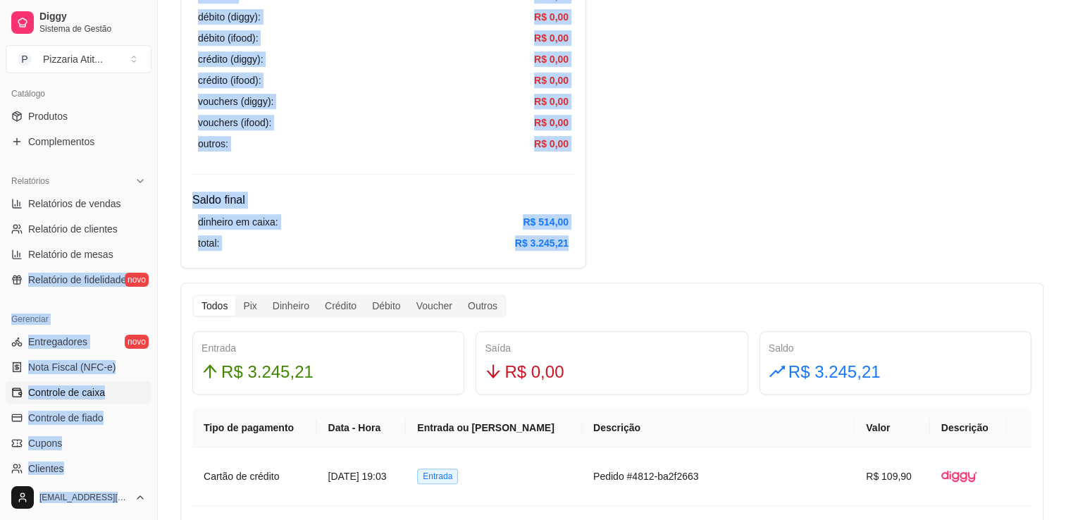
drag, startPoint x: 146, startPoint y: 262, endPoint x: 710, endPoint y: 221, distance: 566.0
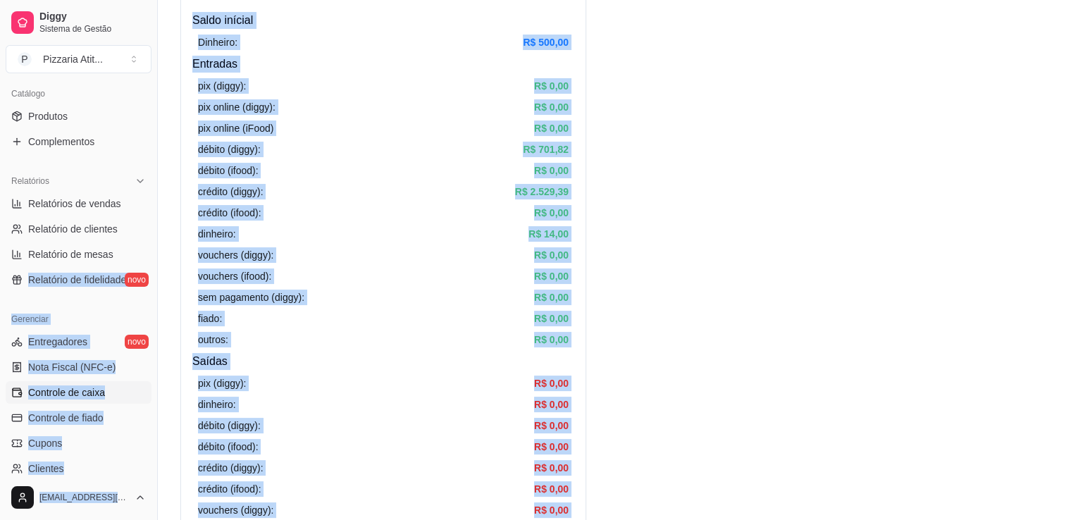
scroll to position [0, 0]
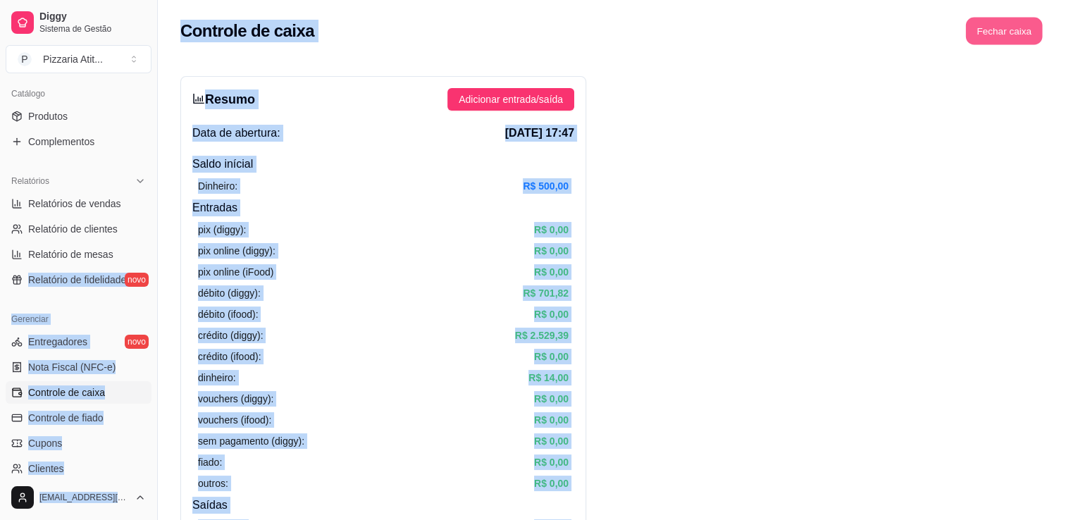
click at [1013, 30] on button "Fechar caixa" at bounding box center [1004, 31] width 77 height 27
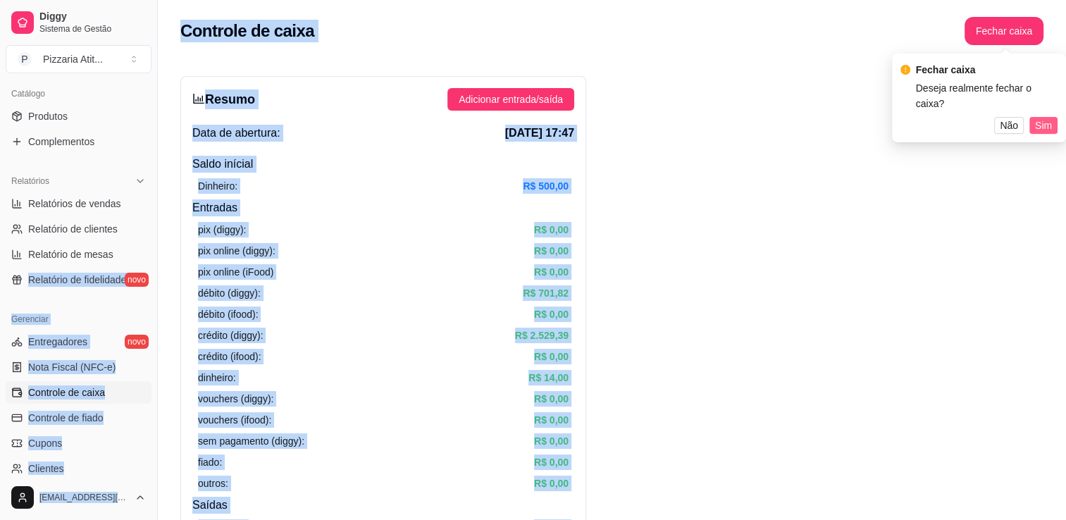
click at [1044, 128] on span "Sim" at bounding box center [1043, 126] width 17 height 16
